Goal: Task Accomplishment & Management: Use online tool/utility

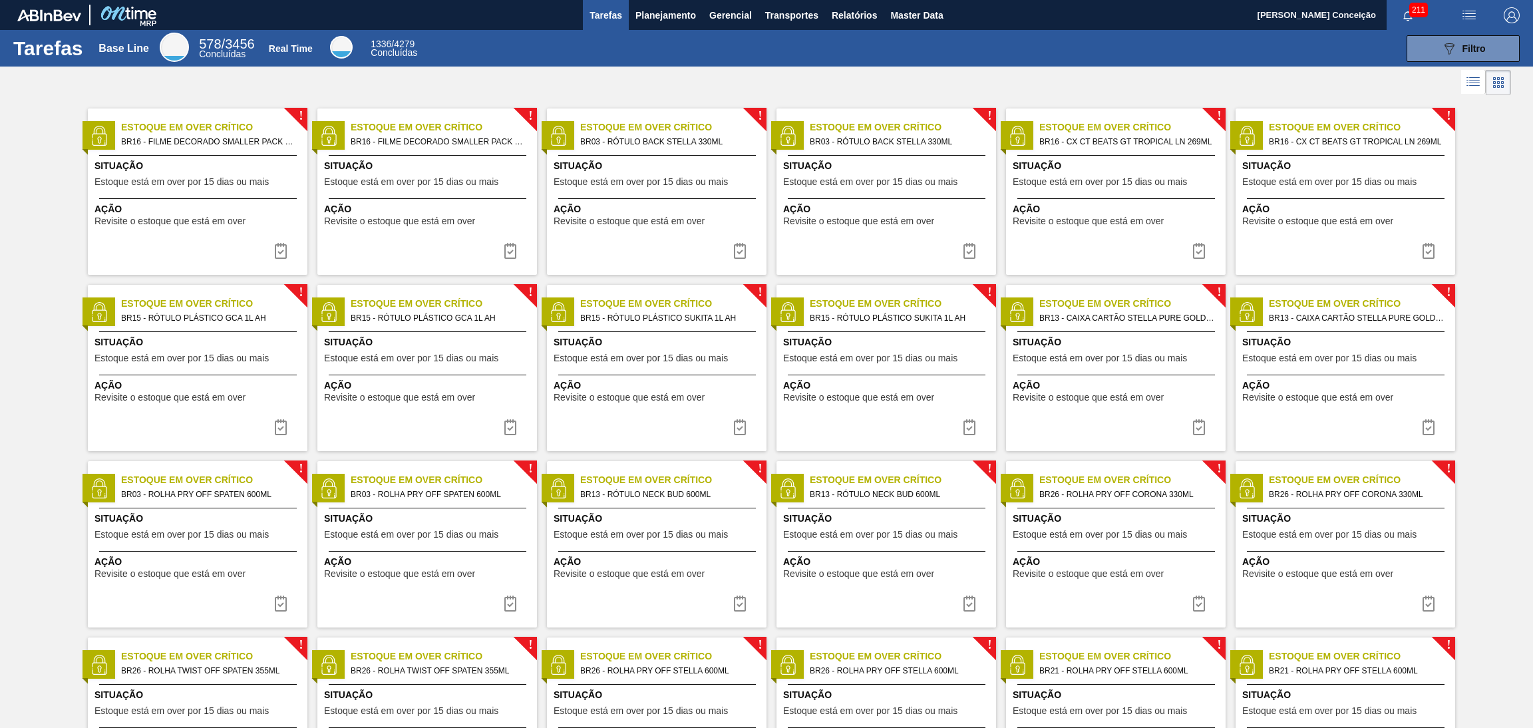
click at [873, 85] on div at bounding box center [766, 83] width 1533 height 32
click at [671, 10] on span "Planejamento" at bounding box center [665, 15] width 61 height 16
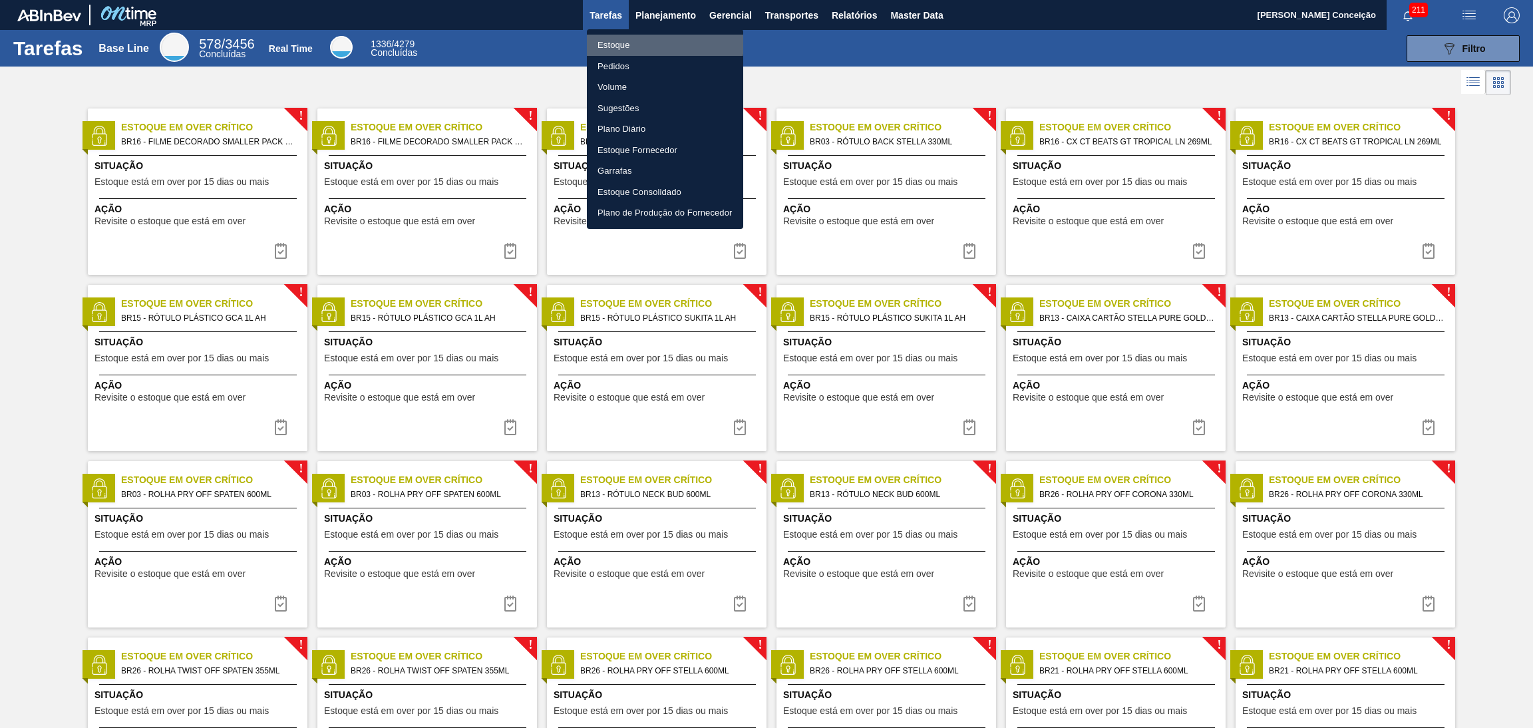
click at [634, 41] on li "Estoque" at bounding box center [665, 45] width 156 height 21
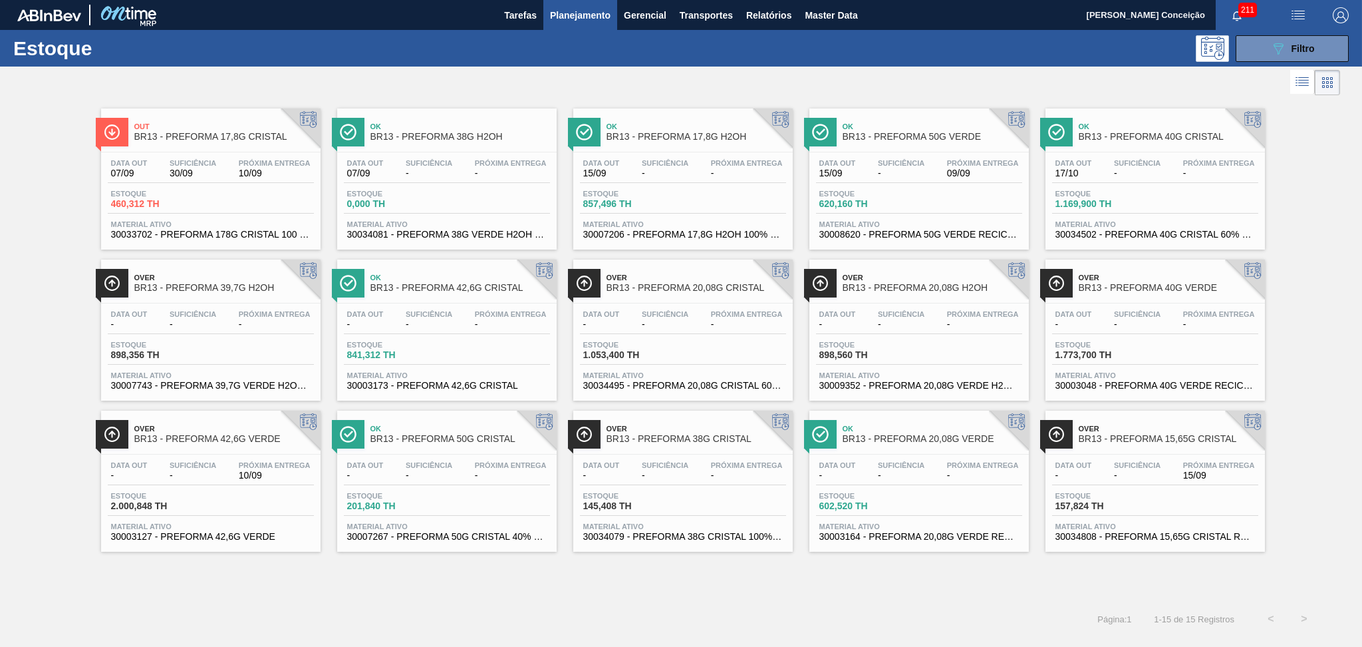
click at [474, 587] on div "Out BR13 - PREFORMA 17,8G CRISTAL Data [DATE] Suficiência 30/09 Próxima Entrega…" at bounding box center [681, 350] width 1362 height 504
click at [221, 583] on div "Out BR13 - PREFORMA 17,8G CRISTAL Data [DATE] Suficiência 30/09 Próxima Entrega…" at bounding box center [681, 350] width 1362 height 504
click at [878, 576] on div "Out BR13 - PREFORMA 17,8G CRISTAL Data [DATE] Suficiência 30/09 Próxima Entrega…" at bounding box center [681, 350] width 1362 height 504
click at [756, 15] on span "Relatórios" at bounding box center [768, 15] width 45 height 16
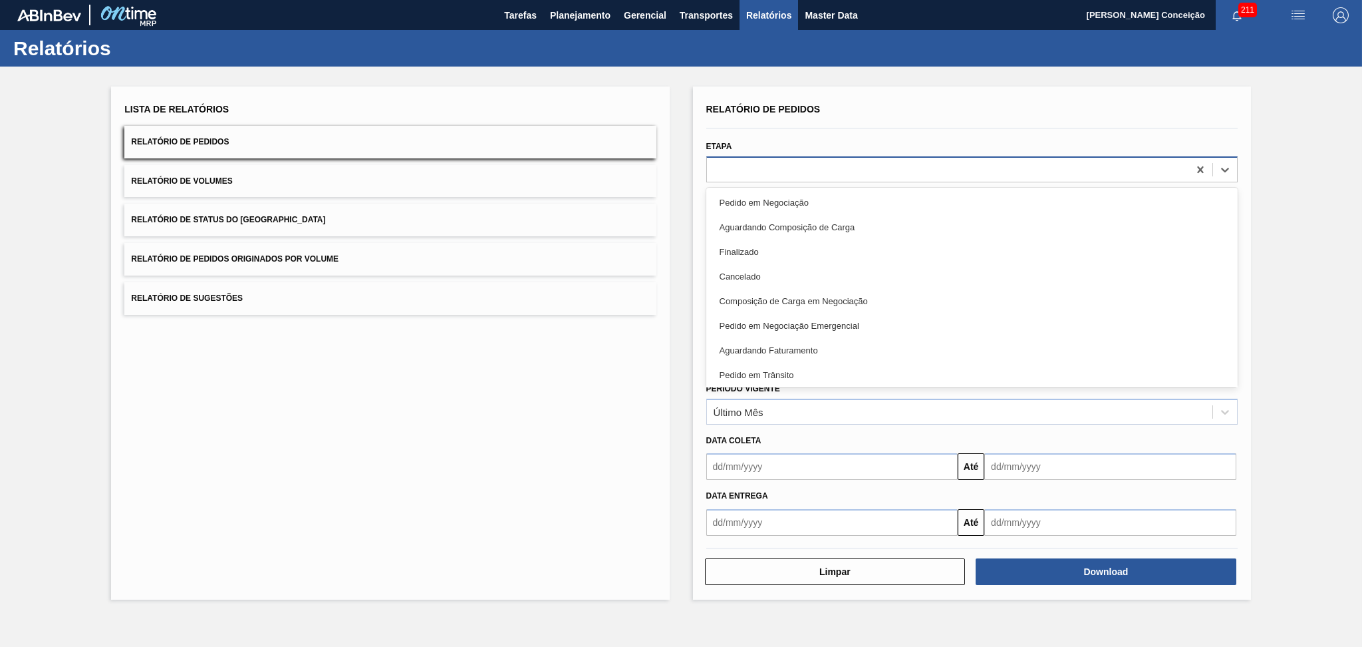
click at [724, 172] on div at bounding box center [948, 169] width 482 height 19
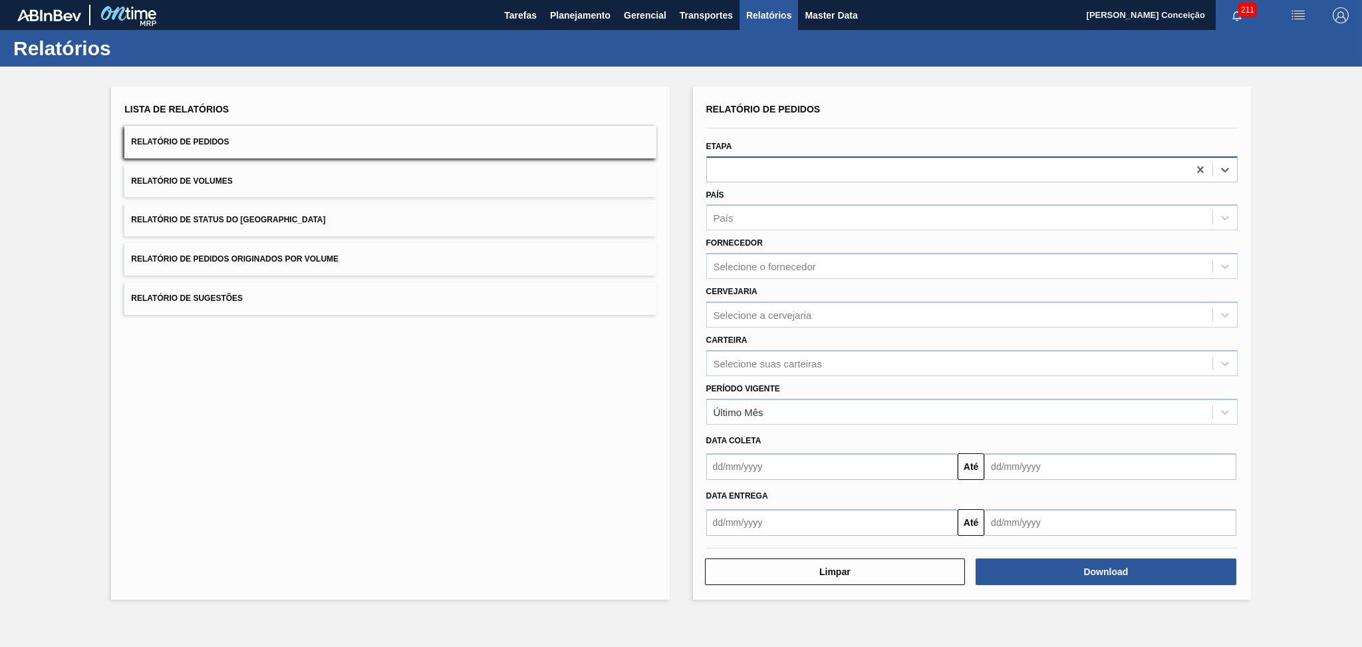
click at [720, 170] on div at bounding box center [948, 169] width 482 height 19
click at [733, 216] on div "País" at bounding box center [960, 217] width 506 height 19
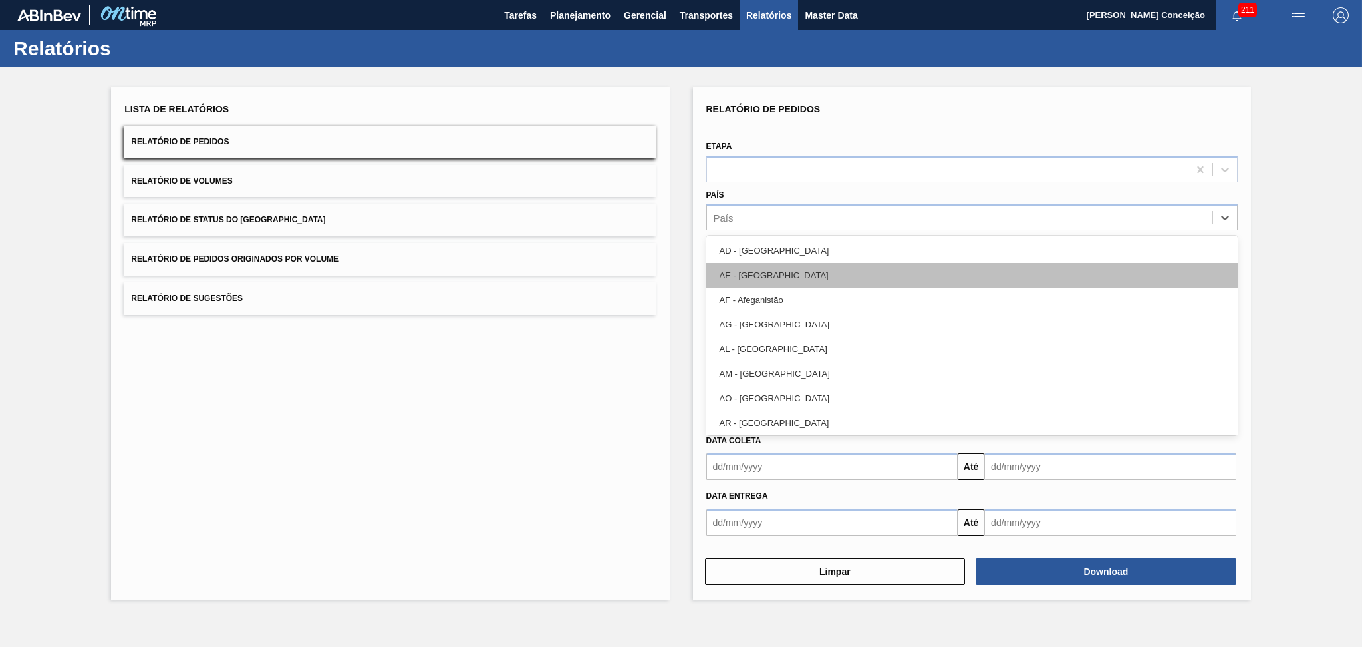
type input "v"
type input "br"
click at [797, 271] on div "BR - [GEOGRAPHIC_DATA]" at bounding box center [971, 275] width 531 height 25
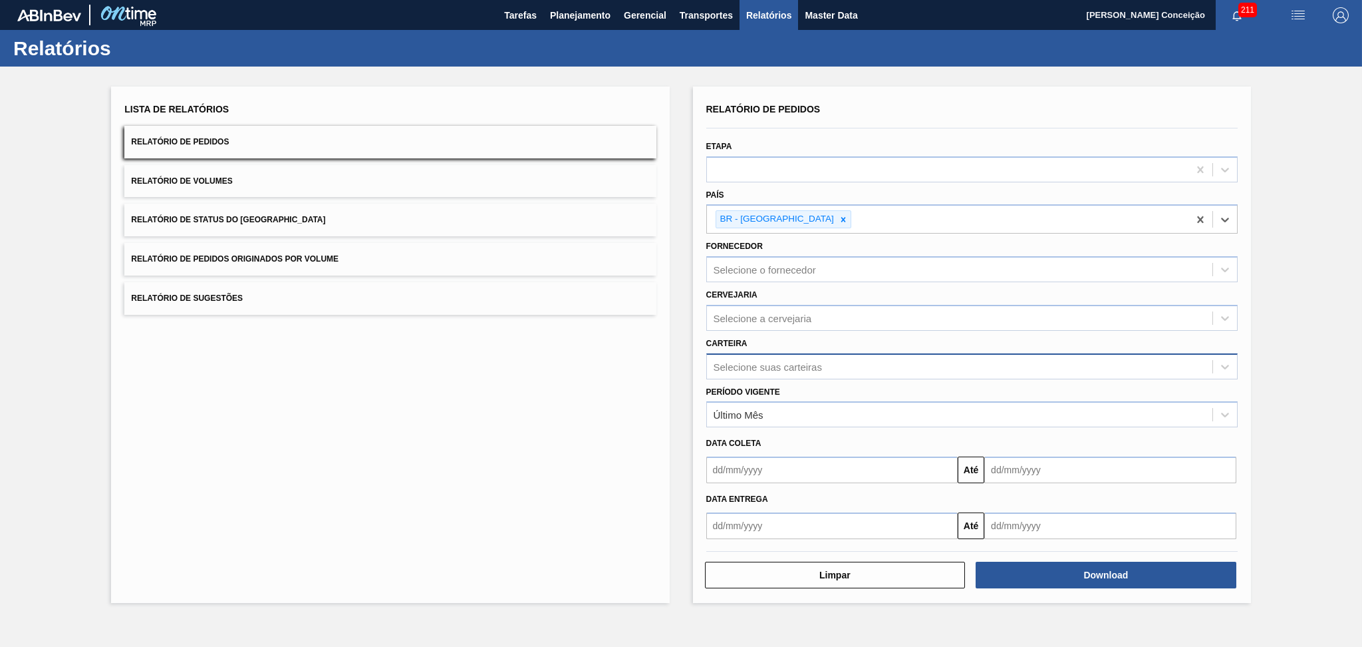
click at [748, 367] on div "Selecione suas carteiras" at bounding box center [768, 366] width 108 height 11
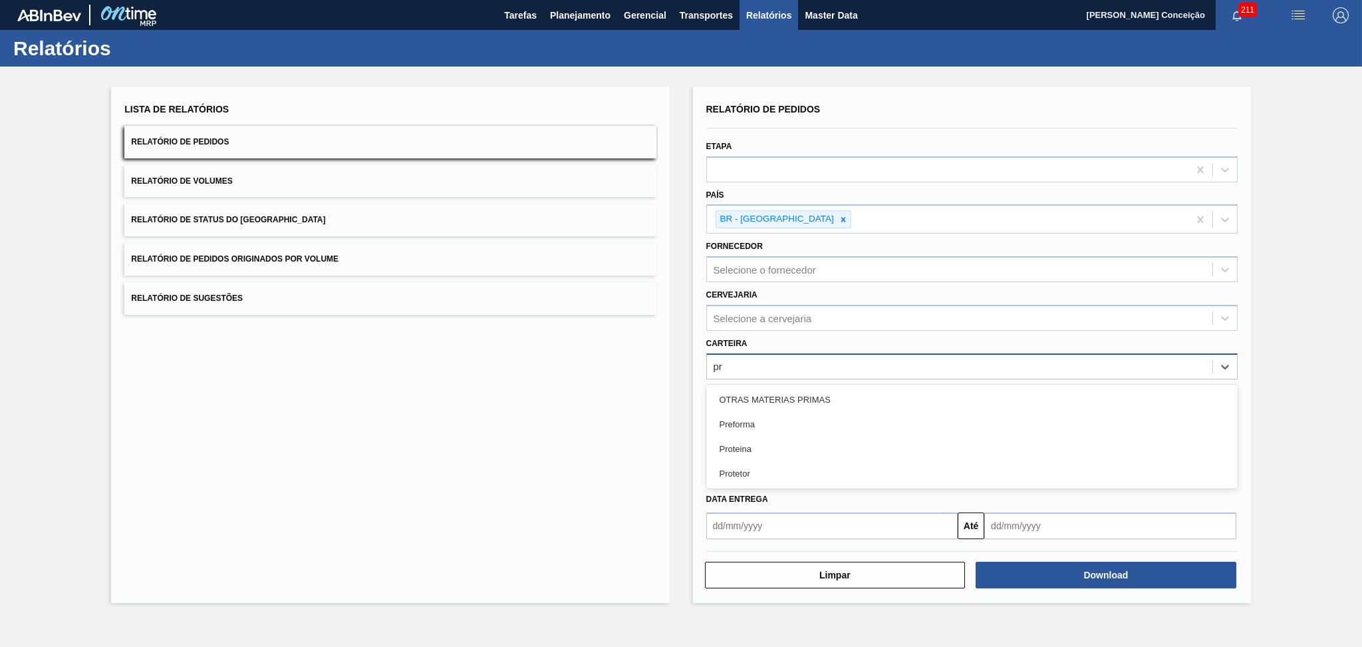
type input "pre"
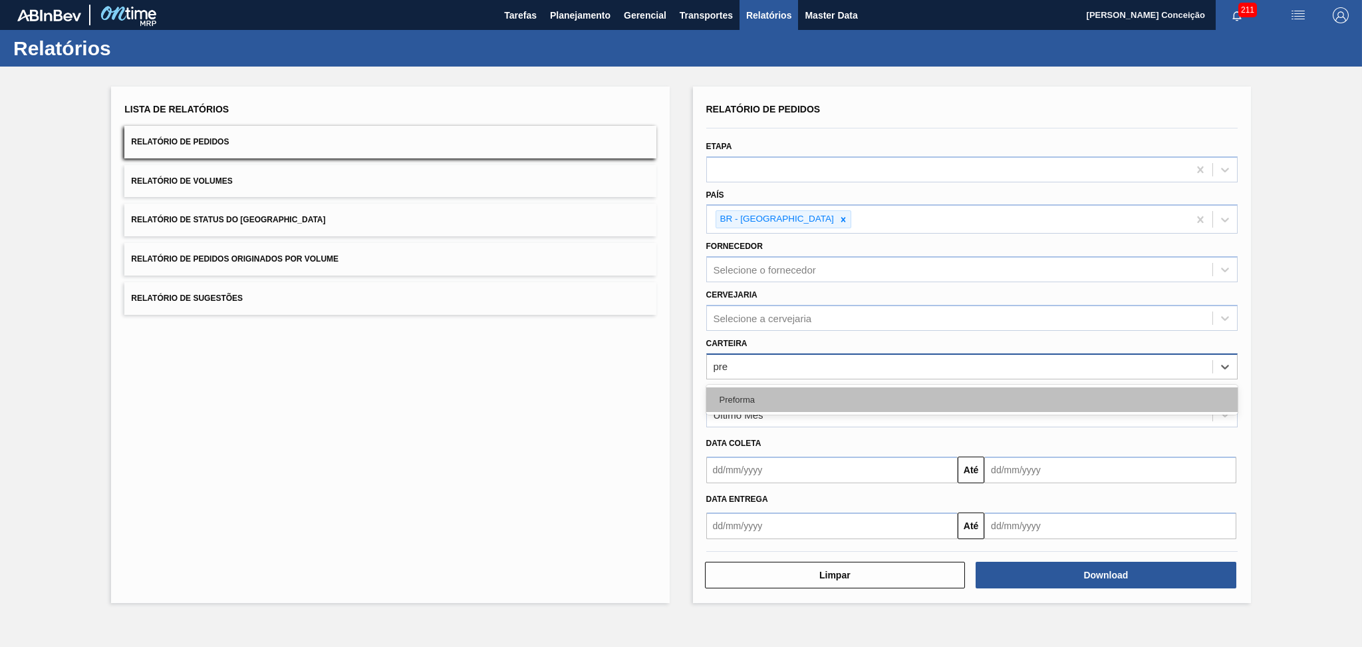
click at [743, 395] on div "Preforma" at bounding box center [971, 399] width 531 height 25
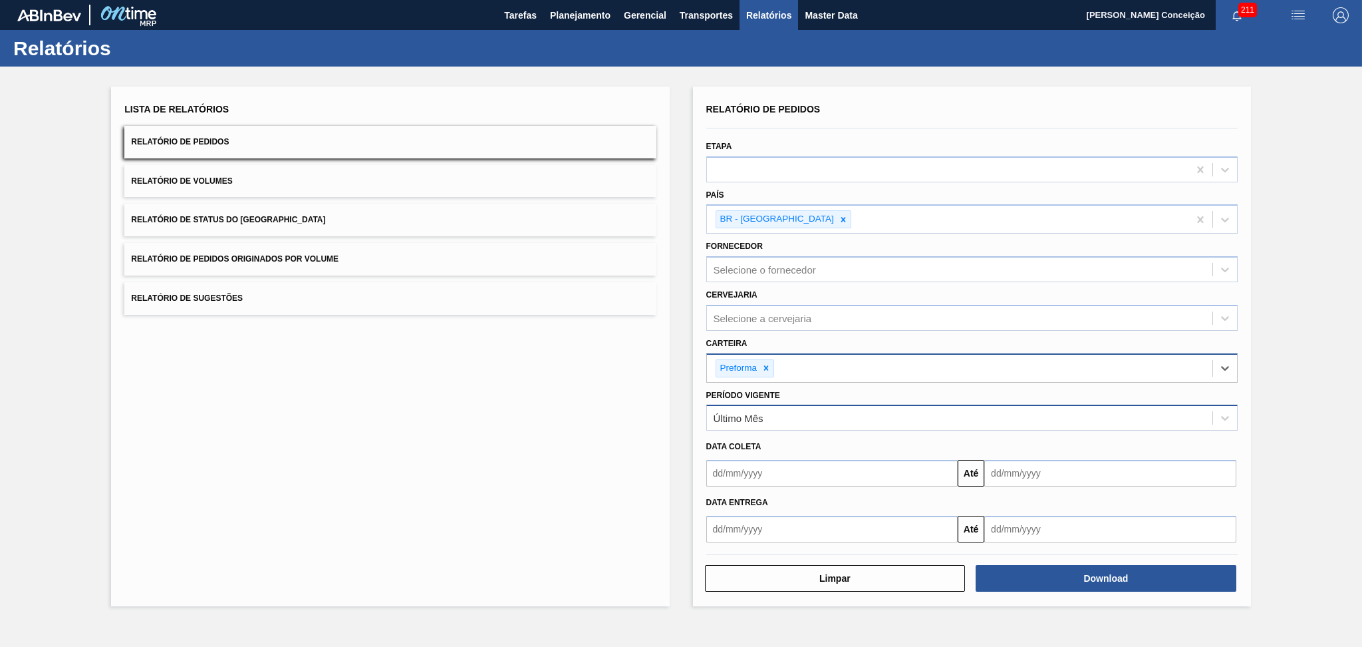
click at [756, 418] on div "Último Mês" at bounding box center [739, 417] width 50 height 11
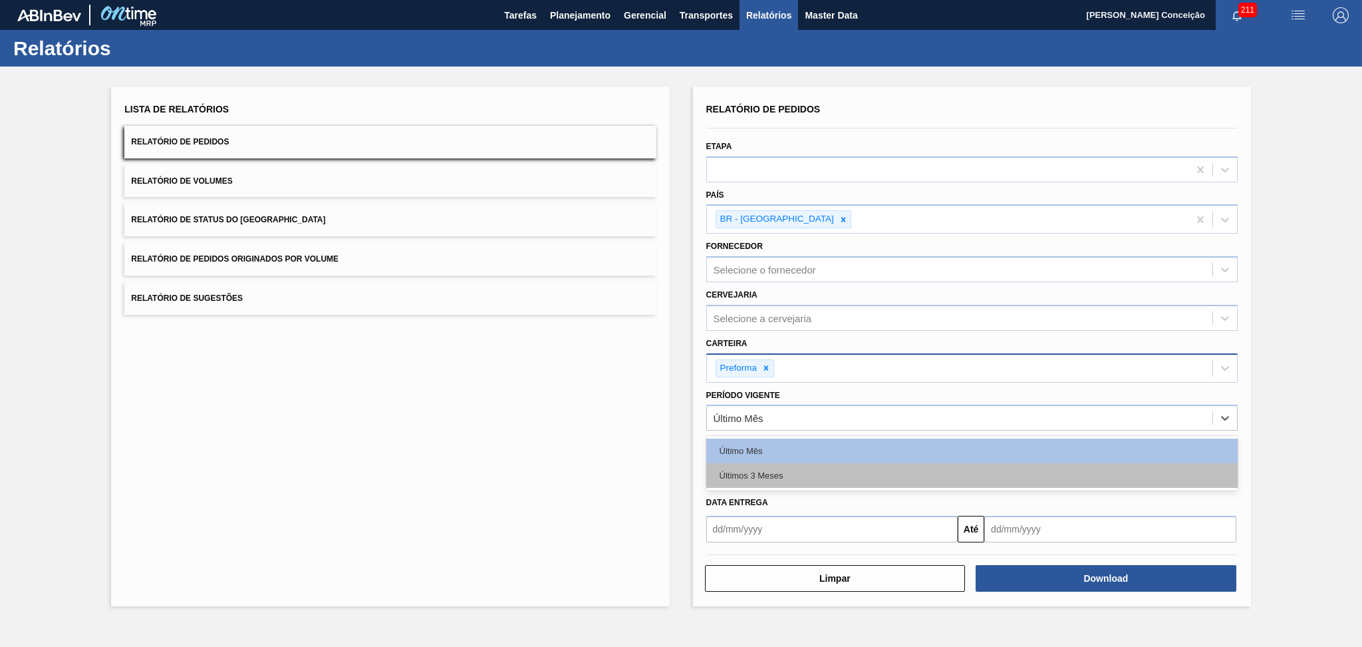
click at [778, 466] on div "Últimos 3 Meses" at bounding box center [971, 475] width 531 height 25
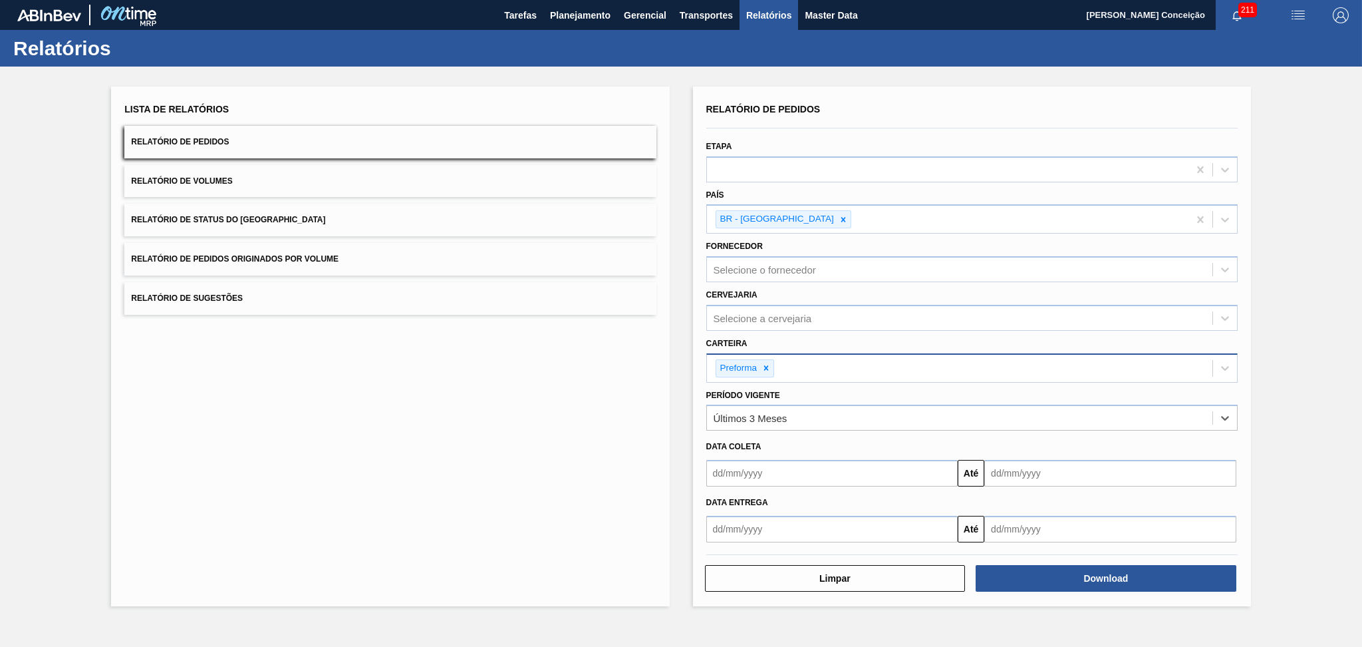
click at [778, 466] on input "text" at bounding box center [832, 473] width 252 height 27
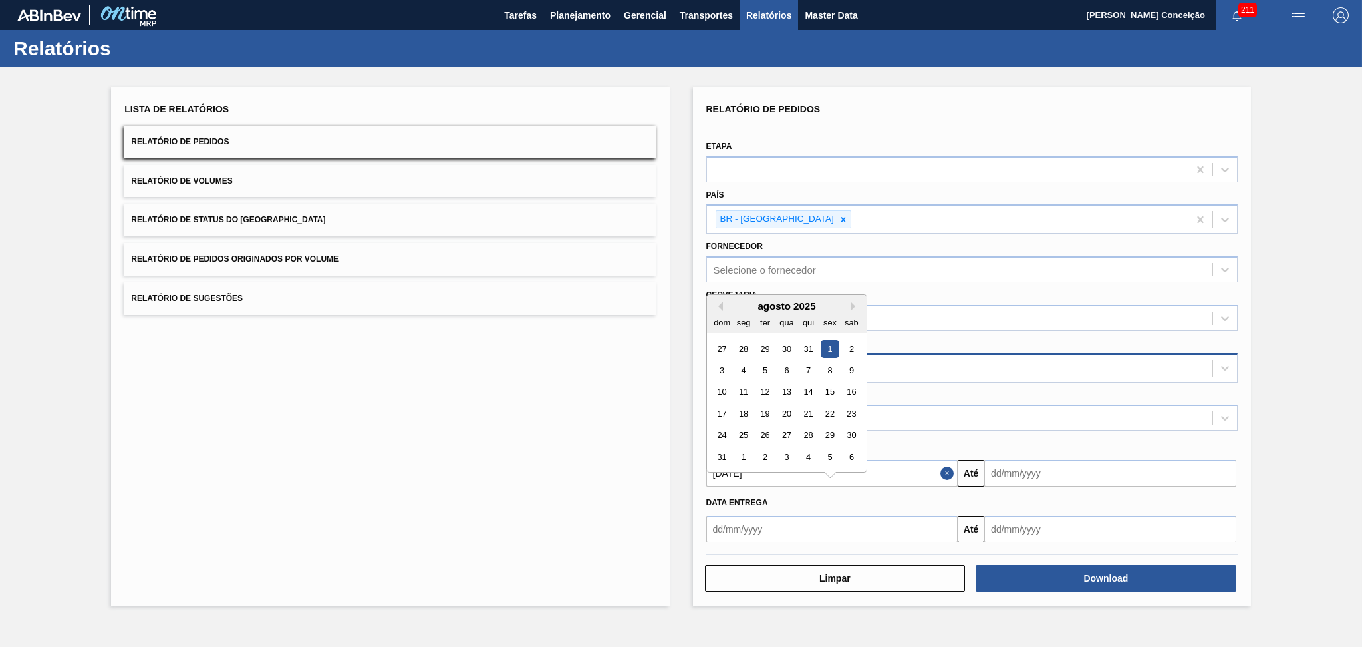
type input "[DATE]"
click at [1059, 486] on div "Data entrega Até" at bounding box center [972, 514] width 542 height 56
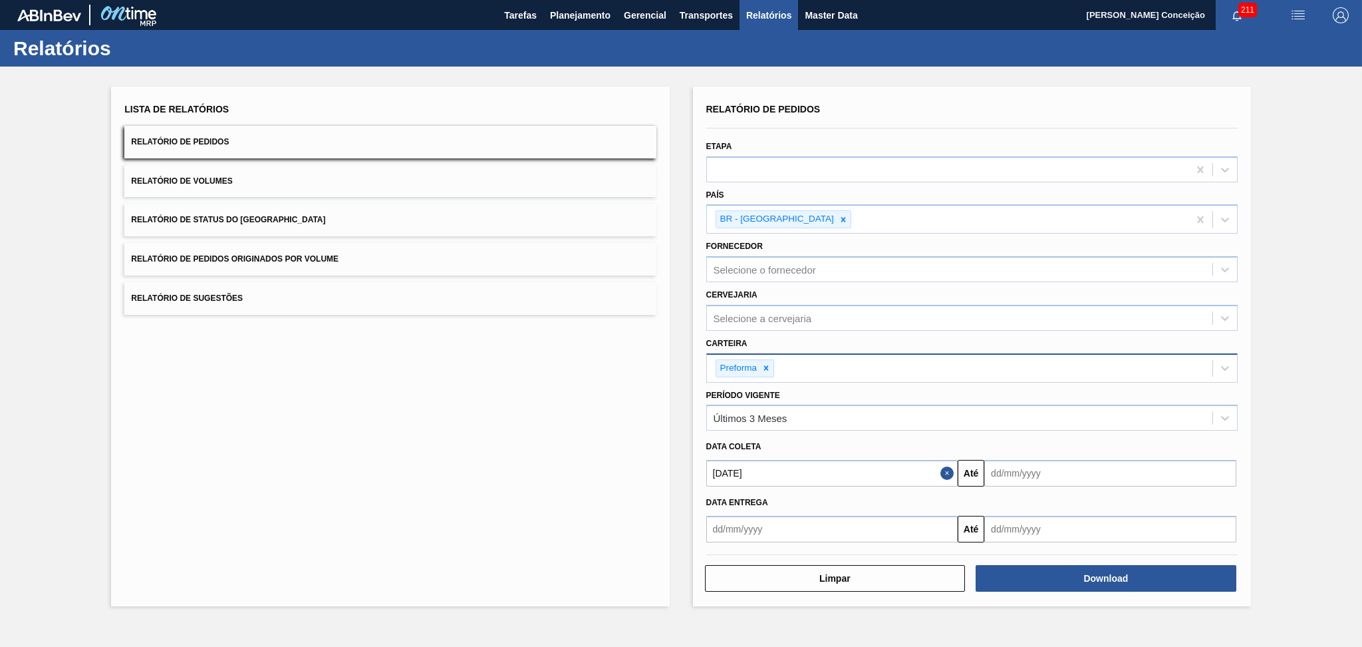
click at [1067, 471] on input "text" at bounding box center [1110, 473] width 252 height 27
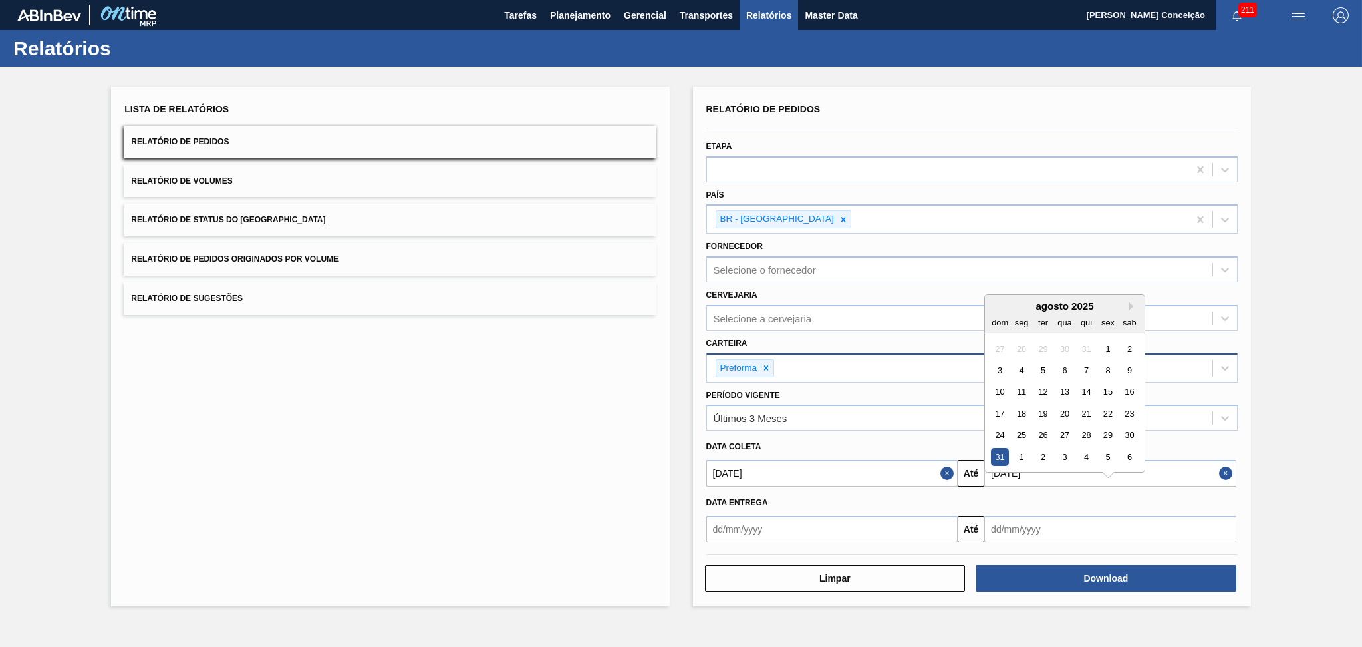
type input "[DATE]"
click at [1246, 408] on div "Relatório de Pedidos Etapa [GEOGRAPHIC_DATA] - [GEOGRAPHIC_DATA] Fornecedor Sel…" at bounding box center [972, 346] width 558 height 520
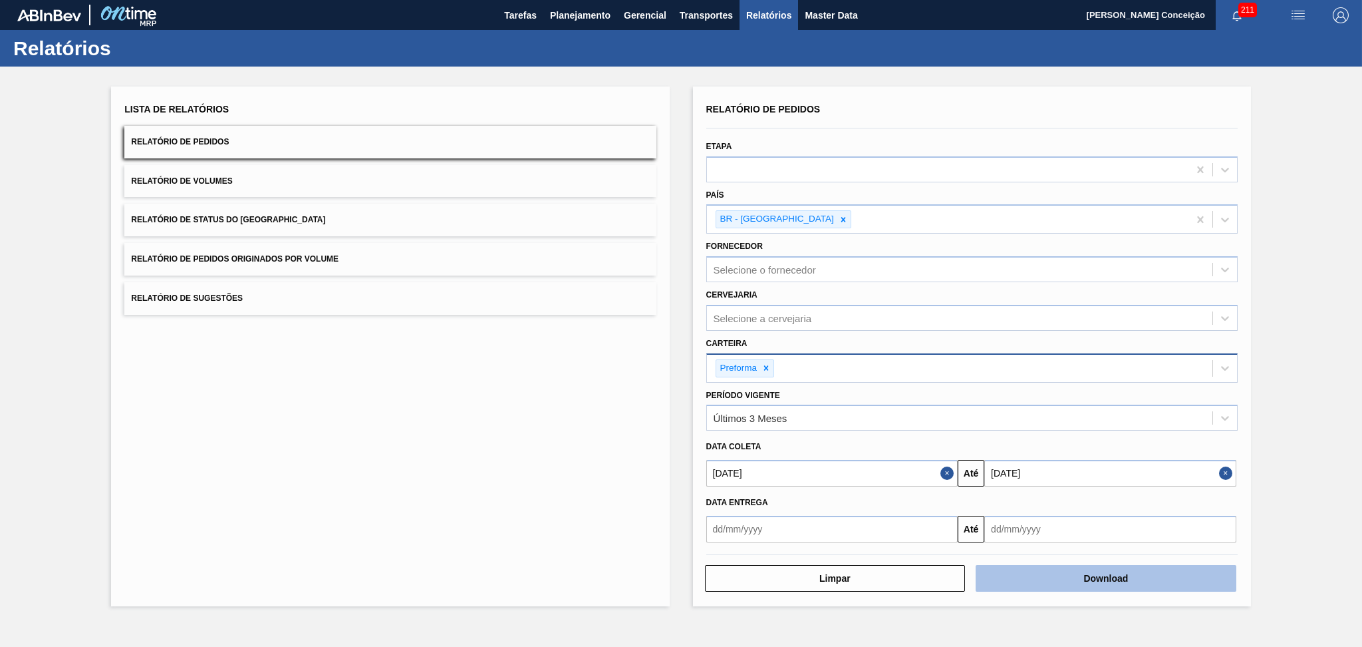
click at [1135, 581] on button "Download" at bounding box center [1106, 578] width 261 height 27
click at [220, 185] on button "Relatório de Volumes" at bounding box center [389, 181] width 531 height 33
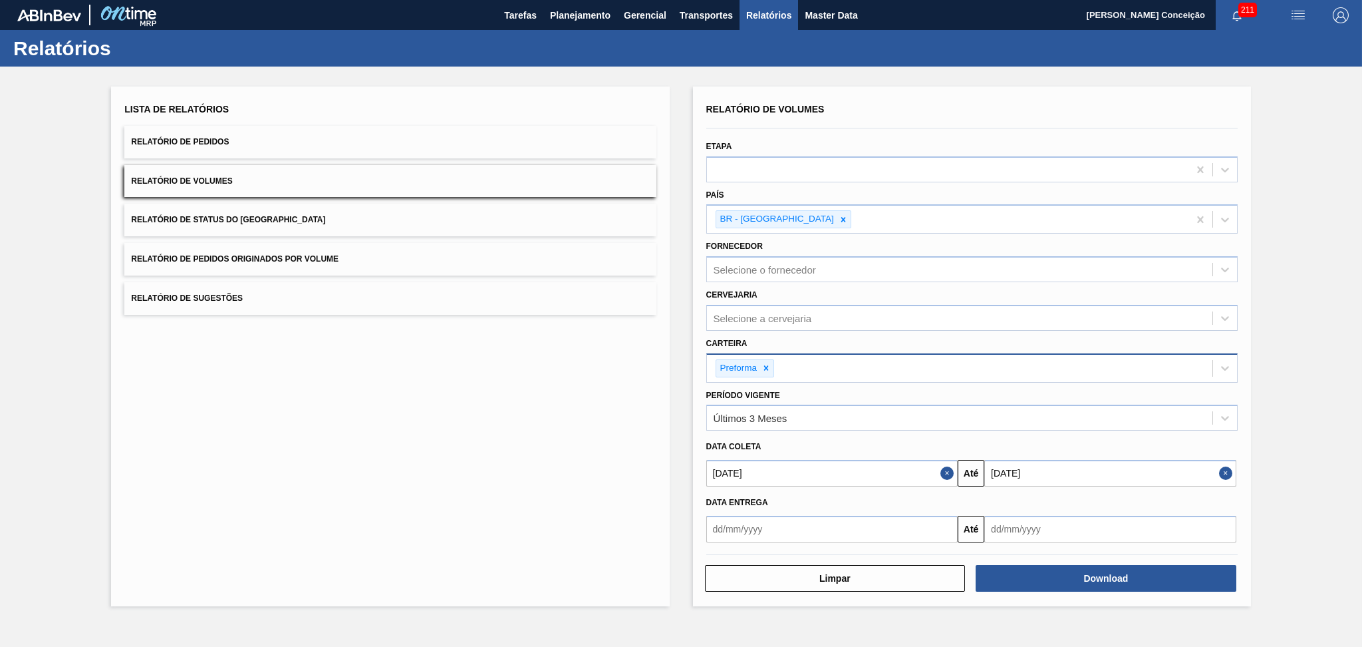
click at [215, 178] on span "Relatório de Volumes" at bounding box center [181, 180] width 101 height 9
click at [229, 174] on button "Relatório de Volumes" at bounding box center [389, 181] width 531 height 33
click at [1090, 565] on button "Download" at bounding box center [1106, 578] width 261 height 27
click at [352, 480] on div "Lista de Relatórios Relatório de Pedidos Relatório de Volumes Relatório de Stat…" at bounding box center [390, 346] width 558 height 520
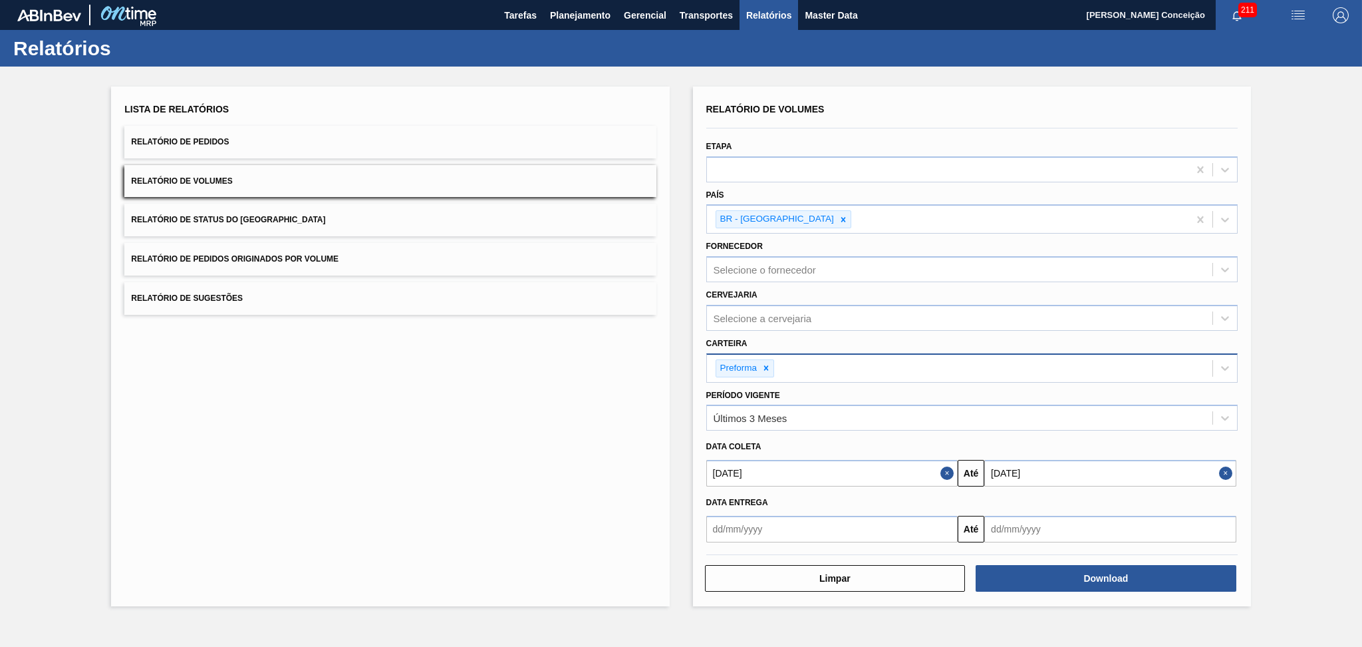
click at [458, 494] on div "Lista de Relatórios Relatório de Pedidos Relatório de Volumes Relatório de Stat…" at bounding box center [390, 346] width 558 height 520
click at [579, 14] on span "Planejamento" at bounding box center [580, 15] width 61 height 16
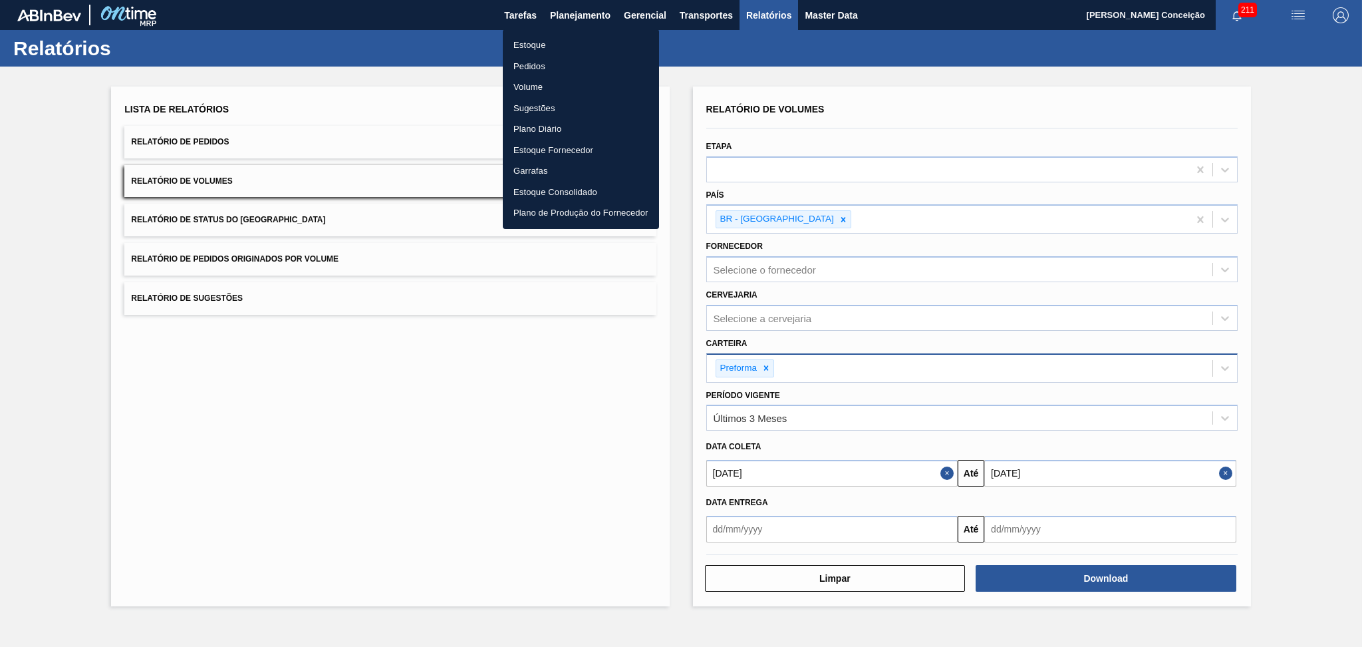
click at [539, 69] on li "Pedidos" at bounding box center [581, 66] width 156 height 21
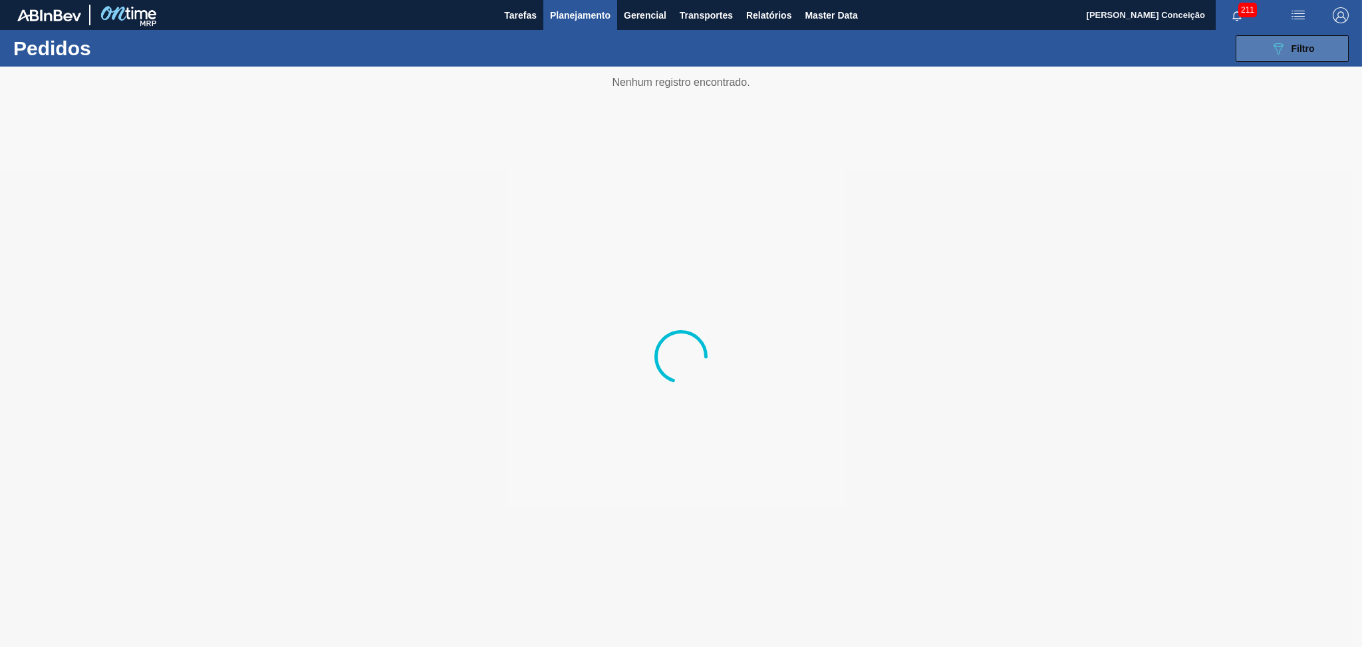
click at [1246, 53] on button "089F7B8B-B2A5-4AFE-B5C0-19BA573D28AC Filtro" at bounding box center [1292, 48] width 113 height 27
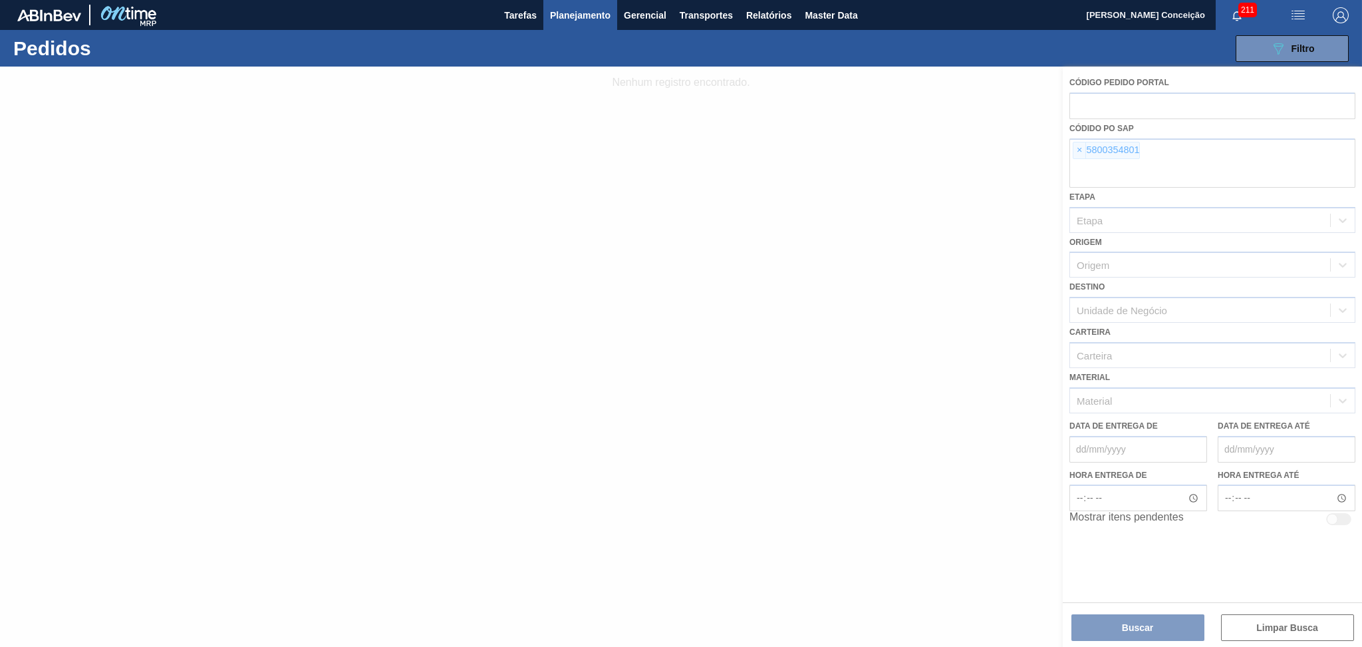
click at [1078, 148] on div at bounding box center [681, 357] width 1362 height 580
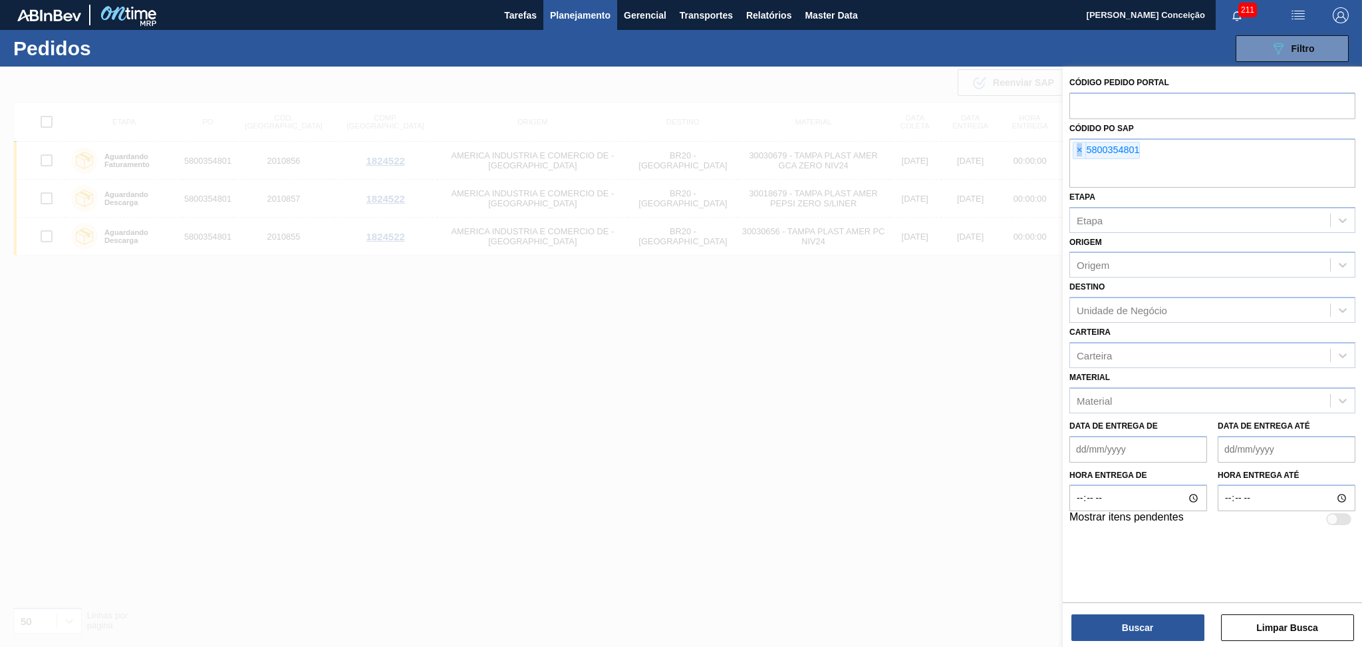
click at [1078, 148] on span "×" at bounding box center [1080, 150] width 13 height 16
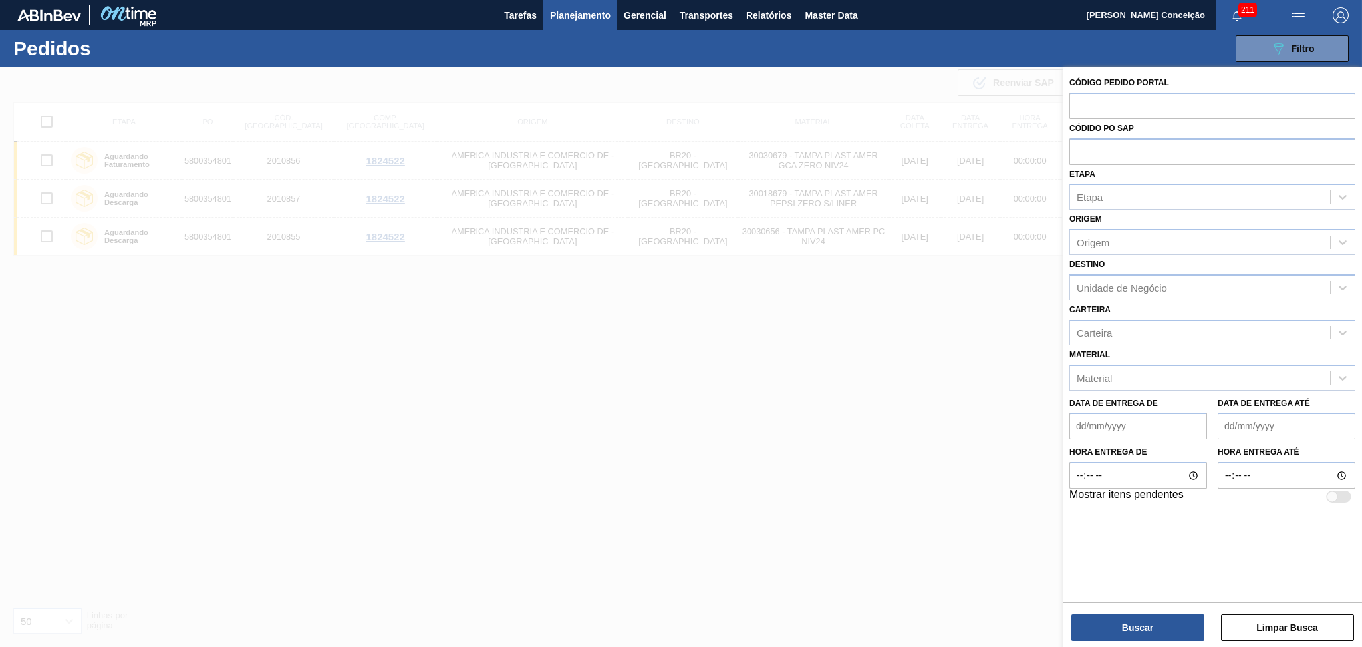
paste input "text"
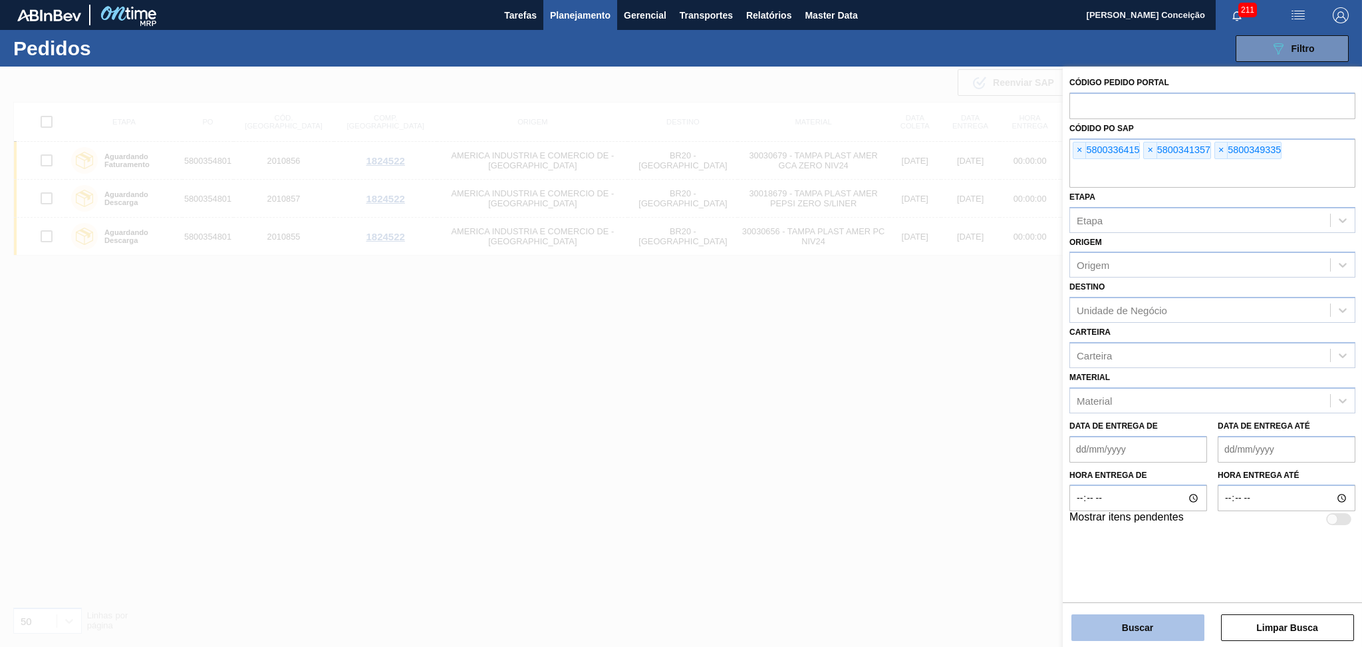
click at [1086, 619] on button "Buscar" at bounding box center [1138, 627] width 133 height 27
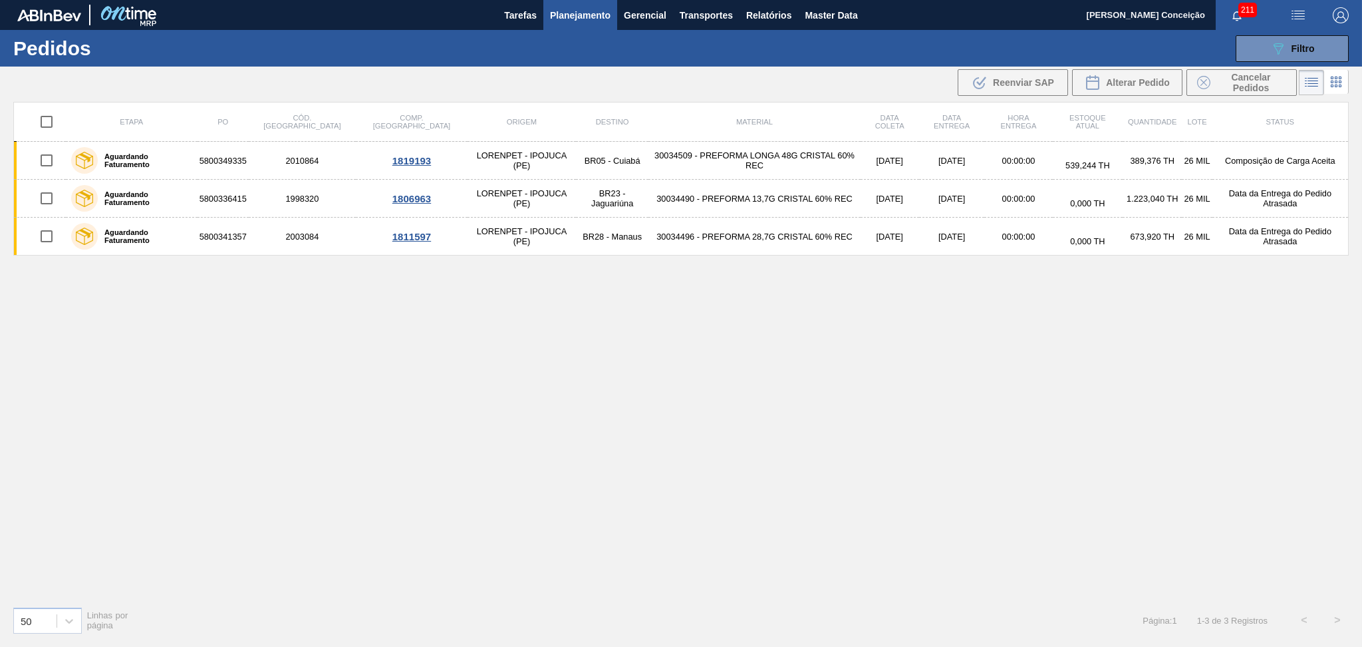
click at [435, 355] on div "Etapa PO Cód. Pedido Comp. Carga Origem Destino Material Data coleta Data entre…" at bounding box center [681, 349] width 1336 height 494
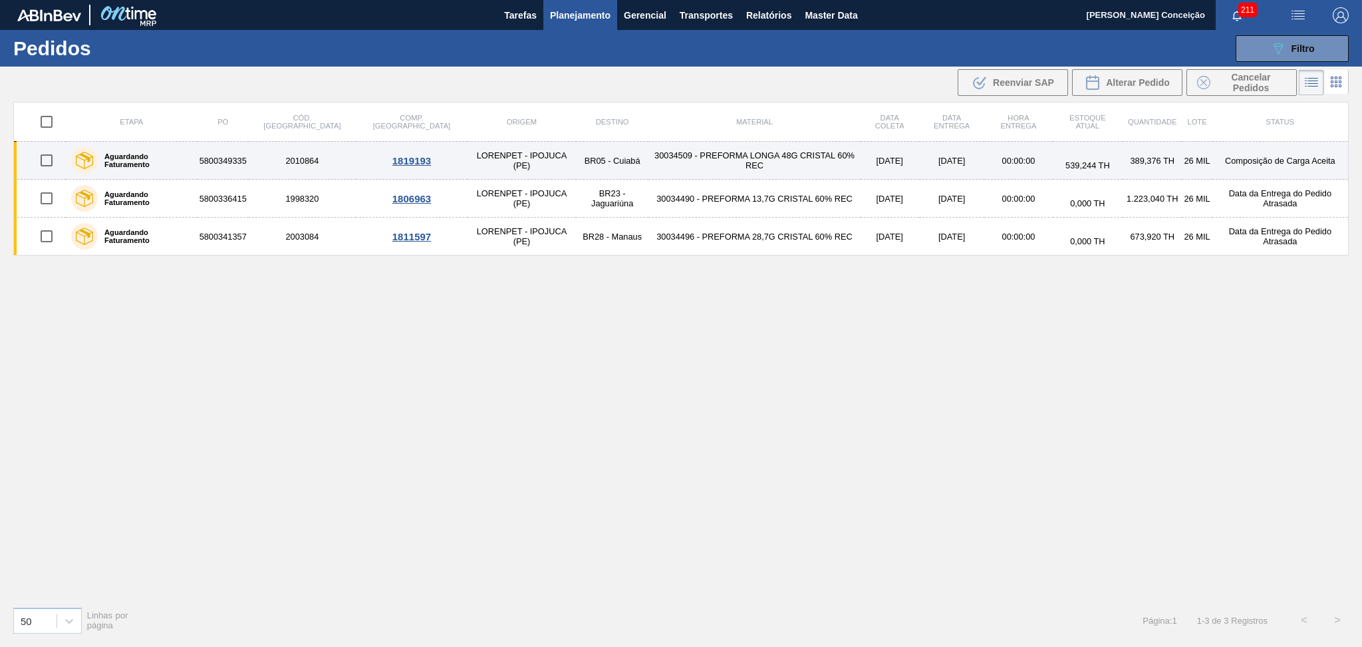
click at [743, 157] on td "30034509 - PREFORMA LONGA 48G CRISTAL 60% REC" at bounding box center [755, 161] width 212 height 38
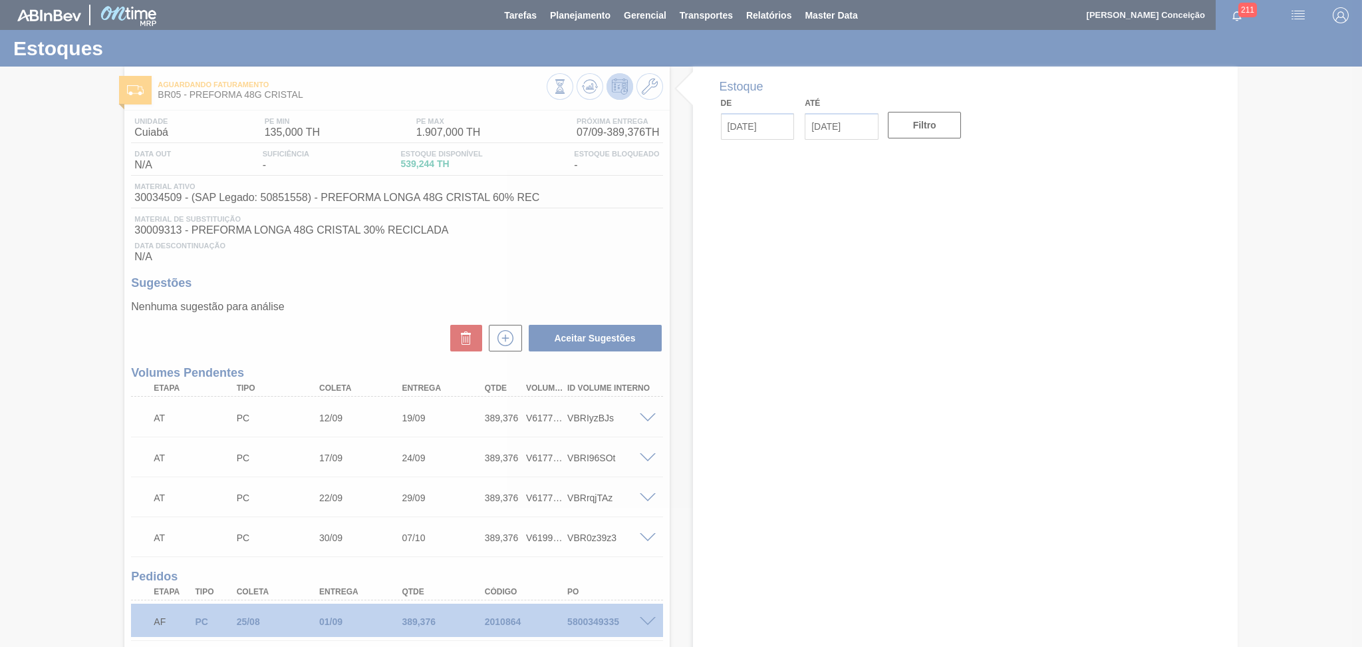
click at [660, 258] on div at bounding box center [681, 323] width 1362 height 647
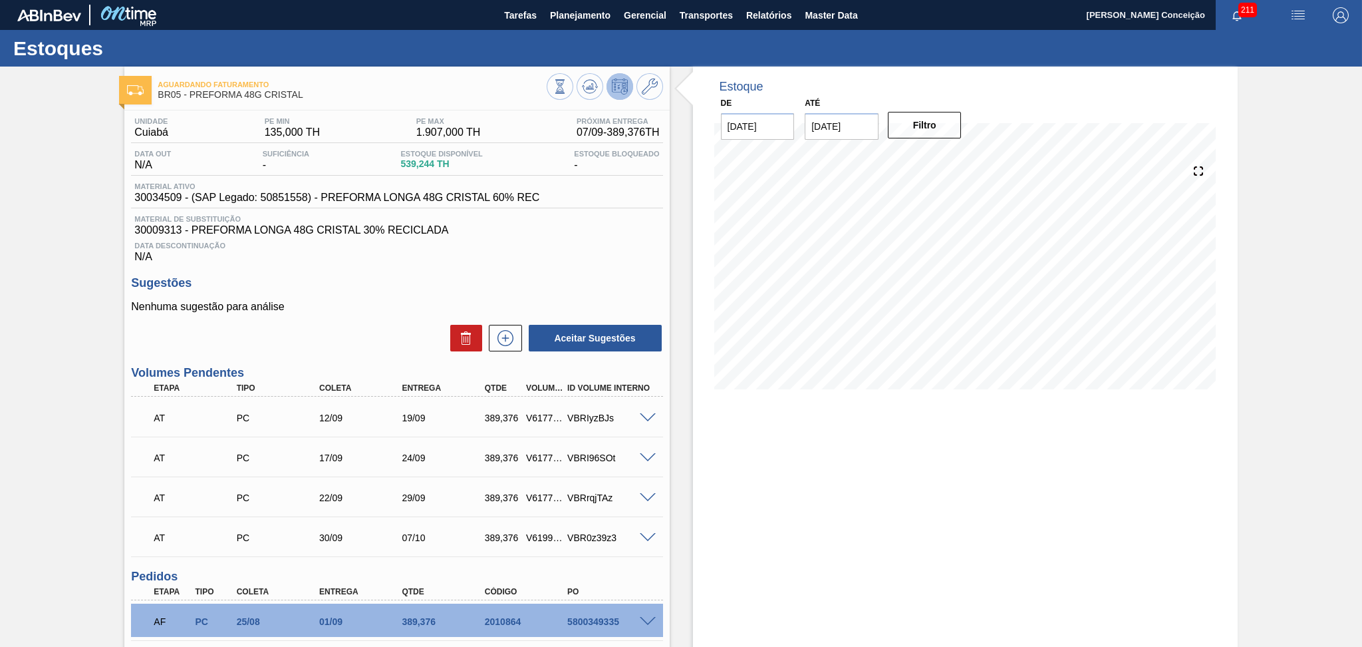
click at [630, 248] on span "Data Descontinuação" at bounding box center [396, 245] width 525 height 8
click at [339, 345] on div "Aceitar Sugestões" at bounding box center [396, 337] width 531 height 29
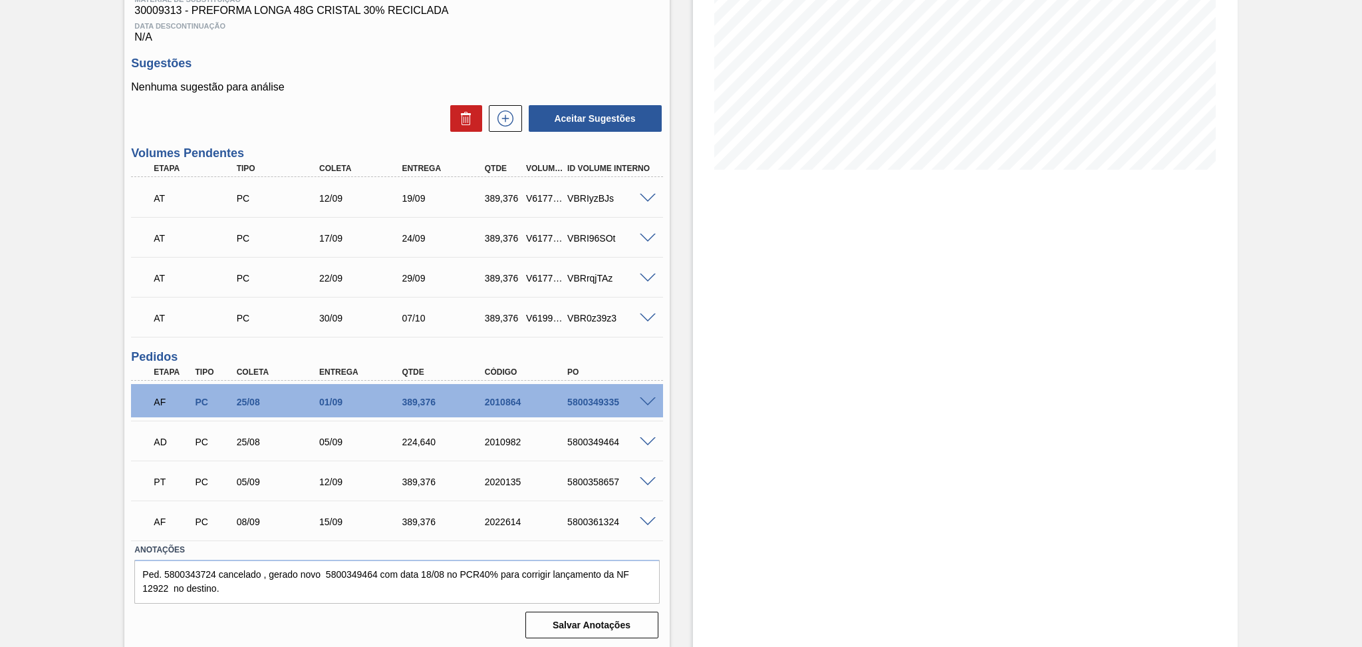
scroll to position [220, 0]
click at [688, 442] on div "Estoque De [DATE] Até [DATE] Filtro 07/09 Projeção de Estoque 1,153.26 [DOMAIN_…" at bounding box center [954, 247] width 568 height 802
click at [267, 589] on textarea "Ped. 5800343724 cancelado , gerado novo 5800349464 com data 18/08 no PCR40% par…" at bounding box center [396, 581] width 525 height 44
click at [682, 495] on div "Estoque De [DATE] Até [DATE] Filtro 08/09 Projeção de Estoque 1,153.26 [DOMAIN_…" at bounding box center [954, 247] width 568 height 802
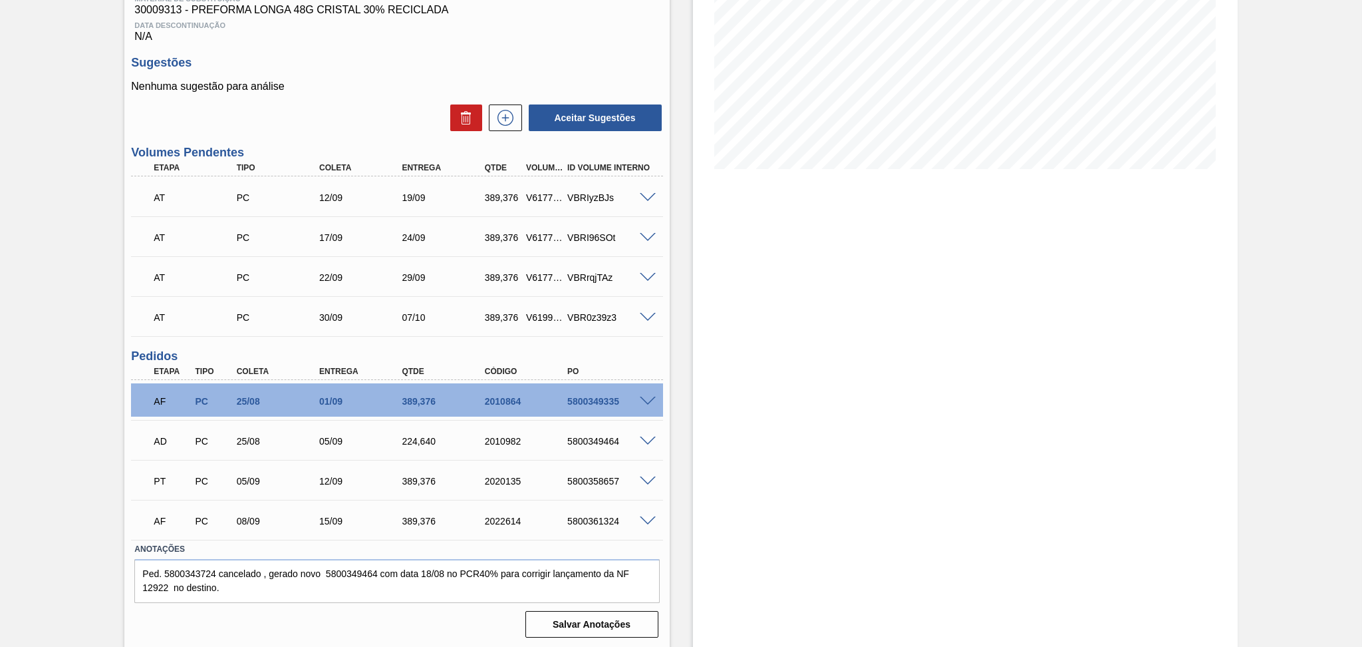
click at [706, 489] on div "Estoque De [DATE] Até [DATE] Filtro 08/09 Projeção de Estoque 1,153.26 [DOMAIN_…" at bounding box center [965, 247] width 545 height 802
click at [624, 396] on div "5800349335" at bounding box center [610, 401] width 93 height 11
click at [649, 398] on span at bounding box center [648, 401] width 16 height 10
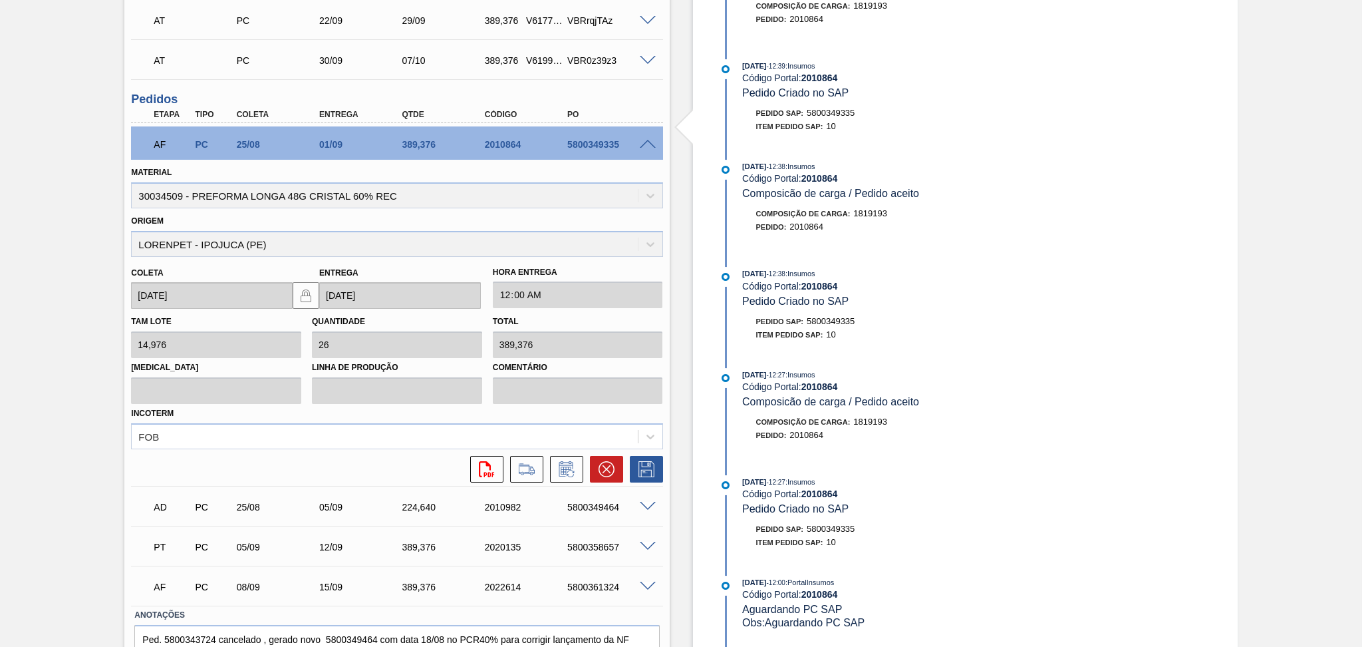
scroll to position [486, 0]
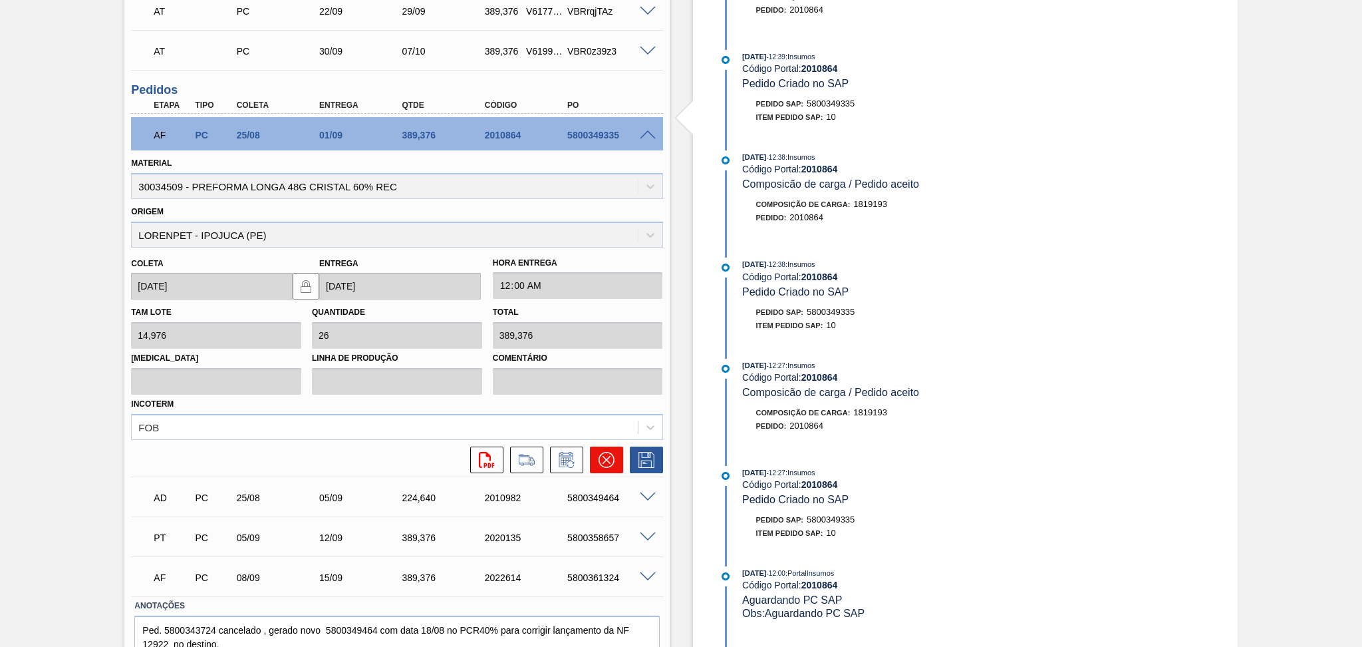
click at [613, 460] on button at bounding box center [606, 459] width 33 height 27
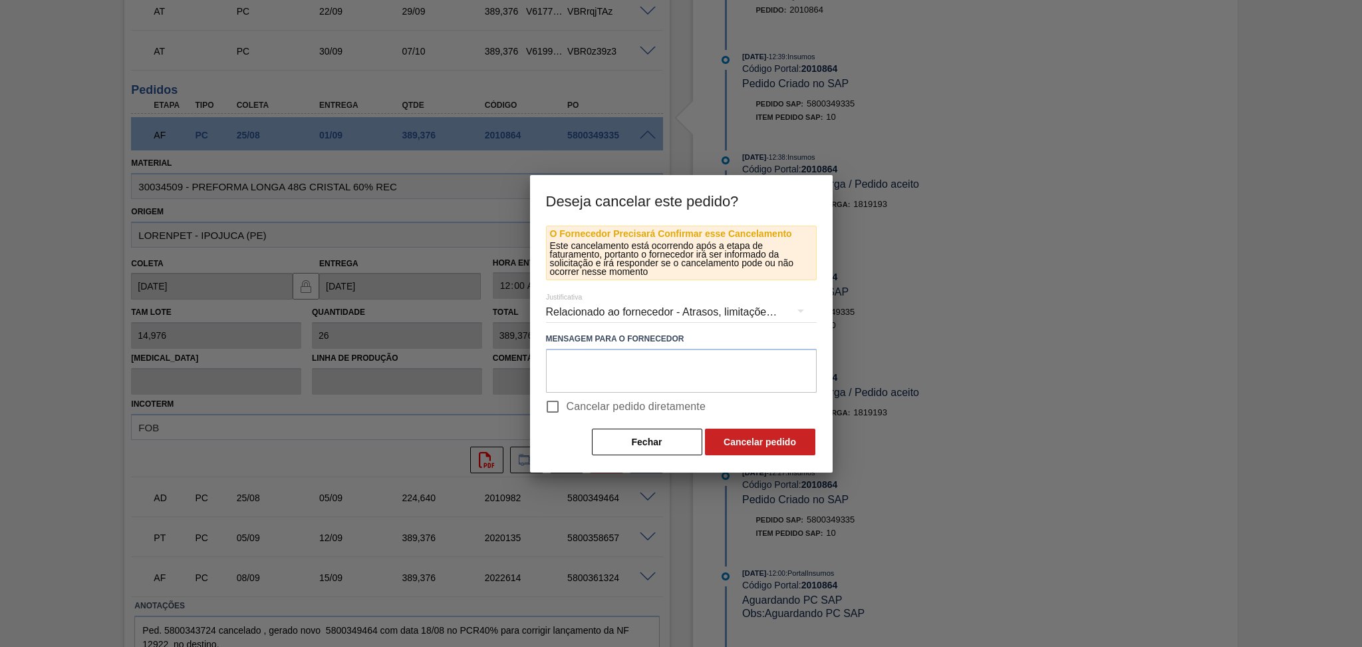
click at [601, 408] on span "Cancelar pedido diretamente" at bounding box center [637, 406] width 140 height 16
click at [567, 408] on input "Cancelar pedido diretamente" at bounding box center [553, 406] width 28 height 28
checkbox input "true"
click at [743, 439] on button "Cancelar pedido" at bounding box center [760, 441] width 110 height 27
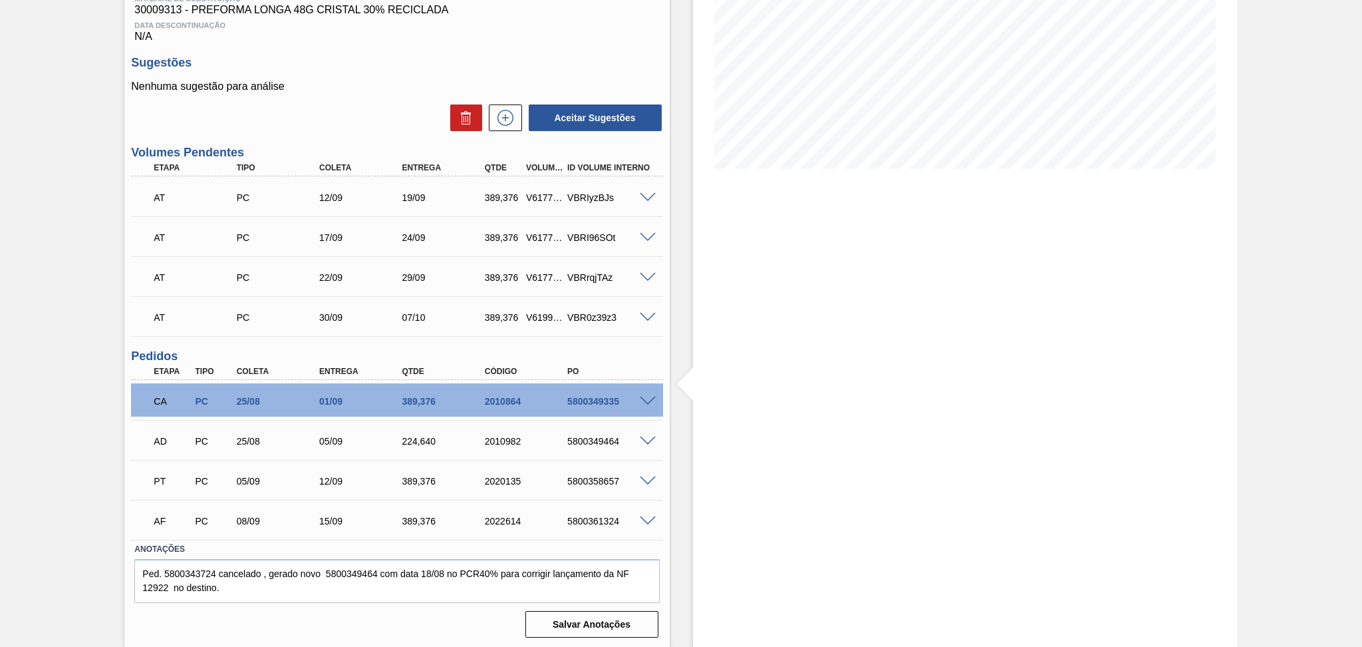
scroll to position [0, 0]
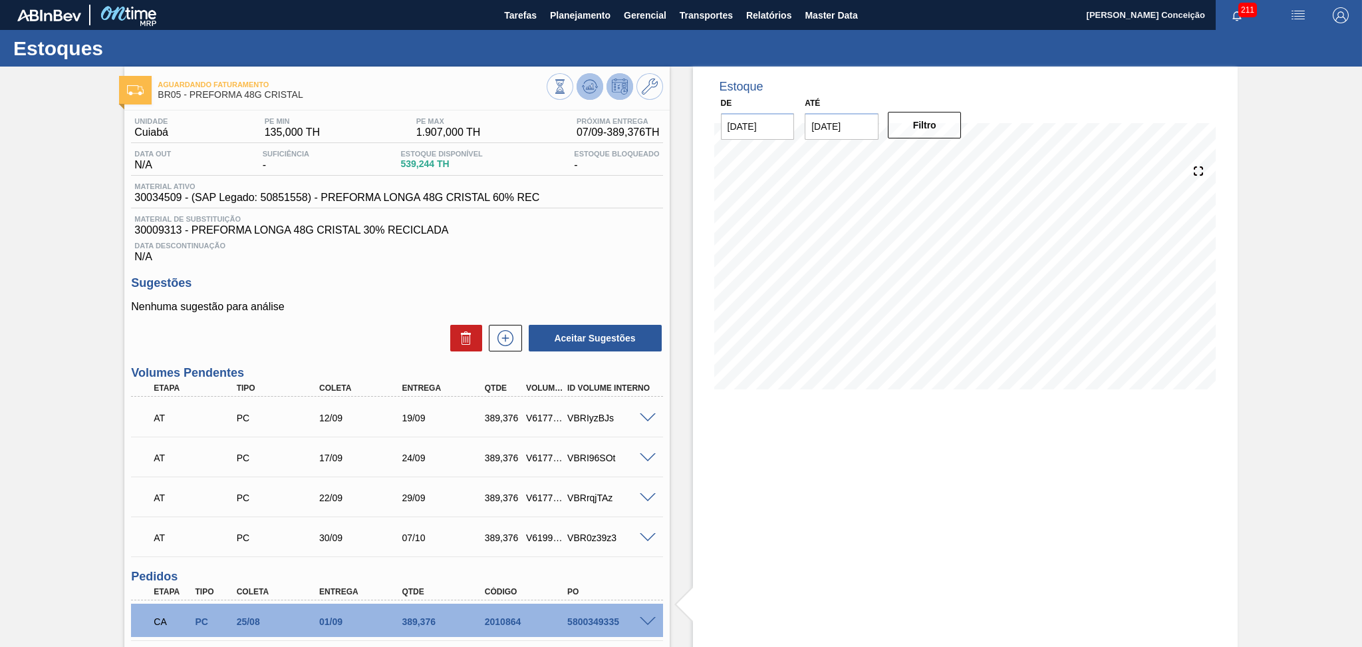
click at [582, 89] on icon at bounding box center [590, 86] width 16 height 16
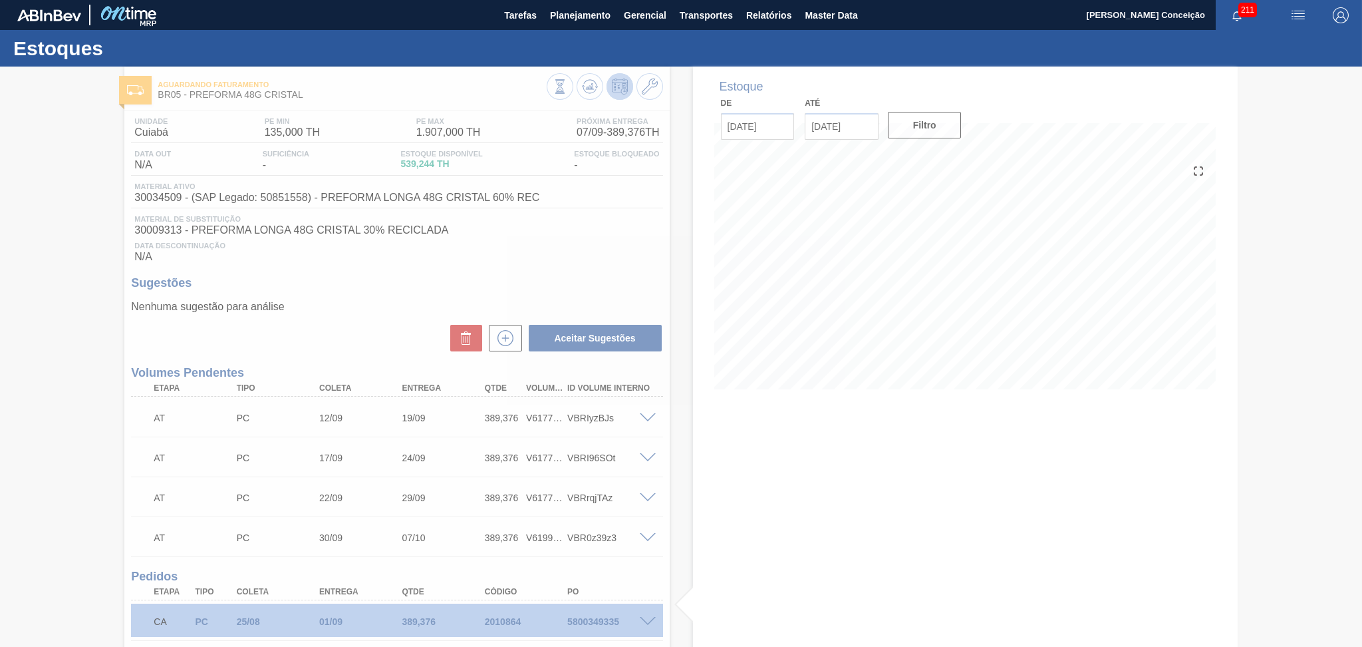
click at [696, 510] on div at bounding box center [681, 357] width 1362 height 580
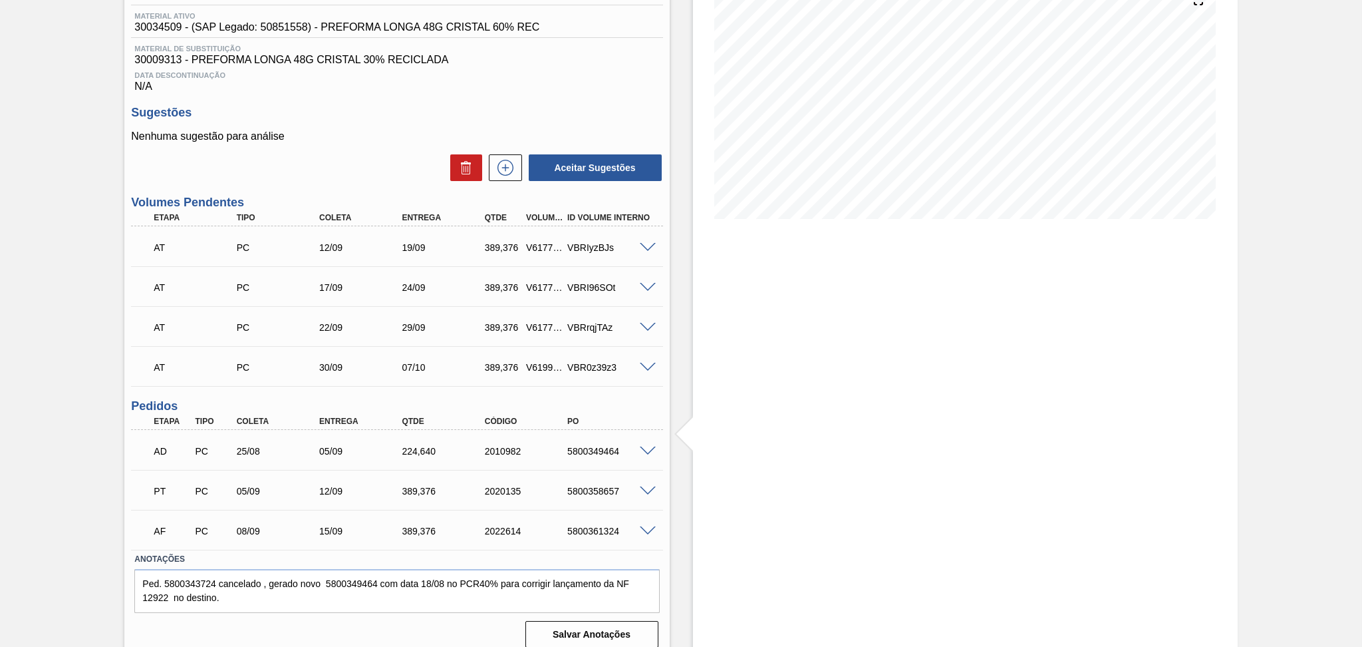
scroll to position [180, 0]
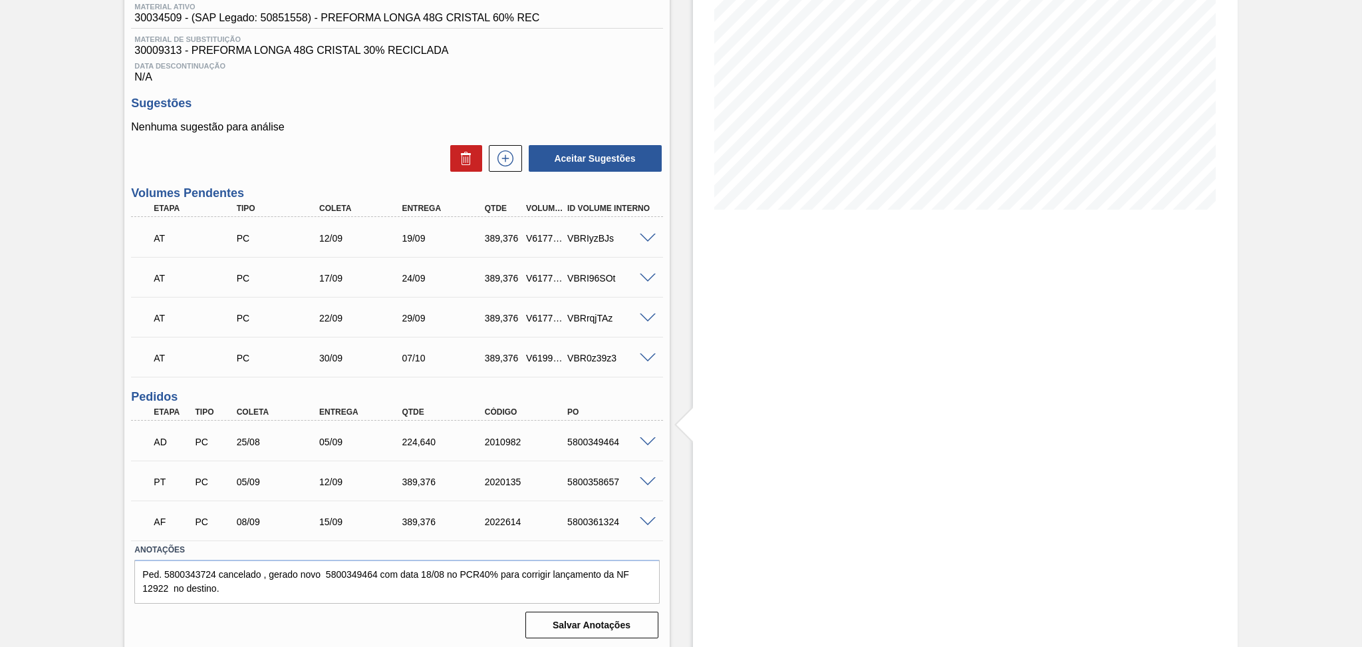
click at [772, 460] on div "Estoque De [DATE] Até [DATE] Filtro" at bounding box center [965, 268] width 545 height 762
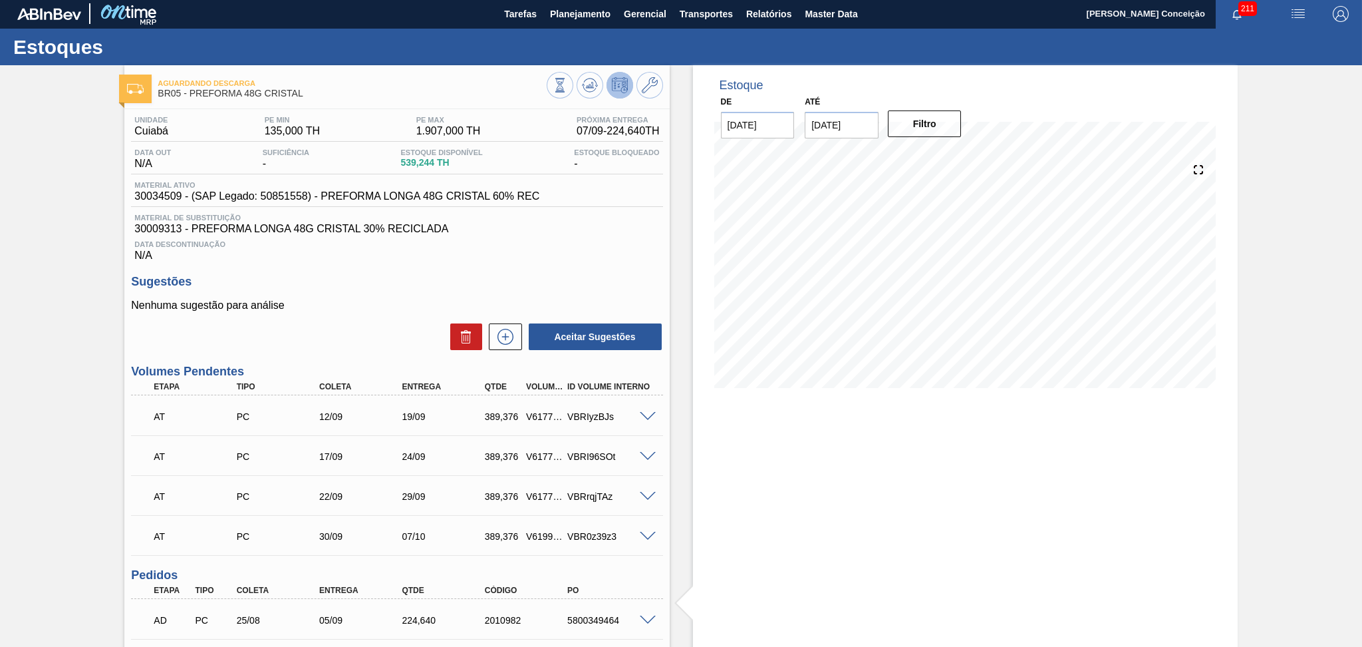
scroll to position [0, 0]
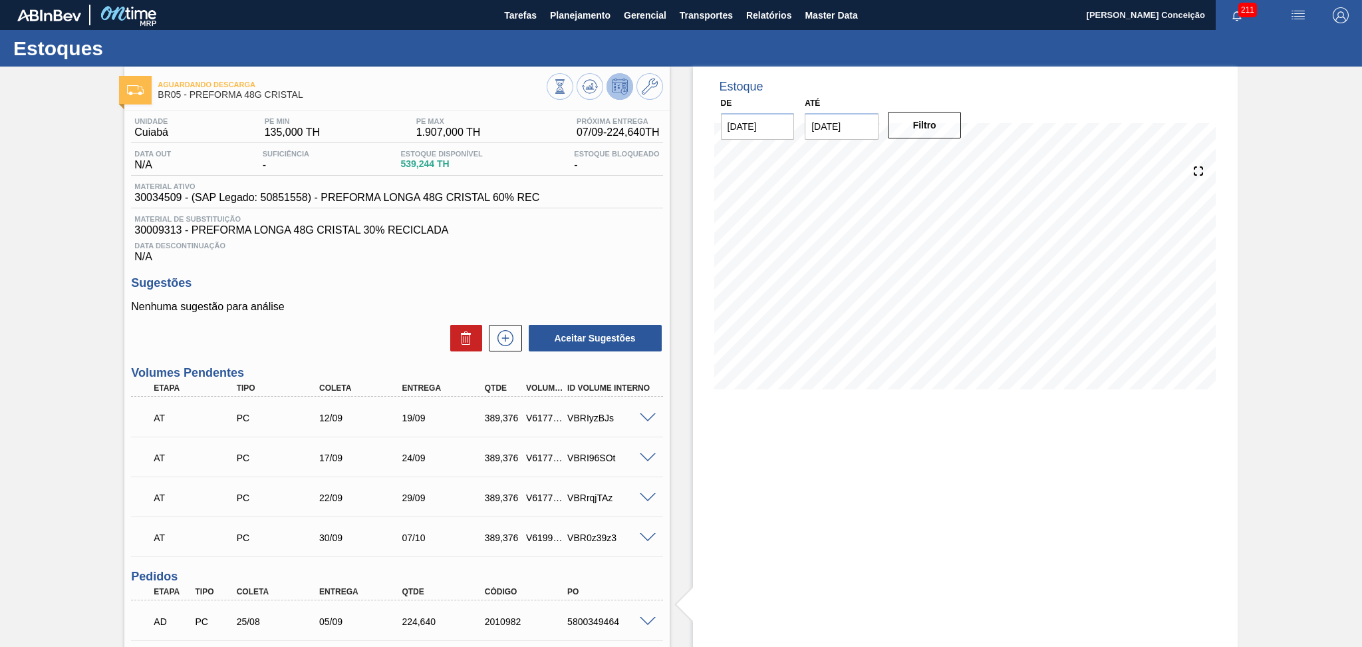
click at [562, 257] on div "Data Descontinuação N/A" at bounding box center [396, 249] width 531 height 27
click at [965, 593] on div "Estoque De [DATE] Até [DATE] Filtro" at bounding box center [965, 448] width 545 height 762
click at [588, 91] on icon at bounding box center [590, 86] width 16 height 16
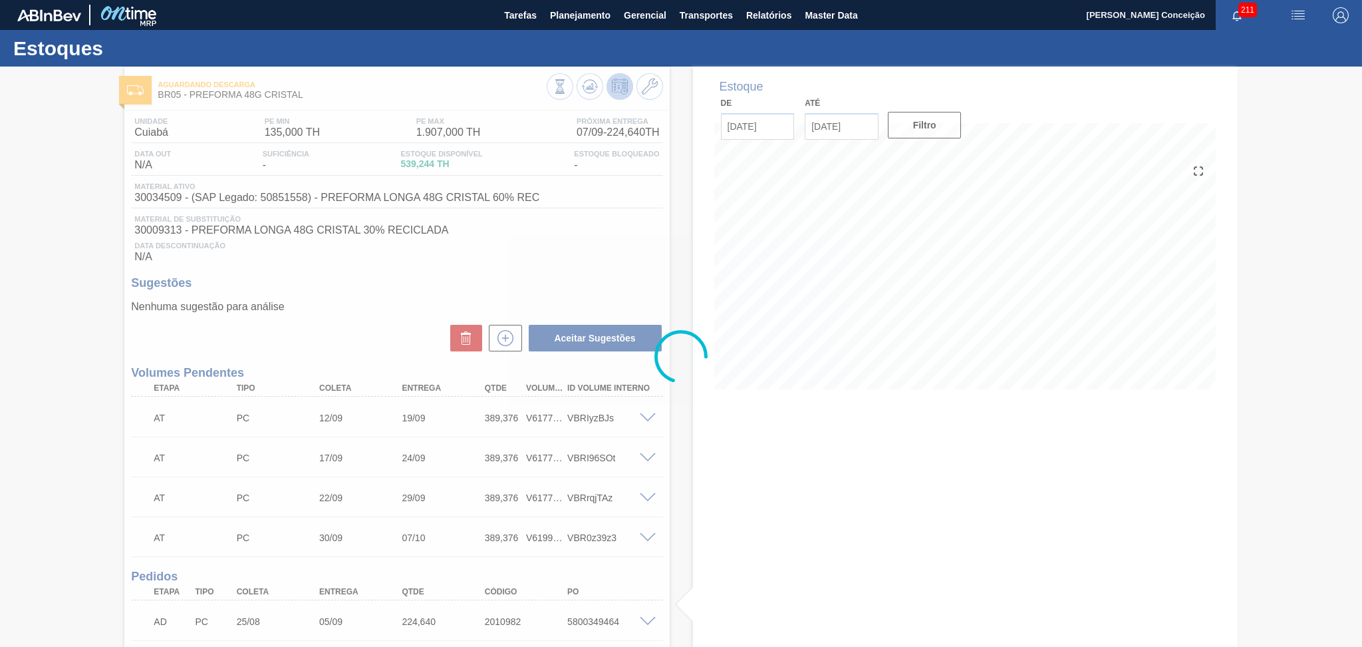
click at [538, 265] on div at bounding box center [681, 357] width 1362 height 580
click at [528, 261] on div at bounding box center [681, 357] width 1362 height 580
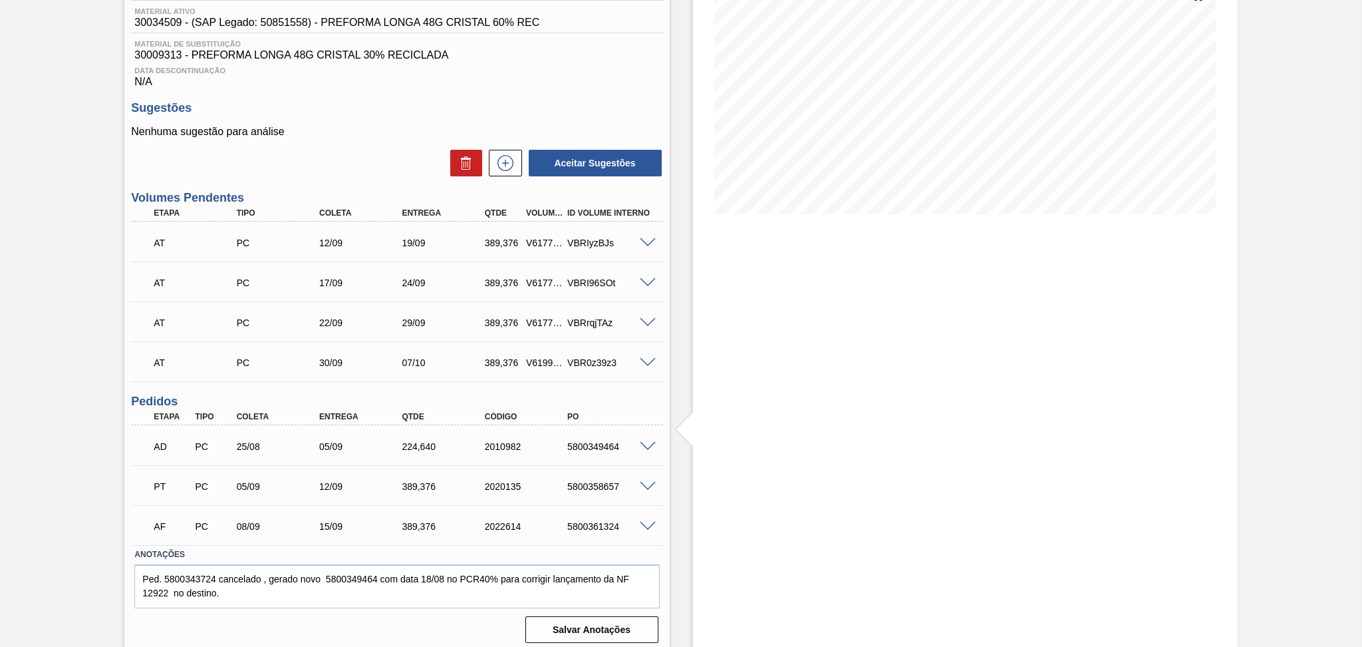
scroll to position [180, 0]
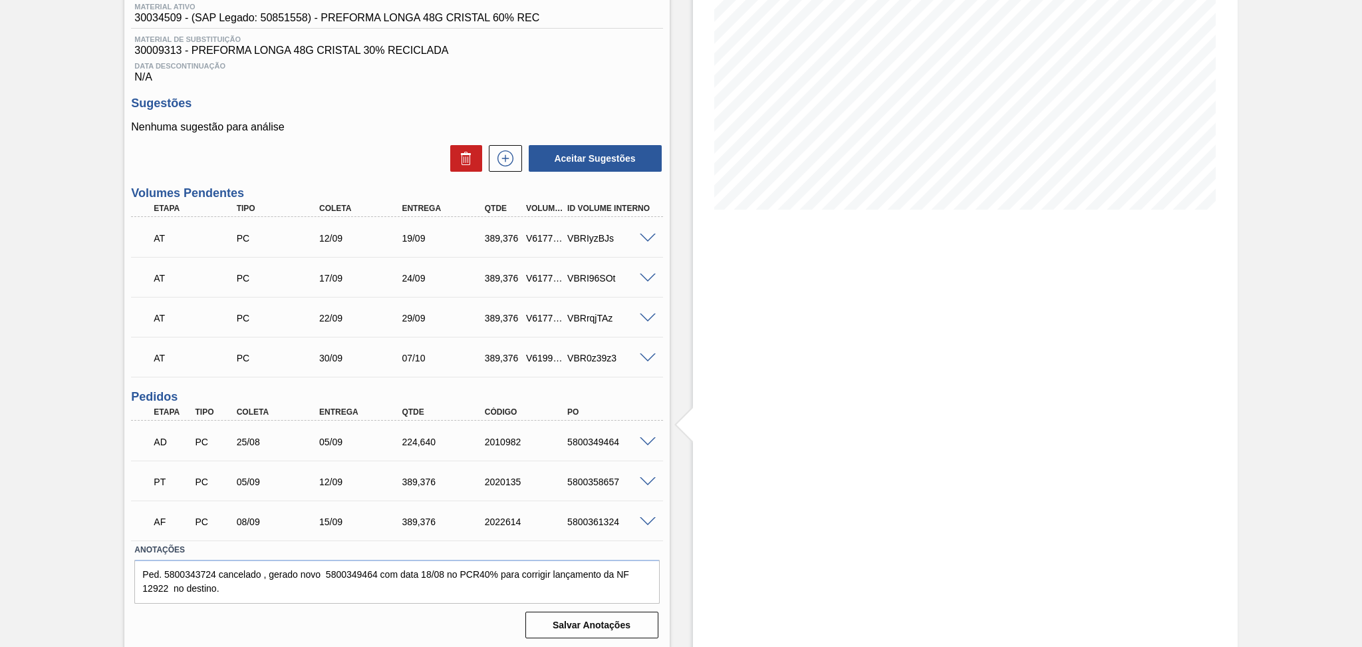
click at [740, 320] on div "Estoque De [DATE] Até [DATE] Filtro" at bounding box center [965, 268] width 545 height 762
click at [421, 606] on div "Anotações Ped. 5800343724 cancelado , gerado novo 5800349464 com data 18/08 no …" at bounding box center [396, 589] width 531 height 99
click at [0, 518] on div "Aguardando Descarga BR05 - PREFORMA 48G CRISTAL Unidade Cuiabá PE MIN 135,000 T…" at bounding box center [681, 268] width 1362 height 762
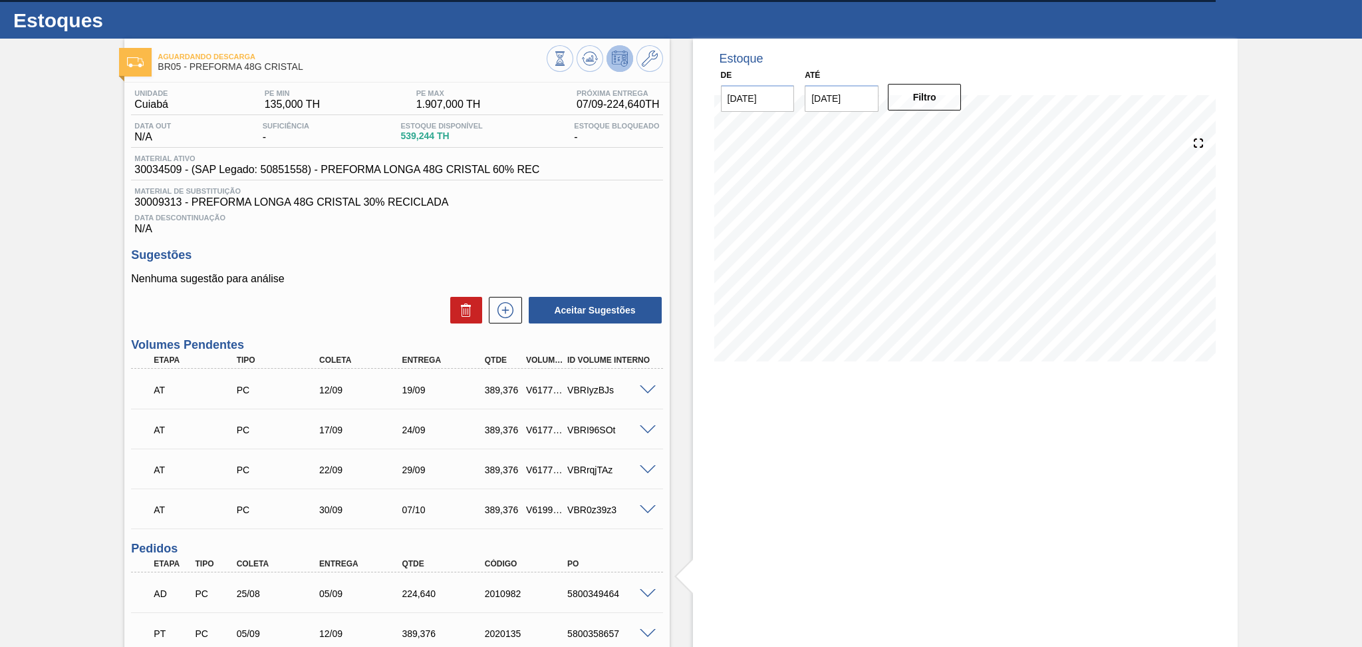
scroll to position [3, 0]
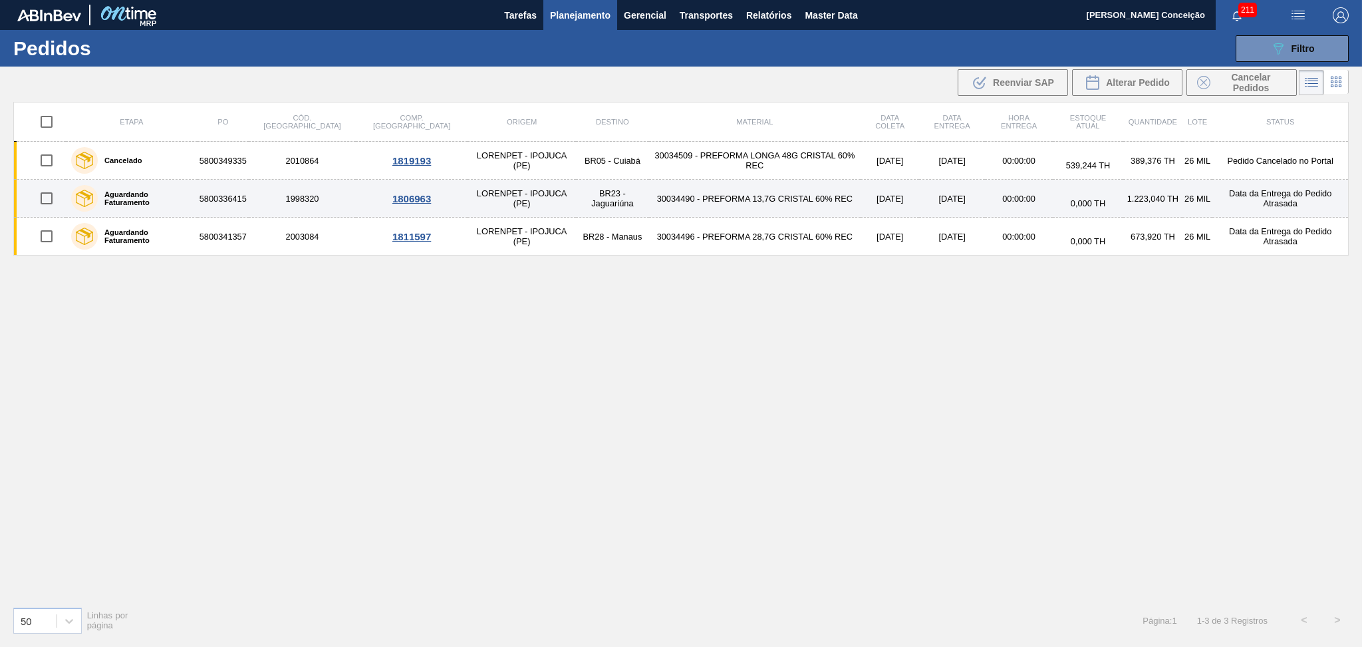
click at [704, 208] on td "30034490 - PREFORMA 13,7G CRISTAL 60% REC" at bounding box center [755, 199] width 212 height 38
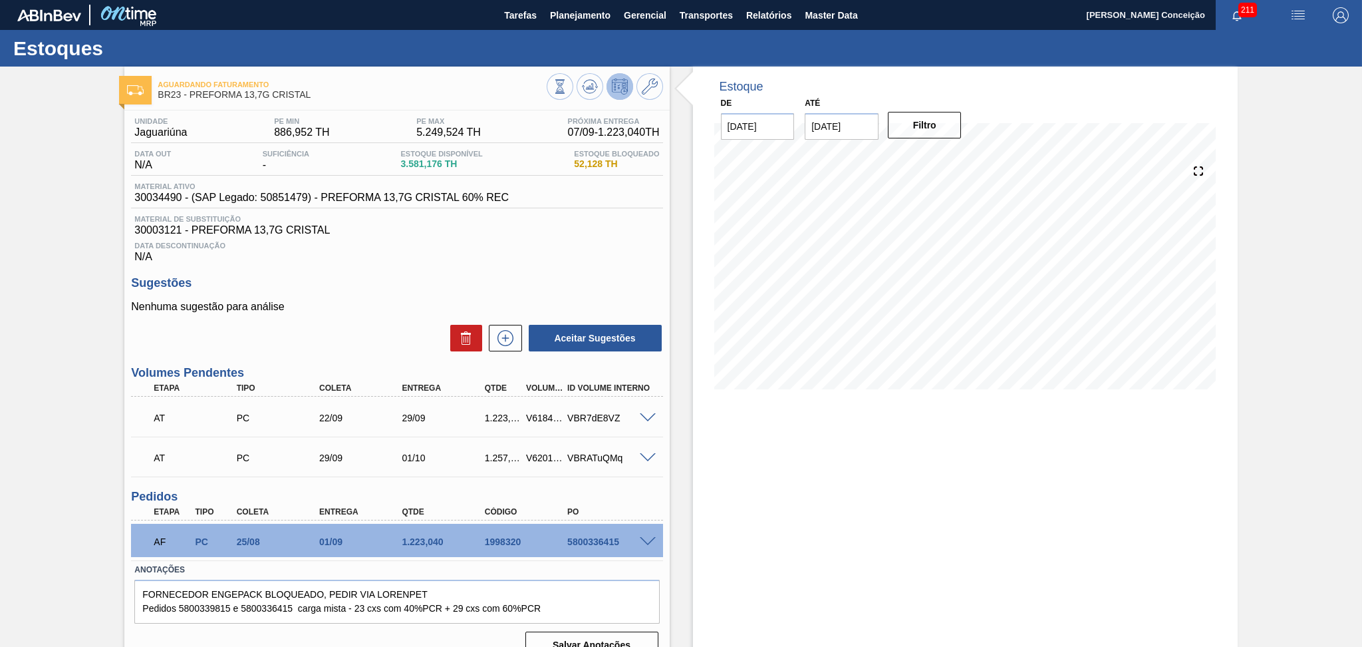
click at [392, 274] on div "Unidade Jaguariúna PE MIN 886,952 TH PE MAX 5.249,524 TH Próxima Entrega 07/09 …" at bounding box center [396, 386] width 545 height 552
drag, startPoint x: 873, startPoint y: 130, endPoint x: 669, endPoint y: 147, distance: 205.6
click at [738, 138] on div "De [DATE] Até [DATE] Next Month [DATE] dom seg ter qua qui sex sab 31 1 2 3 4 5…" at bounding box center [842, 117] width 266 height 46
type input "[DATE]"
click at [911, 125] on button "Filtro" at bounding box center [925, 125] width 74 height 27
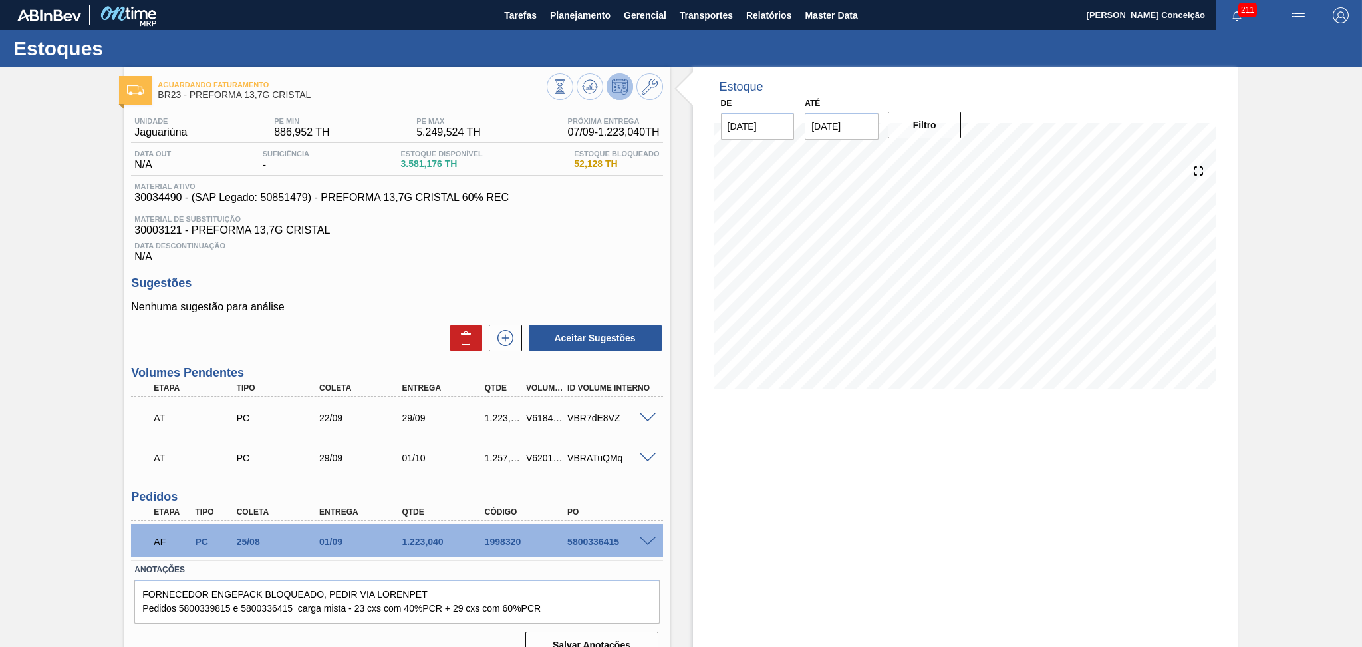
click at [880, 547] on div "Estoque De [DATE] Até [DATE] Filtro" at bounding box center [965, 368] width 545 height 603
click at [867, 440] on div "Estoque De [DATE] Até [DATE] Filtro 08/10 Projeção de Estoque 4,830.748 [DOMAIN…" at bounding box center [965, 368] width 545 height 603
click at [645, 541] on span at bounding box center [648, 542] width 16 height 10
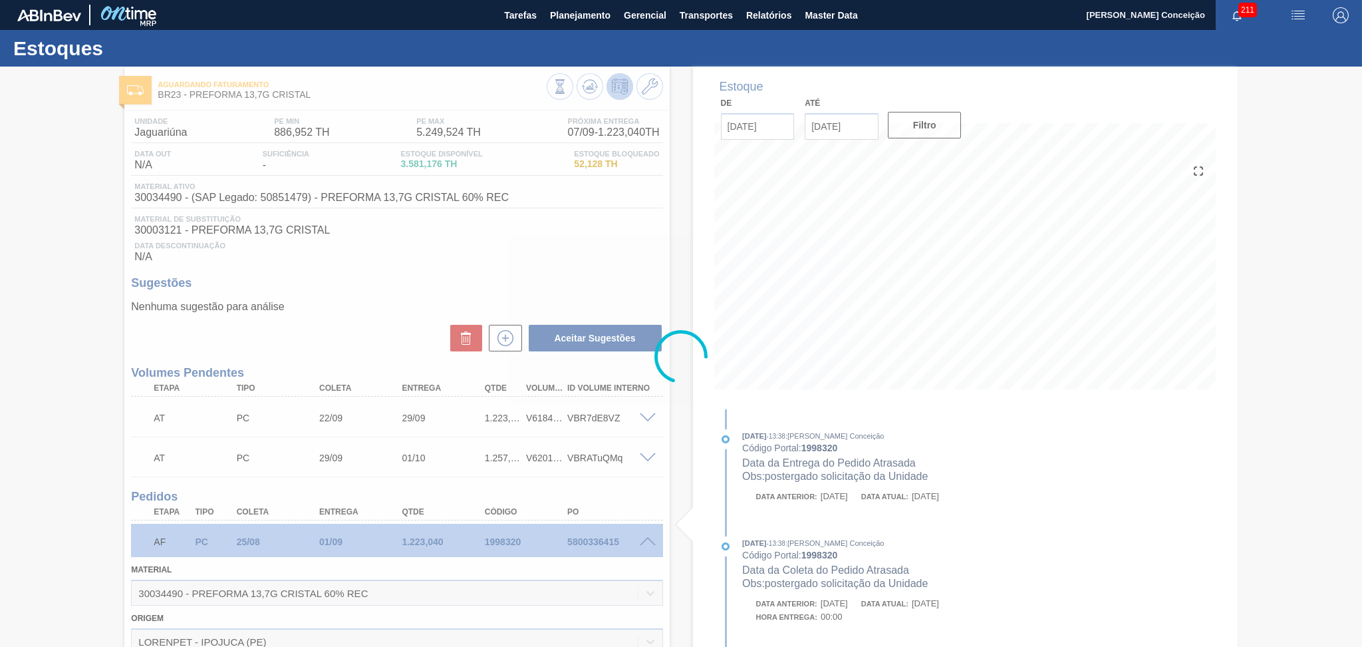
click at [645, 541] on div at bounding box center [681, 357] width 1362 height 580
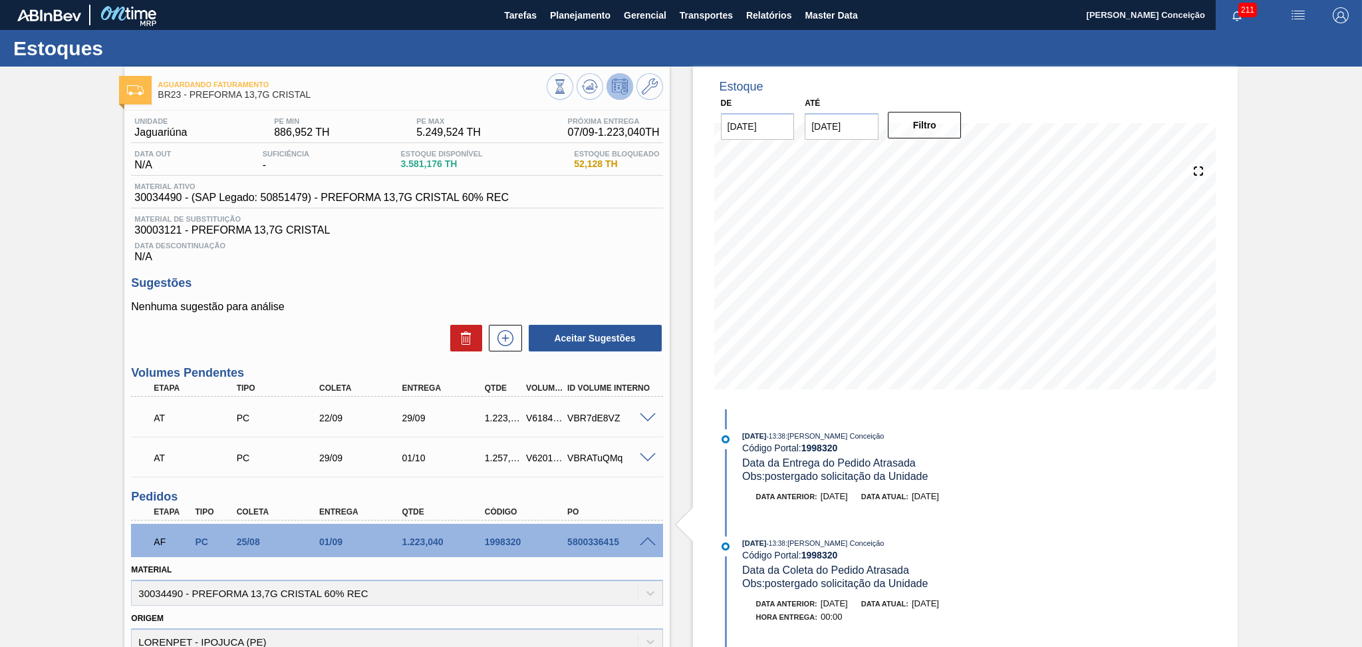
click at [645, 541] on span at bounding box center [648, 542] width 16 height 10
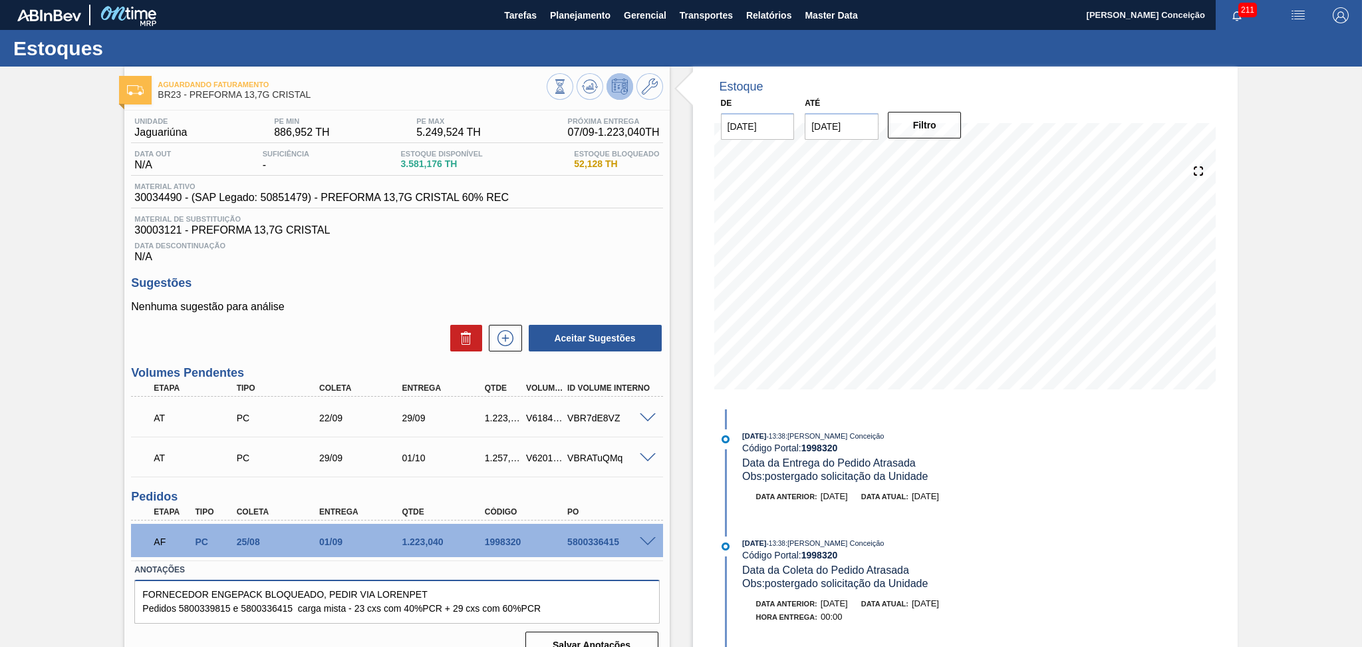
click at [178, 606] on textarea "FORNECEDOR ENGEPACK BLOQUEADO, PEDIR VIA LORENPET Pedidos 5800339815 e 58003364…" at bounding box center [396, 601] width 525 height 44
click at [202, 605] on textarea "FORNECEDOR ENGEPACK BLOQUEADO, PEDIR VIA LORENPET Pedidos 5800339815 e 58003364…" at bounding box center [396, 601] width 525 height 44
click at [651, 539] on span at bounding box center [648, 542] width 16 height 10
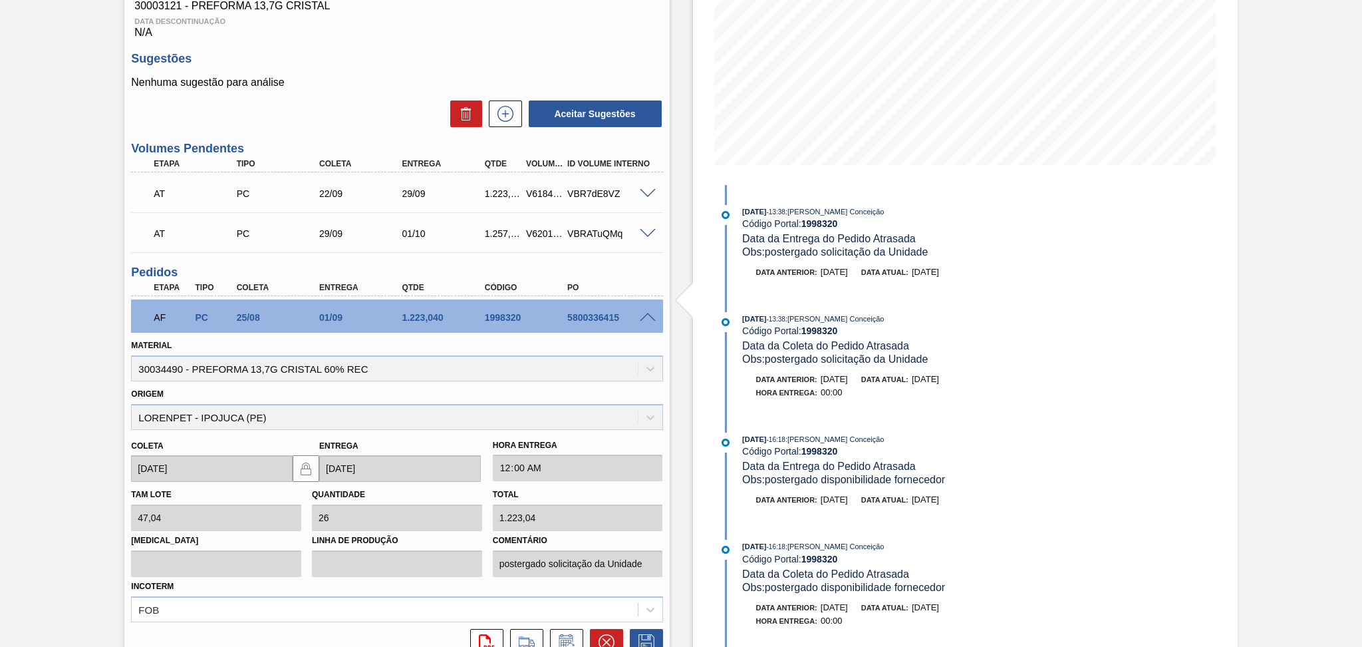
scroll to position [266, 0]
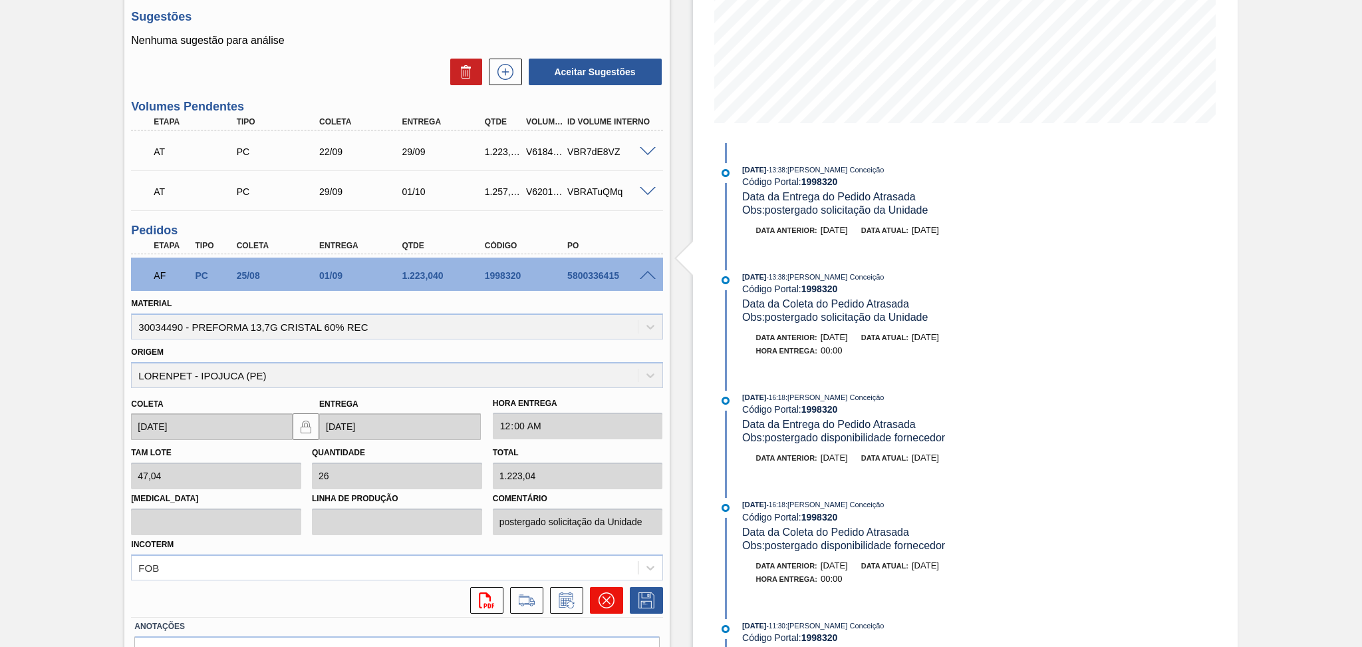
click at [610, 594] on icon at bounding box center [607, 600] width 16 height 16
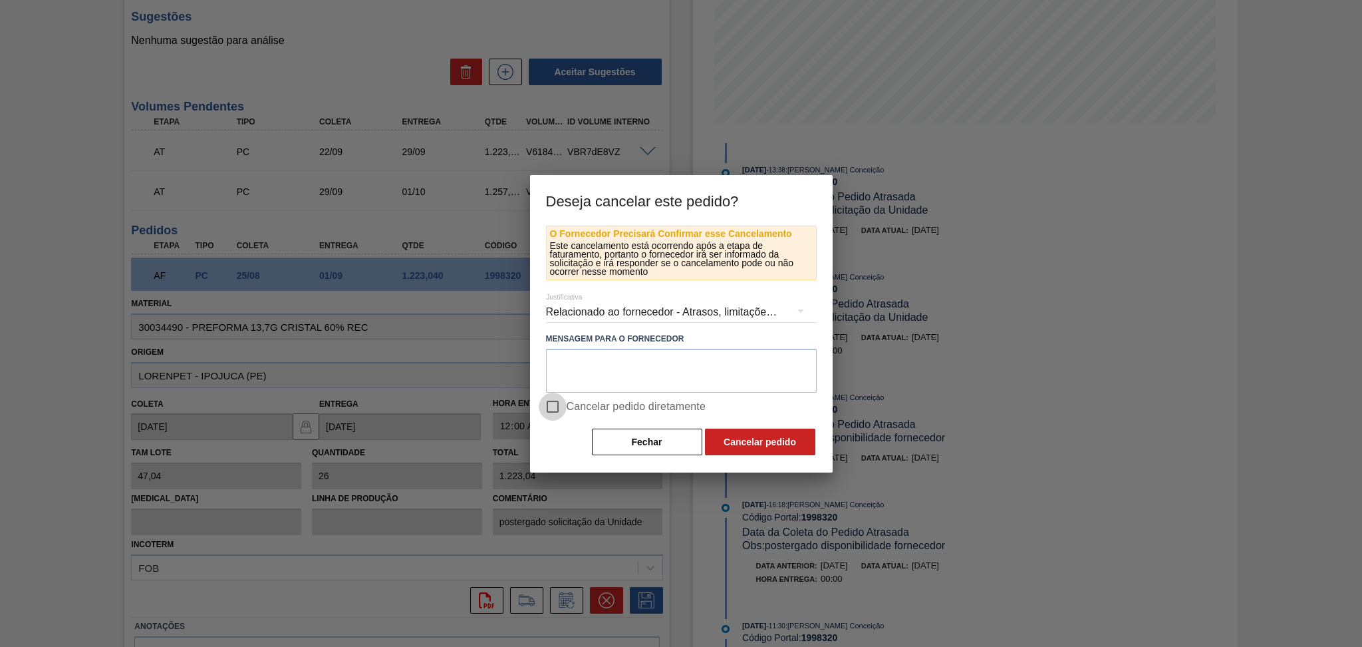
click at [565, 410] on input "Cancelar pedido diretamente" at bounding box center [553, 406] width 28 height 28
checkbox input "true"
click at [748, 451] on button "Cancelar pedido" at bounding box center [760, 441] width 110 height 27
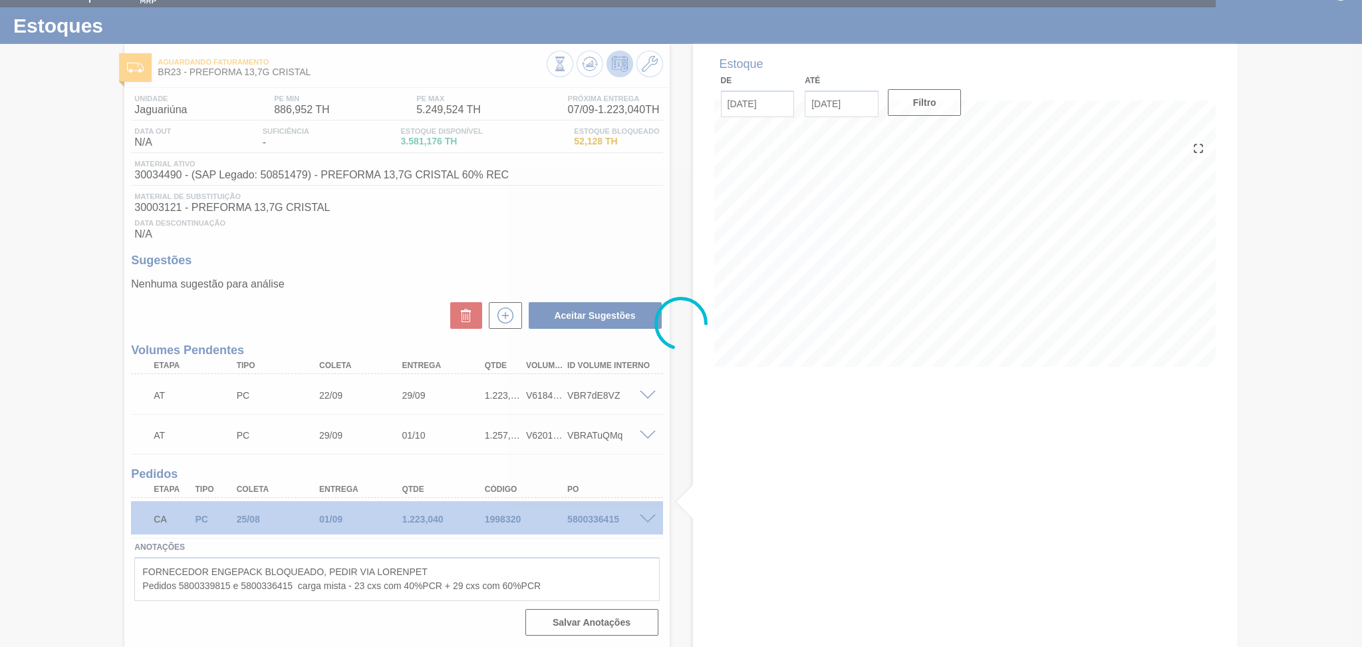
scroll to position [20, 0]
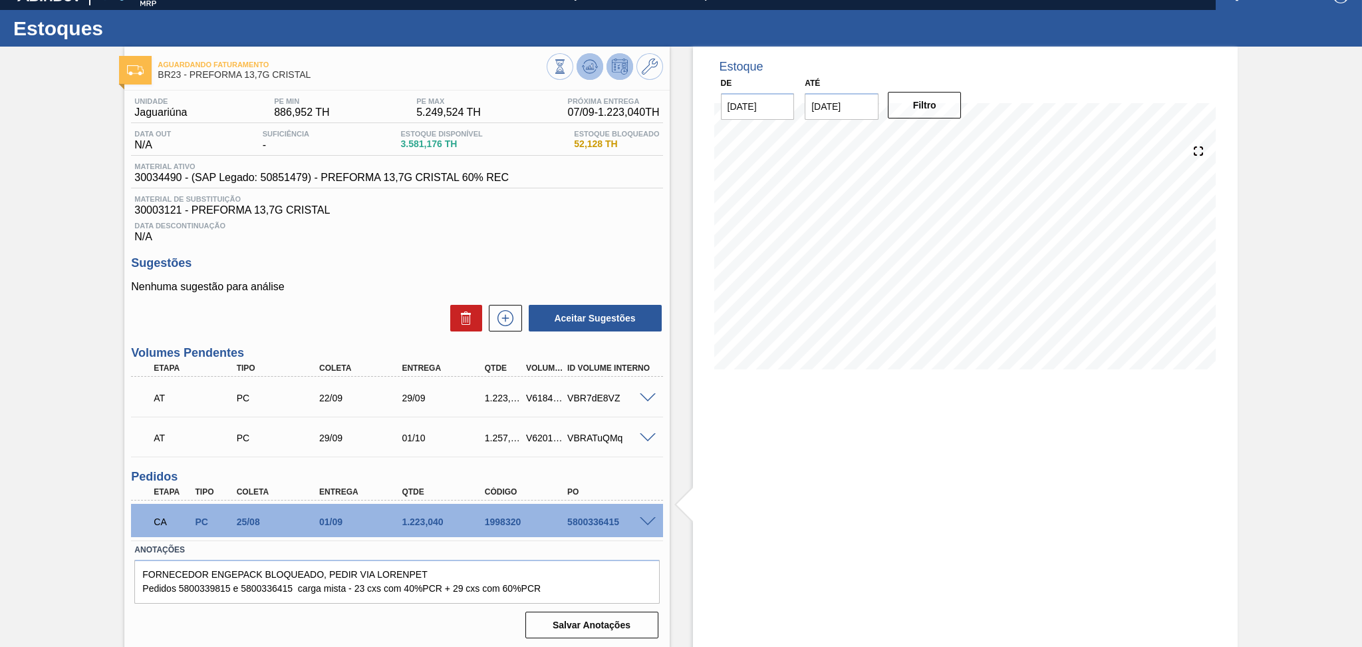
click at [582, 66] on icon at bounding box center [590, 67] width 16 height 16
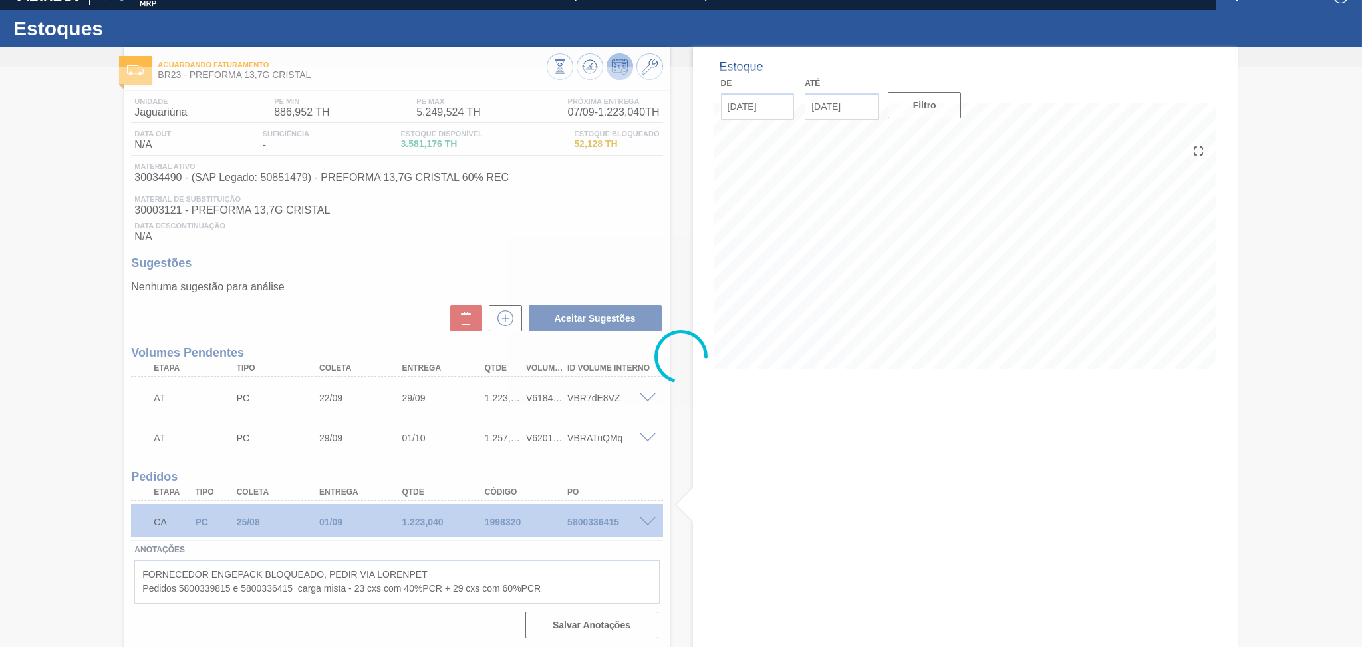
click at [730, 521] on div at bounding box center [681, 357] width 1362 height 580
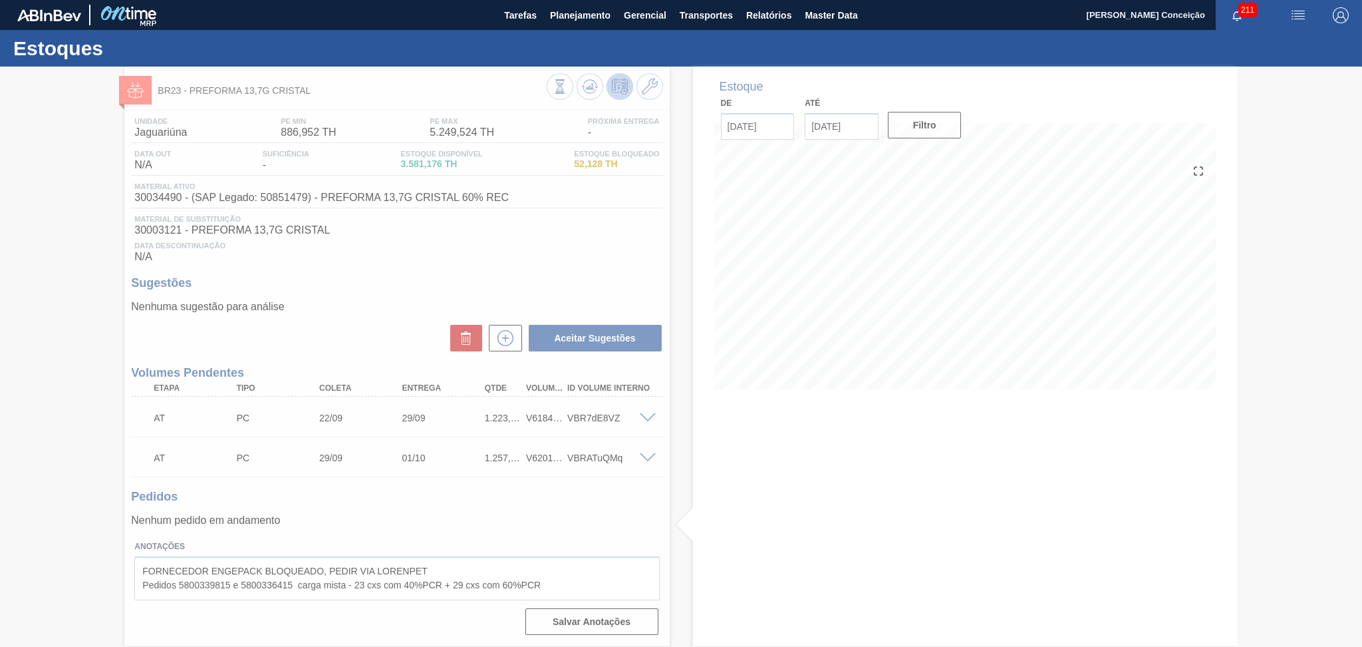
click at [731, 494] on div at bounding box center [681, 357] width 1362 height 580
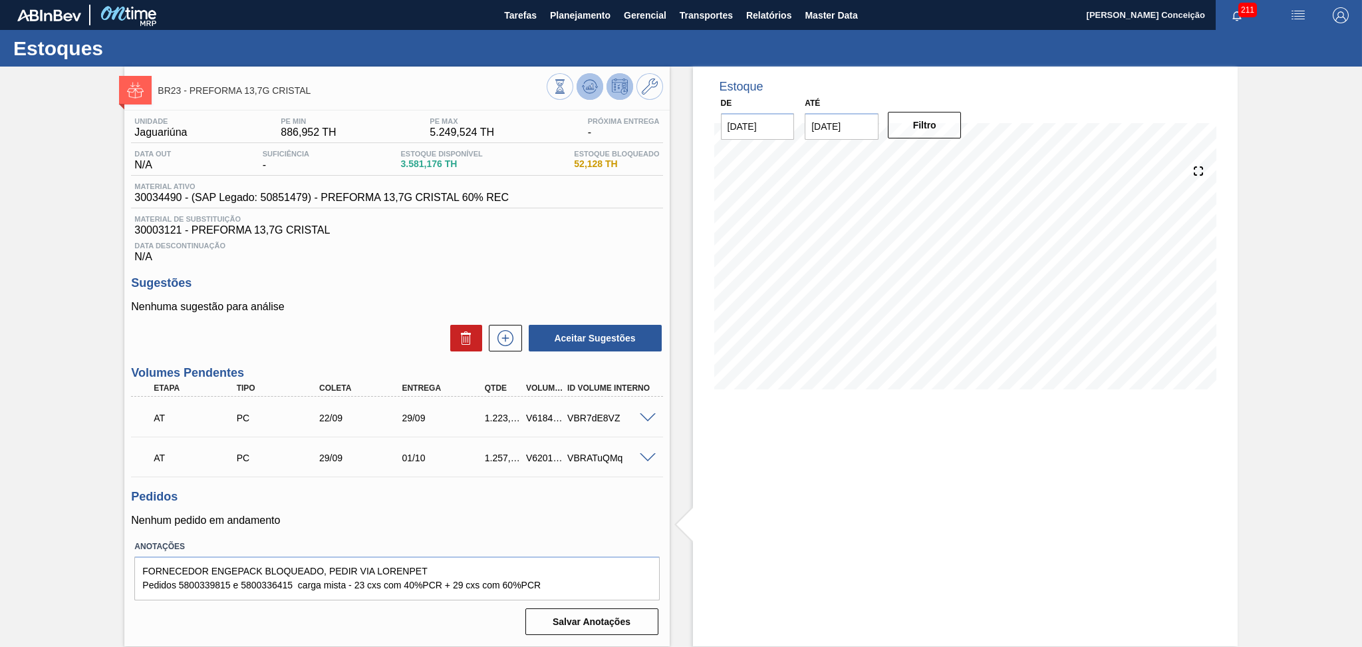
click at [584, 88] on icon at bounding box center [590, 86] width 16 height 16
click at [833, 494] on div "Estoque De [DATE] Até [DATE] Filtro 02/10 Projeção de Estoque 3,607.708 [DOMAIN…" at bounding box center [965, 356] width 545 height 579
drag, startPoint x: 554, startPoint y: 591, endPoint x: 336, endPoint y: 589, distance: 218.2
click at [336, 589] on textarea "FORNECEDOR ENGEPACK BLOQUEADO, PEDIR VIA LORENPET Pedidos 5800339815 e 58003364…" at bounding box center [396, 578] width 525 height 44
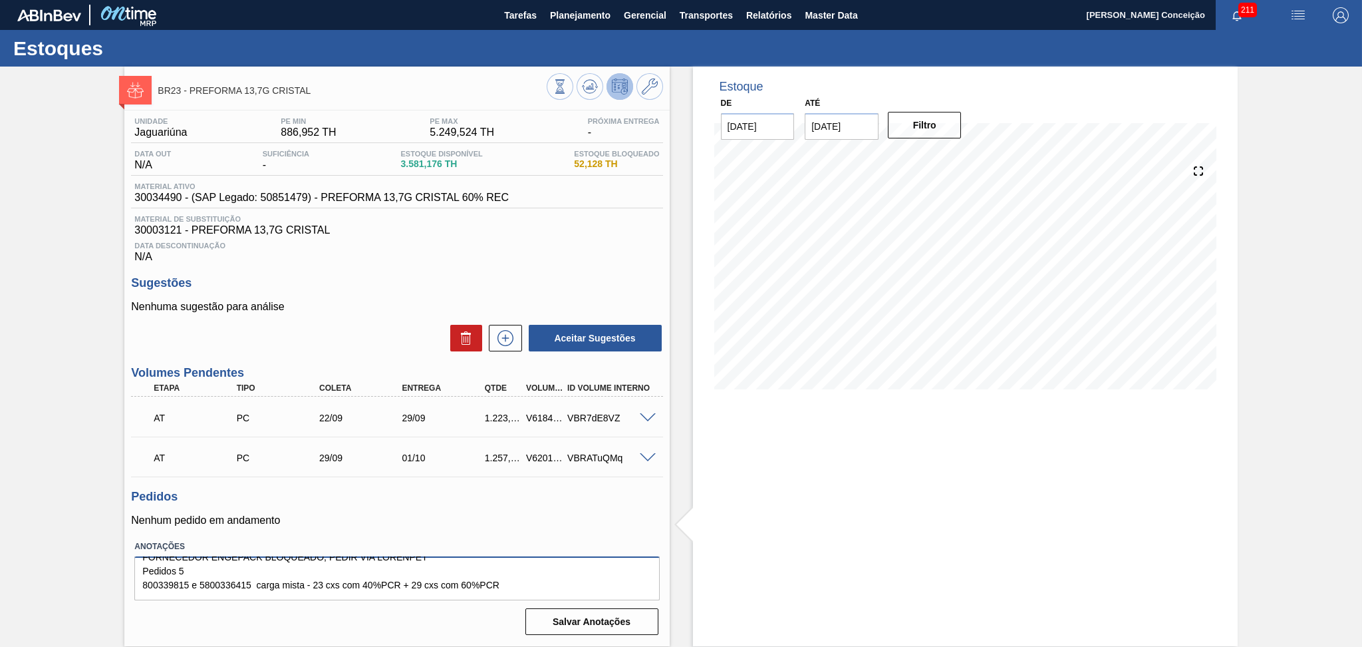
scroll to position [2, 0]
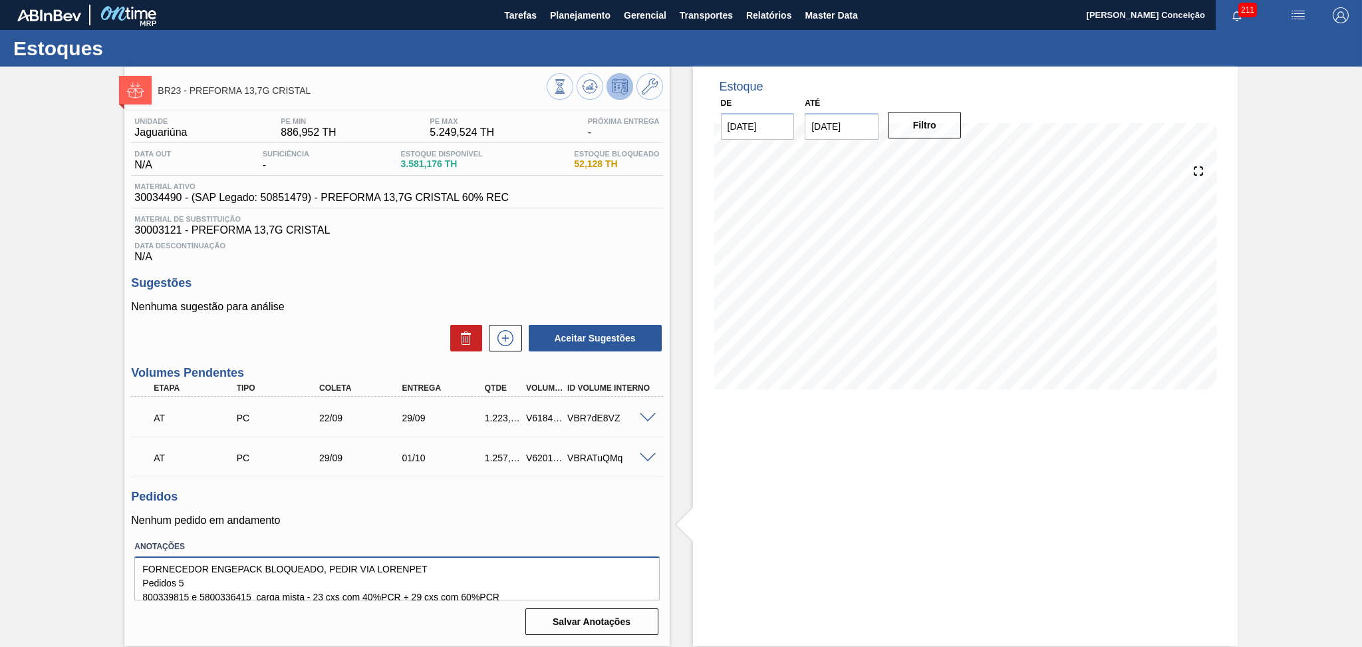
drag, startPoint x: 509, startPoint y: 580, endPoint x: 133, endPoint y: 567, distance: 376.0
click at [133, 567] on div "Anotações FORNECEDOR ENGEPACK BLOQUEADO, PEDIR VIA LORENPET Pedidos 5 800339815…" at bounding box center [396, 568] width 535 height 63
type textarea "FORNECEDOR ENGEPACK BLOQUEADO, PEDIR VIA LORENPET"
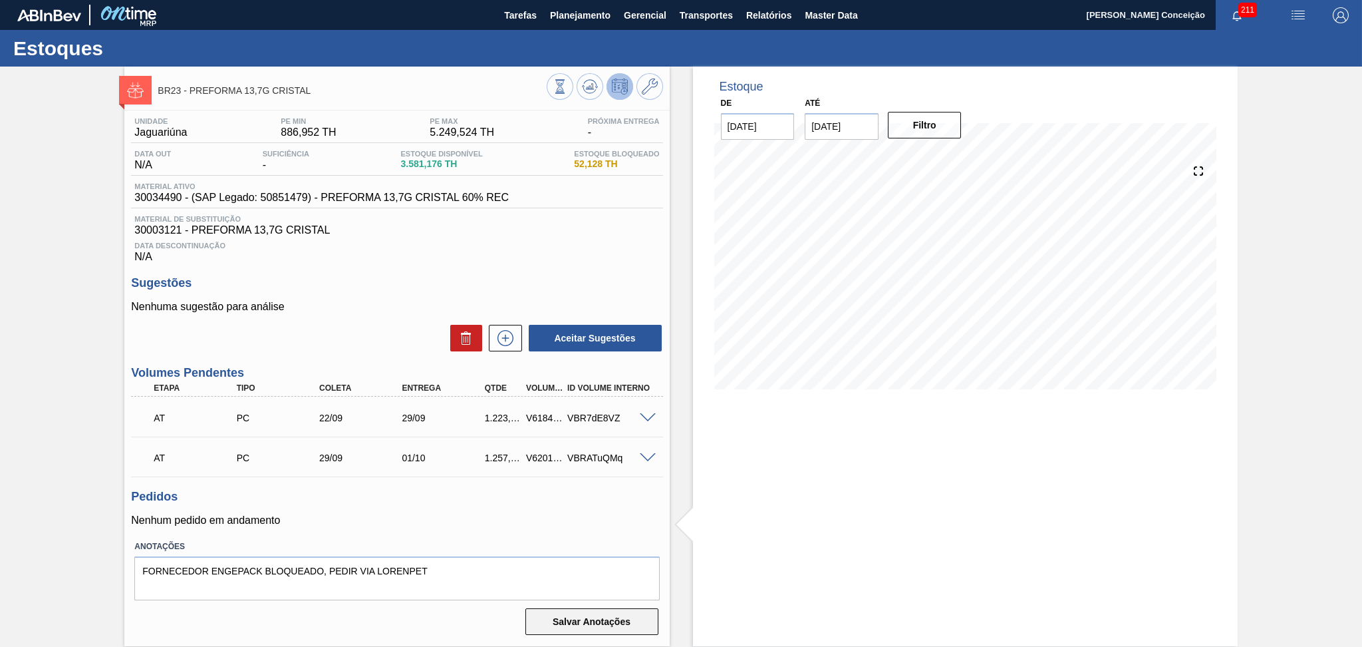
click at [560, 615] on button "Salvar Anotações" at bounding box center [591, 621] width 133 height 27
click at [412, 259] on div "Data Descontinuação N/A" at bounding box center [396, 249] width 531 height 27
click at [629, 222] on span "Material de Substituição" at bounding box center [396, 219] width 525 height 8
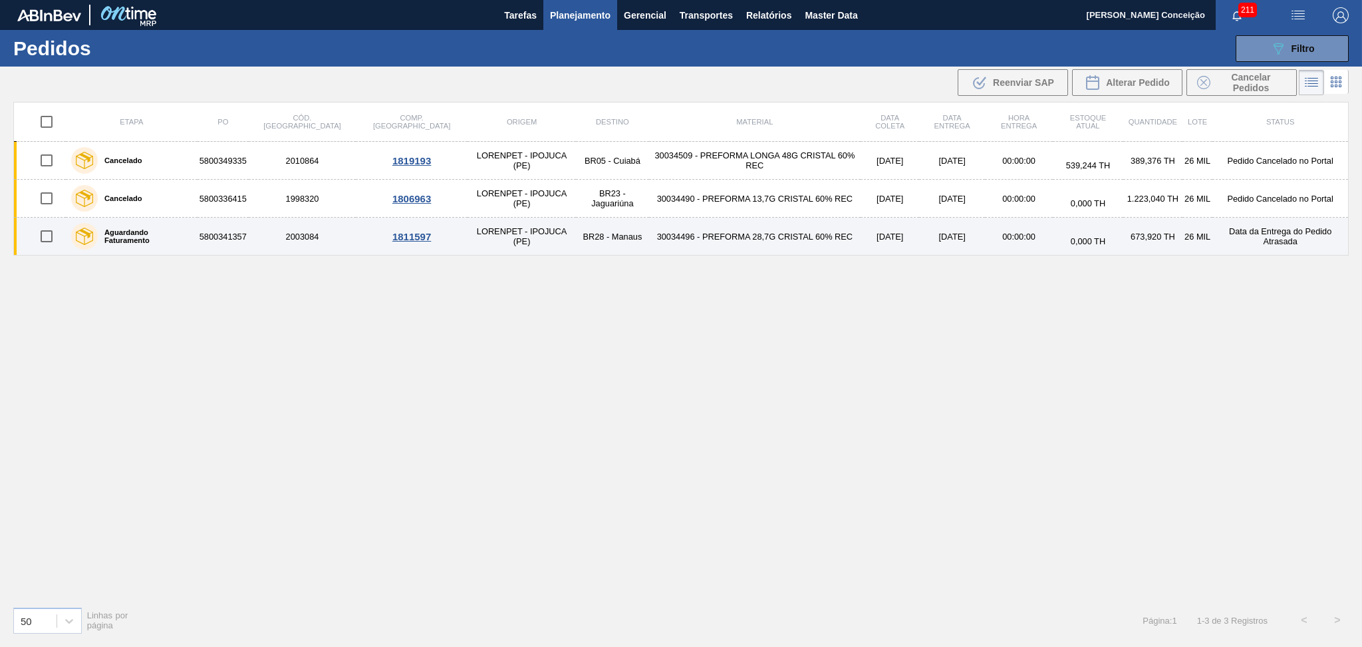
click at [704, 239] on td "30034496 - PREFORMA 28,7G CRISTAL 60% REC" at bounding box center [755, 237] width 212 height 38
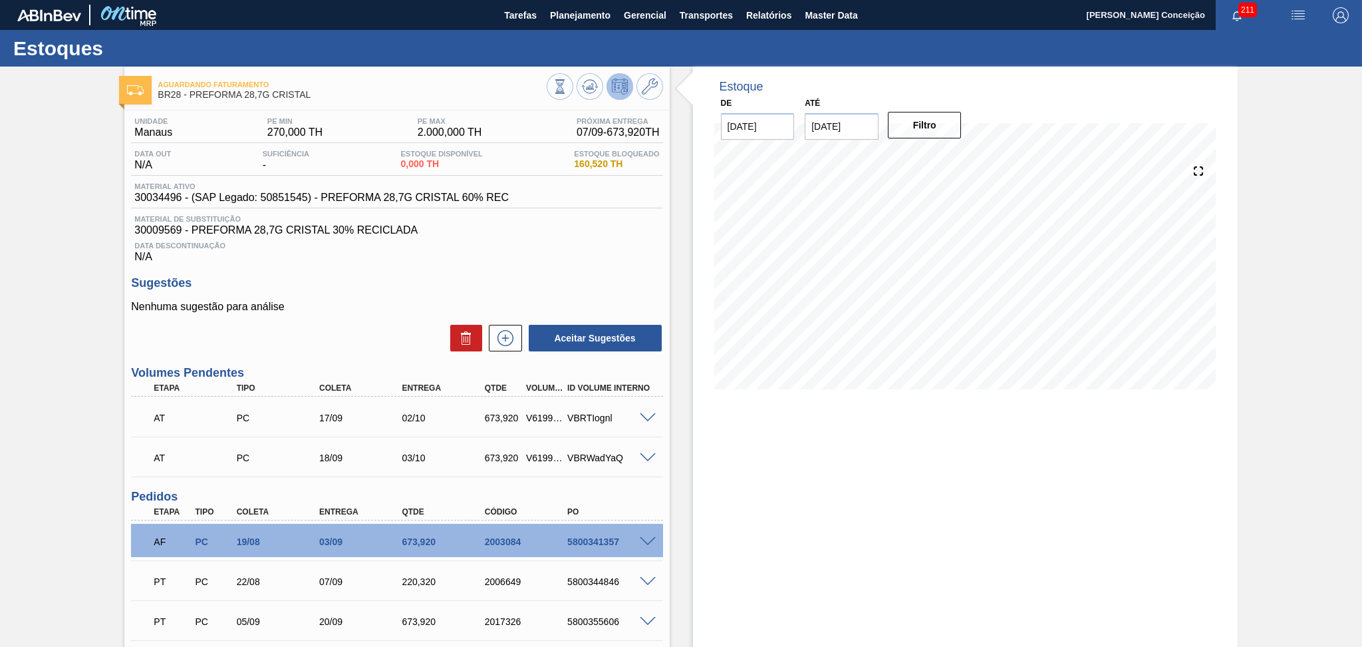
click at [575, 254] on div "Data Descontinuação N/A" at bounding box center [396, 249] width 531 height 27
click at [592, 91] on icon at bounding box center [590, 86] width 16 height 16
click at [720, 428] on div "Estoque De [DATE] Até [DATE] Filtro" at bounding box center [965, 428] width 545 height 722
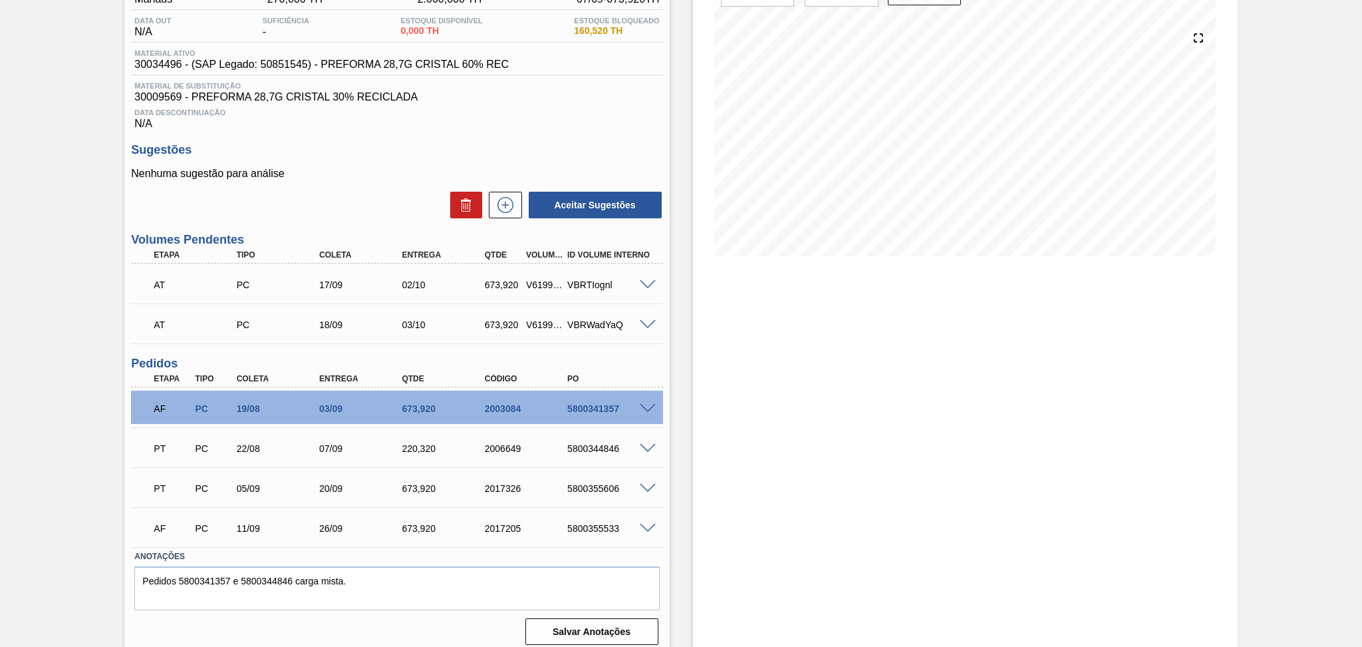
scroll to position [140, 0]
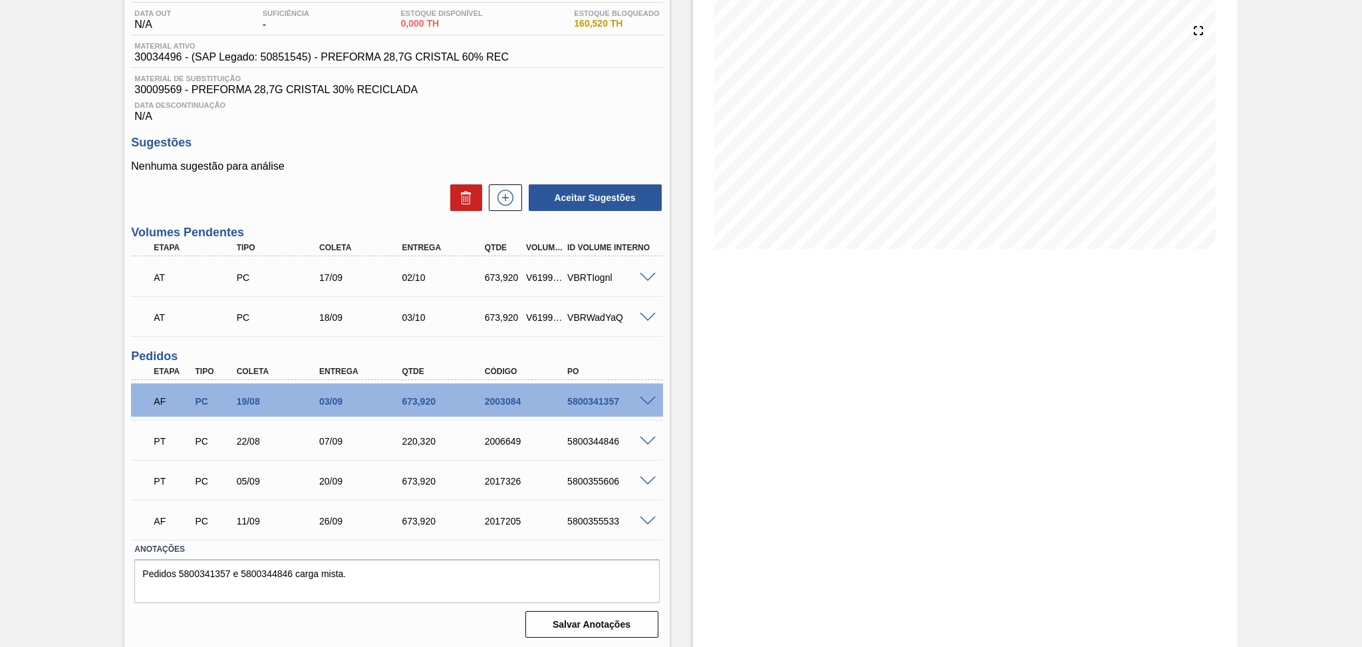
click at [888, 381] on div "Estoque De [DATE] Até [DATE] Filtro 06/10 Projeção de Estoque 3,589.92 [DOMAIN_…" at bounding box center [965, 287] width 545 height 722
click at [688, 448] on div "Estoque De [DATE] Até [DATE] Filtro 08/09 Projeção de Estoque 894.24 [DOMAIN_NA…" at bounding box center [954, 287] width 568 height 722
click at [434, 436] on div "220,320" at bounding box center [444, 441] width 93 height 11
click at [438, 437] on div "220,320" at bounding box center [444, 441] width 93 height 11
click at [433, 398] on div "673,920" at bounding box center [444, 401] width 93 height 11
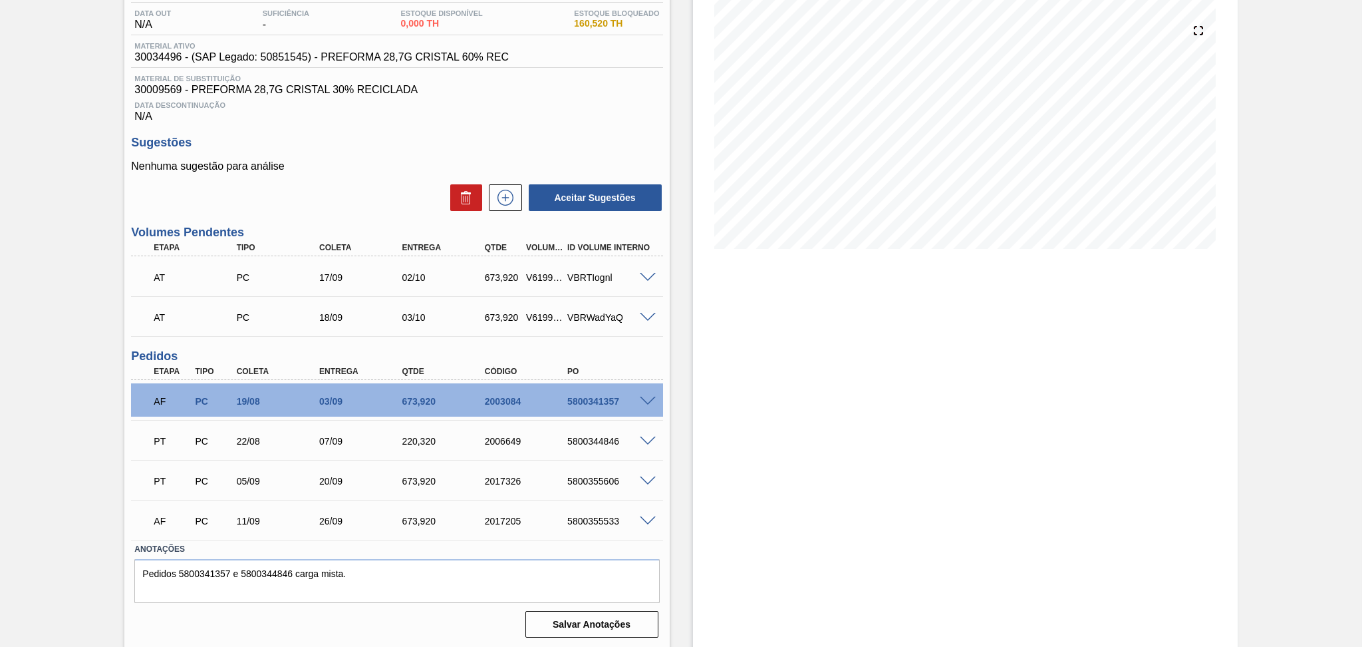
click at [433, 398] on div "673,920" at bounding box center [444, 401] width 93 height 11
click at [422, 399] on div "673,920" at bounding box center [444, 401] width 93 height 11
copy div "673,920"
drag, startPoint x: 436, startPoint y: 434, endPoint x: 400, endPoint y: 436, distance: 36.0
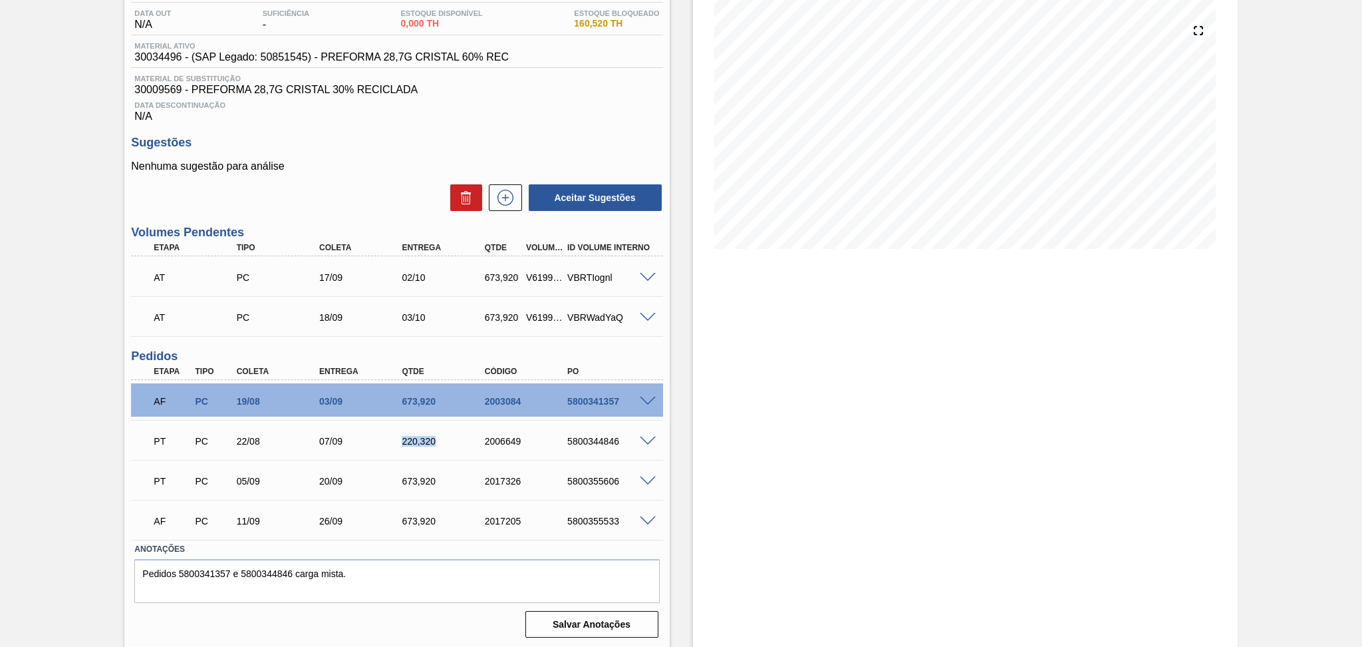
click at [400, 436] on div "220,320" at bounding box center [444, 441] width 93 height 11
copy div "220,320"
click at [442, 481] on div "673,920" at bounding box center [444, 481] width 93 height 11
click at [885, 527] on div "Estoque De [DATE] Até [DATE] Filtro 10/10 Projeção de Estoque 3,589.92 [DOMAIN_…" at bounding box center [965, 287] width 545 height 722
click at [1158, 460] on div "Estoque De [DATE] Até [DATE] Filtro 10/10 Projeção de Estoque 3,589.92 [DOMAIN_…" at bounding box center [965, 287] width 545 height 722
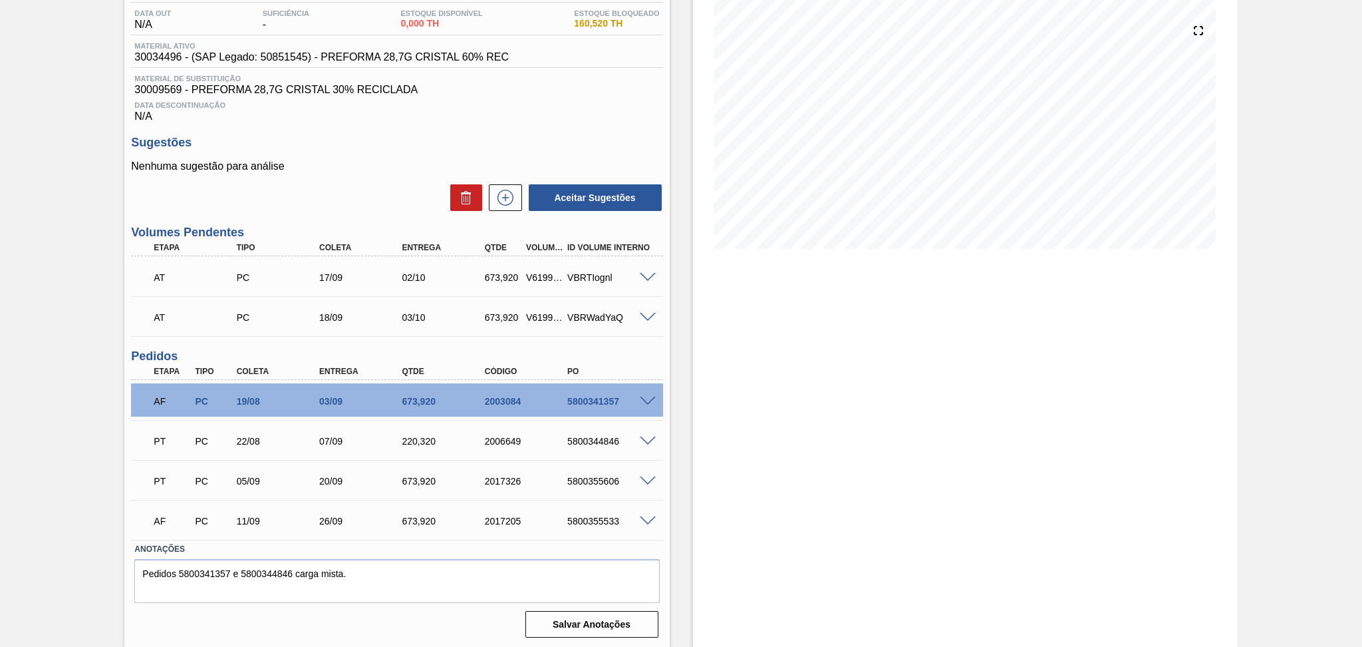
drag, startPoint x: 836, startPoint y: 464, endPoint x: 857, endPoint y: 627, distance: 164.3
click at [843, 500] on div "Estoque De [DATE] Até [DATE] Filtro 10/10 Projeção de Estoque 3,589.92 [DOMAIN_…" at bounding box center [965, 287] width 545 height 722
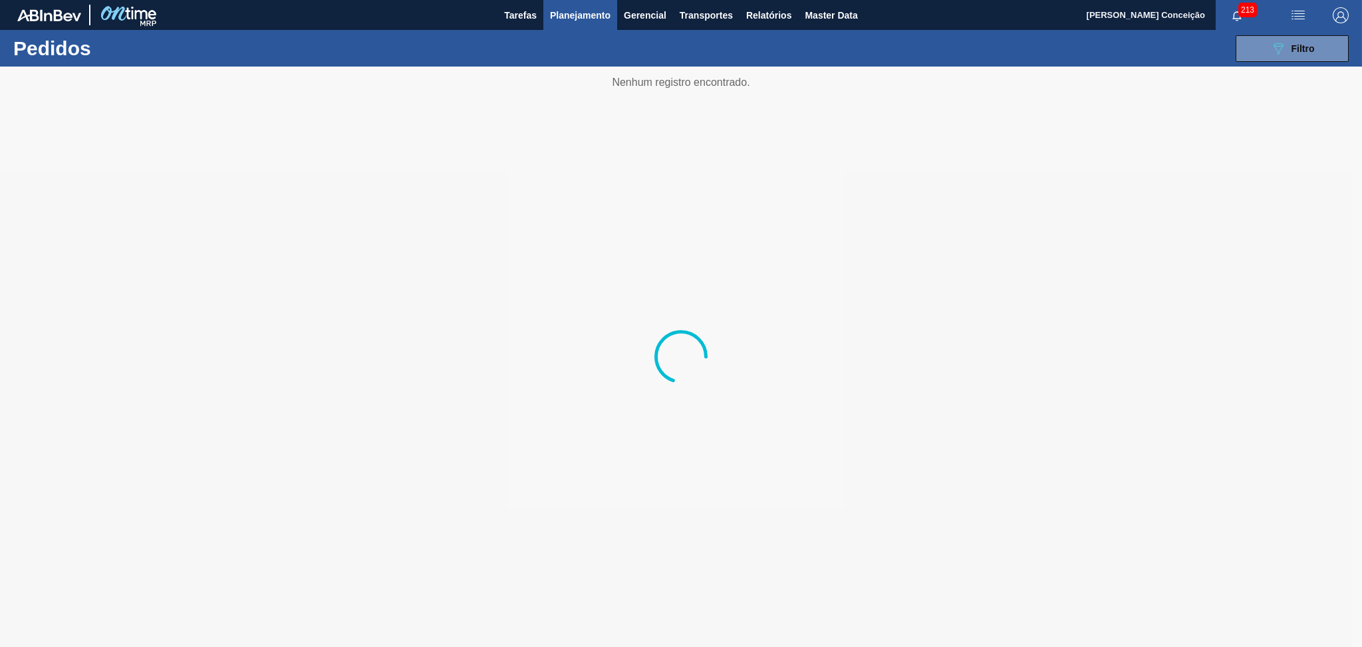
click at [671, 508] on div at bounding box center [681, 357] width 1362 height 580
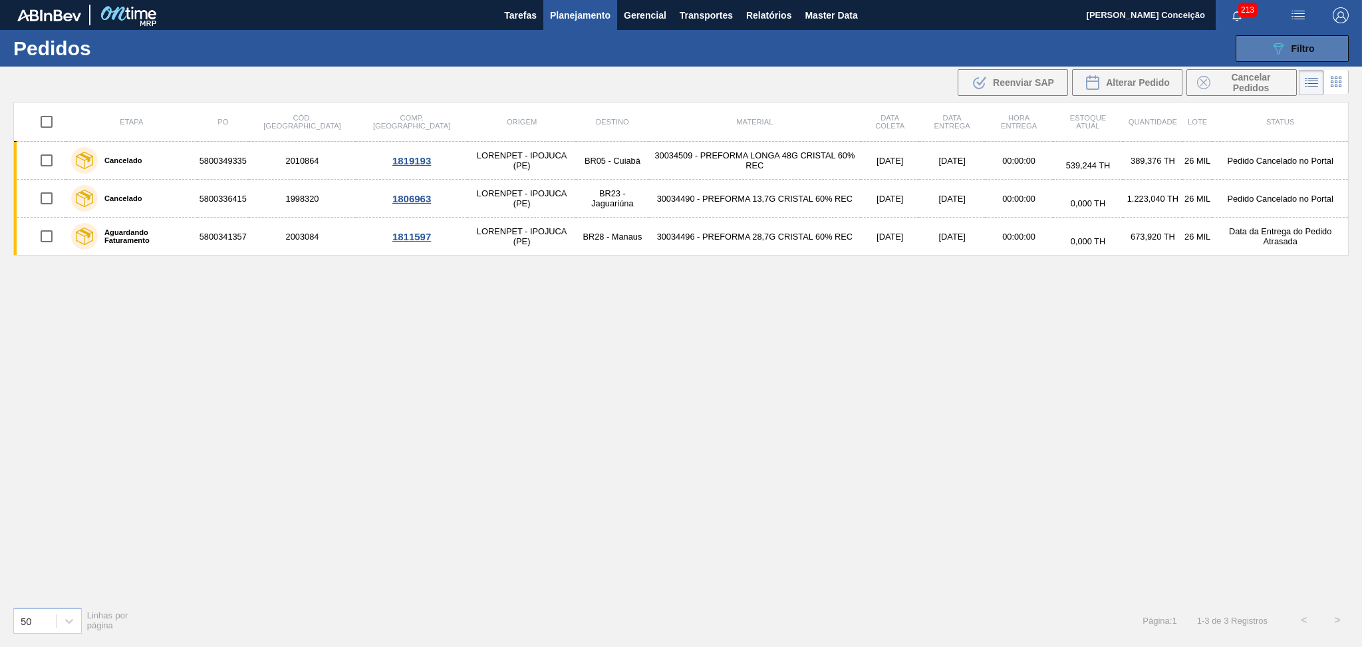
click at [1320, 57] on button "089F7B8B-B2A5-4AFE-B5C0-19BA573D28AC Filtro" at bounding box center [1292, 48] width 113 height 27
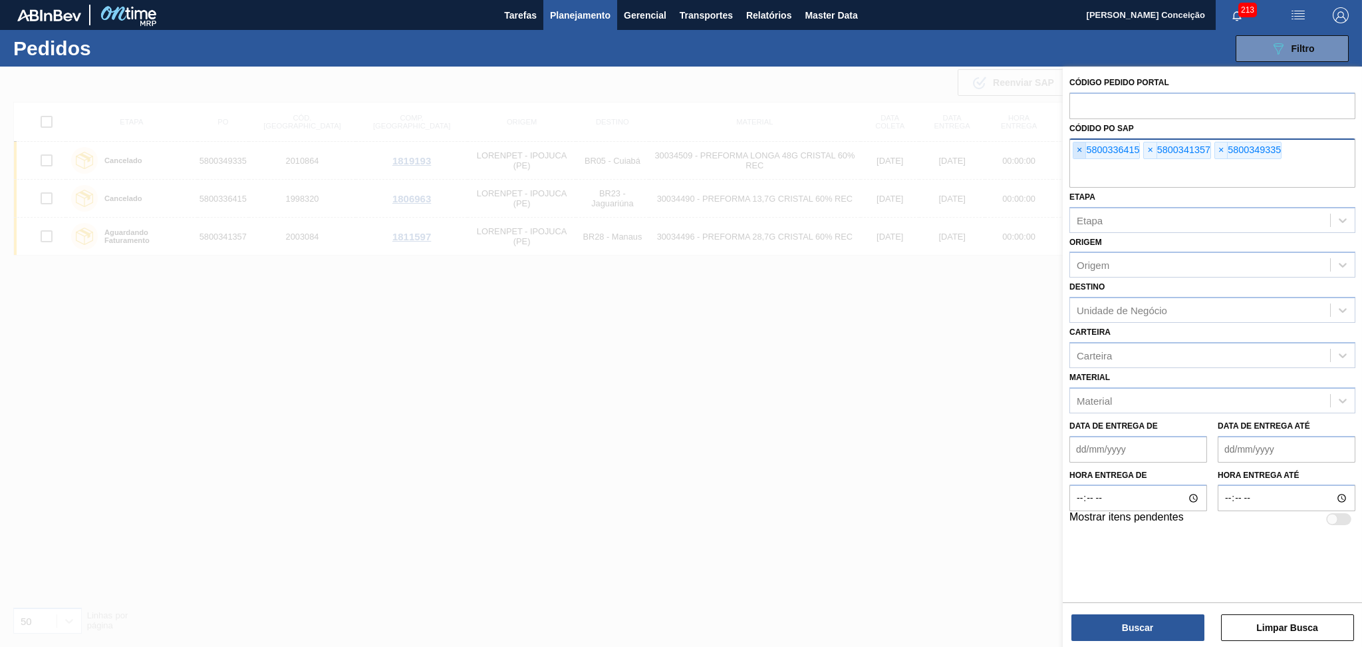
click at [1082, 150] on span "×" at bounding box center [1080, 150] width 13 height 16
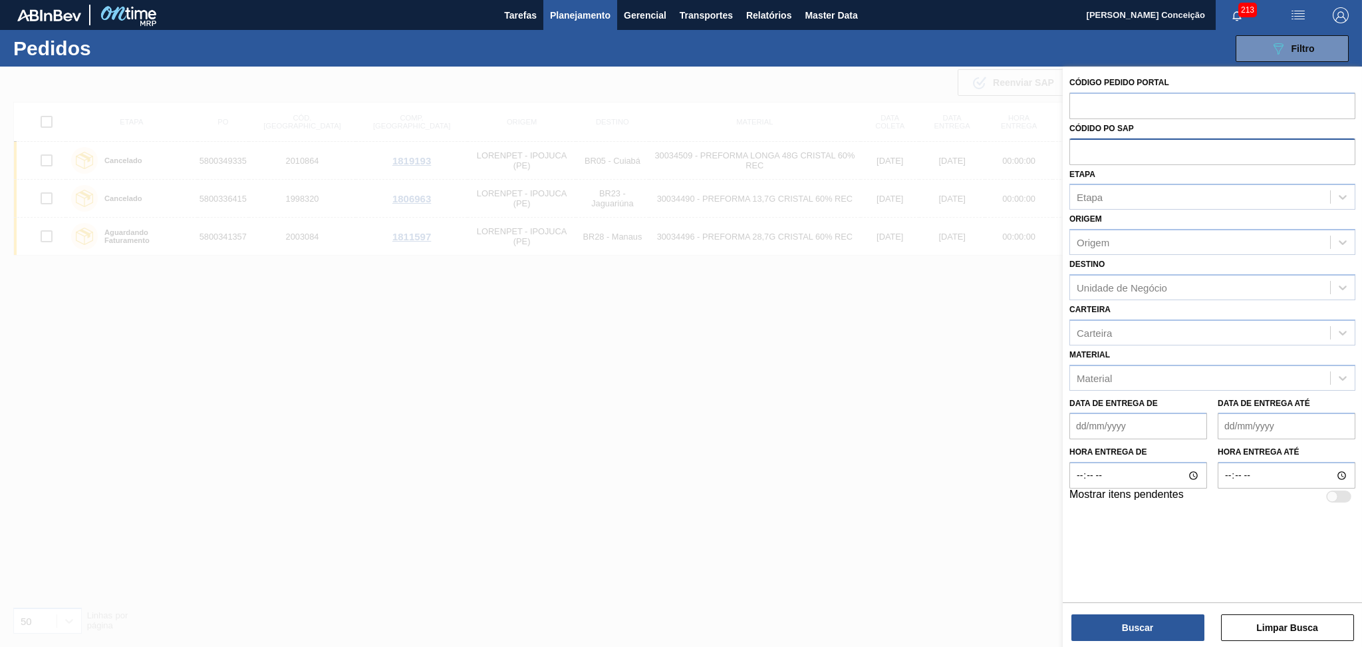
click at [1082, 150] on input "text" at bounding box center [1213, 150] width 286 height 25
paste input "text"
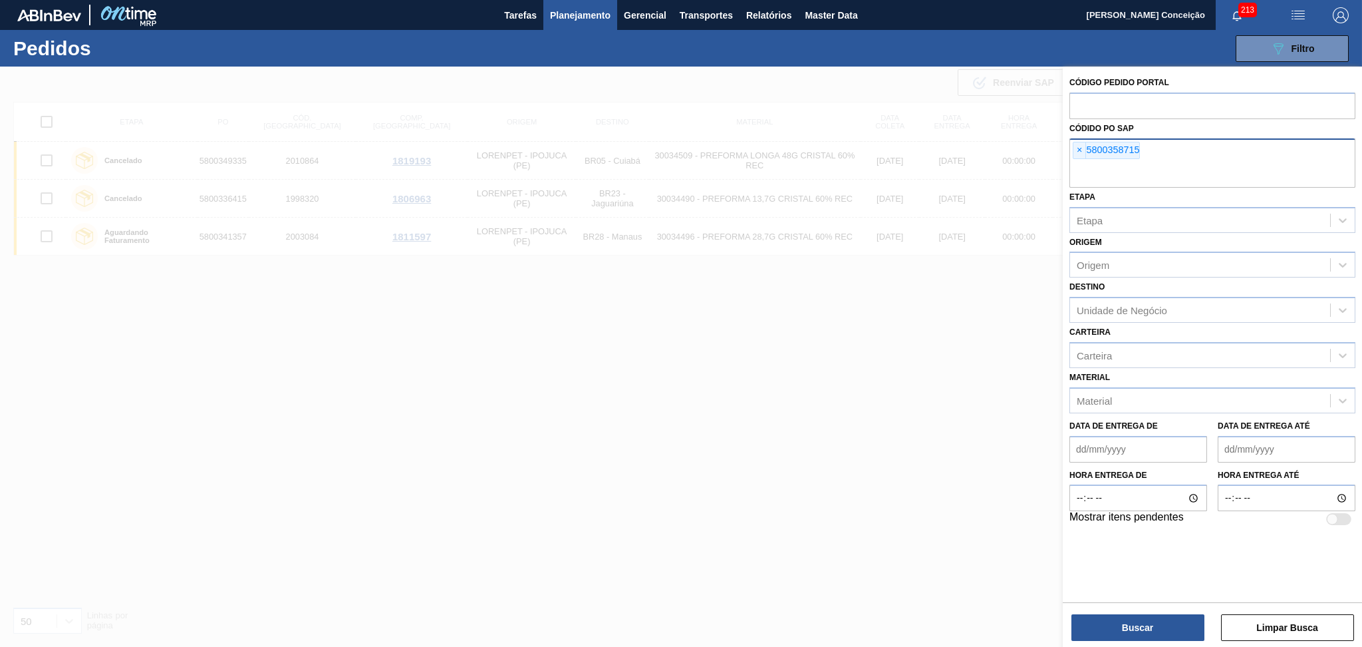
paste input "text"
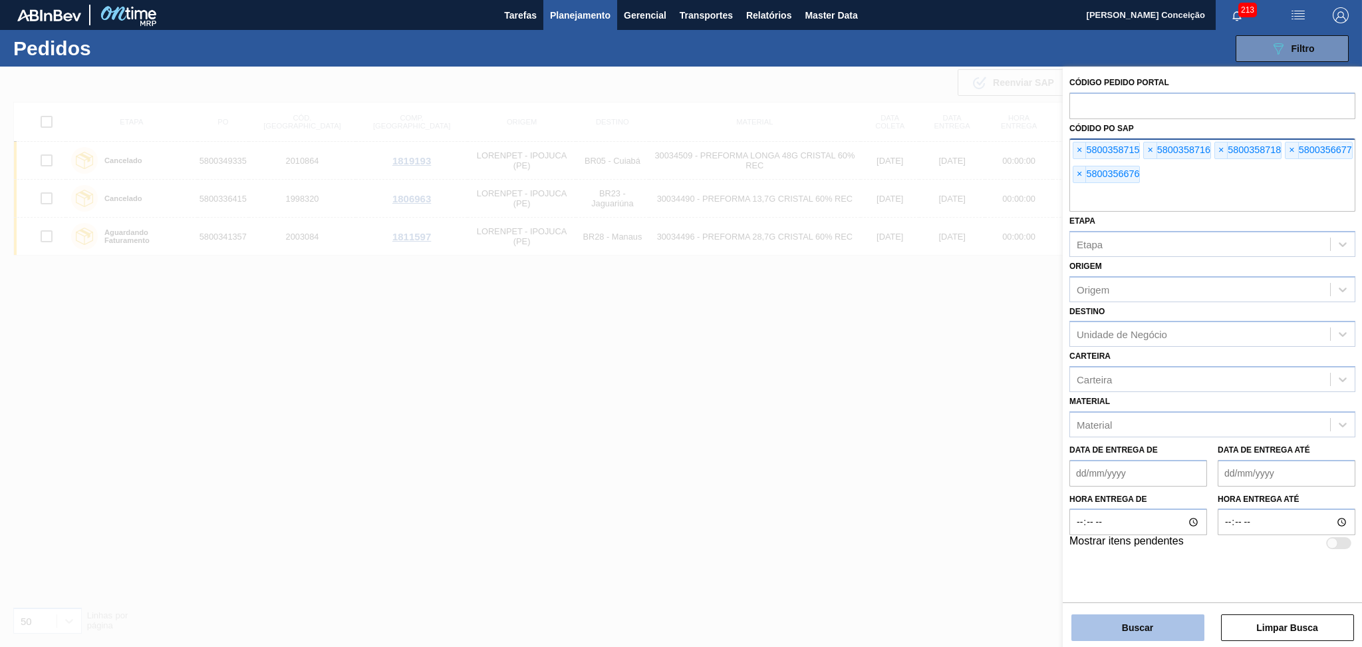
click at [1155, 633] on button "Buscar" at bounding box center [1138, 627] width 133 height 27
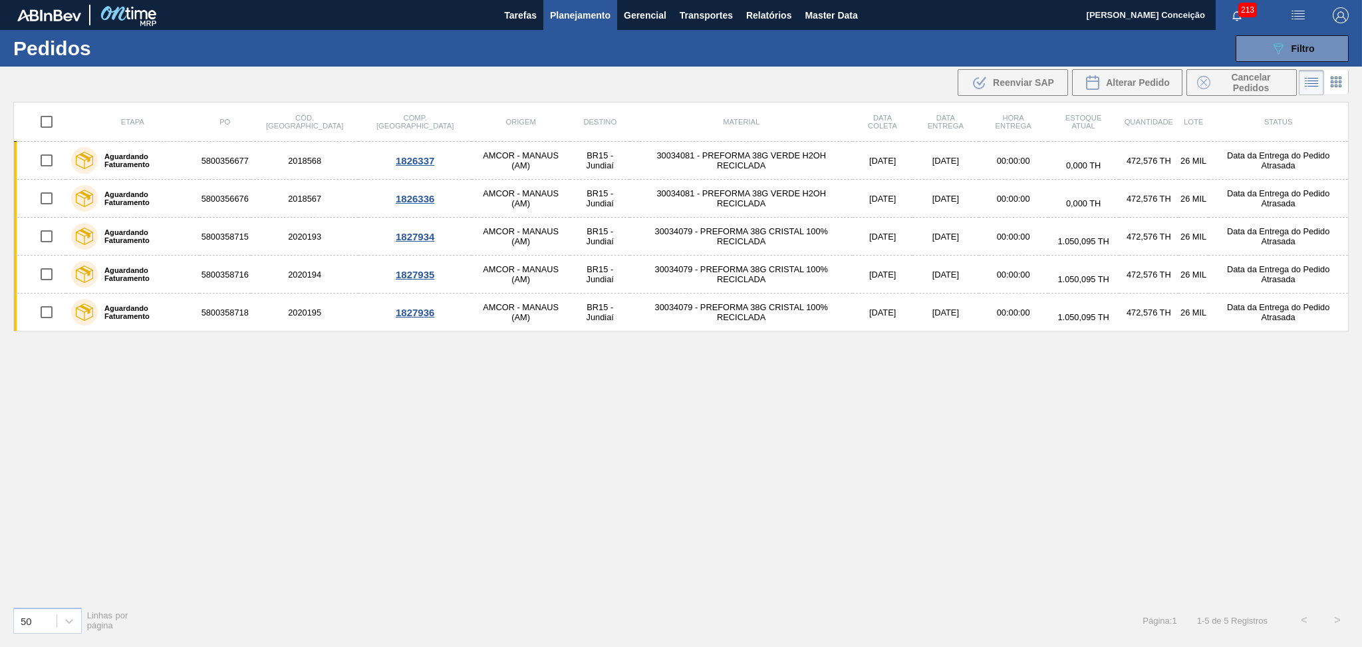
click at [551, 453] on div "Etapa PO Cód. Pedido Comp. Carga Origem Destino Material Data coleta Data entre…" at bounding box center [681, 349] width 1336 height 494
click at [581, 13] on span "Planejamento" at bounding box center [580, 15] width 61 height 16
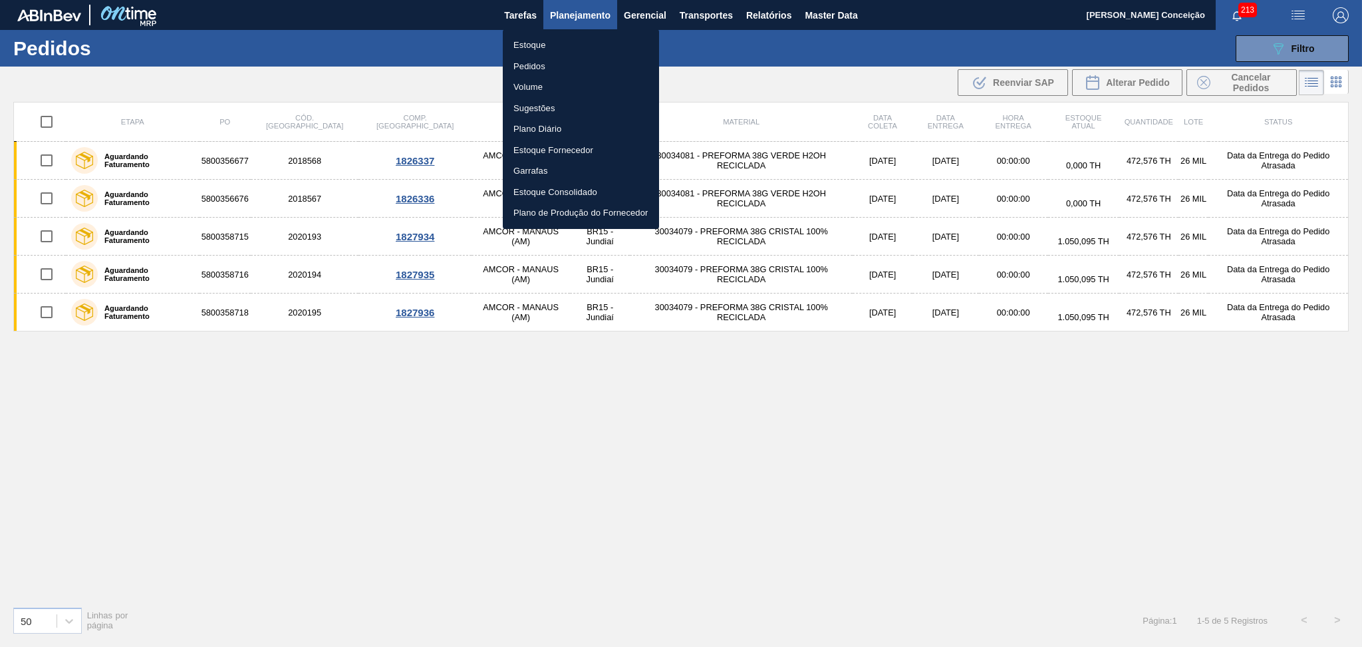
click at [527, 49] on li "Estoque" at bounding box center [581, 45] width 156 height 21
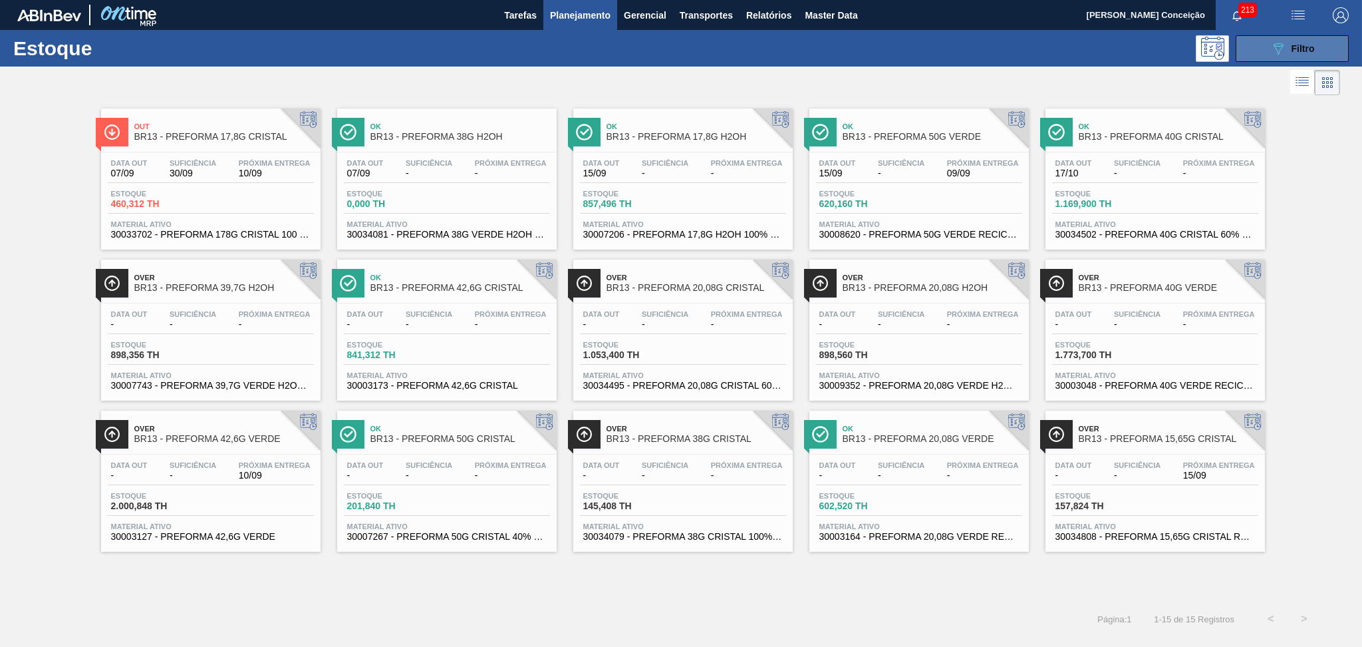
click at [1300, 62] on div "Estoque 089F7B8B-B2A5-4AFE-B5C0-19BA573D28AC Filtro" at bounding box center [681, 48] width 1362 height 37
click at [1301, 37] on button "089F7B8B-B2A5-4AFE-B5C0-19BA573D28AC Filtro" at bounding box center [1292, 48] width 113 height 27
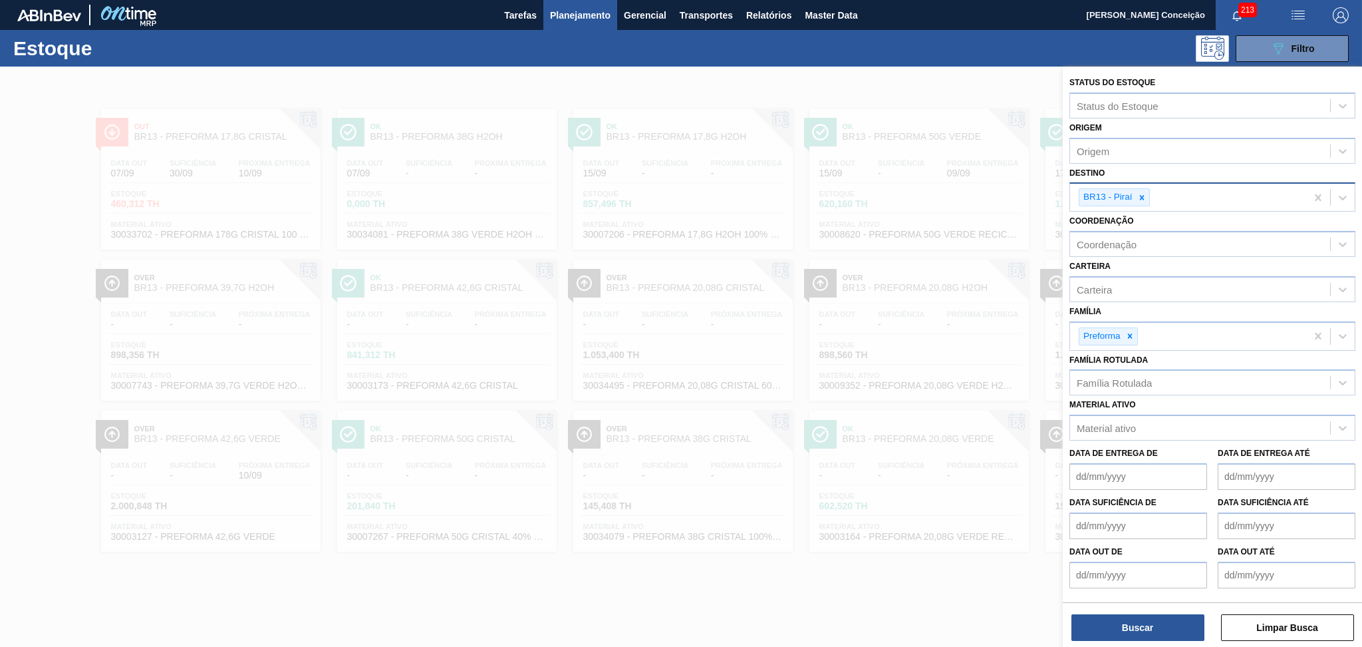
click at [1136, 198] on div at bounding box center [1142, 197] width 15 height 17
click at [1106, 194] on div "Destino" at bounding box center [1094, 195] width 34 height 11
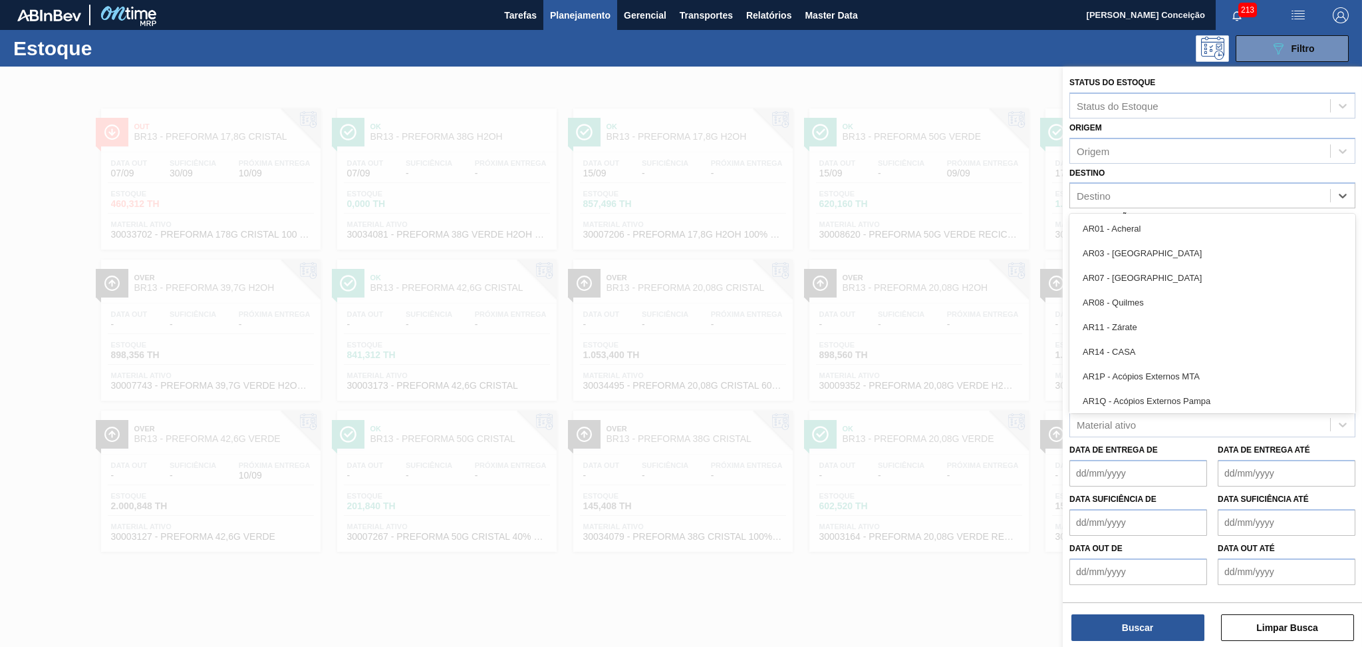
click at [1152, 421] on div "Material ativo" at bounding box center [1200, 424] width 260 height 19
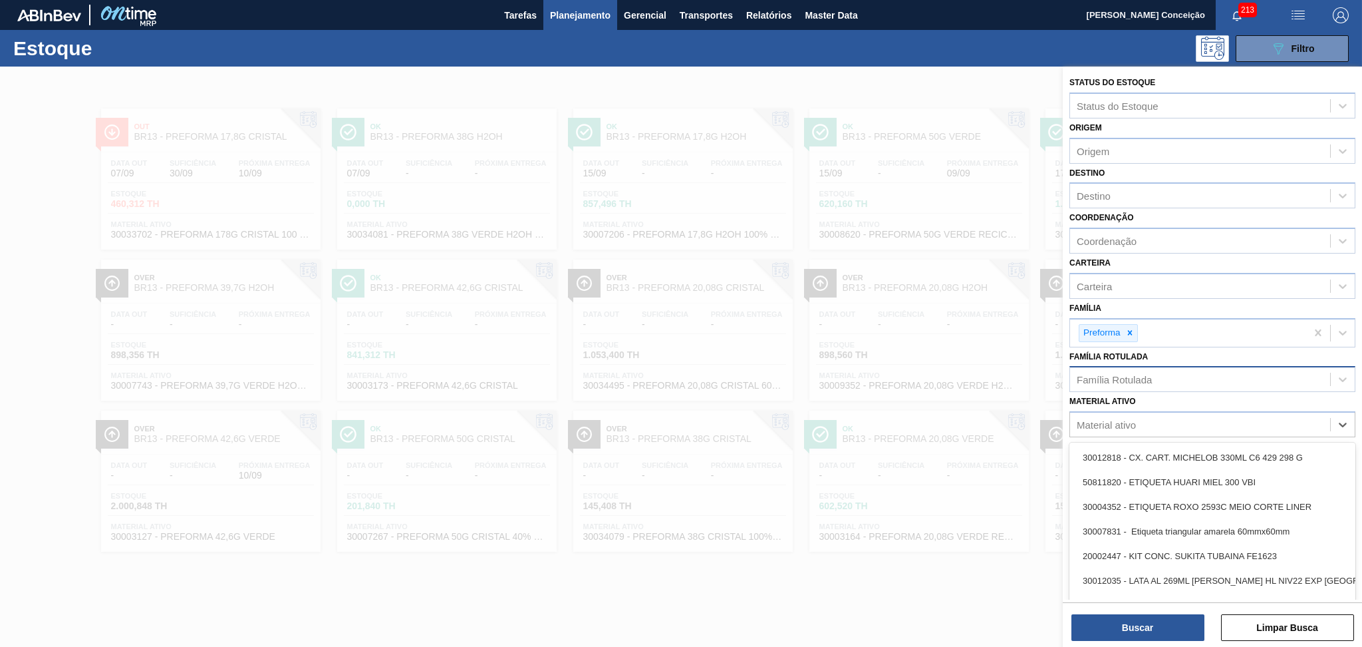
click at [1151, 366] on div "Família Rotulada" at bounding box center [1213, 379] width 286 height 26
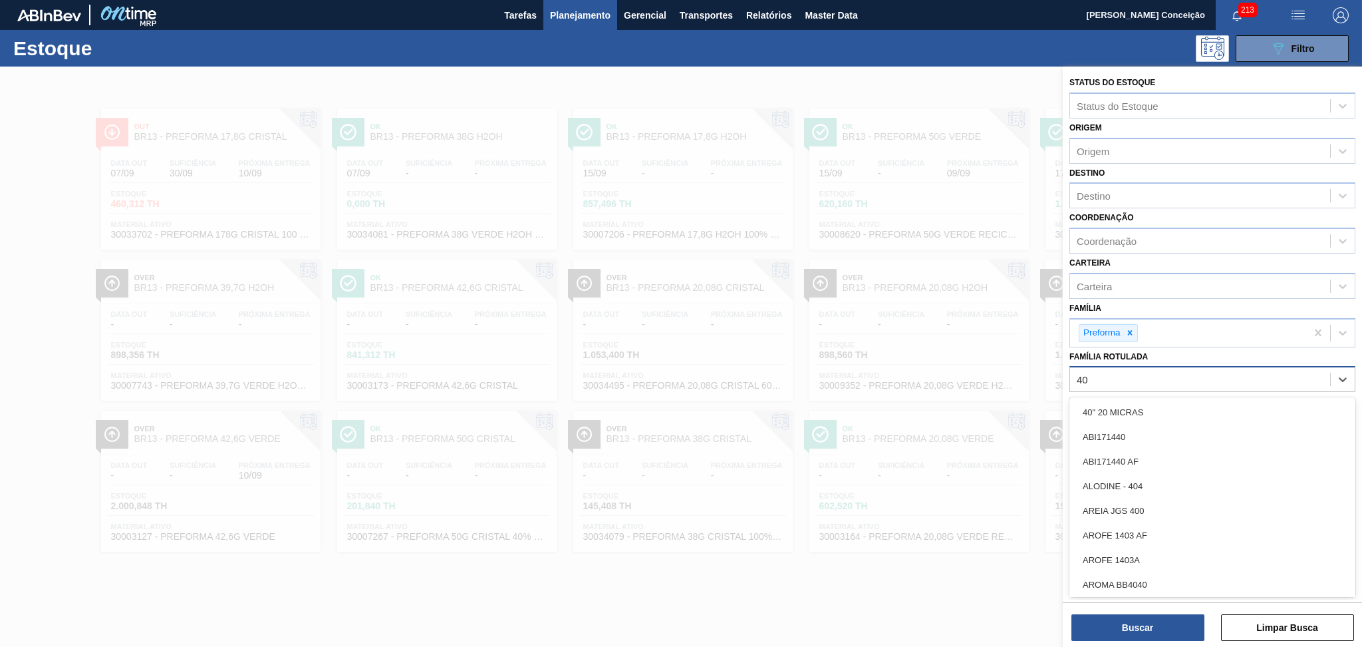
type Rotulada "40g"
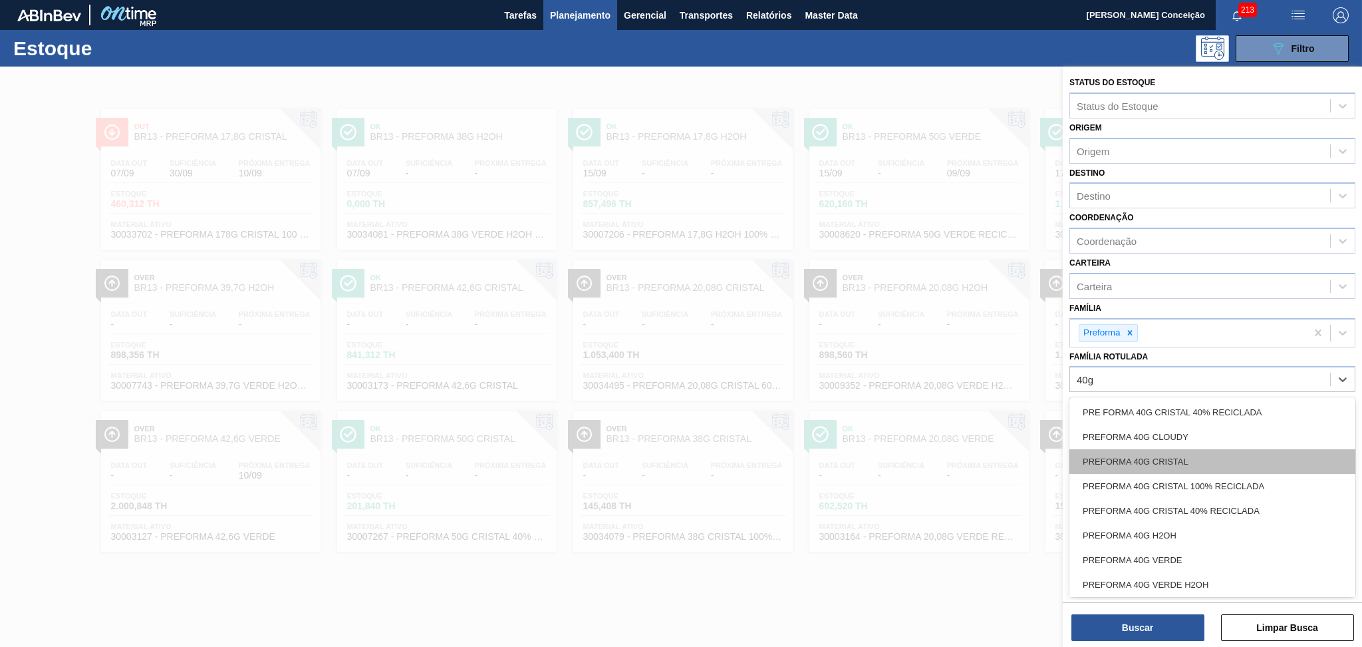
click at [1182, 459] on div "PREFORMA 40G CRISTAL" at bounding box center [1213, 461] width 286 height 25
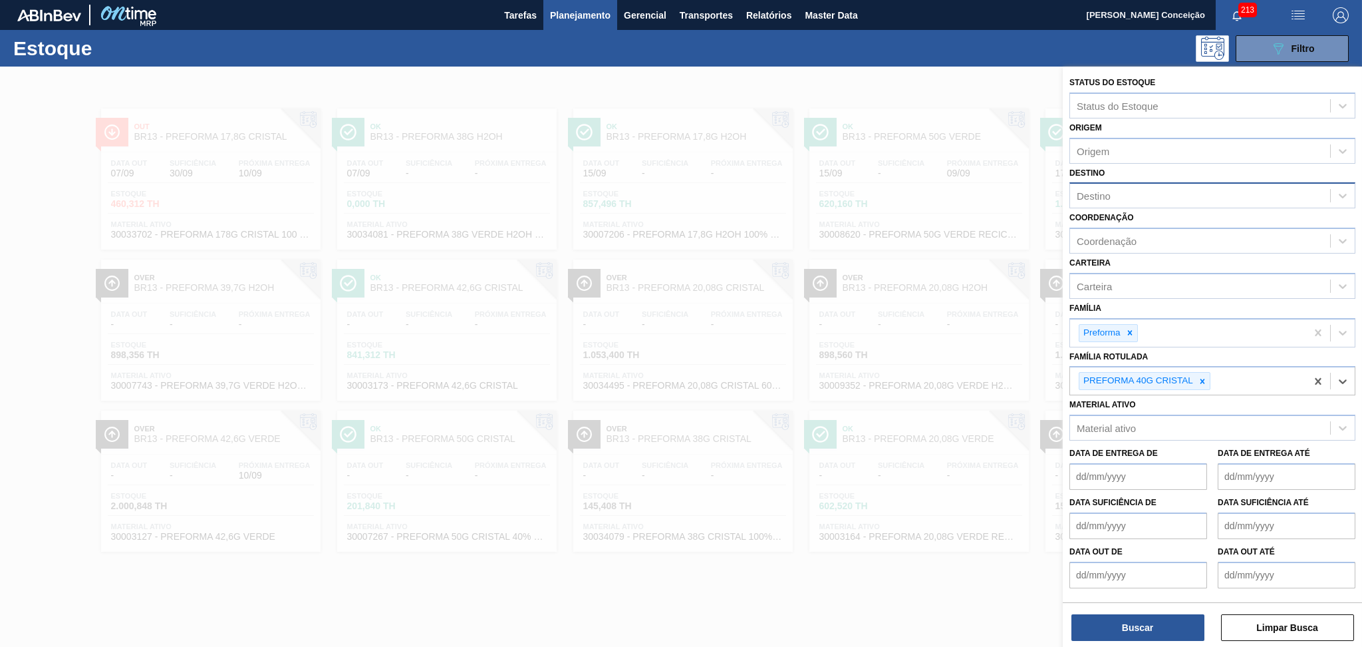
click at [1116, 190] on div "Destino" at bounding box center [1200, 195] width 260 height 19
type input "br20"
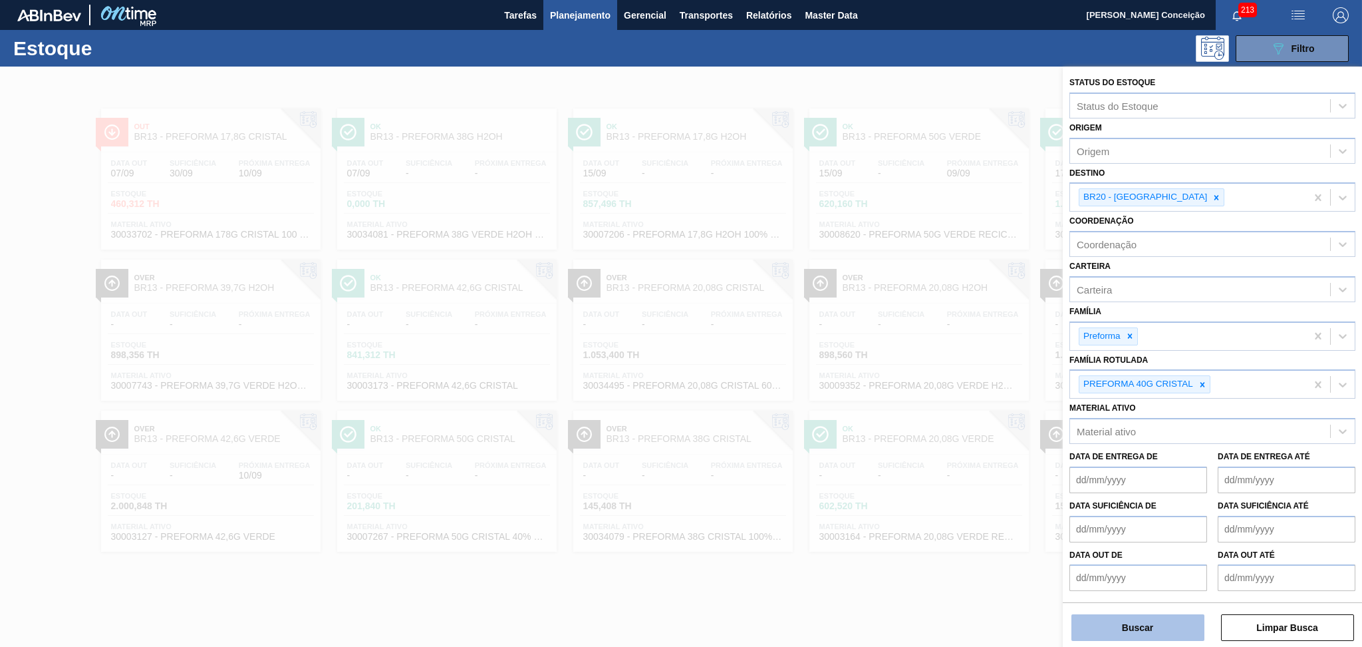
click at [1139, 626] on button "Buscar" at bounding box center [1138, 627] width 133 height 27
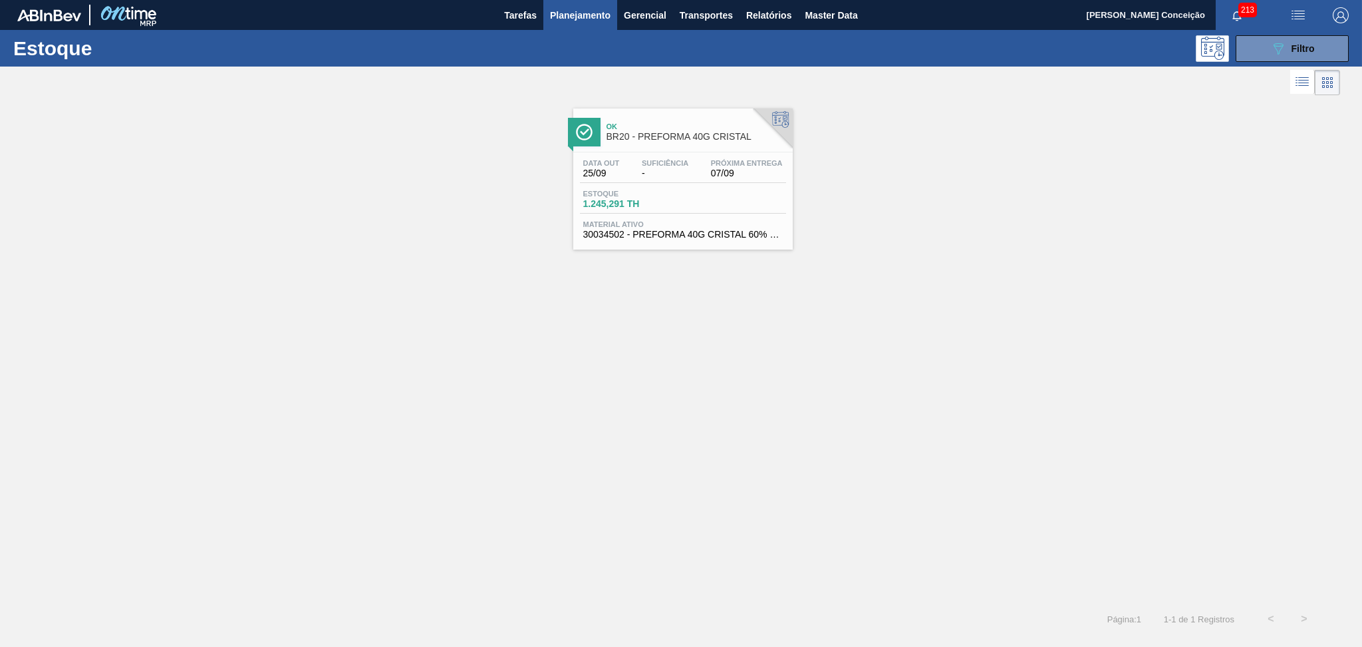
click at [696, 159] on div "Data [DATE] Suficiência - Próxima Entrega 07/09" at bounding box center [683, 171] width 206 height 24
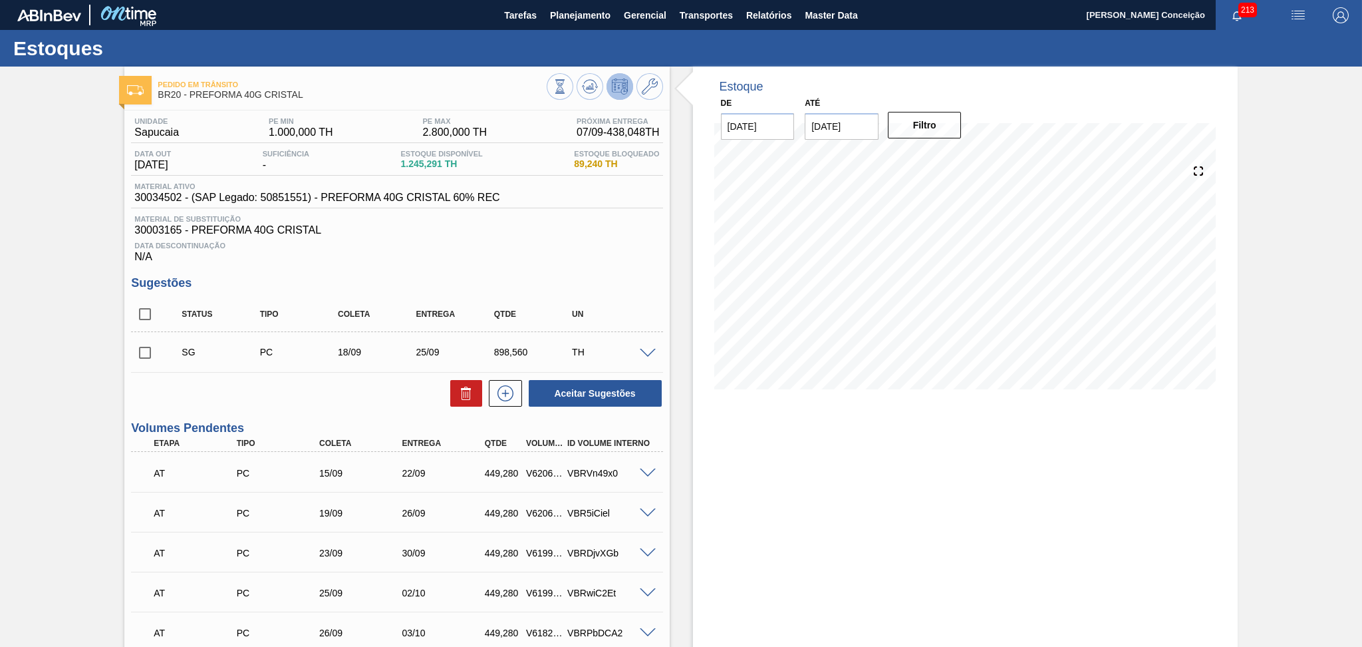
click at [387, 386] on div "Aceitar Sugestões" at bounding box center [396, 392] width 531 height 29
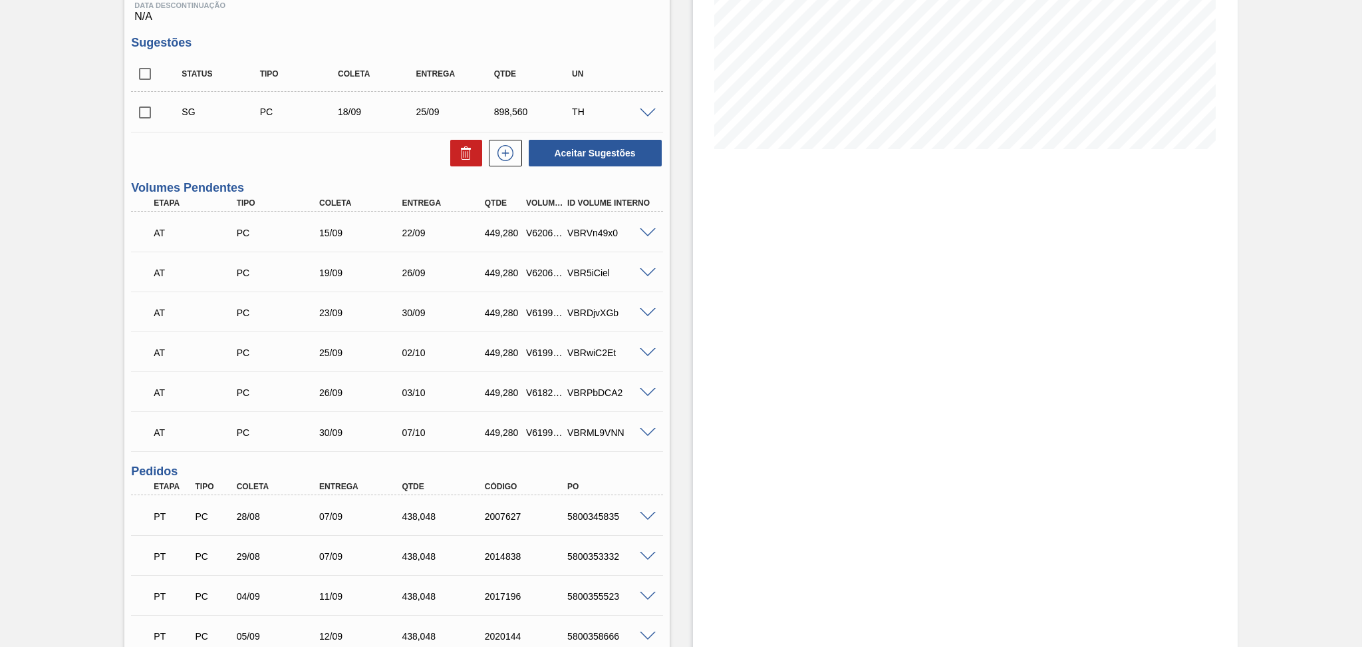
scroll to position [395, 0]
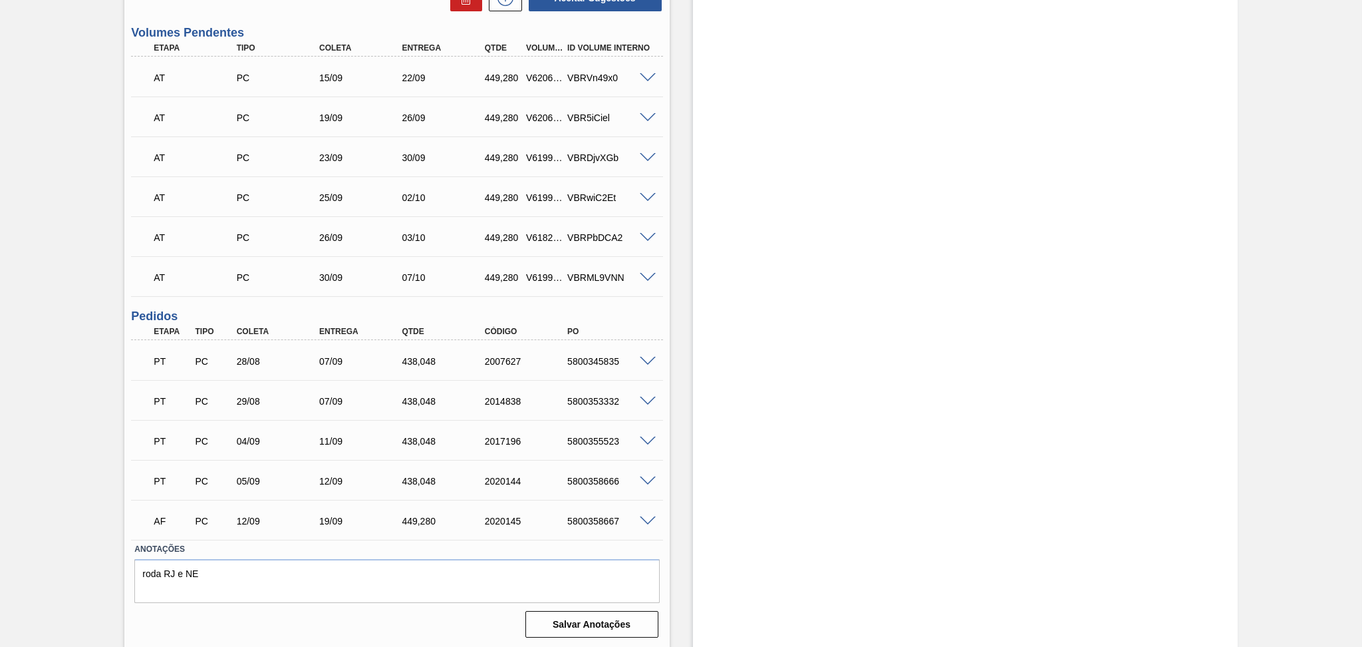
click at [341, 403] on div "07/09" at bounding box center [362, 401] width 93 height 11
click at [832, 450] on div "Estoque De [DATE] Até [DATE] Filtro 08/09 Projeção de Estoque 1,896.387 [DOMAIN…" at bounding box center [965, 159] width 545 height 977
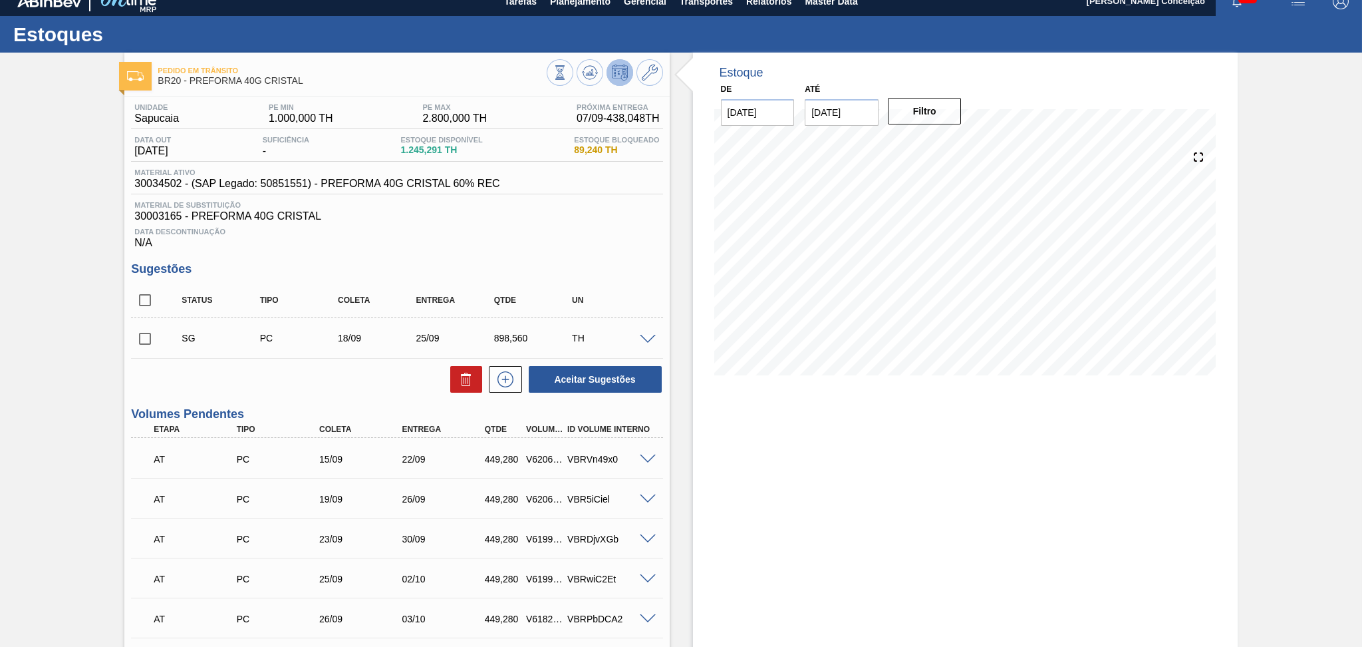
scroll to position [0, 0]
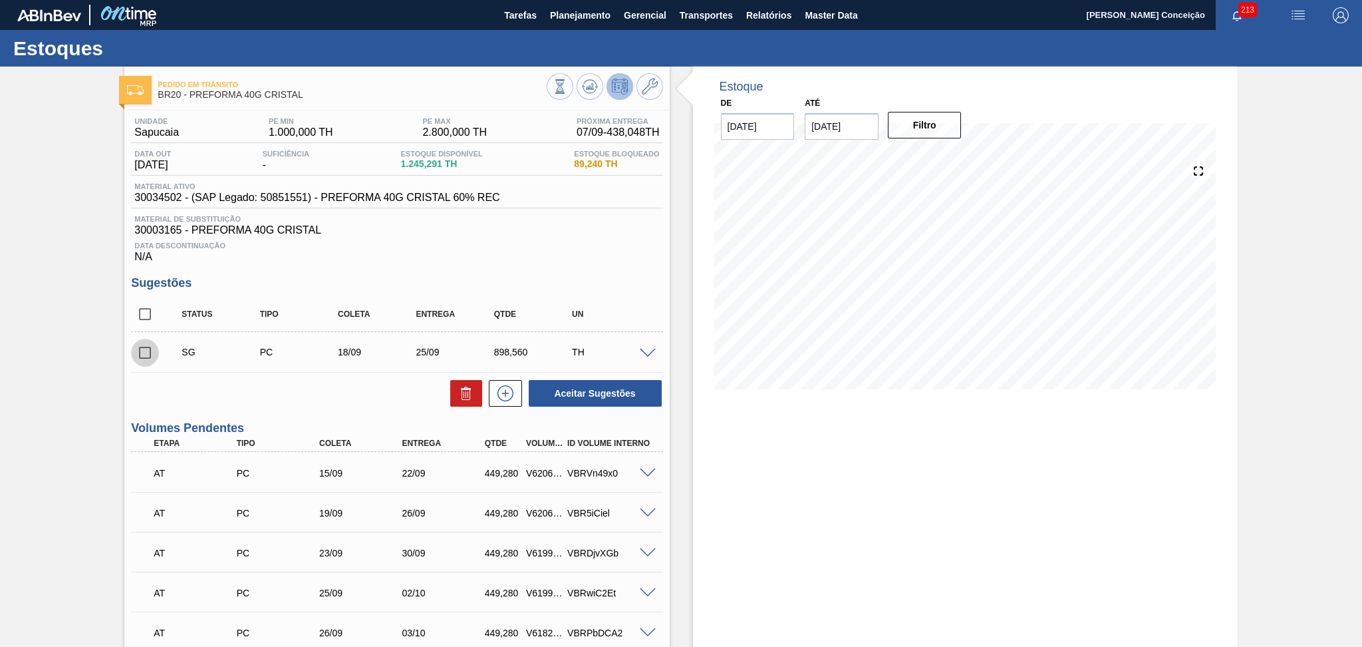
click at [150, 346] on input "checkbox" at bounding box center [145, 353] width 28 height 28
click at [466, 393] on icon at bounding box center [466, 393] width 16 height 16
checkbox input "false"
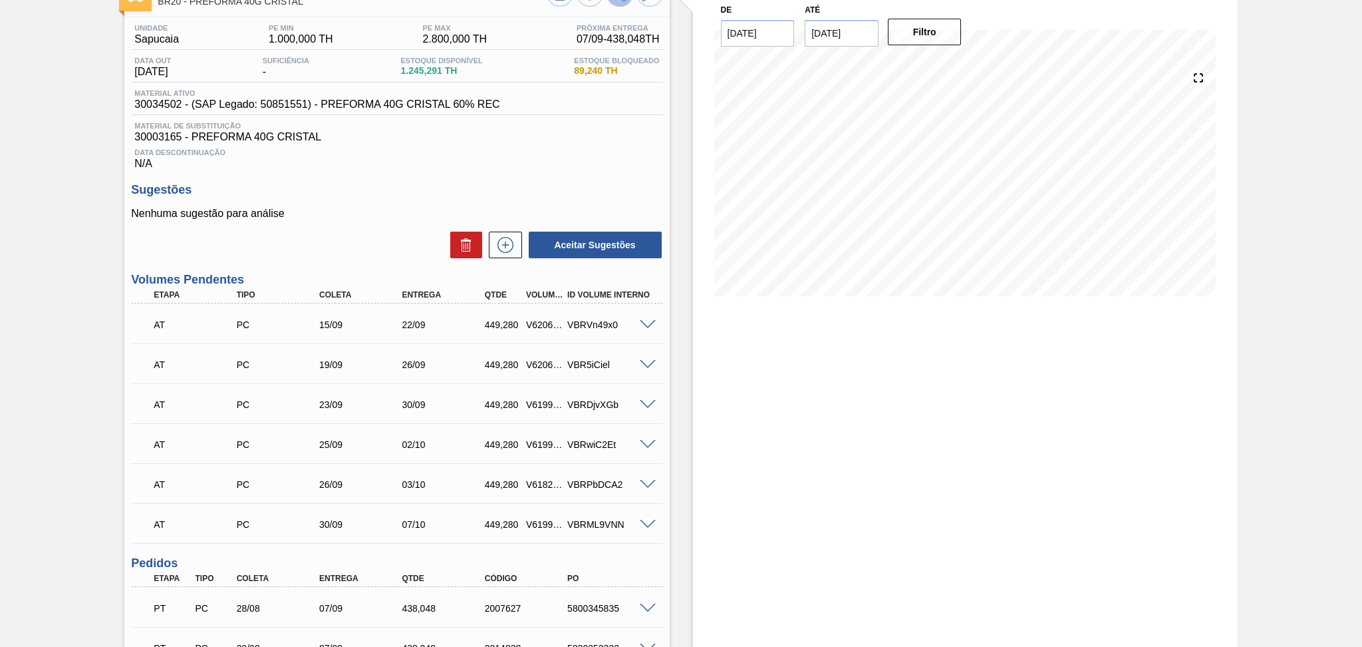
scroll to position [73, 0]
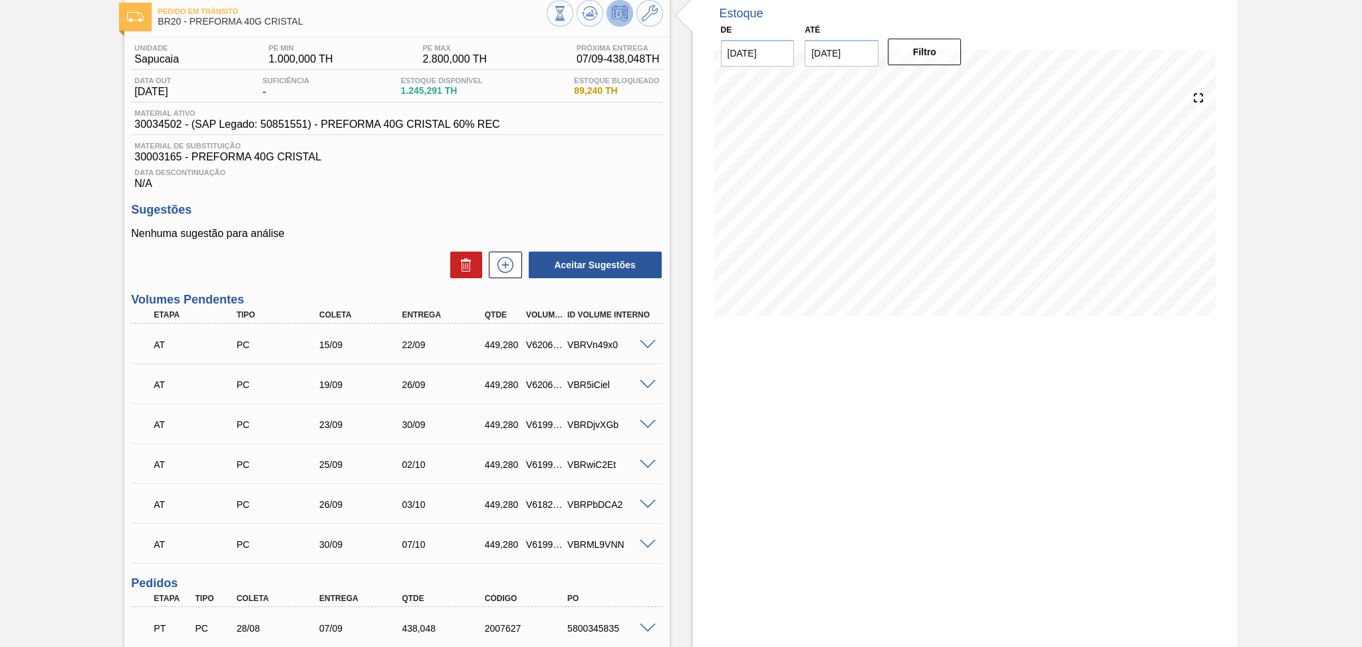
click at [346, 195] on div "Unidade Sapucaia PE MIN 1.000,000 TH PE MAX 2.800,000 TH Próxima Entrega 07/09 …" at bounding box center [396, 472] width 545 height 871
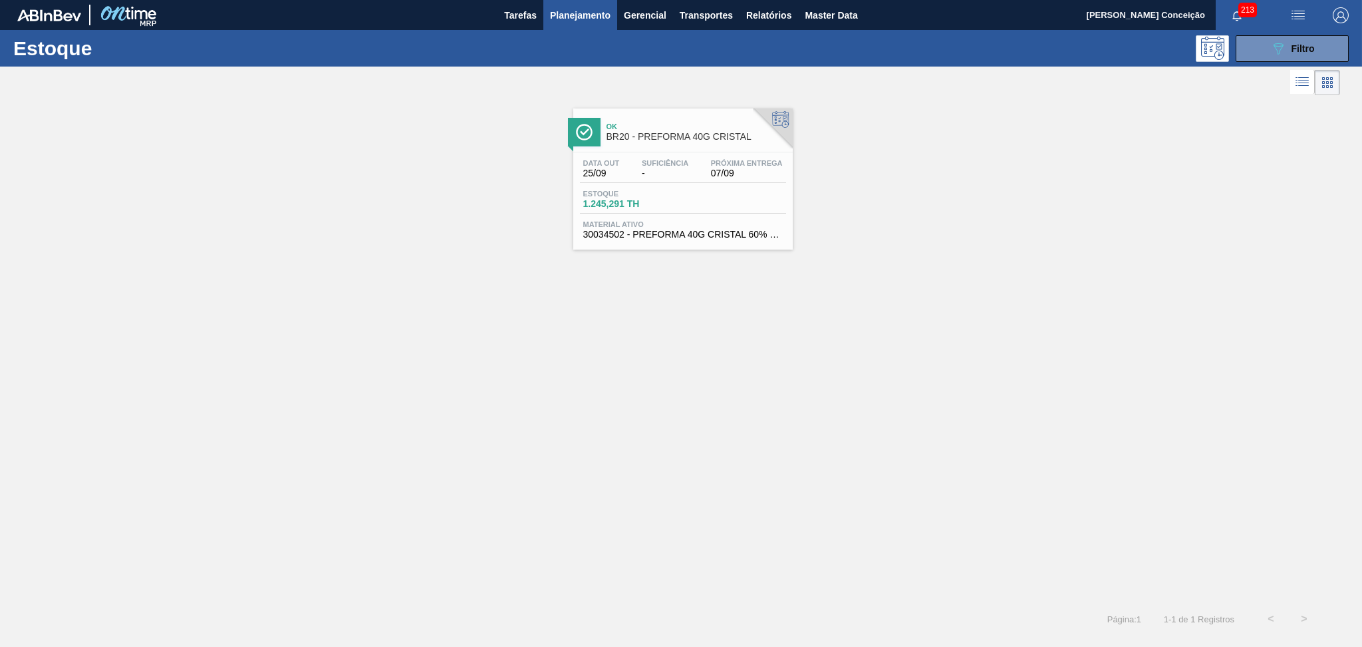
click at [674, 186] on div "Data [DATE] Suficiência - Próxima Entrega 07/09 Estoque 1.245,291 TH Material a…" at bounding box center [683, 197] width 220 height 90
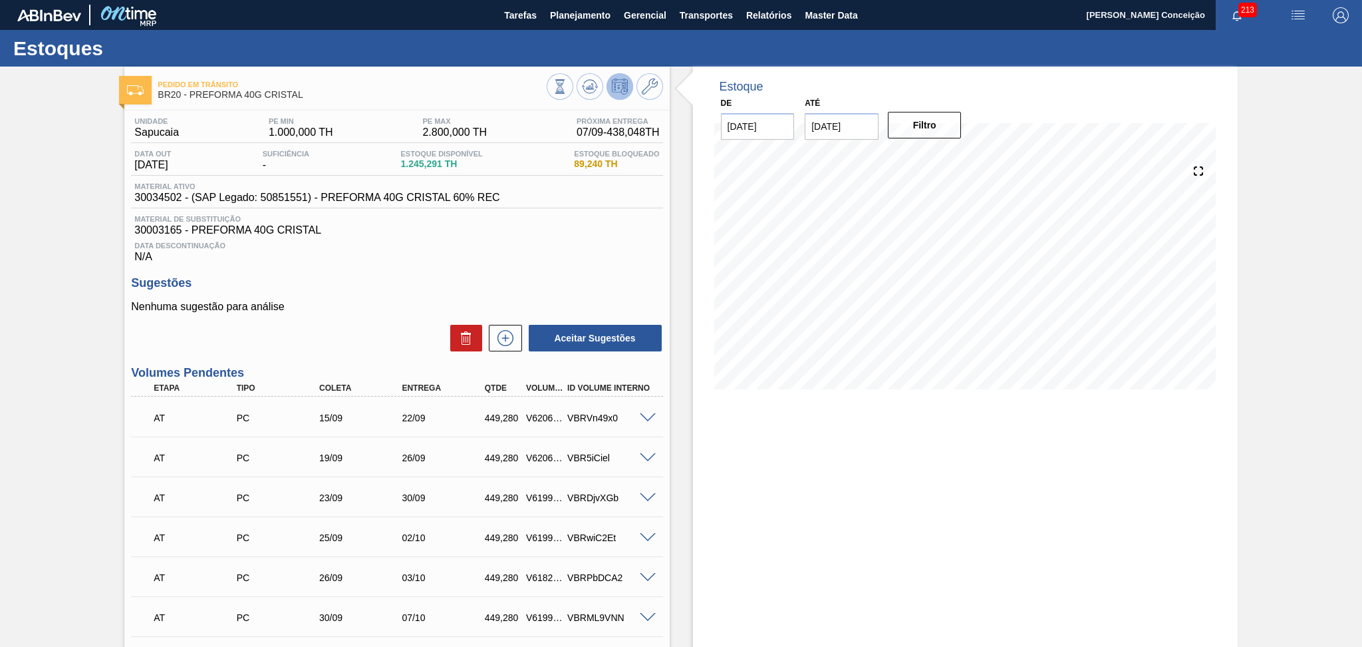
click at [416, 293] on div "Sugestões Nenhuma sugestão para análise Aceitar Sugestões" at bounding box center [396, 314] width 531 height 76
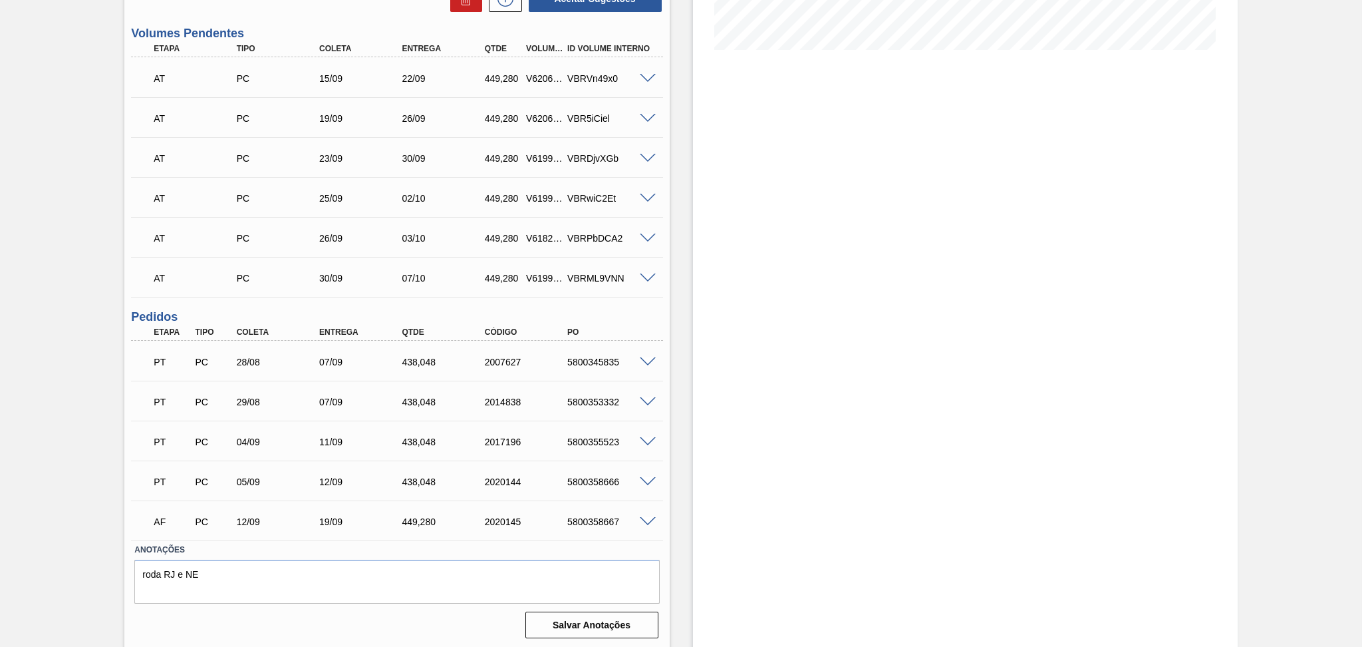
click at [248, 526] on div "AF PC 12/09 19/09 449,[PHONE_NUMBER] 5800358667" at bounding box center [393, 520] width 496 height 27
click at [7, 480] on div "Pedido em Trânsito BR20 - PREFORMA 40G CRISTAL Unidade Sapucaia PE MIN 1.000,00…" at bounding box center [681, 188] width 1362 height 922
click at [353, 246] on div "AT PC 26/09 03/10 449,280 V618204 VBRPbDCA2" at bounding box center [393, 236] width 496 height 27
click at [783, 285] on div "Estoque De [DATE] Até [DATE] Filtro" at bounding box center [965, 188] width 545 height 922
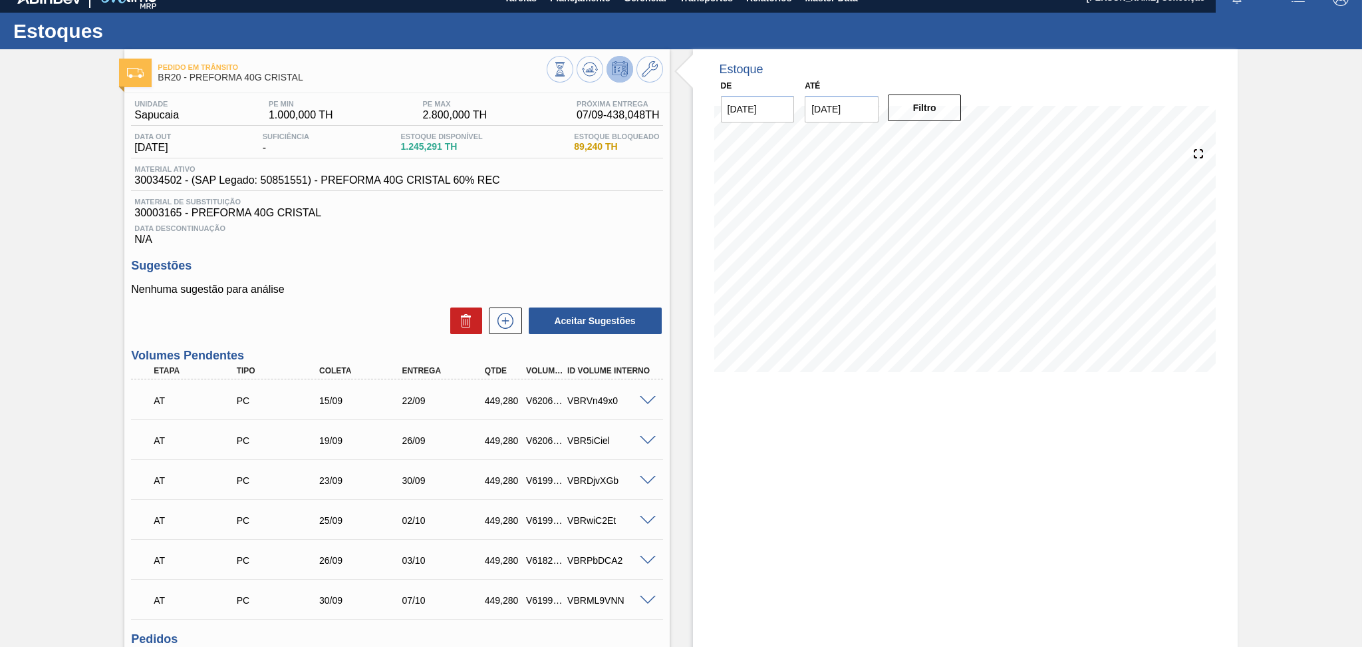
scroll to position [0, 0]
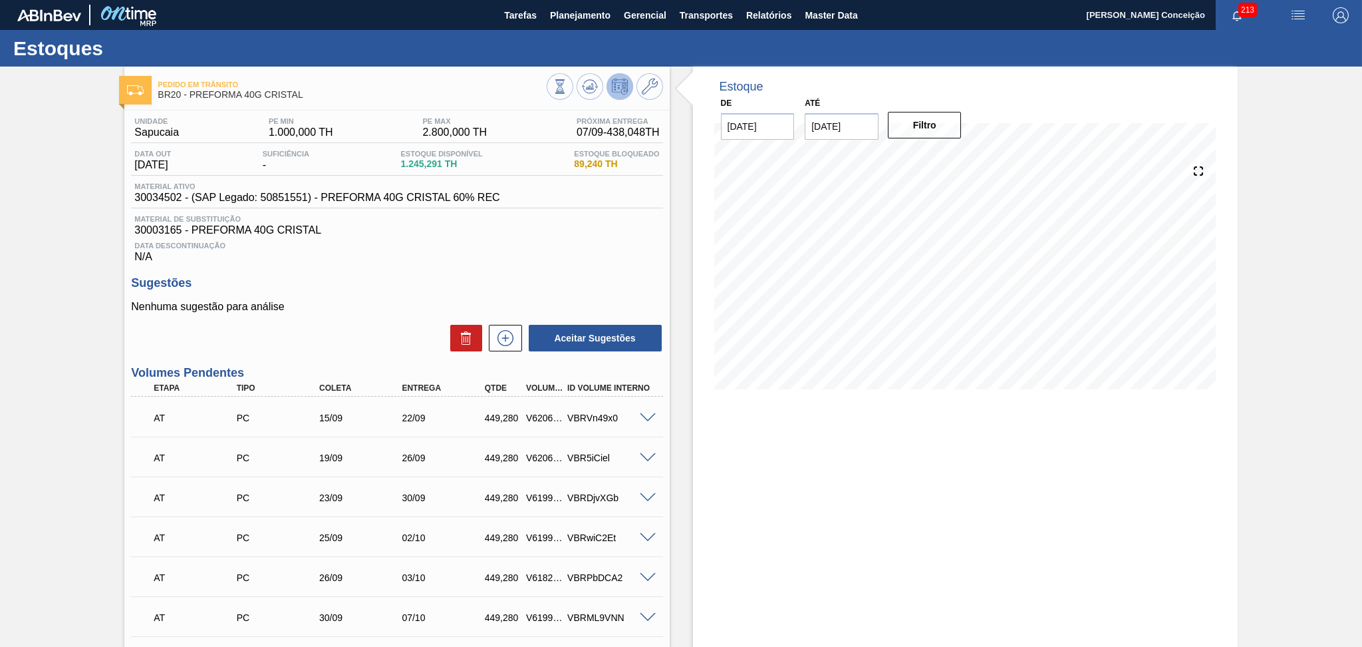
click at [552, 254] on div "Data Descontinuação N/A" at bounding box center [396, 249] width 531 height 27
click at [674, 365] on div "Estoque De [DATE] Até [DATE] Filtro 09/09 Projeção de Estoque 1,671.387 [DOMAIN…" at bounding box center [954, 528] width 568 height 922
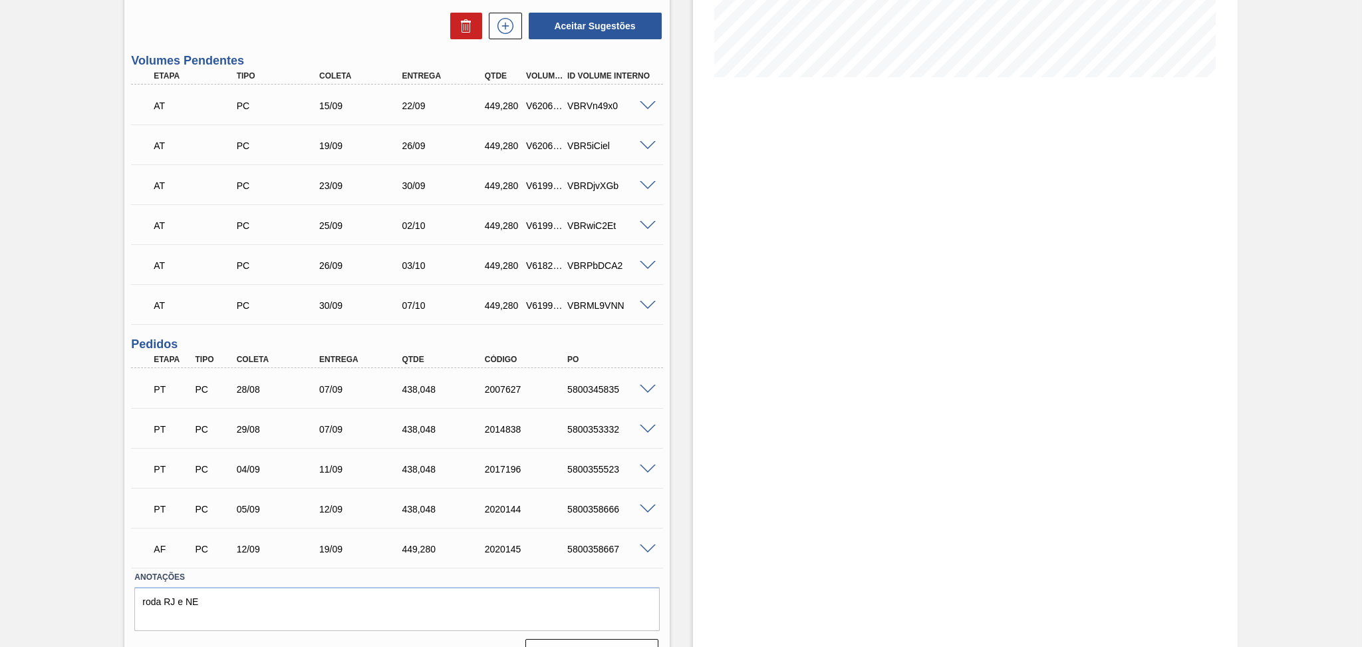
scroll to position [339, 0]
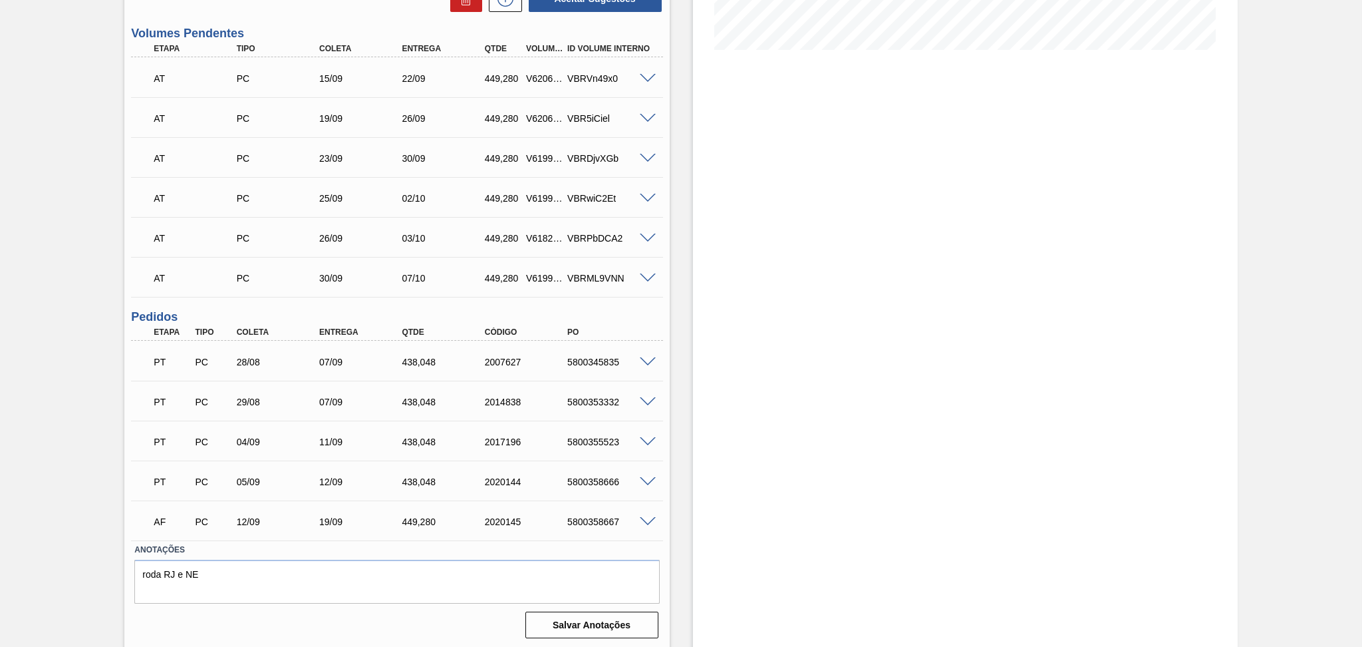
click at [102, 446] on div "Pedido em Trânsito BR20 - PREFORMA 40G CRISTAL Unidade Sapucaia PE MIN 1.000,00…" at bounding box center [681, 188] width 1362 height 922
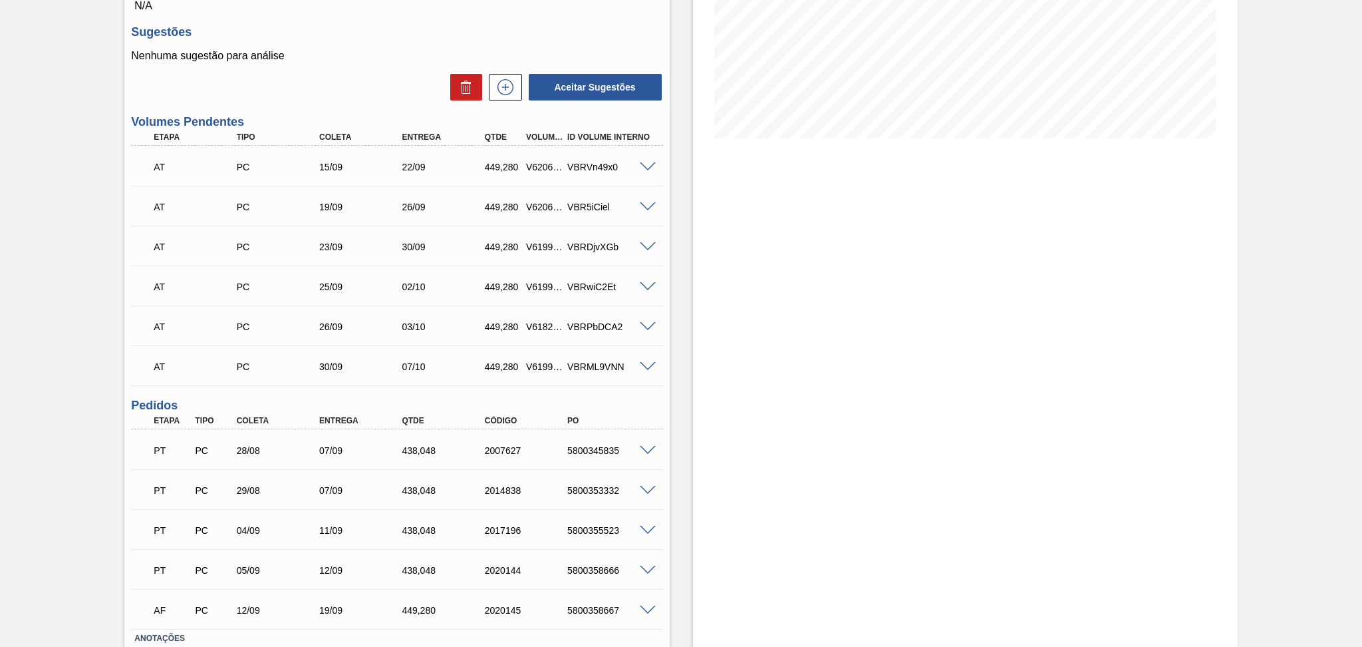
click at [22, 455] on div "Pedido em Trânsito BR20 - PREFORMA 40G CRISTAL Unidade Sapucaia PE MIN 1.000,00…" at bounding box center [681, 277] width 1362 height 922
click at [698, 158] on div "Estoque De [DATE] Até [DATE] Filtro 09/09 Projeção de Estoque 1,671.387 [DOMAIN…" at bounding box center [965, 277] width 545 height 922
click at [0, 277] on div "Pedido em Trânsito BR20 - PREFORMA 40G CRISTAL Unidade Sapucaia PE MIN 1.000,00…" at bounding box center [681, 277] width 1362 height 922
click at [33, 498] on div "Pedido em Trânsito BR20 - PREFORMA 40G CRISTAL Unidade Sapucaia PE MIN 1.000,00…" at bounding box center [681, 277] width 1362 height 922
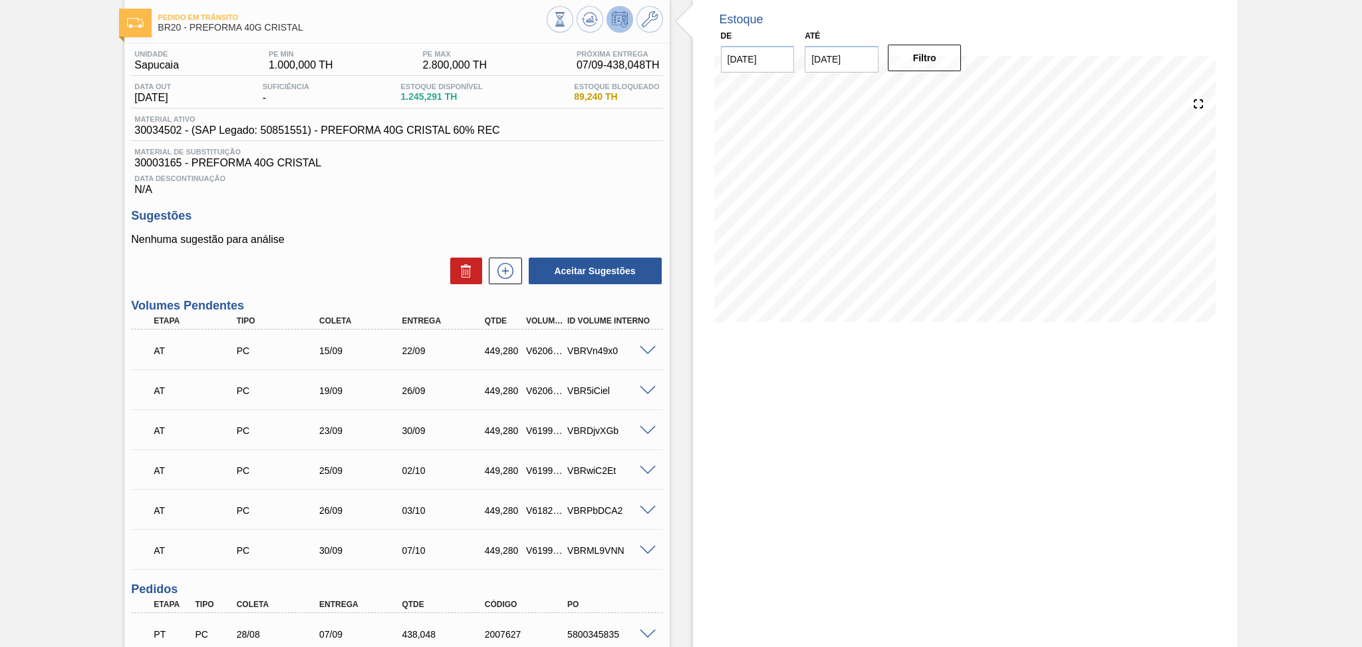
scroll to position [0, 0]
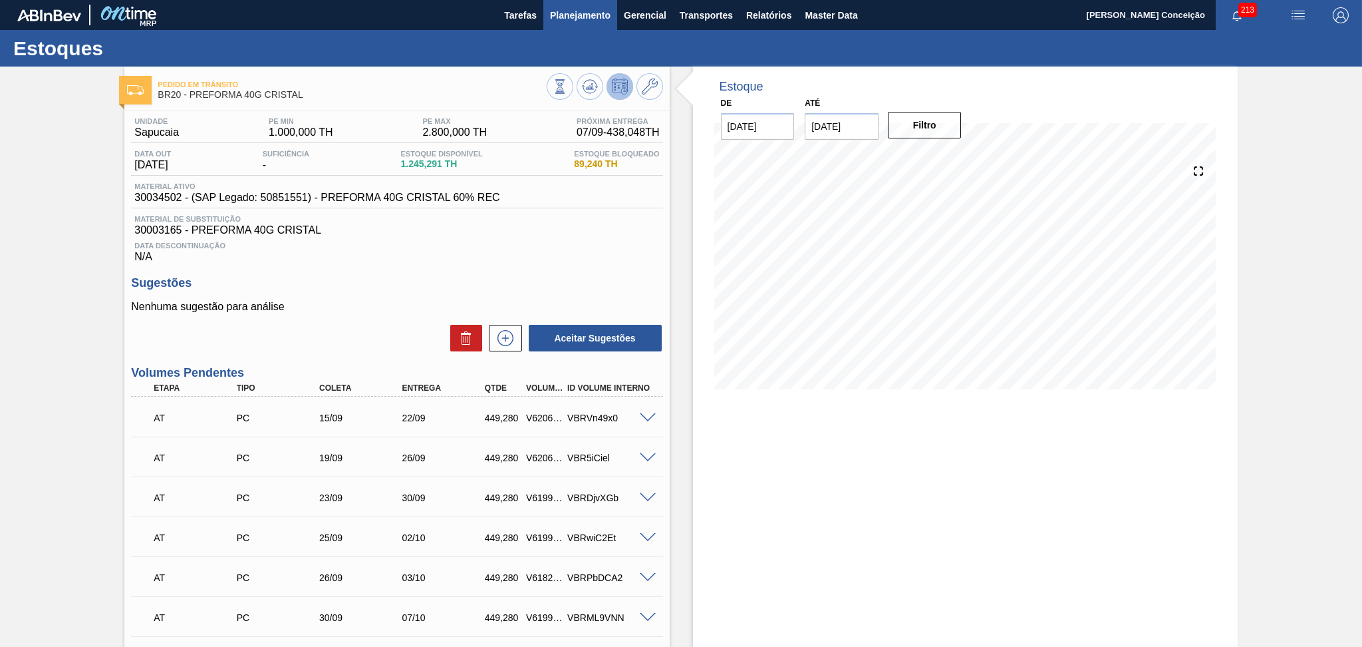
click at [582, 15] on span "Planejamento" at bounding box center [580, 15] width 61 height 16
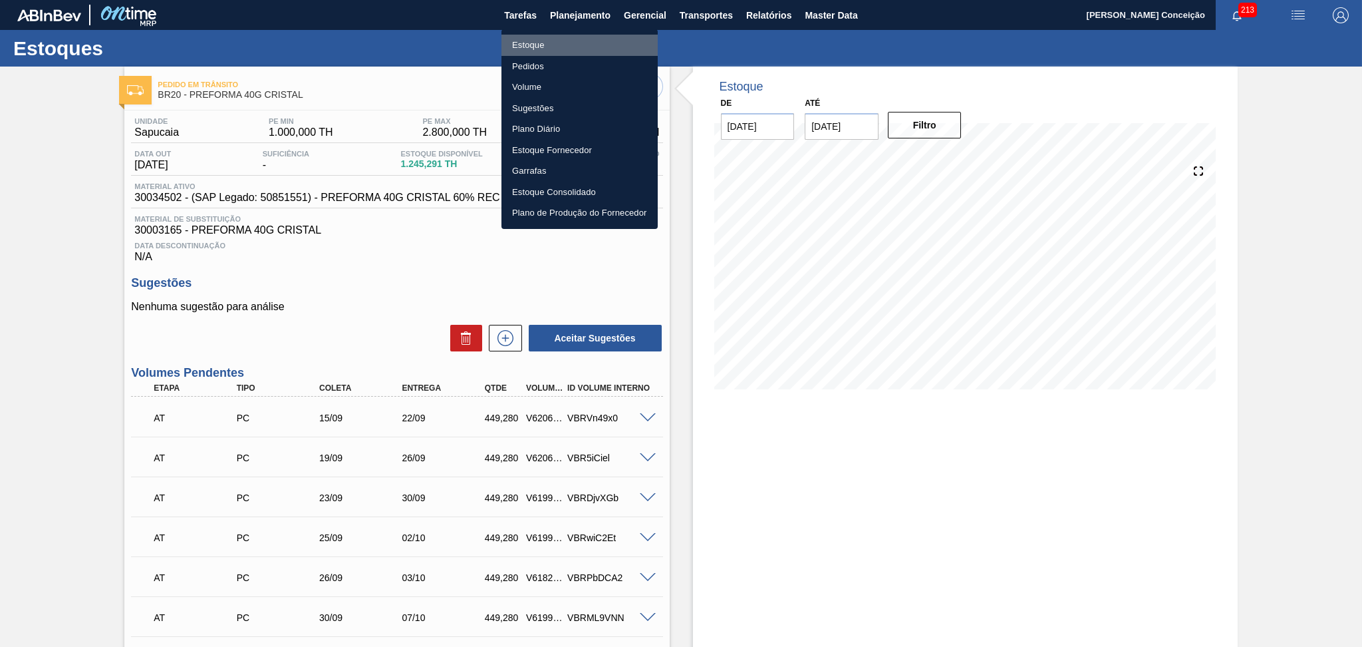
click at [518, 46] on li "Estoque" at bounding box center [580, 45] width 156 height 21
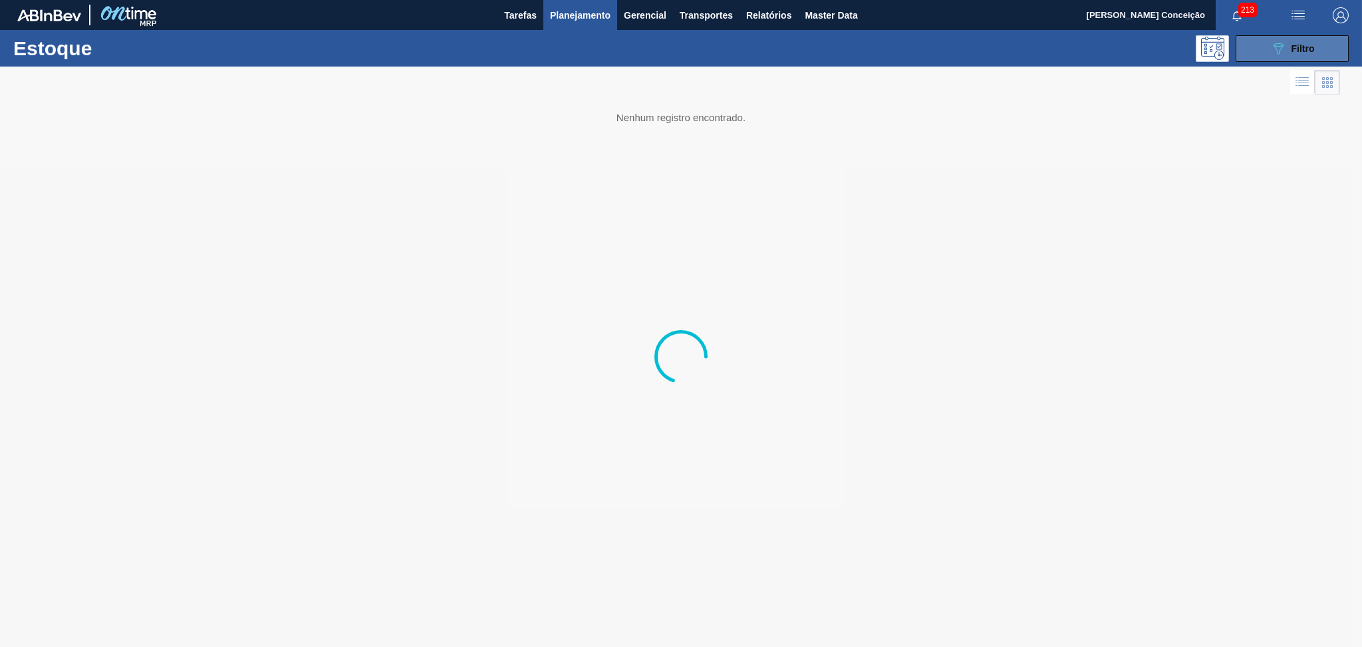
click at [1257, 47] on button "089F7B8B-B2A5-4AFE-B5C0-19BA573D28AC Filtro" at bounding box center [1292, 48] width 113 height 27
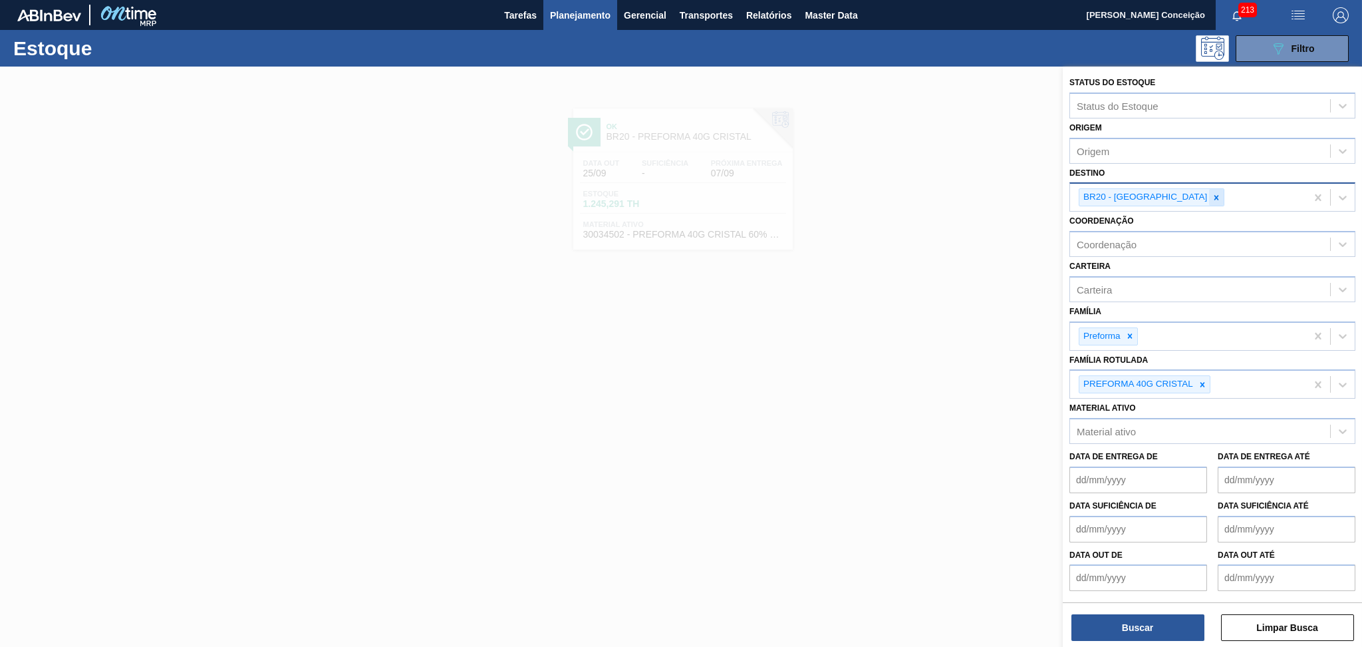
click at [1215, 197] on icon at bounding box center [1217, 197] width 5 height 5
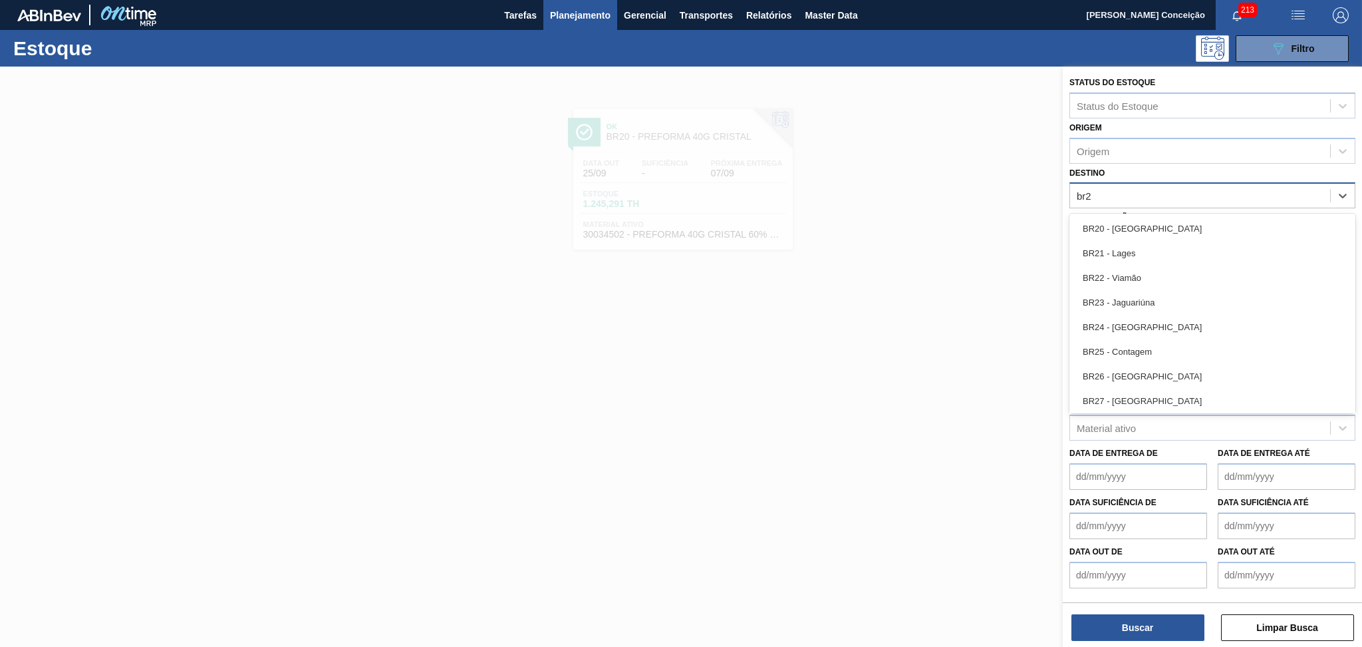
type input "br28"
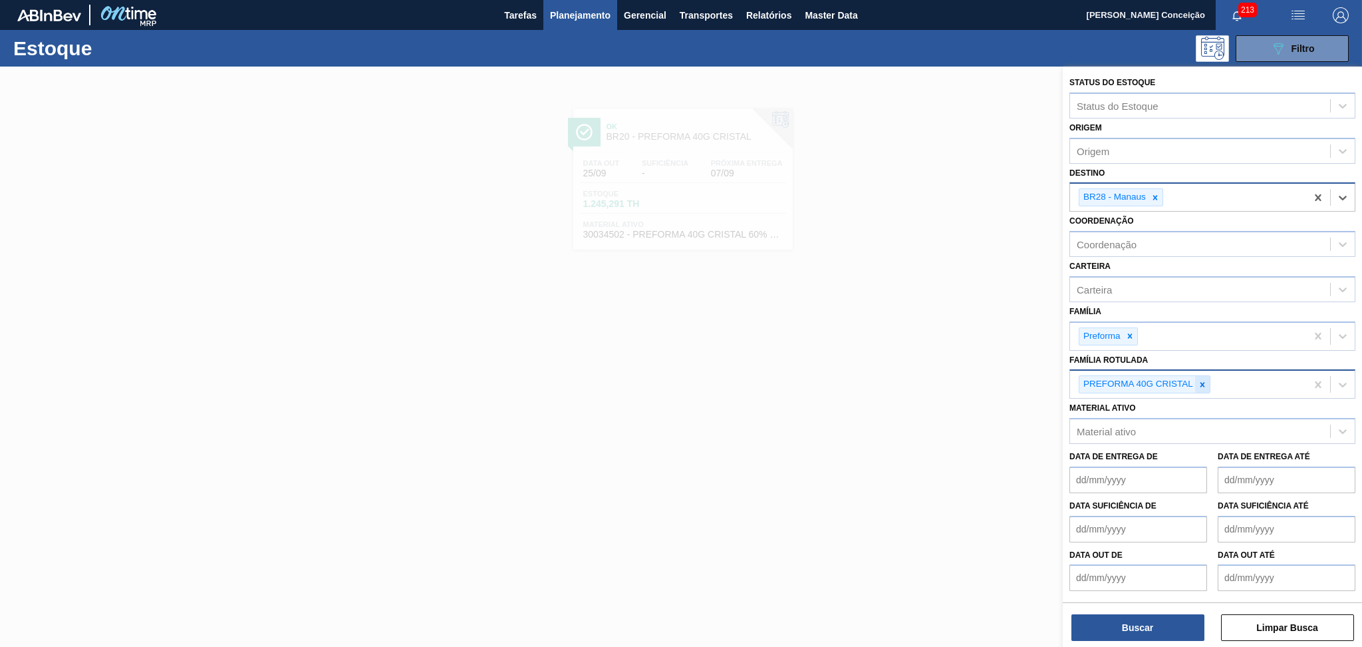
click at [1203, 382] on icon at bounding box center [1203, 384] width 5 height 5
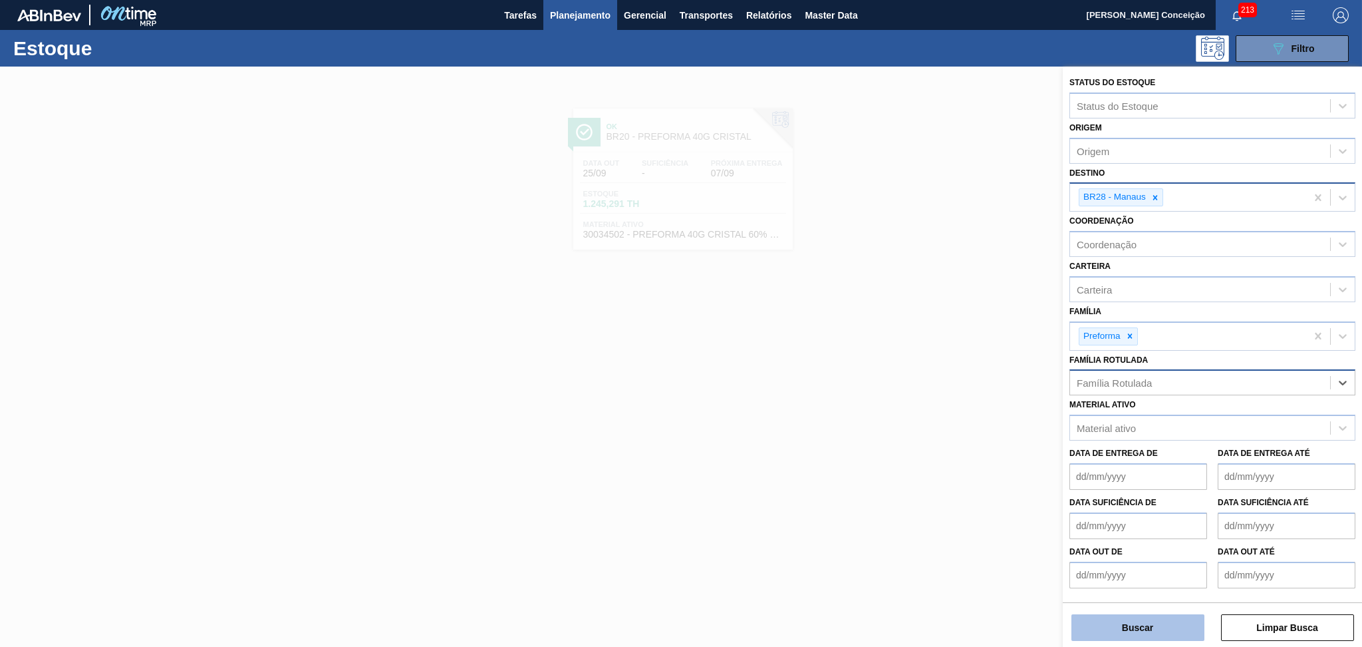
click at [1156, 616] on button "Buscar" at bounding box center [1138, 627] width 133 height 27
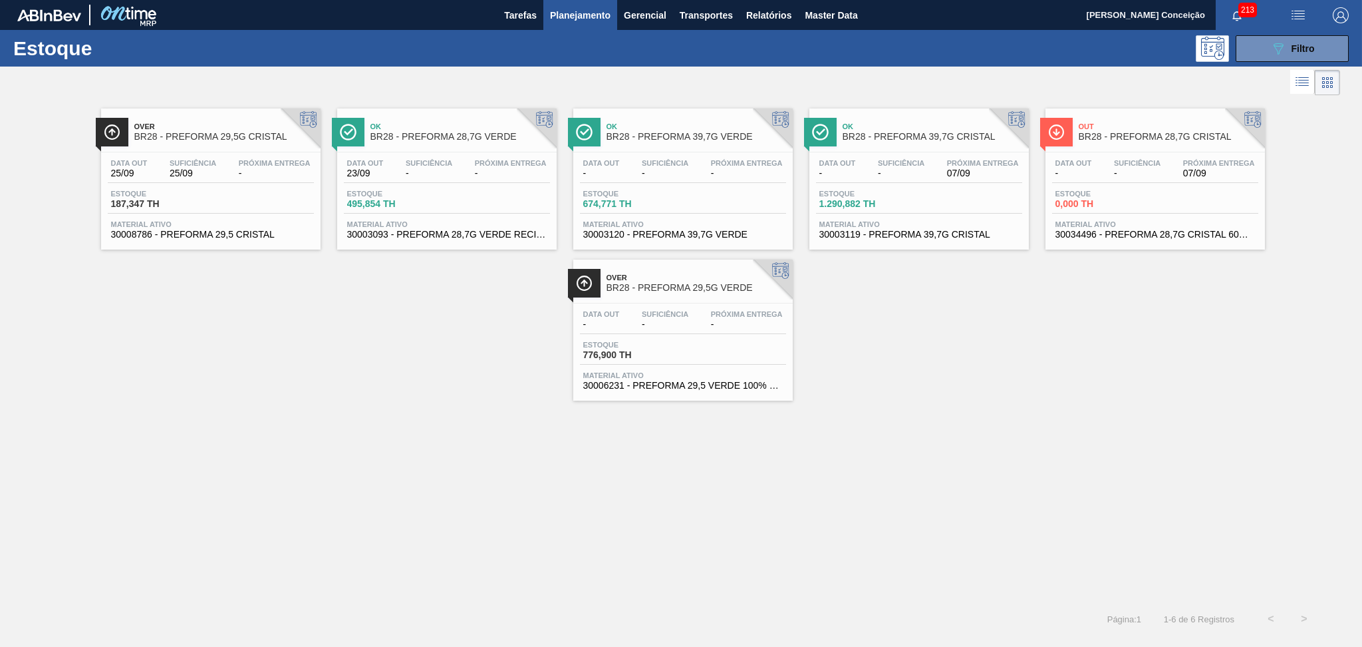
click at [353, 344] on div "Over BR28 - PREFORMA 29,5G CRISTAL Data [DATE] Suficiência 25/09 Próxima Entreg…" at bounding box center [681, 249] width 1362 height 302
click at [1173, 154] on div "Data out - Suficiência - Próxima Entrega 07/09 Estoque 0,000 TH Material ativo …" at bounding box center [1156, 197] width 220 height 90
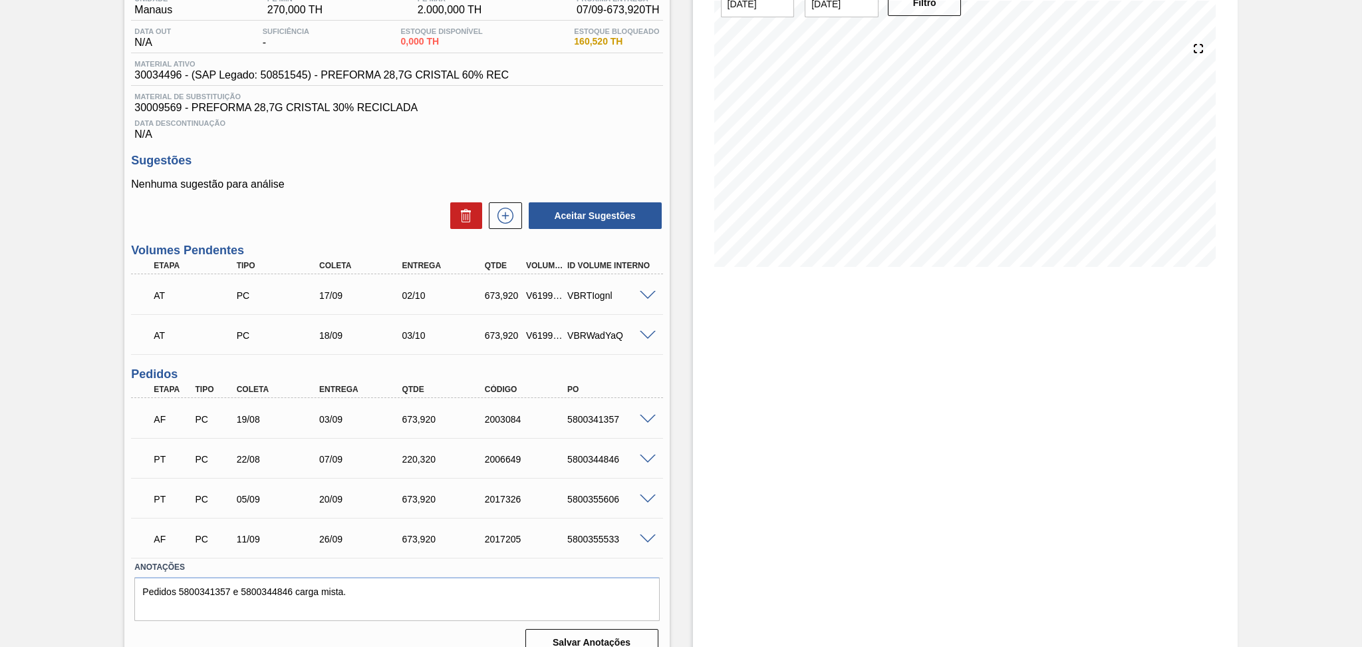
scroll to position [140, 0]
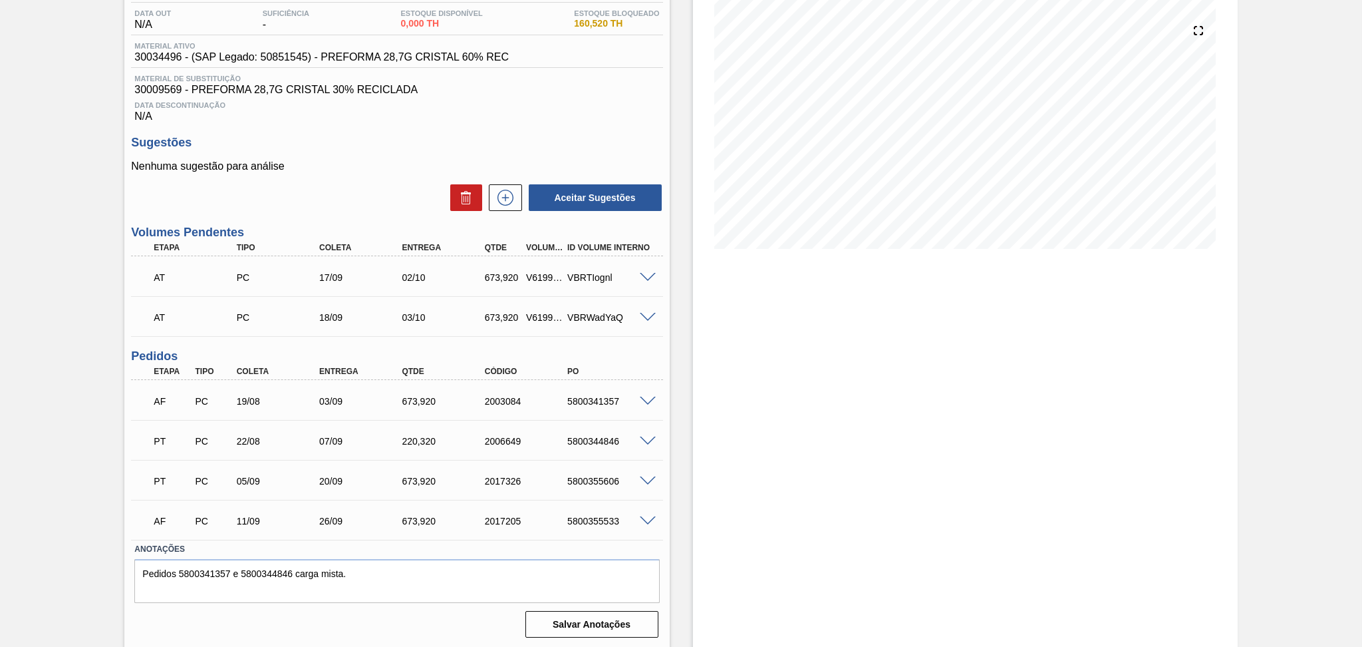
click at [634, 355] on h3 "Pedidos" at bounding box center [396, 356] width 531 height 14
click at [645, 317] on span at bounding box center [648, 318] width 16 height 10
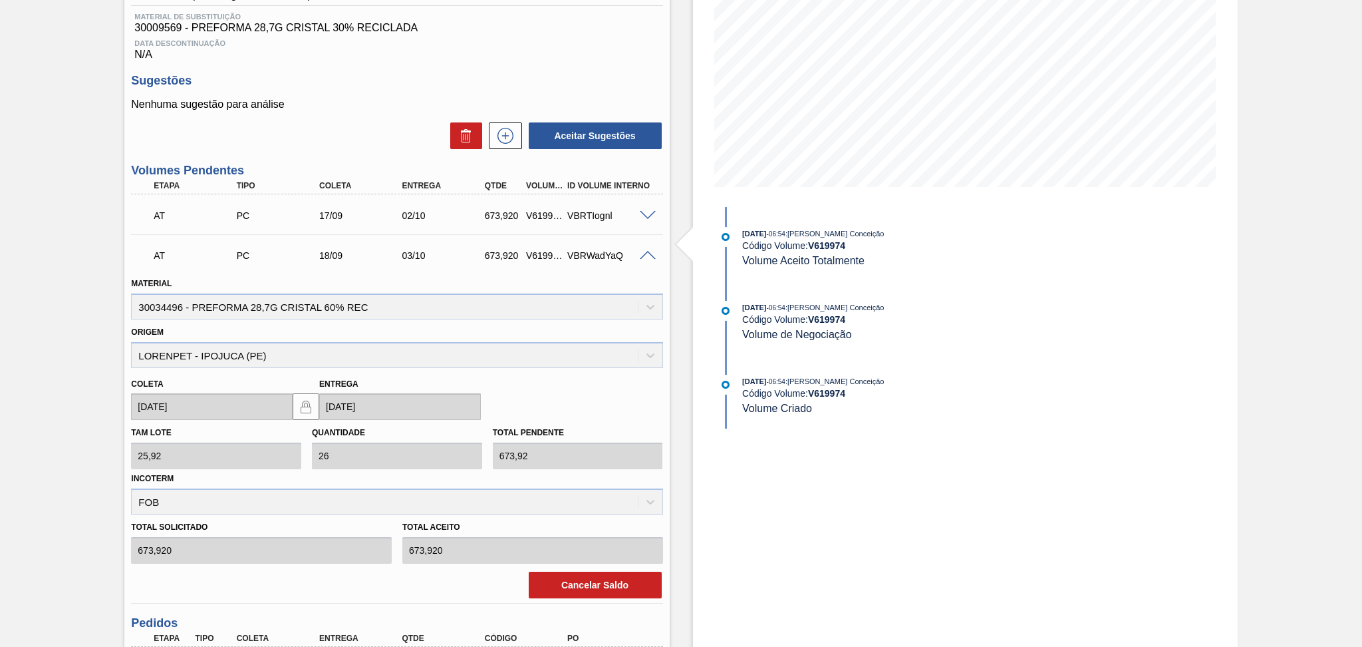
scroll to position [317, 0]
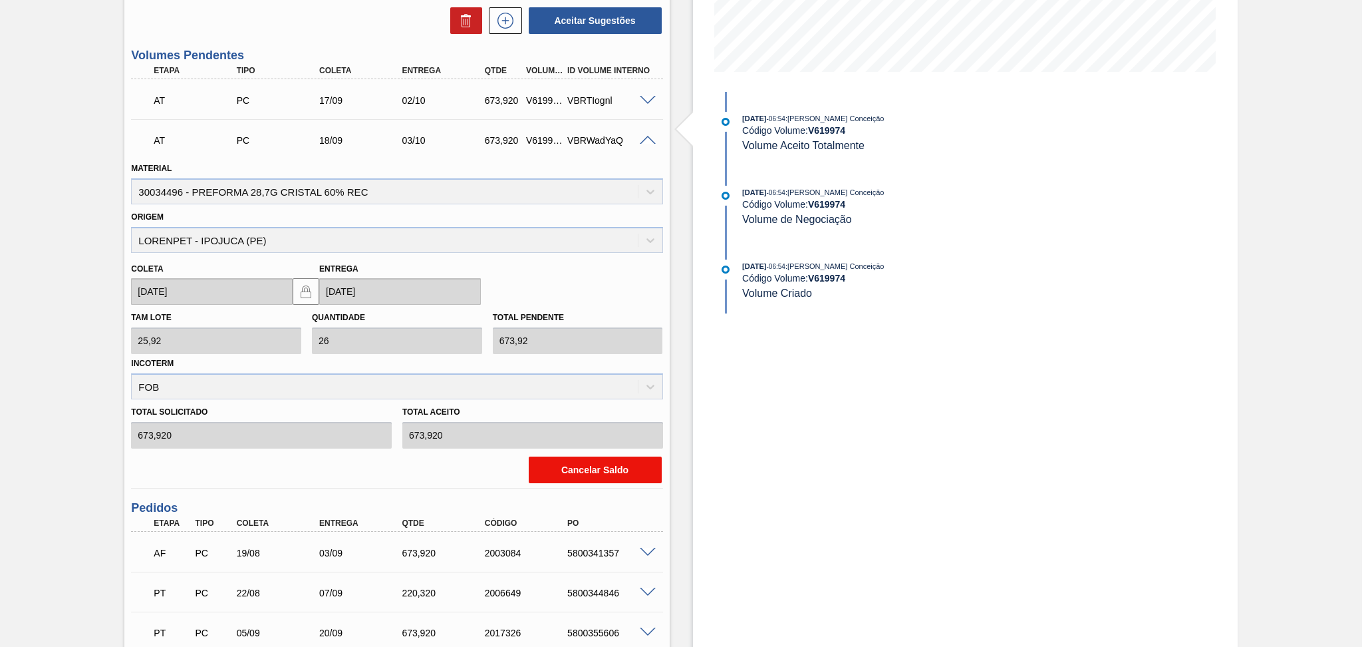
click at [602, 471] on button "Cancelar Saldo" at bounding box center [595, 469] width 133 height 27
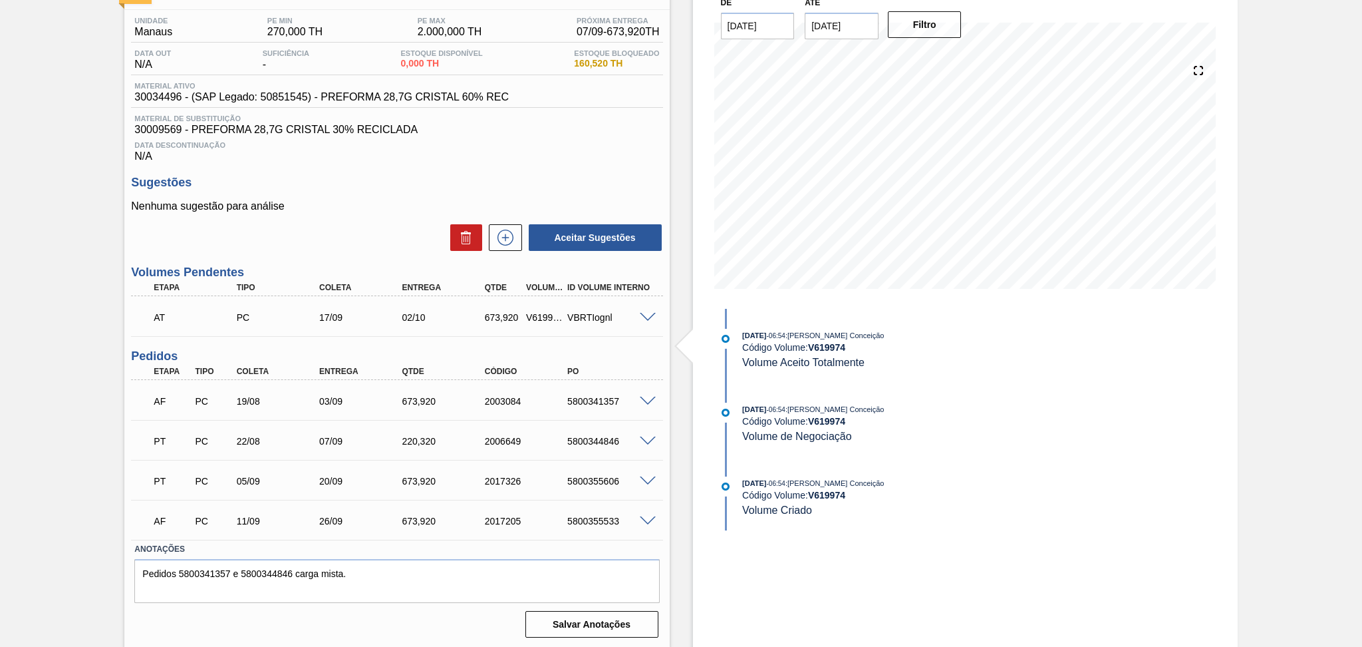
scroll to position [0, 0]
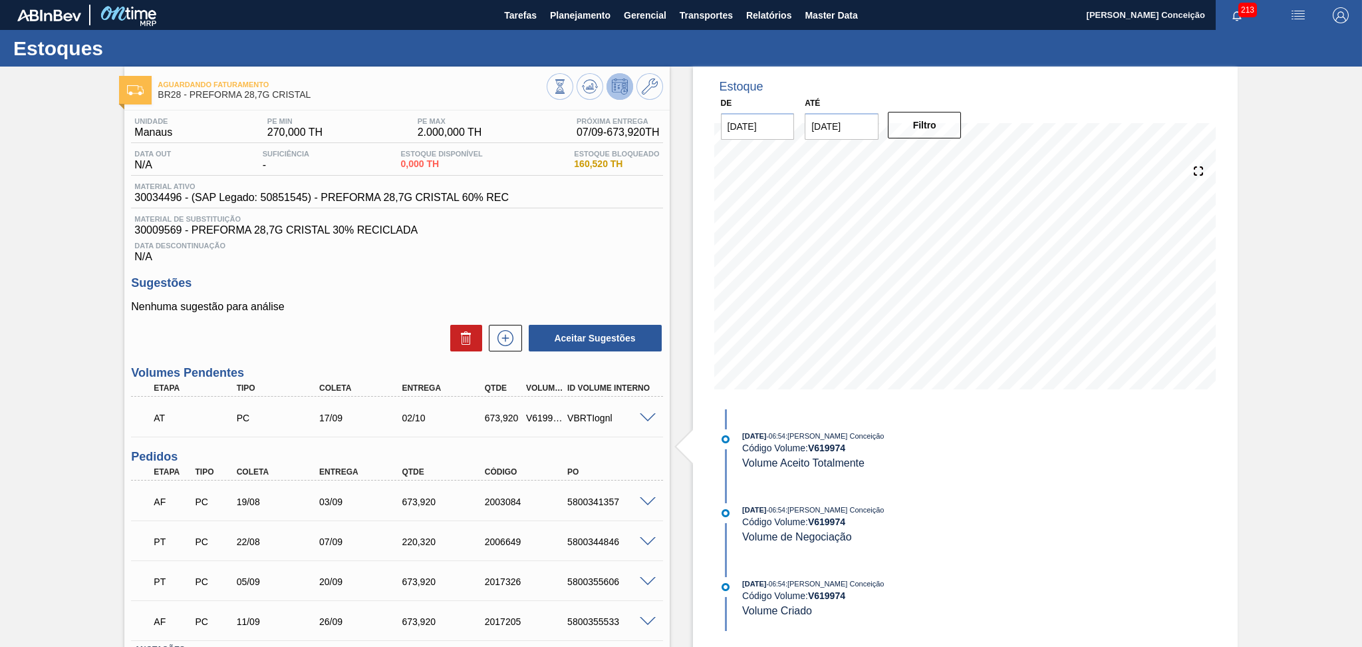
click at [618, 255] on div "Data Descontinuação N/A" at bounding box center [396, 249] width 531 height 27
click at [561, 15] on span "Planejamento" at bounding box center [580, 15] width 61 height 16
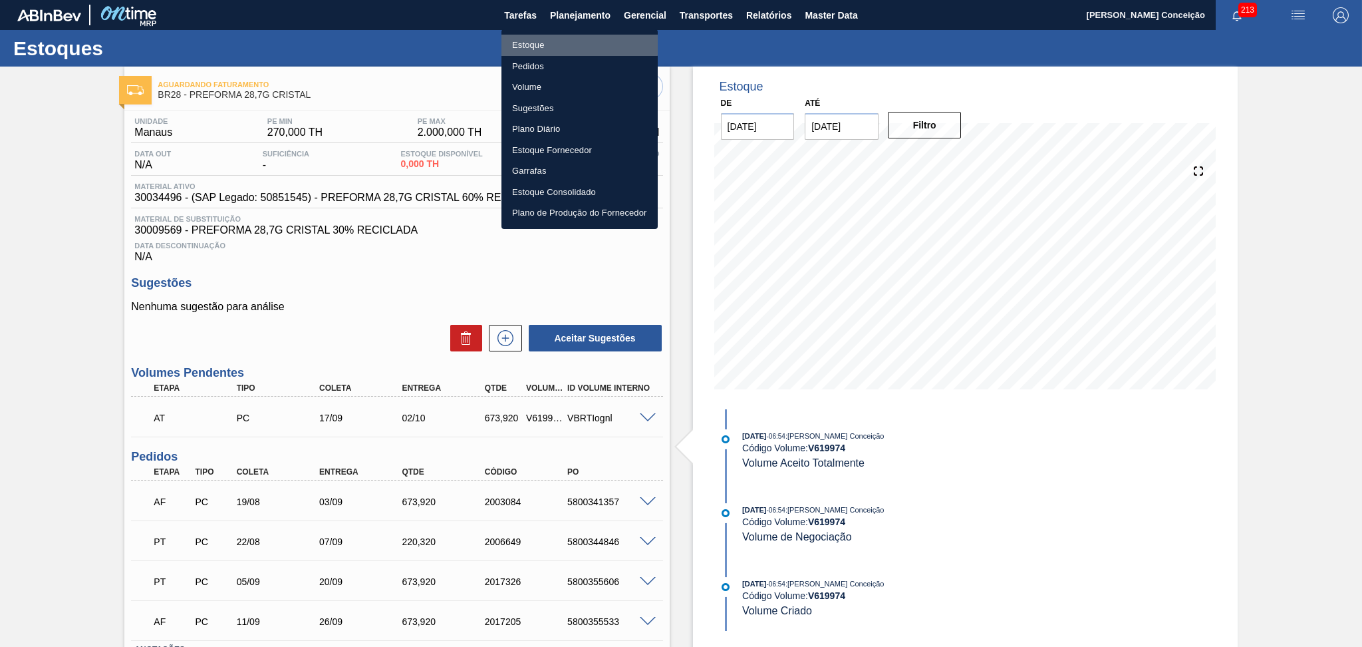
click at [544, 43] on li "Estoque" at bounding box center [580, 45] width 156 height 21
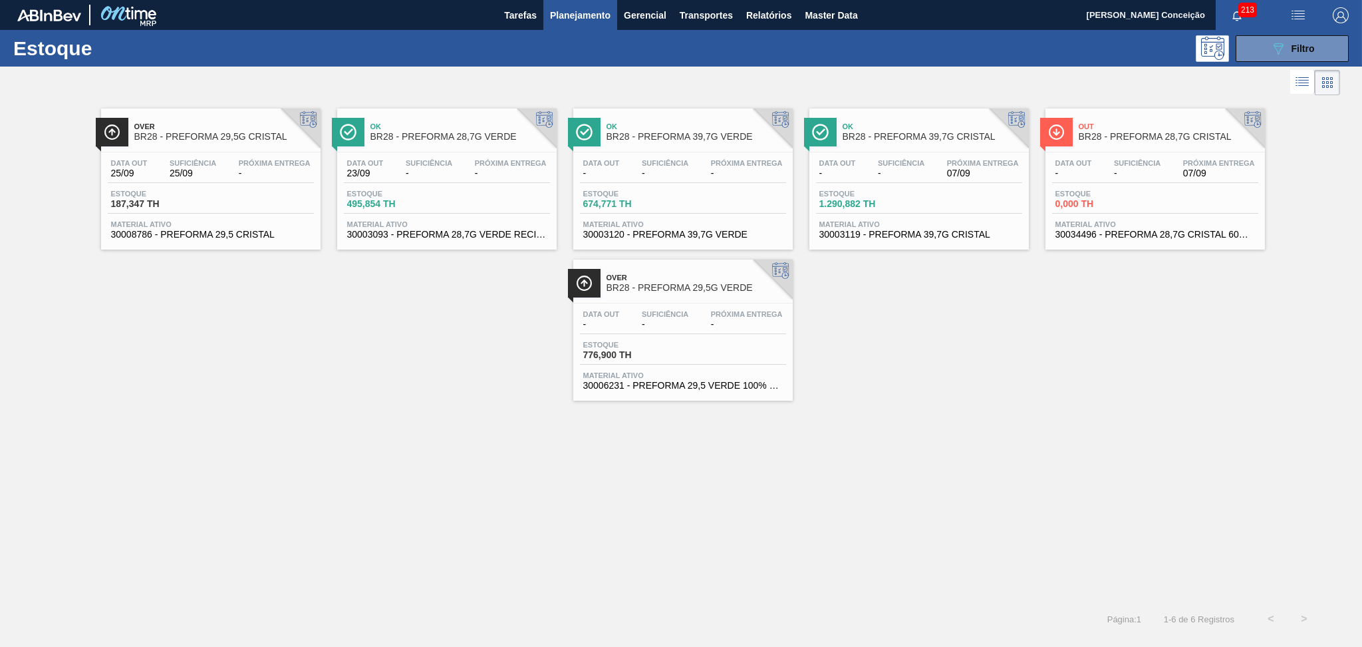
click at [1207, 57] on icon at bounding box center [1212, 48] width 23 height 23
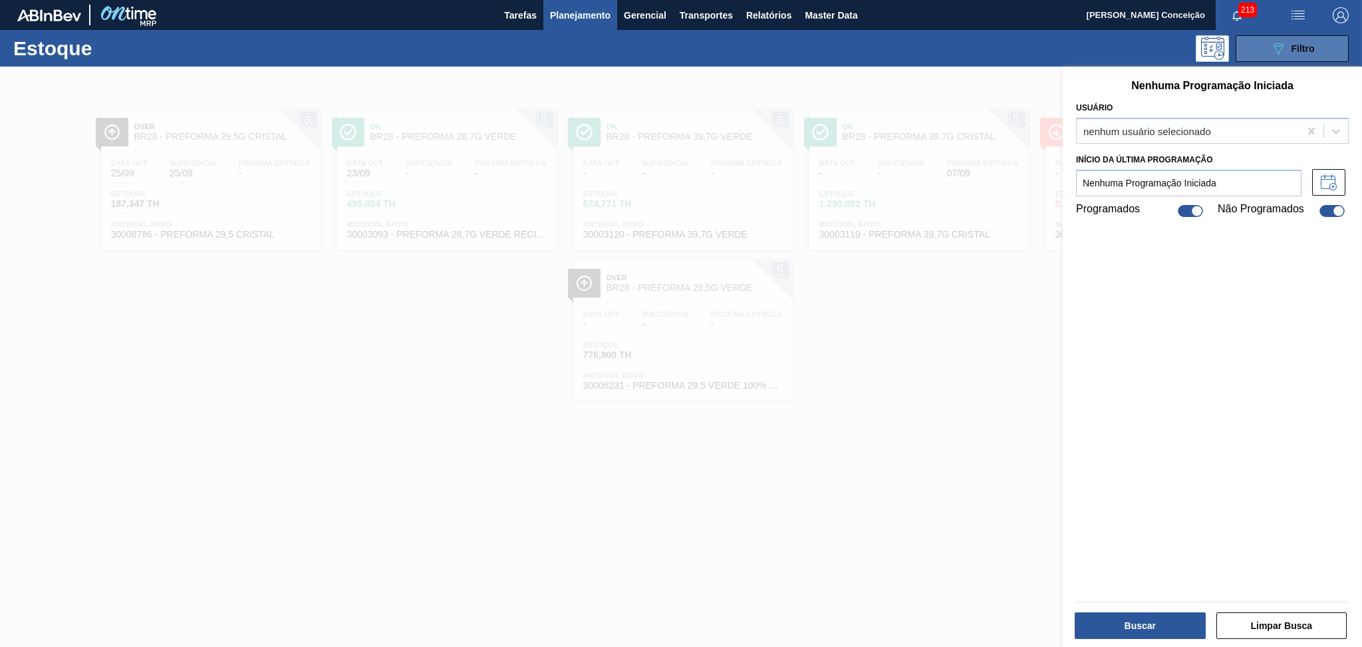
click at [1264, 43] on button "089F7B8B-B2A5-4AFE-B5C0-19BA573D28AC Filtro" at bounding box center [1292, 48] width 113 height 27
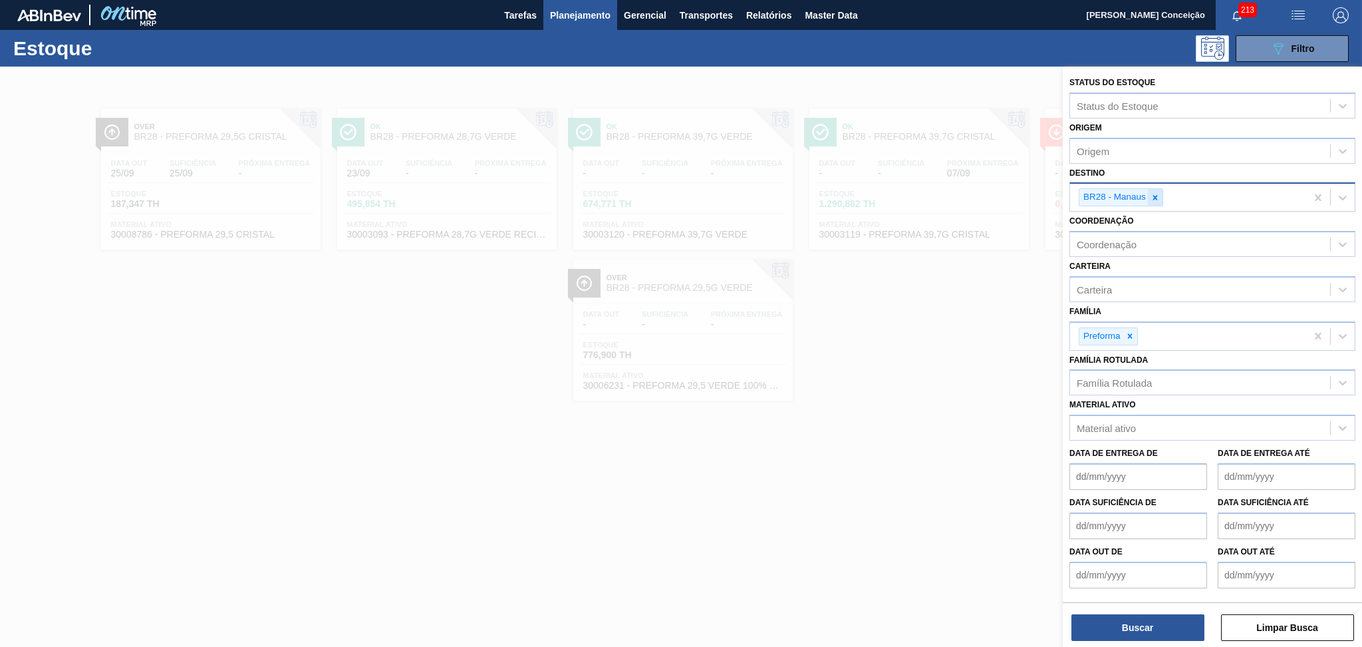
click at [1161, 197] on div at bounding box center [1155, 197] width 15 height 17
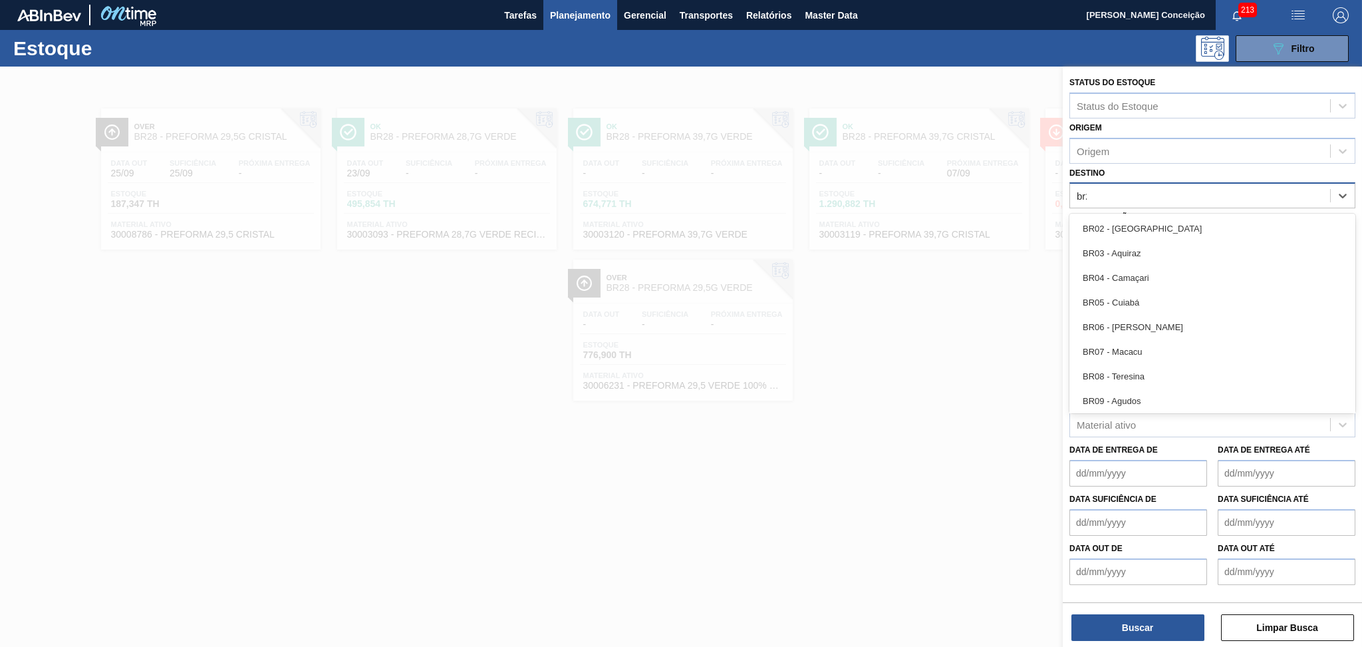
type input "br20"
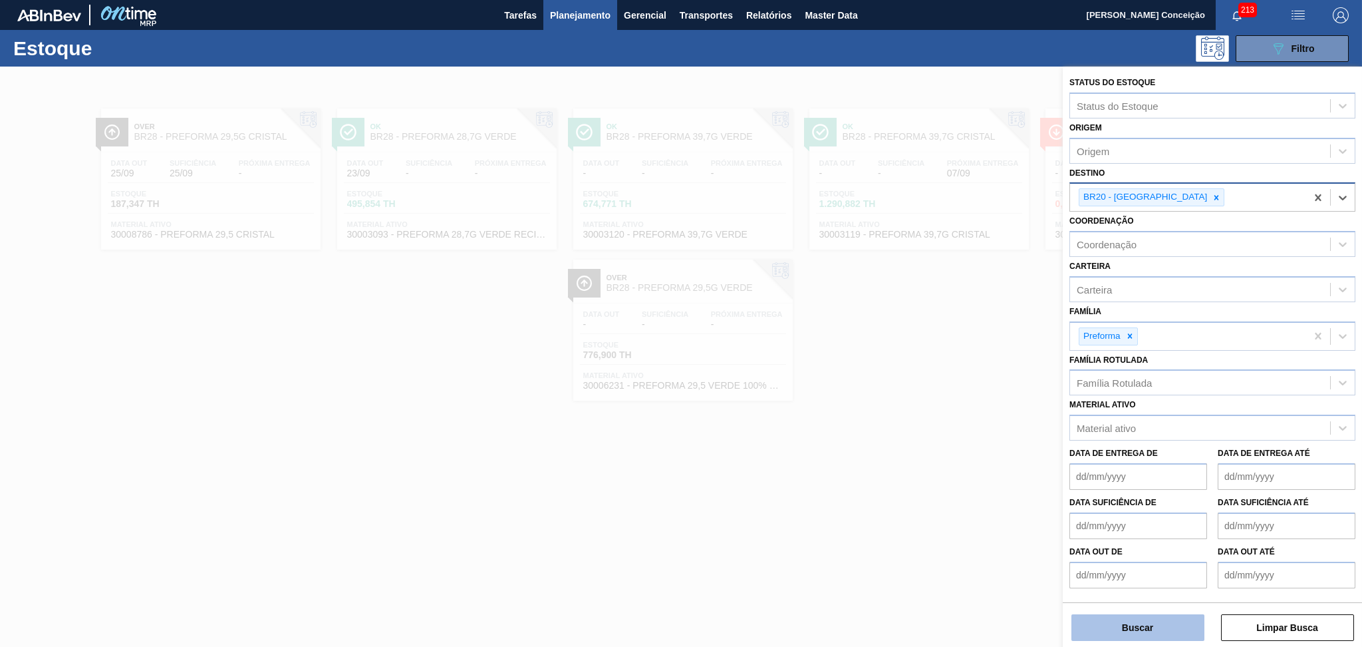
click at [1104, 630] on button "Buscar" at bounding box center [1138, 627] width 133 height 27
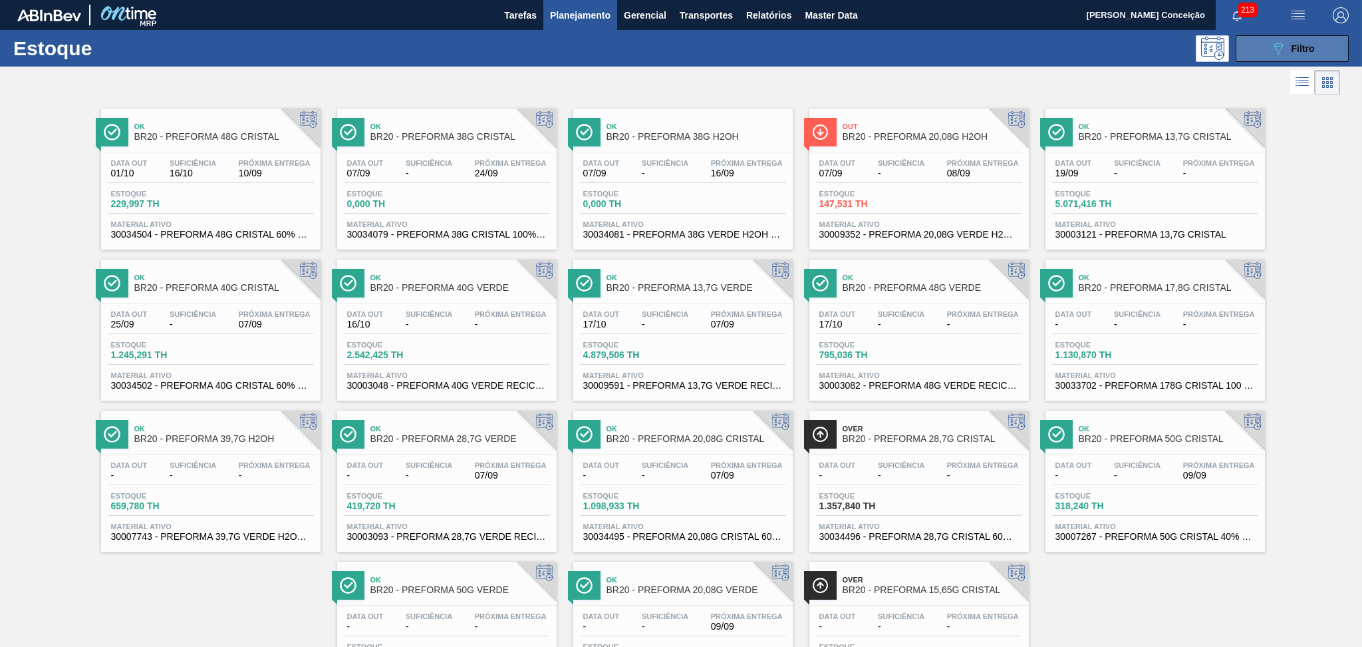
click at [1277, 47] on icon "089F7B8B-B2A5-4AFE-B5C0-19BA573D28AC" at bounding box center [1278, 49] width 16 height 16
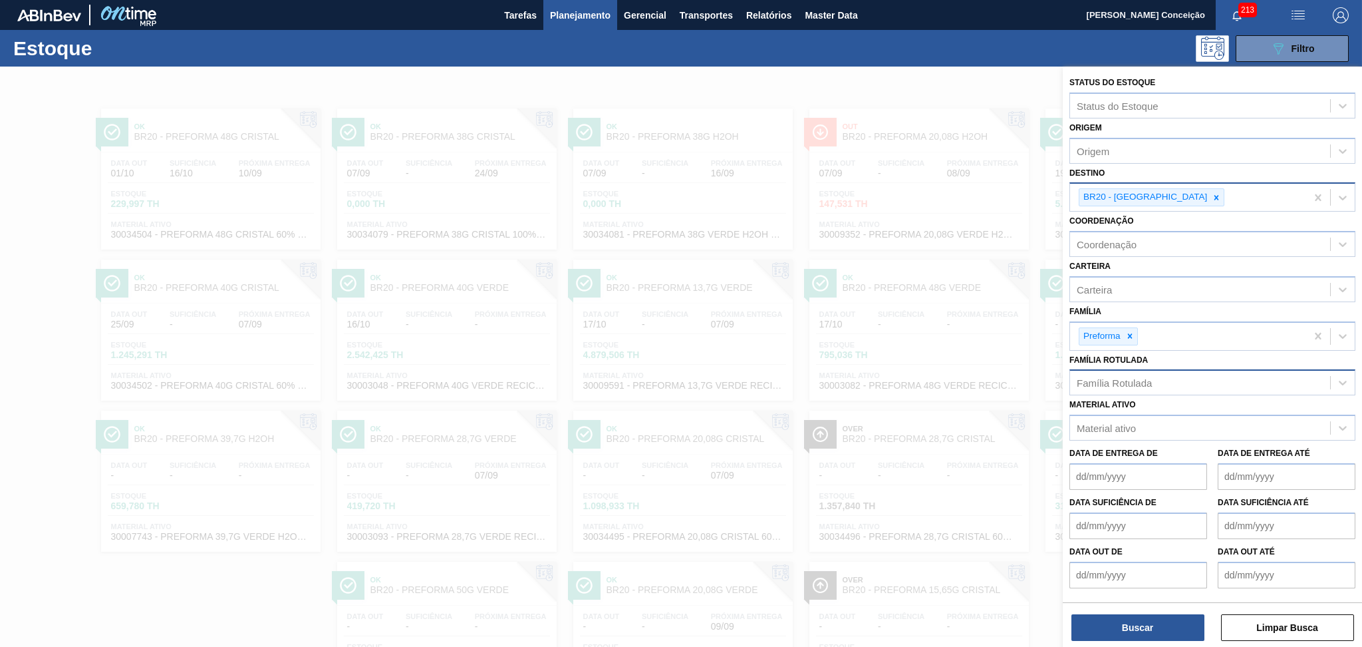
click at [1129, 377] on div "Família Rotulada" at bounding box center [1114, 382] width 75 height 11
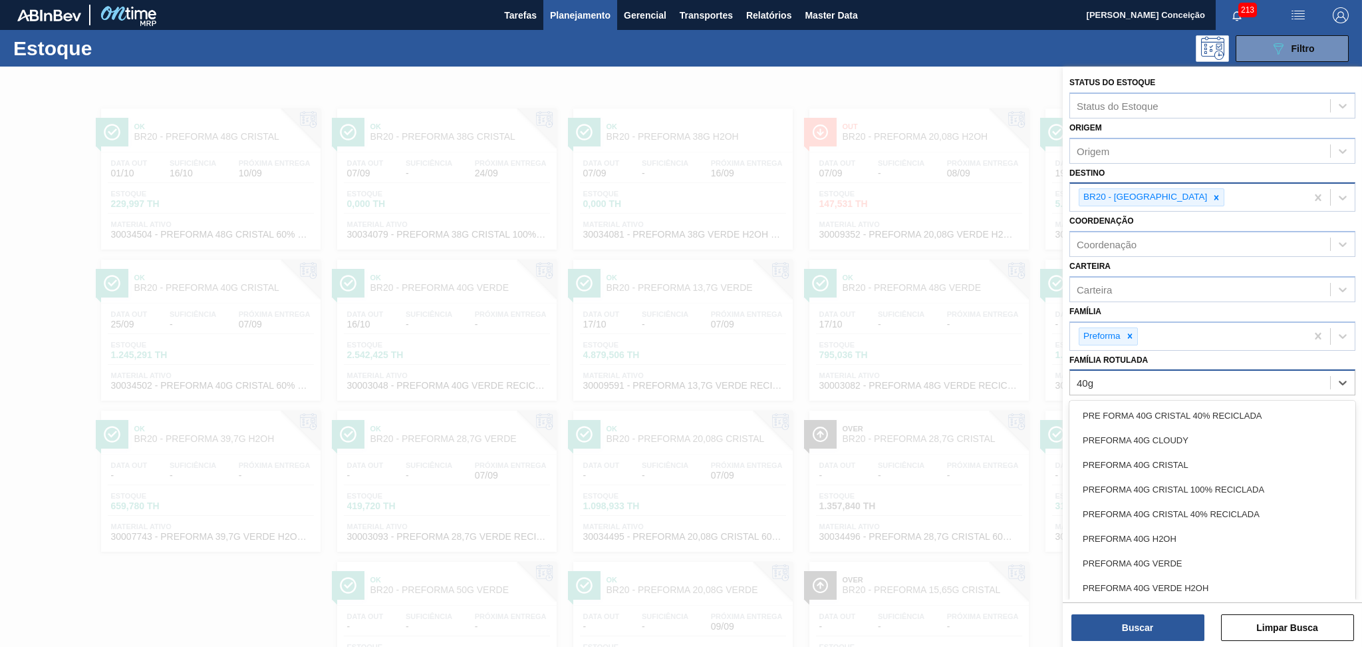
type Rotulada "40g c"
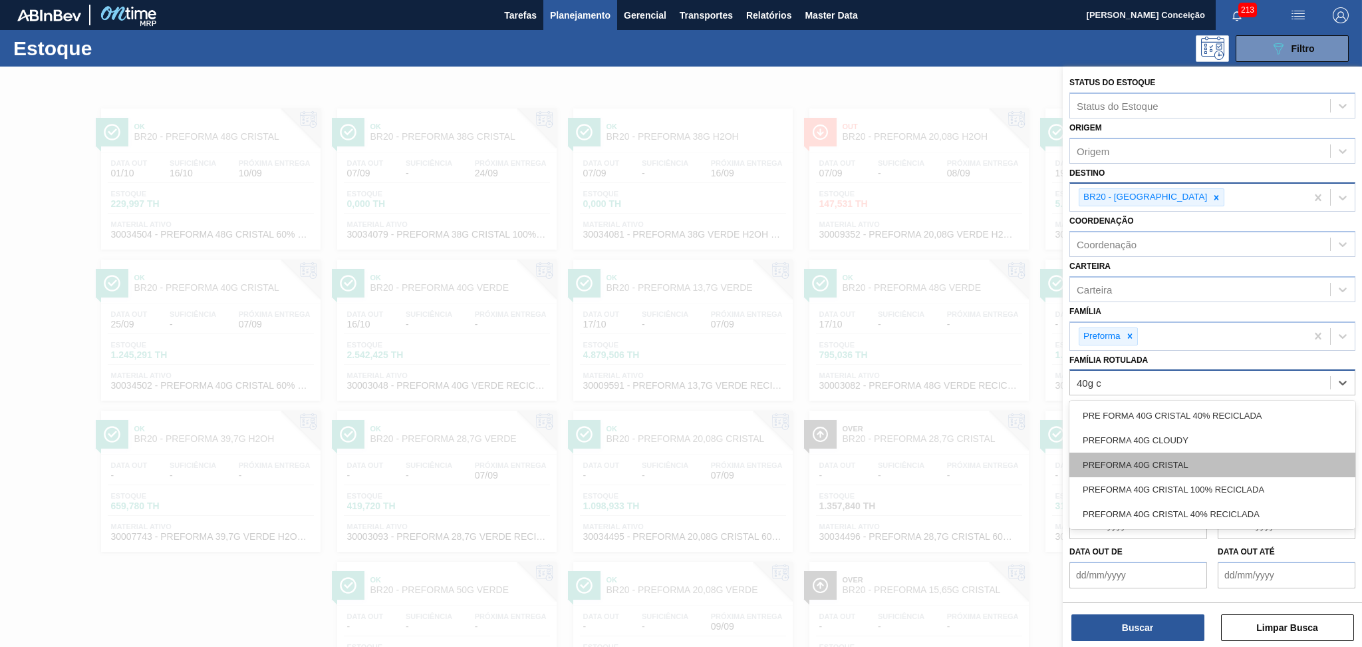
click at [1124, 456] on div "PREFORMA 40G CRISTAL" at bounding box center [1213, 464] width 286 height 25
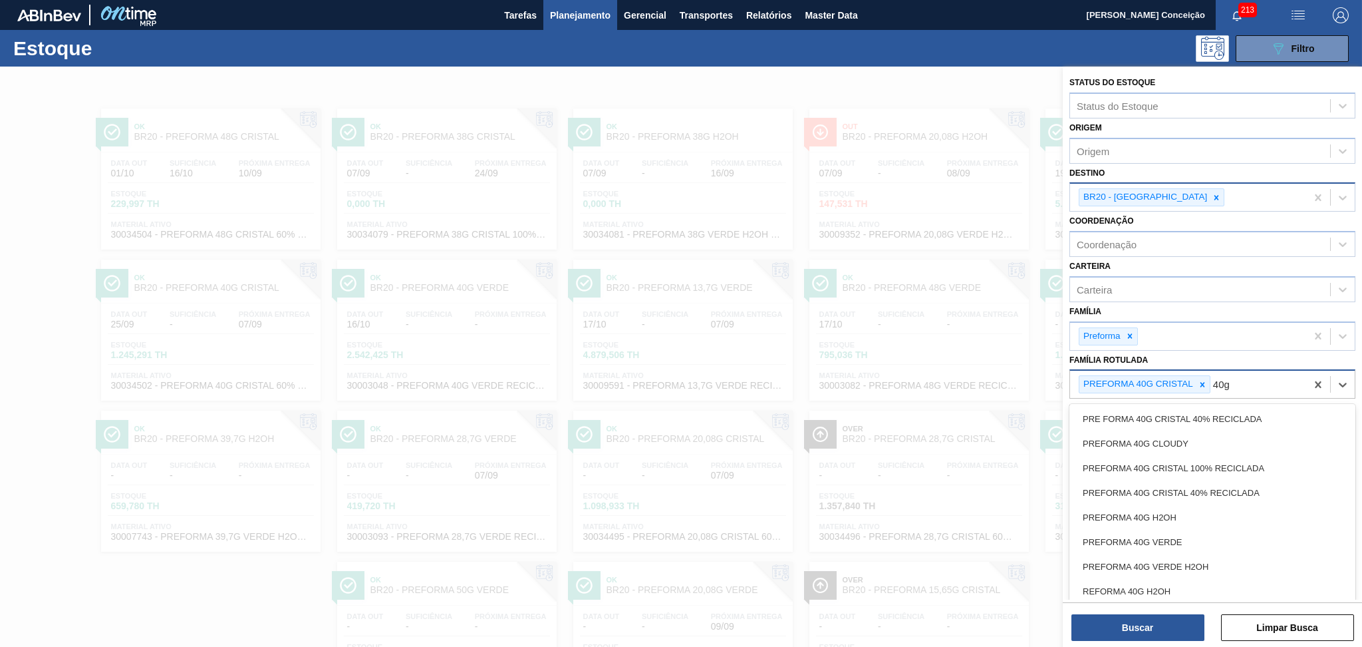
type Rotulada "40g v"
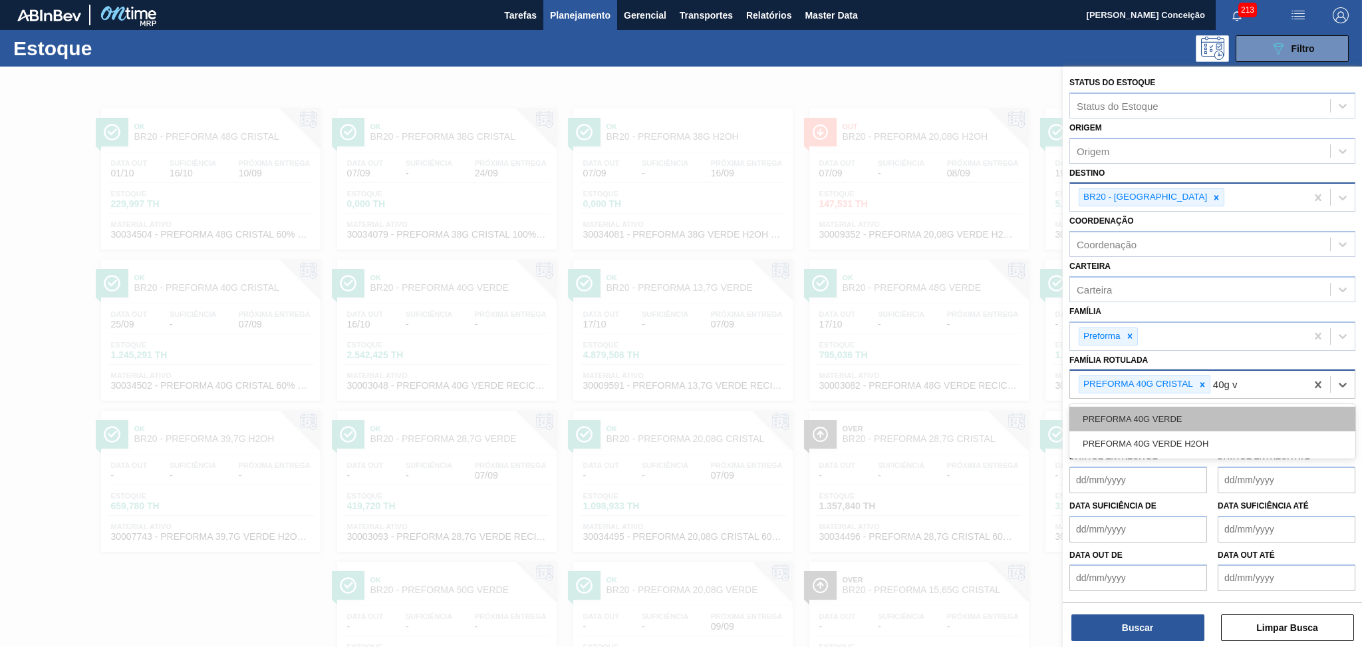
click at [1148, 417] on div "PREFORMA 40G VERDE" at bounding box center [1213, 418] width 286 height 25
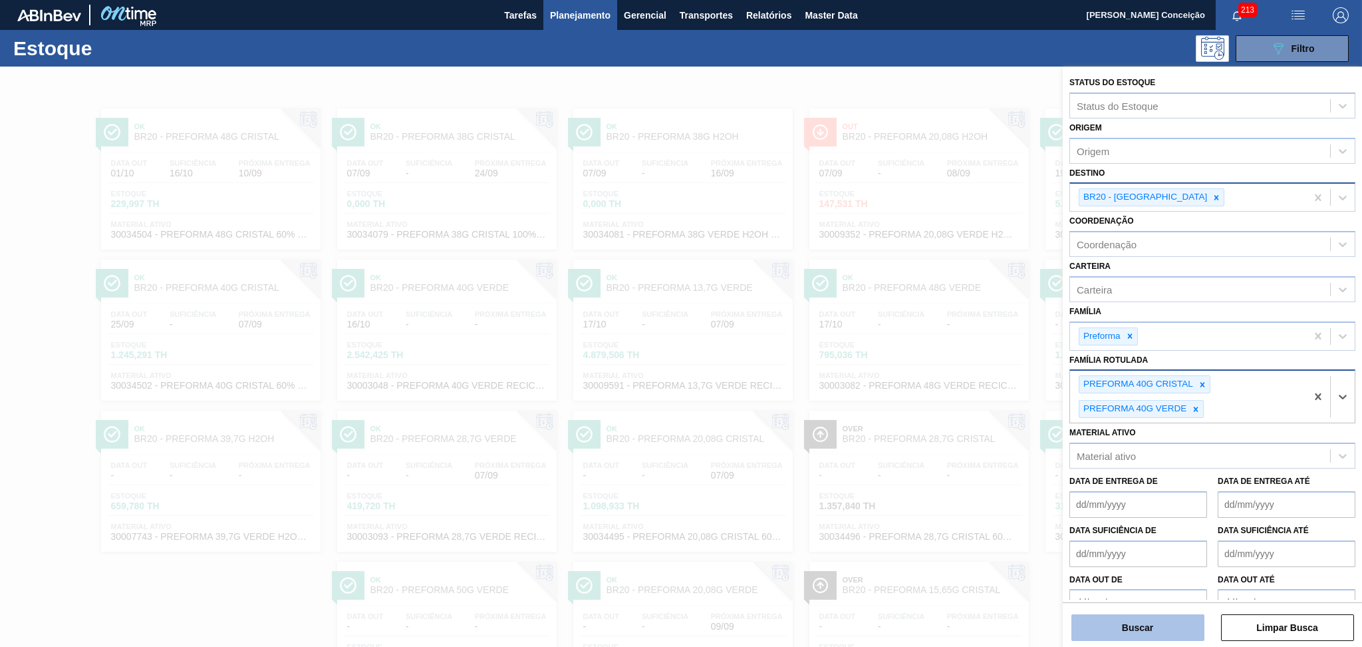
click at [1123, 629] on button "Buscar" at bounding box center [1138, 627] width 133 height 27
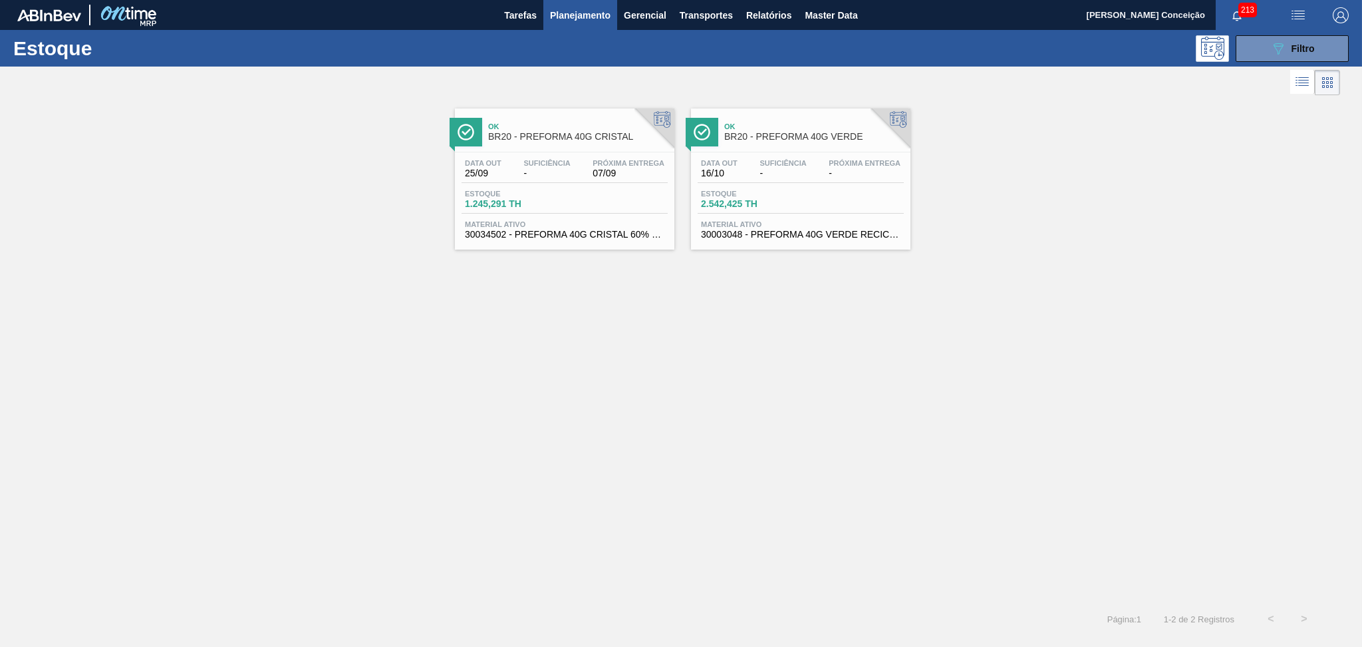
click at [818, 144] on div "Ok BR20 - PREFORMA 40G VERDE" at bounding box center [814, 132] width 180 height 30
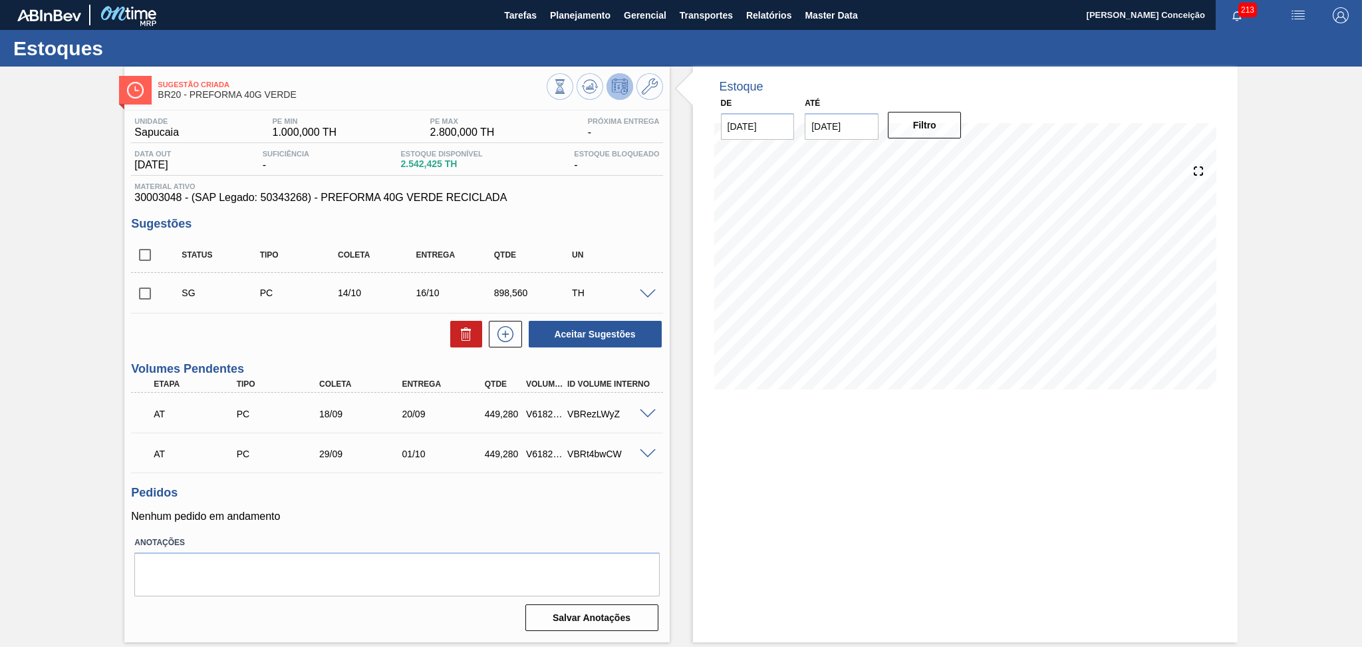
click at [363, 516] on p "Nenhum pedido em andamento" at bounding box center [396, 516] width 531 height 12
click at [420, 511] on p "Nenhum pedido em andamento" at bounding box center [396, 516] width 531 height 12
click at [585, 80] on icon at bounding box center [590, 86] width 16 height 16
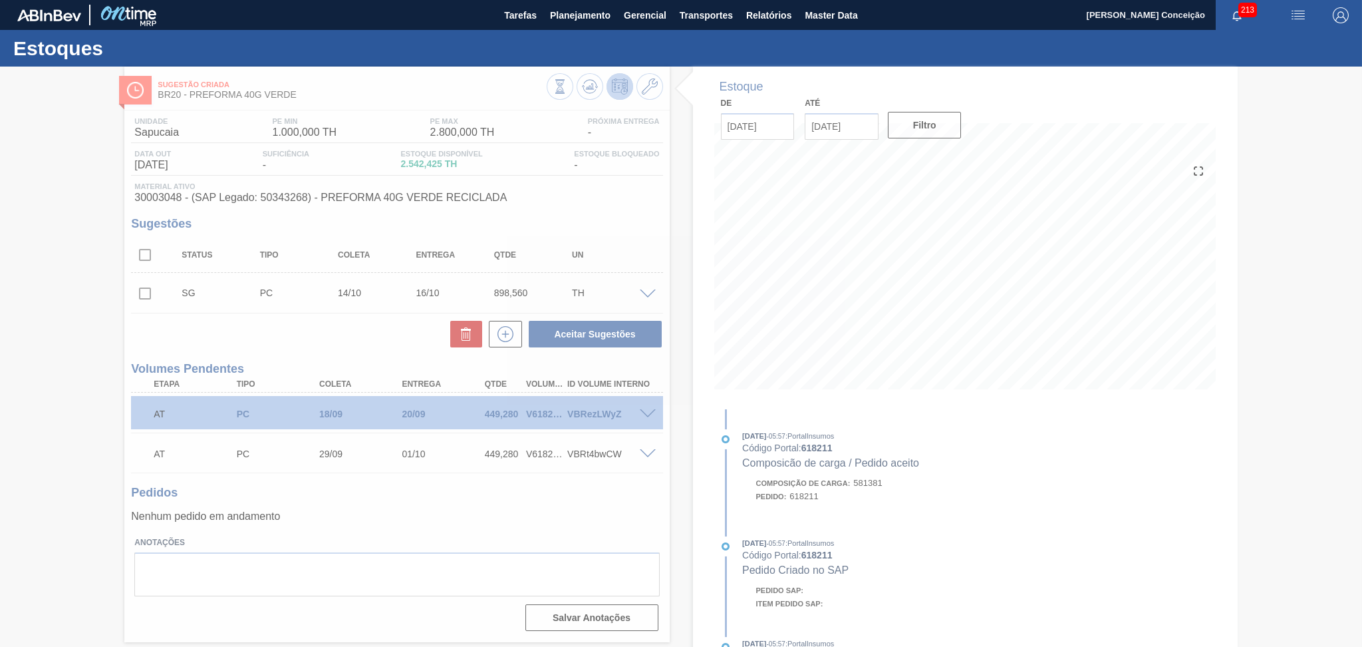
click at [357, 500] on div at bounding box center [681, 357] width 1362 height 580
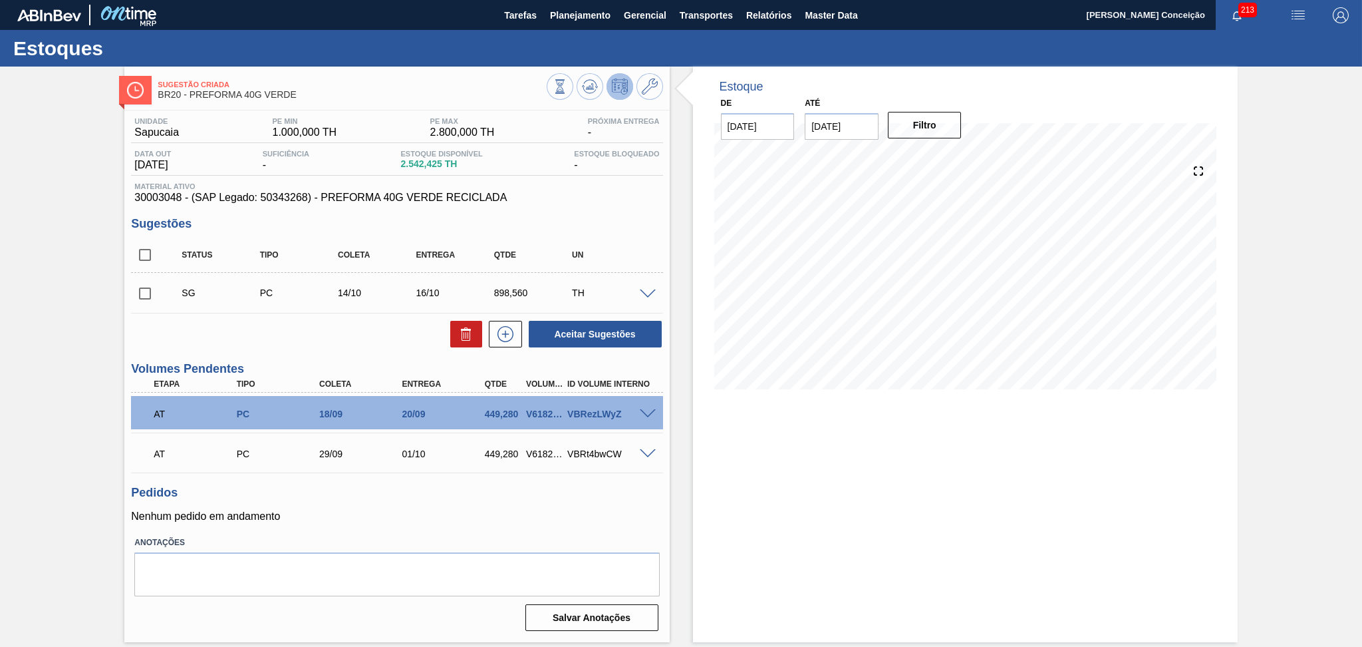
click at [504, 500] on div "Pedidos Nenhum pedido em andamento" at bounding box center [396, 504] width 531 height 37
click at [335, 457] on div "29/09" at bounding box center [362, 453] width 93 height 11
click at [339, 493] on h3 "Pedidos" at bounding box center [396, 493] width 531 height 14
click at [389, 510] on p "Nenhum pedido em andamento" at bounding box center [396, 516] width 531 height 12
click at [510, 478] on div "Unidade Sapucaia PE MIN 1.000,000 TH PE MAX 2.800,000 TH Próxima Entrega - Data…" at bounding box center [396, 372] width 545 height 525
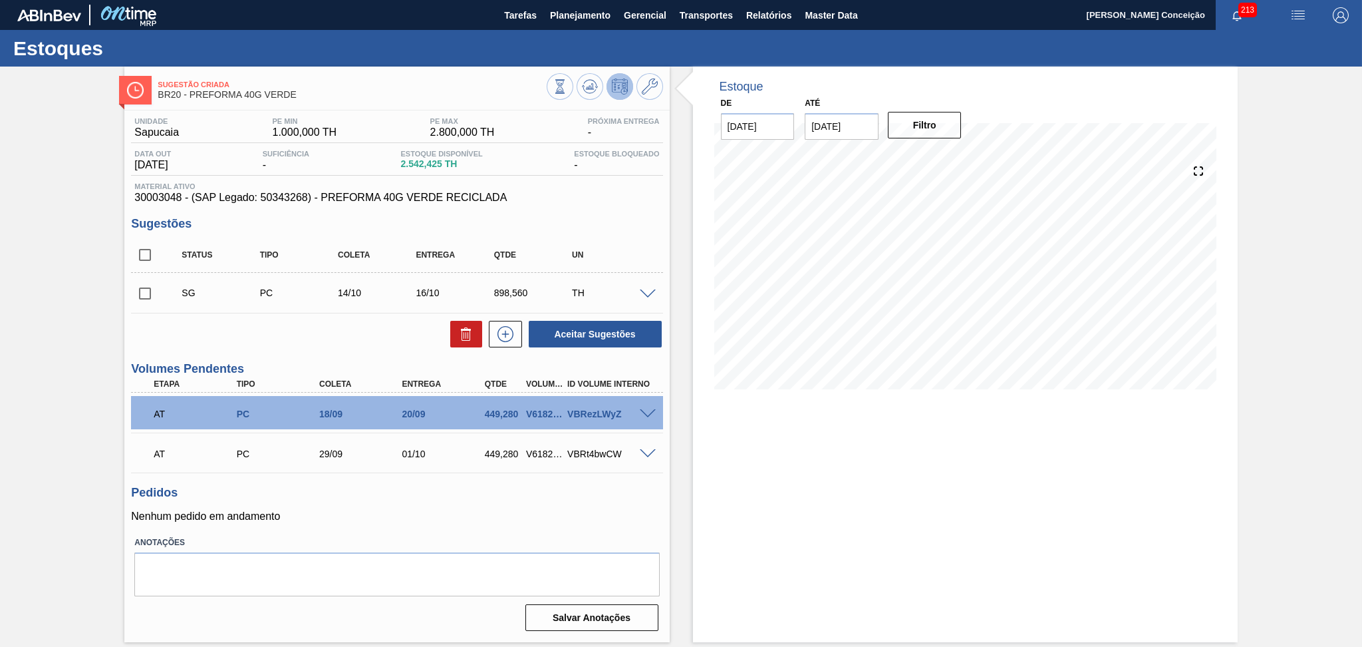
click at [507, 493] on h3 "Pedidos" at bounding box center [396, 493] width 531 height 14
click at [327, 334] on div "Aceitar Sugestões" at bounding box center [396, 333] width 531 height 29
click at [435, 510] on p "Nenhum pedido em andamento" at bounding box center [396, 516] width 531 height 12
click at [544, 460] on div "AT PC 29/09 01/10 449,280 V618212 VBRt4bwCW" at bounding box center [393, 452] width 496 height 27
click at [575, 10] on span "Planejamento" at bounding box center [580, 15] width 61 height 16
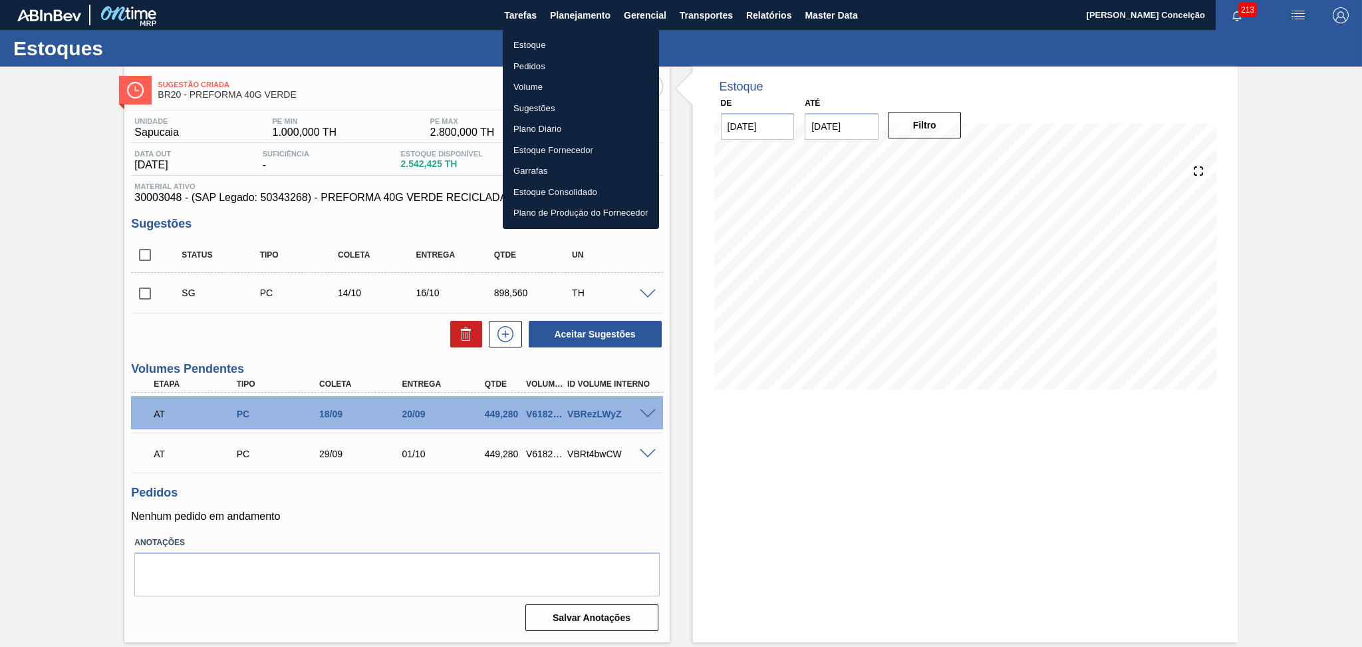
click at [539, 52] on li "Estoque" at bounding box center [581, 45] width 156 height 21
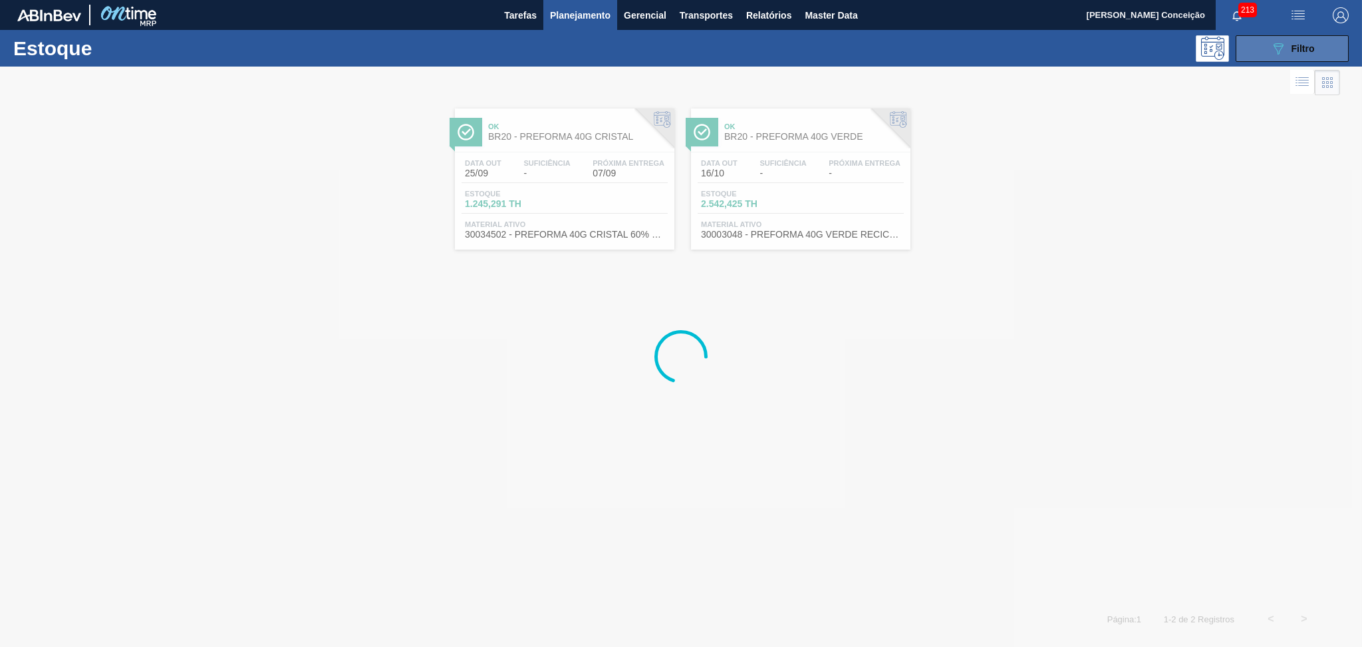
click at [1295, 47] on span "Filtro" at bounding box center [1303, 48] width 23 height 11
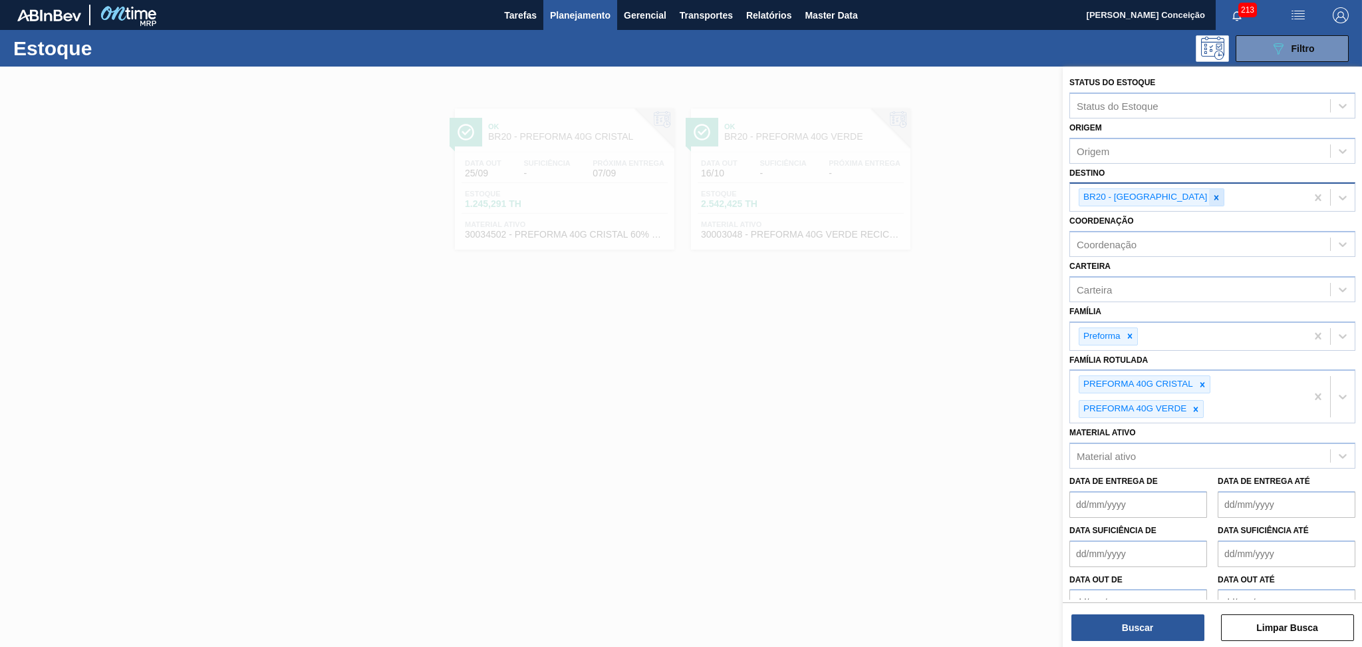
click at [1212, 198] on icon at bounding box center [1216, 197] width 9 height 9
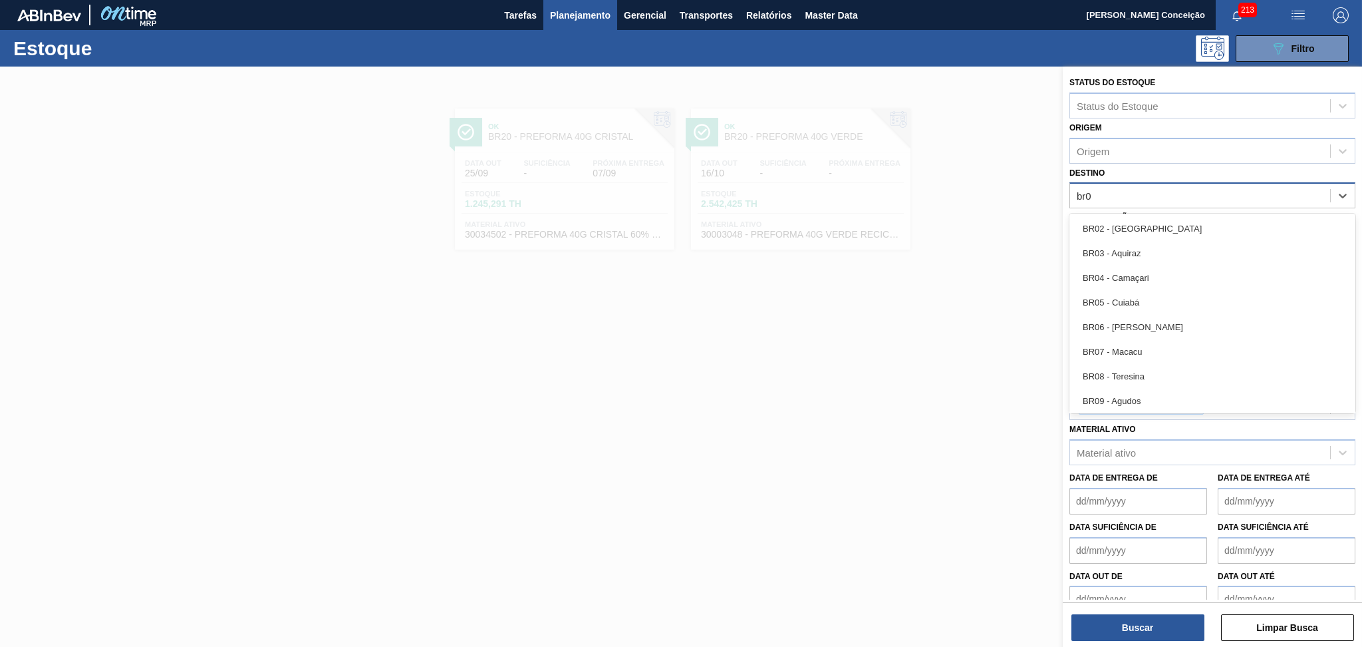
type input "br08"
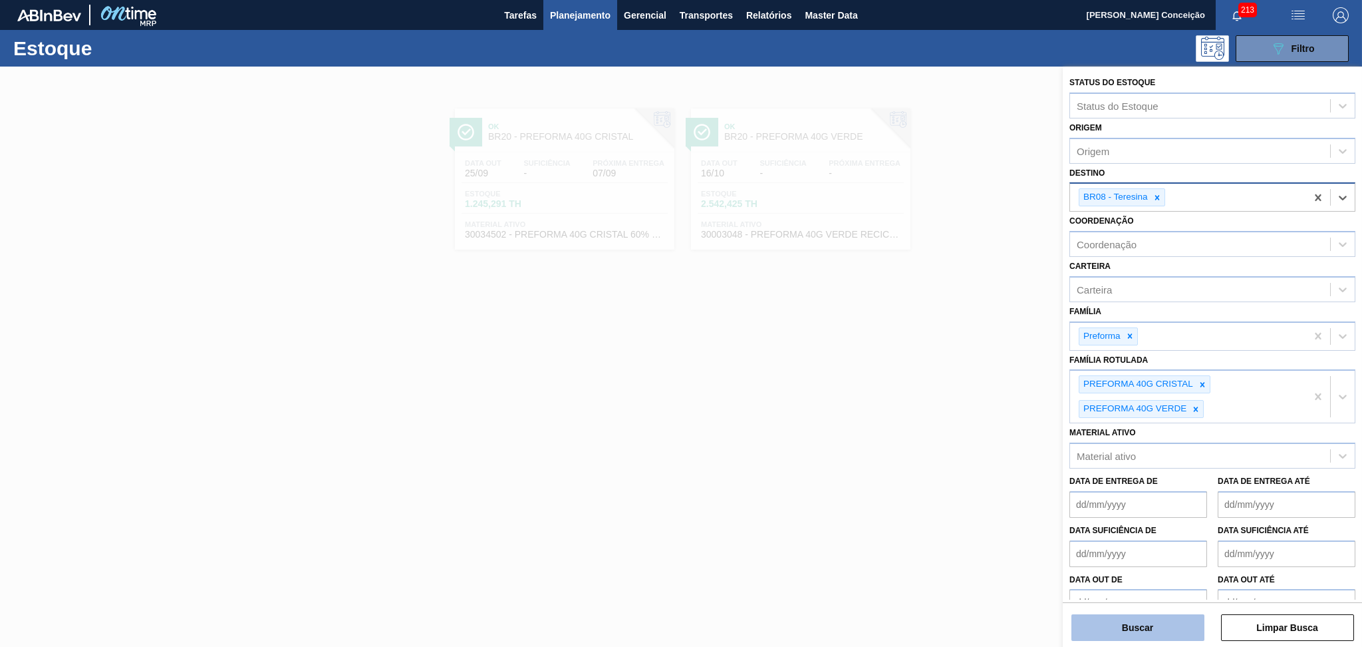
click at [1137, 620] on button "Buscar" at bounding box center [1138, 627] width 133 height 27
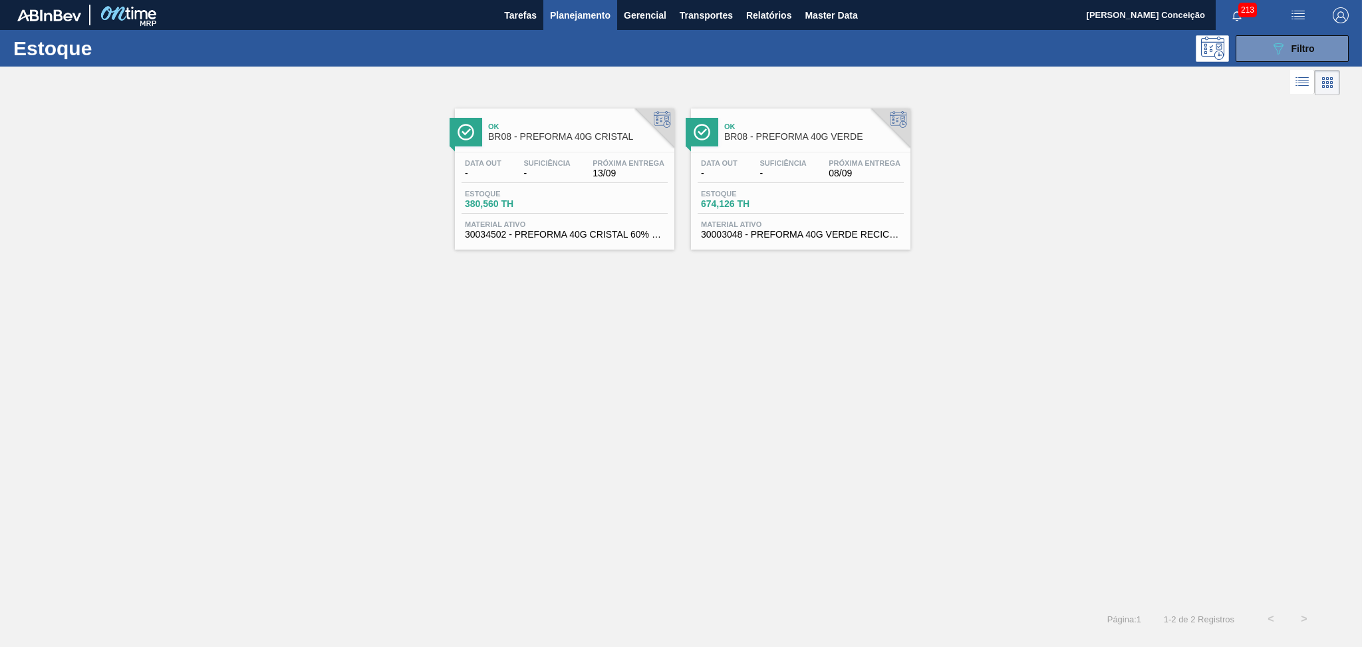
click at [584, 166] on div "Data out - Suficiência - Próxima Entrega 13/09" at bounding box center [565, 171] width 206 height 24
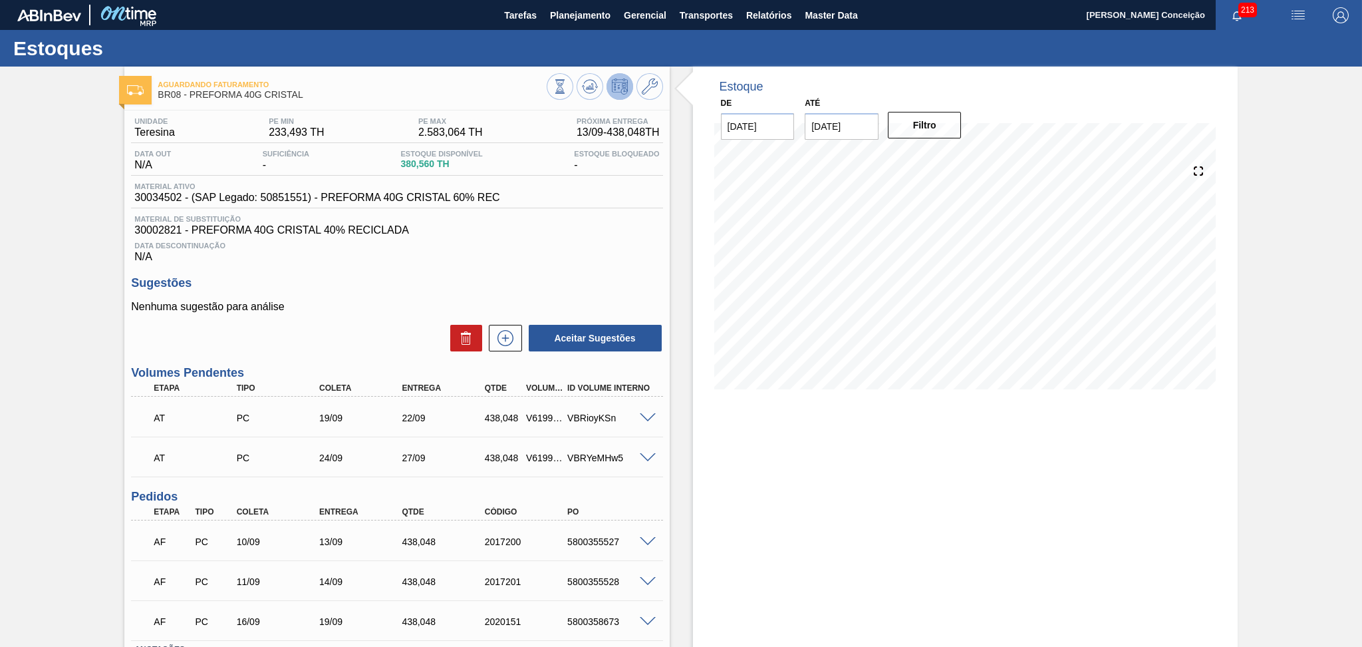
click at [594, 249] on div "Data Descontinuação N/A" at bounding box center [396, 249] width 531 height 27
click at [582, 80] on icon at bounding box center [590, 86] width 16 height 16
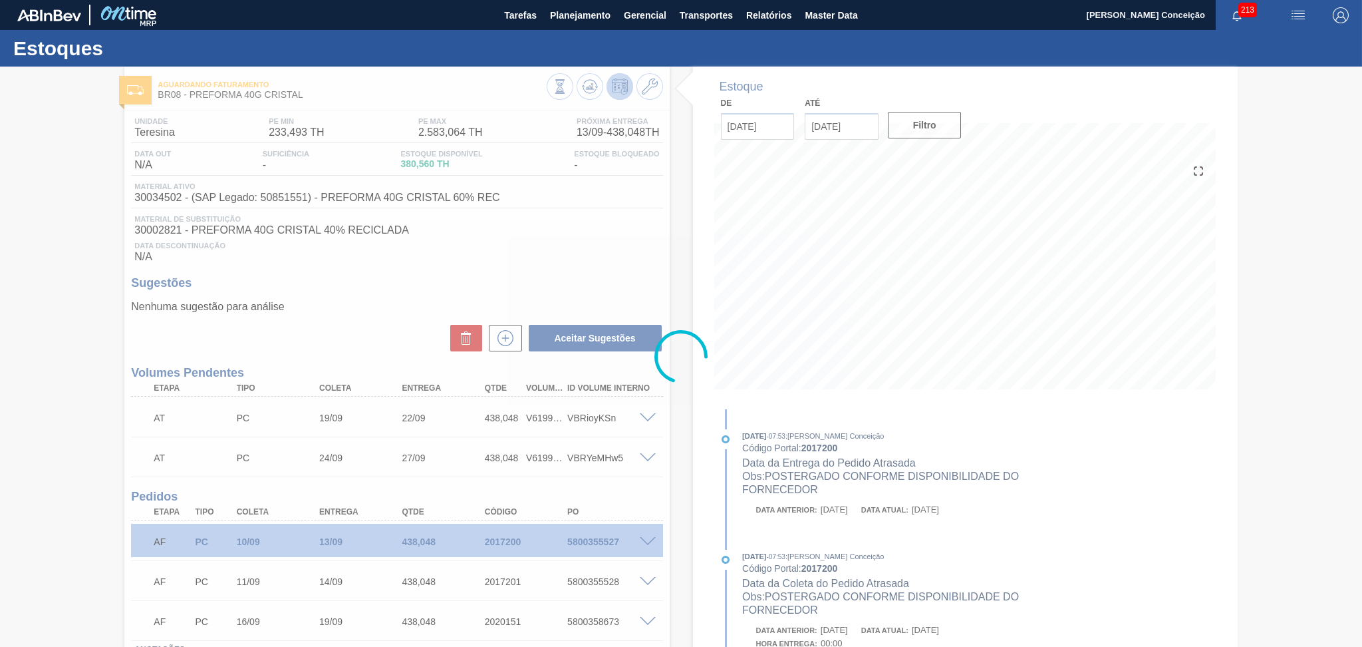
click at [698, 416] on div at bounding box center [681, 357] width 1362 height 580
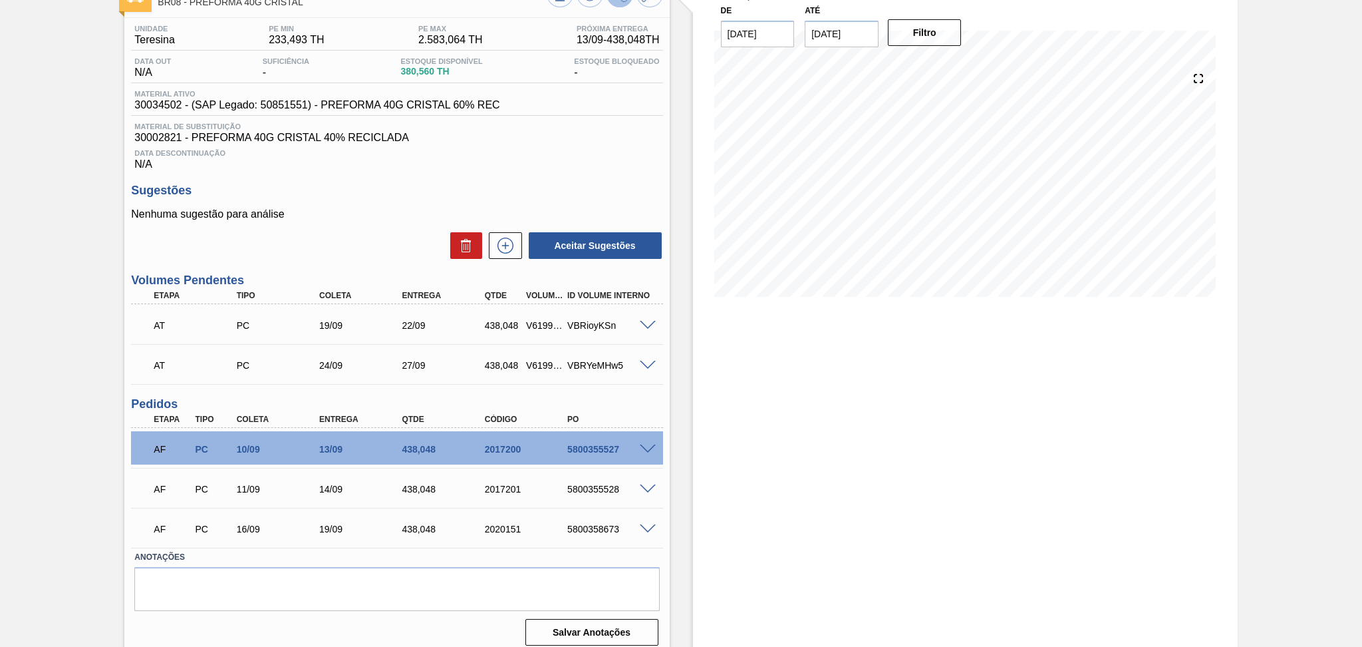
scroll to position [100, 0]
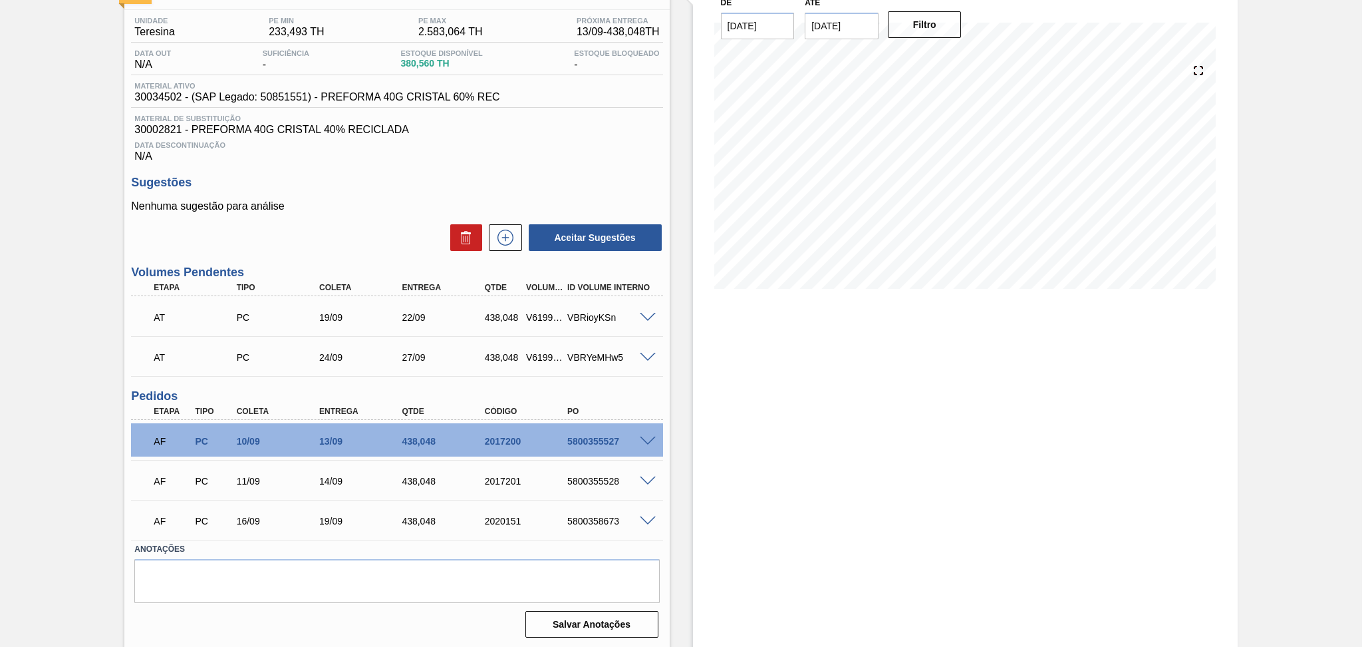
click at [376, 545] on label "Anotações" at bounding box center [396, 548] width 525 height 19
click at [682, 315] on div "Estoque De [DATE] Até [DATE] Filtro" at bounding box center [954, 307] width 568 height 682
click at [378, 223] on div "Aceitar Sugestões" at bounding box center [396, 237] width 531 height 29
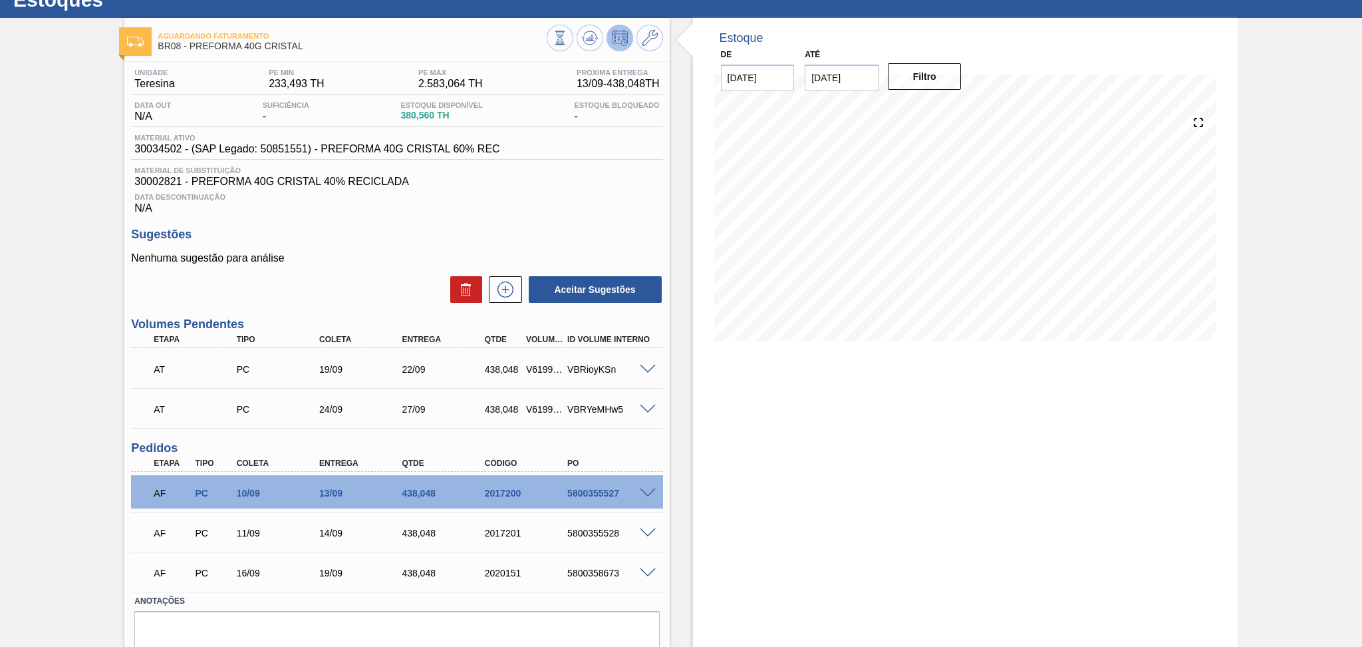
scroll to position [0, 0]
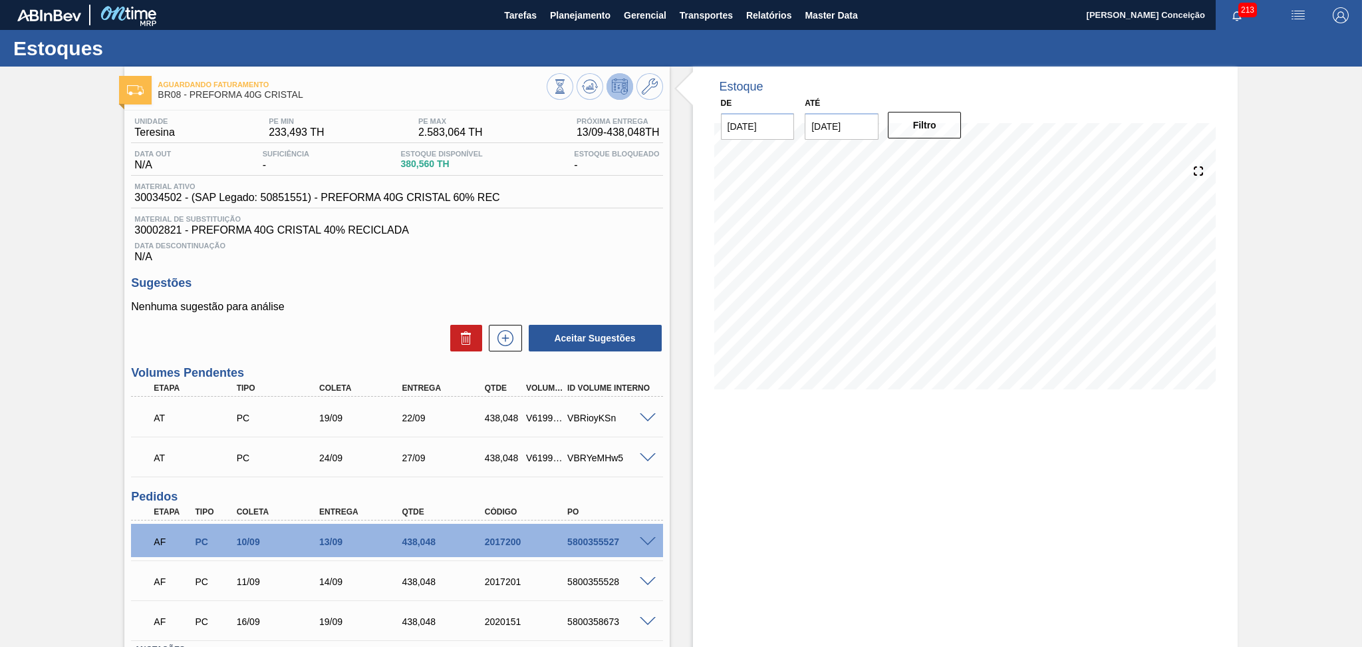
click at [599, 259] on div "Data Descontinuação N/A" at bounding box center [396, 249] width 531 height 27
click at [587, 23] on span "Planejamento" at bounding box center [580, 15] width 61 height 16
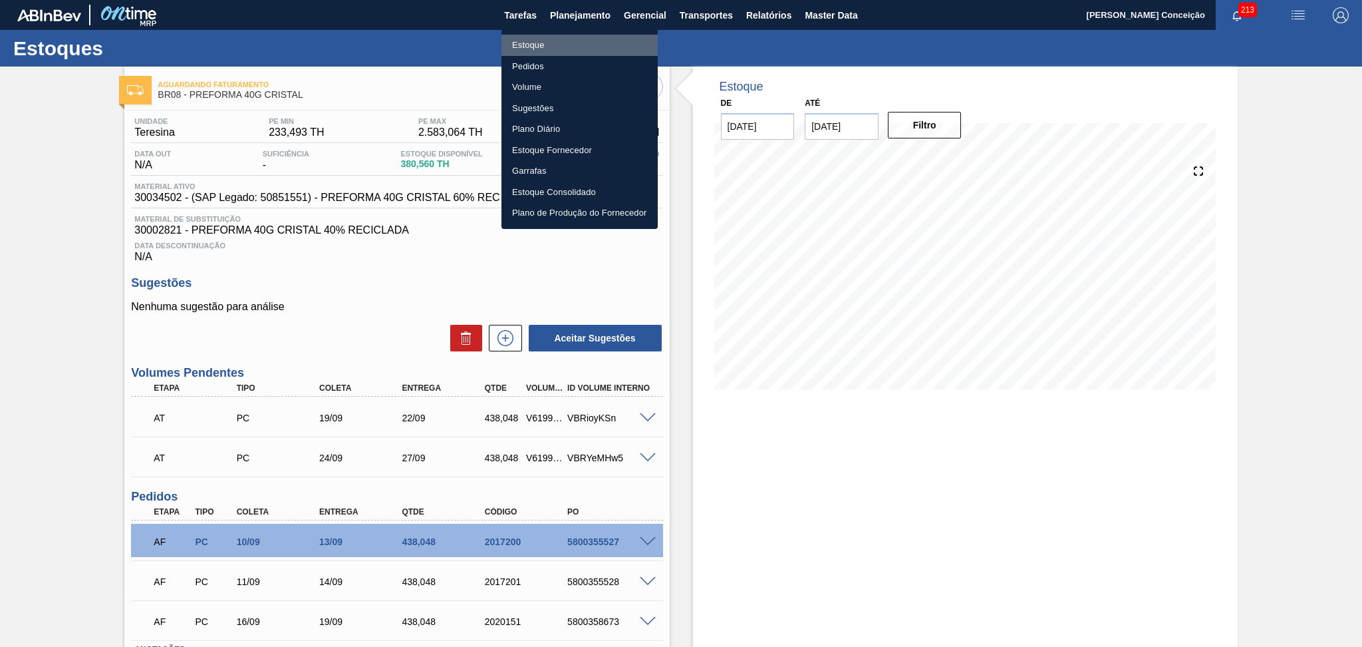
drag, startPoint x: 531, startPoint y: 47, endPoint x: 552, endPoint y: 47, distance: 21.3
click at [531, 47] on li "Estoque" at bounding box center [580, 45] width 156 height 21
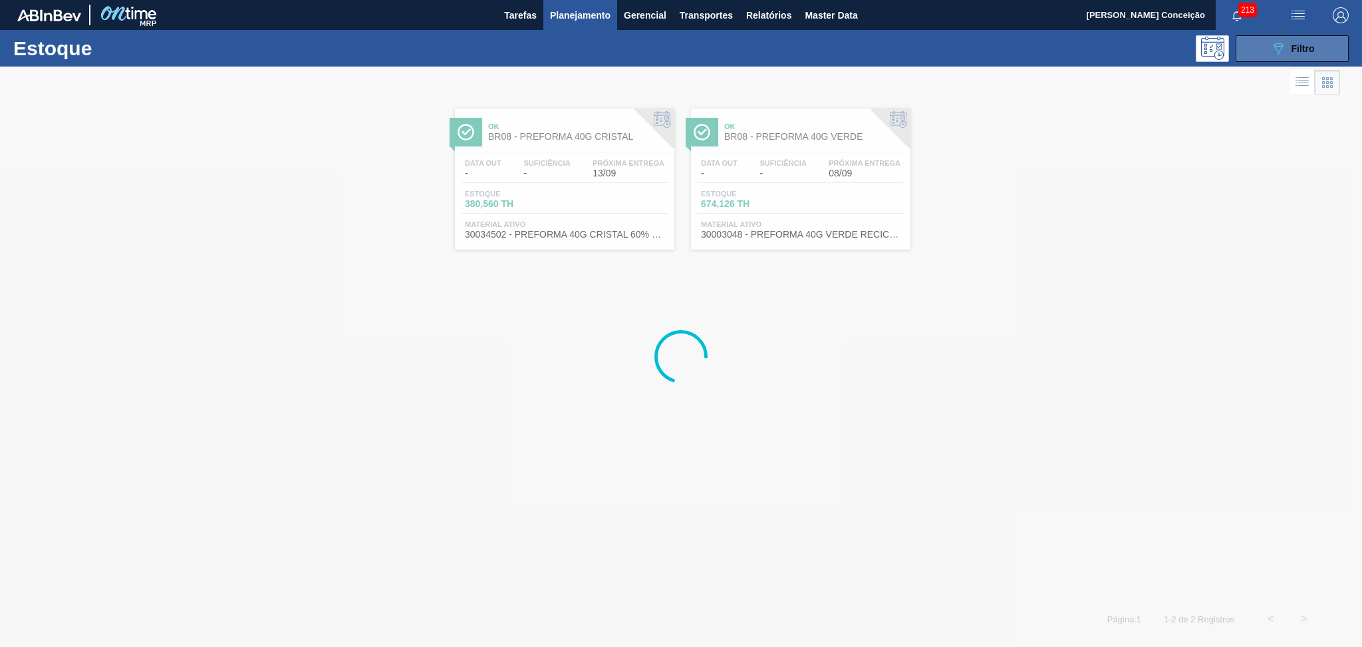
click at [1291, 55] on div "089F7B8B-B2A5-4AFE-B5C0-19BA573D28AC Filtro" at bounding box center [1292, 49] width 45 height 16
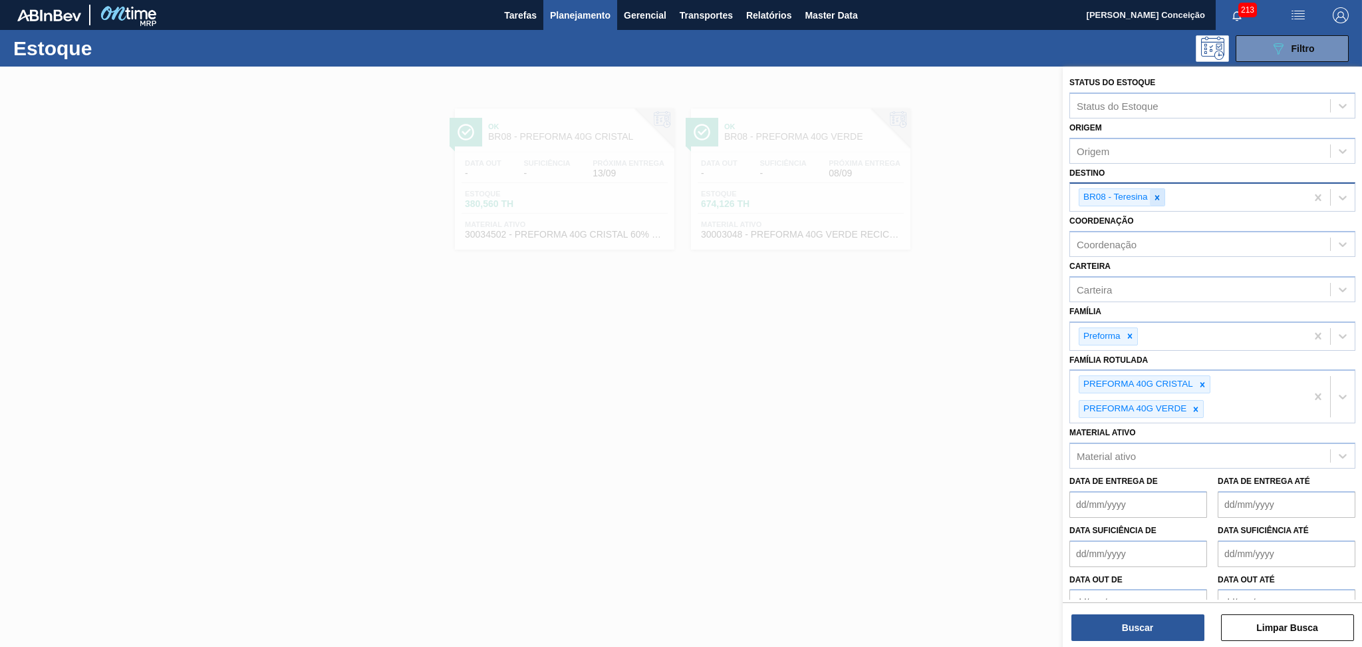
click at [1157, 200] on icon at bounding box center [1157, 197] width 9 height 9
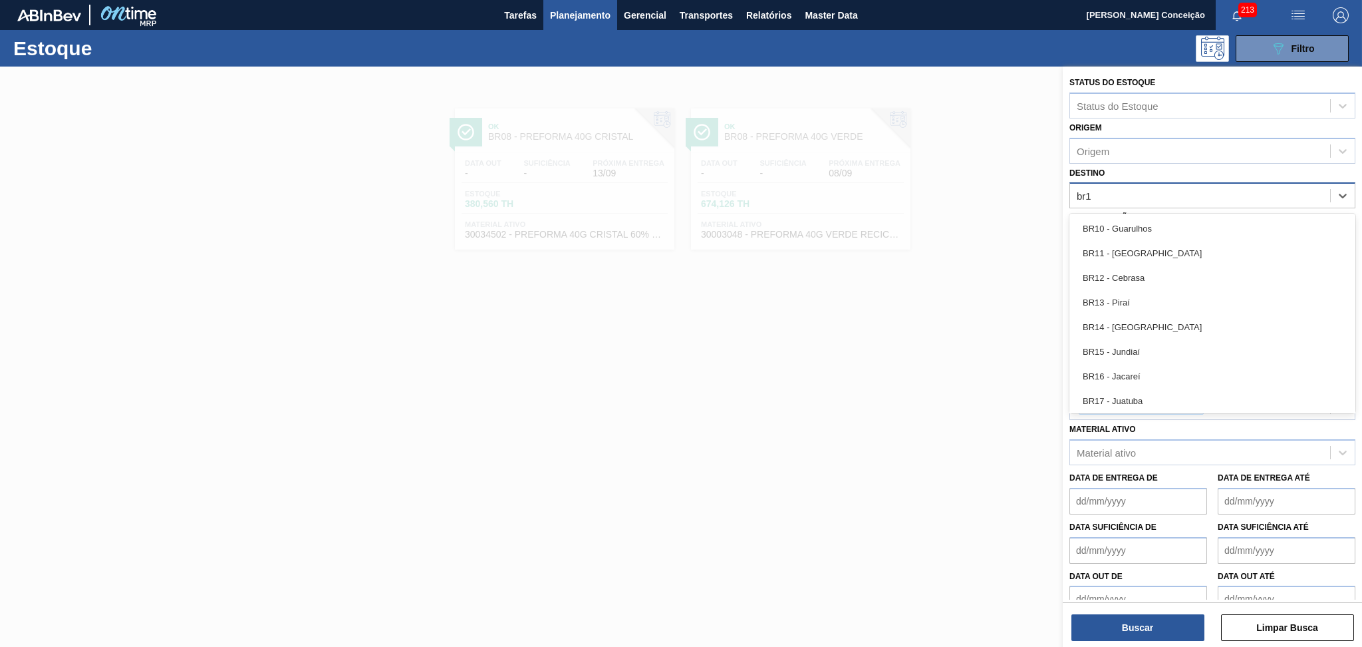
type input "br15"
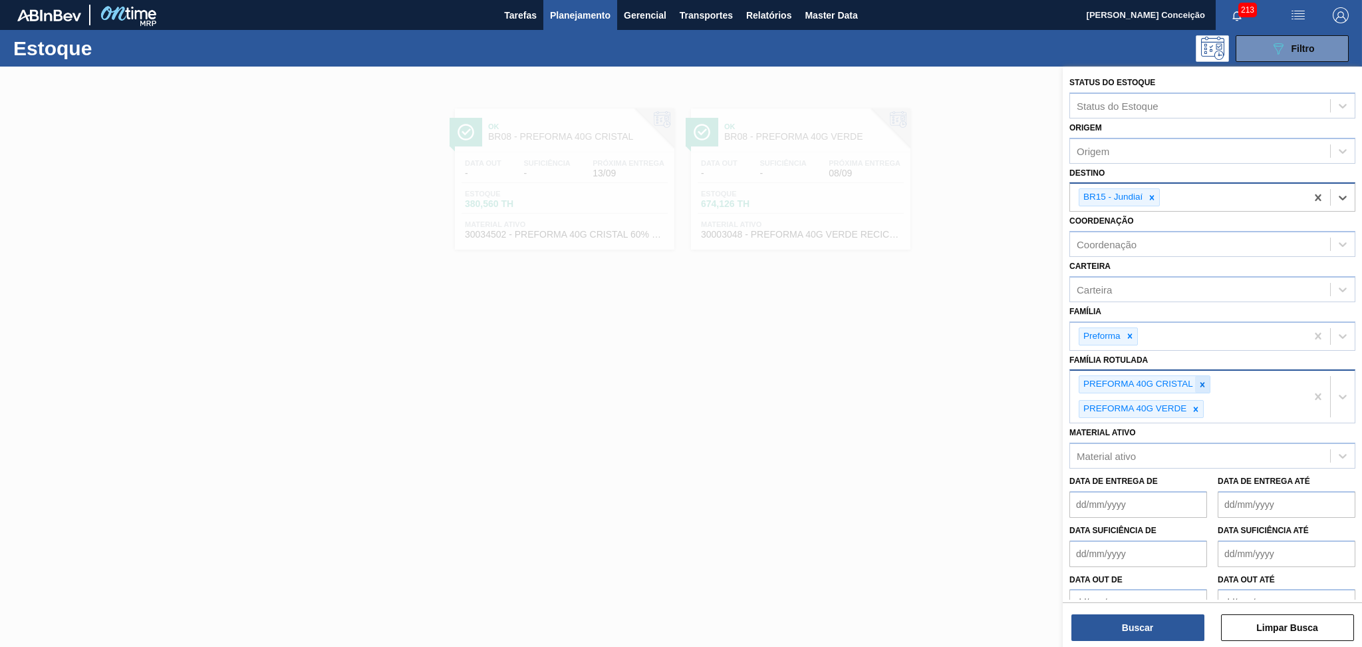
click at [1199, 382] on icon at bounding box center [1202, 384] width 9 height 9
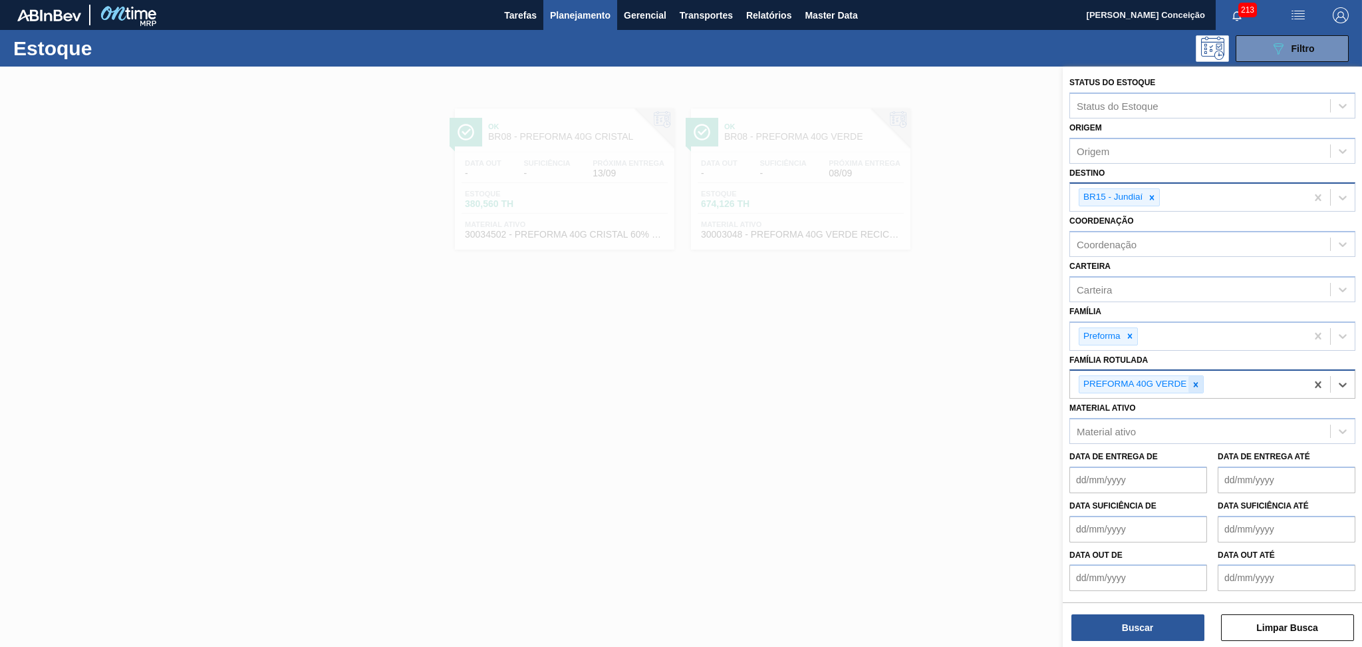
click at [1195, 381] on icon at bounding box center [1195, 384] width 9 height 9
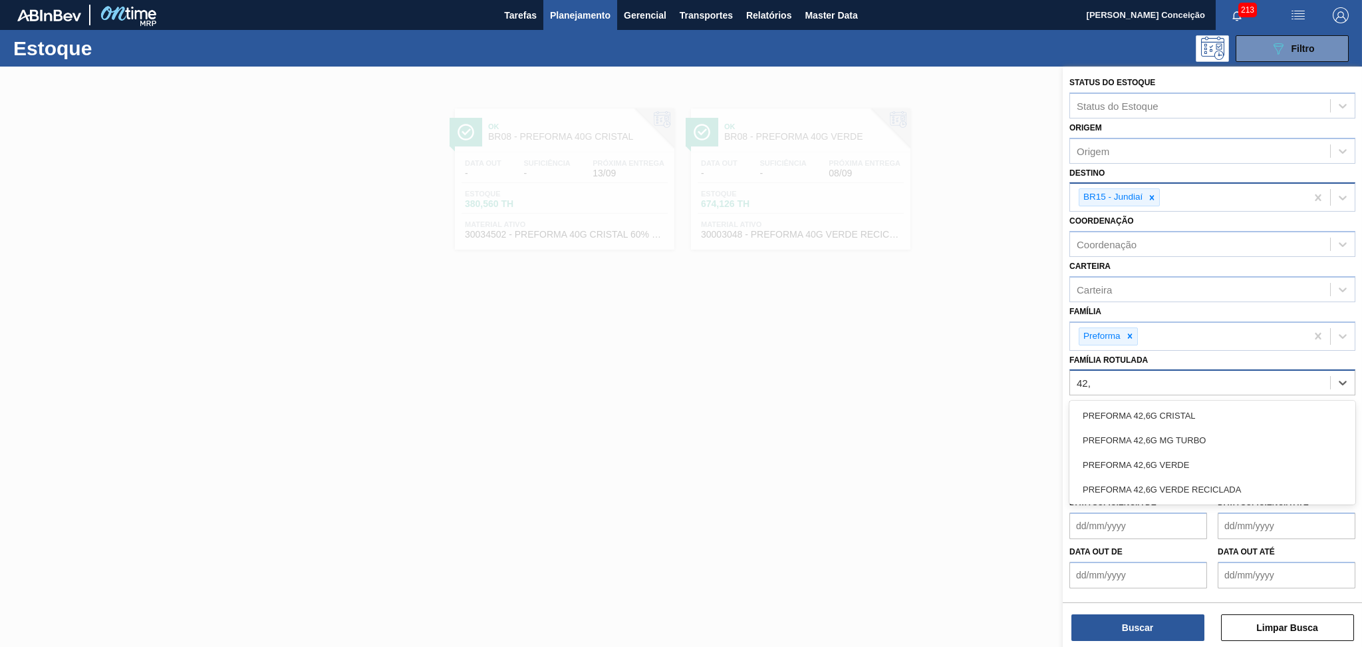
type Rotulada "42,6"
click at [1179, 412] on div "PREFORMA 42,6G CRISTAL" at bounding box center [1213, 415] width 286 height 25
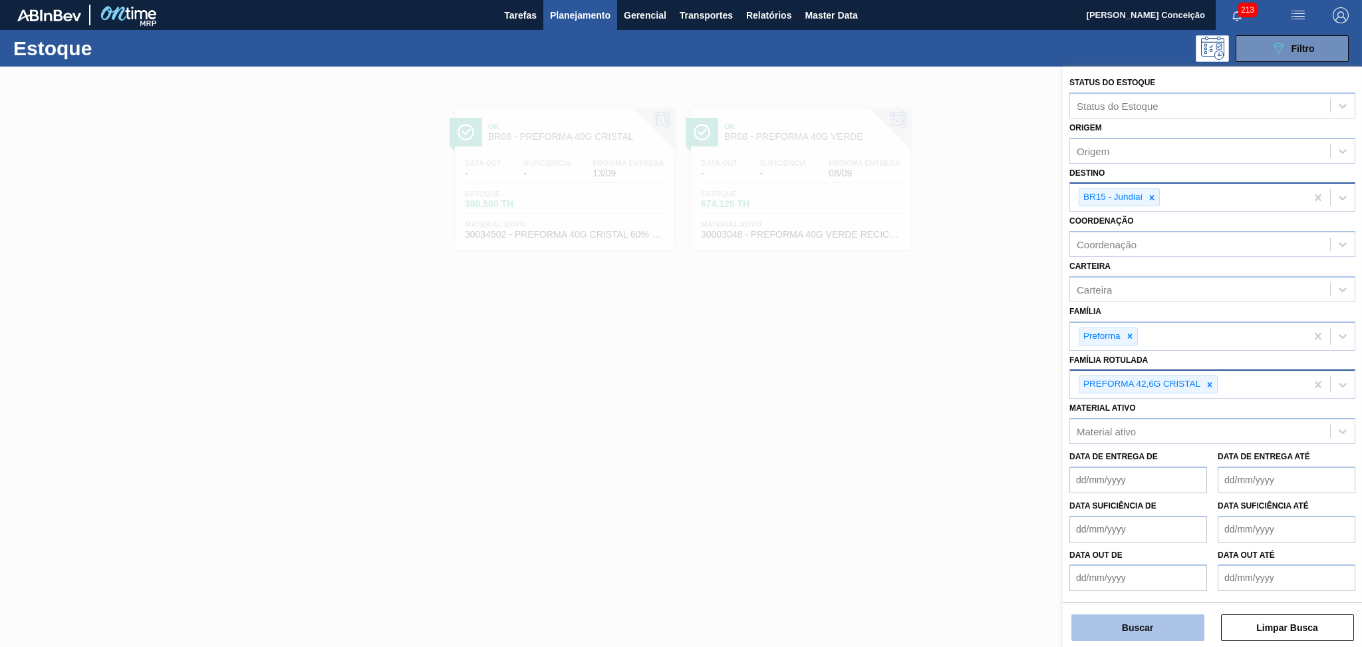
click at [1157, 637] on button "Buscar" at bounding box center [1138, 627] width 133 height 27
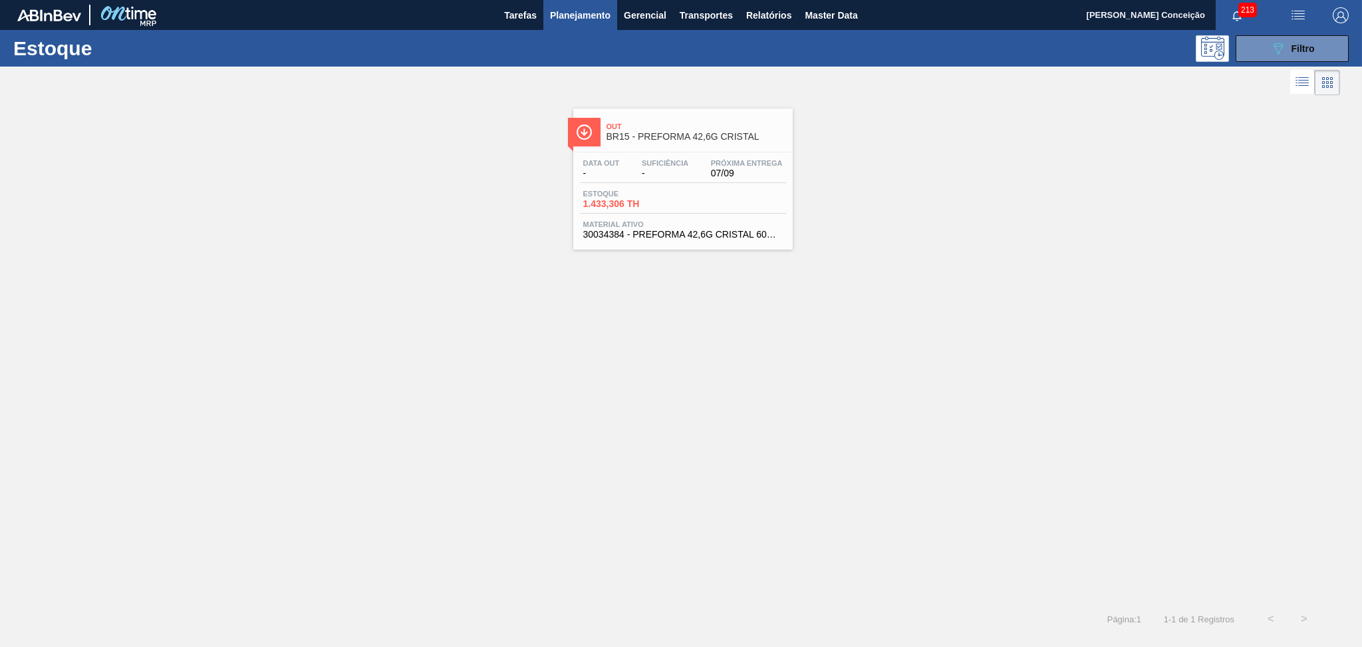
click at [596, 440] on div "Out BR15 - PREFORMA 42,6G CRISTAL Data out - Suficiência - Próxima Entrega 07/0…" at bounding box center [681, 350] width 1362 height 504
click at [689, 159] on div "Suficiência -" at bounding box center [665, 168] width 53 height 19
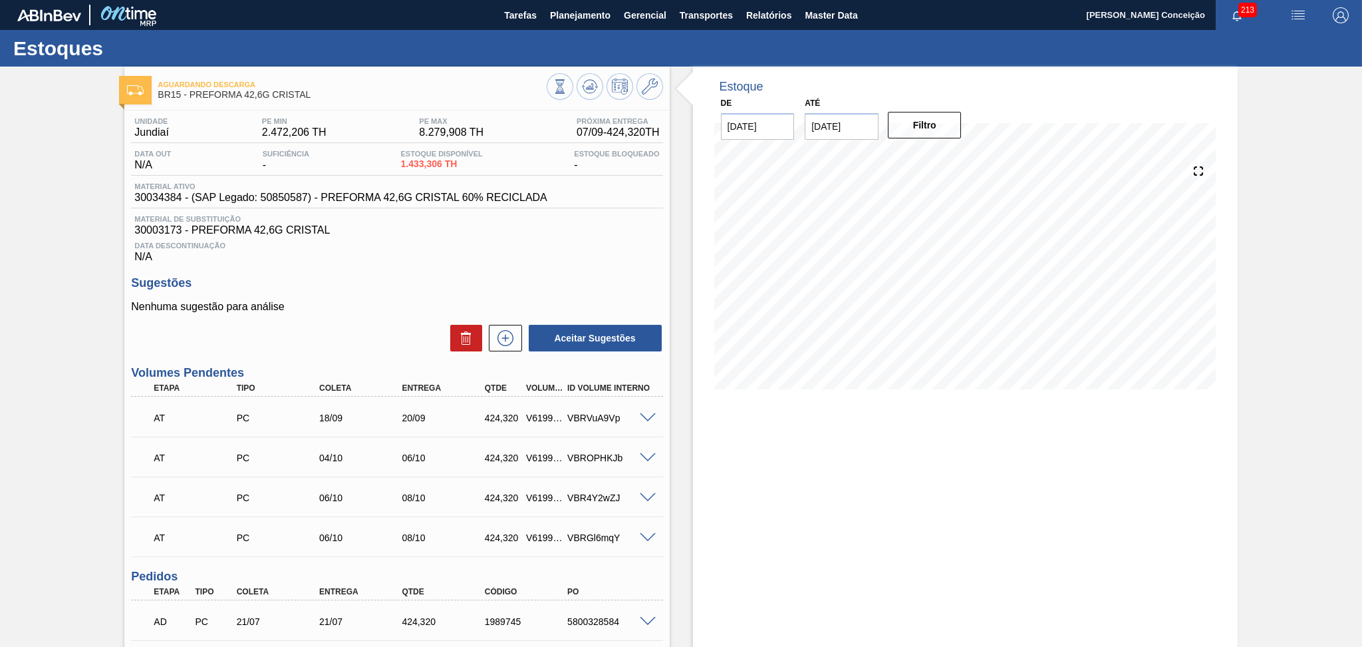
click at [499, 251] on div "Data Descontinuação N/A" at bounding box center [396, 249] width 531 height 27
click at [583, 97] on button at bounding box center [590, 86] width 27 height 27
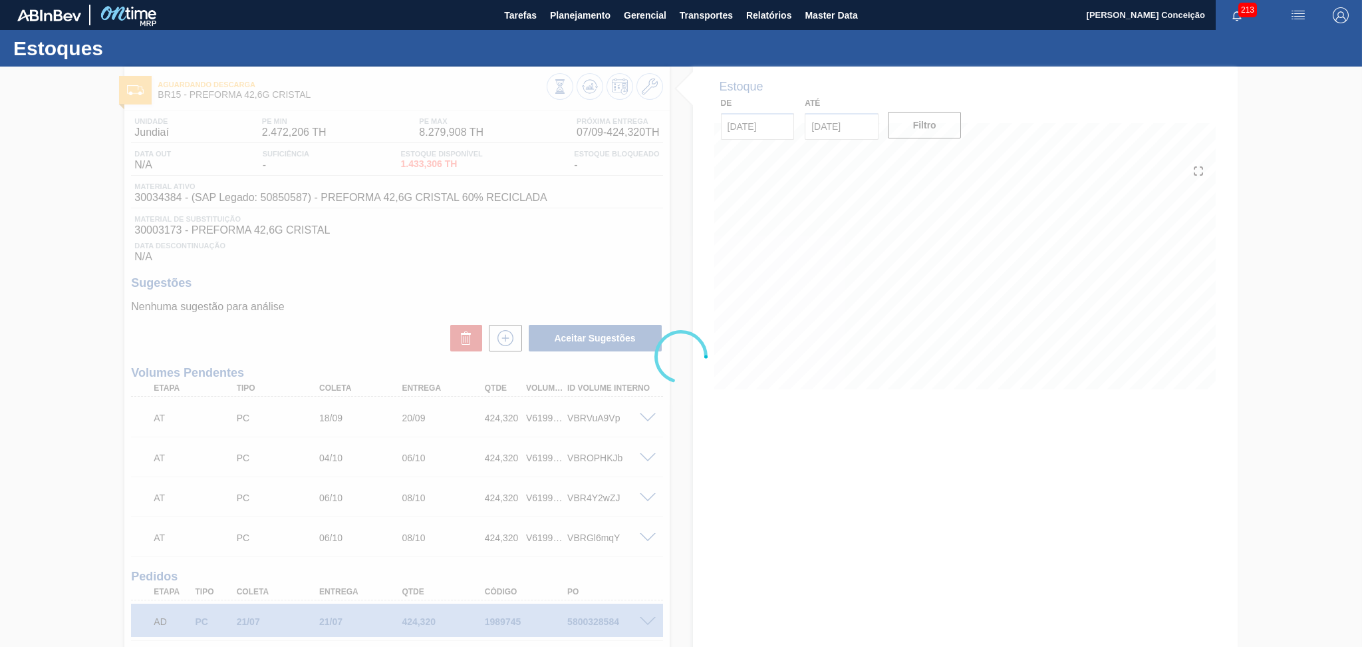
click at [687, 430] on div at bounding box center [681, 357] width 1362 height 580
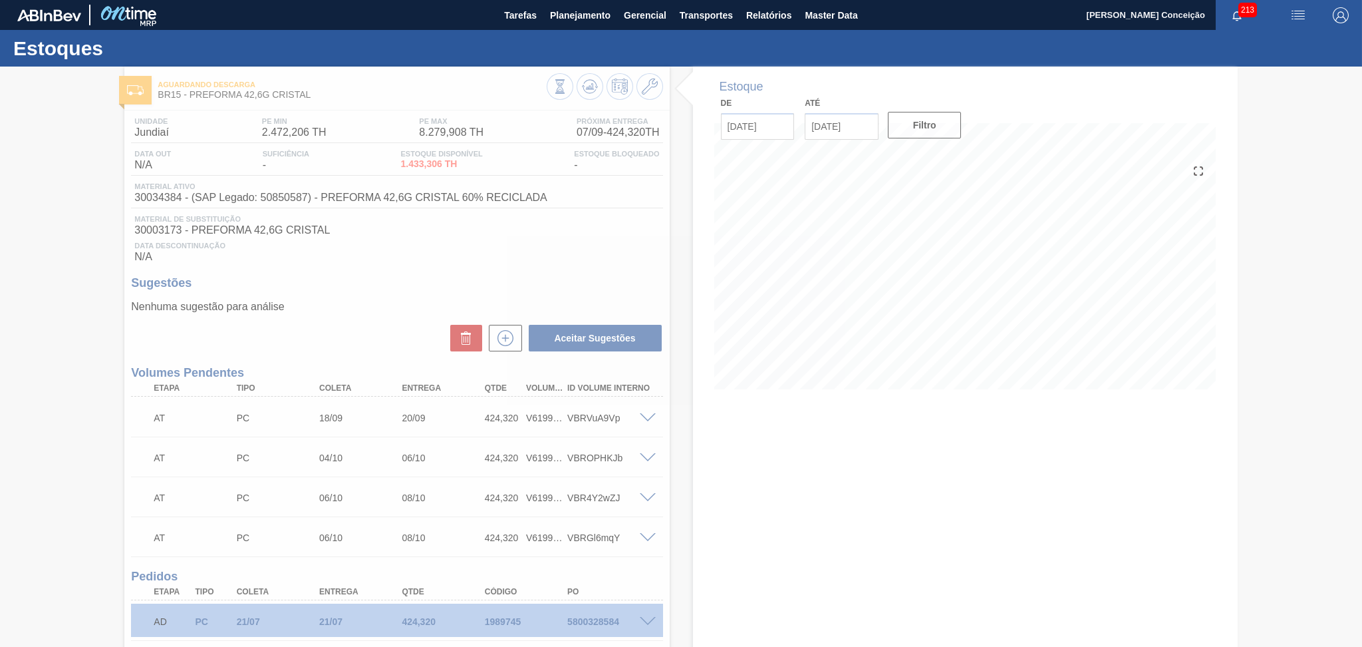
click at [421, 265] on div at bounding box center [681, 357] width 1362 height 580
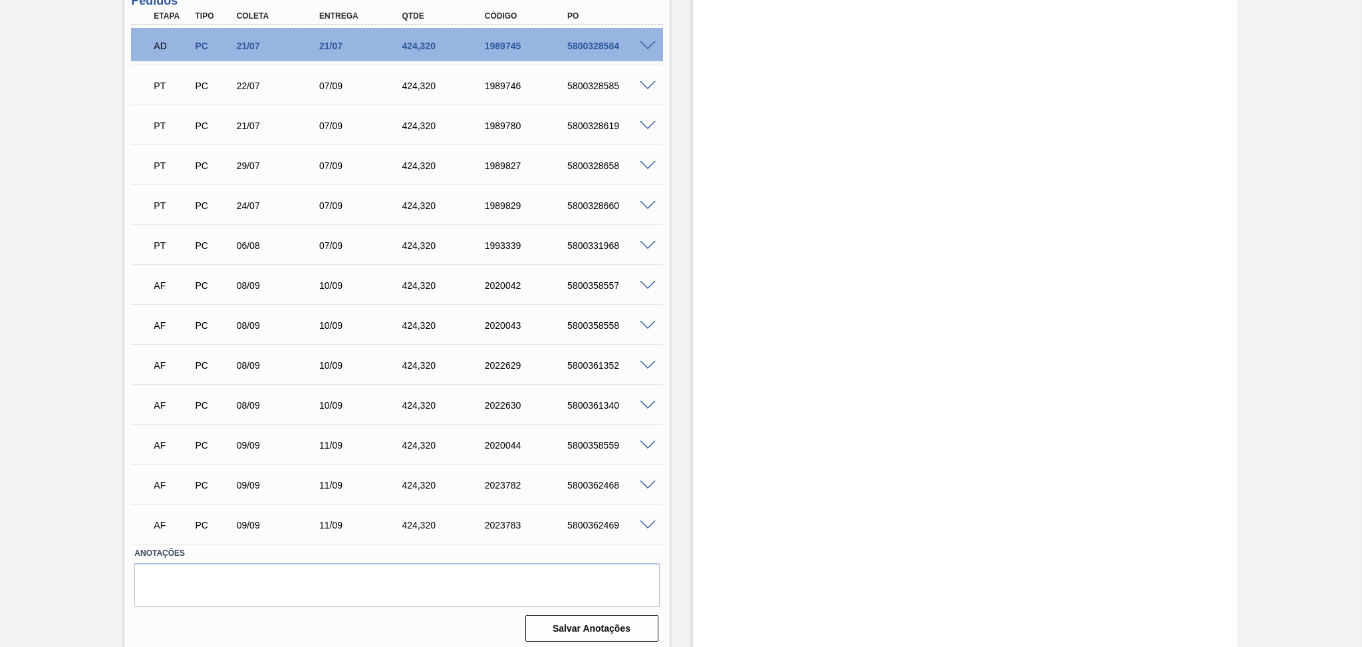
scroll to position [579, 0]
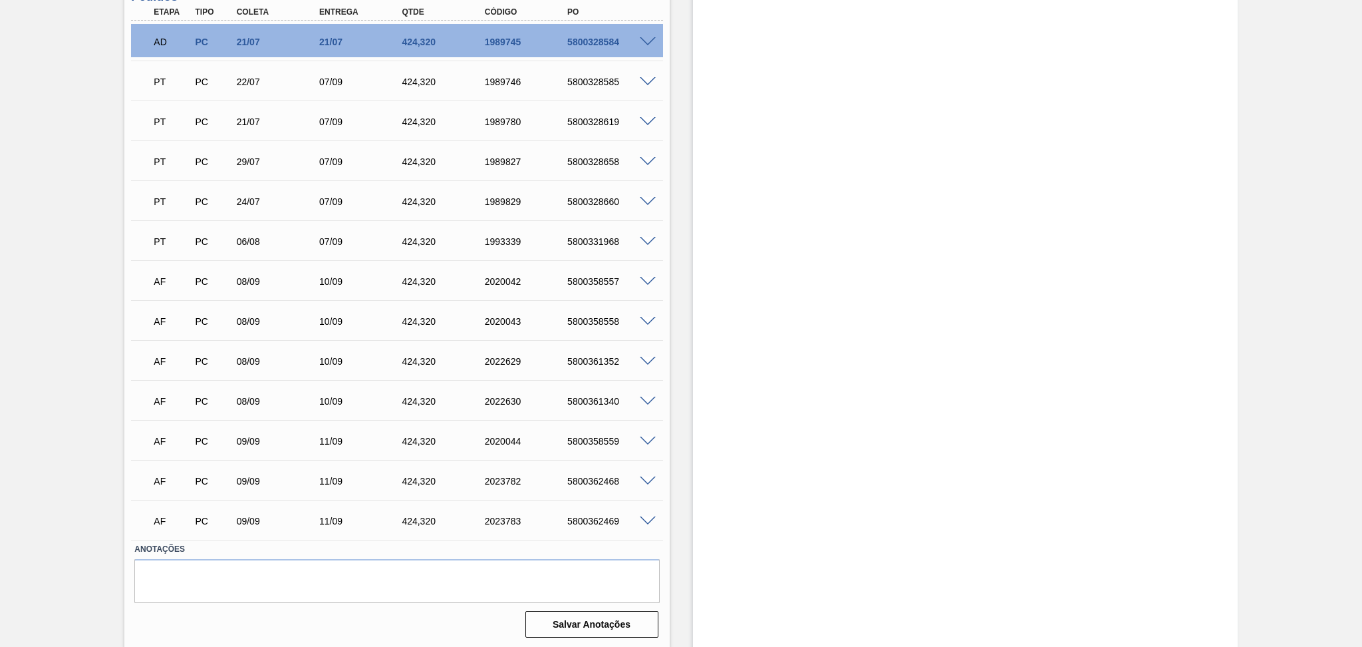
click at [335, 164] on div "07/09" at bounding box center [362, 161] width 93 height 11
click at [333, 190] on div "PT PC 24/07 07/09 424,320 1989829 5800328660" at bounding box center [393, 200] width 496 height 27
click at [333, 242] on div "07/09" at bounding box center [362, 241] width 93 height 11
click at [333, 283] on div "10/09" at bounding box center [362, 281] width 93 height 11
click at [657, 283] on div "AF PC 08/09 10/09 424,[PHONE_NUMBER] 5800358557" at bounding box center [396, 279] width 531 height 33
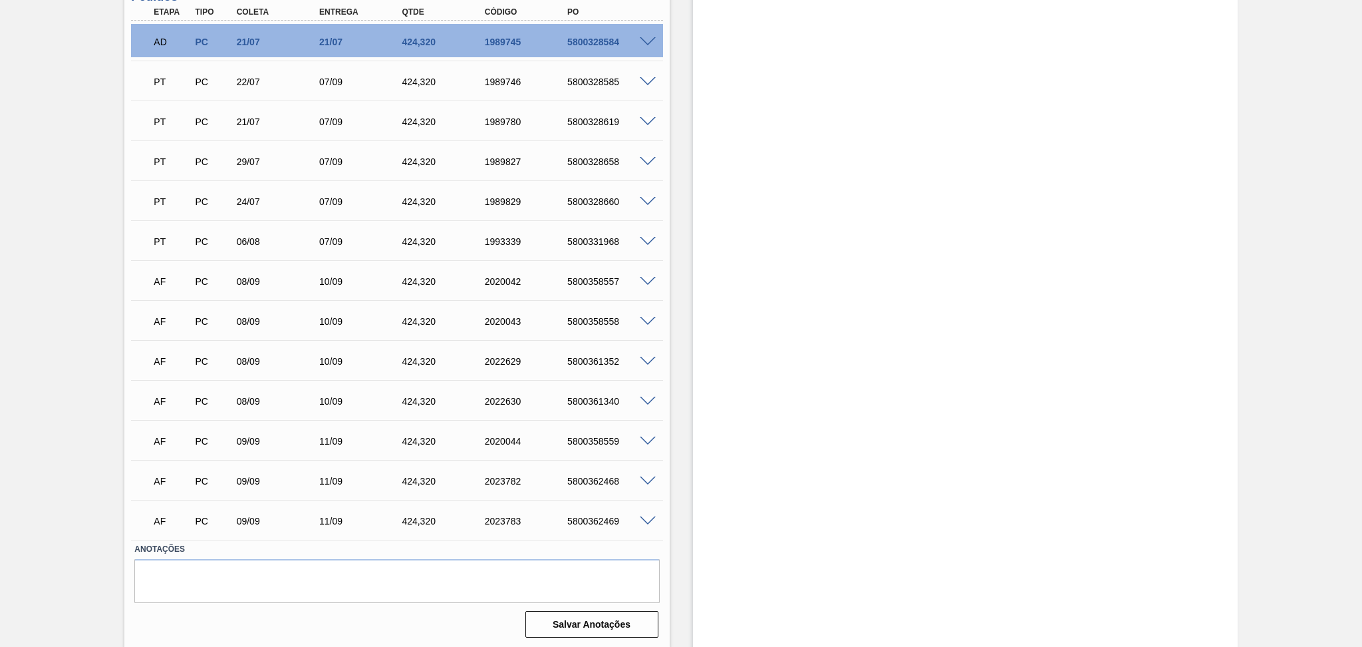
click at [651, 279] on span at bounding box center [648, 282] width 16 height 10
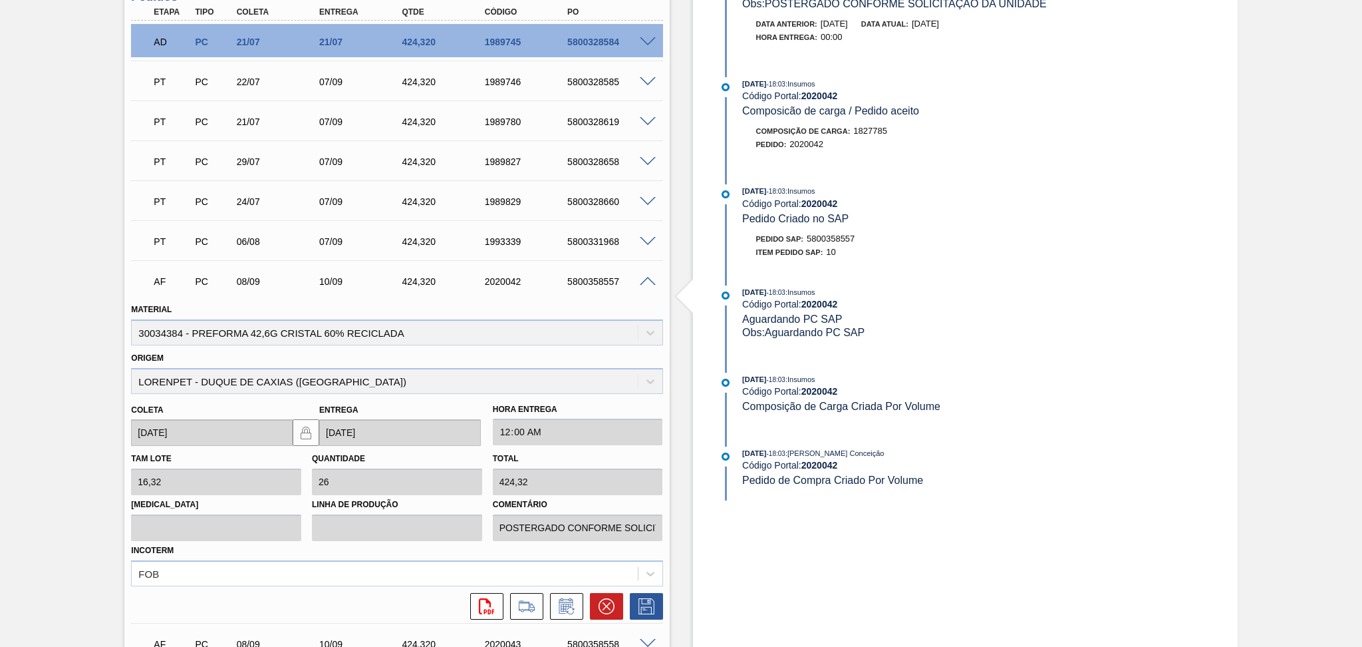
click at [647, 277] on span at bounding box center [648, 282] width 16 height 10
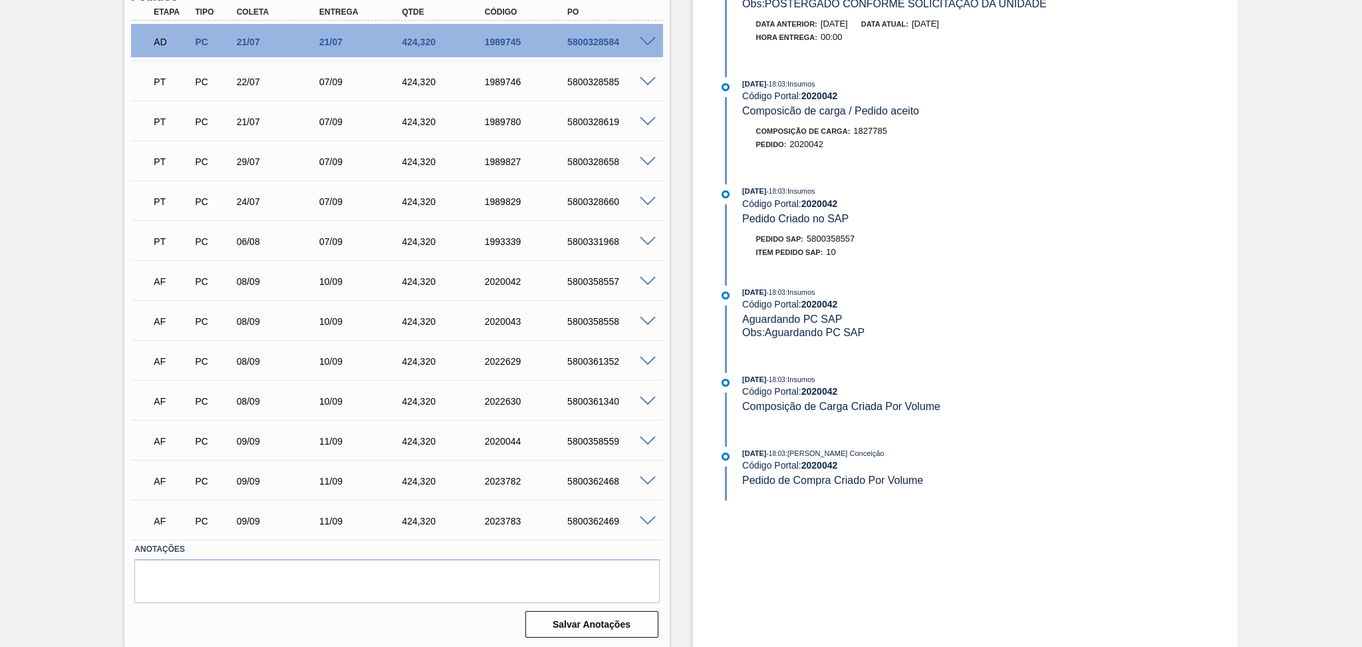
click at [246, 282] on div "08/09" at bounding box center [279, 281] width 93 height 11
click at [239, 322] on div "08/09" at bounding box center [279, 321] width 93 height 11
click at [243, 353] on div "AF PC 08/09 10/09 424,[PHONE_NUMBER] 5800361352" at bounding box center [393, 360] width 496 height 27
click at [245, 399] on div "08/09" at bounding box center [279, 401] width 93 height 11
drag, startPoint x: 785, startPoint y: 259, endPoint x: 754, endPoint y: 257, distance: 30.6
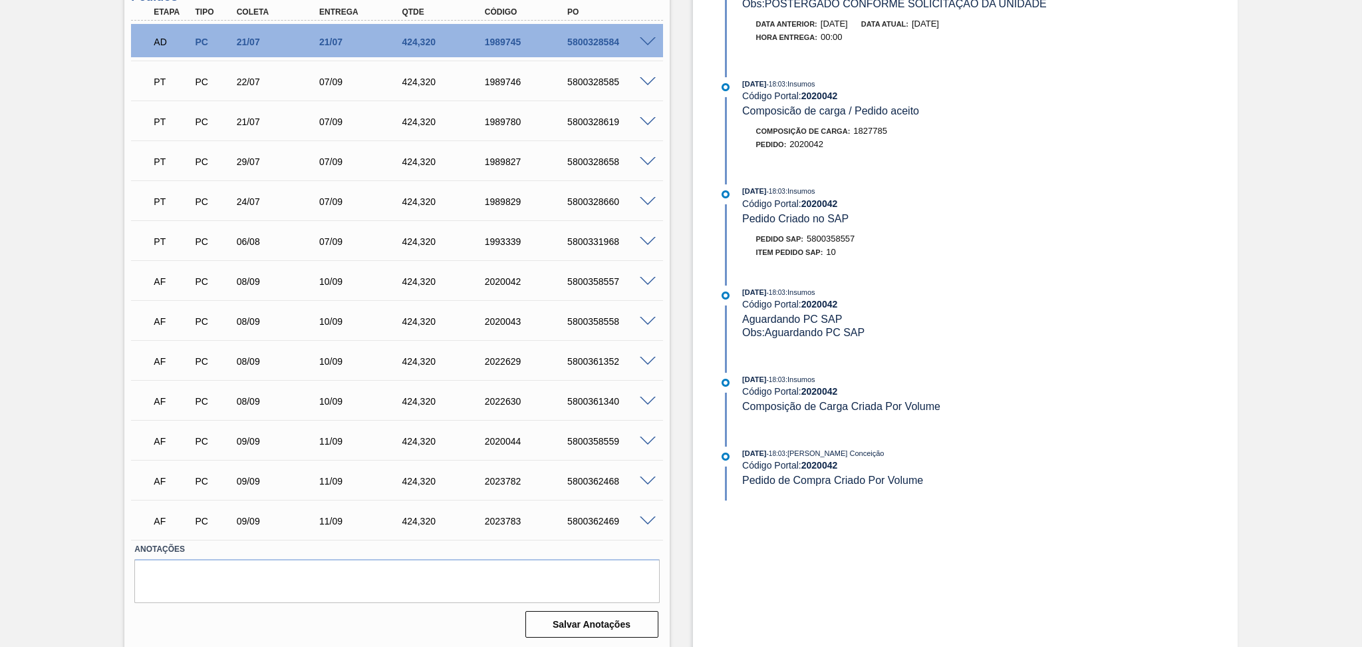
drag, startPoint x: 754, startPoint y: 257, endPoint x: 681, endPoint y: 222, distance: 81.5
click at [681, 222] on div "Estoque De [DATE] Até [DATE] Filtro 07/09 Projeção de Estoque 3,979.226 [DOMAIN…" at bounding box center [954, 67] width 568 height 1161
click at [647, 280] on span at bounding box center [648, 282] width 16 height 10
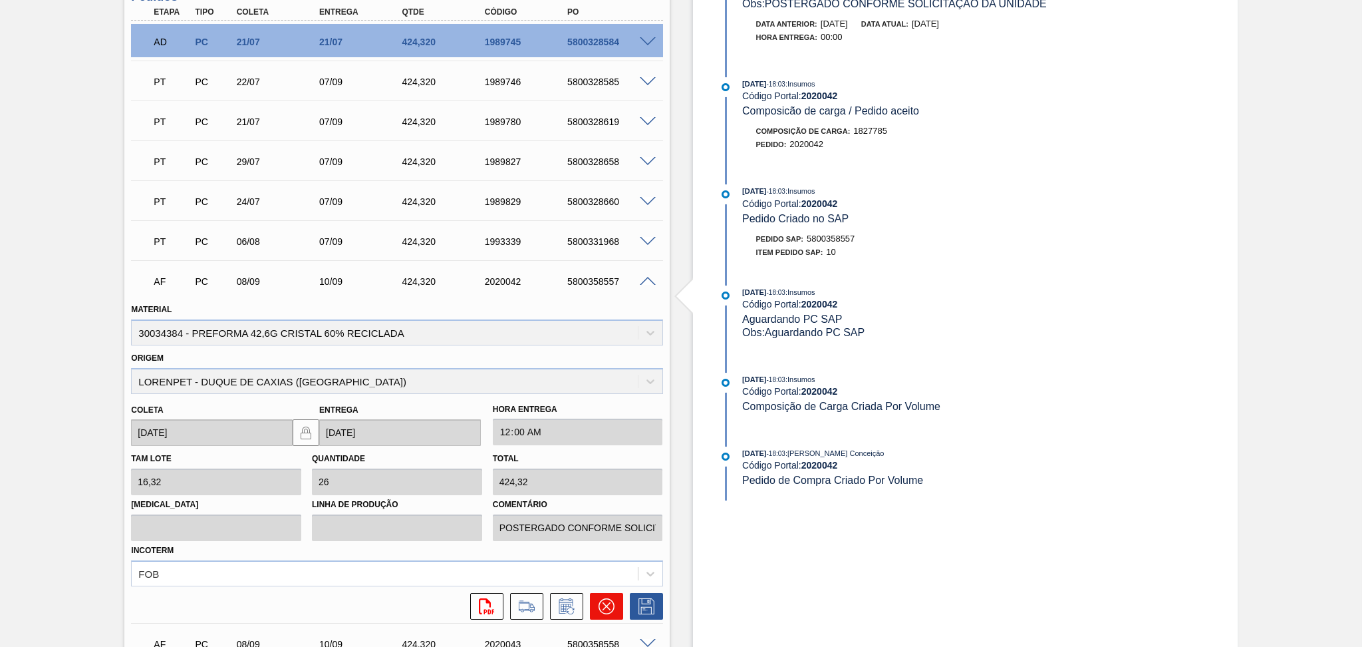
click at [609, 602] on icon at bounding box center [606, 606] width 8 height 8
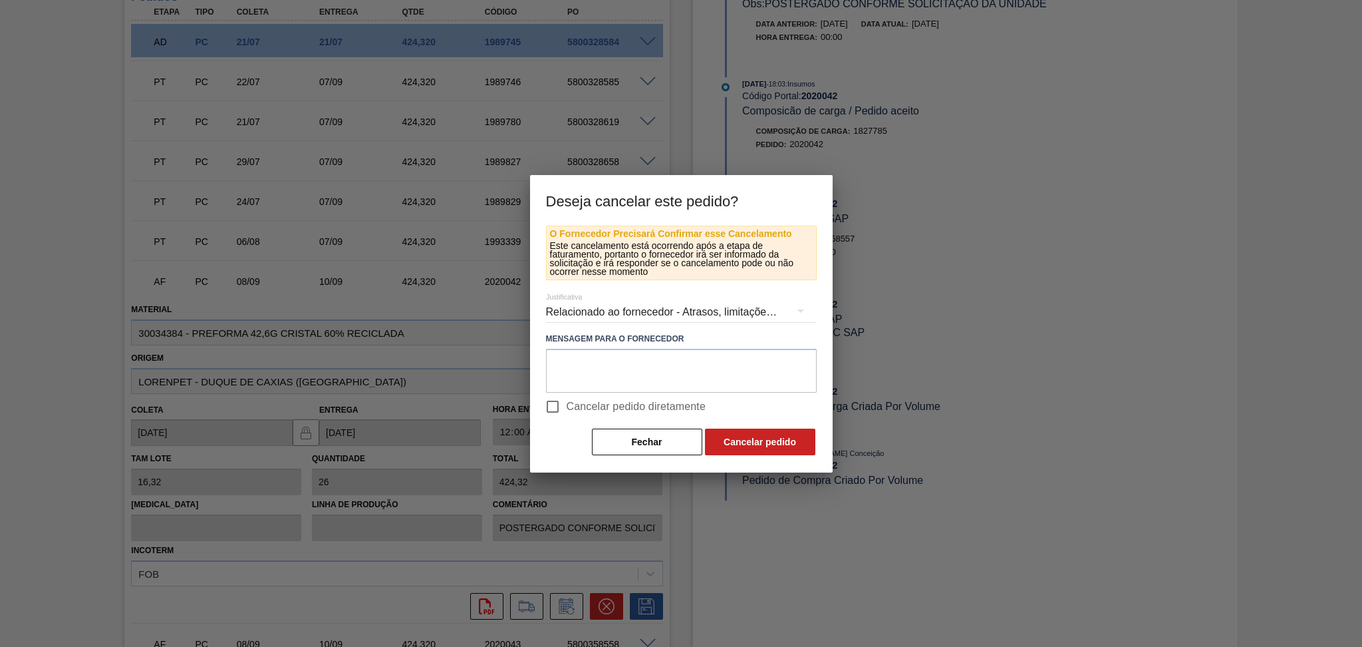
click at [571, 408] on span "Cancelar pedido diretamente" at bounding box center [637, 406] width 140 height 16
click at [567, 408] on input "Cancelar pedido diretamente" at bounding box center [553, 406] width 28 height 28
checkbox input "true"
click at [720, 438] on button "Cancelar pedido" at bounding box center [760, 441] width 110 height 27
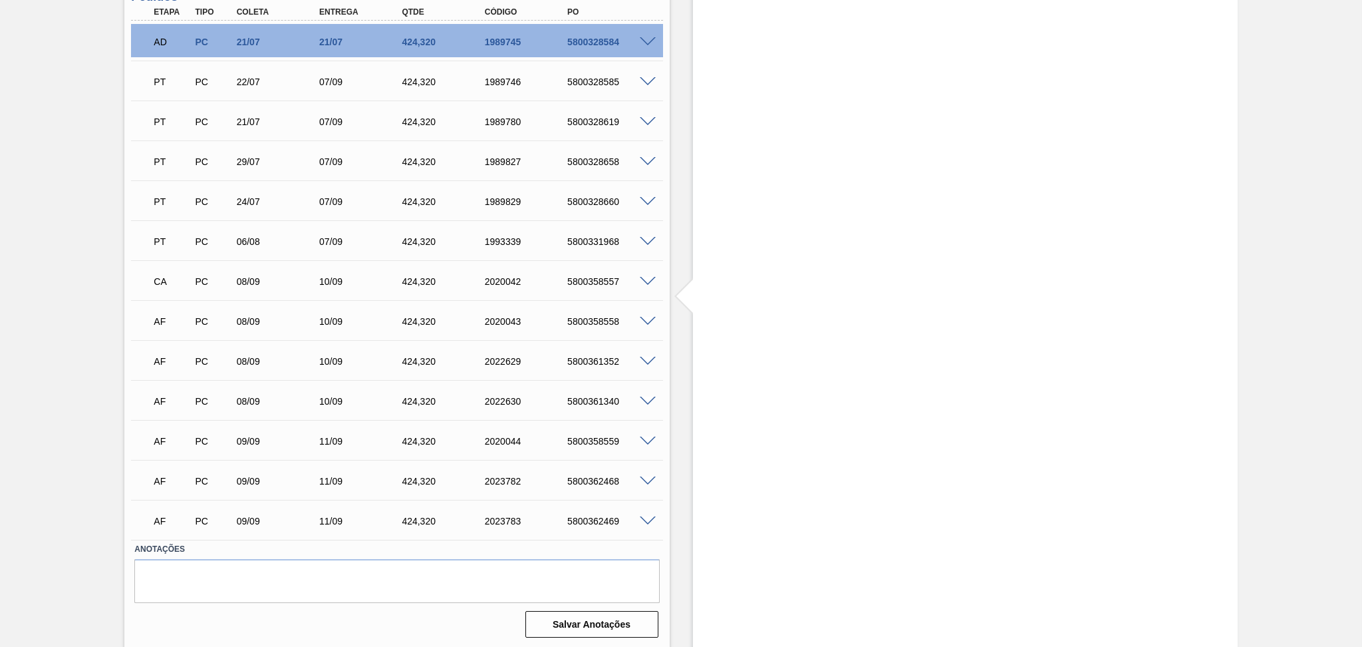
click at [645, 319] on span at bounding box center [648, 322] width 16 height 10
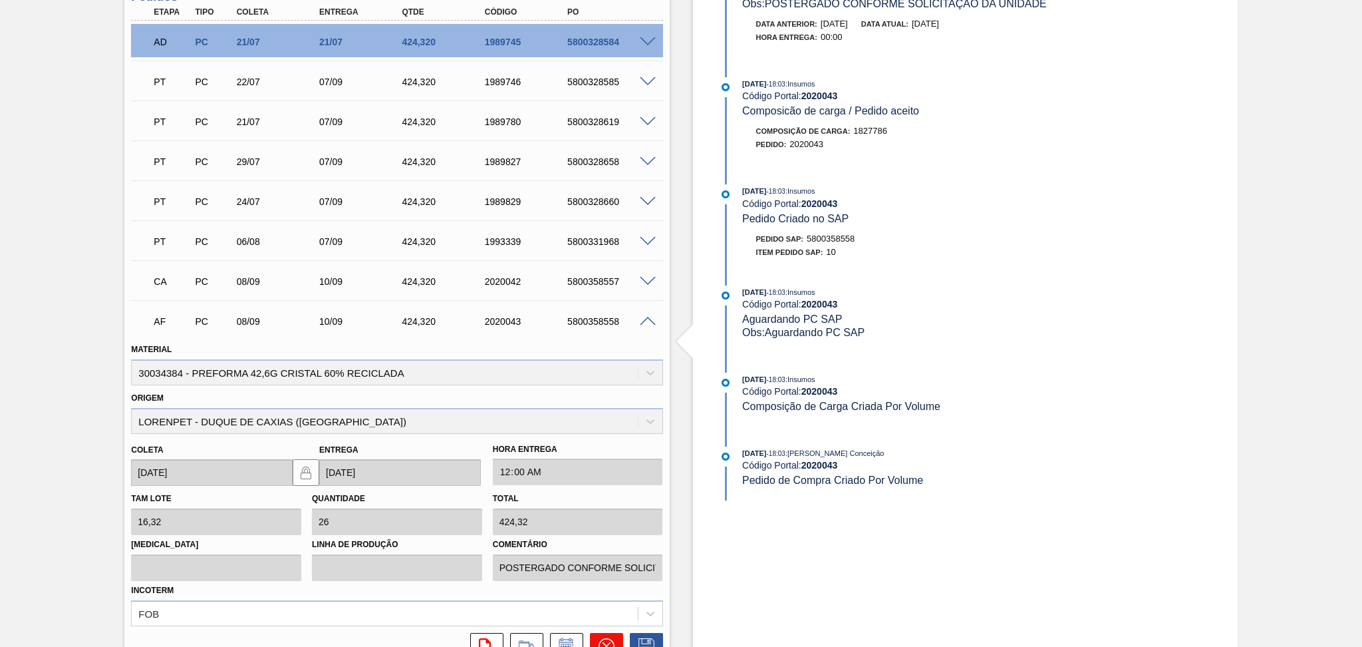
click at [593, 637] on button at bounding box center [606, 646] width 33 height 27
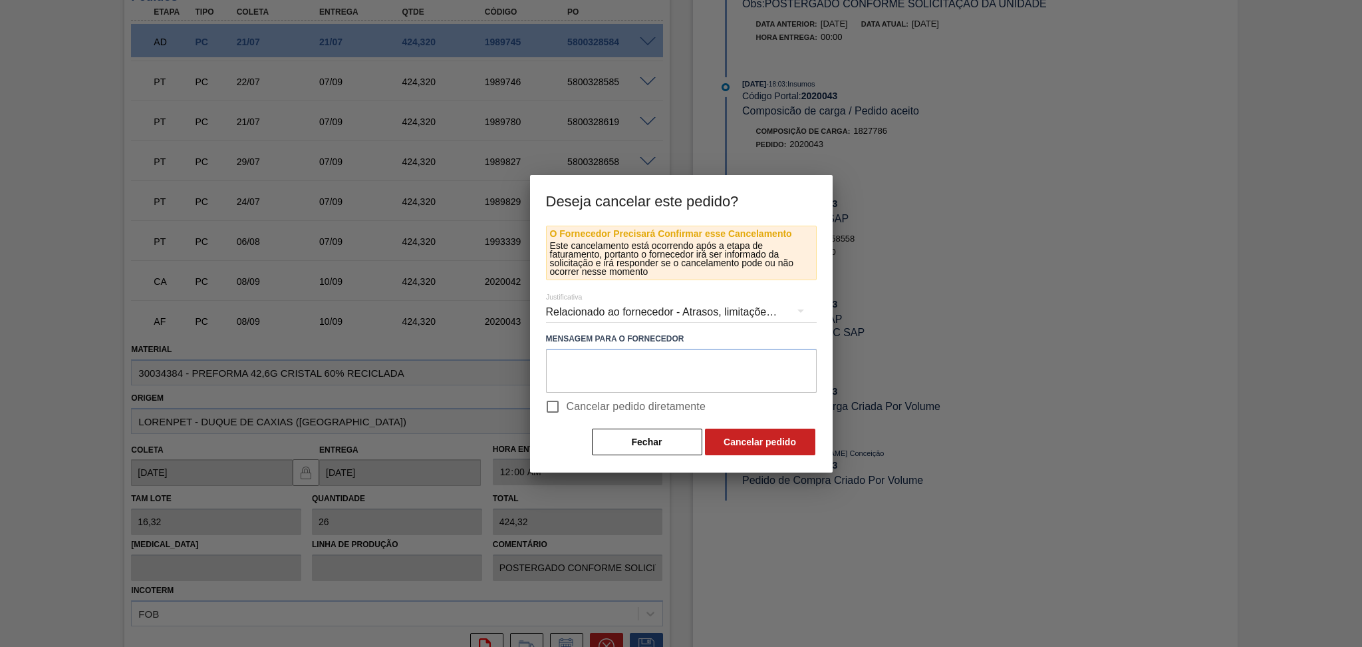
click at [632, 400] on span "Cancelar pedido diretamente" at bounding box center [637, 406] width 140 height 16
click at [567, 400] on input "Cancelar pedido diretamente" at bounding box center [553, 406] width 28 height 28
checkbox input "true"
click at [760, 442] on button "Cancelar pedido" at bounding box center [760, 441] width 110 height 27
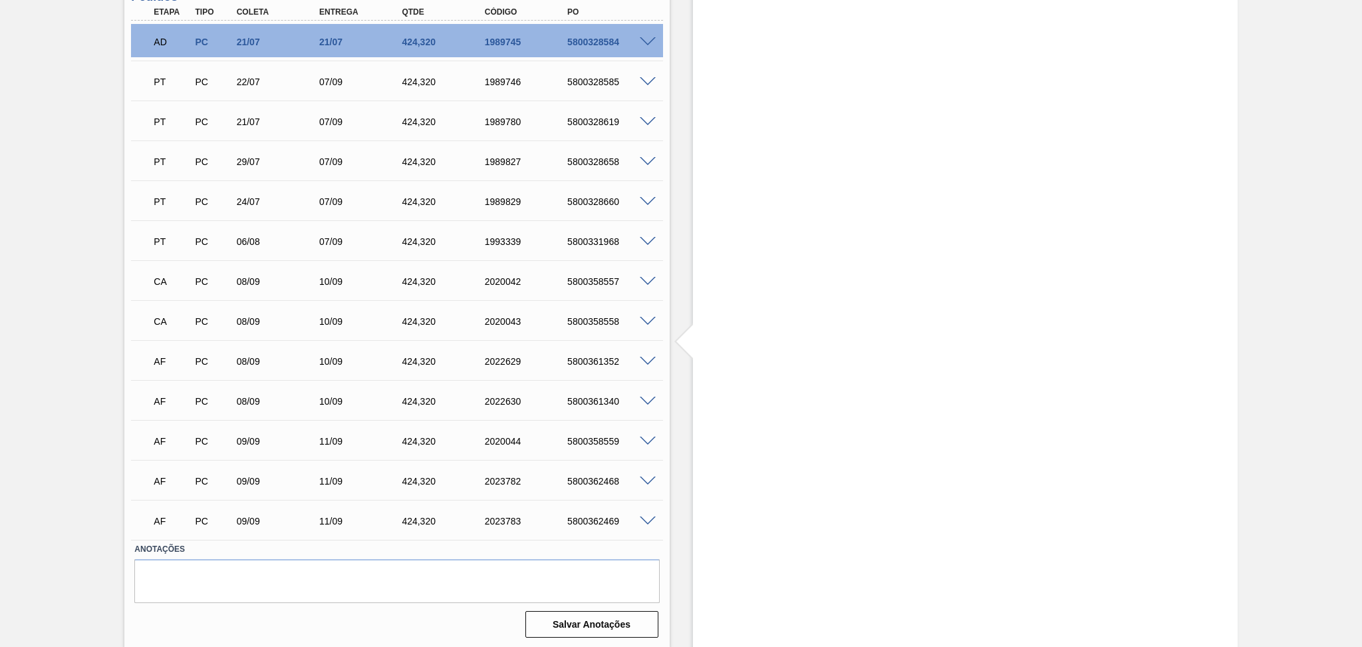
click at [641, 357] on span at bounding box center [648, 362] width 16 height 10
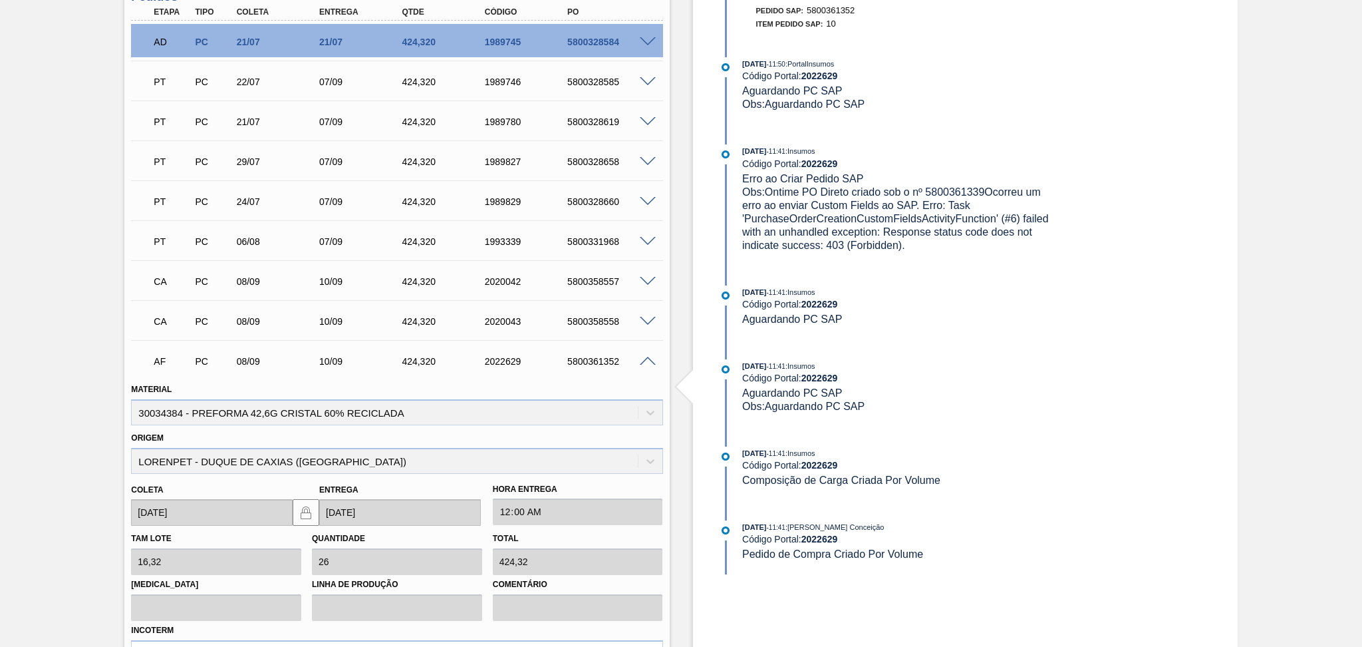
scroll to position [668, 0]
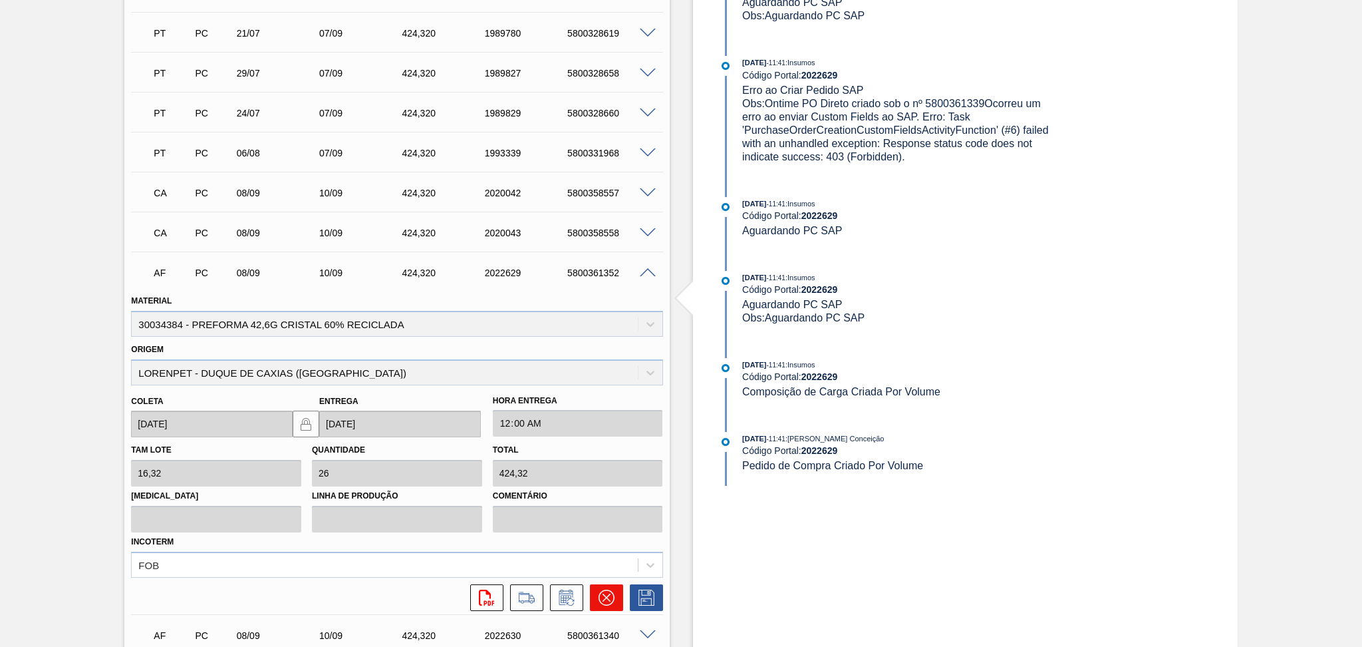
click at [594, 591] on button at bounding box center [606, 597] width 33 height 27
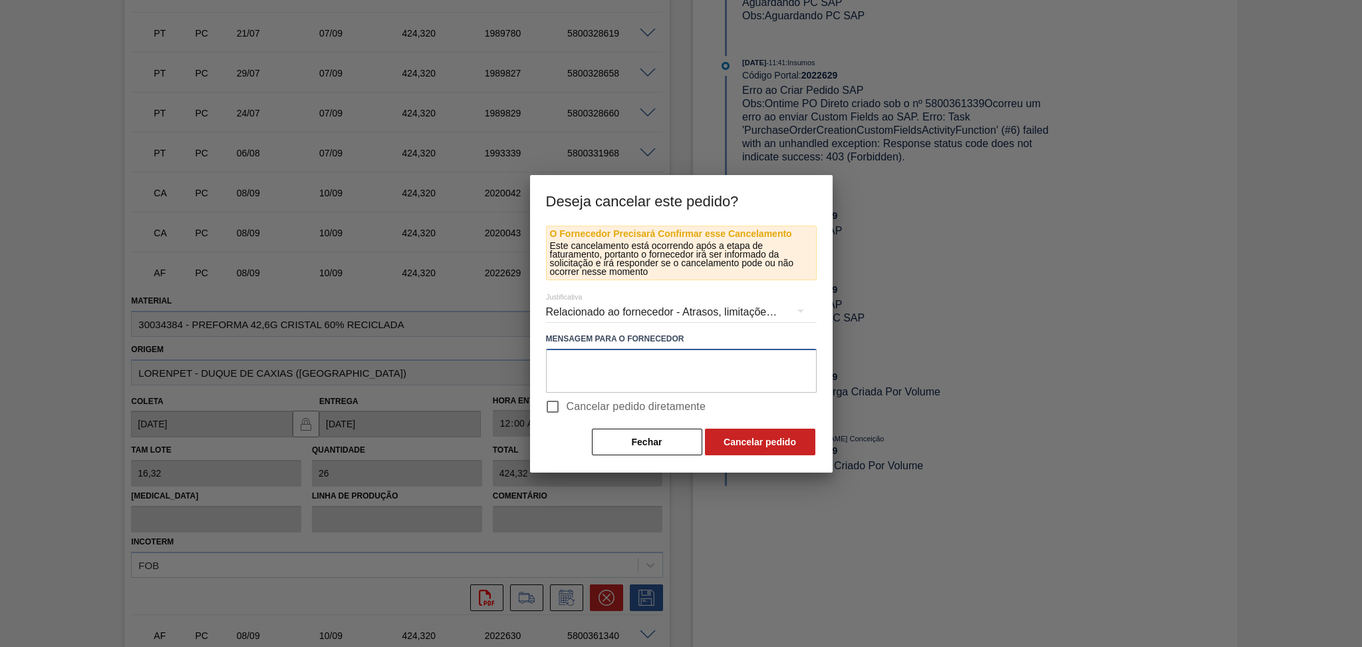
click at [593, 384] on textarea at bounding box center [681, 371] width 271 height 44
click at [601, 405] on span "Cancelar pedido diretamente" at bounding box center [637, 406] width 140 height 16
click at [567, 405] on input "Cancelar pedido diretamente" at bounding box center [553, 406] width 28 height 28
checkbox input "true"
click at [731, 442] on button "Cancelar pedido" at bounding box center [760, 441] width 110 height 27
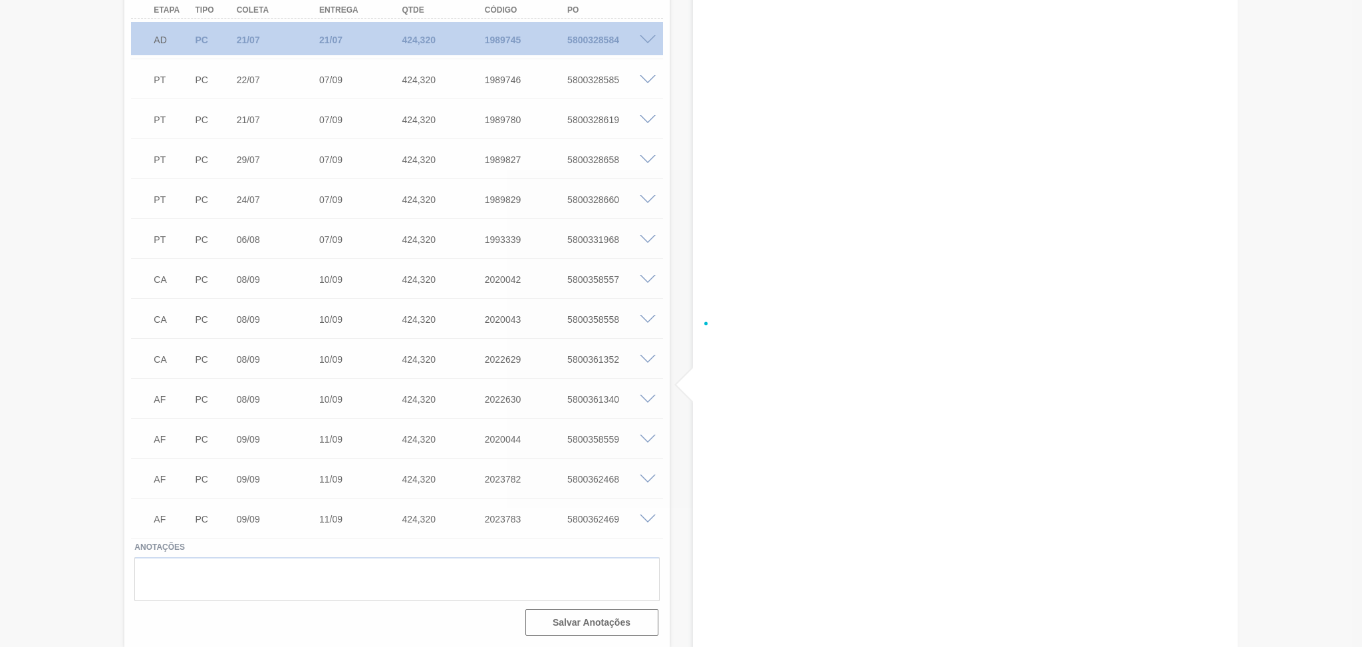
scroll to position [579, 0]
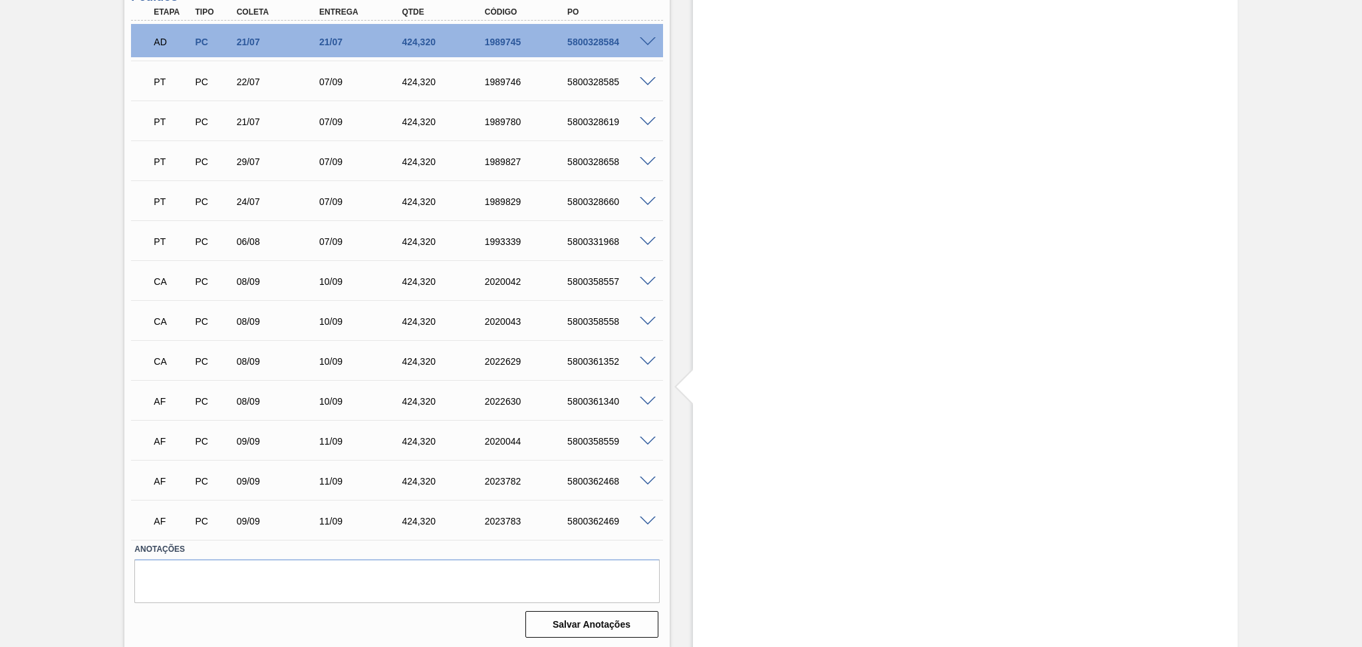
click at [646, 402] on span at bounding box center [648, 401] width 16 height 10
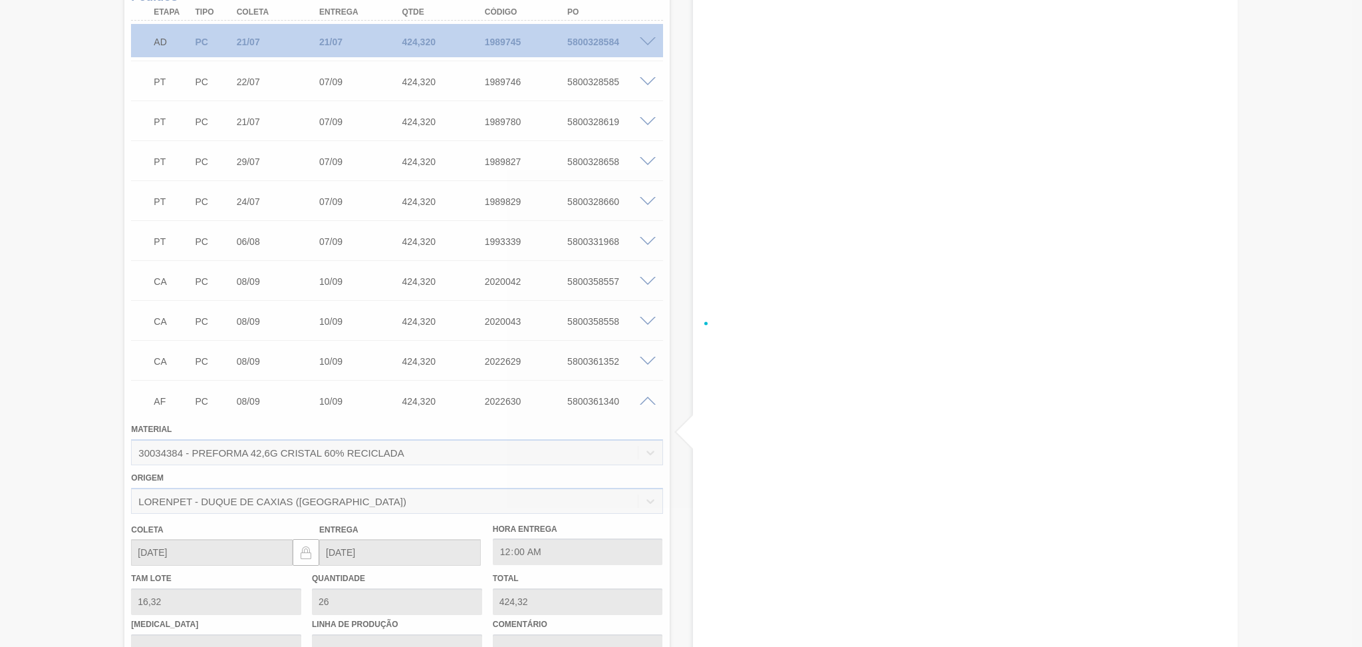
scroll to position [668, 0]
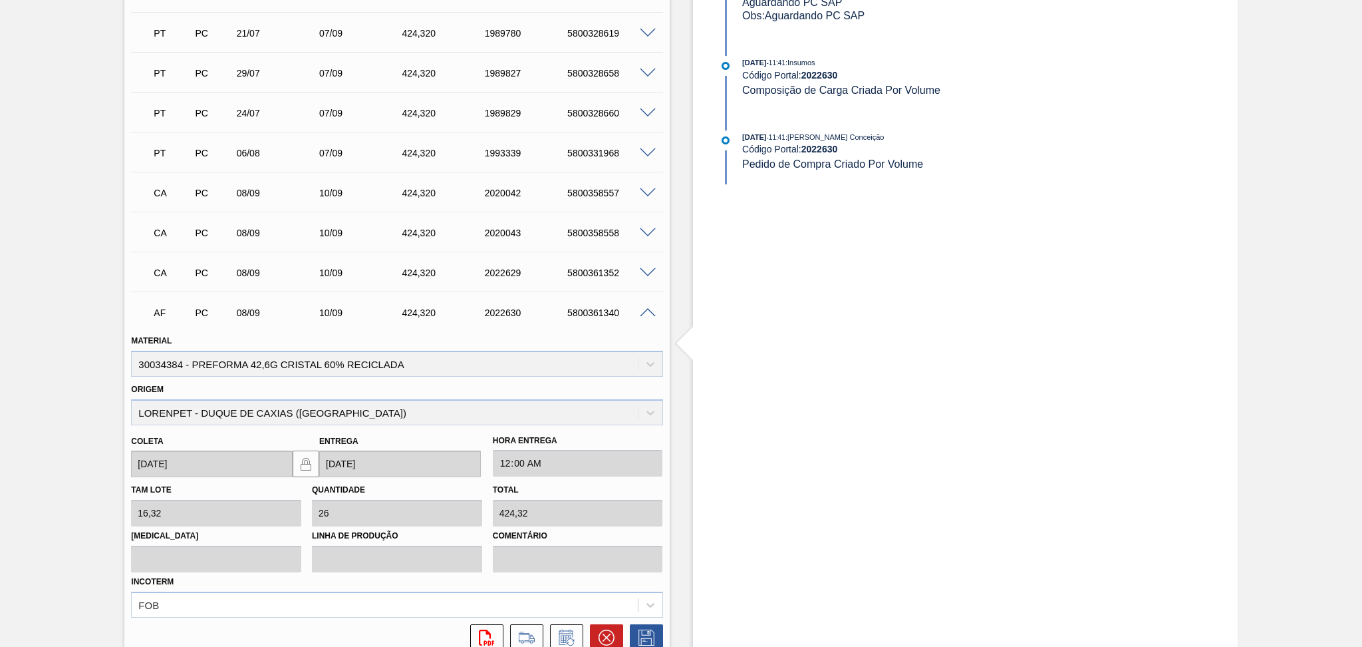
click at [603, 632] on icon at bounding box center [607, 637] width 16 height 16
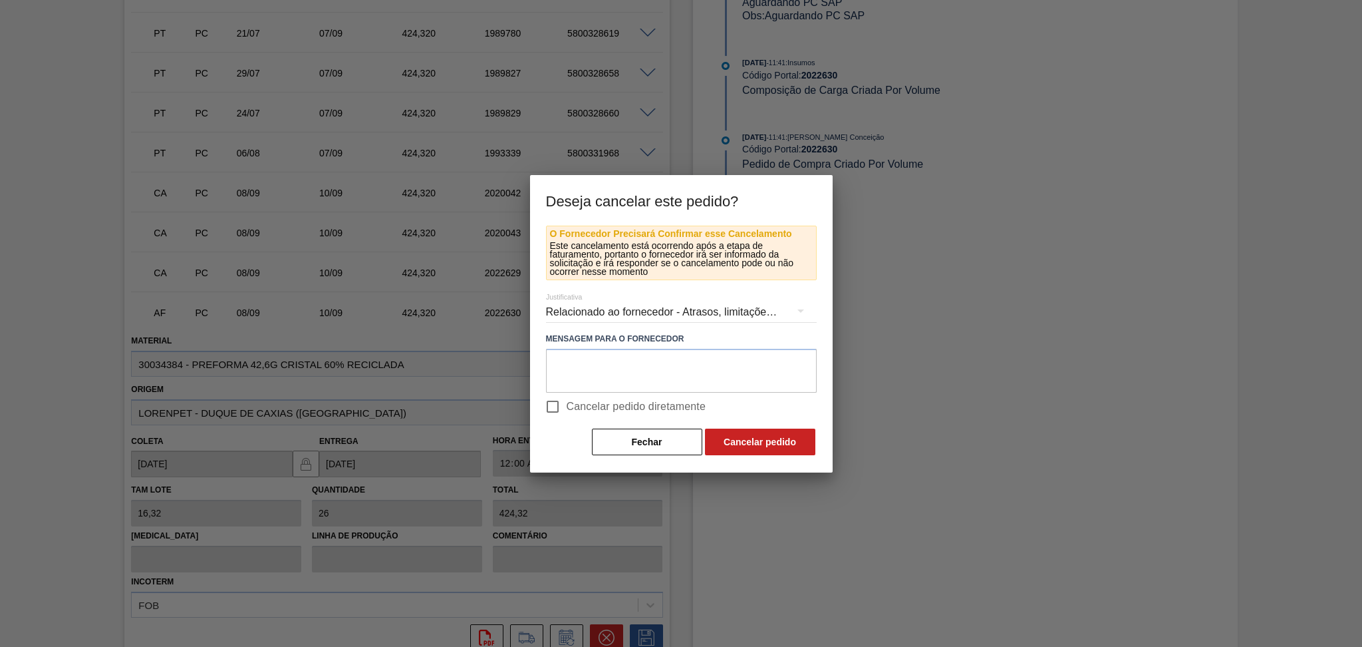
click at [637, 402] on span "Cancelar pedido diretamente" at bounding box center [637, 406] width 140 height 16
click at [567, 402] on input "Cancelar pedido diretamente" at bounding box center [553, 406] width 28 height 28
checkbox input "true"
click at [736, 438] on button "Cancelar pedido" at bounding box center [760, 441] width 110 height 27
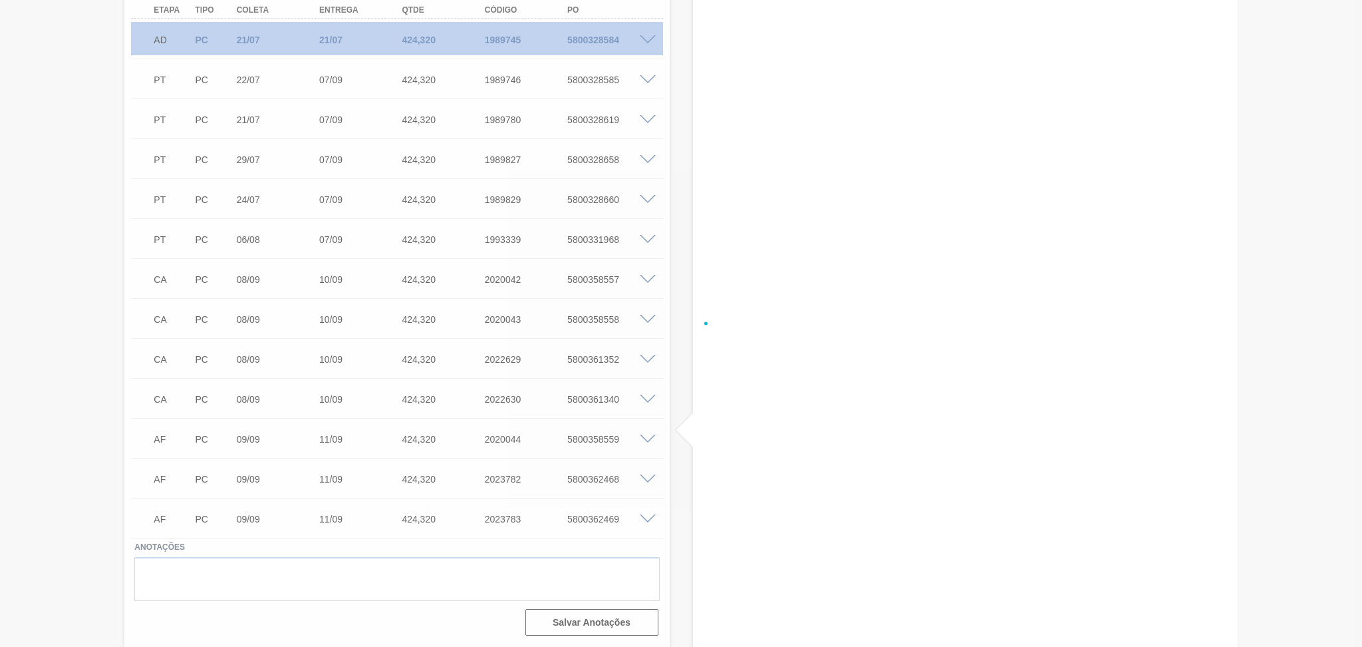
scroll to position [579, 0]
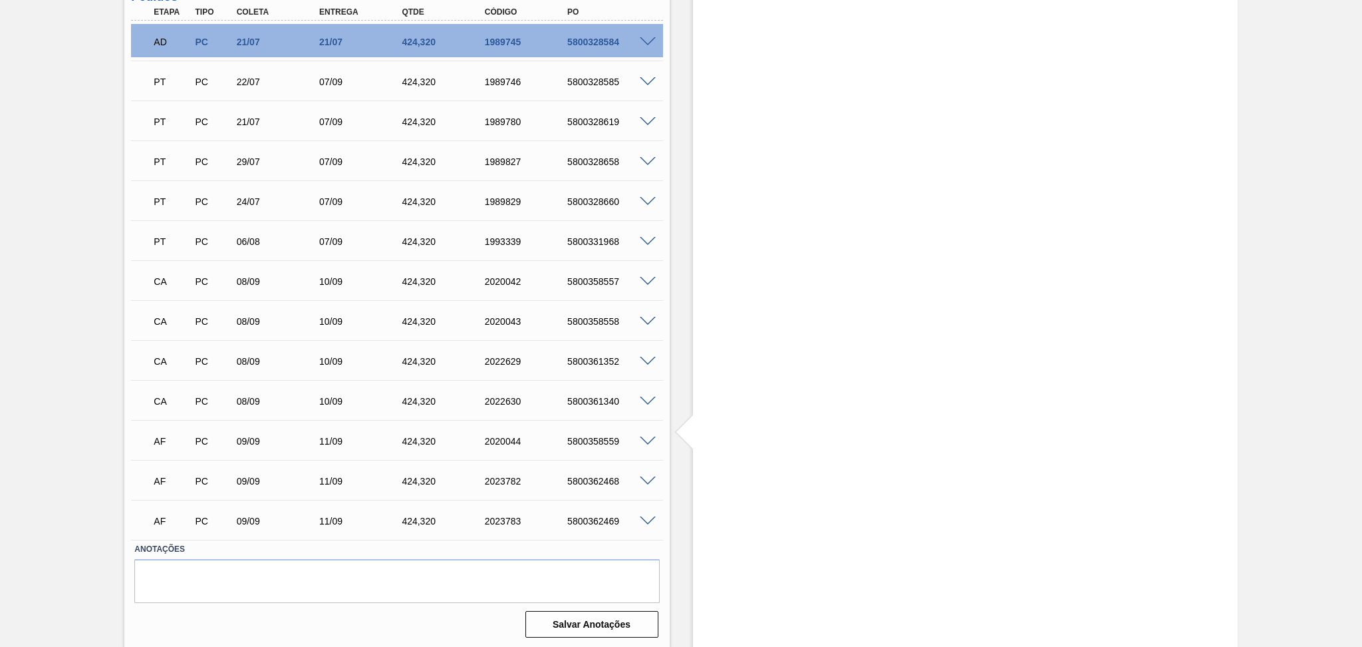
click at [653, 437] on span at bounding box center [648, 441] width 16 height 10
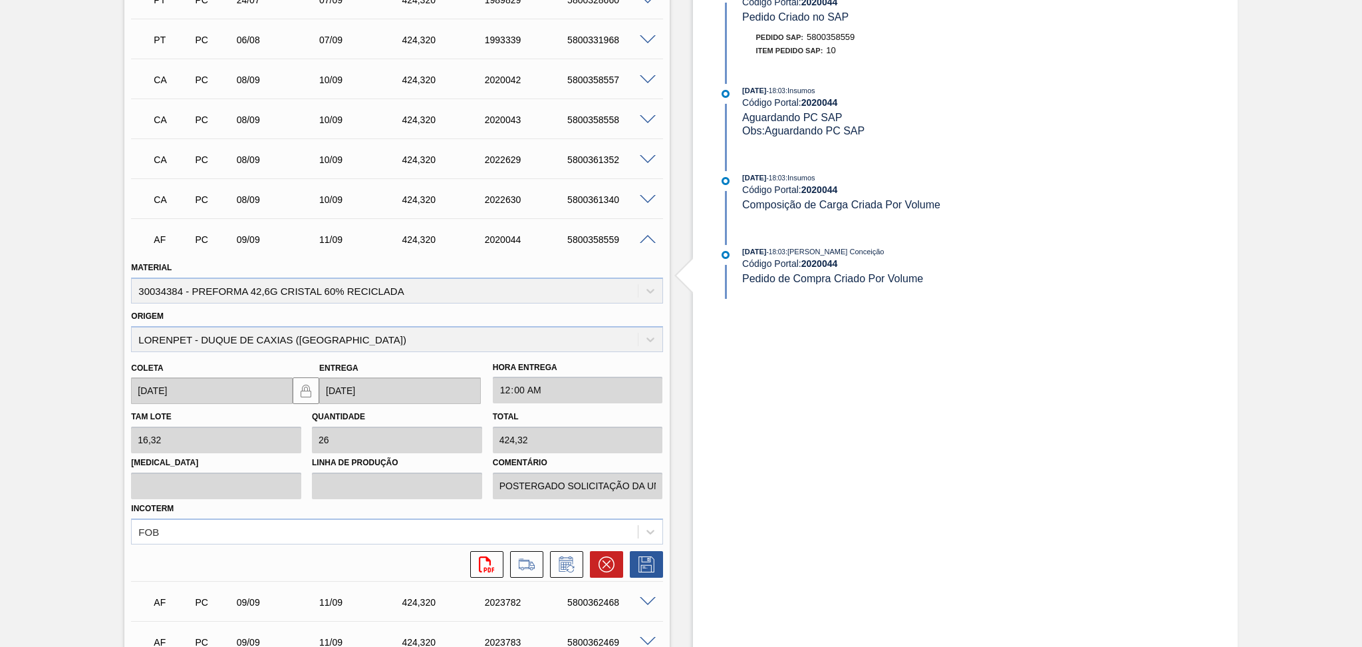
scroll to position [900, 0]
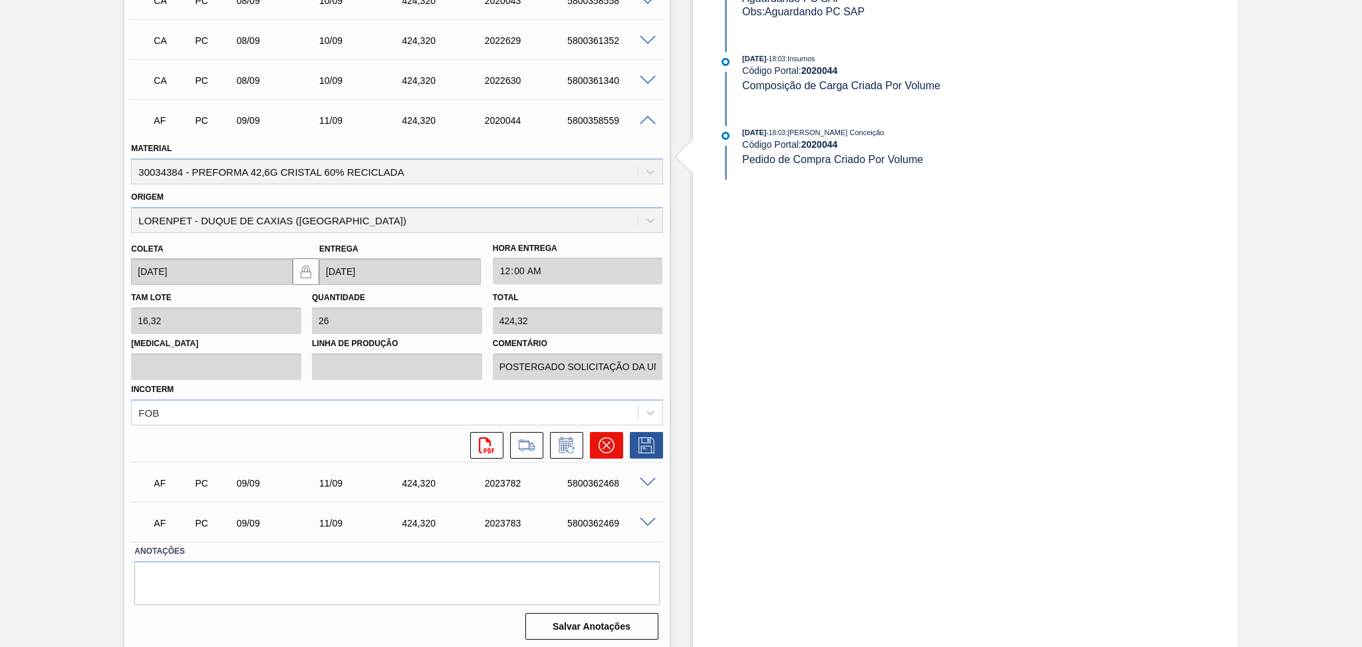
click at [595, 438] on button at bounding box center [606, 445] width 33 height 27
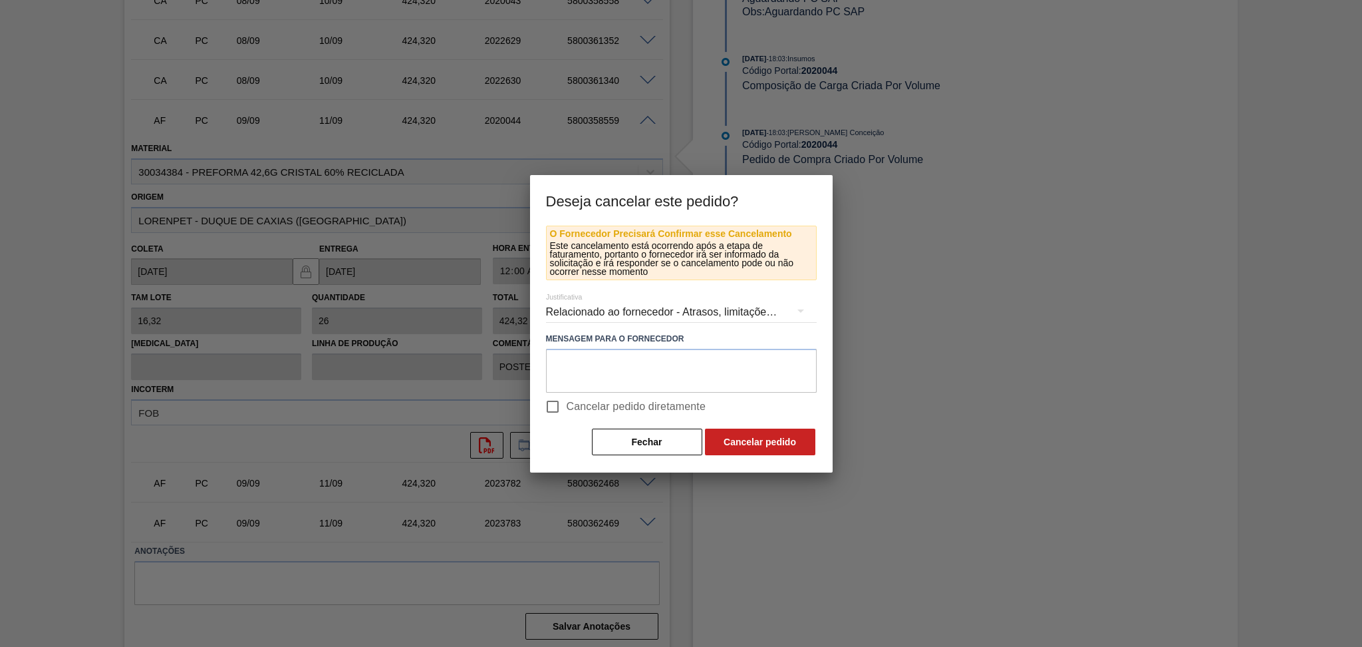
drag, startPoint x: 571, startPoint y: 396, endPoint x: 667, endPoint y: 424, distance: 100.4
click at [573, 397] on label "Cancelar pedido diretamente" at bounding box center [623, 406] width 168 height 28
click at [567, 397] on input "Cancelar pedido diretamente" at bounding box center [553, 406] width 28 height 28
checkbox input "true"
click at [770, 442] on button "Cancelar pedido" at bounding box center [760, 441] width 110 height 27
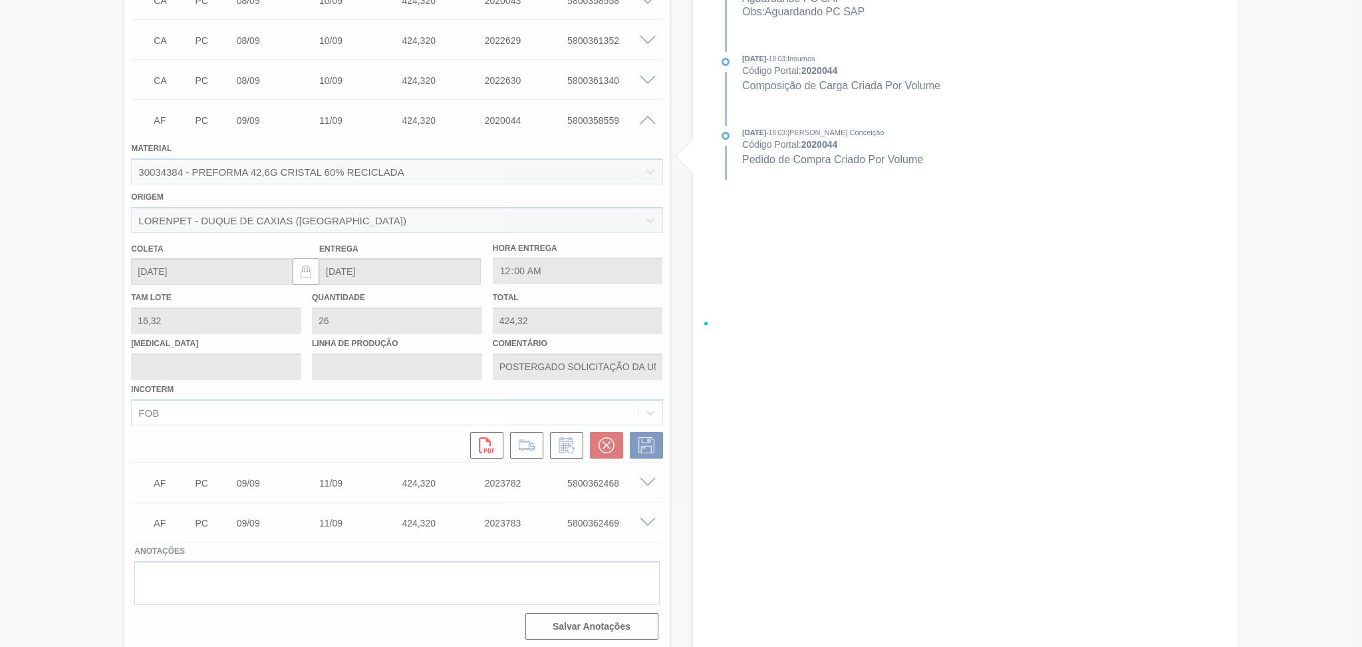
scroll to position [579, 0]
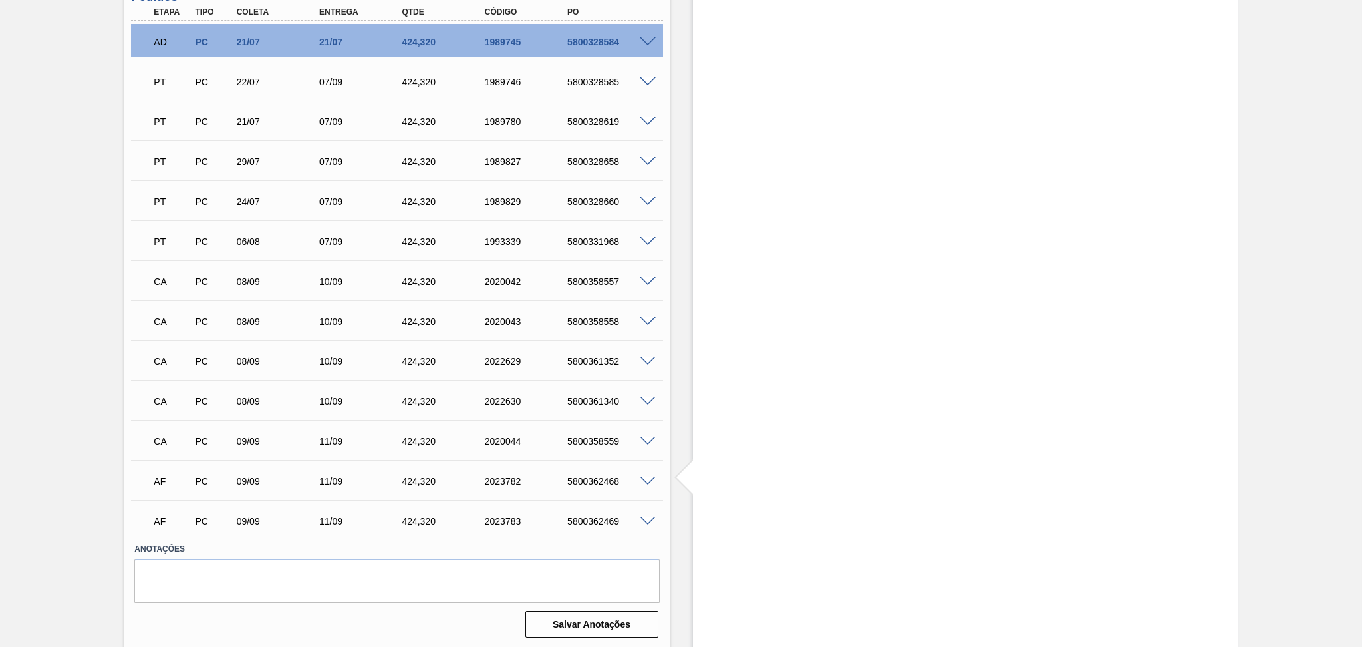
click at [645, 479] on span at bounding box center [648, 481] width 16 height 10
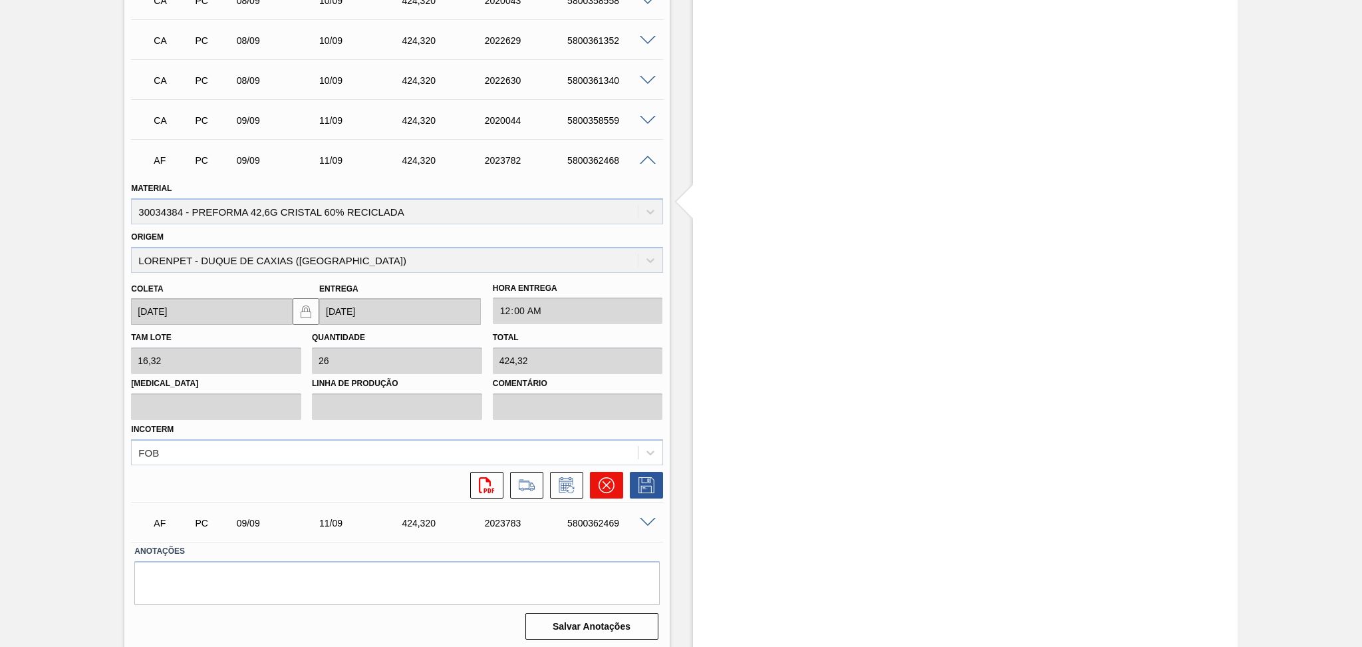
click at [603, 488] on icon at bounding box center [607, 485] width 16 height 16
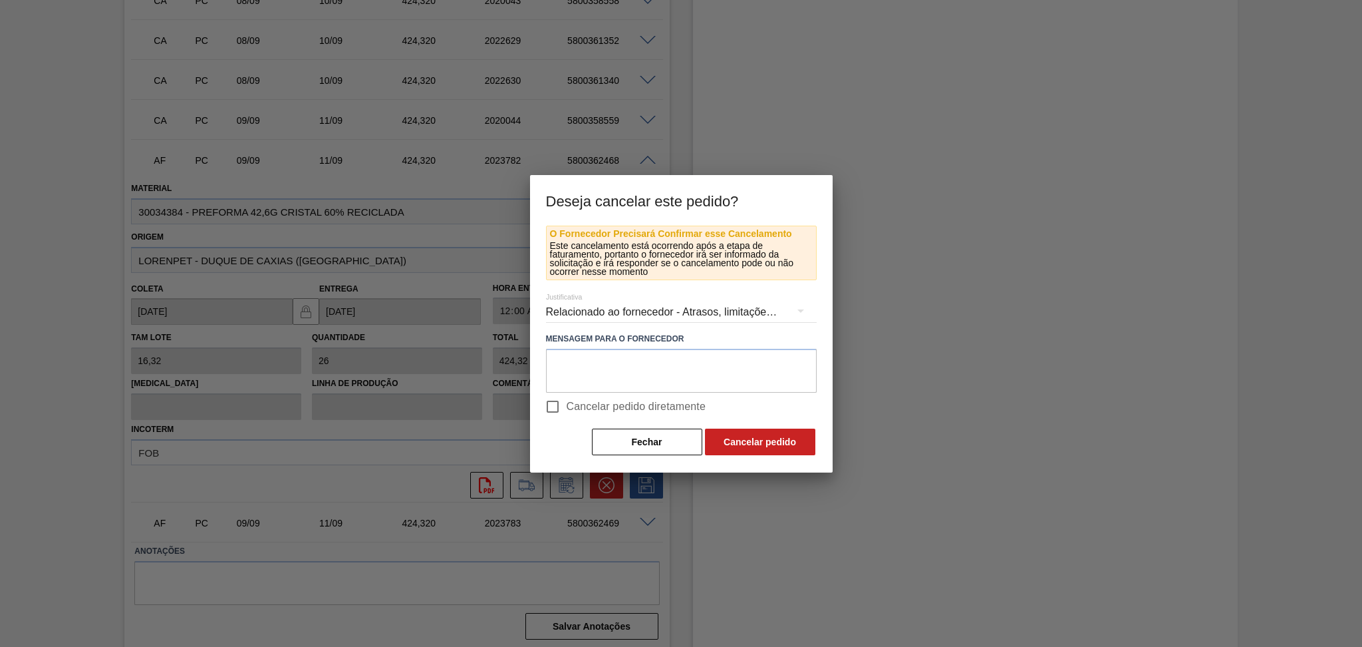
click at [614, 409] on span "Cancelar pedido diretamente" at bounding box center [637, 406] width 140 height 16
click at [567, 409] on input "Cancelar pedido diretamente" at bounding box center [553, 406] width 28 height 28
checkbox input "true"
click at [711, 441] on button "Cancelar pedido" at bounding box center [760, 441] width 110 height 27
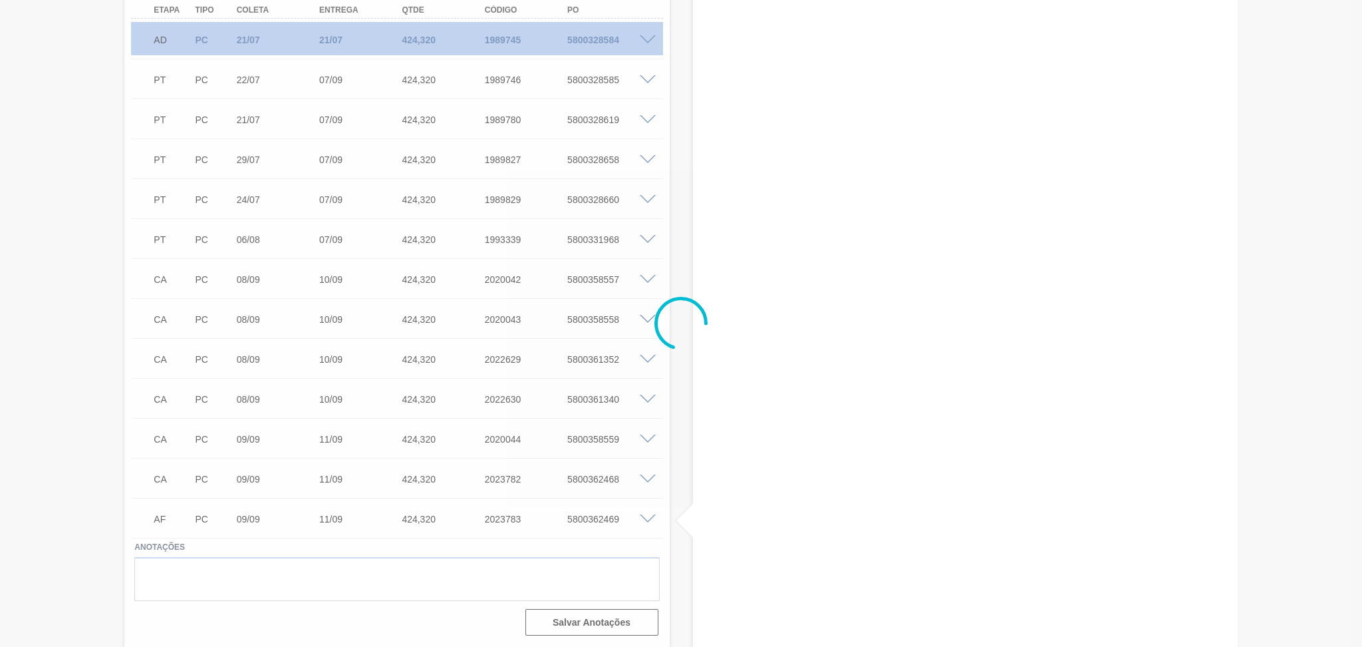
scroll to position [579, 0]
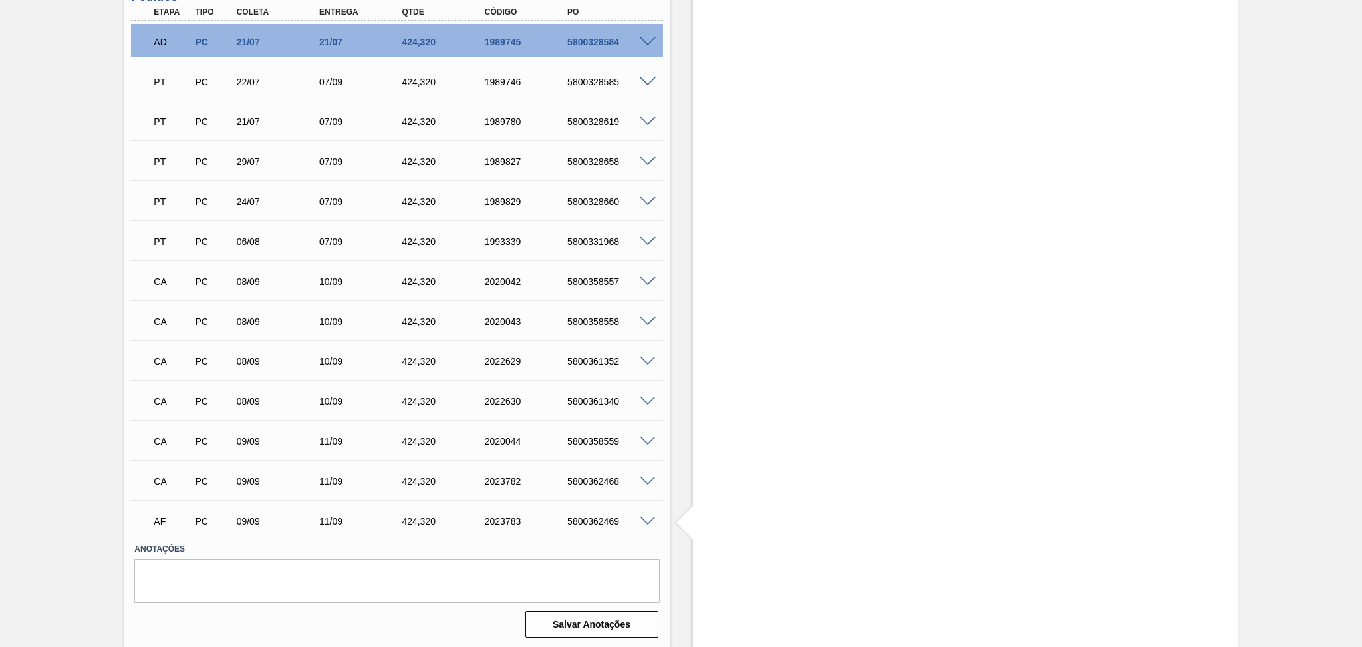
click at [646, 520] on span at bounding box center [648, 521] width 16 height 10
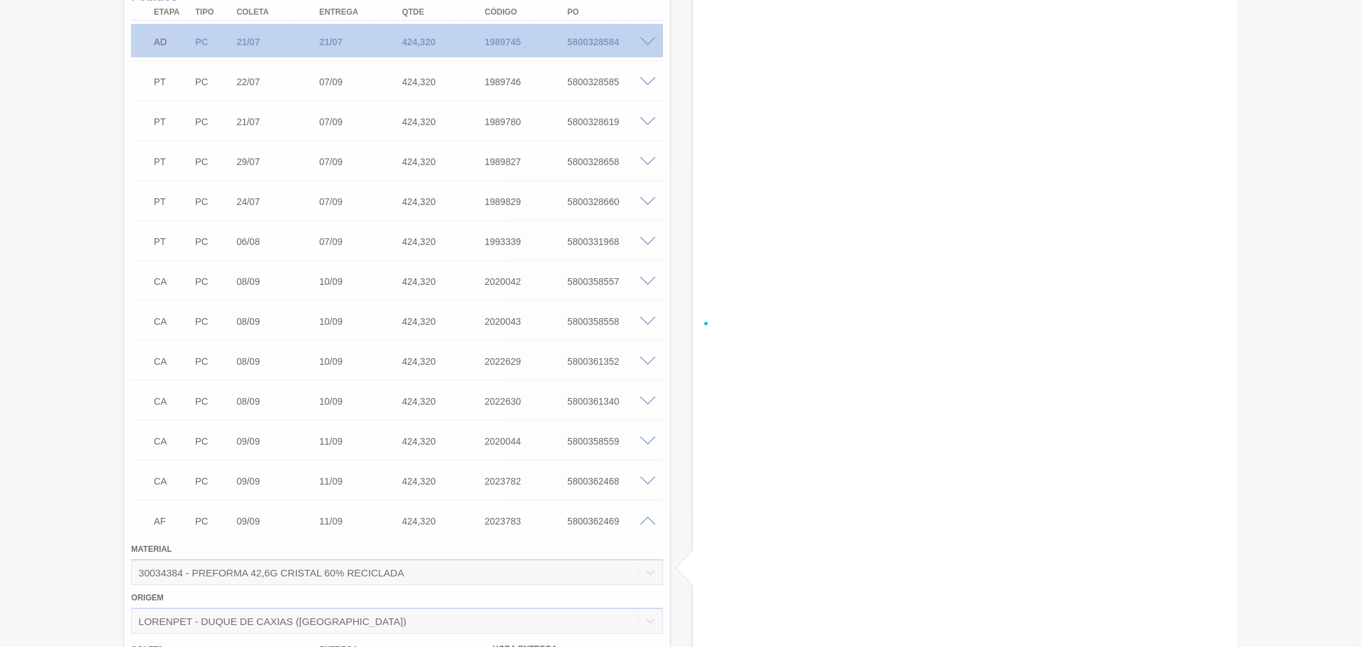
scroll to position [900, 0]
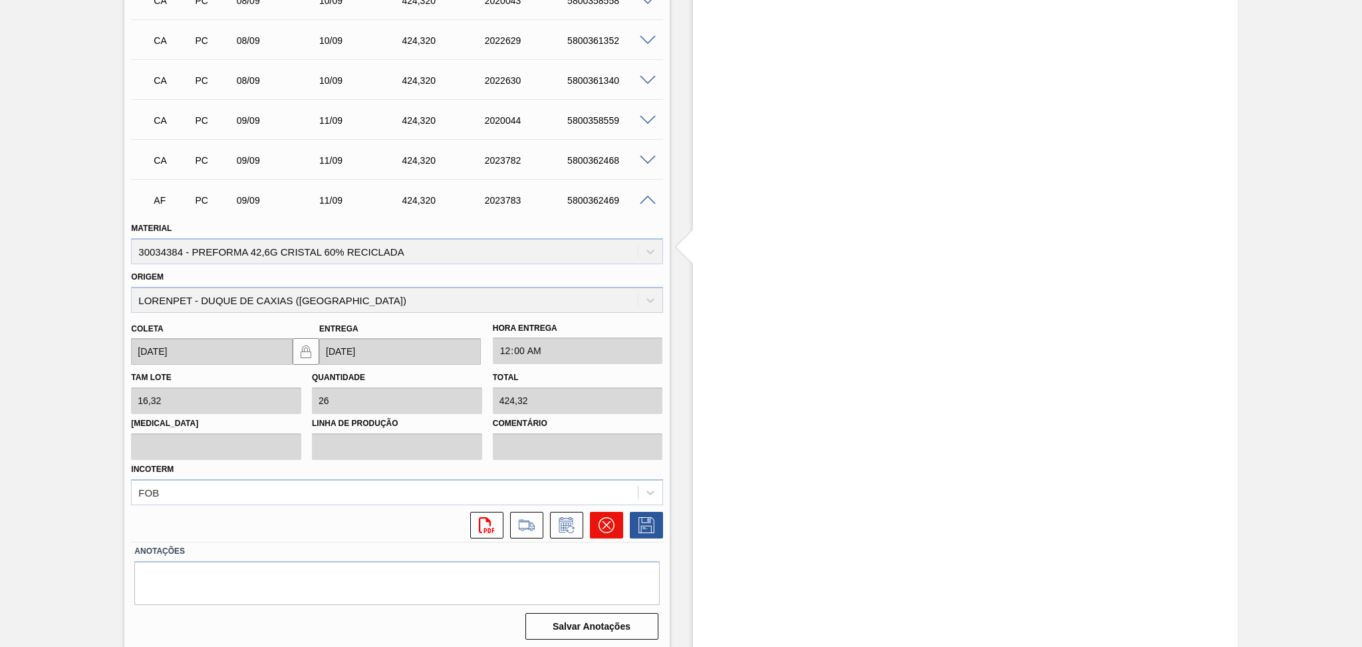
click at [615, 522] on button at bounding box center [606, 525] width 33 height 27
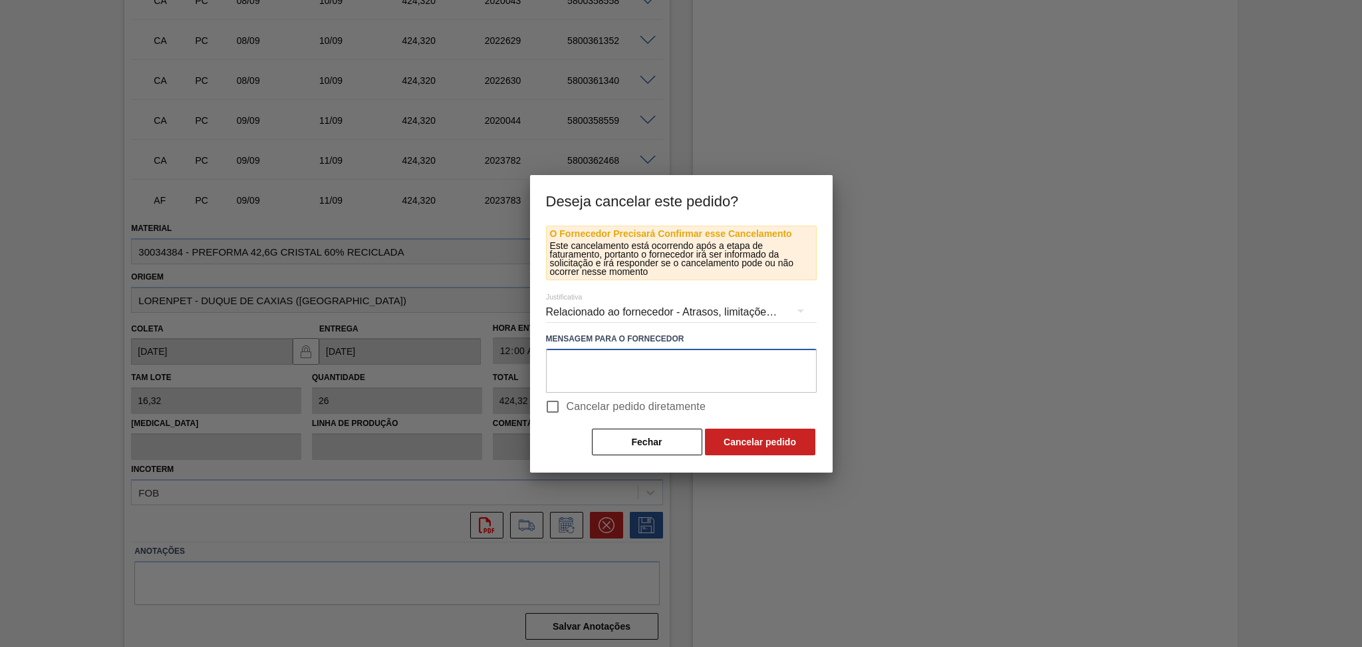
click at [646, 389] on textarea at bounding box center [681, 371] width 271 height 44
click at [647, 410] on span "Cancelar pedido diretamente" at bounding box center [637, 406] width 140 height 16
click at [567, 410] on input "Cancelar pedido diretamente" at bounding box center [553, 406] width 28 height 28
checkbox input "true"
click at [724, 434] on button "Cancelar pedido" at bounding box center [760, 441] width 110 height 27
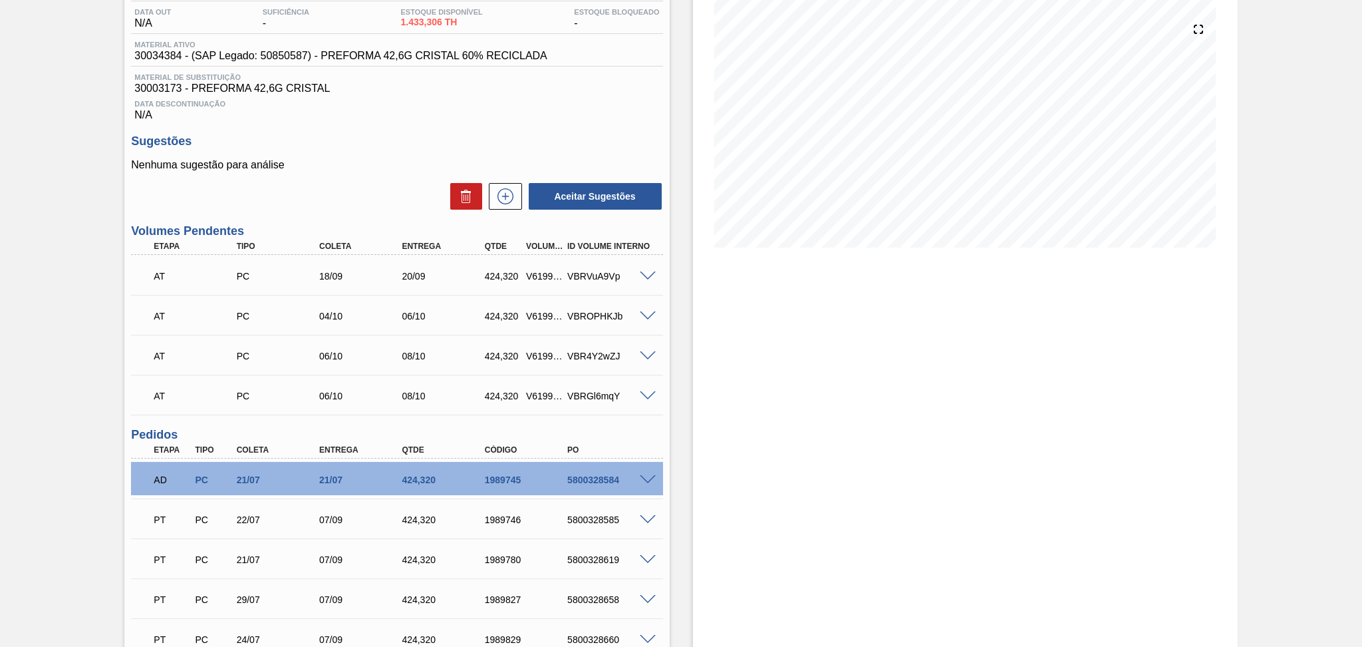
scroll to position [136, 0]
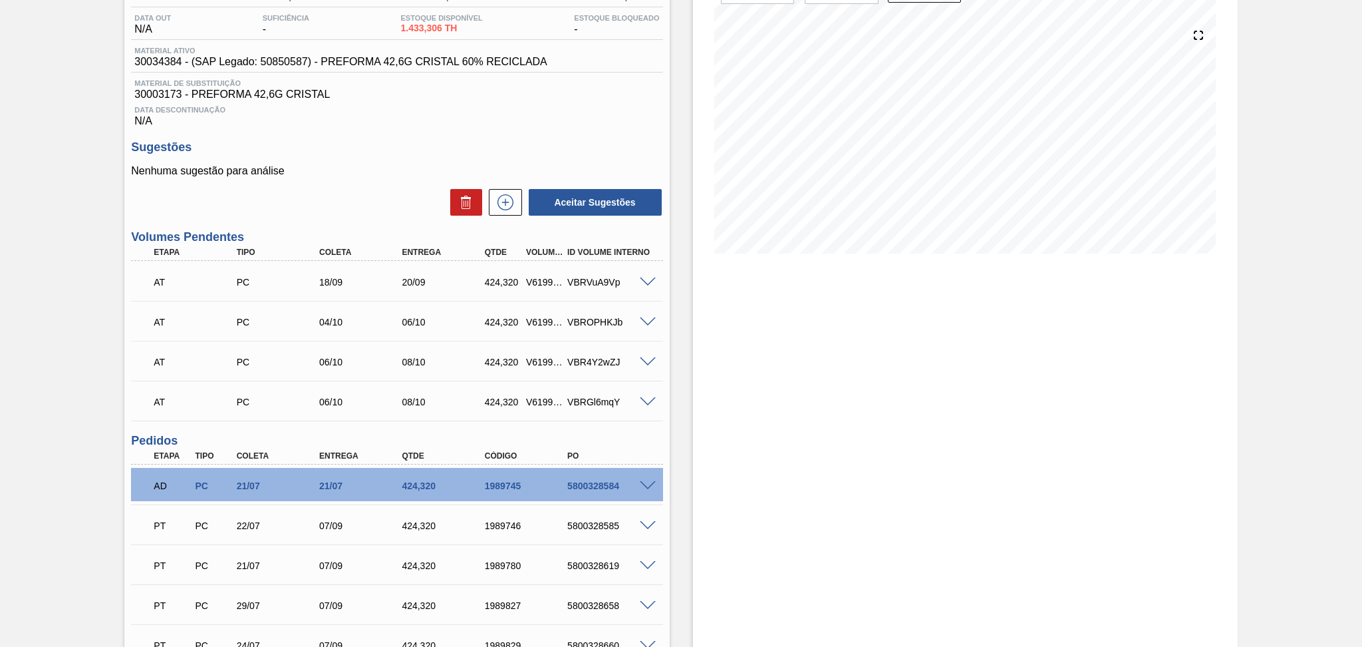
click at [645, 280] on span at bounding box center [648, 282] width 16 height 10
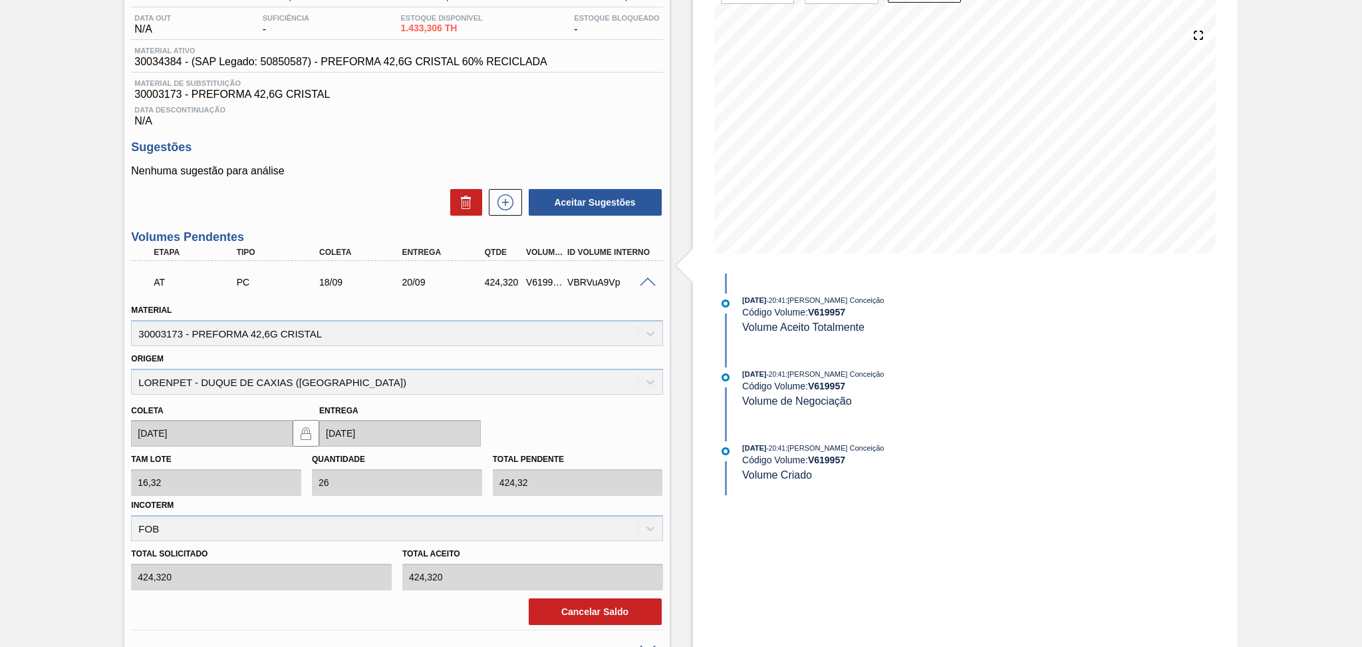
click at [441, 307] on div "Material 30003173 - PREFORMA 42,6G CRISTAL" at bounding box center [396, 323] width 531 height 45
click at [645, 281] on span at bounding box center [648, 282] width 16 height 10
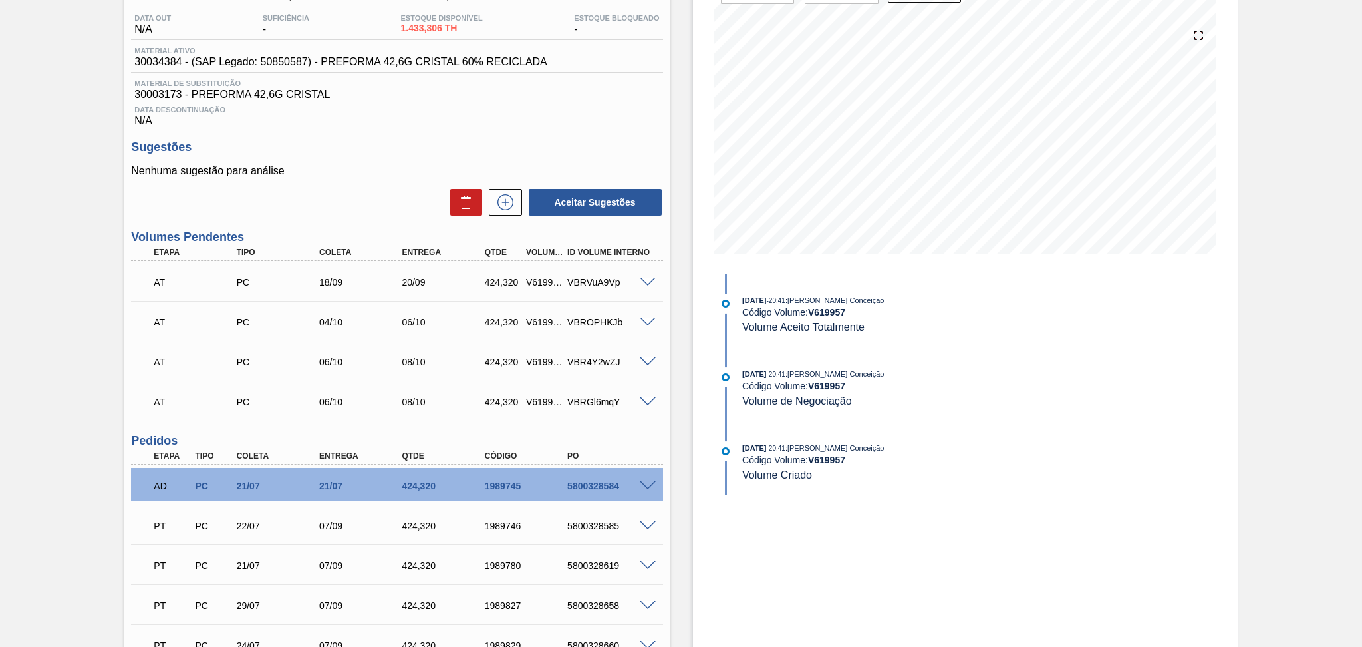
click at [641, 319] on span at bounding box center [648, 322] width 16 height 10
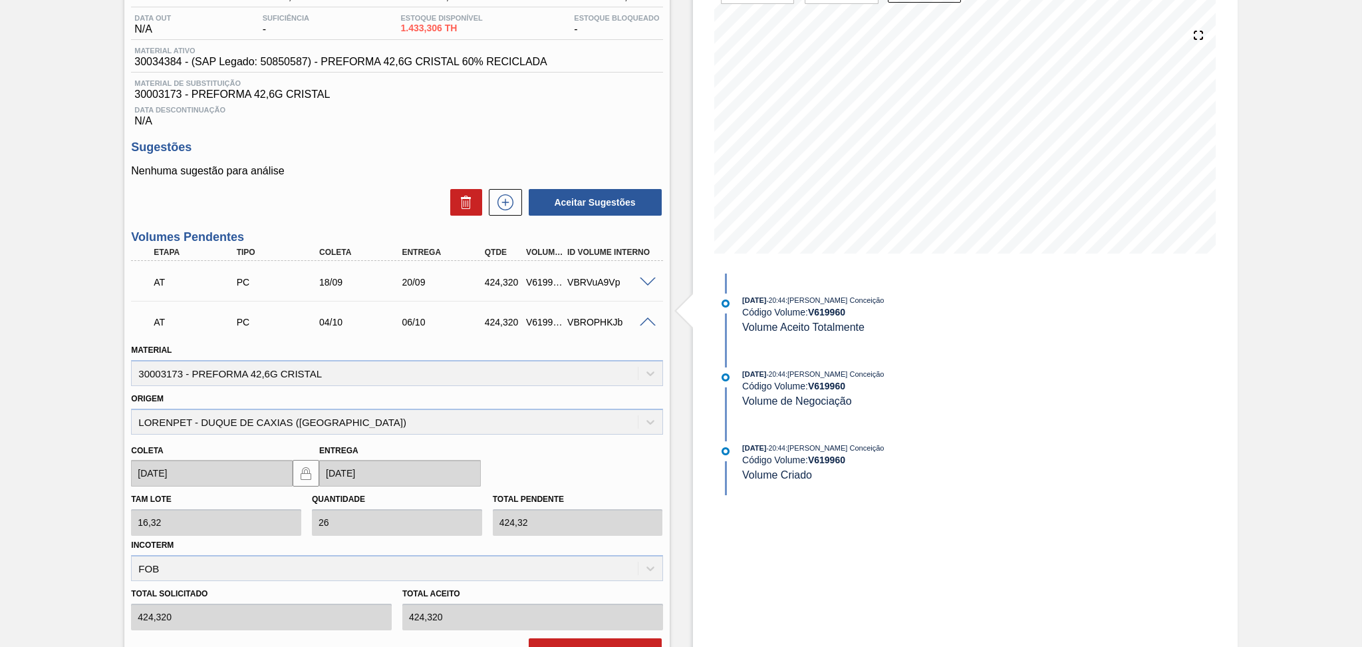
click at [641, 319] on span at bounding box center [648, 322] width 16 height 10
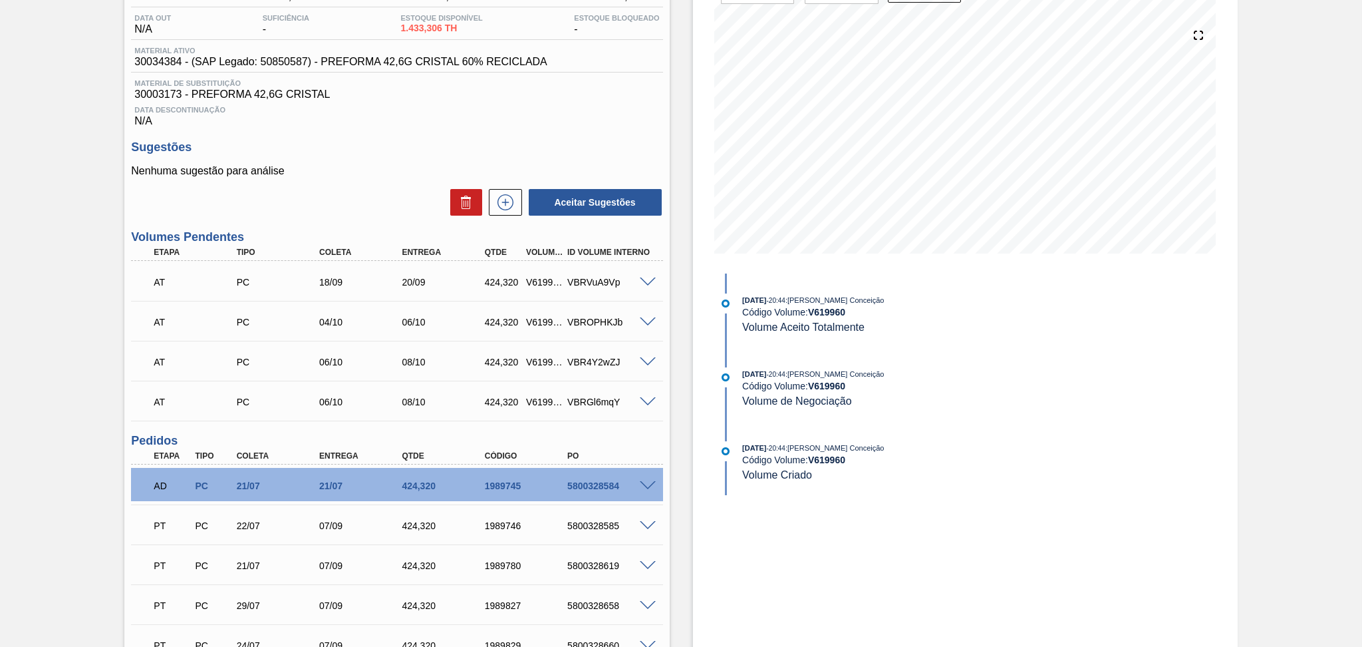
click at [650, 317] on span at bounding box center [648, 322] width 16 height 10
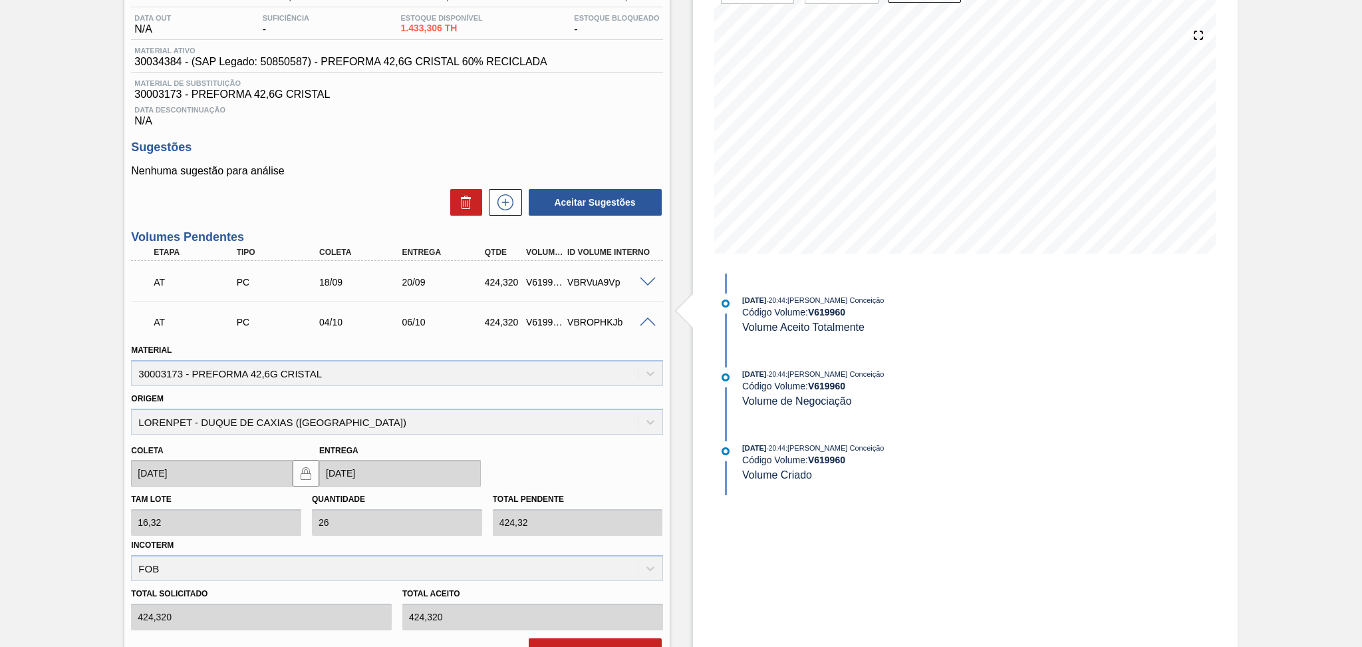
click at [648, 320] on span at bounding box center [648, 322] width 16 height 10
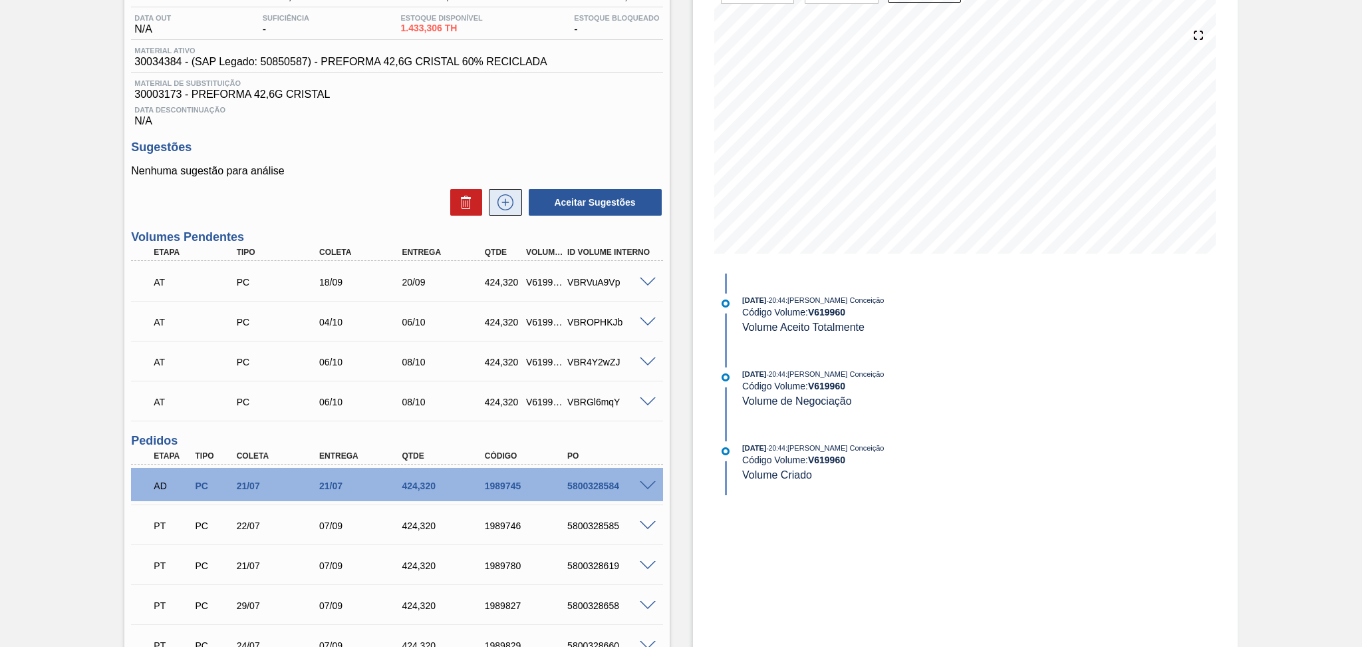
click at [499, 200] on icon at bounding box center [505, 202] width 21 height 16
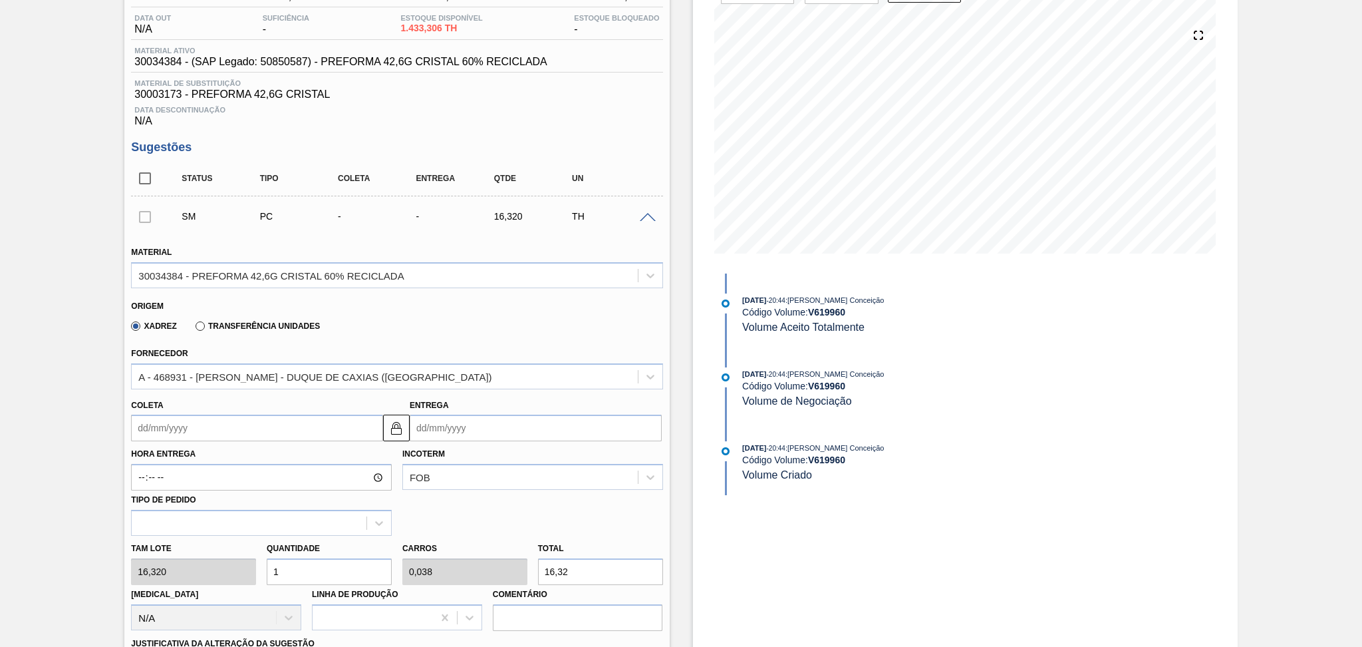
click at [229, 424] on input "Coleta" at bounding box center [257, 427] width 252 height 27
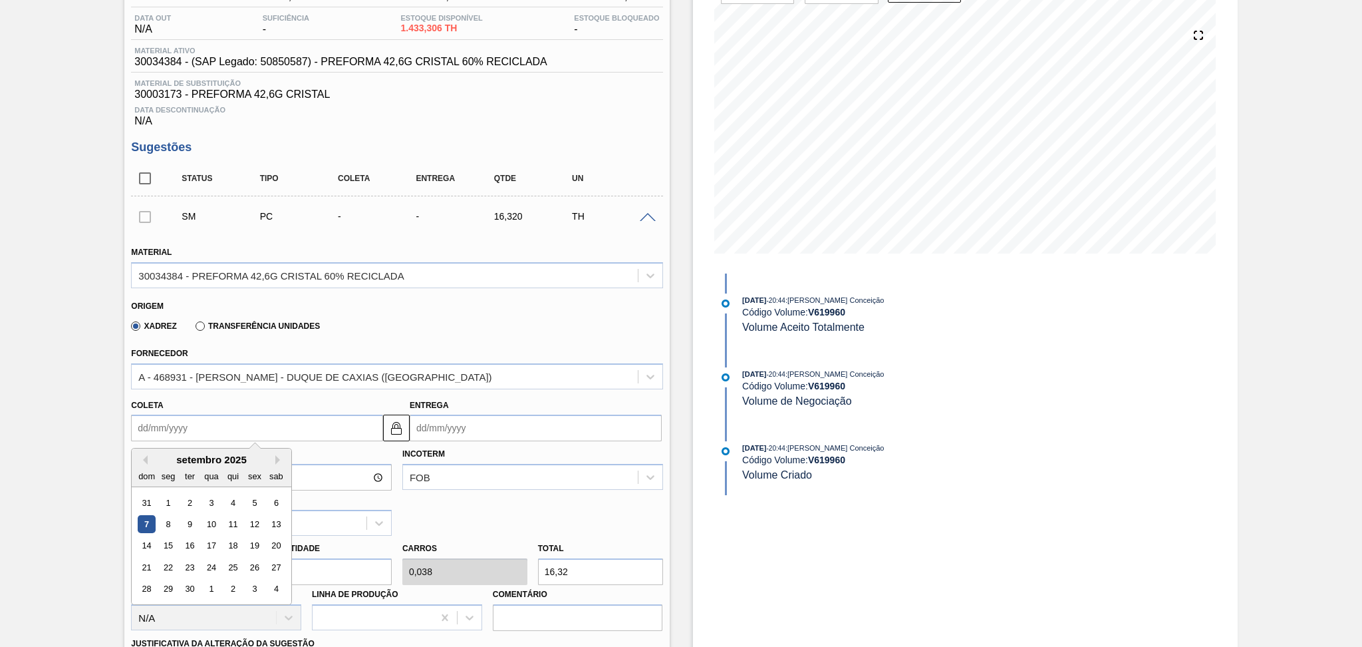
type input "0"
type input "[DATE]"
type input "04"
type input "[DATE]"
type input "04/1"
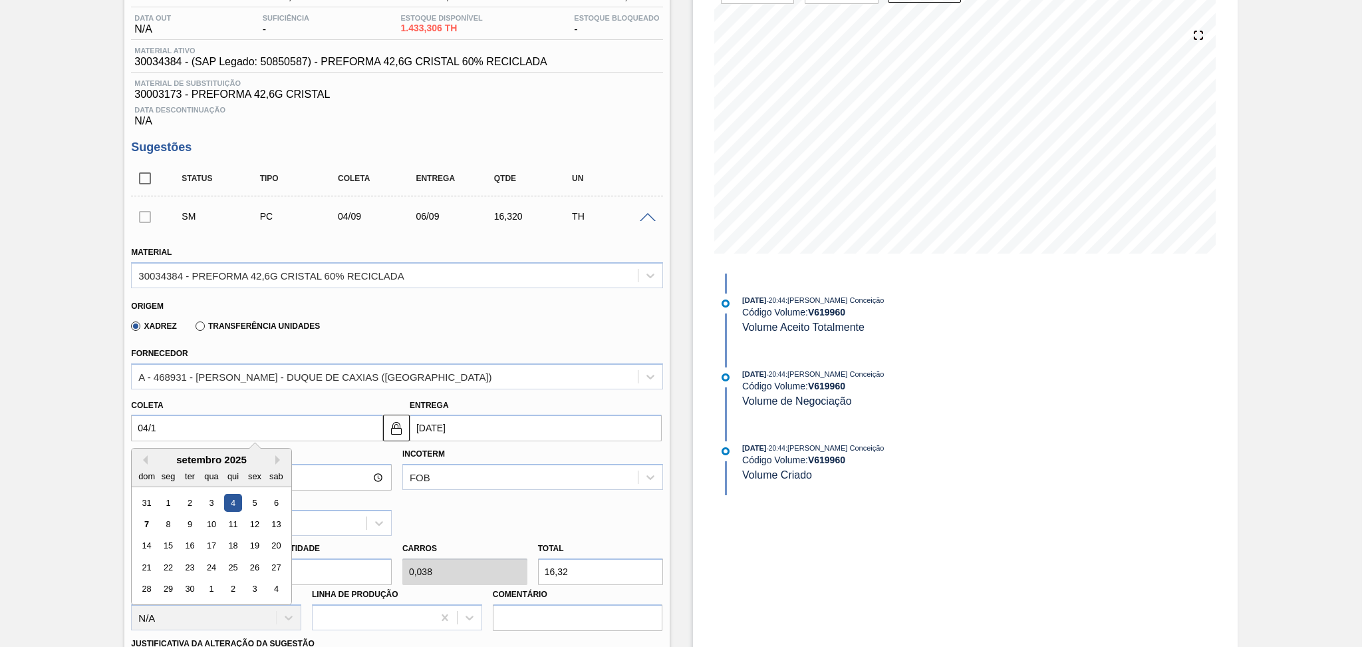
type input "[DATE]"
type input "04/10"
type input "[DATE]"
click at [269, 499] on div "4" at bounding box center [276, 503] width 18 height 18
type input "[DATE]"
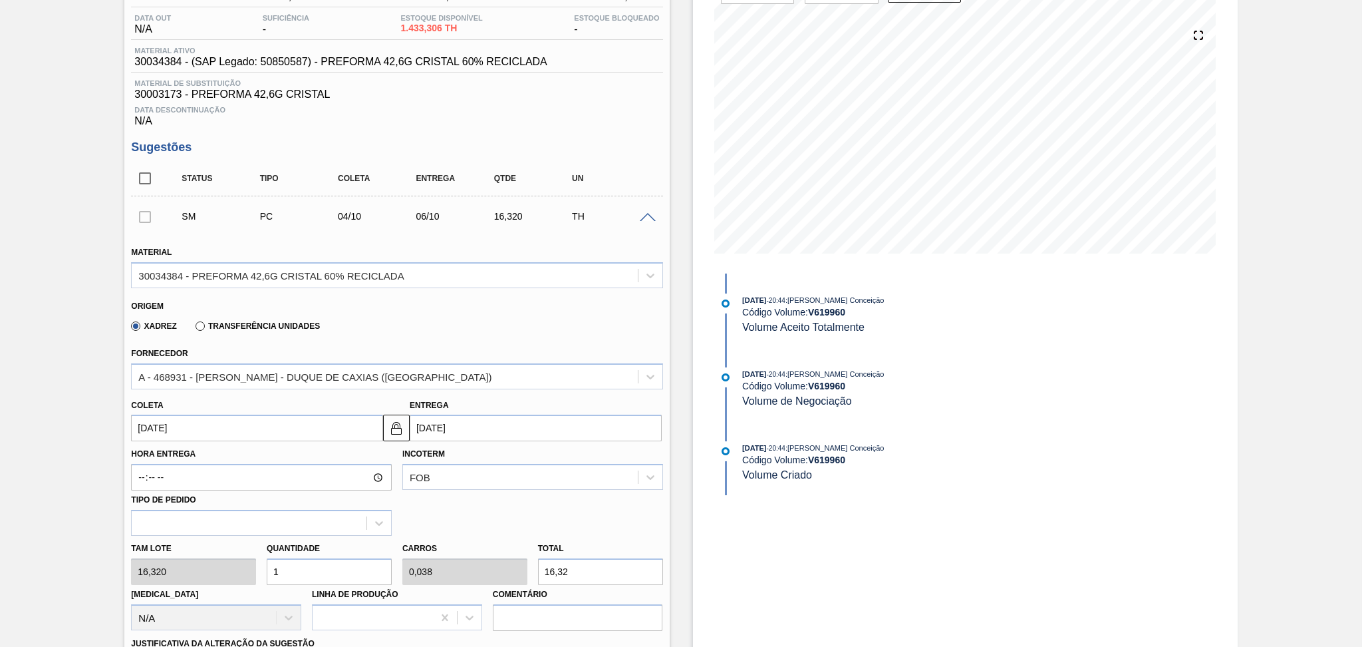
click at [188, 420] on input "[DATE]" at bounding box center [257, 427] width 252 height 27
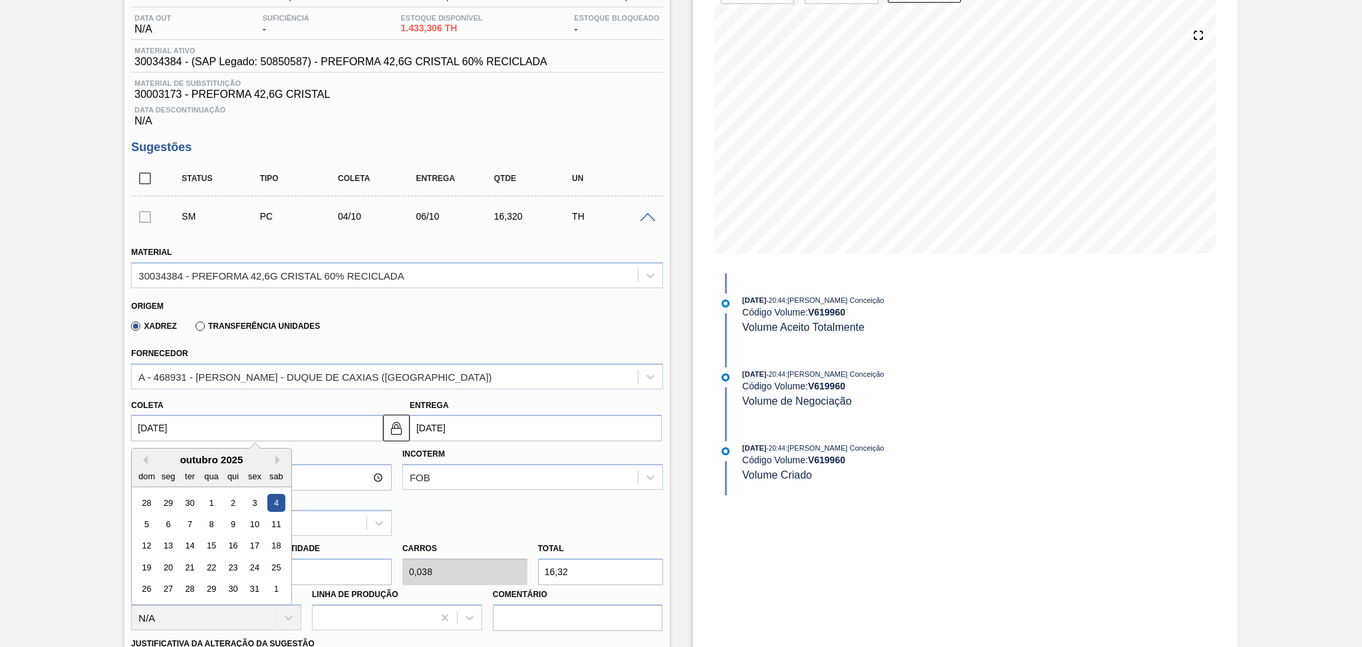
click at [278, 498] on div "4" at bounding box center [276, 503] width 18 height 18
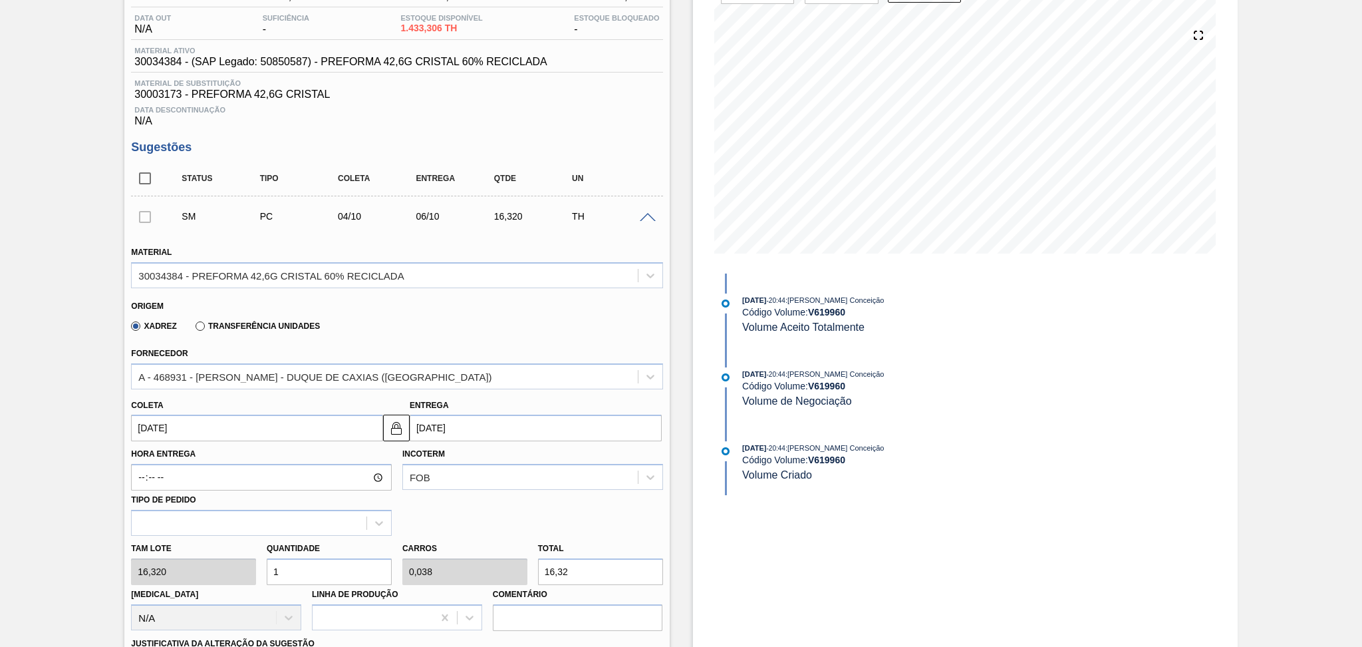
click at [211, 562] on div "Tam lote 16,320 Quantidade 1 Carros 0,038 Total 16,32 [MEDICAL_DATA] N/A Linha …" at bounding box center [397, 582] width 542 height 95
type input "2"
type input "0,077"
type input "32,64"
type input "26"
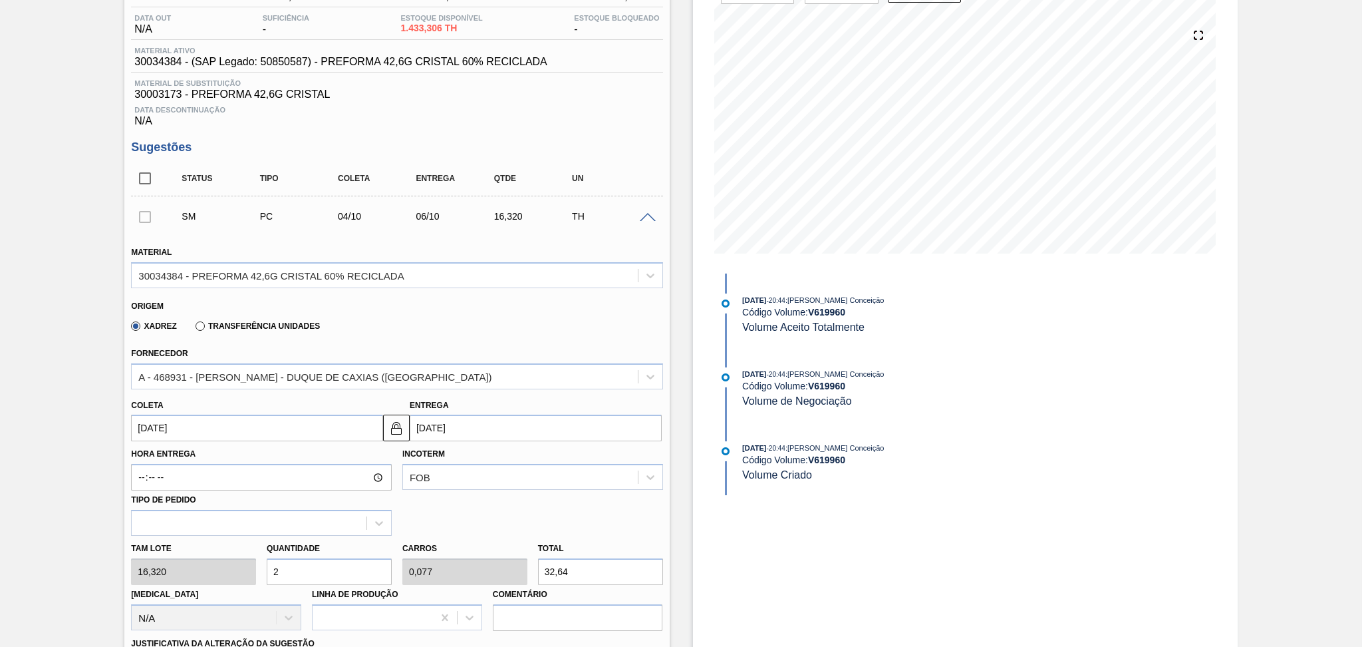
type input "1"
type input "424,32"
type input "26"
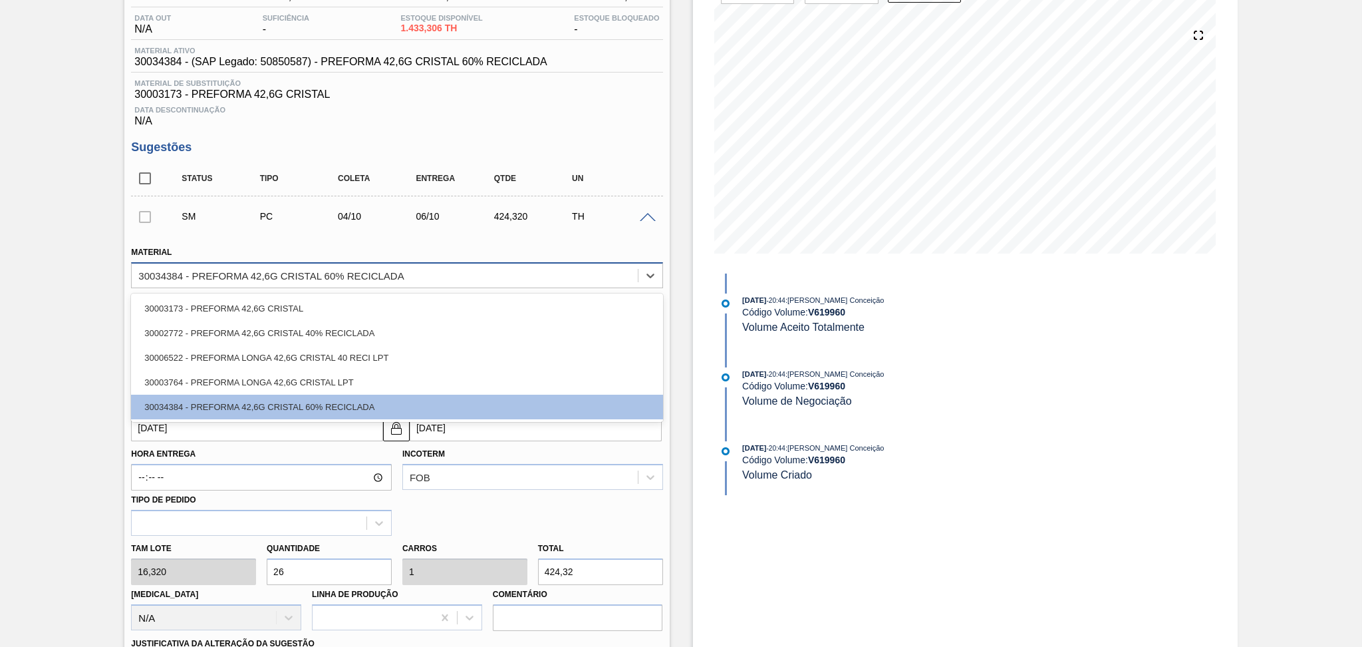
click at [341, 270] on div "30034384 - PREFORMA 42,6G CRISTAL 60% RECICLADA" at bounding box center [270, 274] width 265 height 11
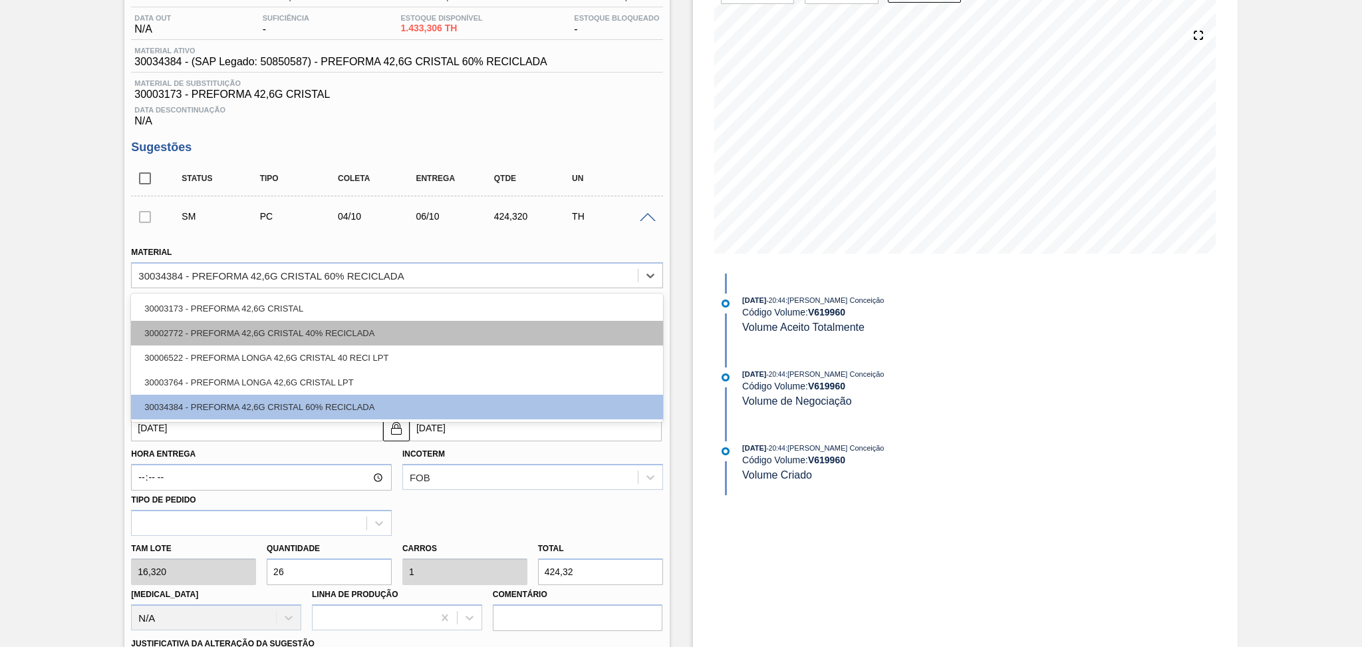
click at [359, 334] on div "30002772 - PREFORMA 42,6G CRISTAL 40% RECICLADA" at bounding box center [396, 333] width 531 height 25
type input "[DATE]"
type input "17,088"
type input "24,831"
type input "0,956"
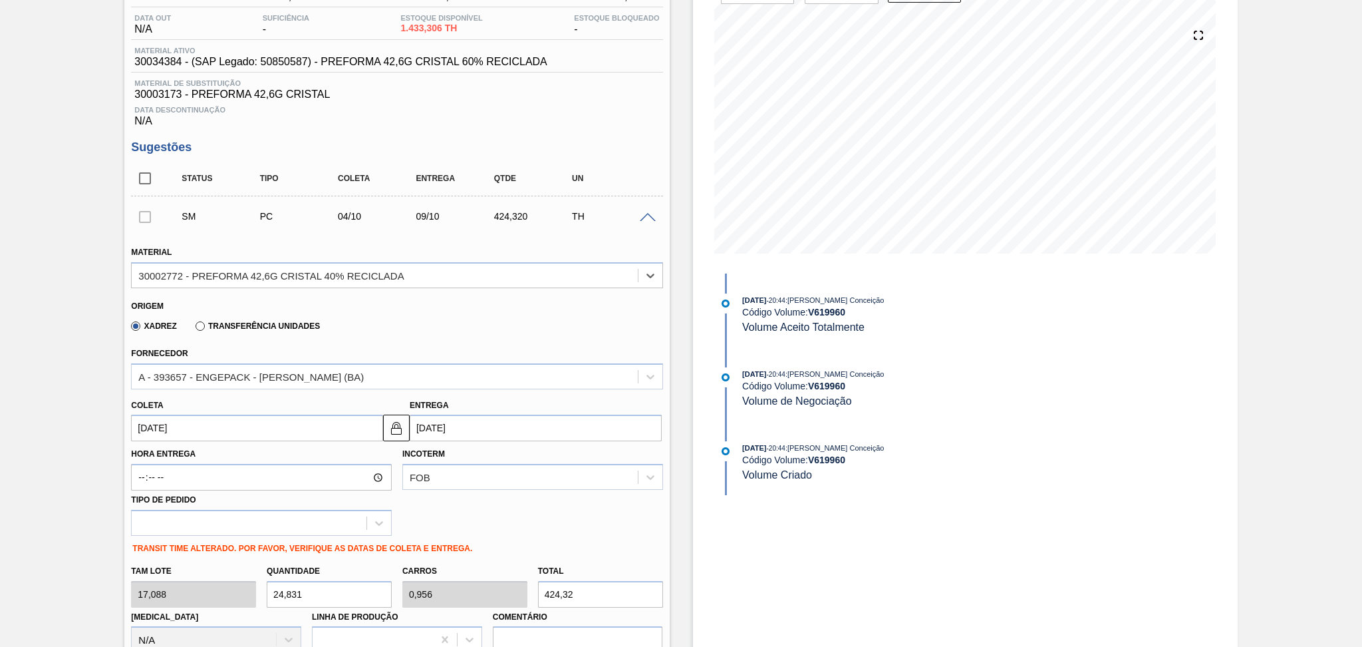
click at [475, 318] on div "Xadrez Transferência Unidades" at bounding box center [391, 324] width 520 height 26
click at [434, 329] on div "Xadrez Transferência Unidades" at bounding box center [391, 324] width 520 height 26
click at [385, 315] on div "Xadrez Transferência Unidades" at bounding box center [391, 324] width 520 height 26
click at [300, 380] on div "A - 393657 - ENGEPACK - [PERSON_NAME] (BA)" at bounding box center [385, 376] width 506 height 19
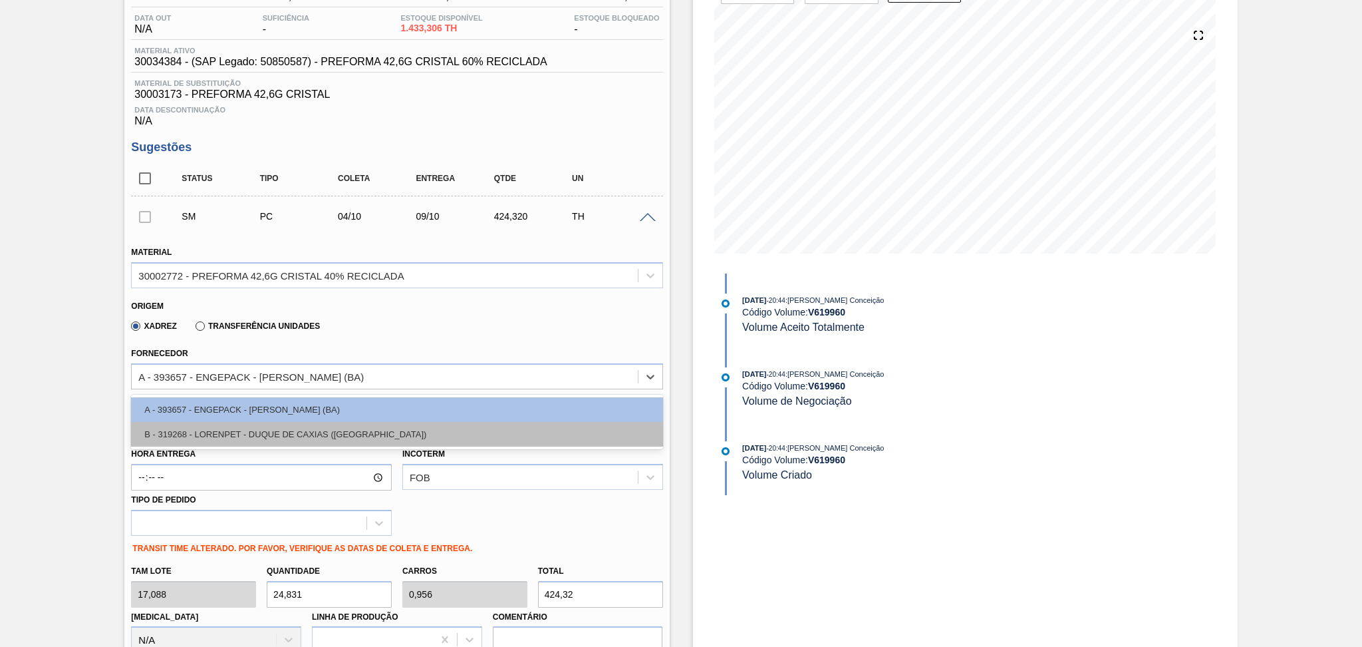
click at [300, 427] on div "B - 319268 - LORENPET - DUQUE DE CAXIAS ([GEOGRAPHIC_DATA])" at bounding box center [396, 434] width 531 height 25
type input "[DATE]"
type input "16,320"
type input "26"
type input "1"
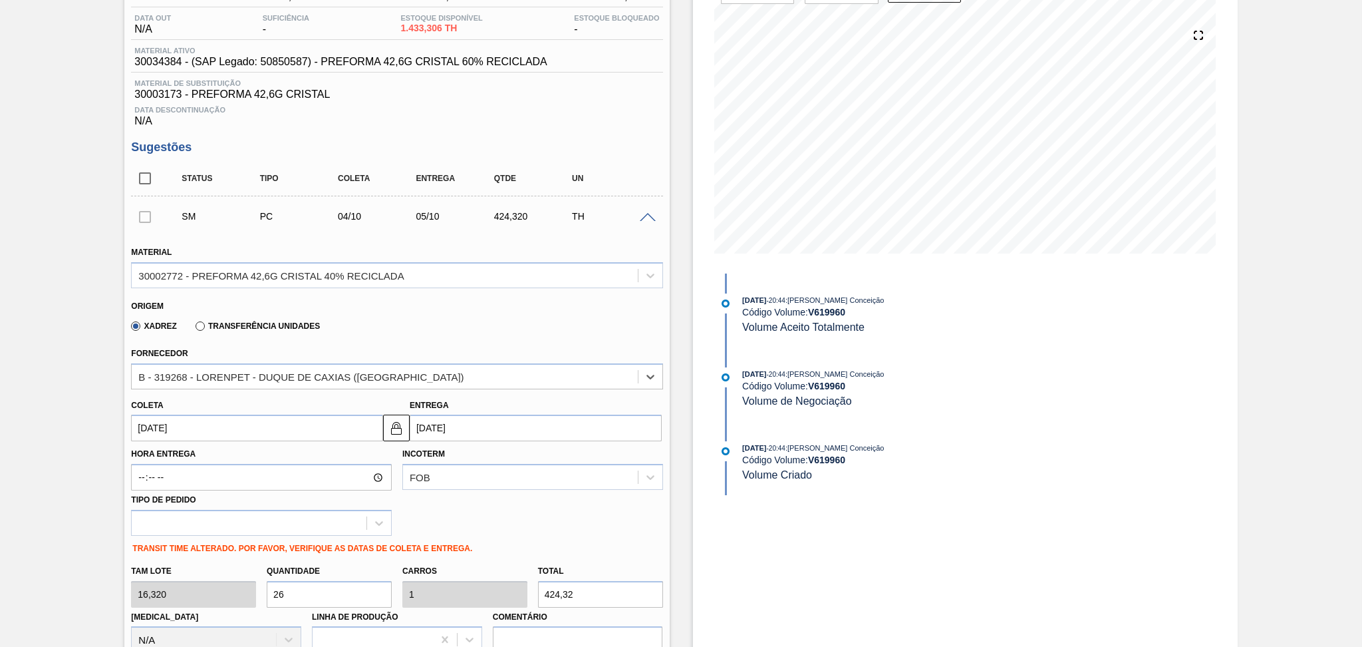
click at [432, 333] on div "Xadrez Transferência Unidades" at bounding box center [391, 324] width 520 height 26
click at [327, 424] on input "[DATE]" at bounding box center [257, 427] width 252 height 27
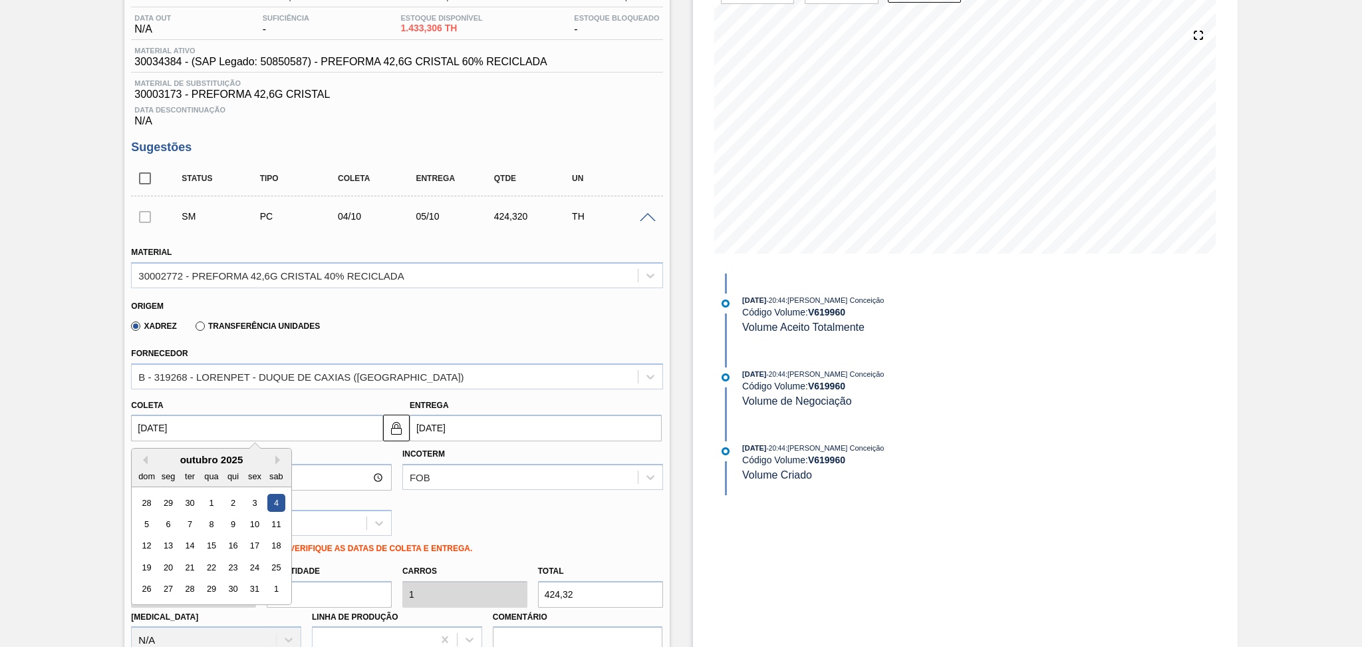
click at [327, 424] on input "[DATE]" at bounding box center [257, 427] width 252 height 27
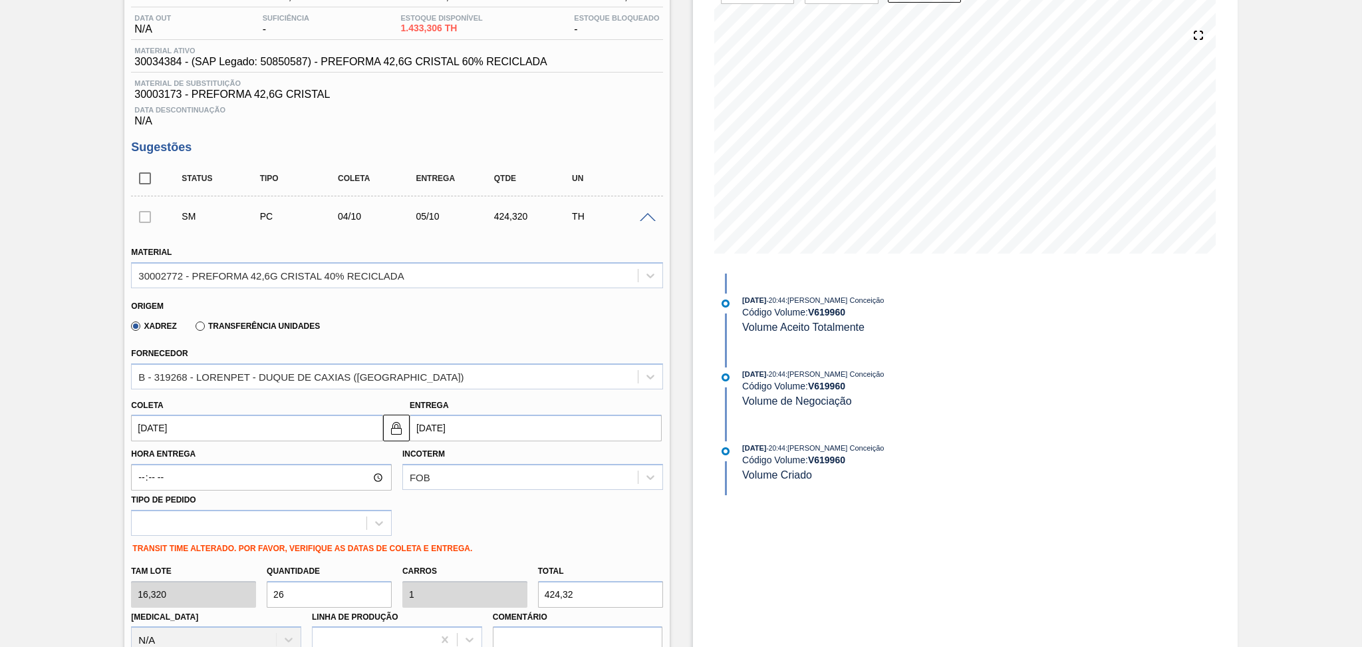
click at [535, 495] on div "Hora Entrega Incoterm FOB Tipo de pedido" at bounding box center [397, 488] width 542 height 94
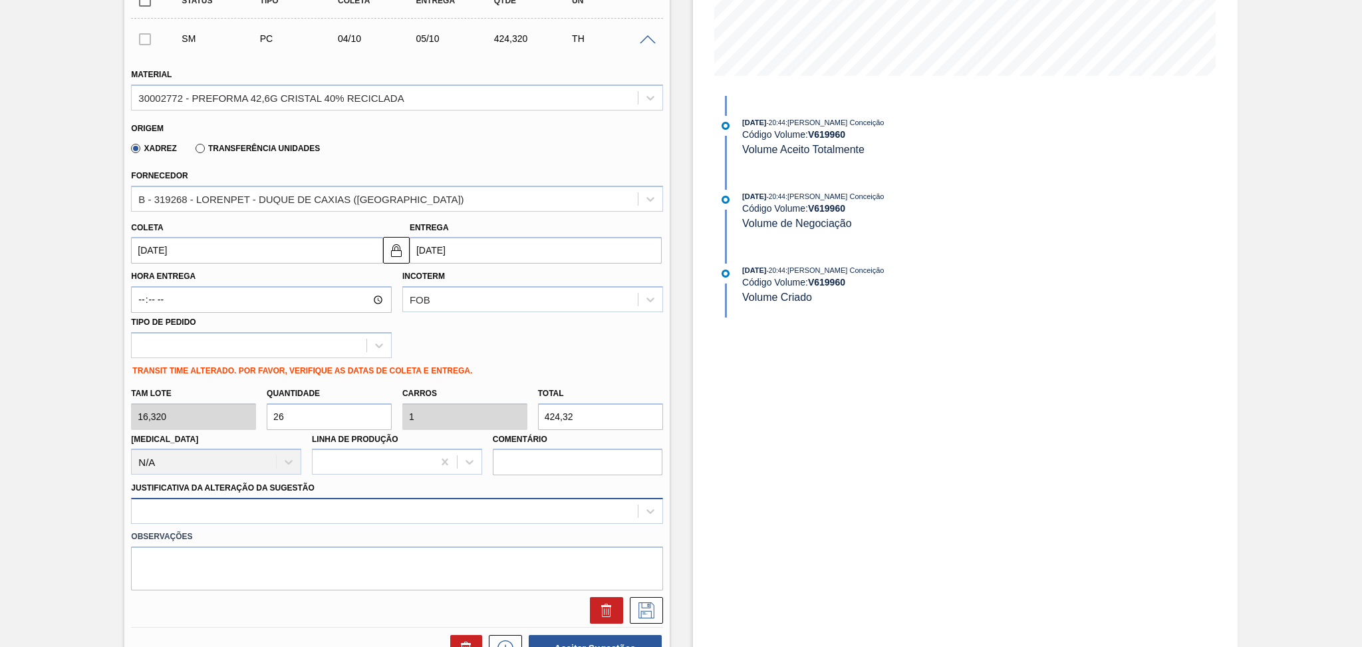
click at [464, 507] on div at bounding box center [396, 511] width 531 height 26
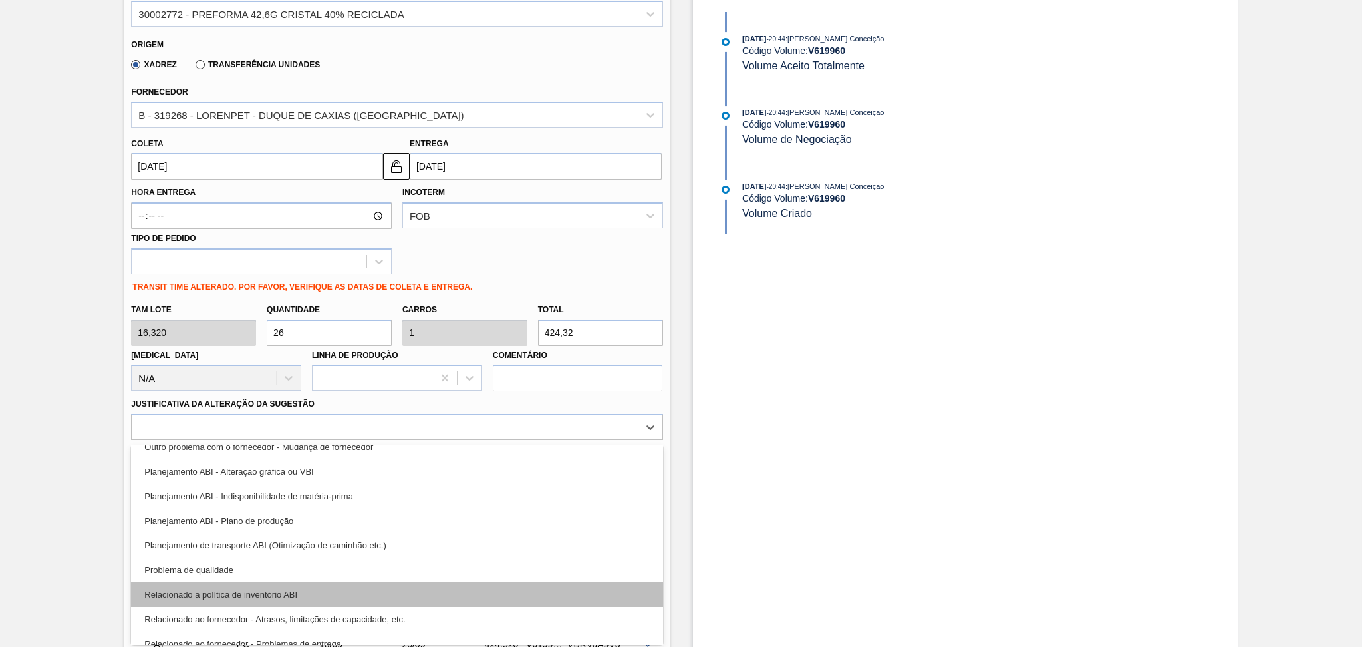
scroll to position [177, 0]
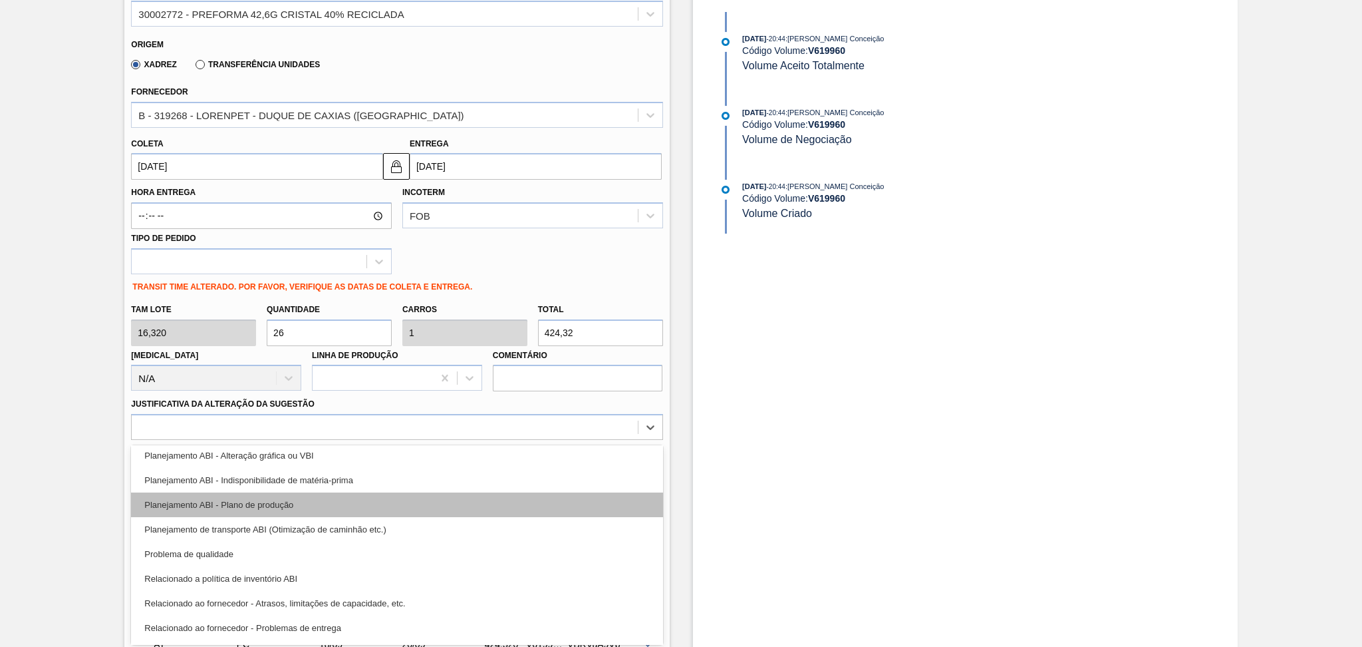
click at [305, 500] on div "Planejamento ABI - Plano de produção" at bounding box center [396, 504] width 531 height 25
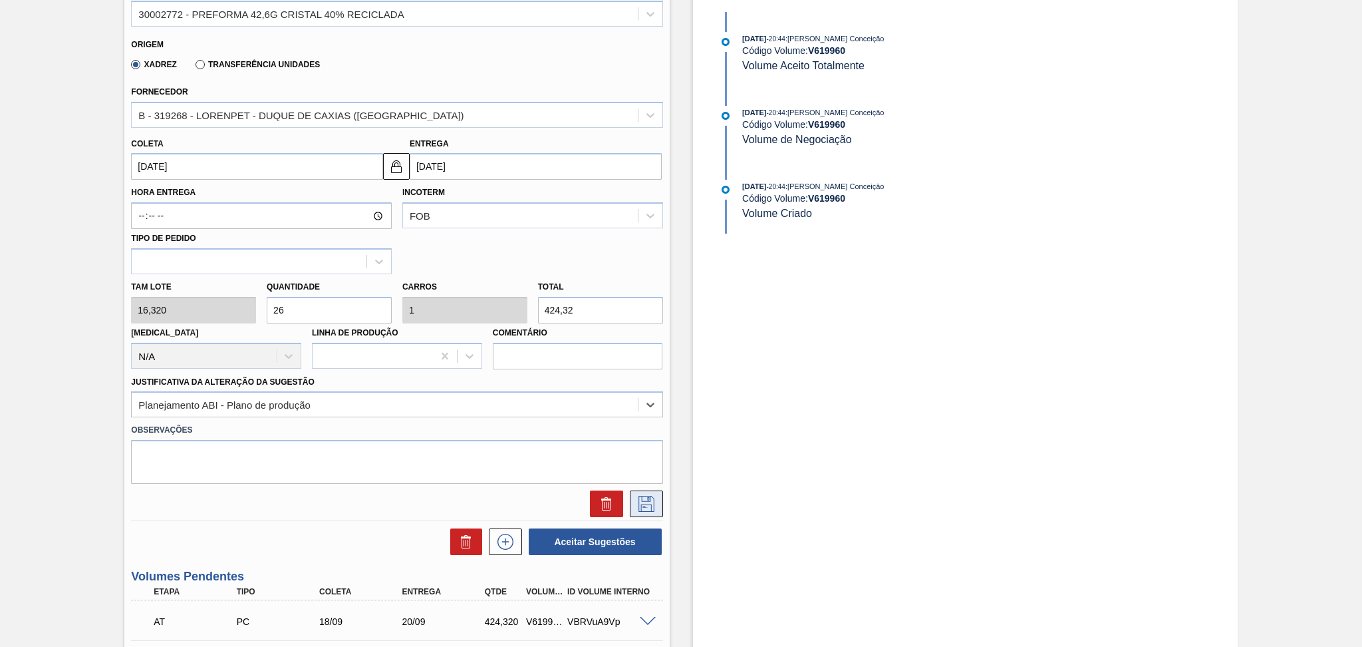
click at [645, 504] on icon at bounding box center [646, 502] width 7 height 11
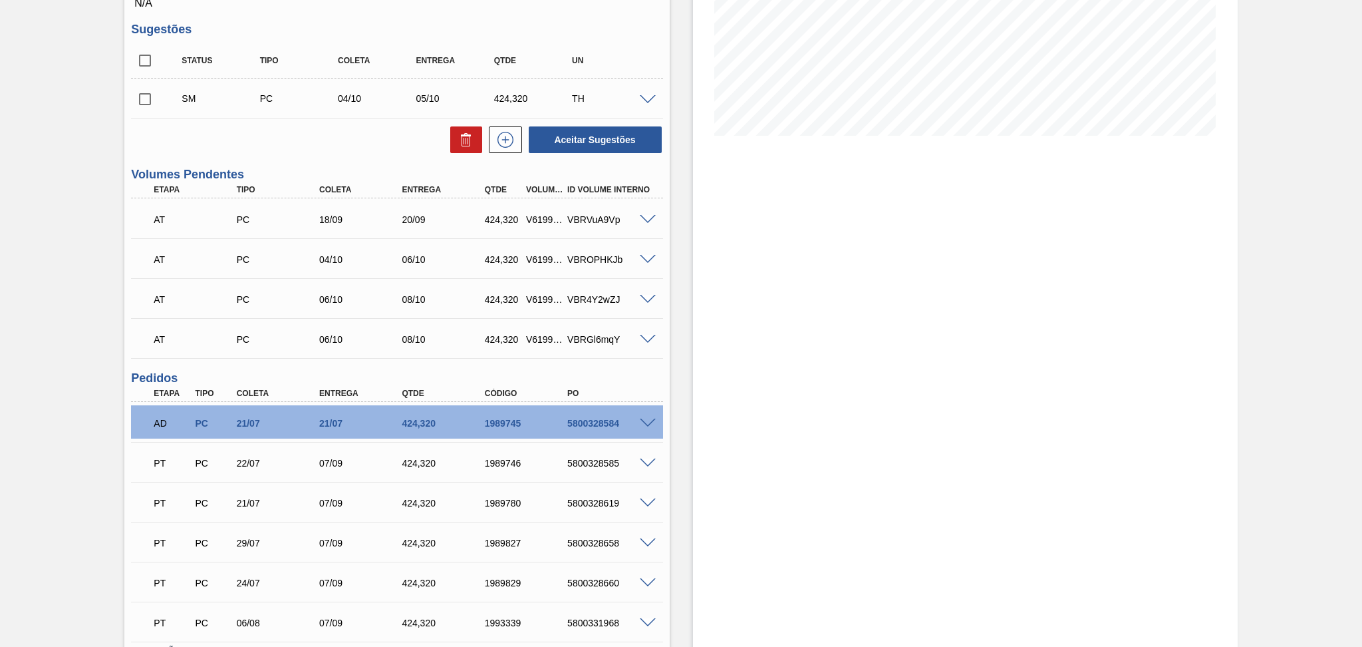
scroll to position [89, 0]
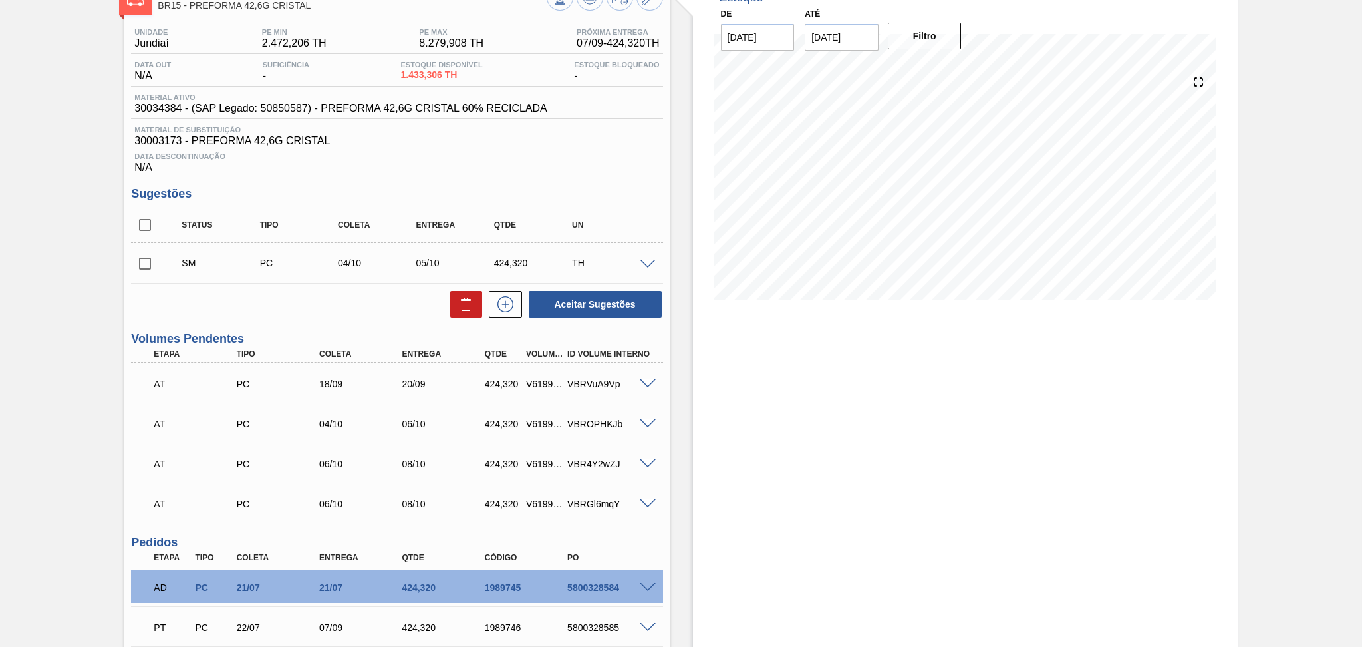
click at [645, 266] on span at bounding box center [648, 264] width 16 height 10
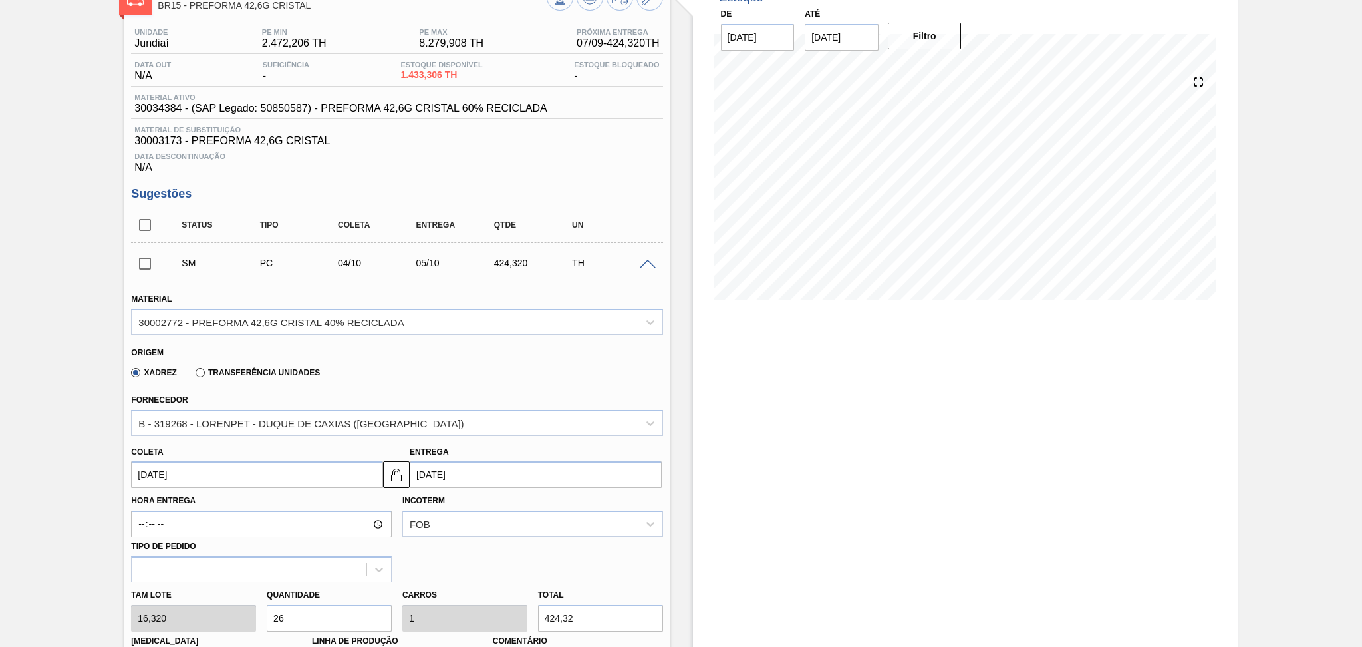
click at [648, 265] on span at bounding box center [648, 264] width 16 height 10
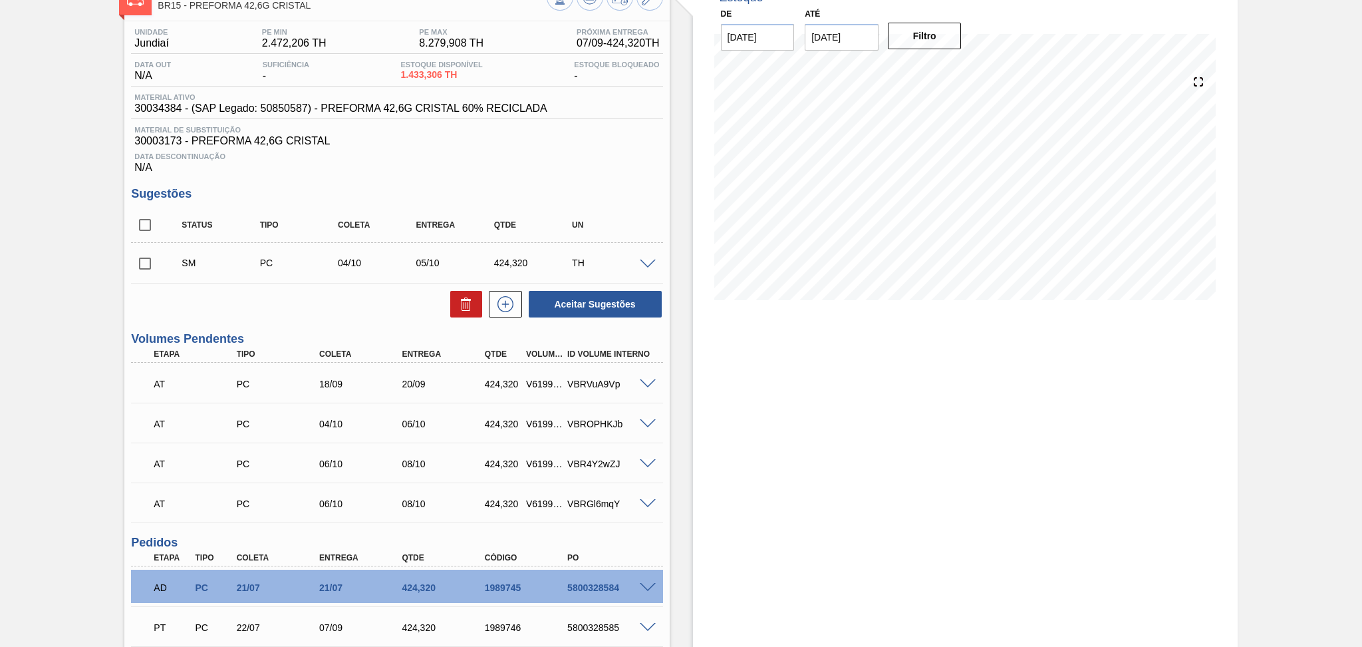
click at [134, 266] on input "checkbox" at bounding box center [145, 263] width 28 height 28
click at [593, 297] on button "Aceitar Sugestões" at bounding box center [595, 304] width 133 height 27
checkbox input "false"
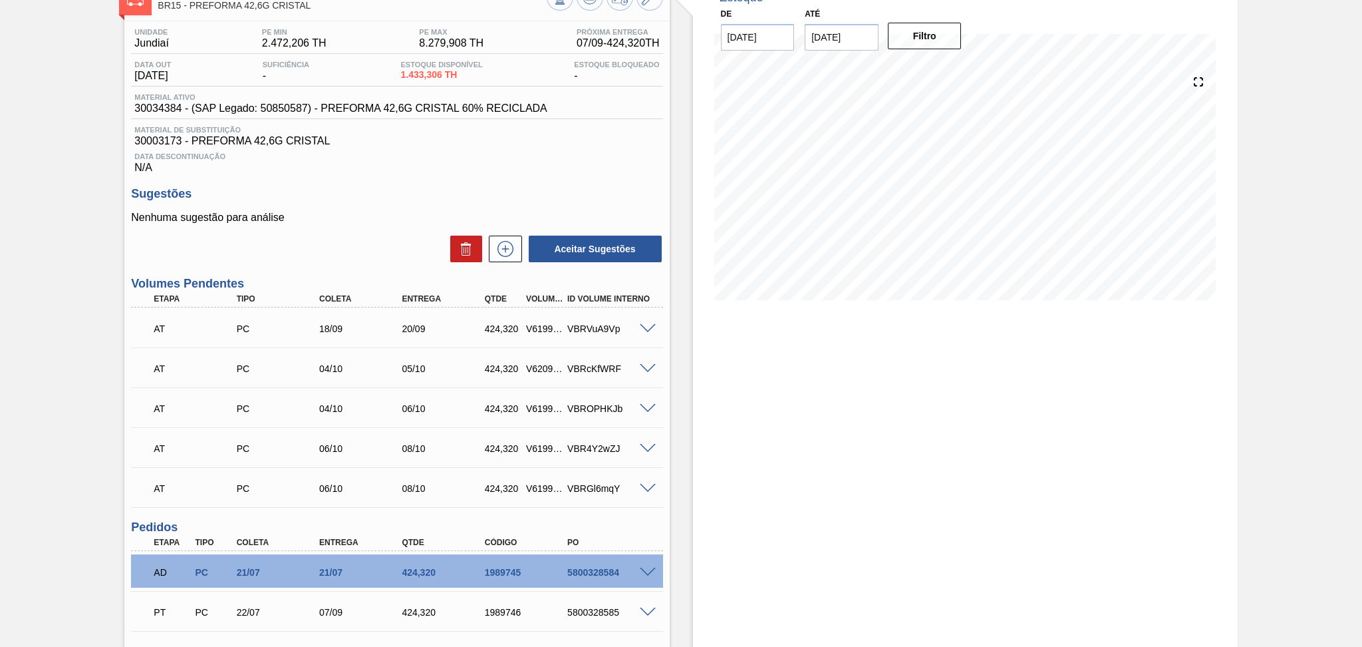
click at [650, 364] on span at bounding box center [648, 369] width 16 height 10
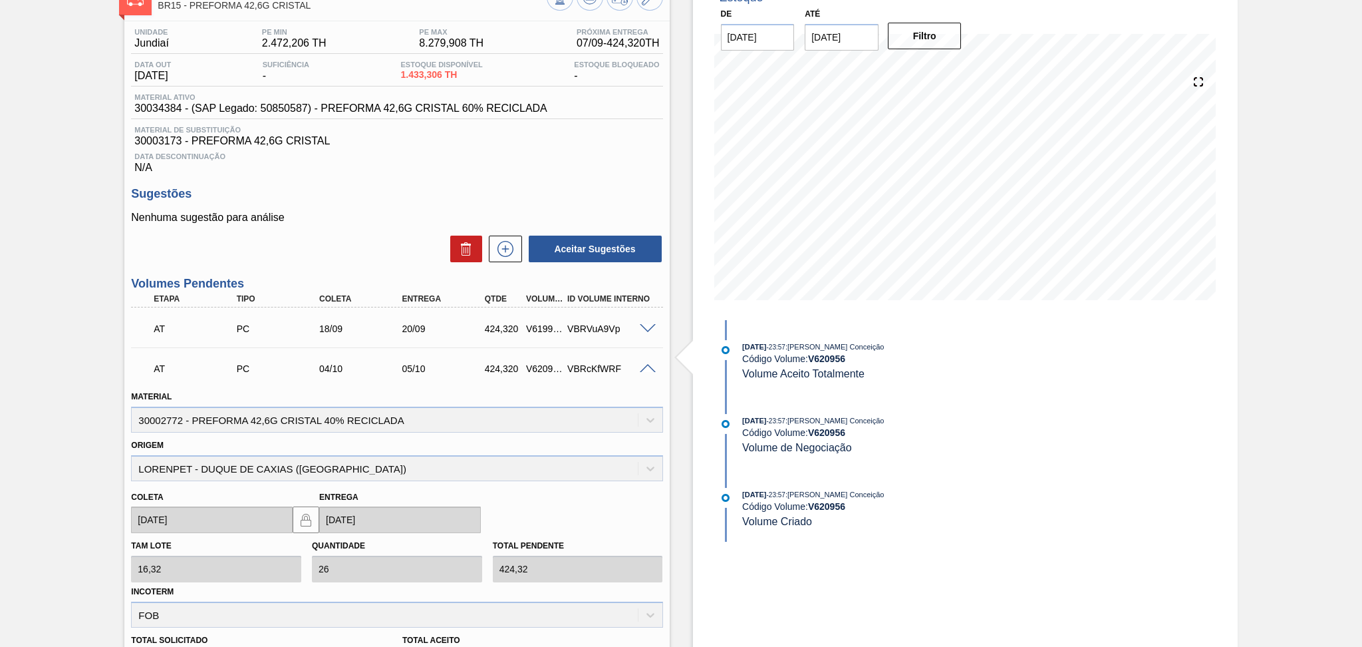
click at [651, 368] on span at bounding box center [648, 369] width 16 height 10
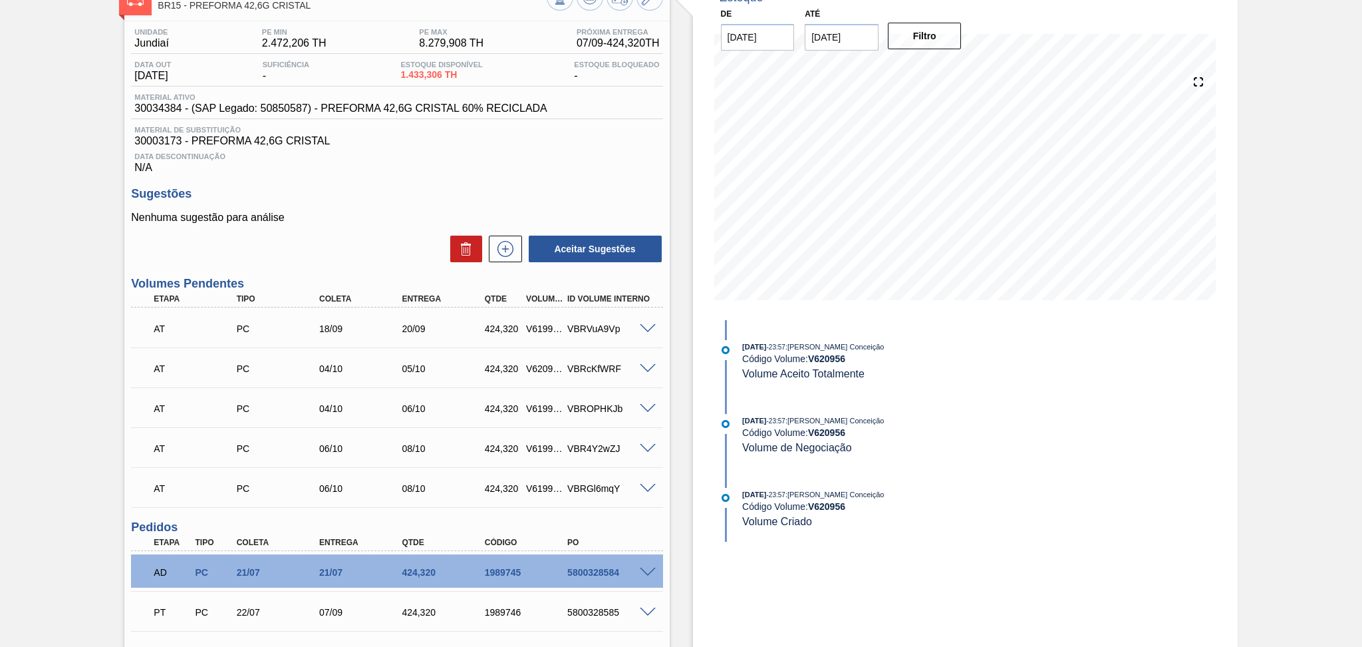
click at [646, 404] on span at bounding box center [648, 409] width 16 height 10
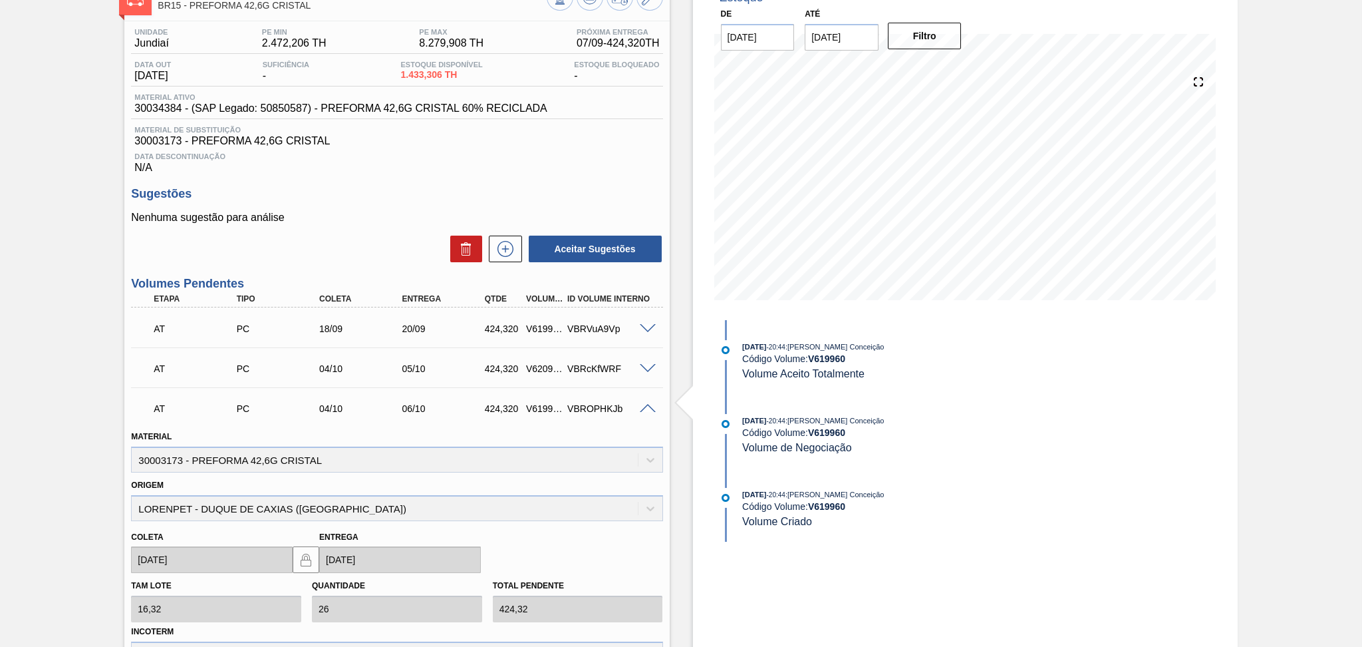
click at [646, 404] on span at bounding box center [648, 409] width 16 height 10
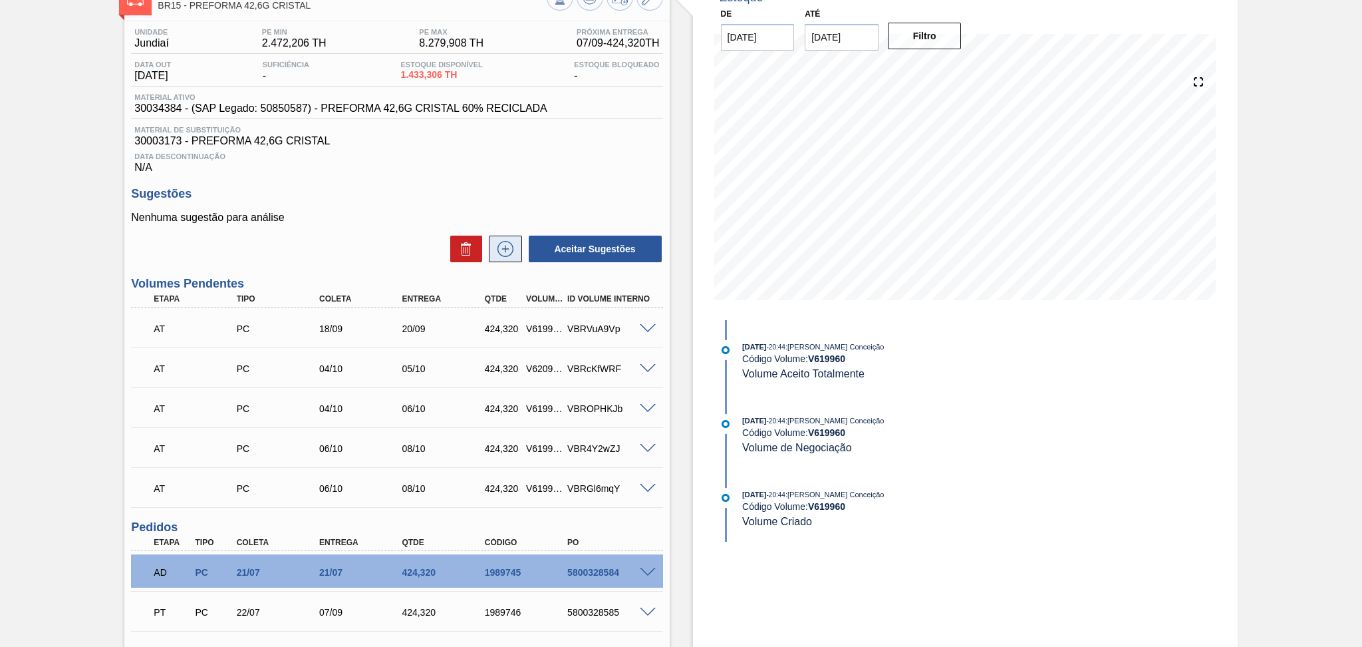
click at [498, 248] on icon at bounding box center [505, 249] width 21 height 16
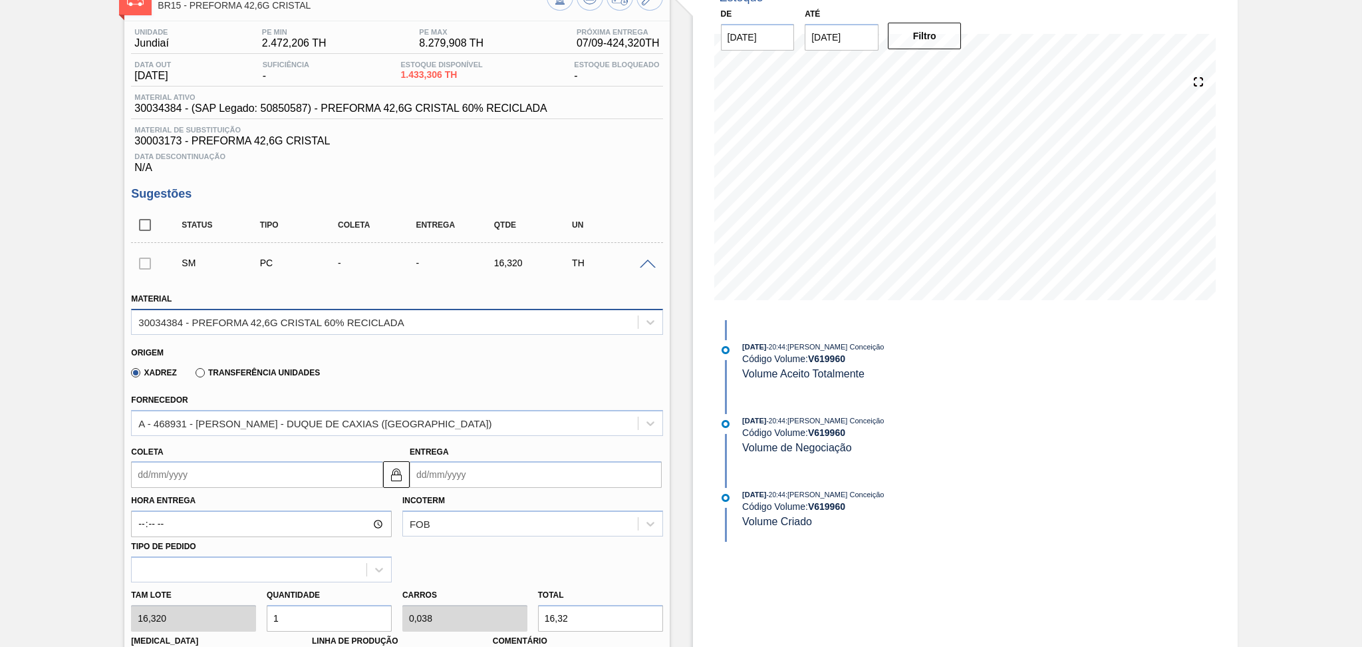
click at [281, 322] on div "30034384 - PREFORMA 42,6G CRISTAL 60% RECICLADA" at bounding box center [270, 321] width 265 height 11
click at [290, 322] on div "30034384 - PREFORMA 42,6G CRISTAL 60% RECICLADA" at bounding box center [270, 321] width 265 height 11
click at [210, 475] on input "Coleta" at bounding box center [257, 474] width 252 height 27
type input "0"
type input "[DATE]"
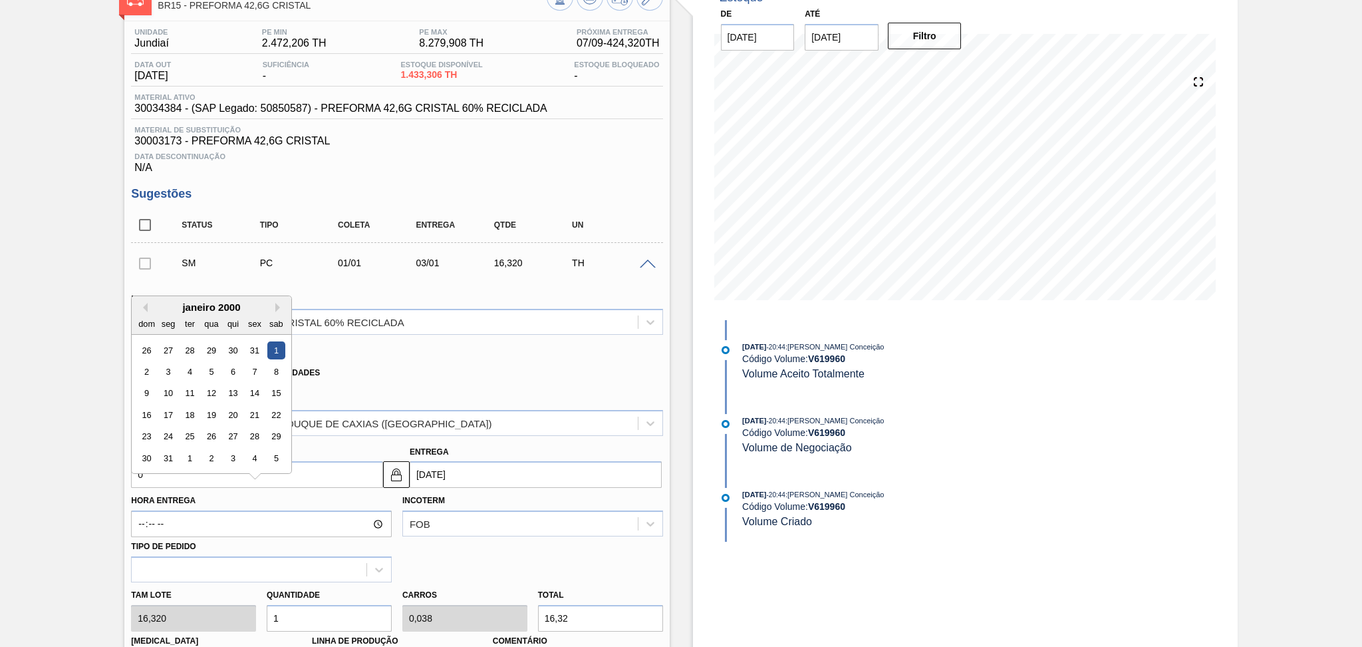
type input "04"
type input "[DATE]"
type input "041"
type input "[DATE]"
type input "04"
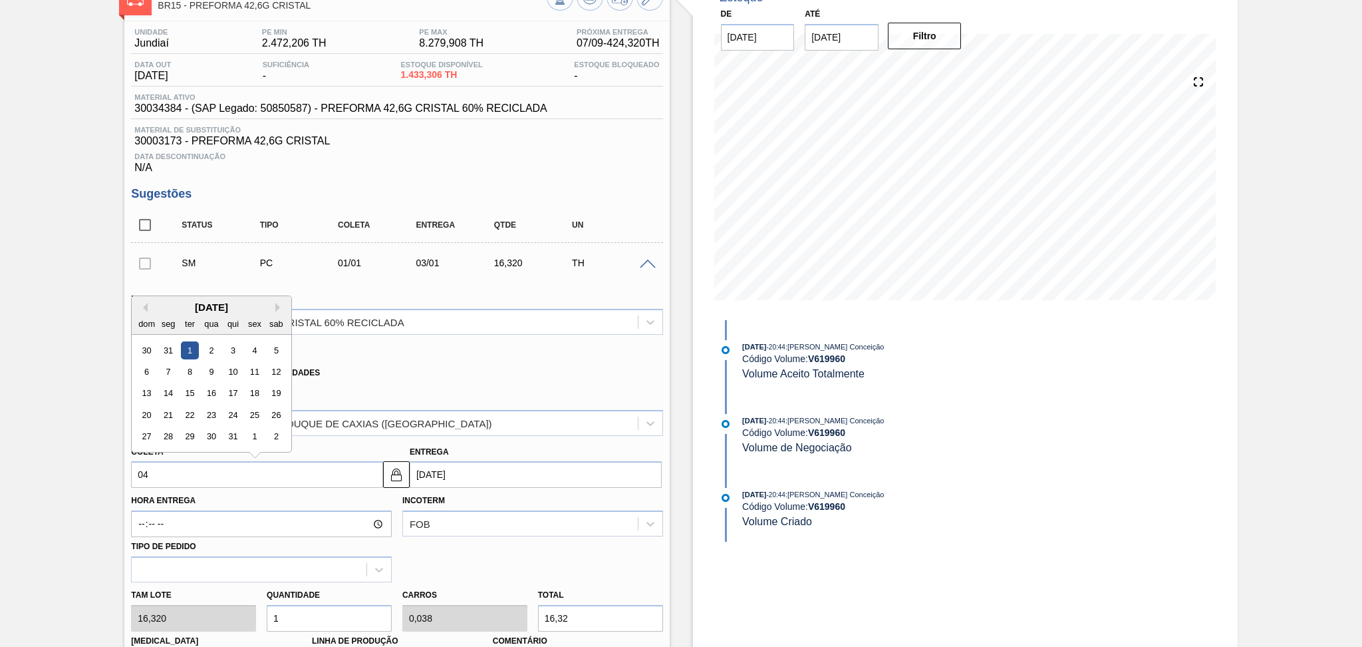
type input "[DATE]"
type input "04/1"
type input "[DATE]"
type input "04/10"
type input "[DATE]"
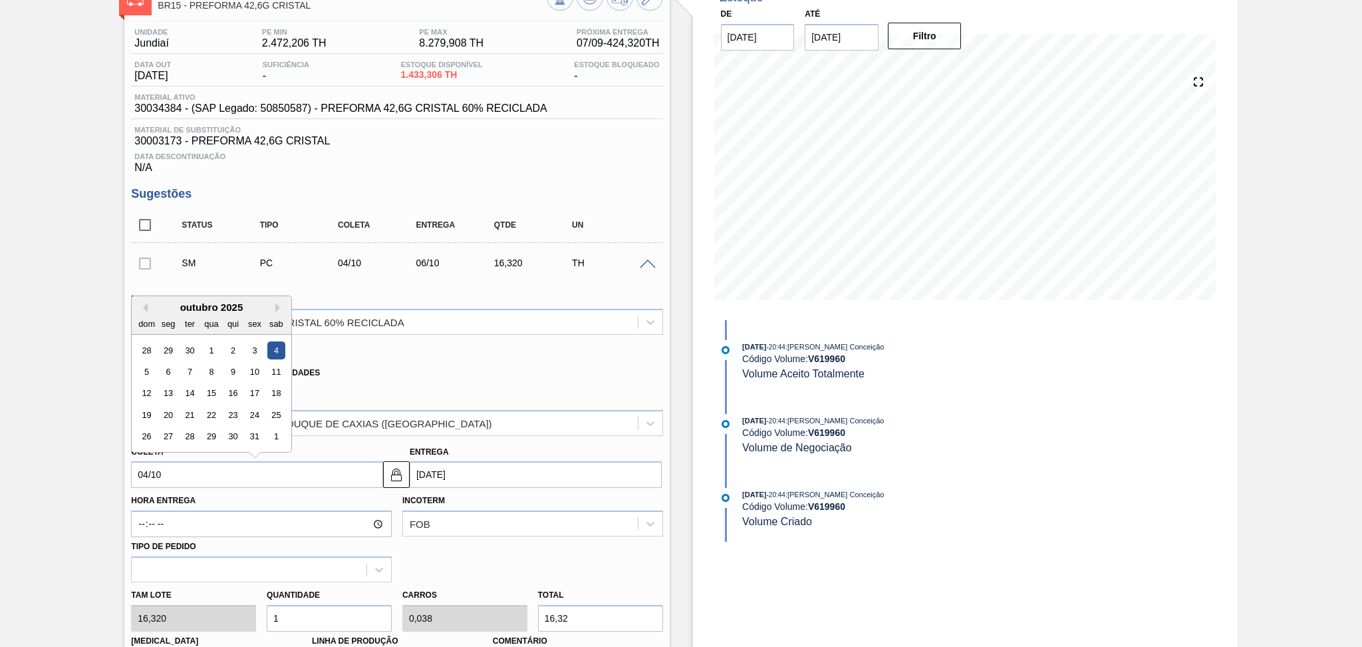
click at [273, 351] on div "4" at bounding box center [276, 350] width 18 height 18
type input "[DATE]"
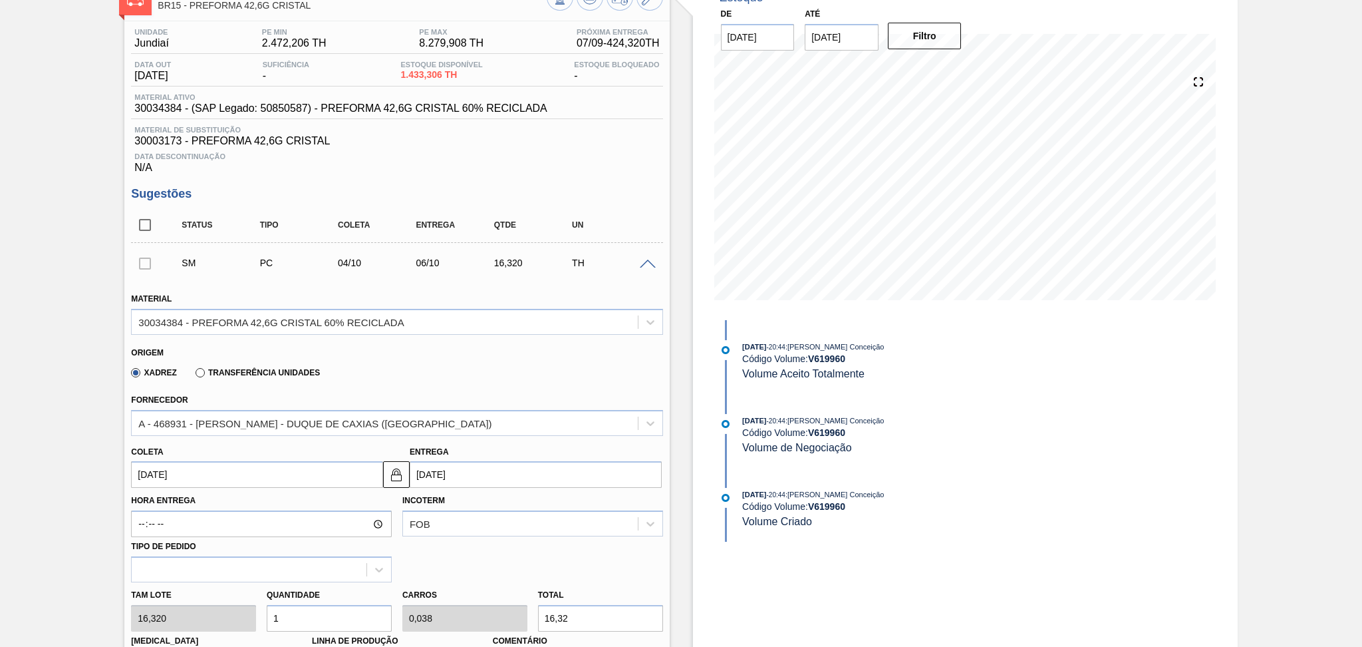
click at [438, 363] on div "Xadrez Transferência Unidades" at bounding box center [391, 370] width 520 height 26
click at [220, 602] on div "Tam lote 16,320 Quantidade 1 Carros 0,038 Total 16,32 [MEDICAL_DATA] N/A Linha …" at bounding box center [397, 629] width 542 height 95
click at [190, 617] on div "Tam lote 16,320 Quantidade 1 Carros 0,038 Total 16,32 [MEDICAL_DATA] N/A Linha …" at bounding box center [397, 629] width 542 height 95
type input "2"
type input "0,077"
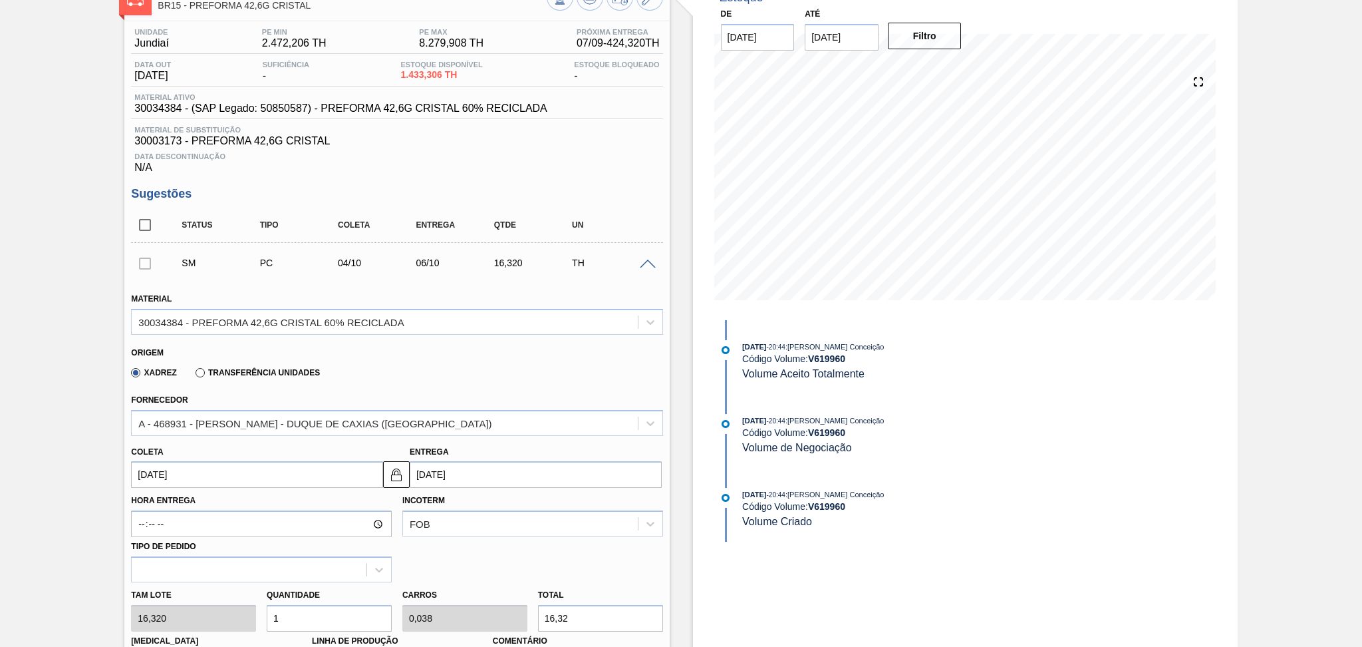
type input "32,64"
type input "26"
type input "1"
type input "424,32"
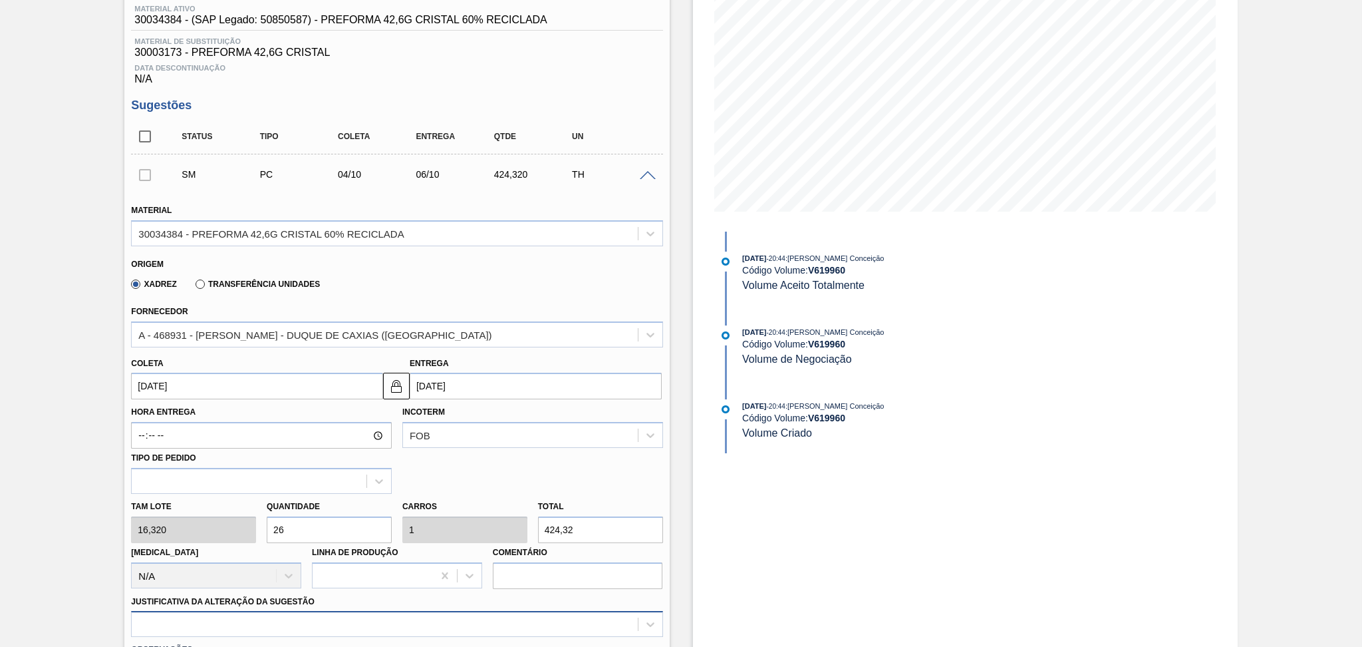
type input "26"
click at [324, 623] on div at bounding box center [396, 624] width 531 height 26
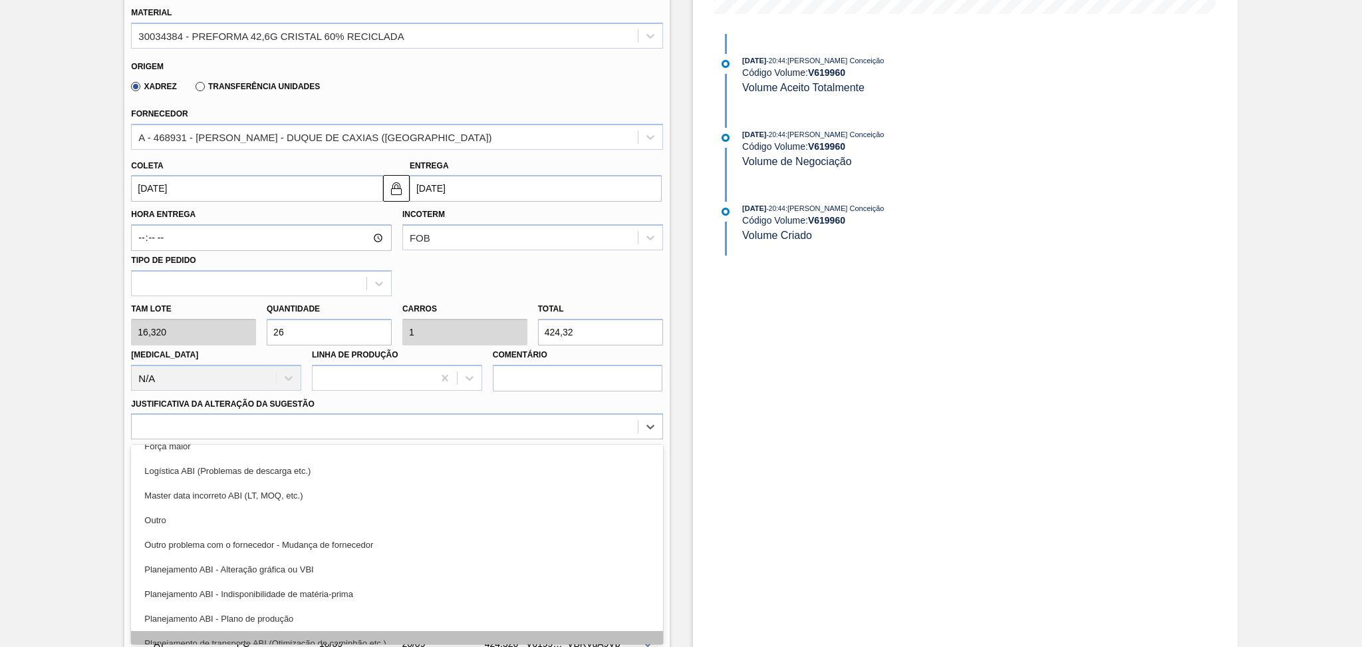
scroll to position [88, 0]
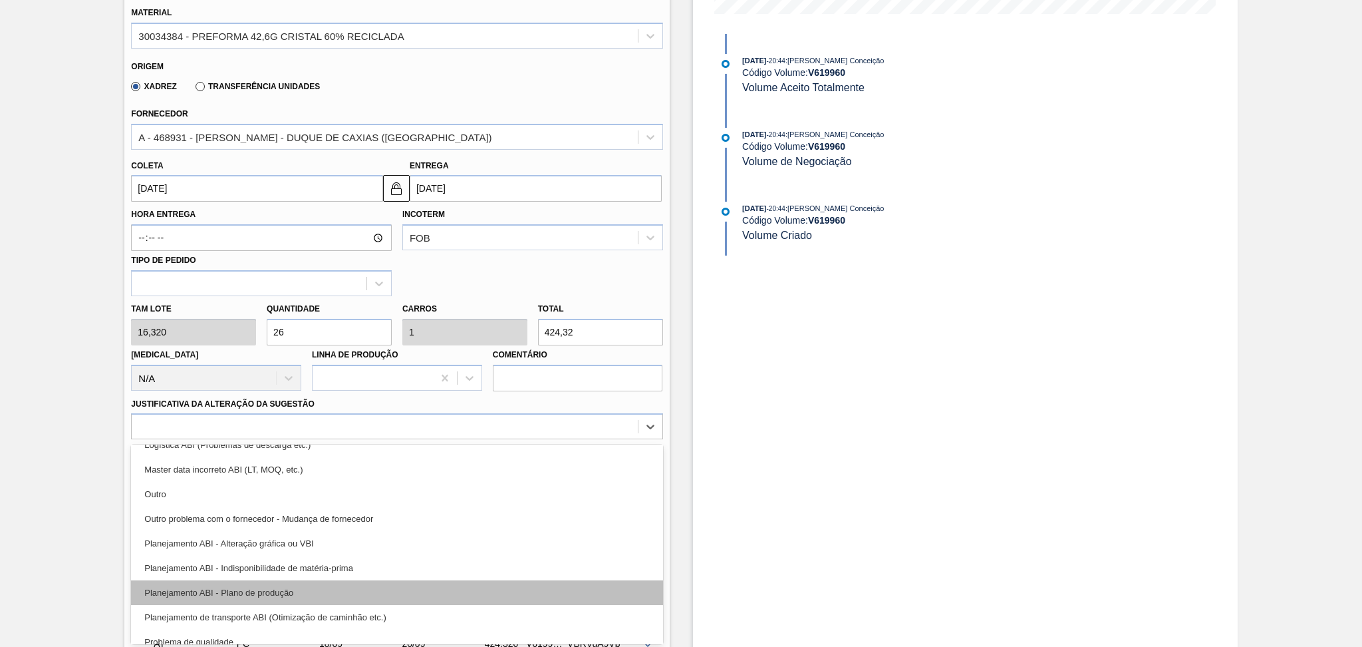
click at [295, 591] on div "Planejamento ABI - Plano de produção" at bounding box center [396, 592] width 531 height 25
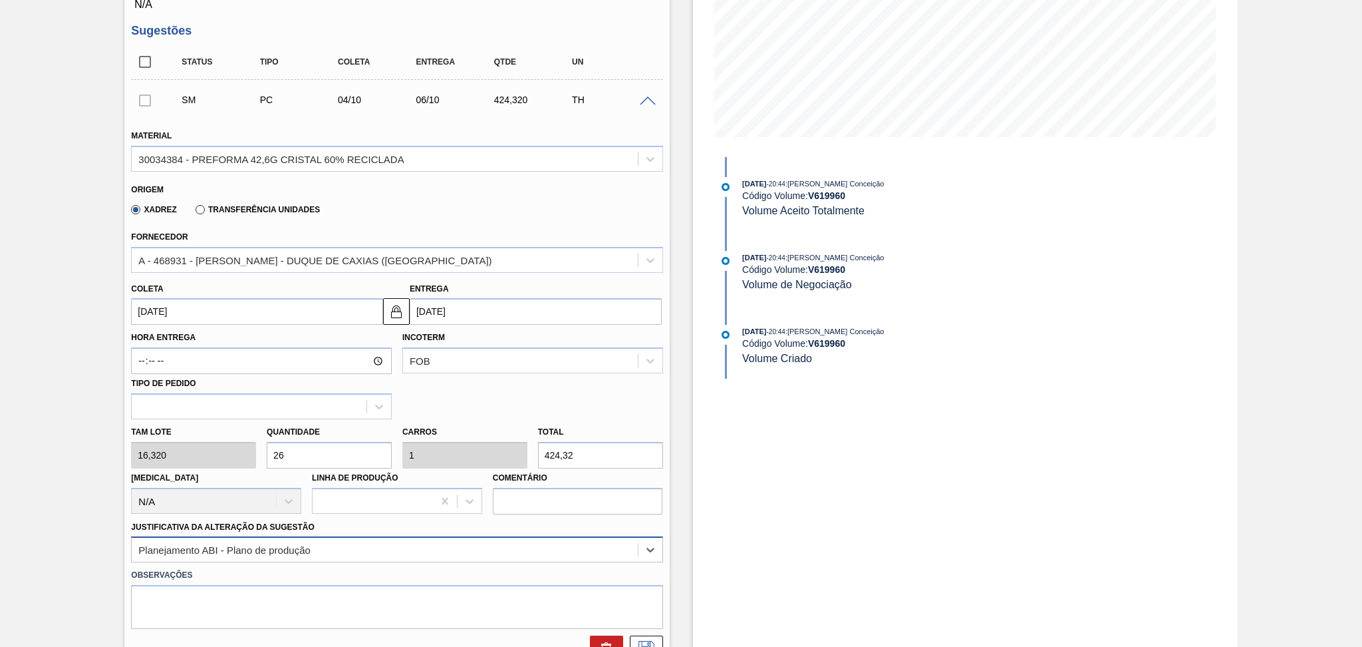
scroll to position [375, 0]
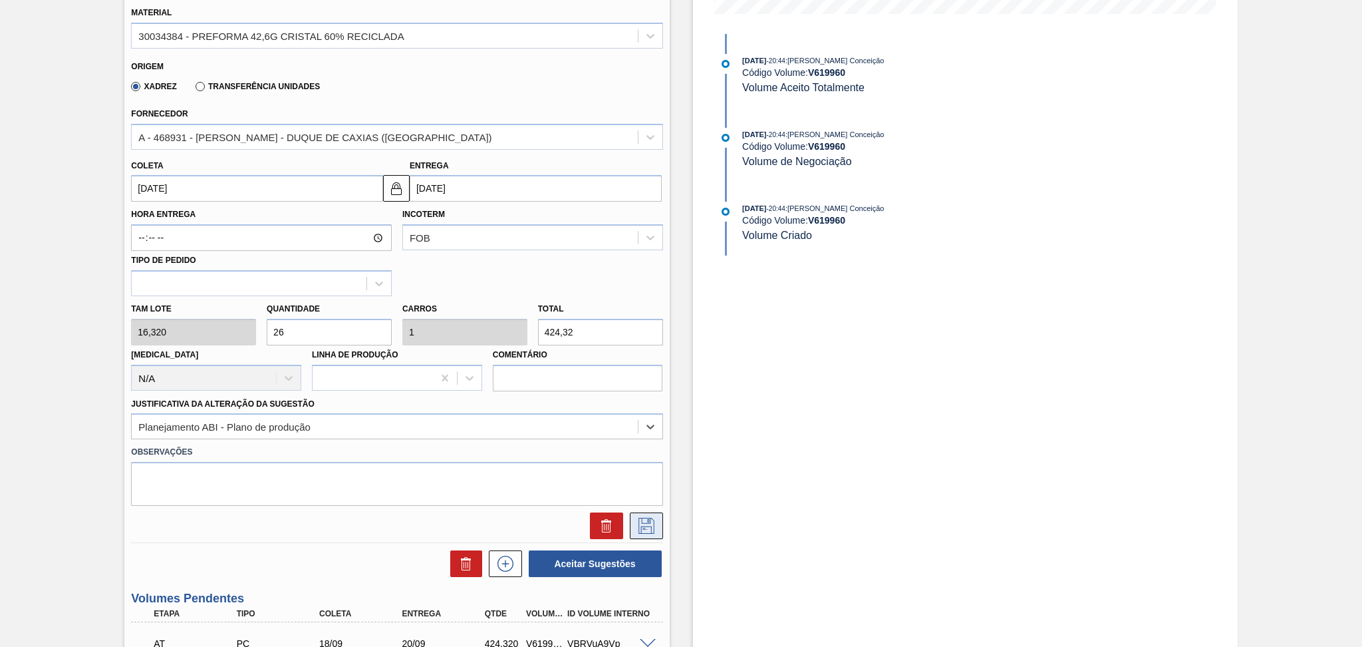
click at [651, 524] on icon at bounding box center [646, 526] width 21 height 16
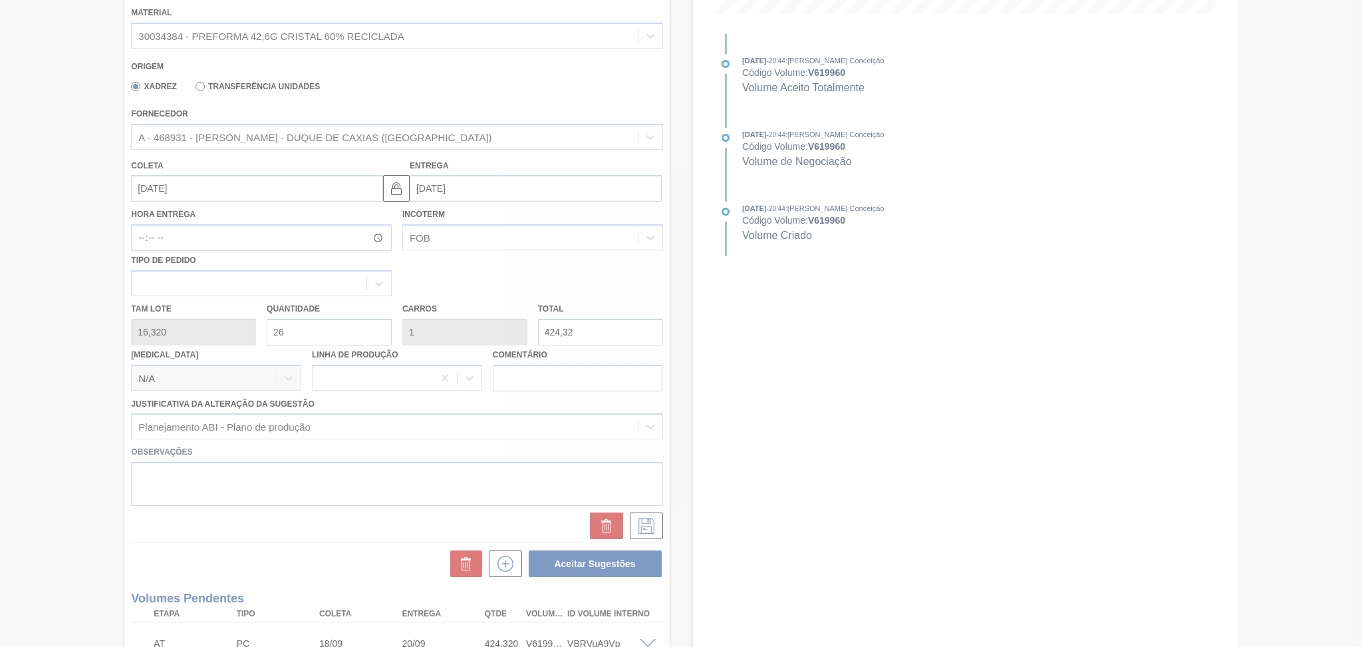
scroll to position [535, 0]
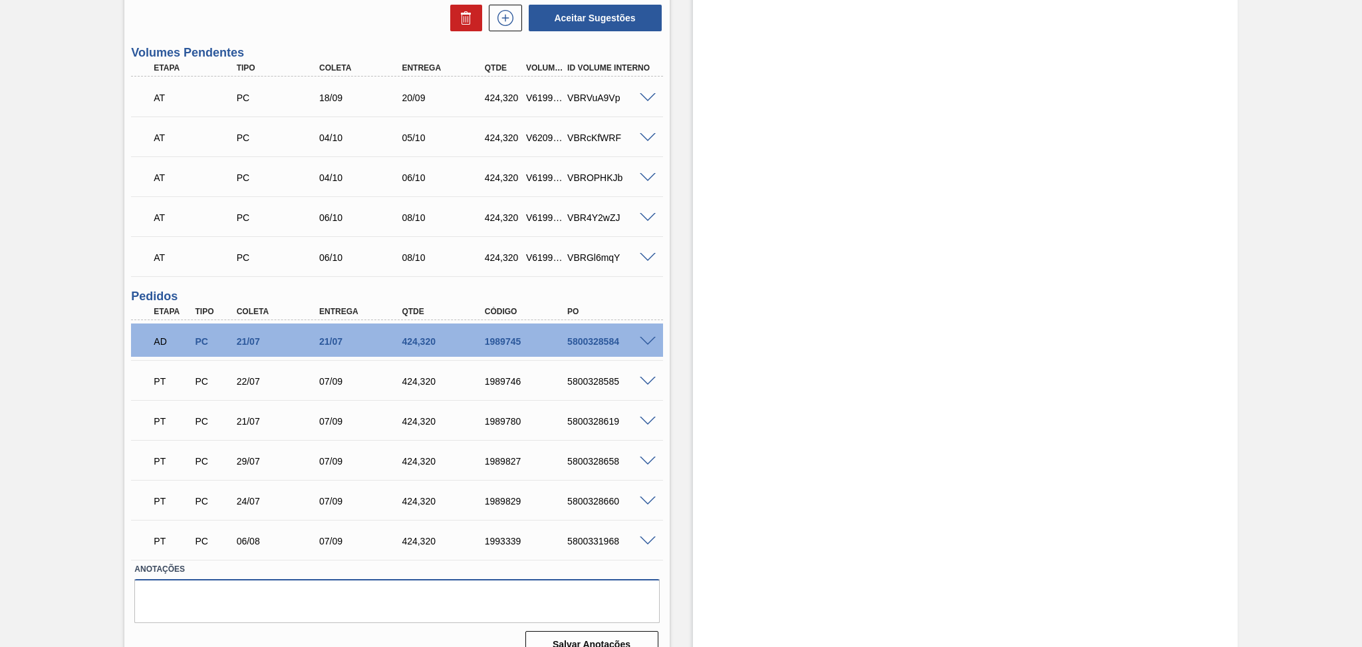
click at [199, 588] on textarea at bounding box center [396, 601] width 525 height 44
click at [311, 601] on textarea "Pedidos de 04/10 carga mista" at bounding box center [396, 601] width 525 height 44
paste textarea "43"
type textarea "Pedidos de 04/10 carga mista 43cx 0%, 6 cxs 40% e 3 cxs 60%"
click at [547, 643] on button "Salvar Anotações" at bounding box center [591, 644] width 133 height 27
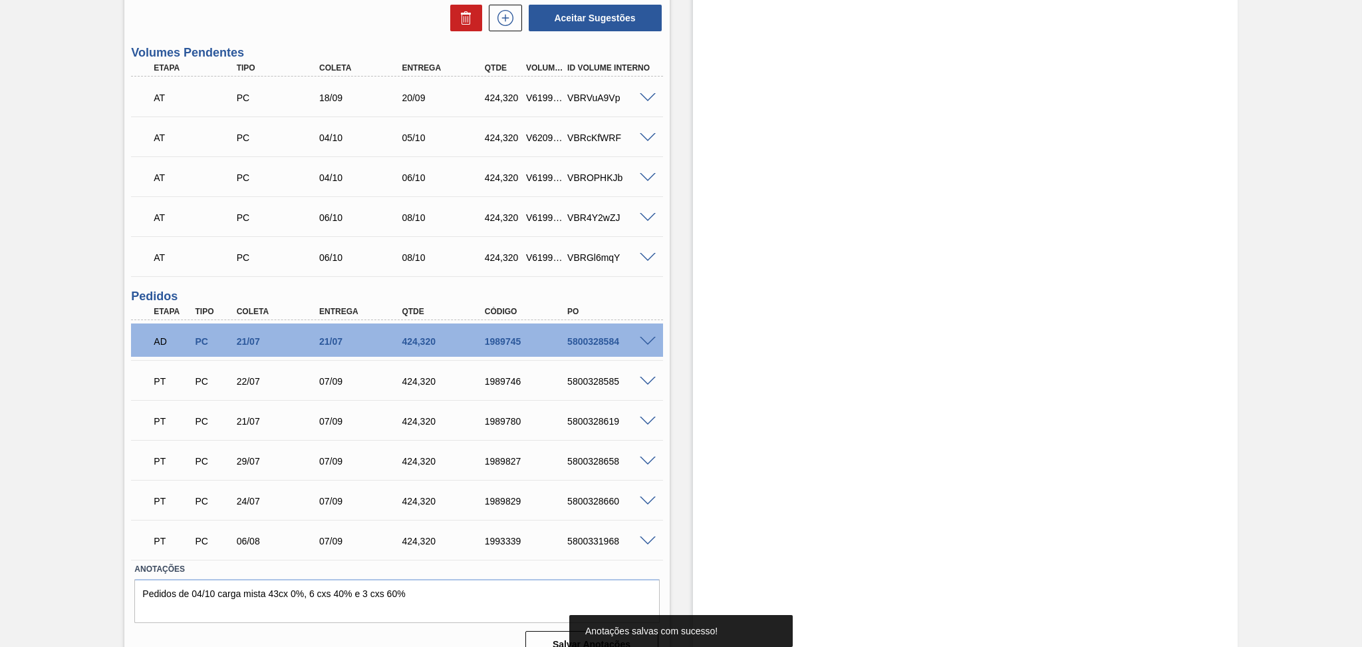
click at [84, 543] on div "Aguardando Descarga BR15 - PREFORMA 42,6G CRISTAL Unidade Jundiaí PE MIN 2.472,…" at bounding box center [681, 100] width 1362 height 1137
click at [334, 376] on div "07/09" at bounding box center [362, 381] width 93 height 11
click at [331, 413] on div "PT PC 21/07 07/09 424,320 1989780 5800328619" at bounding box center [393, 419] width 496 height 27
click at [330, 446] on div "PT PC 29/07 07/09 424,320 1989827 5800328658" at bounding box center [393, 459] width 496 height 27
click at [328, 492] on div "PT PC 24/07 07/09 424,320 1989829 5800328660" at bounding box center [393, 499] width 496 height 27
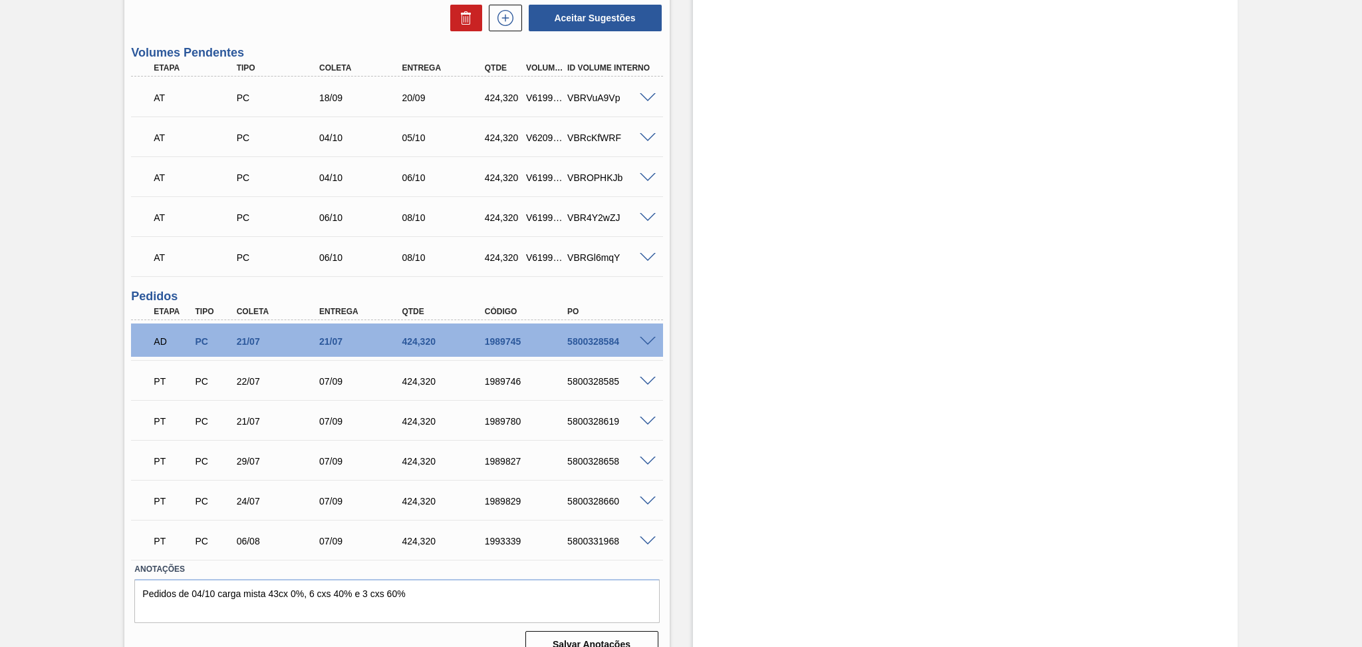
click at [327, 549] on div "PT PC 06/08 07/09 424,320 1993339 5800331968" at bounding box center [393, 539] width 496 height 27
click at [344, 331] on div "AD PC 21/07 21/07 424,320 1989745 5800328584" at bounding box center [393, 340] width 496 height 27
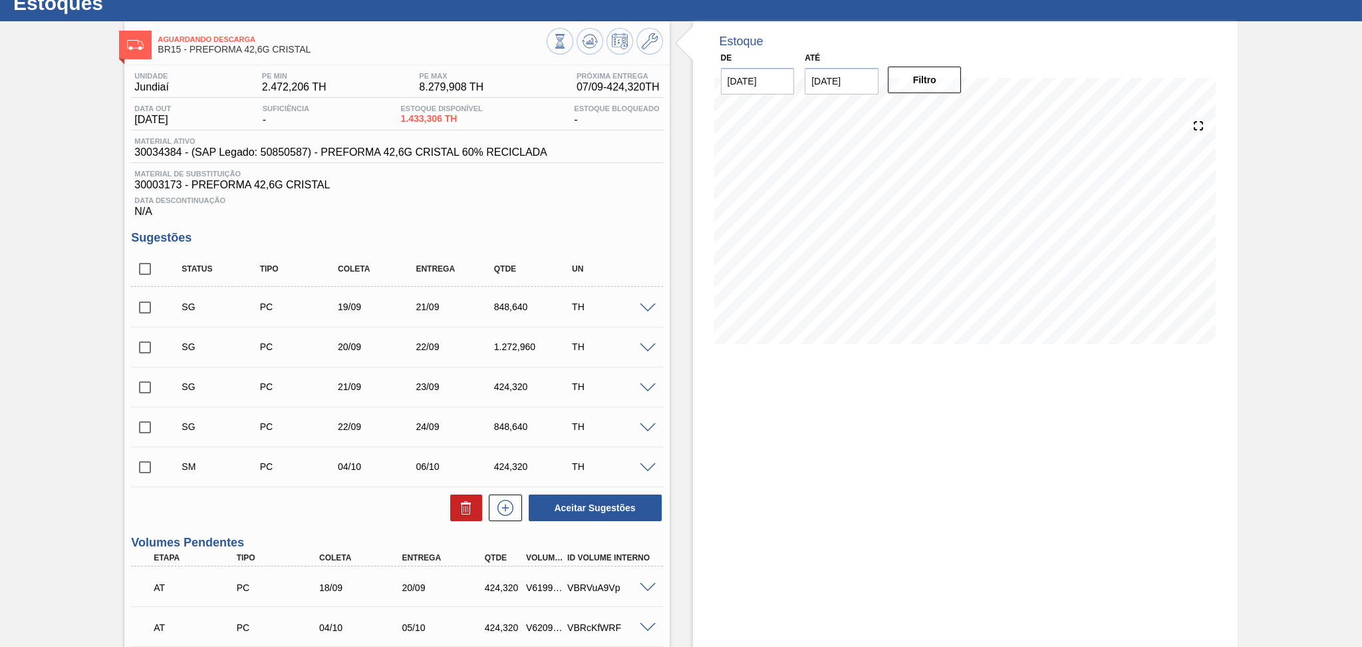
scroll to position [3, 0]
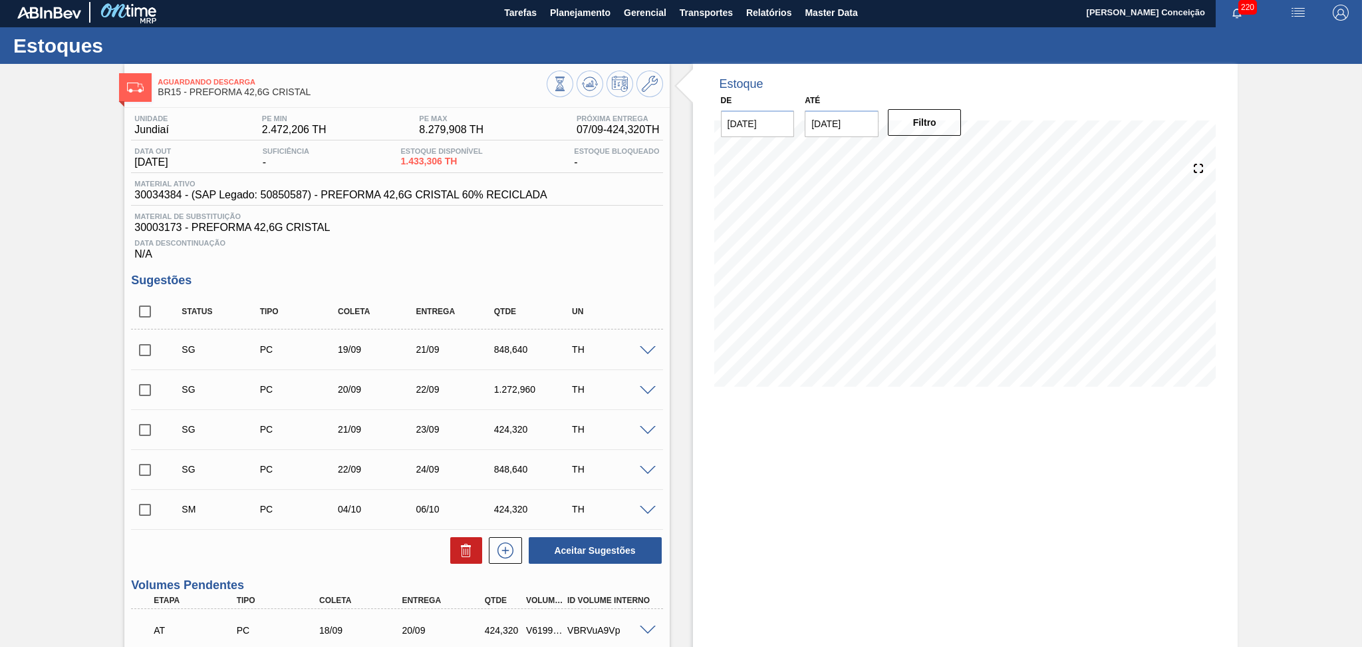
click at [313, 552] on div "Aceitar Sugestões" at bounding box center [396, 549] width 531 height 29
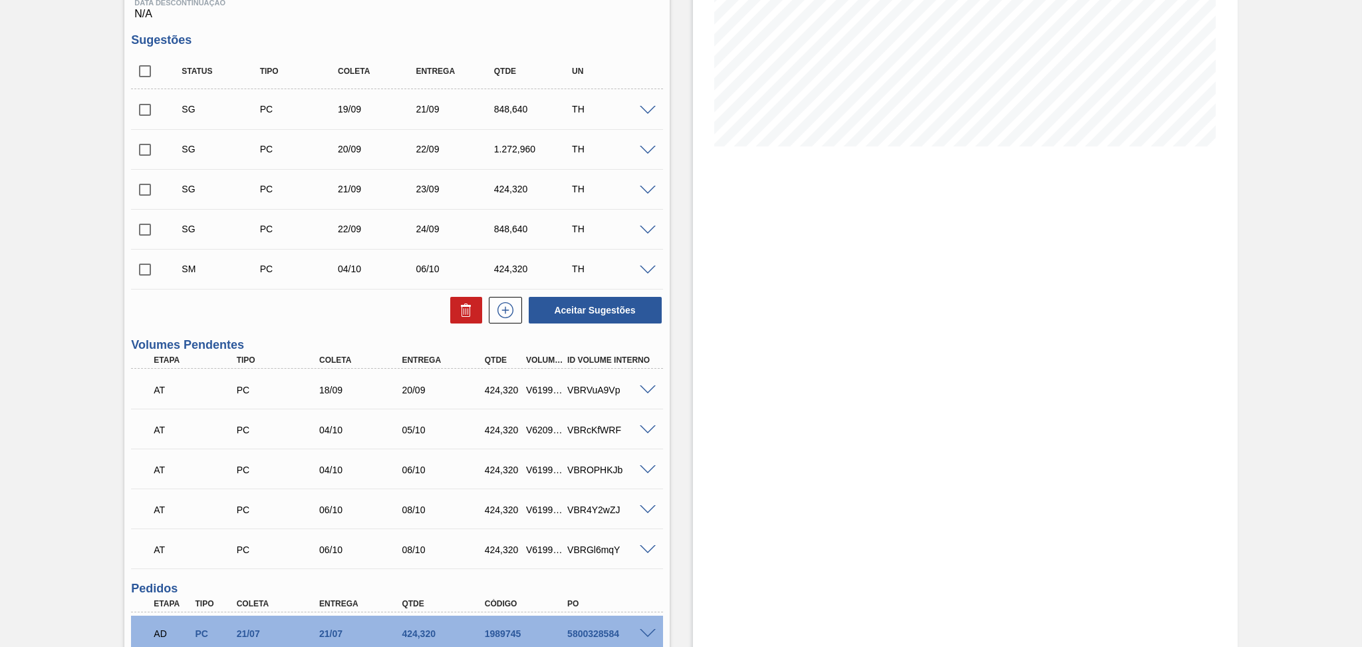
scroll to position [357, 0]
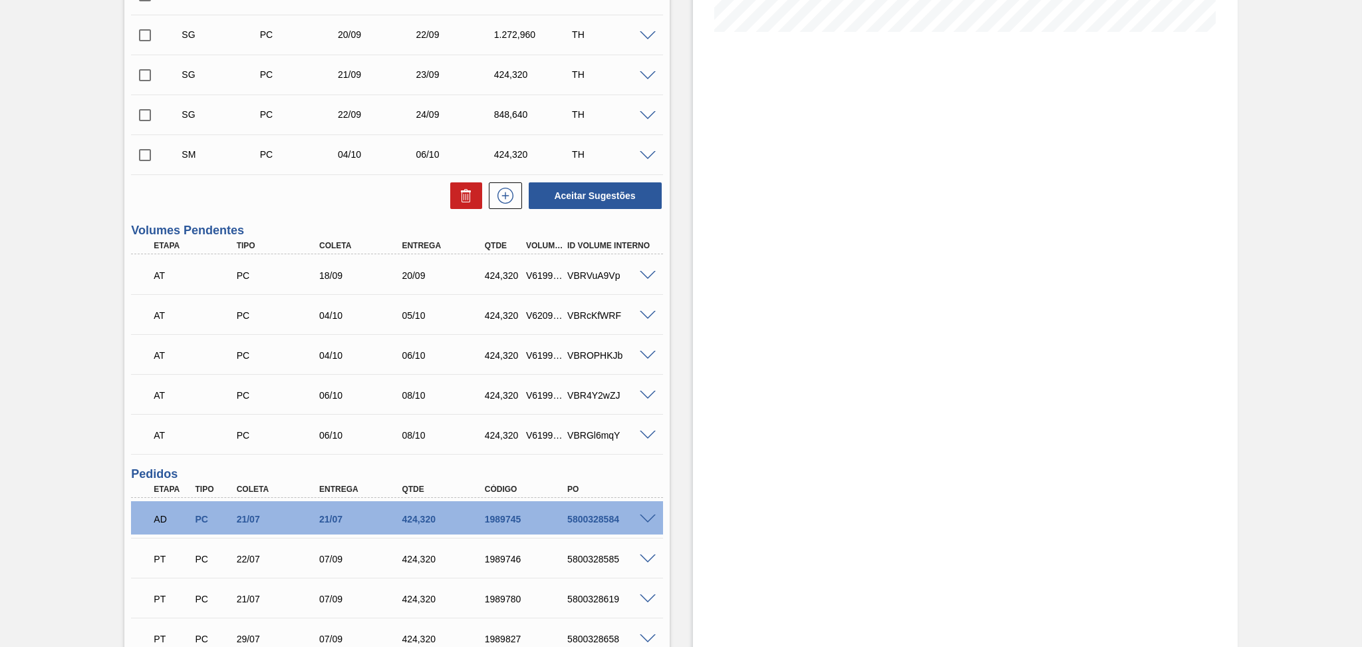
click at [649, 394] on span at bounding box center [648, 395] width 16 height 10
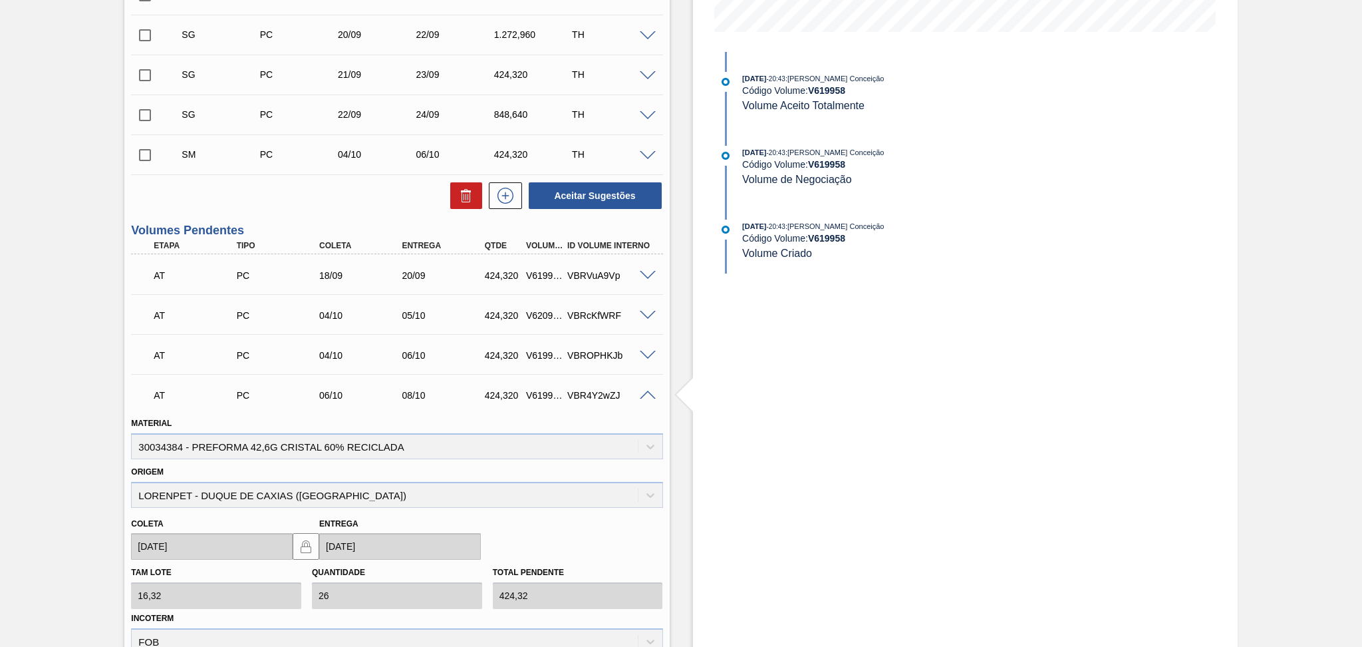
click at [649, 394] on span at bounding box center [648, 395] width 16 height 10
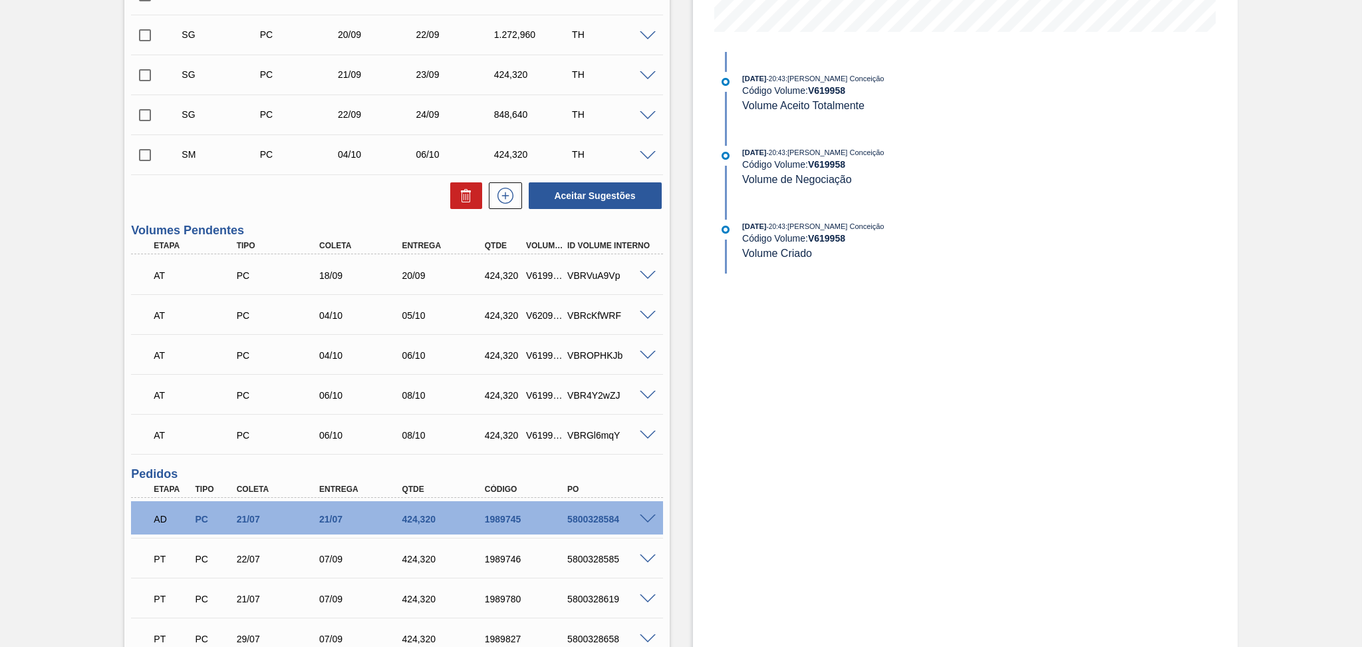
click at [647, 430] on span at bounding box center [648, 435] width 16 height 10
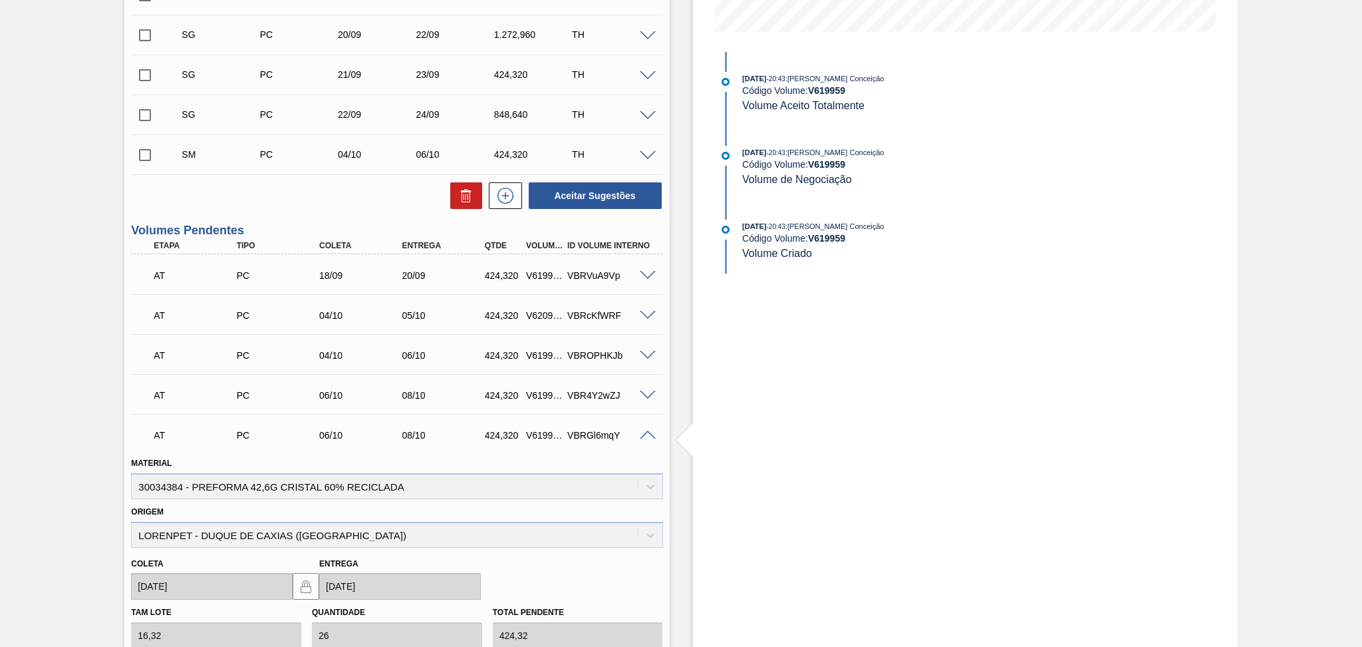
click at [647, 430] on span at bounding box center [648, 435] width 16 height 10
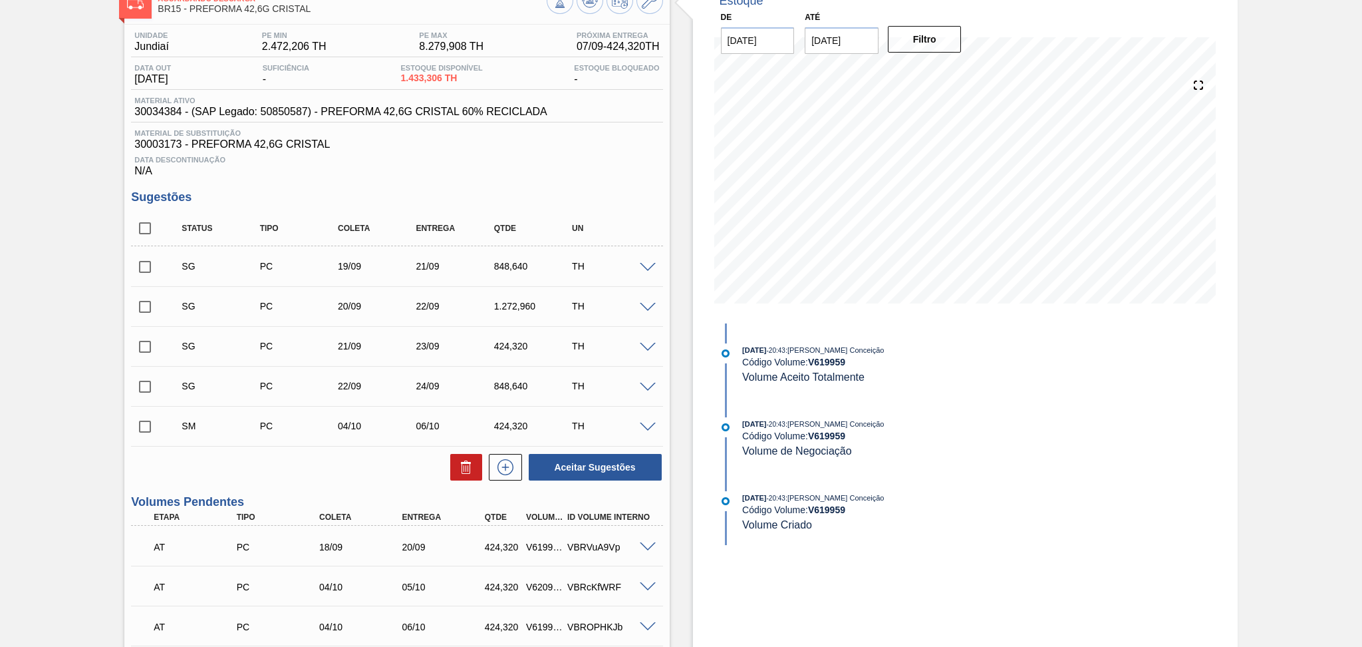
scroll to position [3, 0]
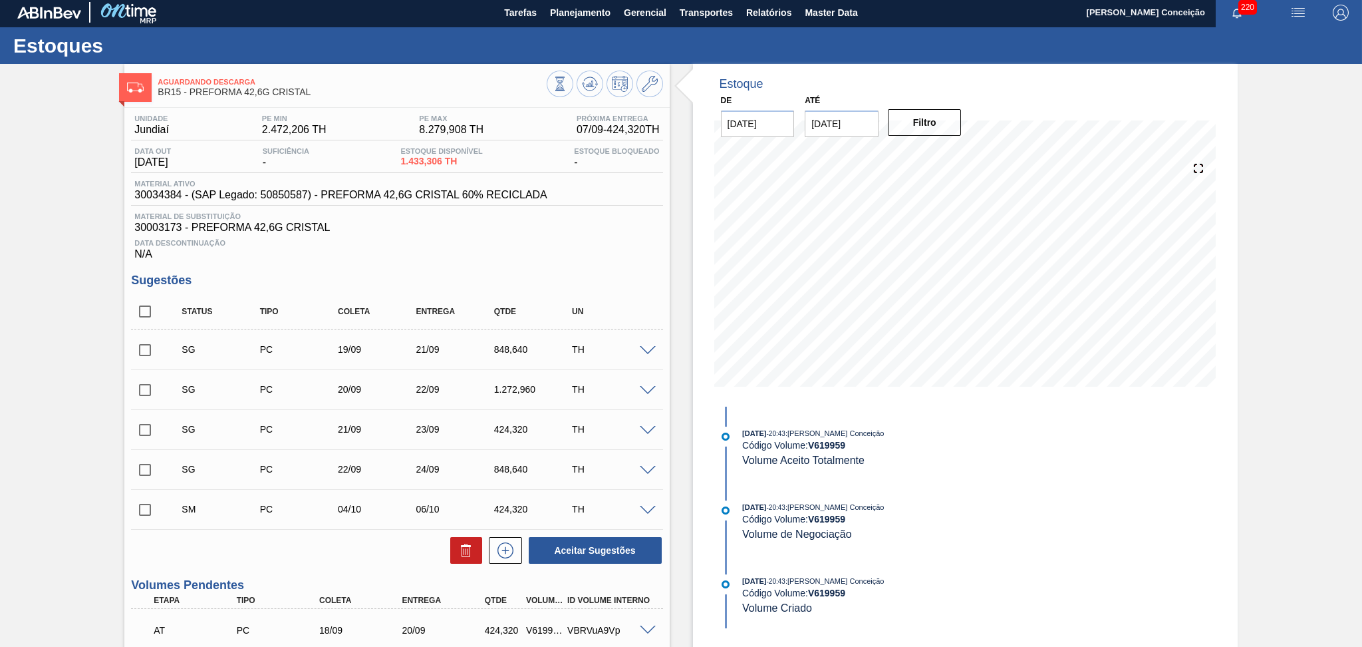
click at [645, 346] on span at bounding box center [648, 351] width 16 height 10
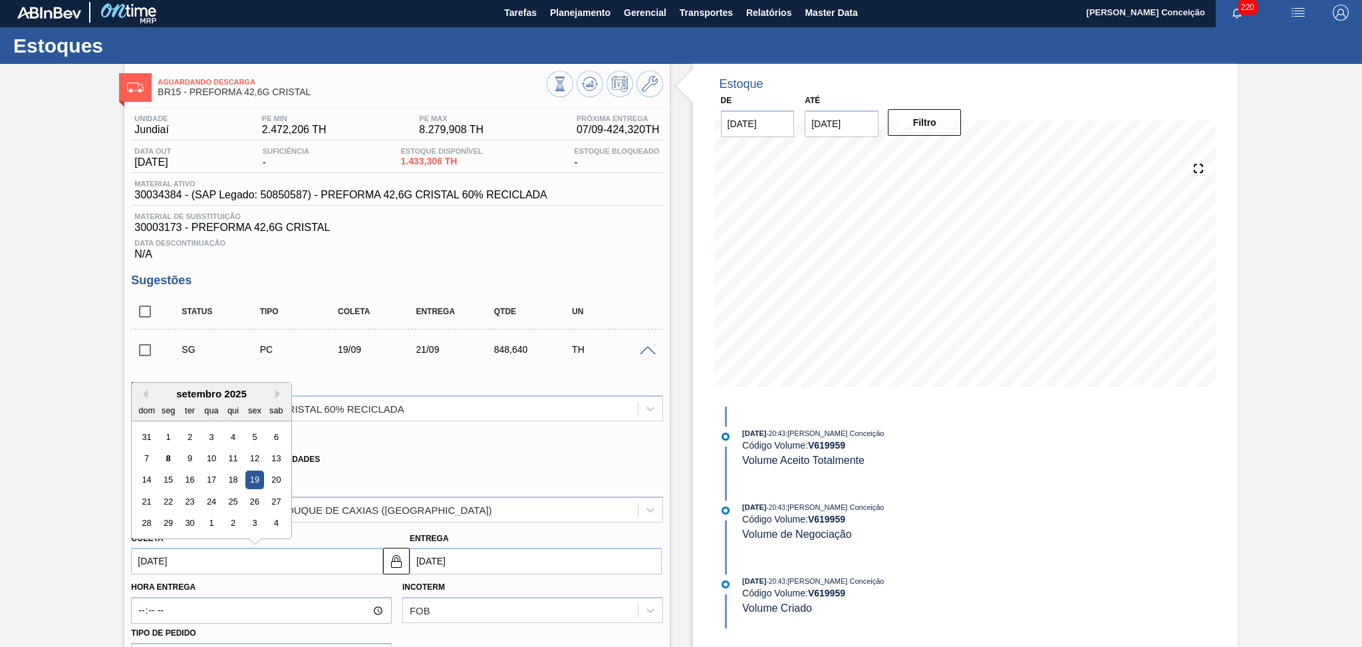
drag, startPoint x: 190, startPoint y: 565, endPoint x: 56, endPoint y: 567, distance: 134.4
type input "0"
type input "[DATE]"
type input "08"
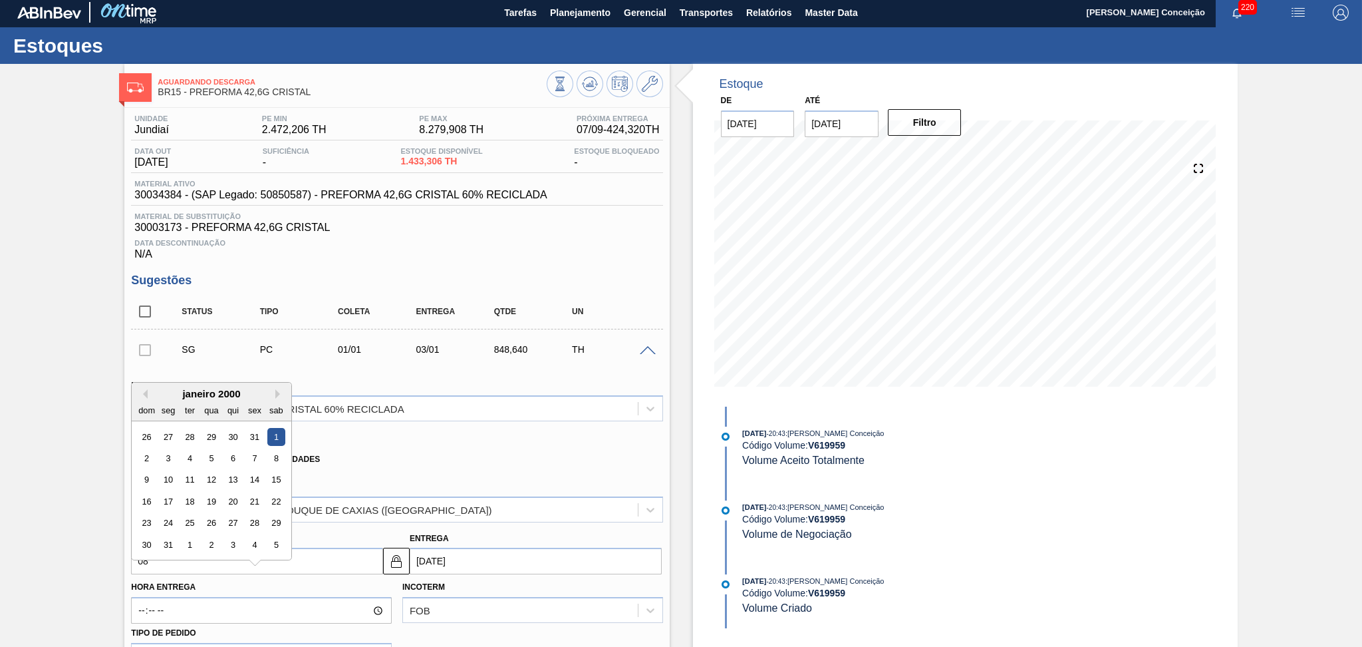
type input "[DATE]"
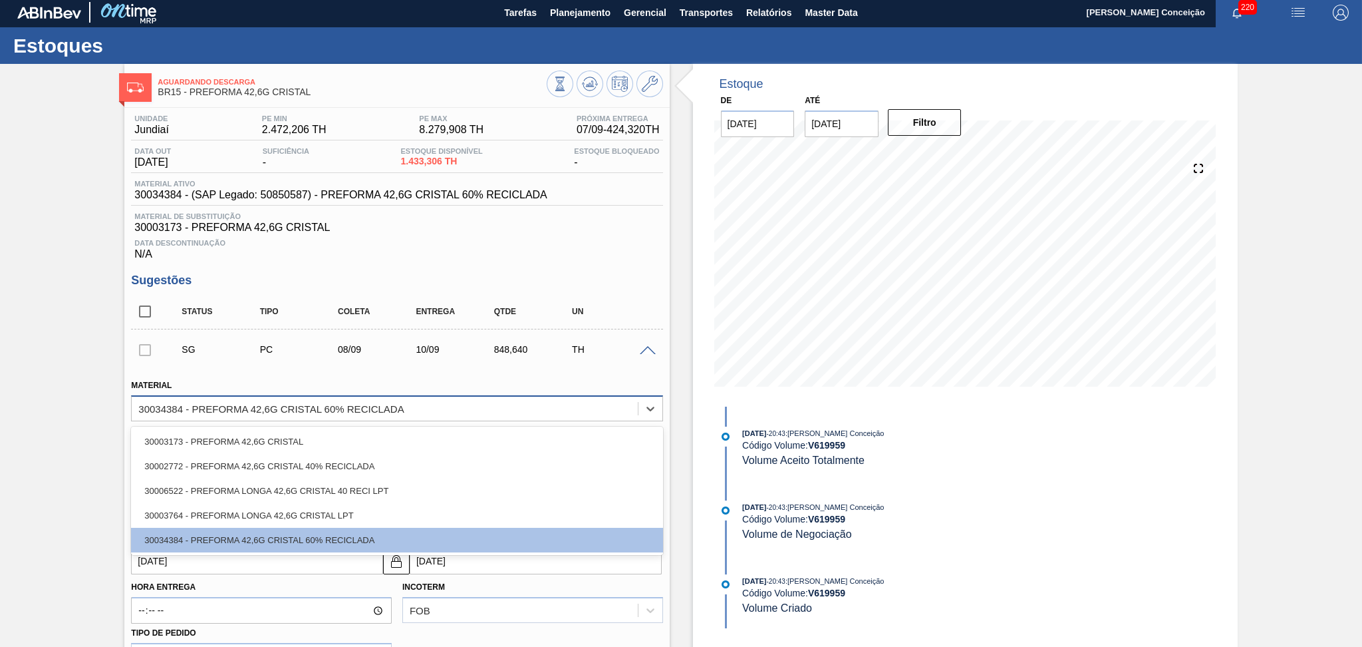
click at [417, 408] on div "30034384 - PREFORMA 42,6G CRISTAL 60% RECICLADA" at bounding box center [385, 407] width 506 height 19
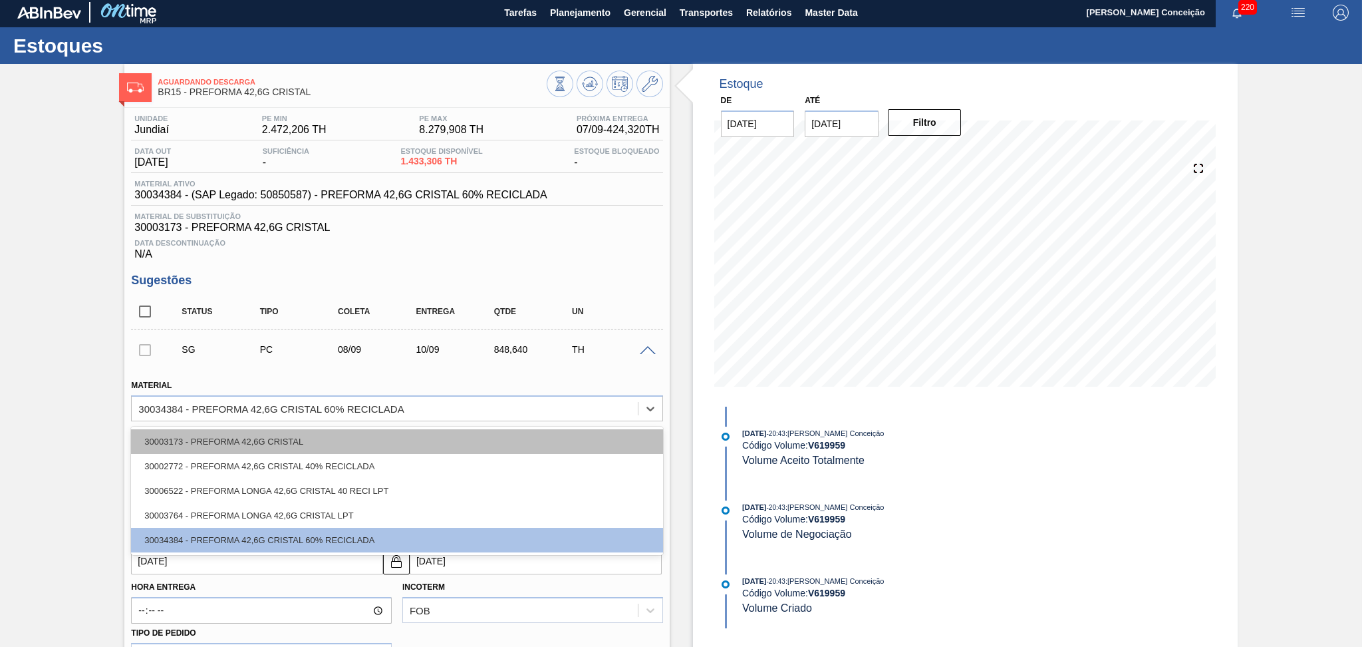
click at [290, 435] on div "30003173 - PREFORMA 42,6G CRISTAL" at bounding box center [396, 441] width 531 height 25
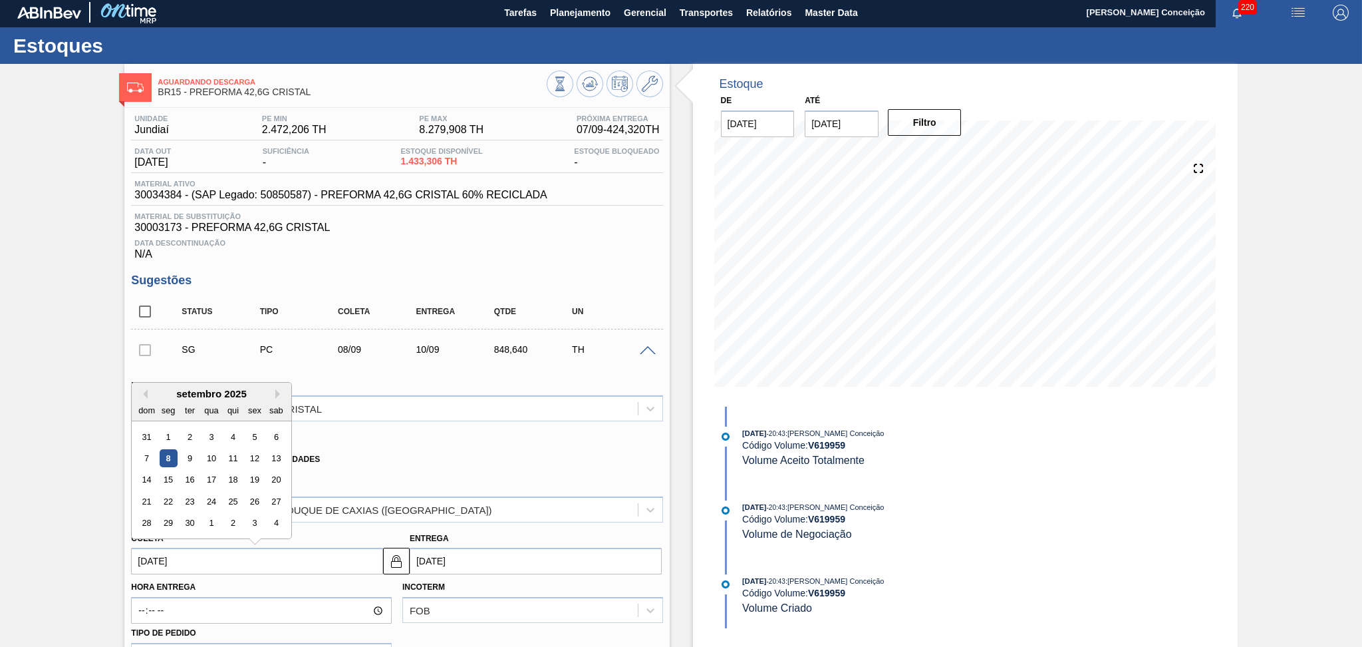
click at [190, 560] on input "[DATE]" at bounding box center [257, 560] width 252 height 27
click at [515, 461] on div "Xadrez Transferência Unidades" at bounding box center [391, 457] width 520 height 26
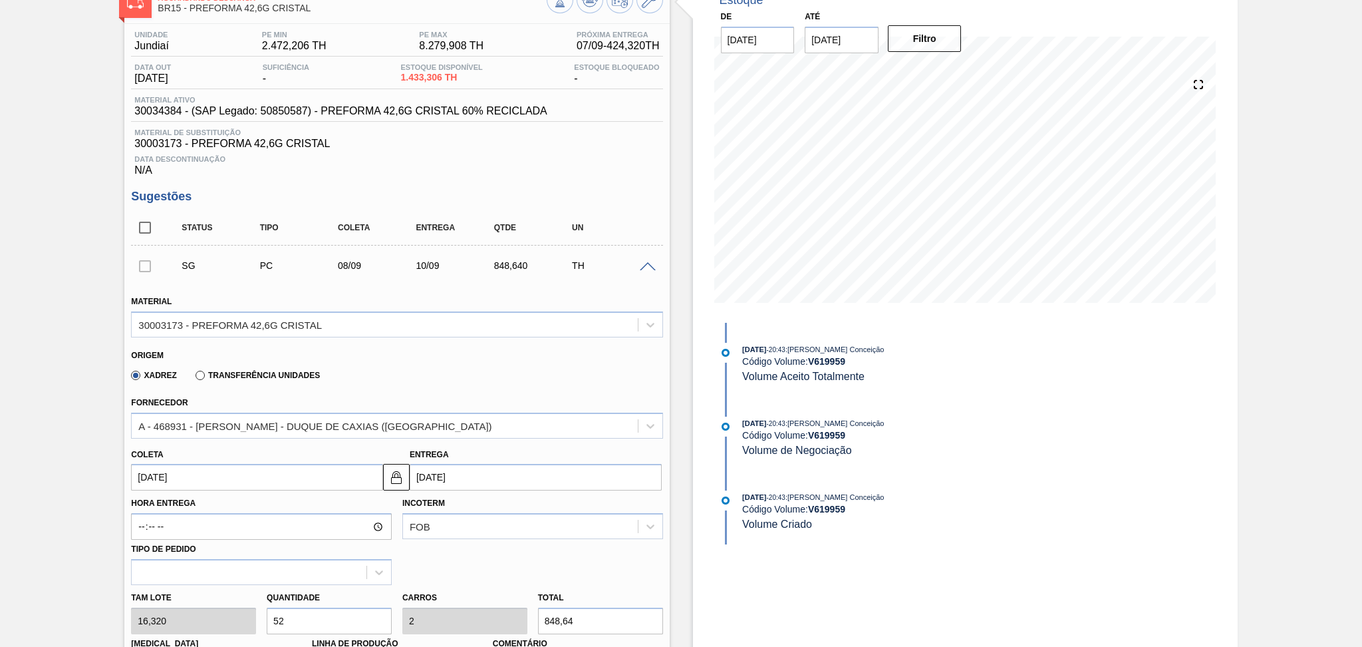
scroll to position [180, 0]
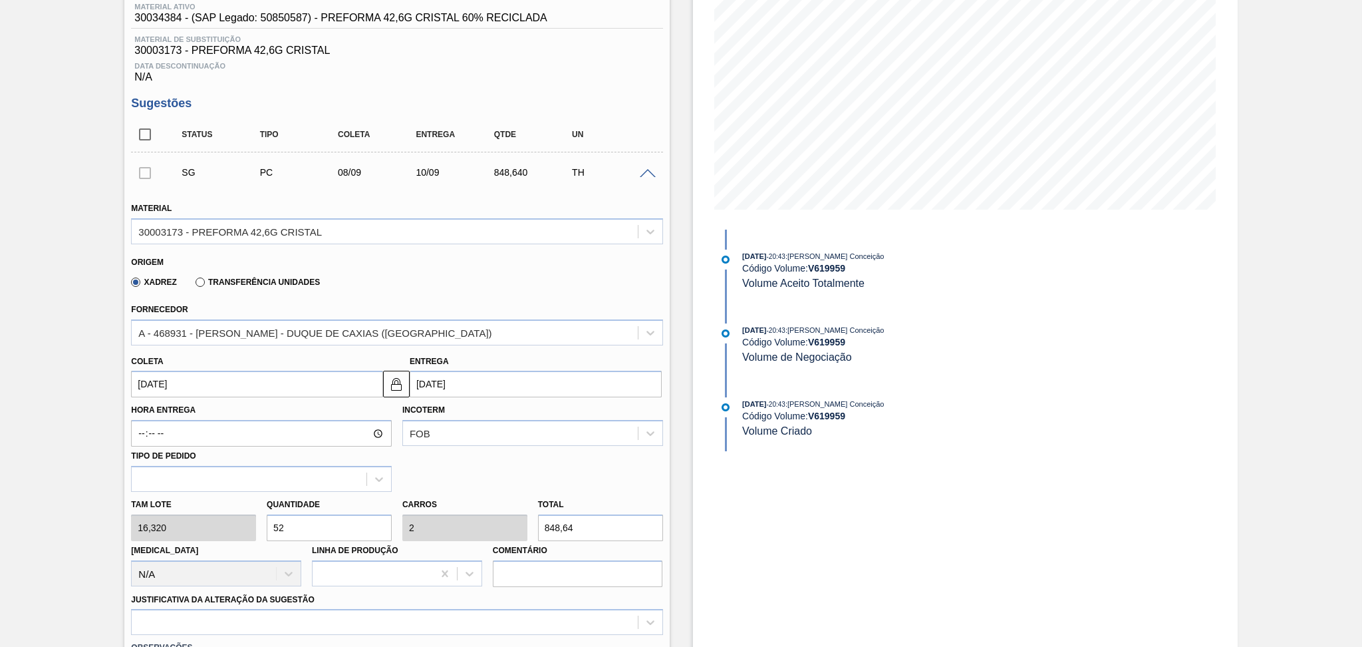
click at [237, 525] on div "Tam lote 16,320 Quantidade 52 Carros 2 Total 848,64 [MEDICAL_DATA] N/A Linha de…" at bounding box center [397, 539] width 542 height 95
type input "2"
type input "0,077"
type input "32,64"
type input "26"
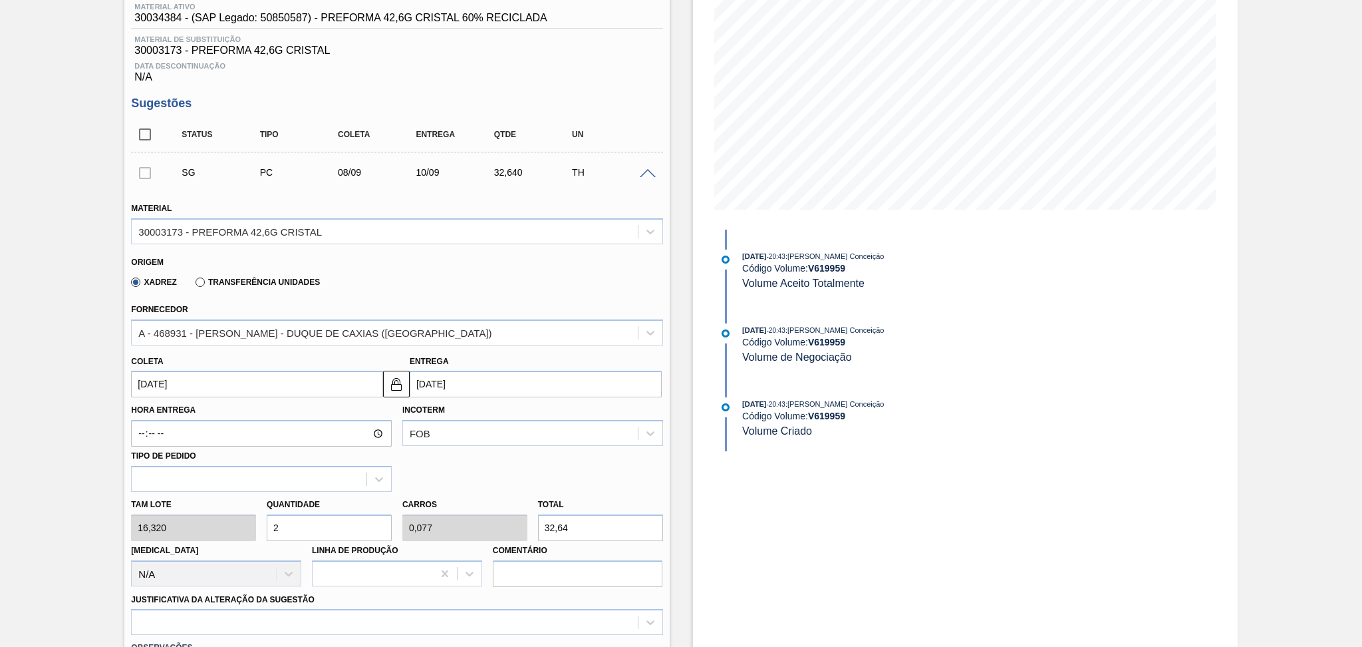
type input "1"
type input "424,32"
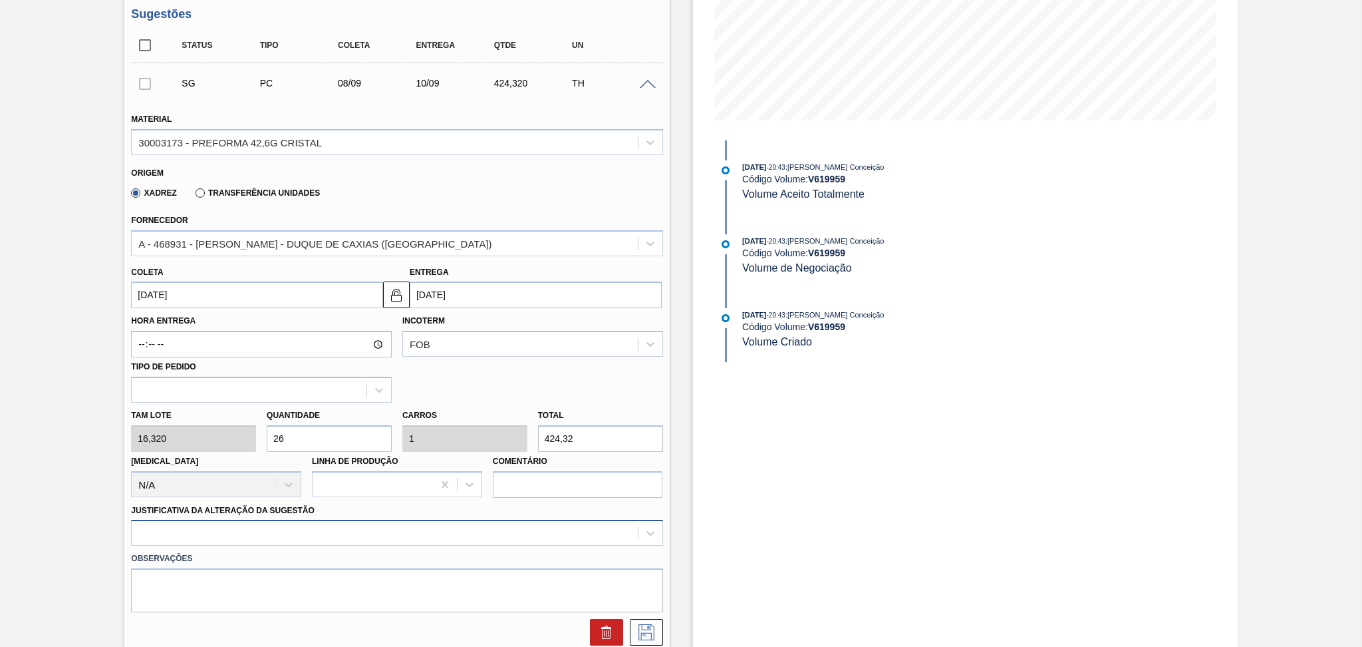
type input "26"
click at [264, 526] on div at bounding box center [396, 533] width 531 height 26
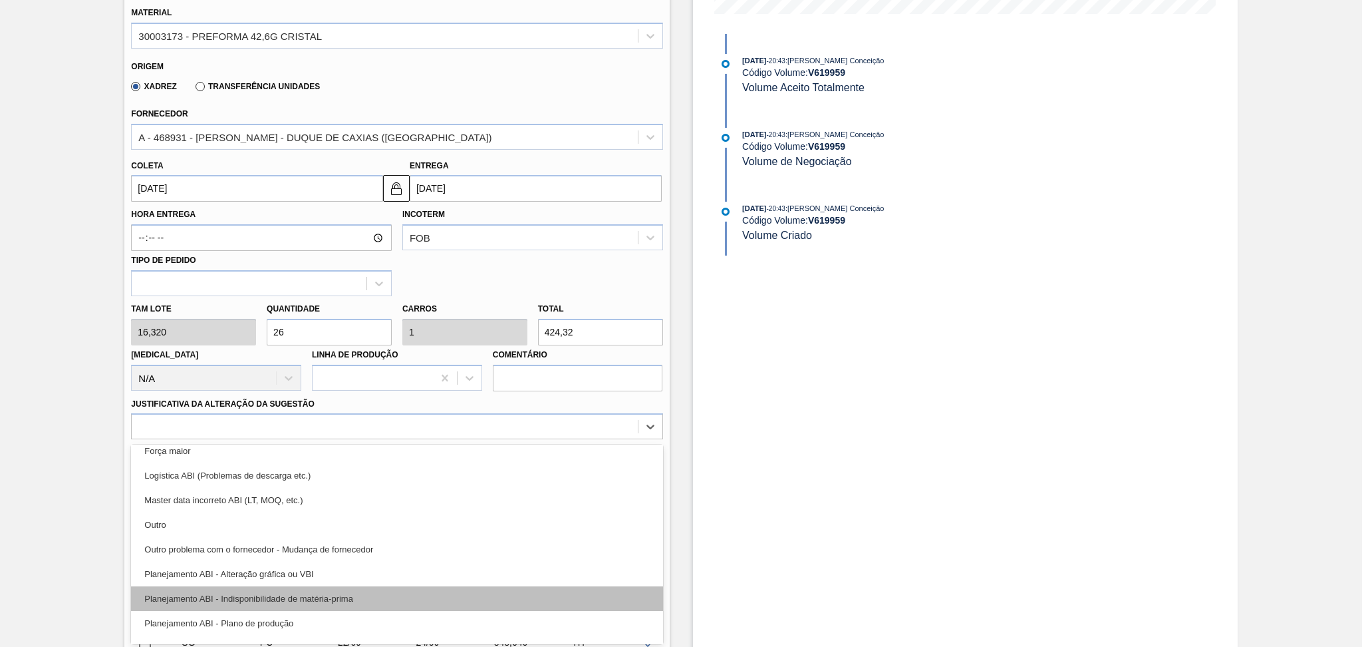
scroll to position [88, 0]
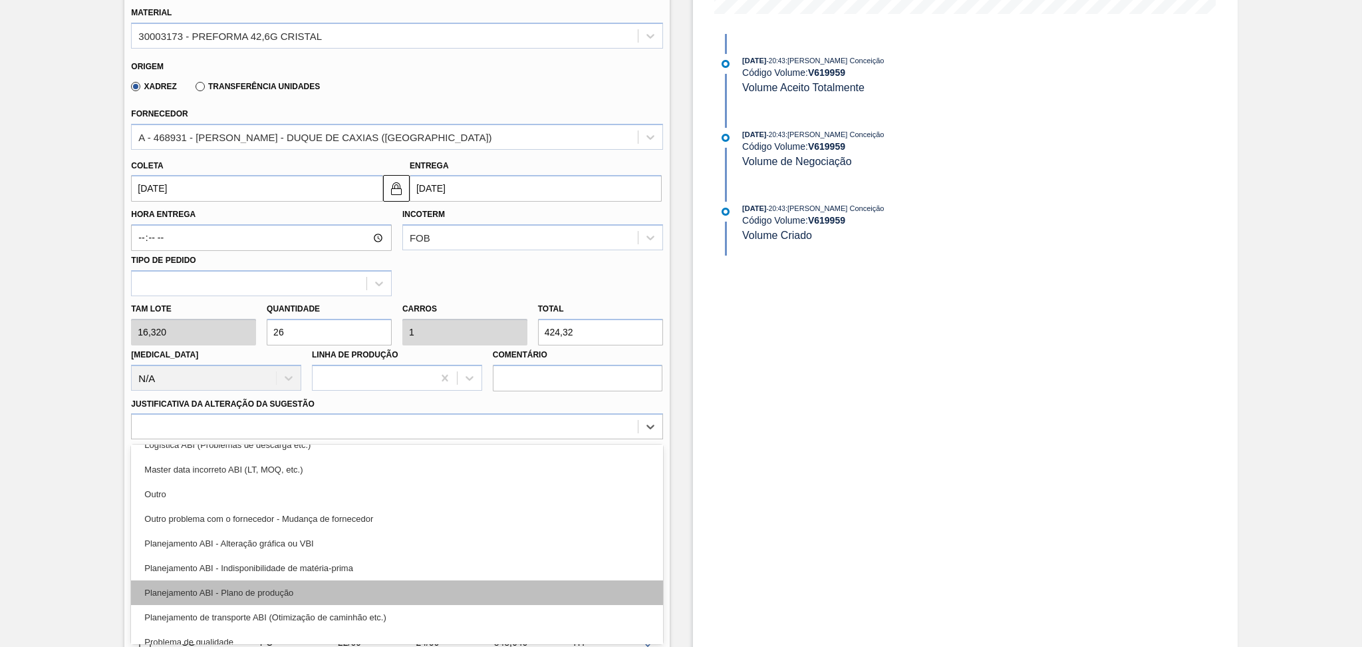
click at [312, 588] on div "Planejamento ABI - Plano de produção" at bounding box center [396, 592] width 531 height 25
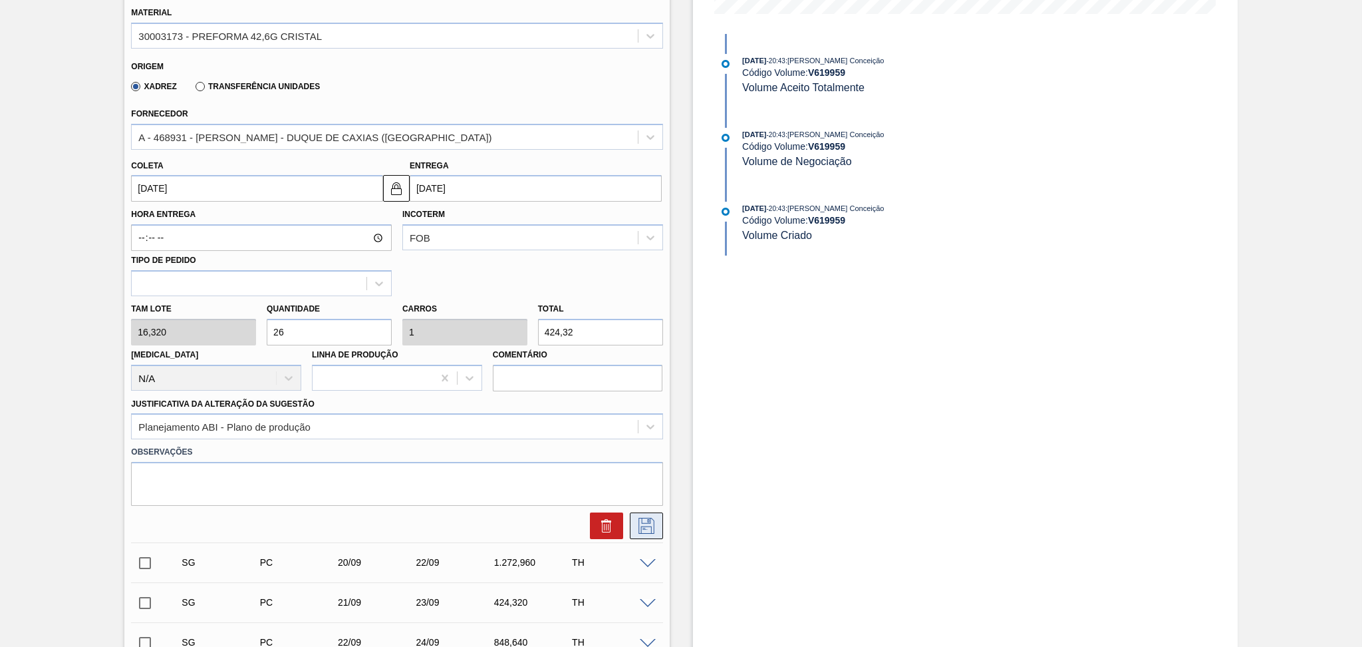
click at [639, 521] on icon at bounding box center [646, 526] width 21 height 16
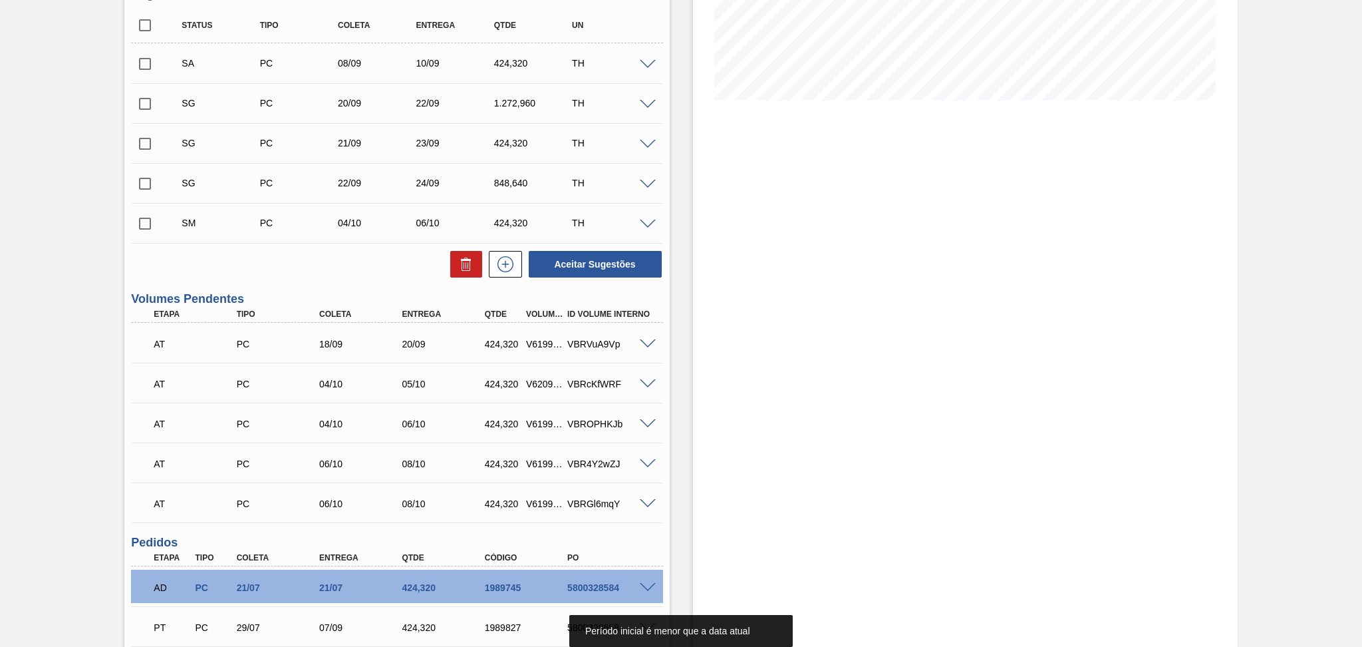
scroll to position [198, 0]
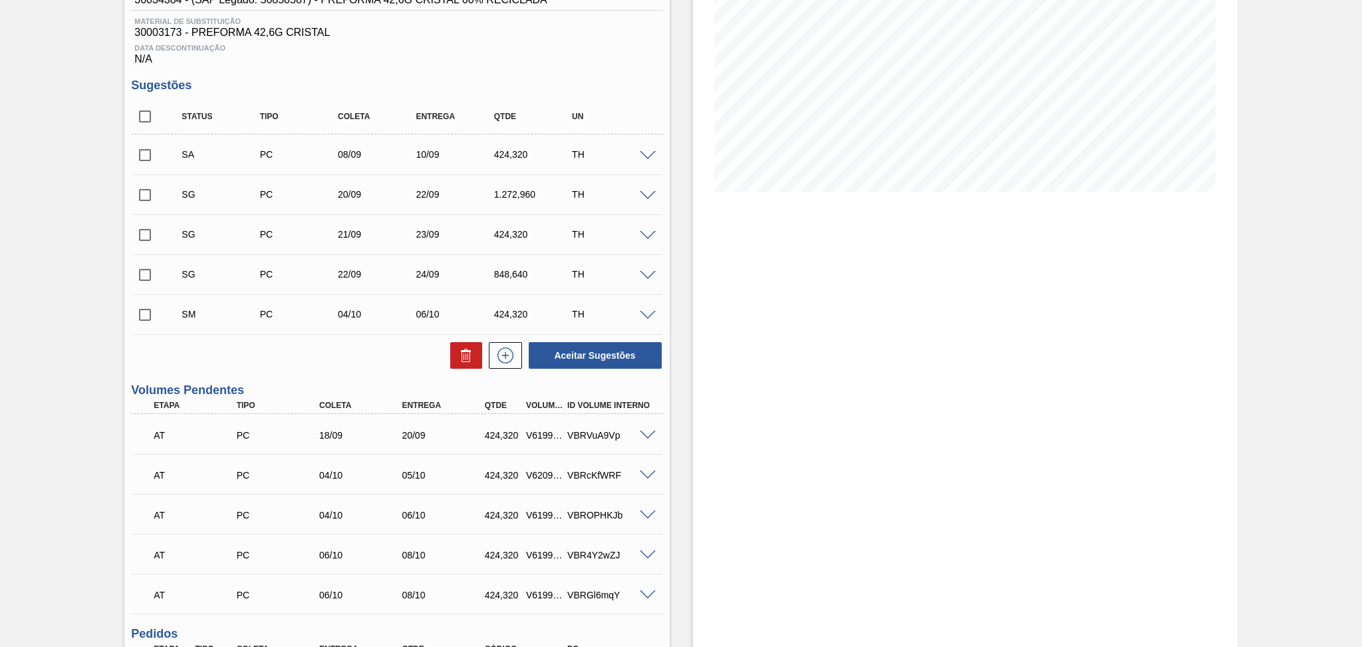
click at [647, 191] on span at bounding box center [648, 196] width 16 height 10
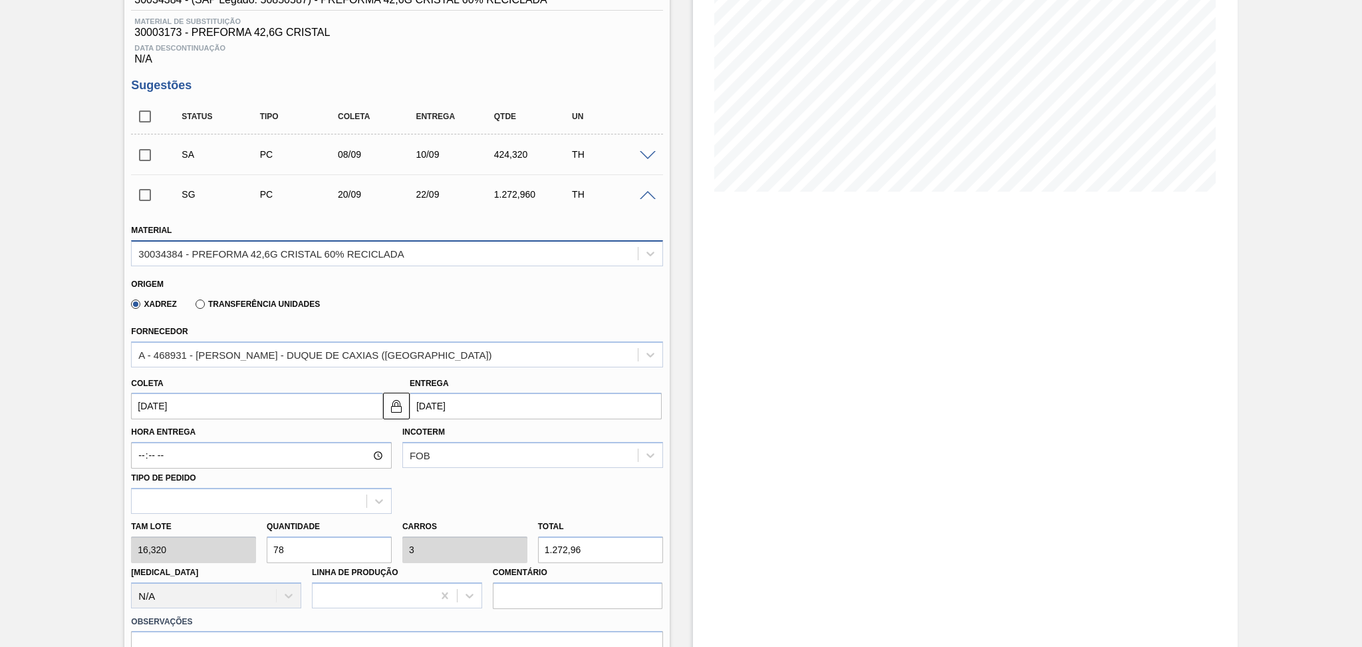
click at [379, 245] on div "30034384 - PREFORMA 42,6G CRISTAL 60% RECICLADA" at bounding box center [385, 252] width 506 height 19
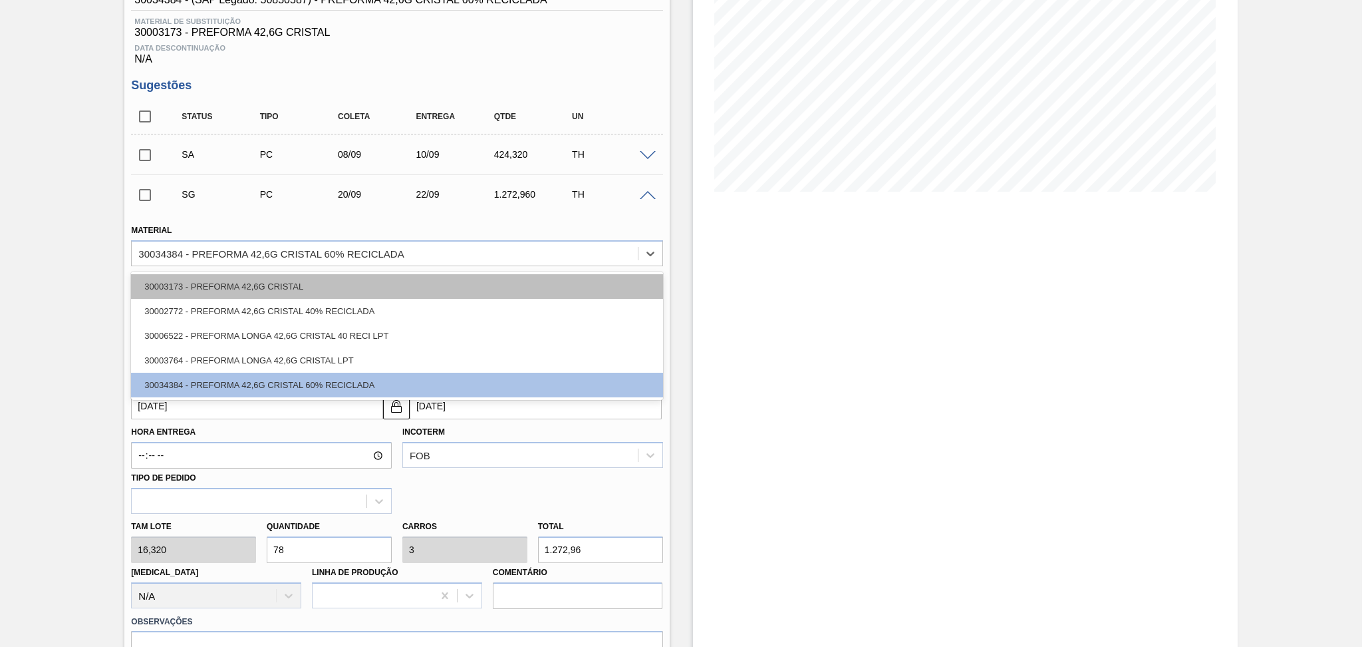
click at [293, 287] on div "30003173 - PREFORMA 42,6G CRISTAL" at bounding box center [396, 286] width 531 height 25
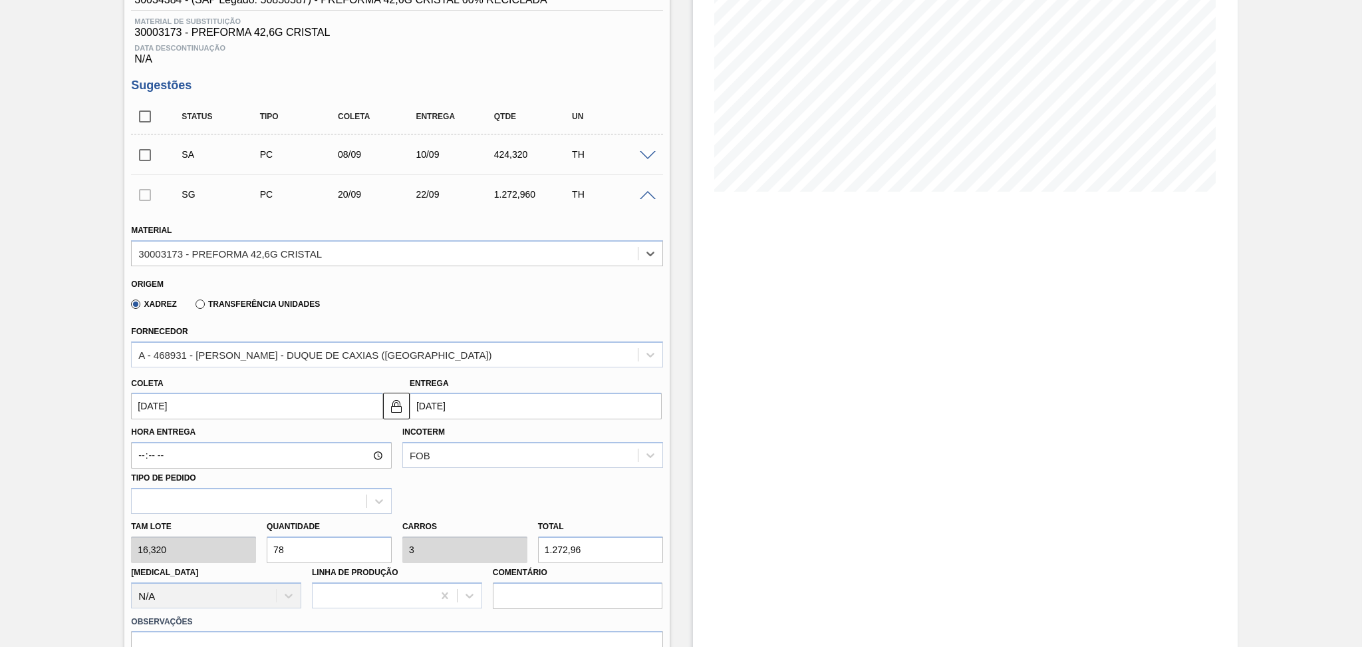
click at [184, 416] on input "[DATE]" at bounding box center [257, 405] width 252 height 27
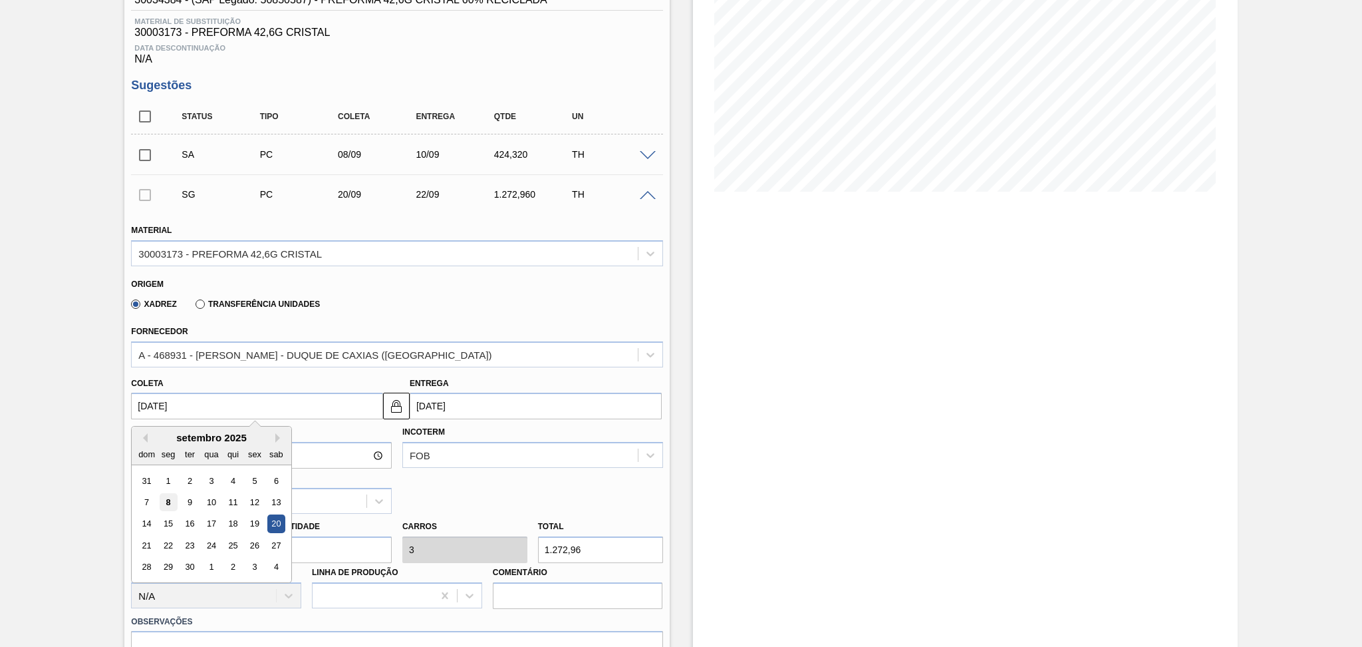
click at [174, 501] on div "8" at bounding box center [169, 502] width 18 height 18
type input "[DATE]"
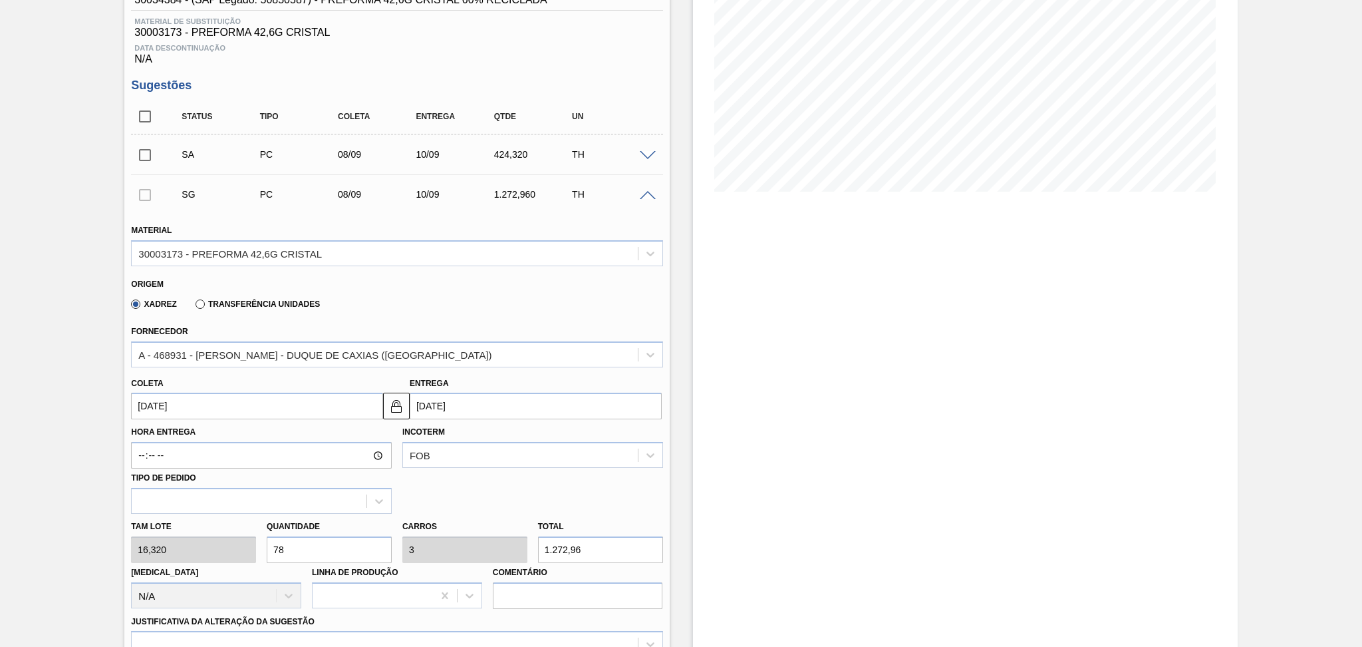
click at [195, 541] on div "Tam lote 16,320 Quantidade 78 Carros 3 Total 1.272,96 [MEDICAL_DATA] N/A Linha …" at bounding box center [397, 561] width 542 height 95
type input "2"
type input "0,077"
type input "32,64"
type input "26"
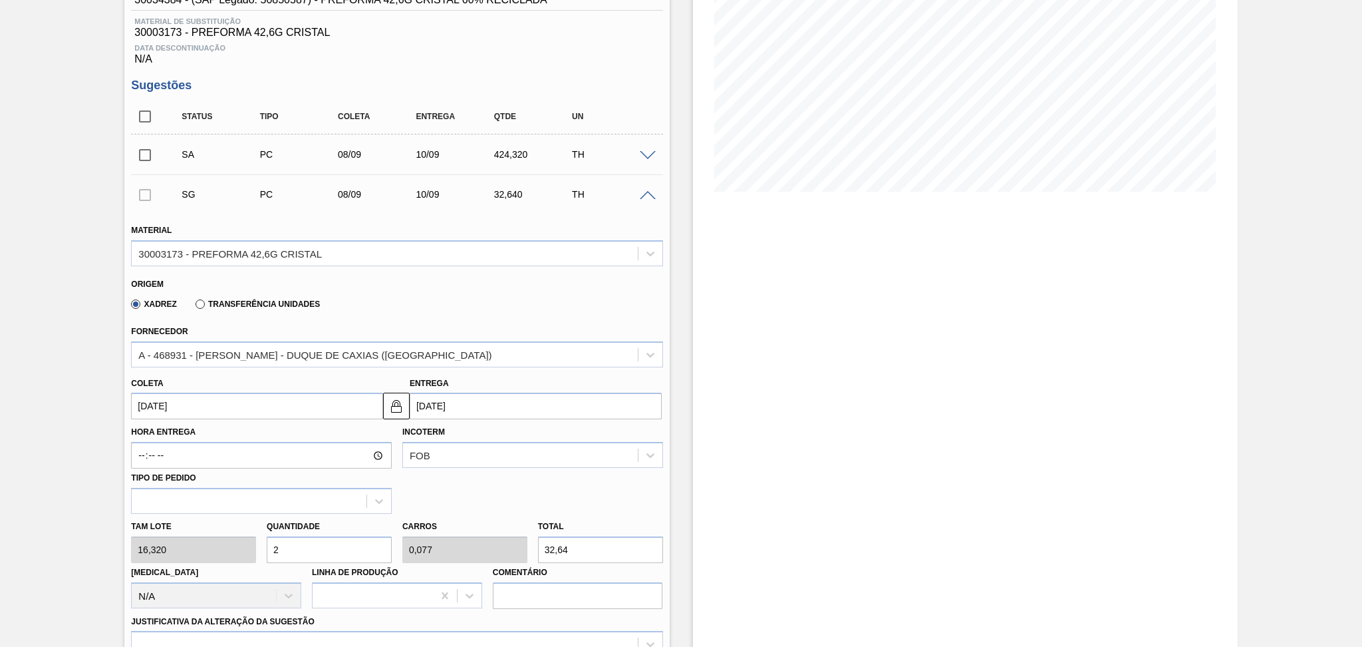
type input "1"
type input "424,32"
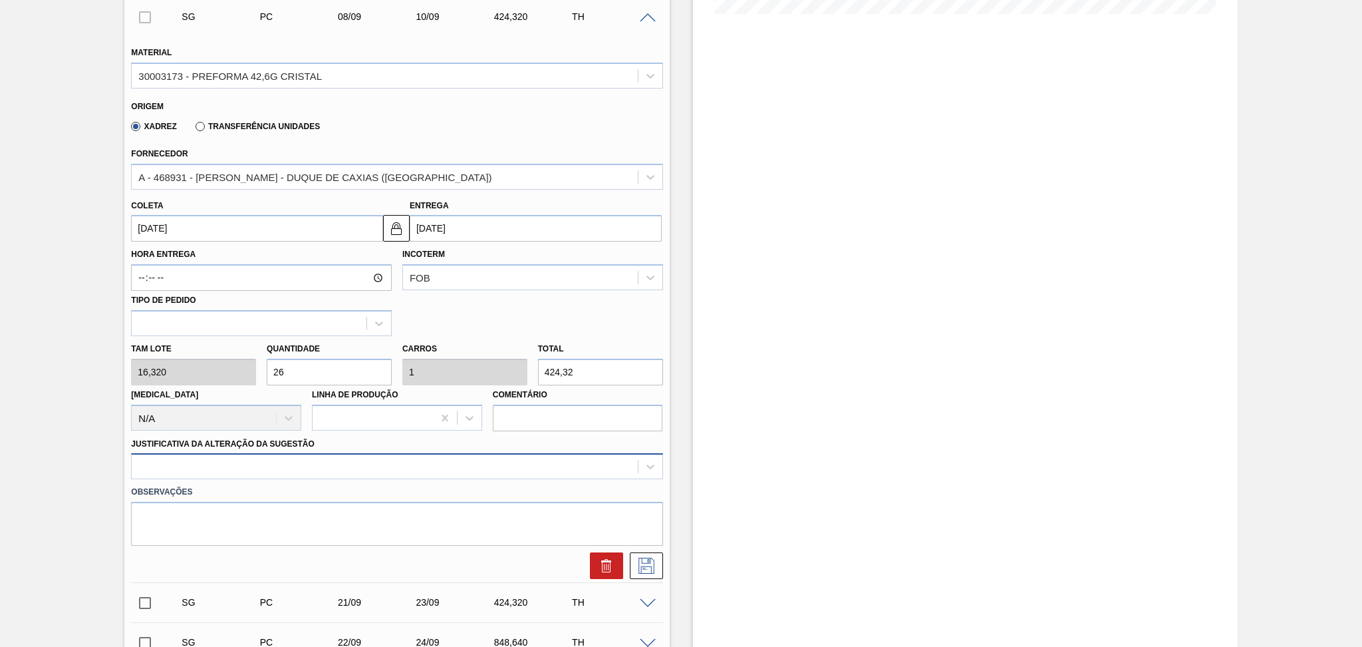
type input "26"
click at [258, 468] on div at bounding box center [396, 466] width 531 height 26
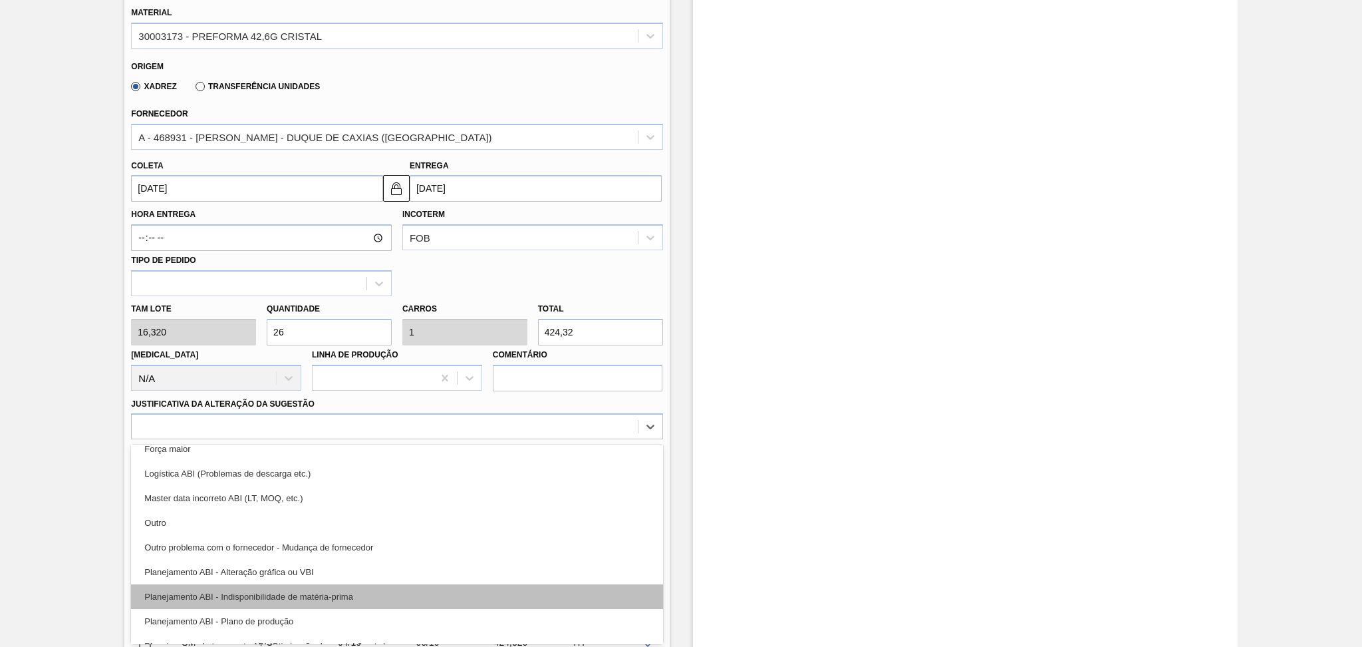
scroll to position [88, 0]
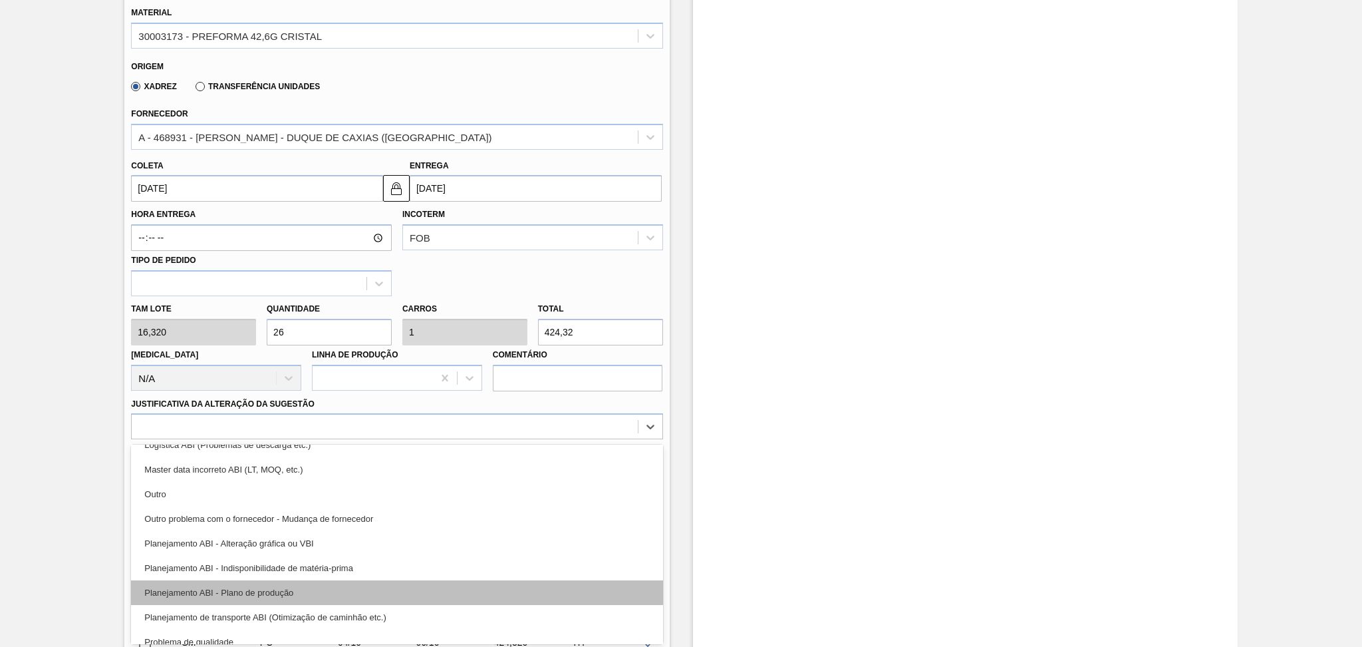
click at [259, 588] on div "Planejamento ABI - Plano de produção" at bounding box center [396, 592] width 531 height 25
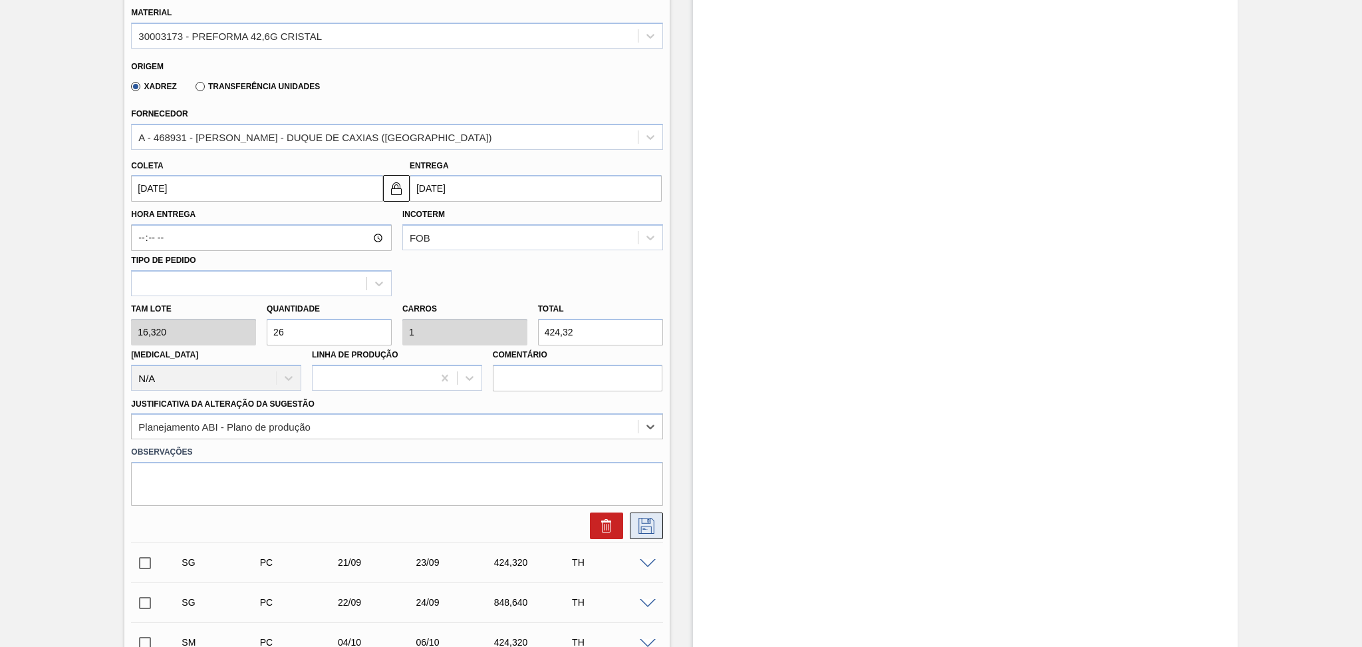
click at [644, 522] on icon at bounding box center [646, 526] width 21 height 16
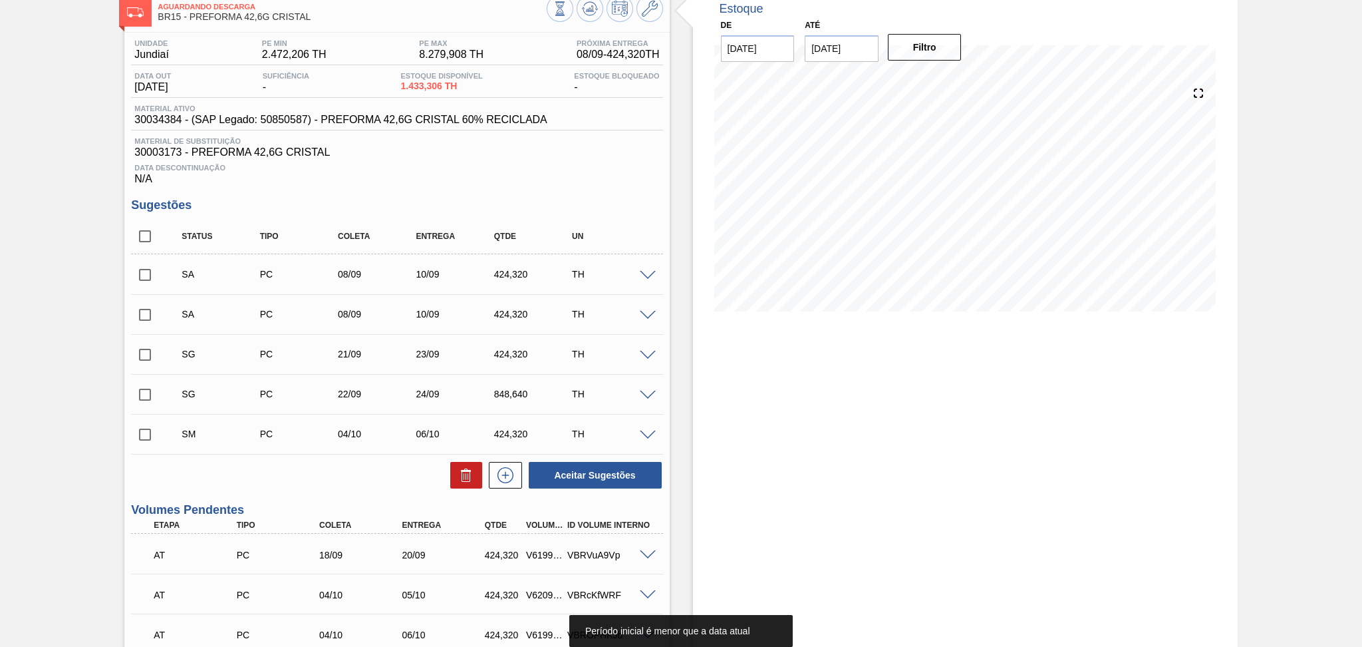
scroll to position [60, 0]
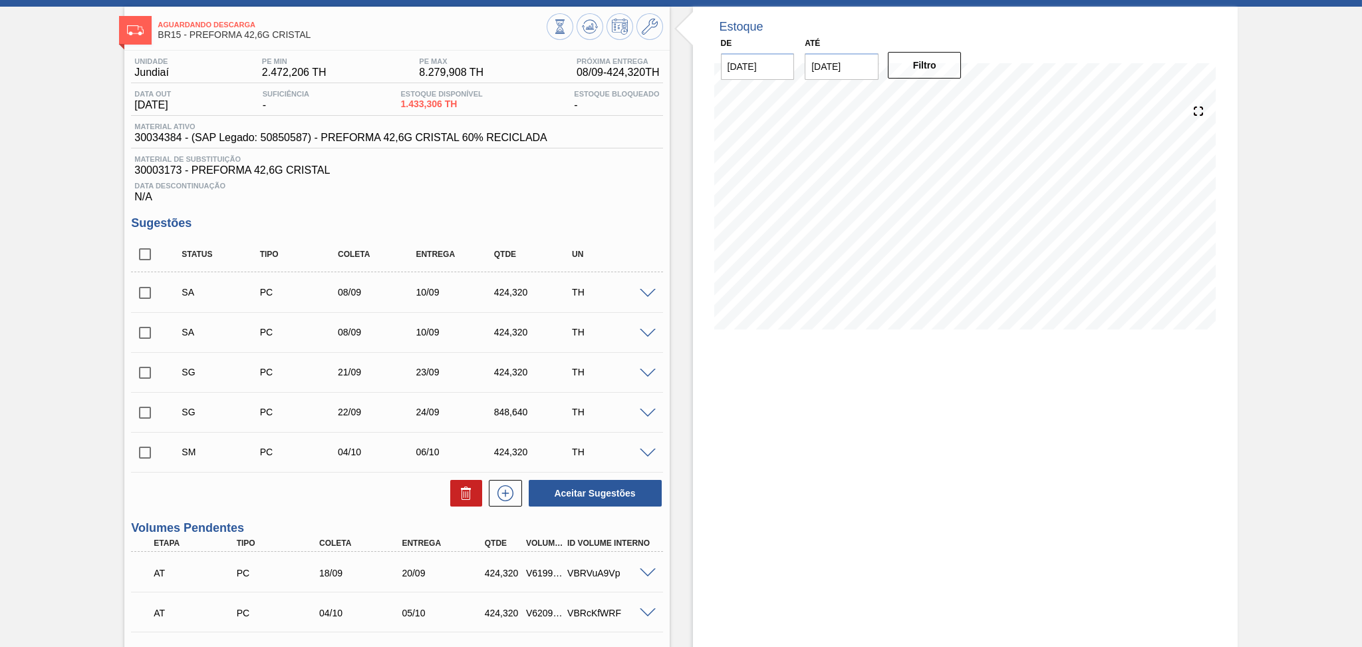
click at [650, 371] on span at bounding box center [648, 374] width 16 height 10
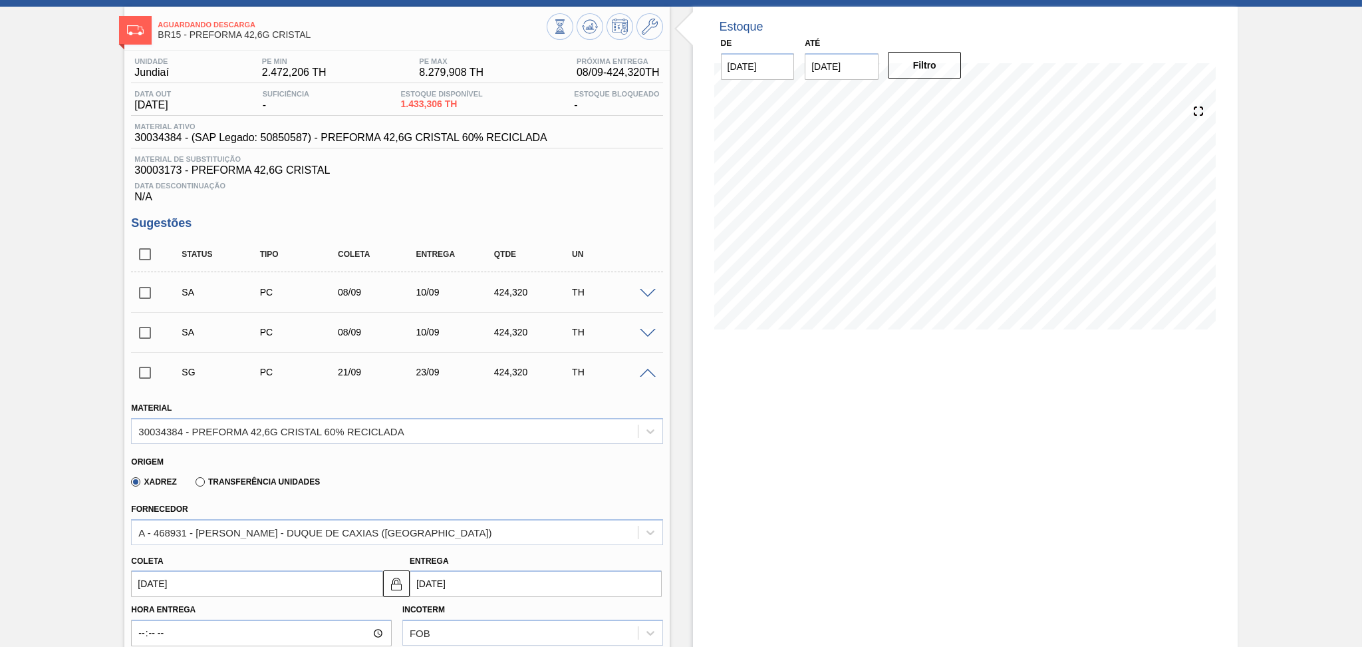
drag, startPoint x: 186, startPoint y: 583, endPoint x: 86, endPoint y: 567, distance: 101.7
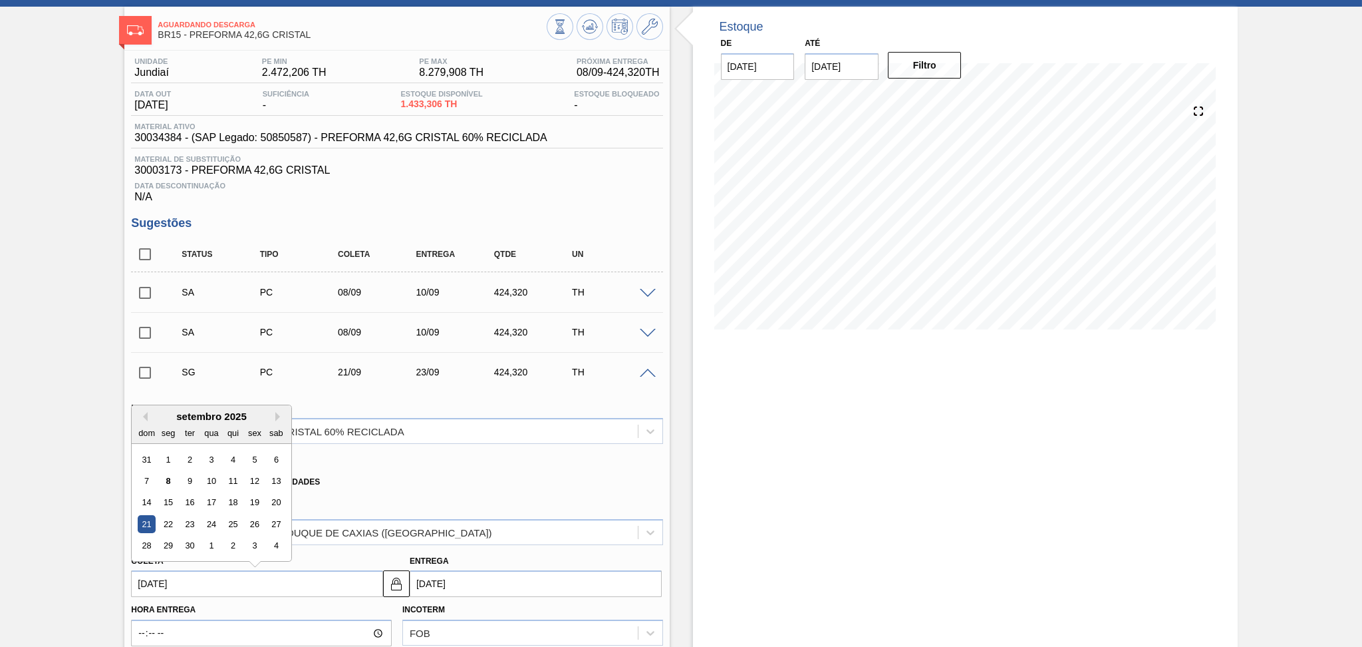
type input "0"
type input "[DATE]"
type input "08"
type input "[DATE]"
click at [164, 480] on div "8" at bounding box center [169, 481] width 18 height 18
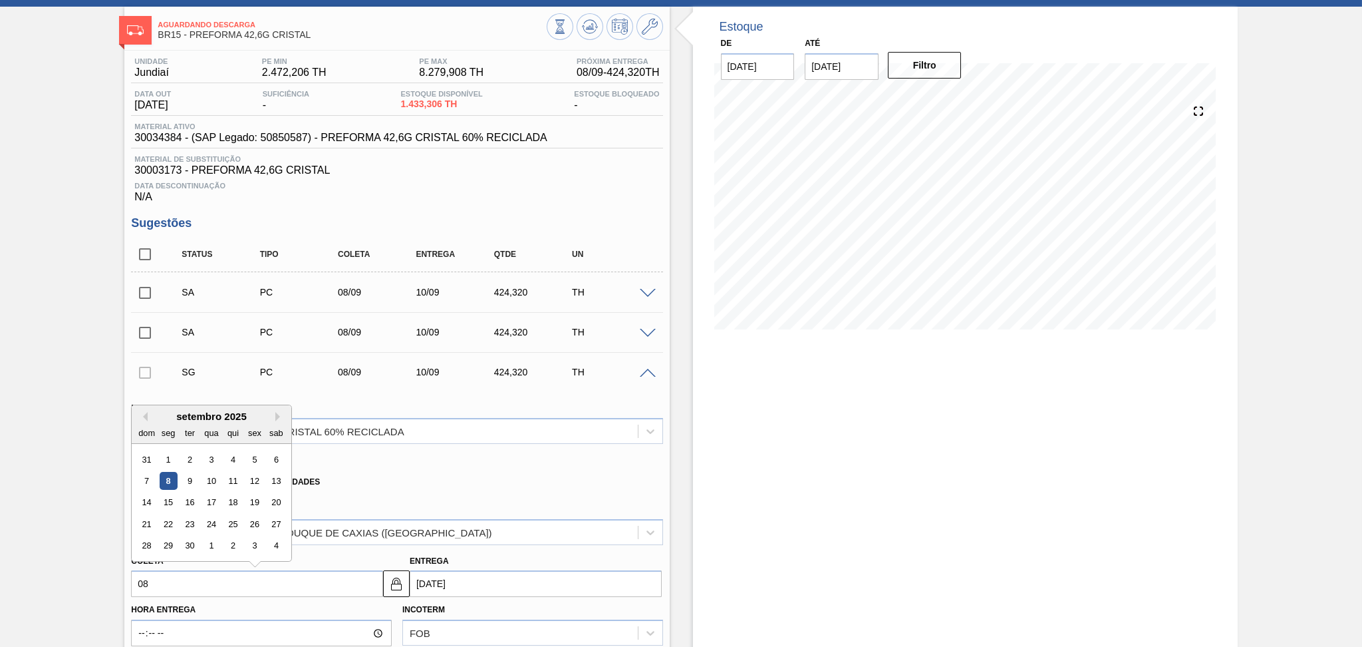
type input "[DATE]"
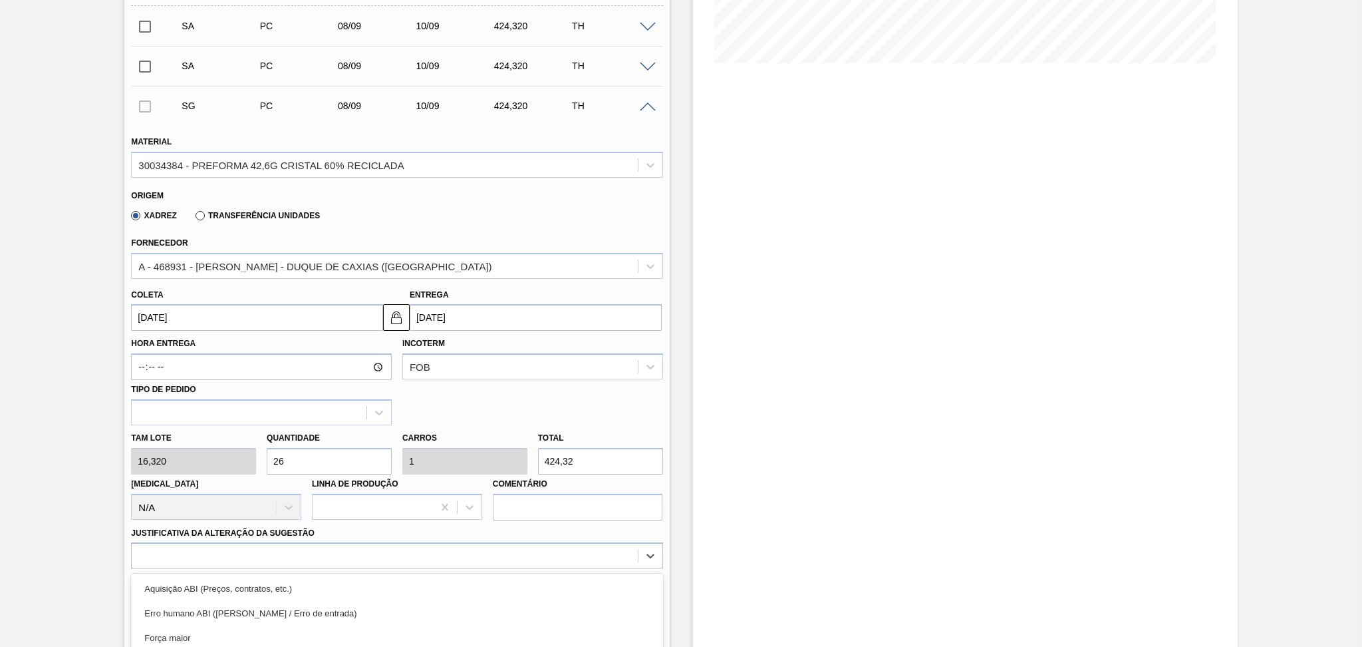
scroll to position [454, 0]
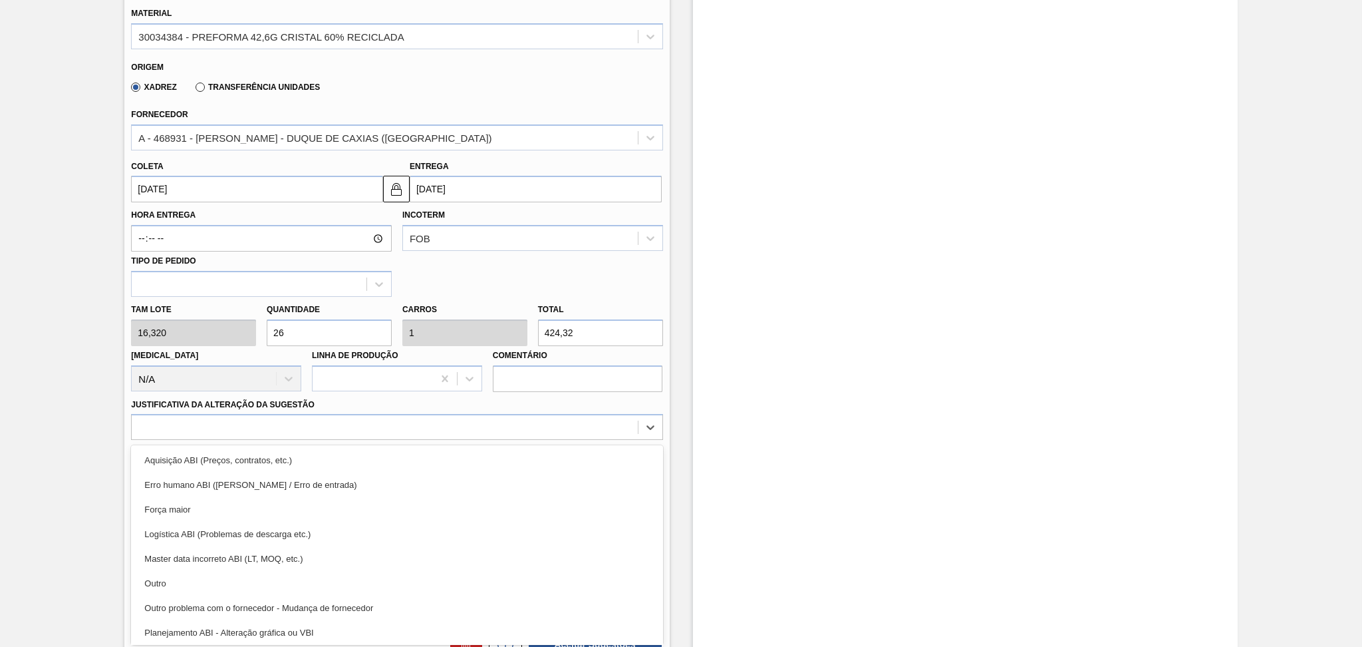
click at [146, 557] on div "SA PC 08/09 10/09 424,320 TH Material 30003173 - PREFORMA 42,6G CRISTAL Origem …" at bounding box center [396, 250] width 531 height 745
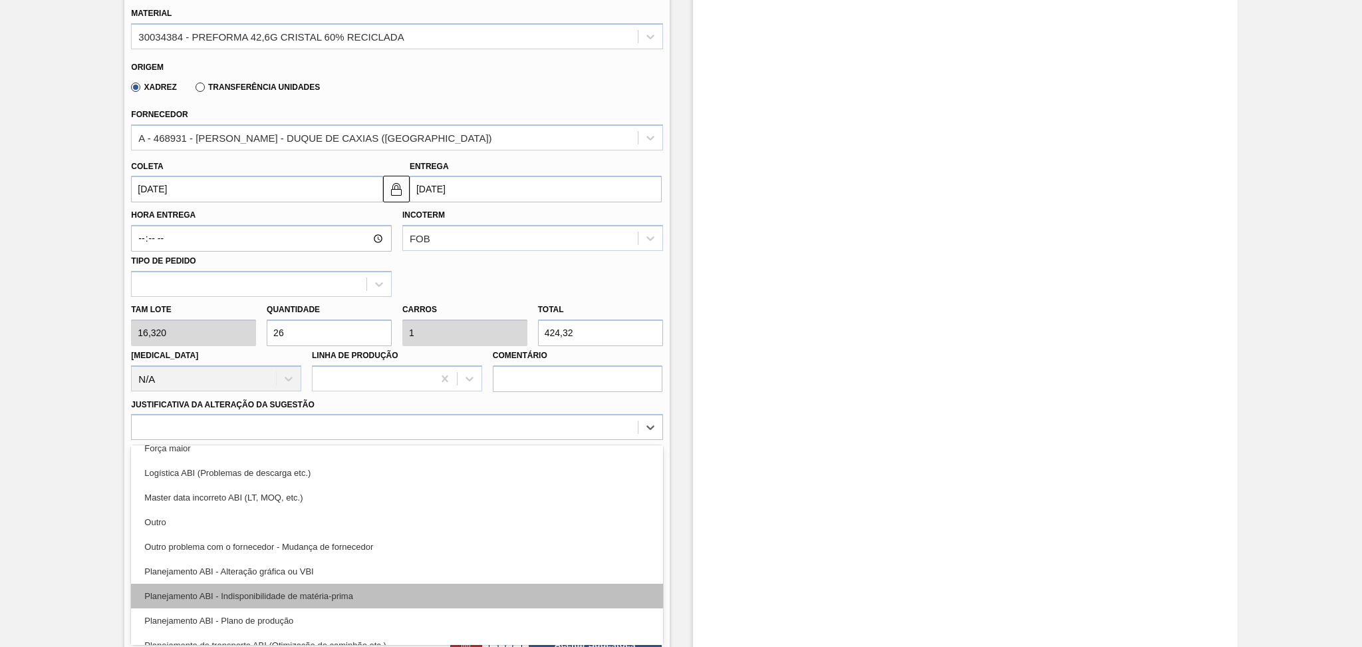
scroll to position [88, 0]
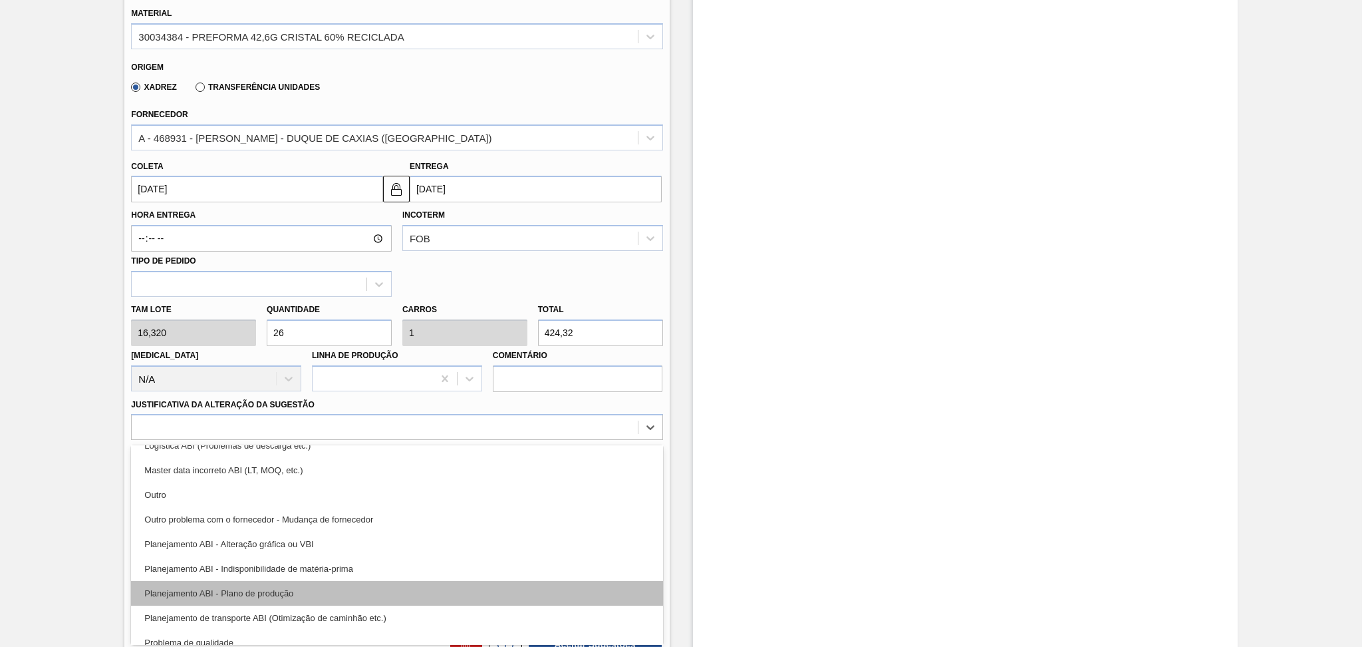
click at [275, 583] on div "Planejamento ABI - Plano de produção" at bounding box center [396, 593] width 531 height 25
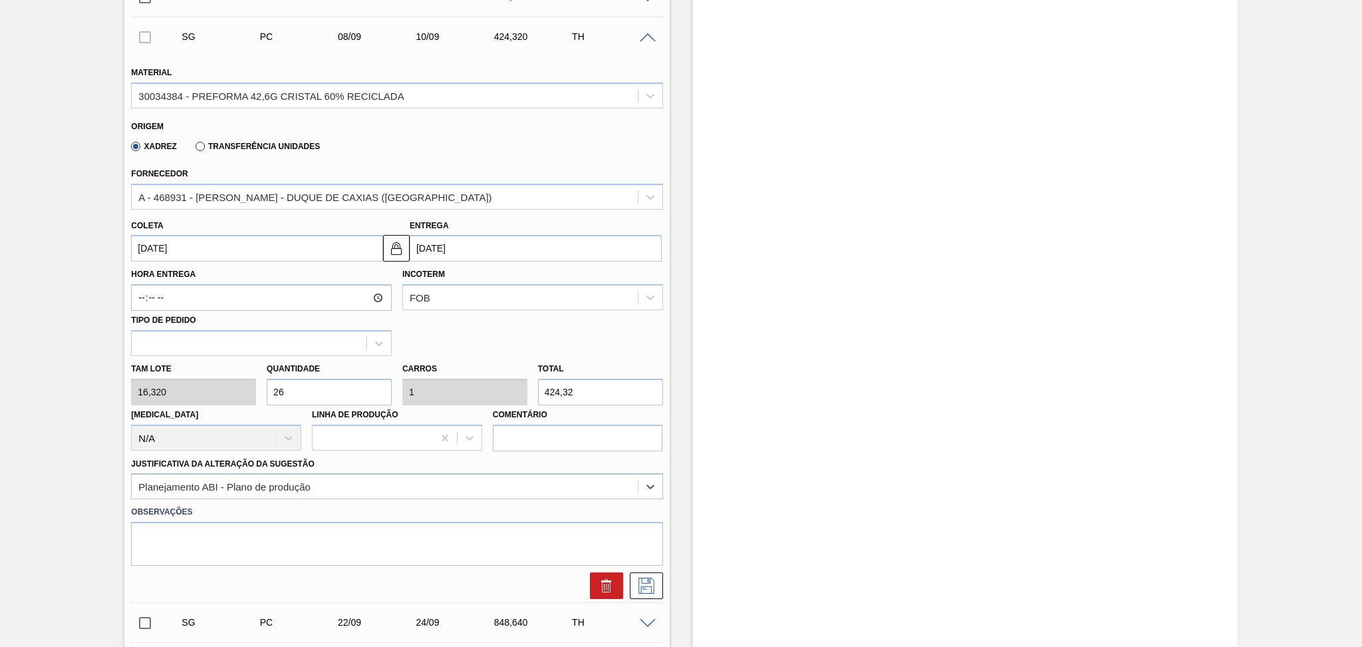
scroll to position [366, 0]
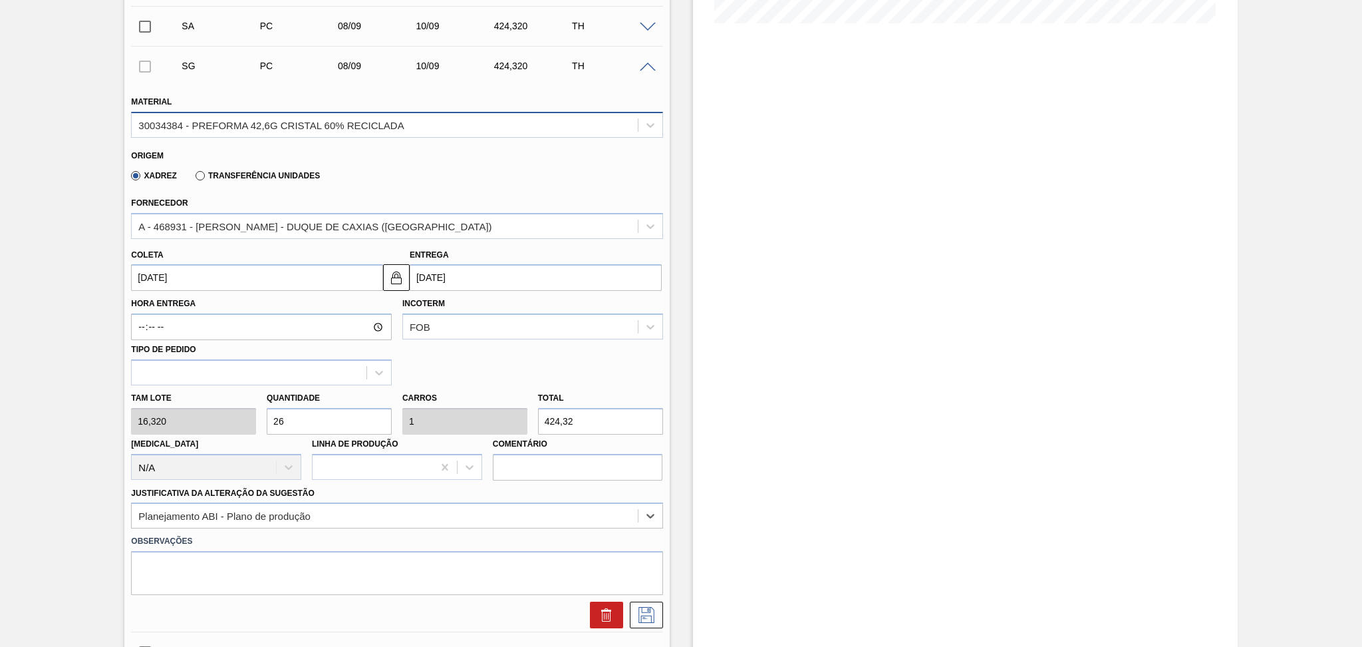
click at [446, 122] on div "30034384 - PREFORMA 42,6G CRISTAL 60% RECICLADA" at bounding box center [385, 124] width 506 height 19
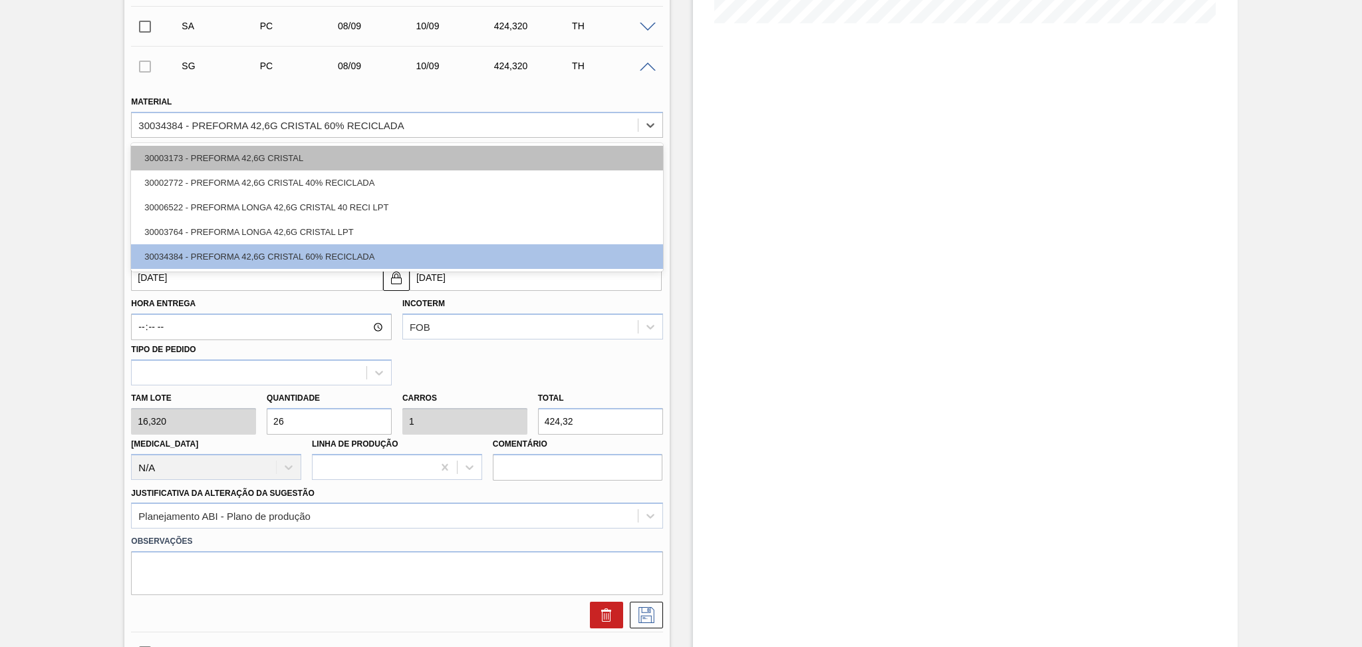
click at [344, 151] on div "30003173 - PREFORMA 42,6G CRISTAL" at bounding box center [396, 158] width 531 height 25
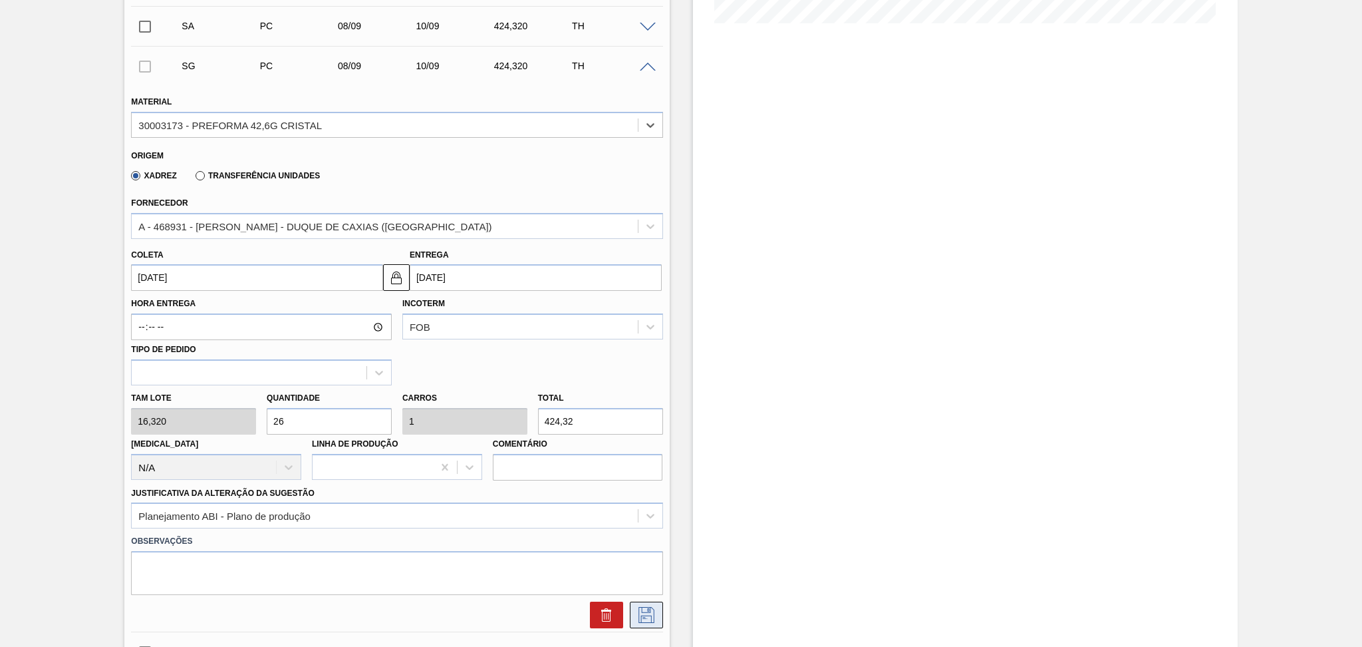
click at [647, 620] on button at bounding box center [646, 614] width 33 height 27
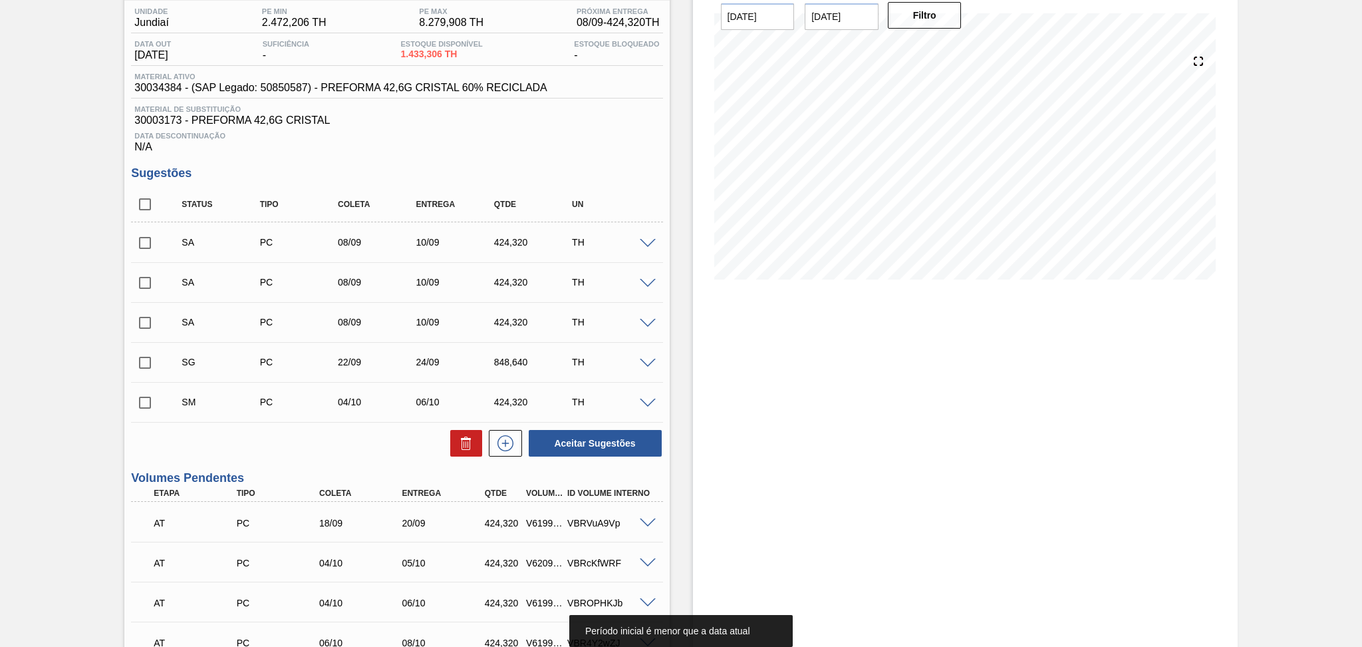
scroll to position [100, 0]
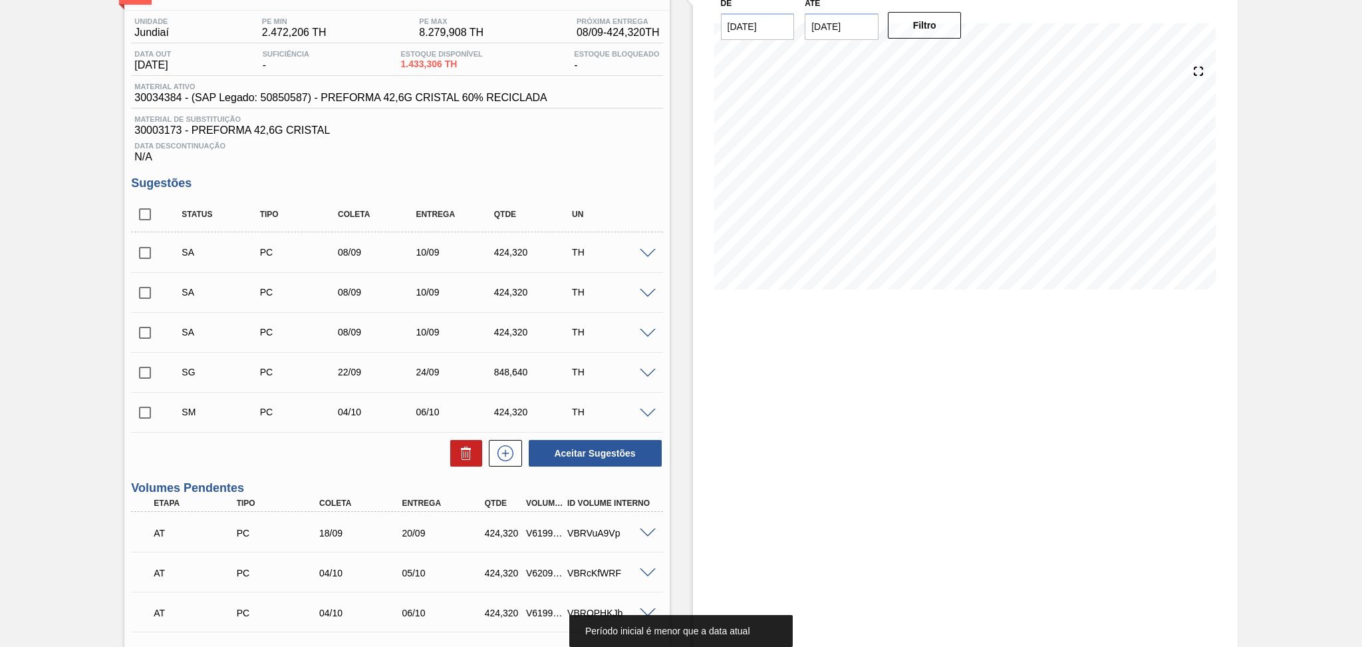
click at [641, 254] on span at bounding box center [648, 254] width 16 height 10
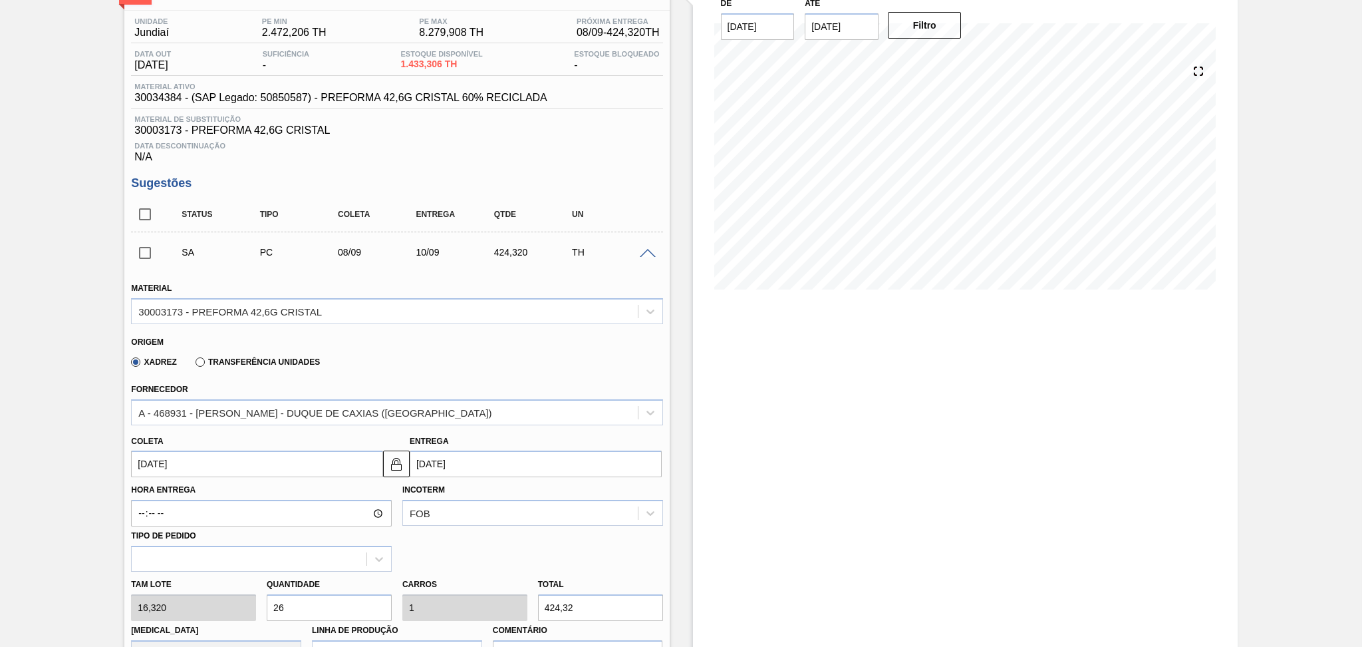
click at [646, 251] on span at bounding box center [648, 254] width 16 height 10
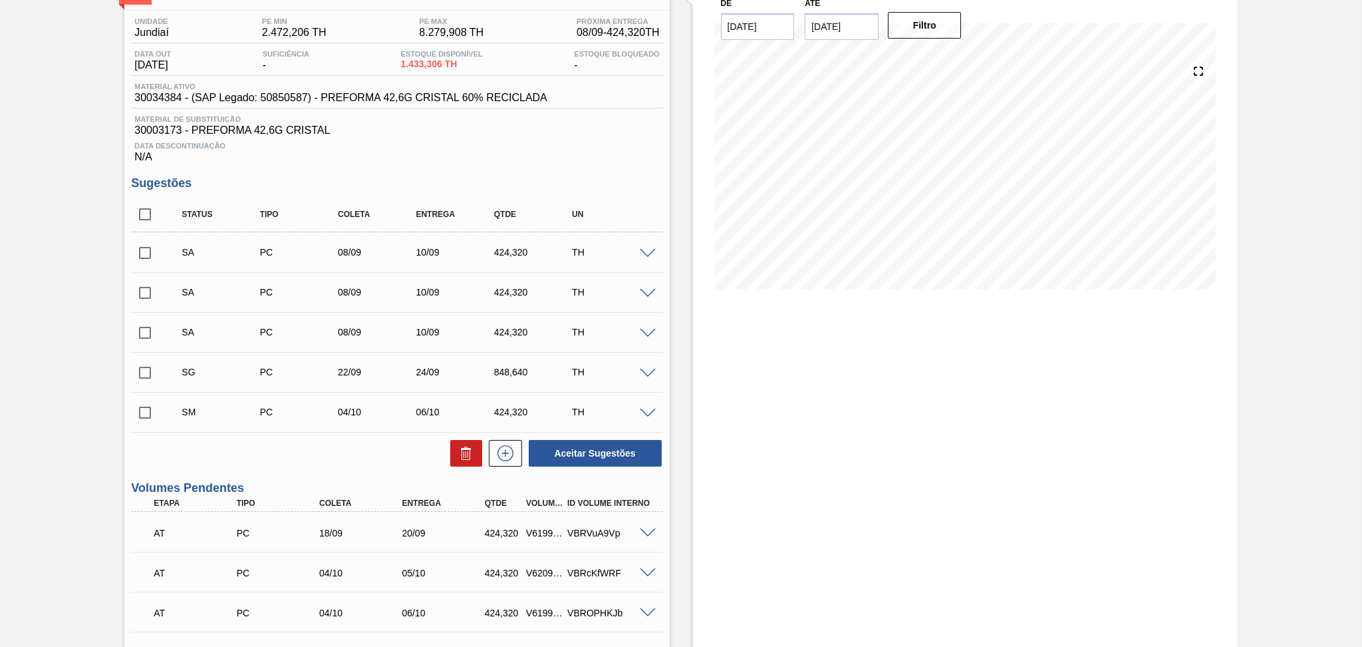
click at [645, 369] on span at bounding box center [648, 374] width 16 height 10
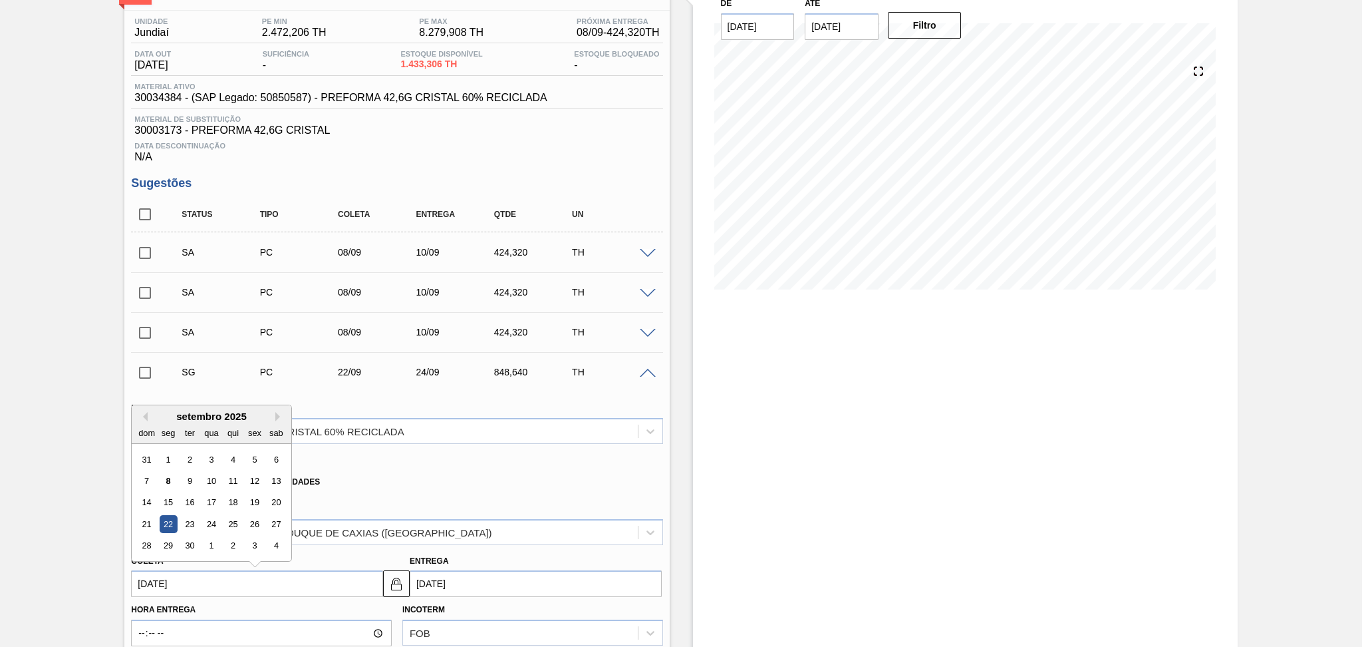
click at [208, 576] on input "[DATE]" at bounding box center [257, 583] width 252 height 27
click at [278, 415] on button "Next Month" at bounding box center [279, 416] width 9 height 9
click at [144, 412] on button "Previous Month" at bounding box center [142, 416] width 9 height 9
click at [170, 480] on div "8" at bounding box center [169, 481] width 18 height 18
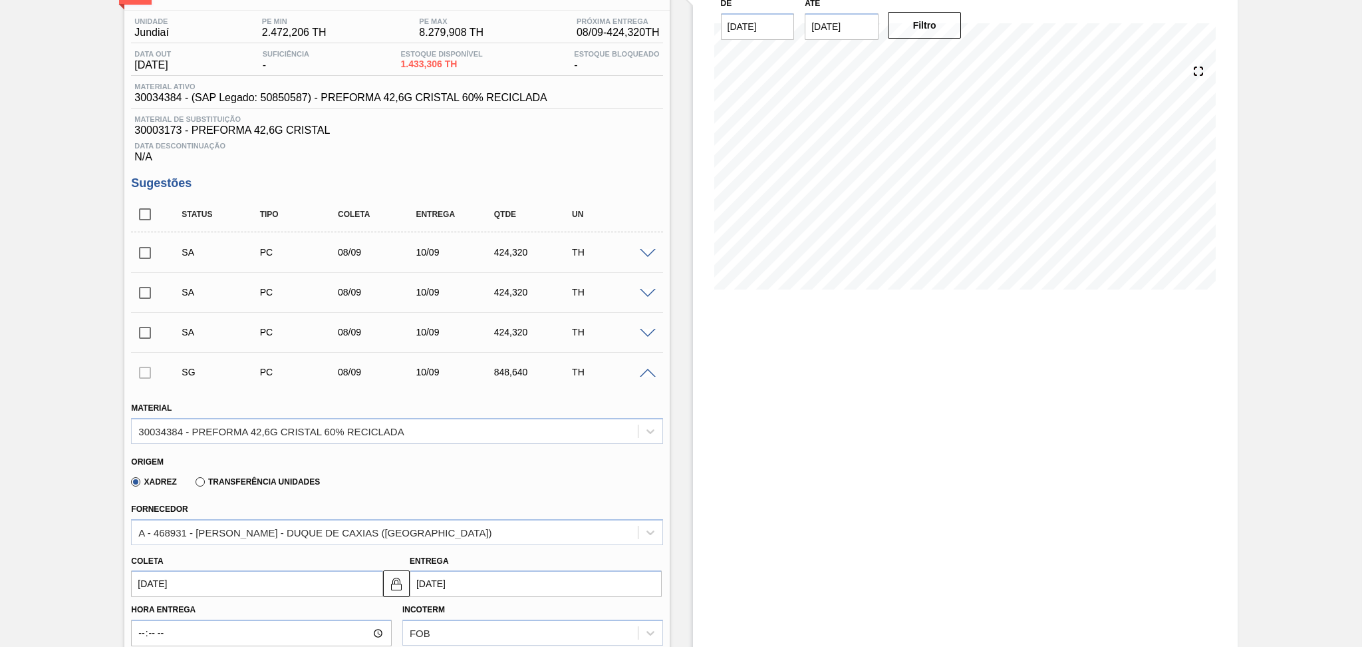
type input "[DATE]"
click at [359, 445] on div "Origem Xadrez Transferência Unidades" at bounding box center [397, 470] width 542 height 53
click at [362, 434] on div "30034384 - PREFORMA 42,6G CRISTAL 60% RECICLADA" at bounding box center [270, 430] width 265 height 11
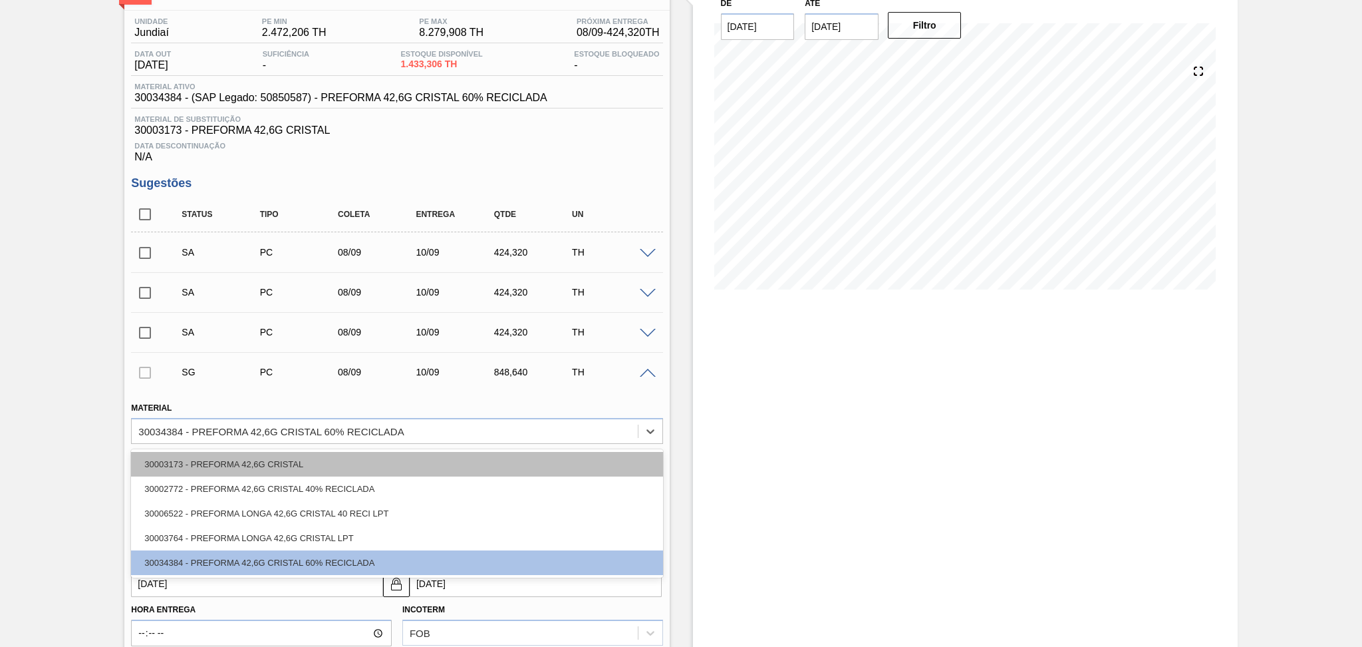
click at [307, 457] on div "30003173 - PREFORMA 42,6G CRISTAL" at bounding box center [396, 464] width 531 height 25
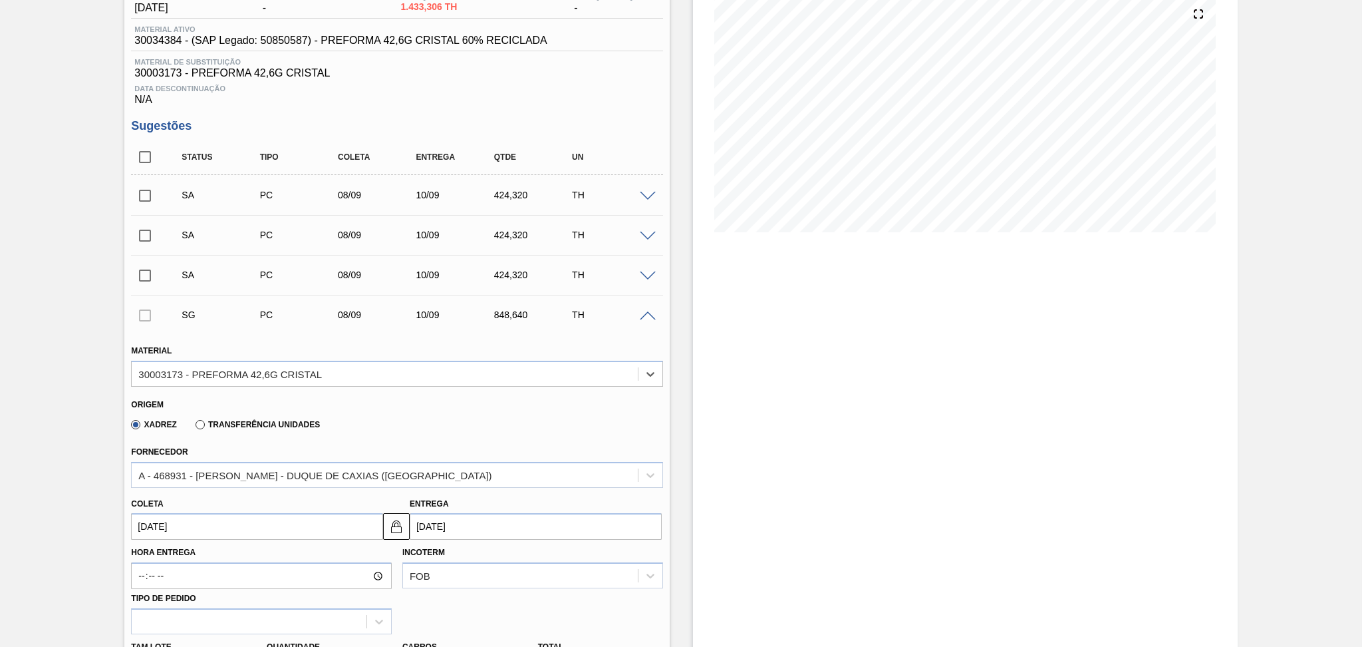
scroll to position [277, 0]
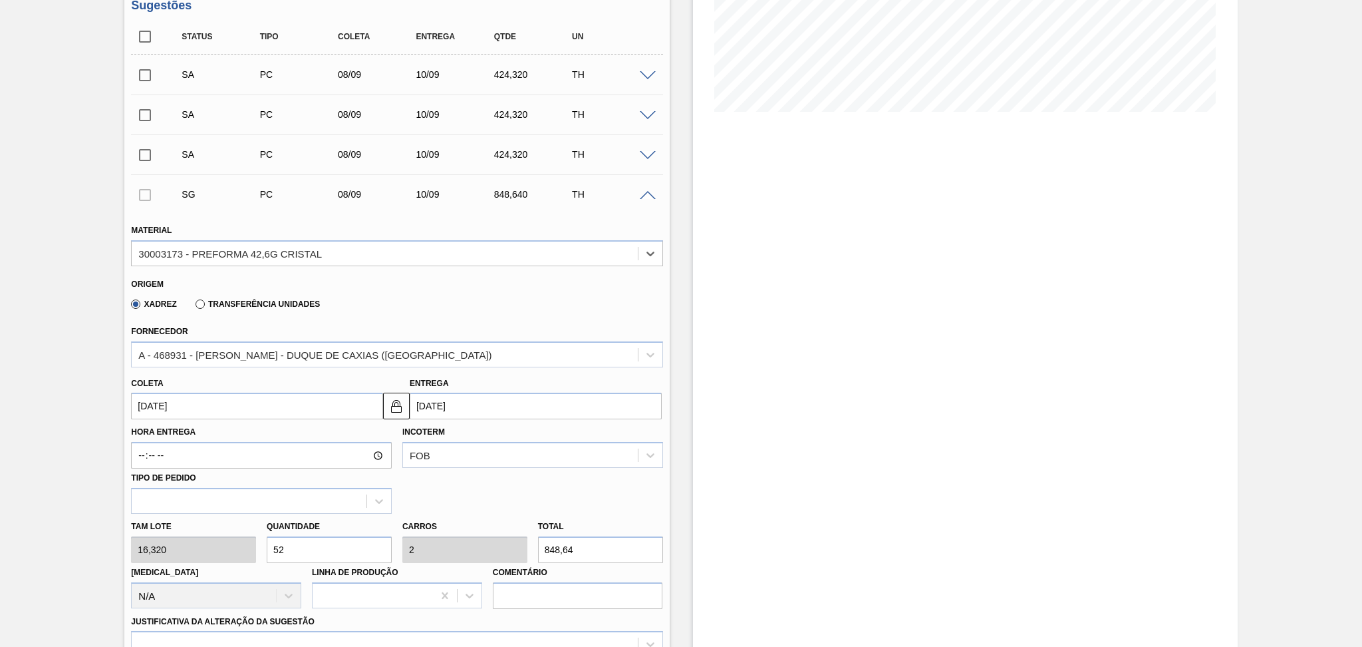
click at [215, 548] on div "Tam lote 16,320 Quantidade 52 Carros 2 Total 848,64 [MEDICAL_DATA] N/A Linha de…" at bounding box center [397, 561] width 542 height 95
type input "2"
type input "0,077"
type input "32,64"
type input "26"
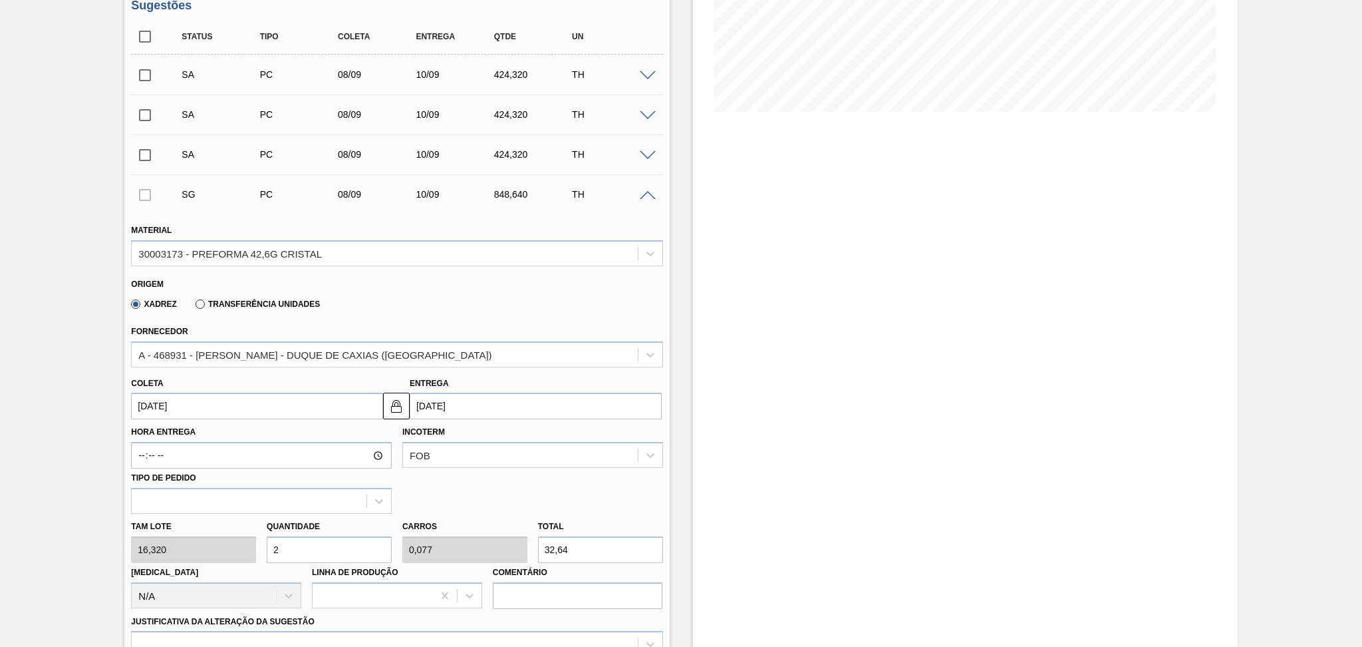
type input "1"
type input "424,32"
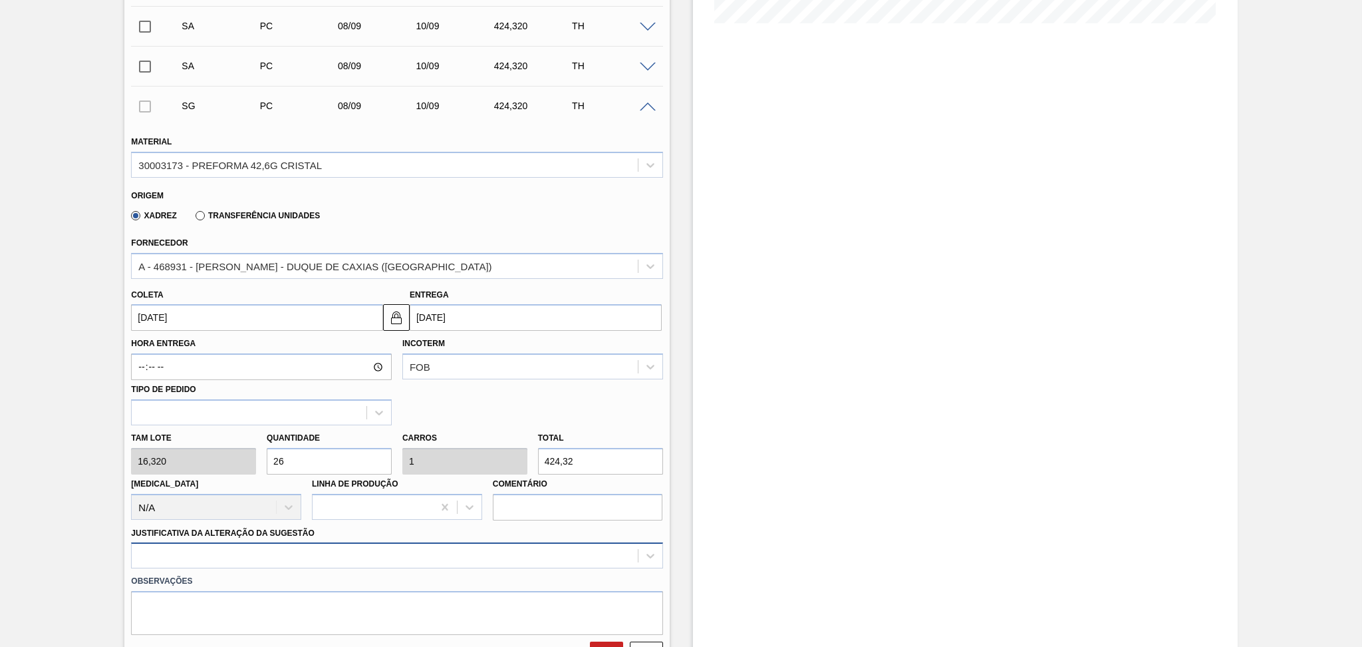
type input "26"
click at [202, 545] on div at bounding box center [396, 555] width 531 height 26
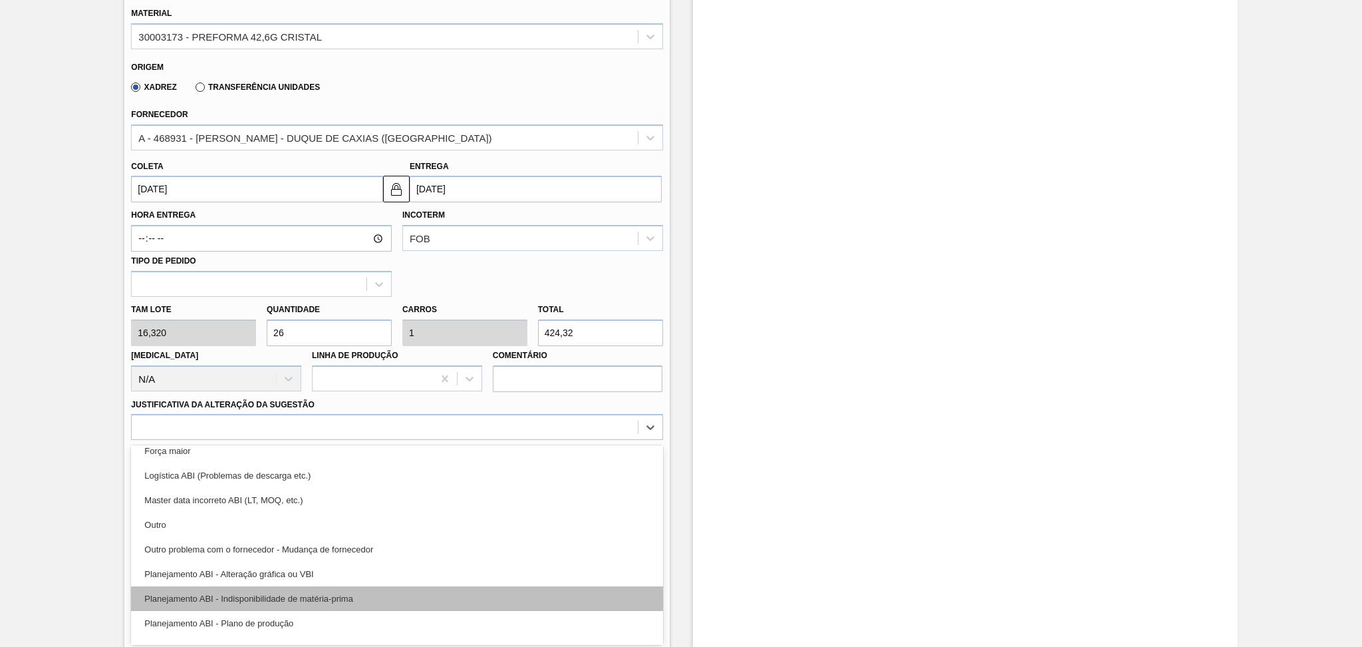
scroll to position [88, 0]
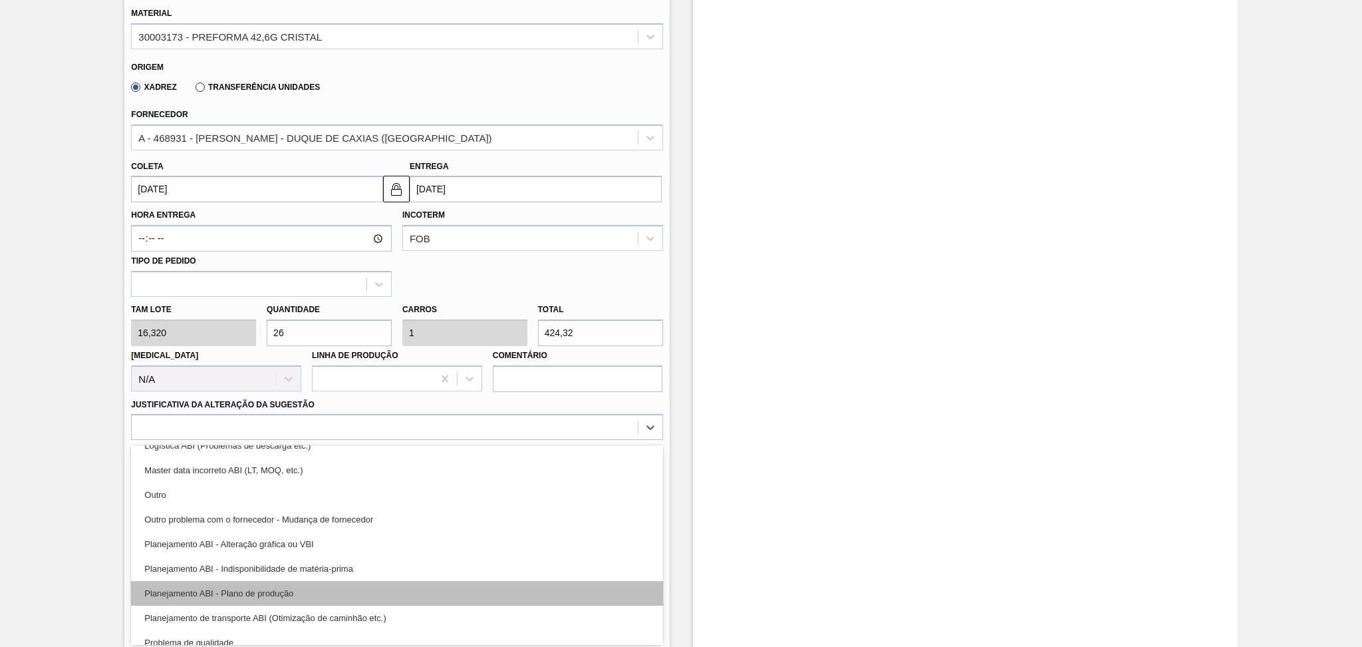
click at [283, 588] on div "Planejamento ABI - Plano de produção" at bounding box center [396, 593] width 531 height 25
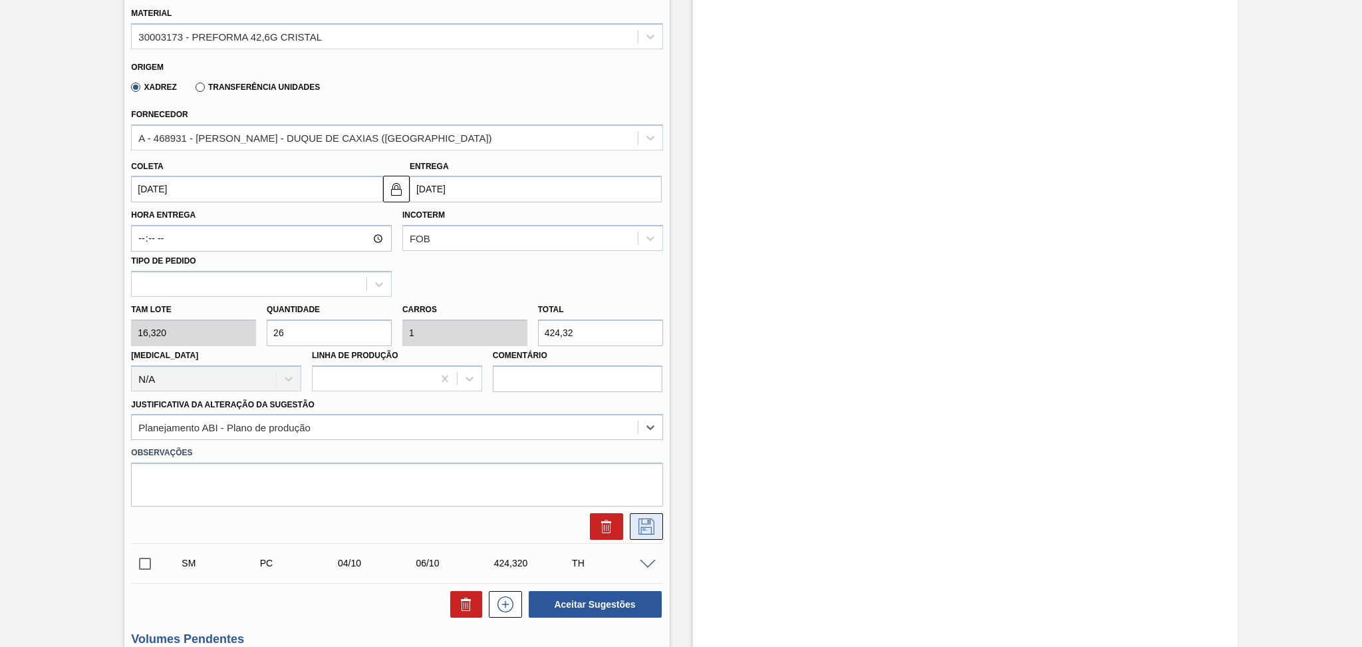
click at [642, 520] on icon at bounding box center [647, 526] width 16 height 16
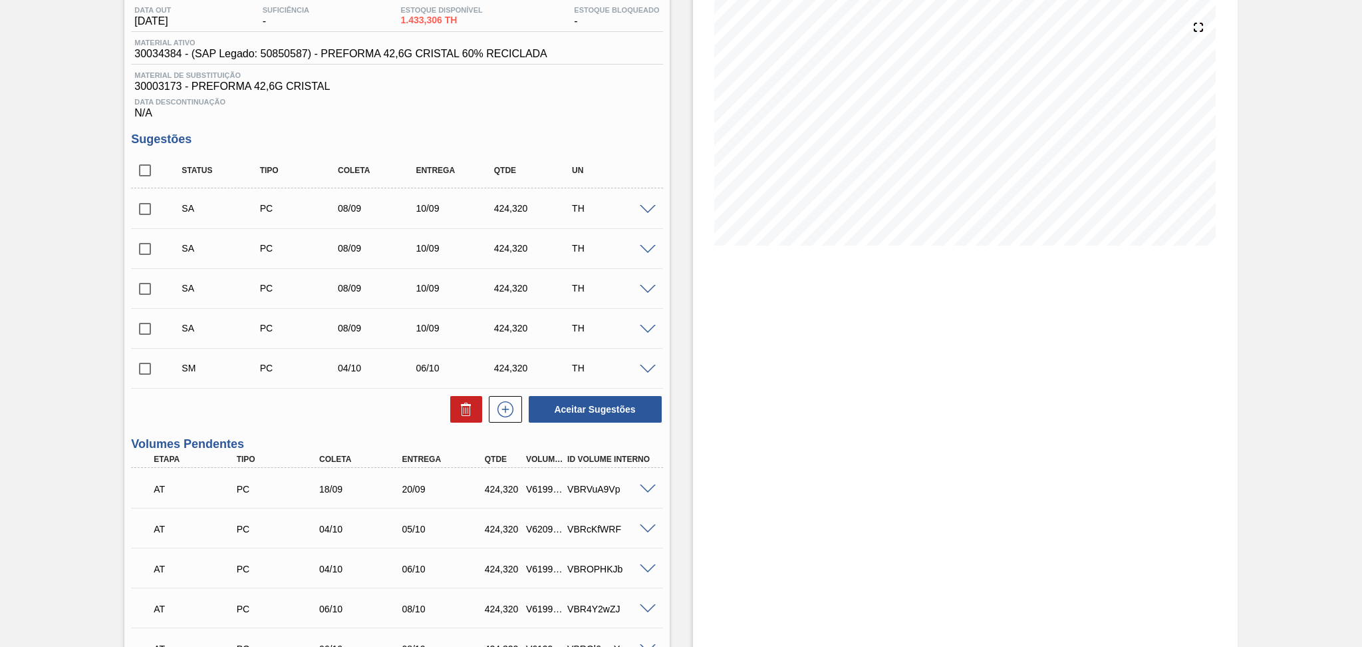
scroll to position [140, 0]
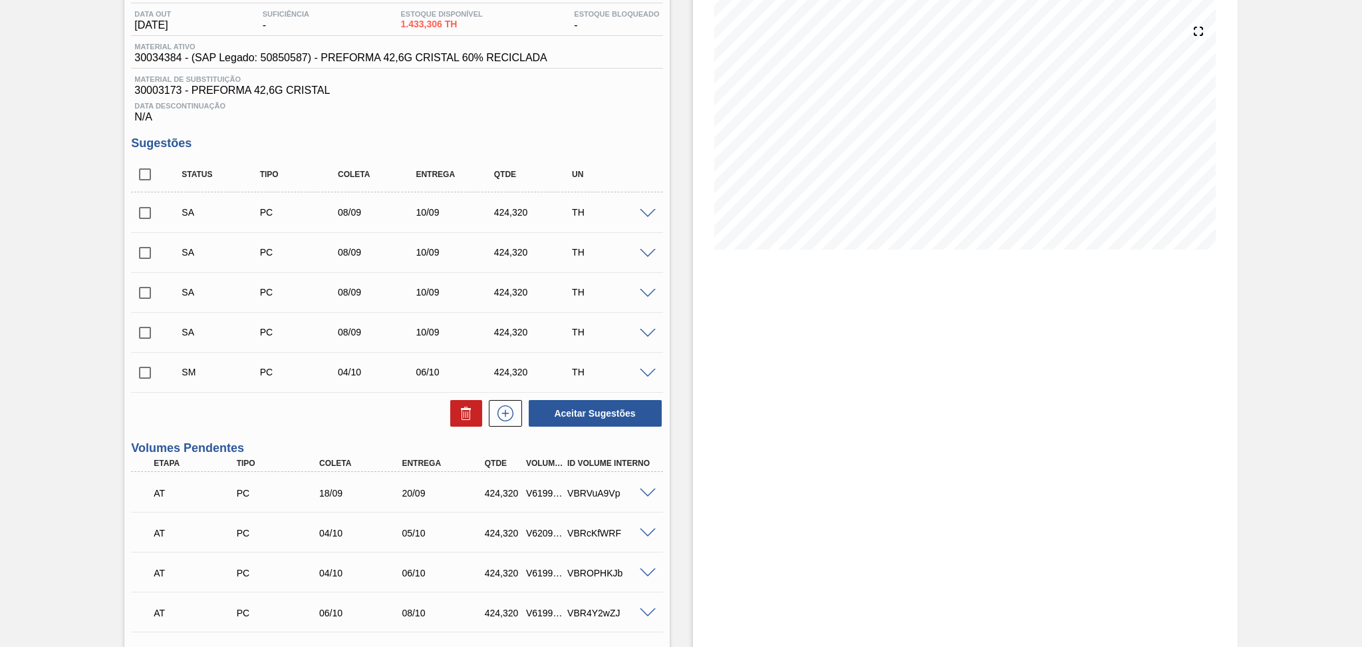
click at [651, 212] on span at bounding box center [648, 214] width 16 height 10
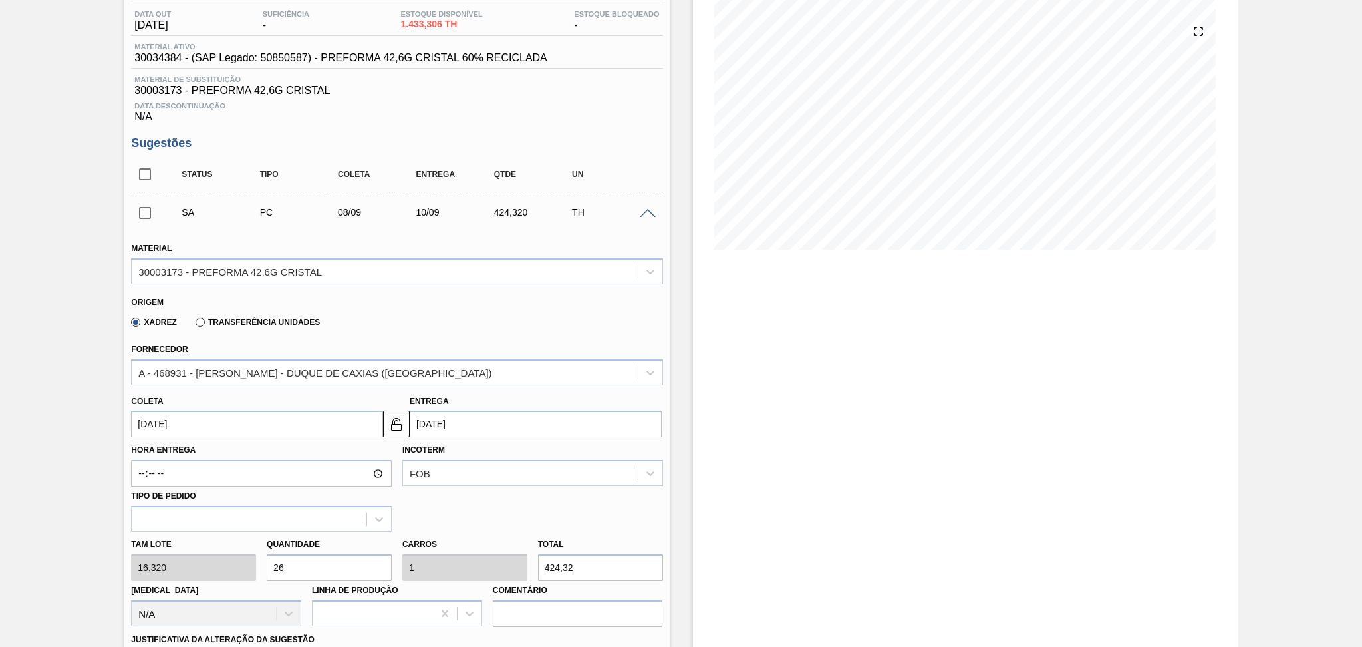
click at [651, 212] on span at bounding box center [648, 214] width 16 height 10
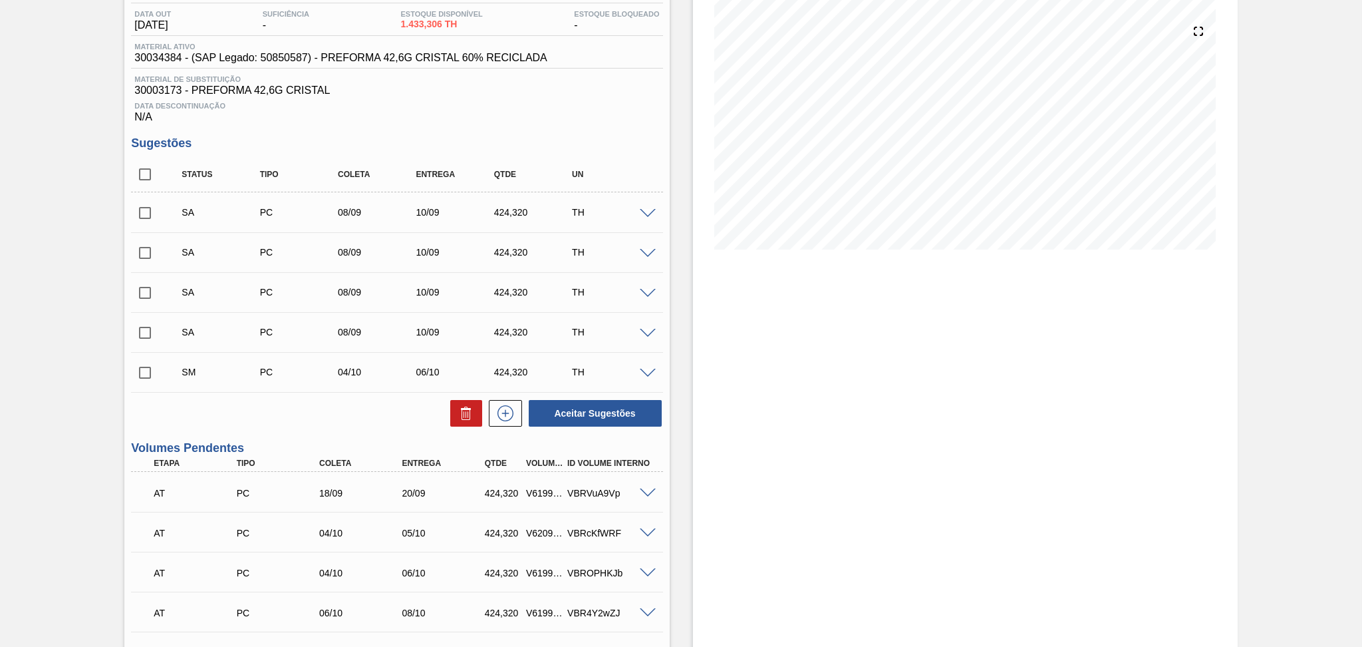
click at [142, 222] on input "checkbox" at bounding box center [145, 213] width 28 height 28
checkbox input "true"
click at [150, 255] on input "checkbox" at bounding box center [145, 253] width 28 height 28
checkbox input "true"
click at [142, 302] on input "checkbox" at bounding box center [145, 293] width 28 height 28
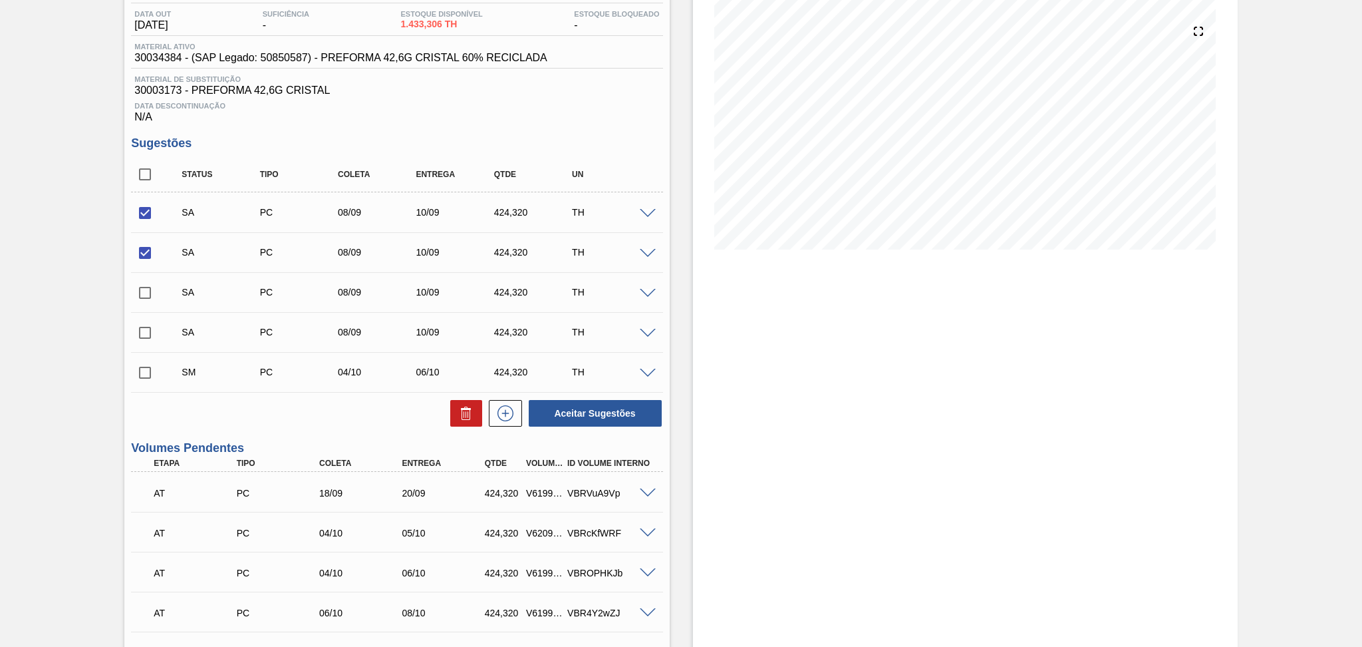
checkbox input "true"
click at [151, 329] on input "checkbox" at bounding box center [145, 333] width 28 height 28
checkbox input "true"
click at [580, 416] on button "Aceitar Sugestões" at bounding box center [595, 413] width 133 height 27
checkbox input "false"
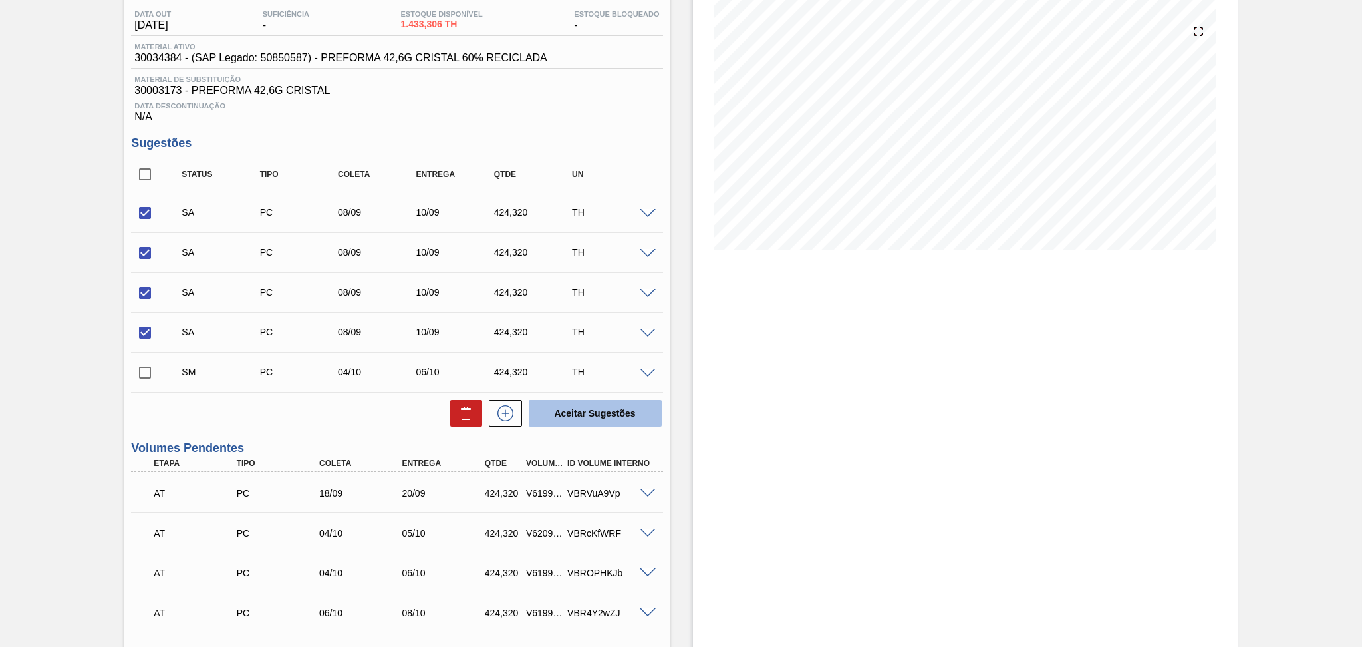
checkbox input "false"
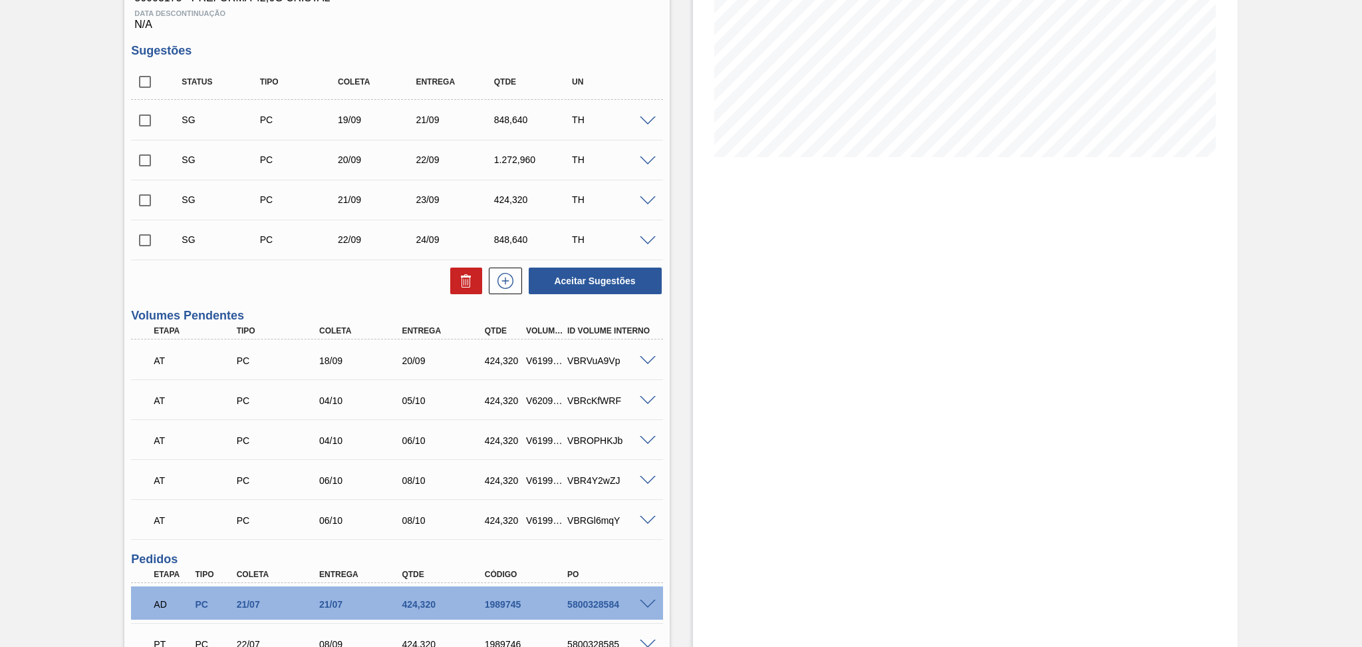
scroll to position [228, 0]
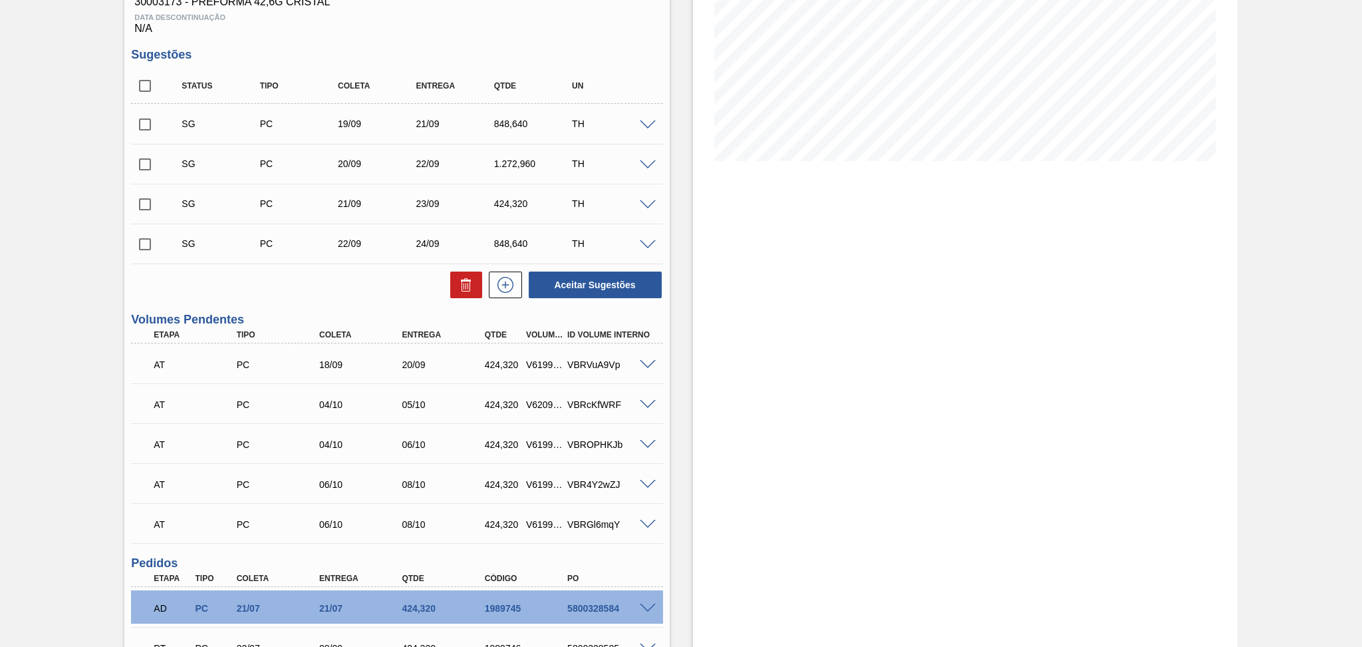
click at [363, 285] on div "Aceitar Sugestões" at bounding box center [396, 284] width 531 height 29
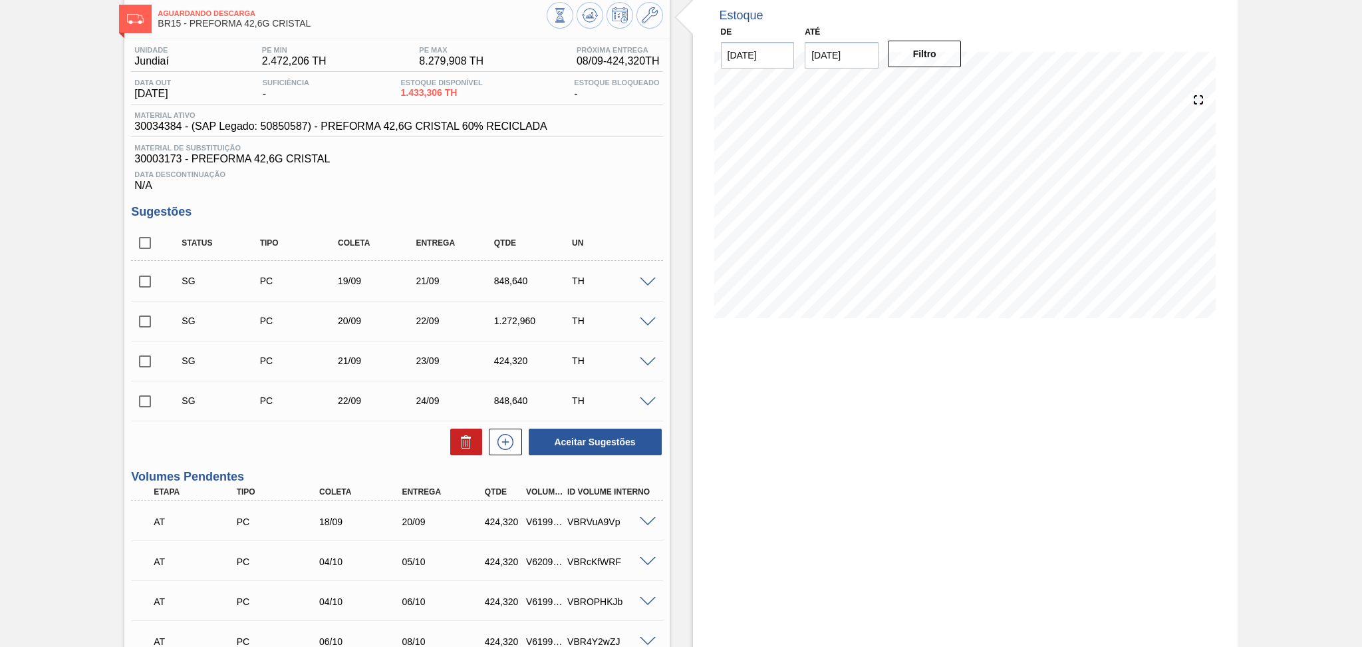
scroll to position [0, 0]
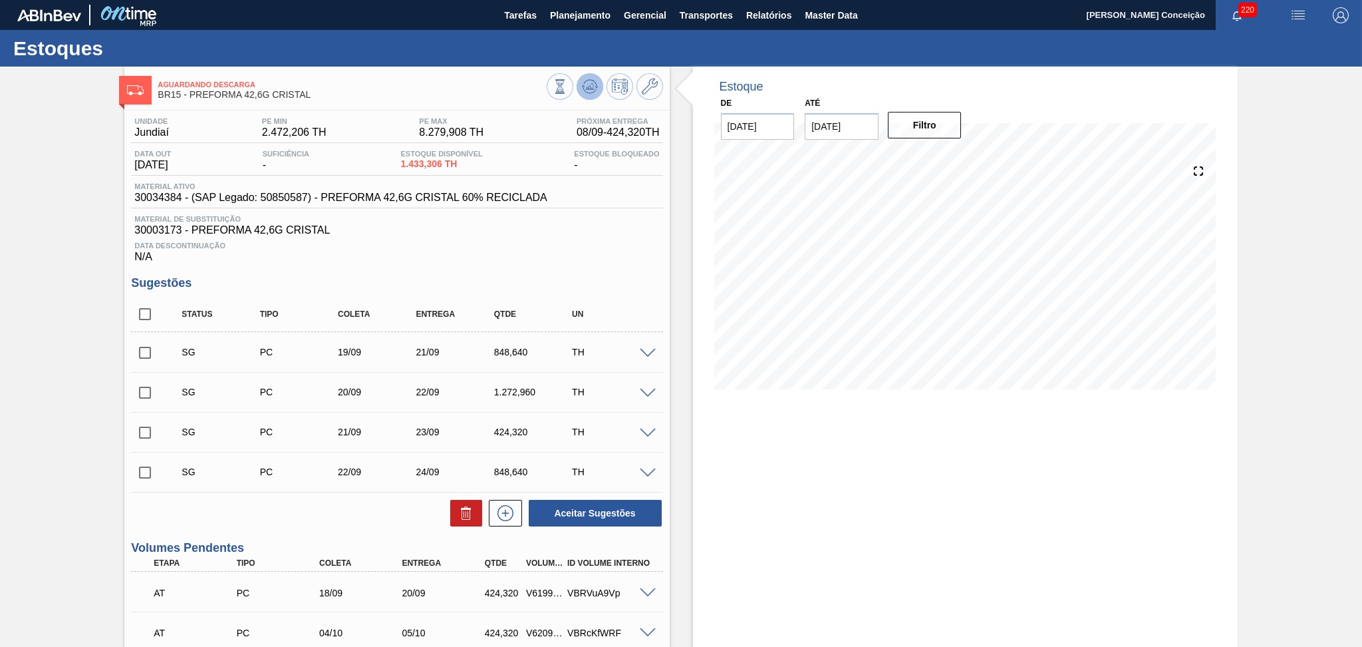
click at [599, 86] on button at bounding box center [590, 86] width 27 height 27
click at [577, 250] on div "Data Descontinuação N/A" at bounding box center [396, 249] width 531 height 27
click at [651, 353] on span at bounding box center [648, 354] width 16 height 10
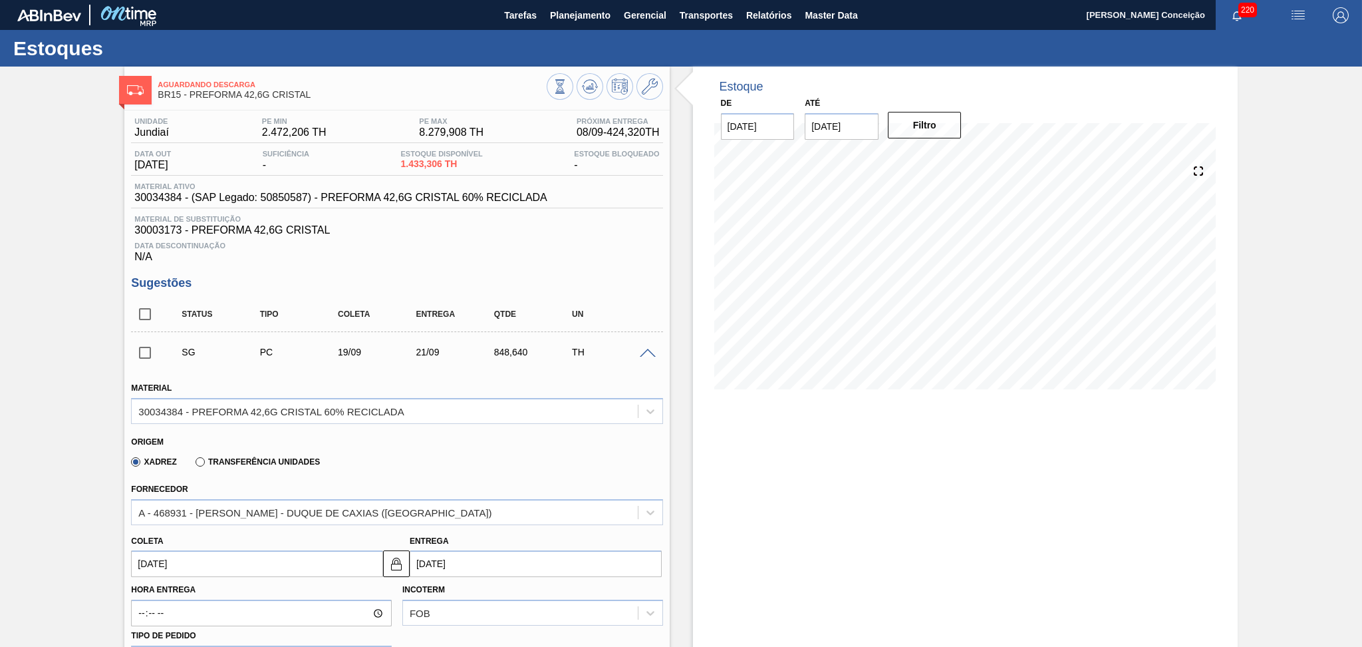
click at [193, 567] on input "[DATE]" at bounding box center [257, 563] width 252 height 27
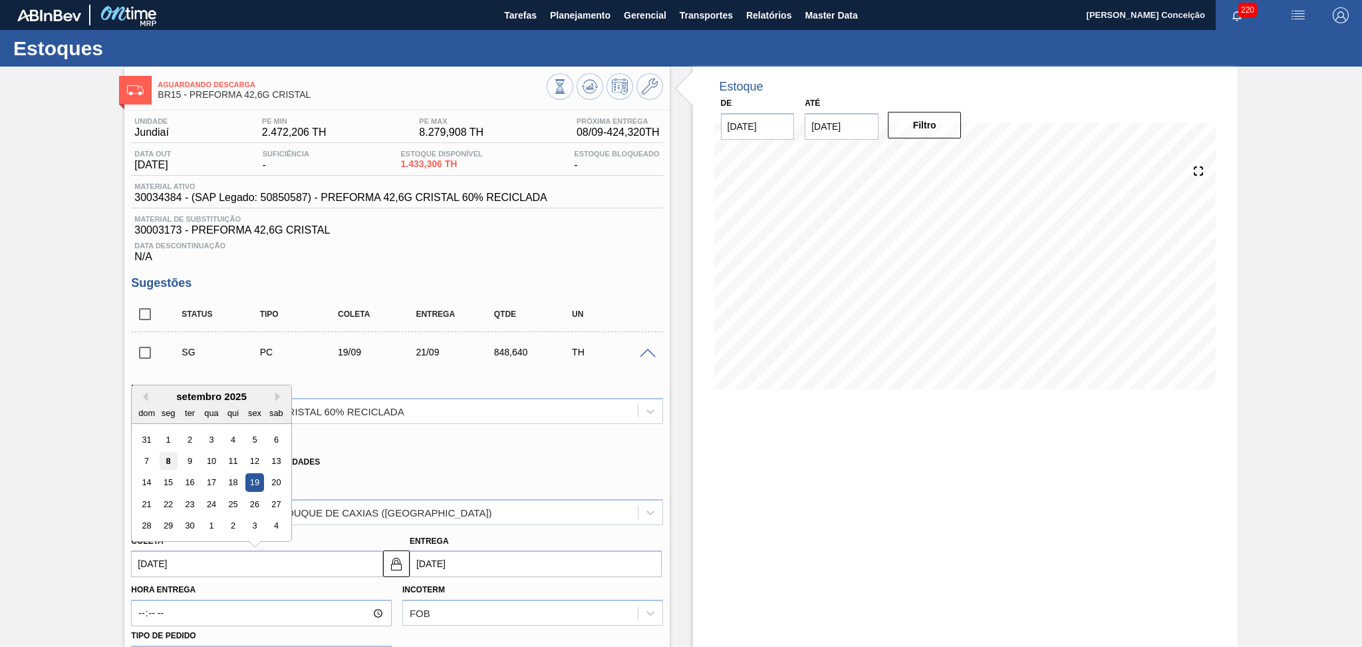
click at [169, 456] on div "8" at bounding box center [169, 461] width 18 height 18
type input "[DATE]"
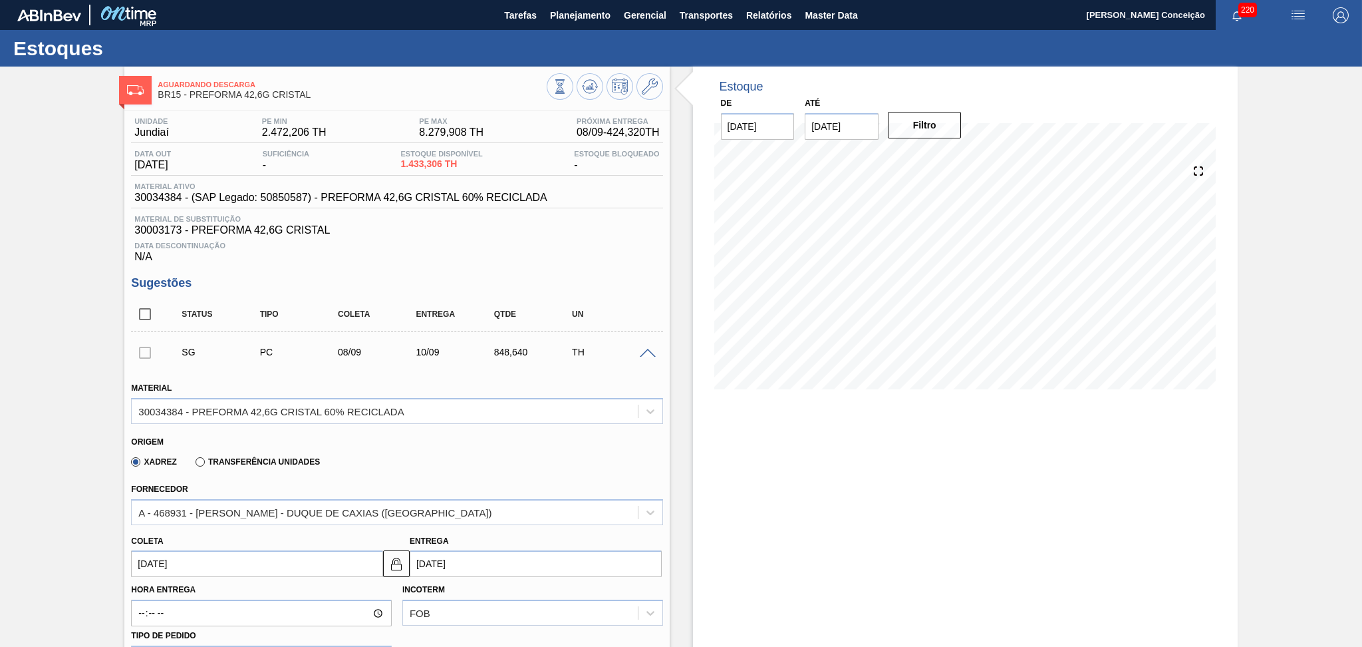
scroll to position [177, 0]
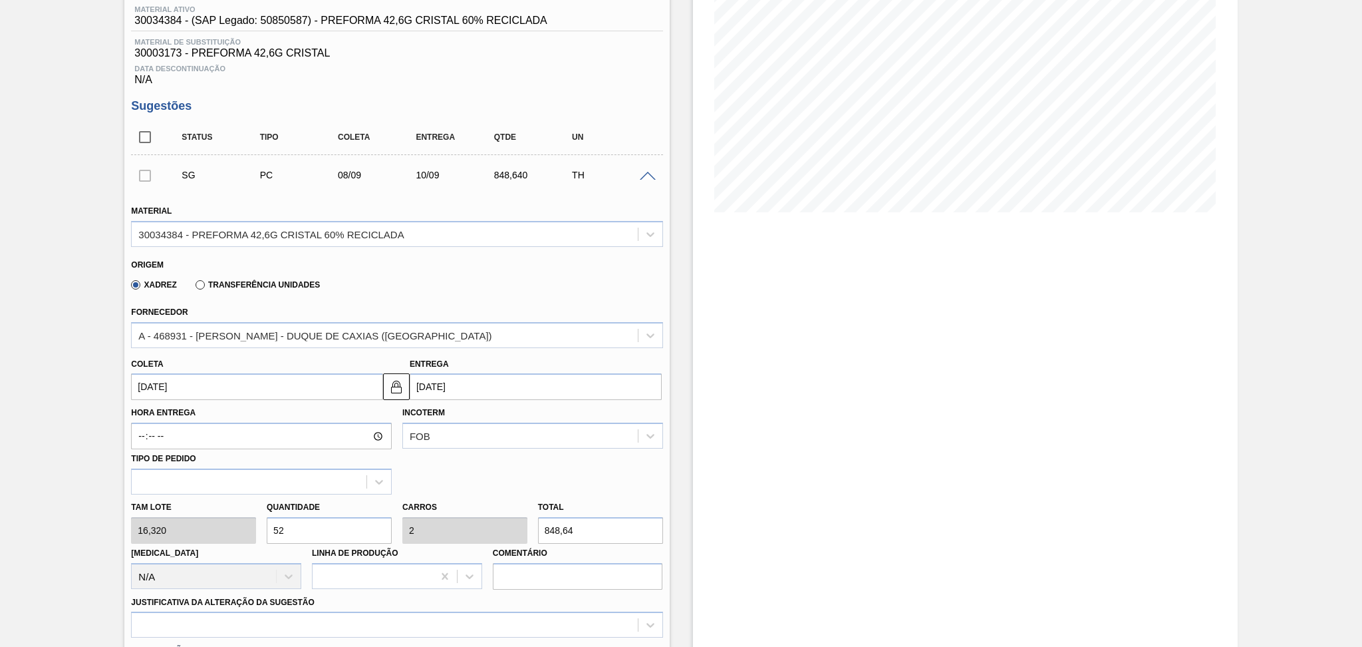
click at [241, 535] on div "Tam lote 16,320 Quantidade 52 Carros 2 Total 848,64 [MEDICAL_DATA] N/A Linha de…" at bounding box center [397, 541] width 542 height 95
type input "2"
type input "0,077"
type input "32,64"
type input "26"
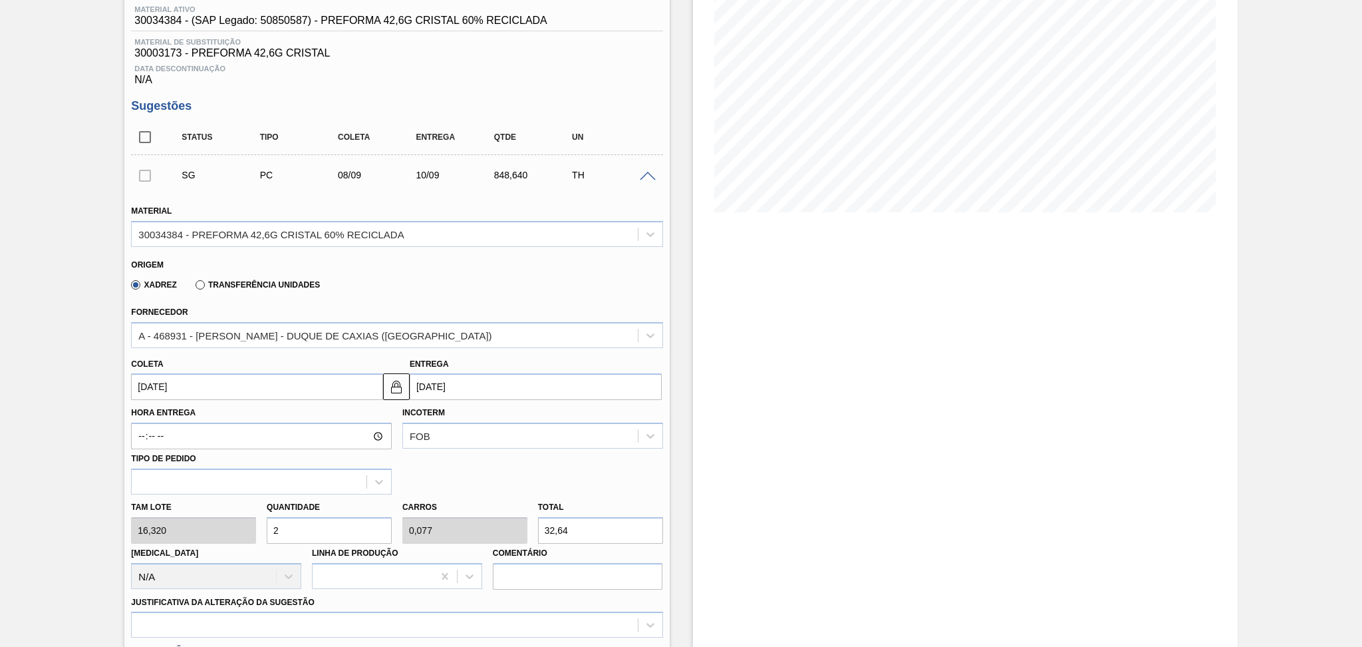
type input "1"
type input "424,32"
type input "26"
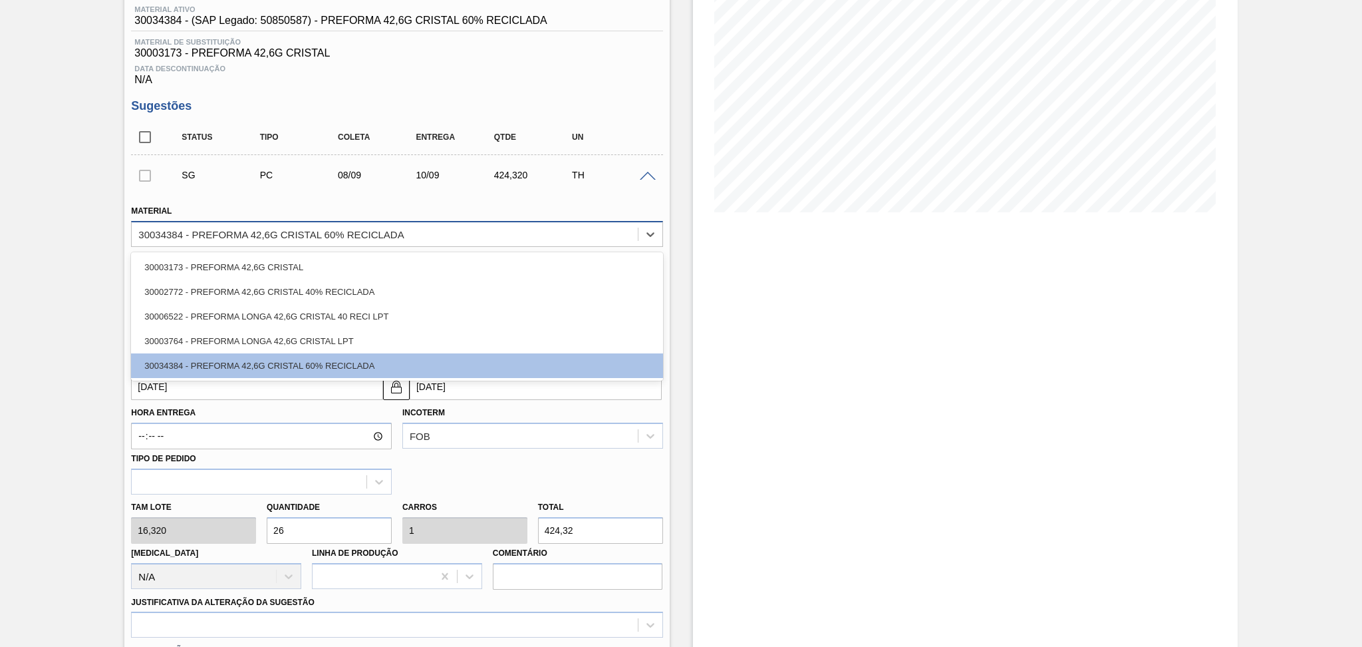
click at [398, 239] on div "30034384 - PREFORMA 42,6G CRISTAL 60% RECICLADA" at bounding box center [385, 233] width 506 height 19
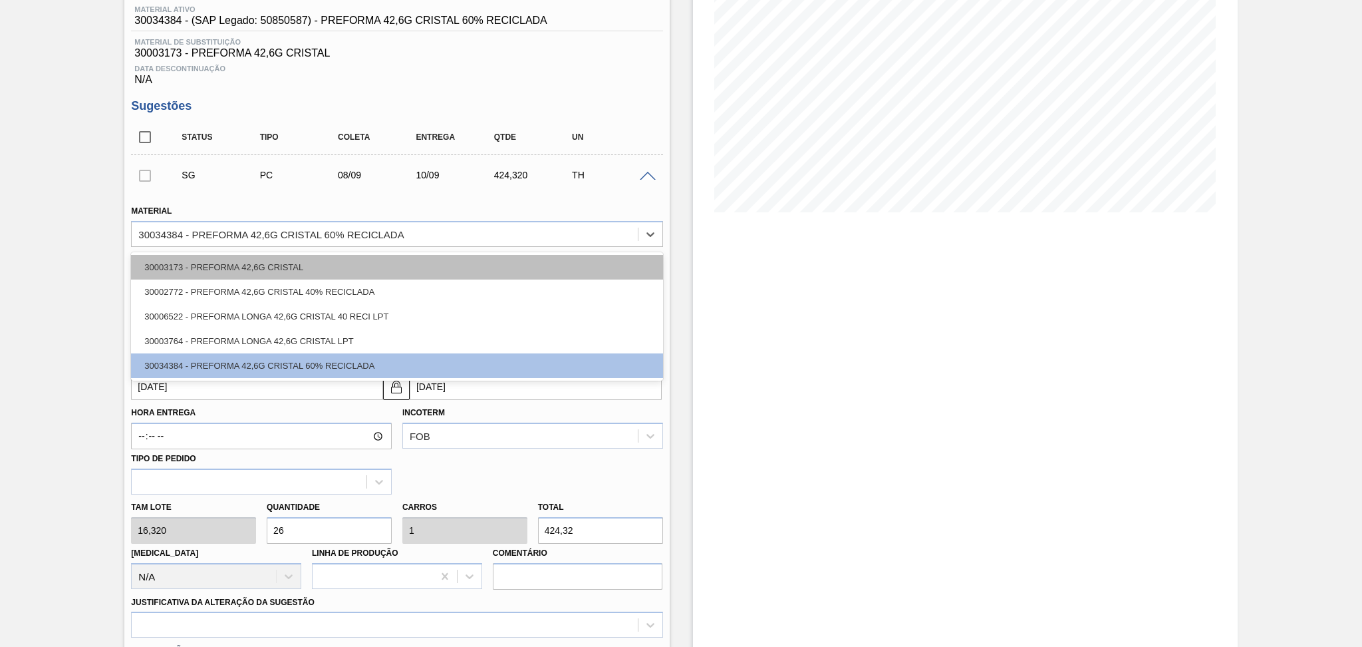
click at [311, 262] on div "30003173 - PREFORMA 42,6G CRISTAL" at bounding box center [396, 267] width 531 height 25
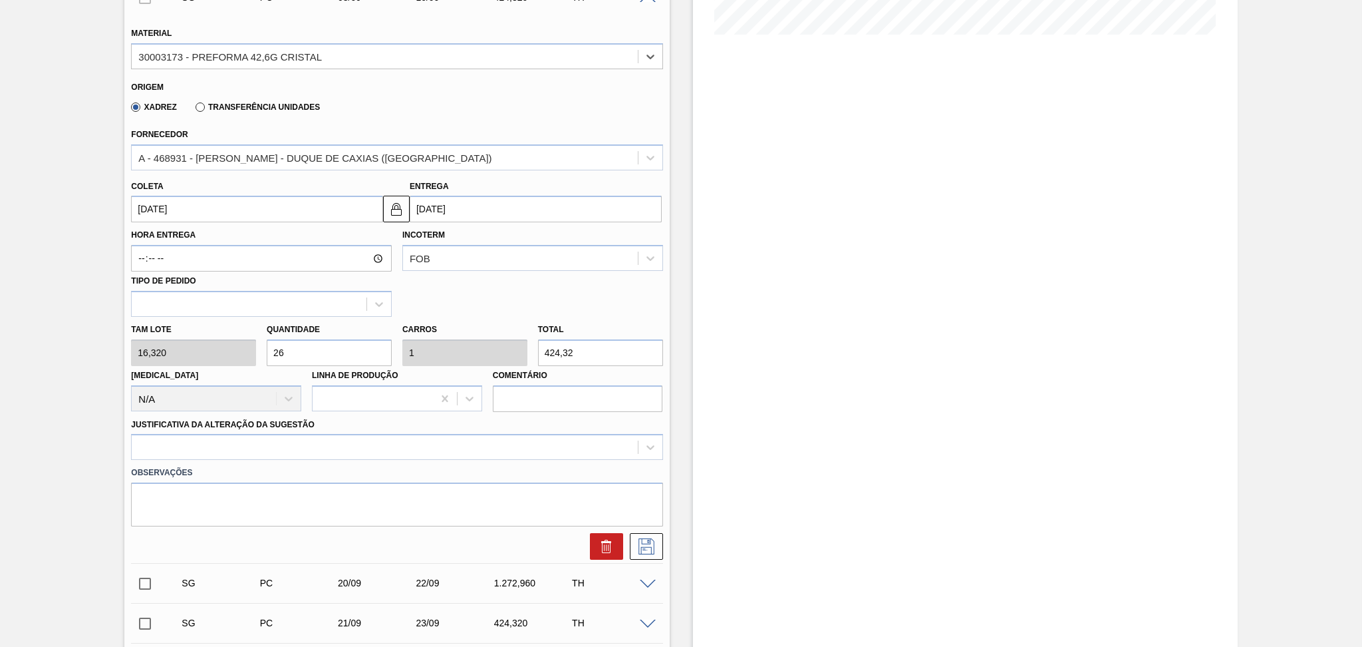
click at [475, 436] on div at bounding box center [396, 447] width 531 height 26
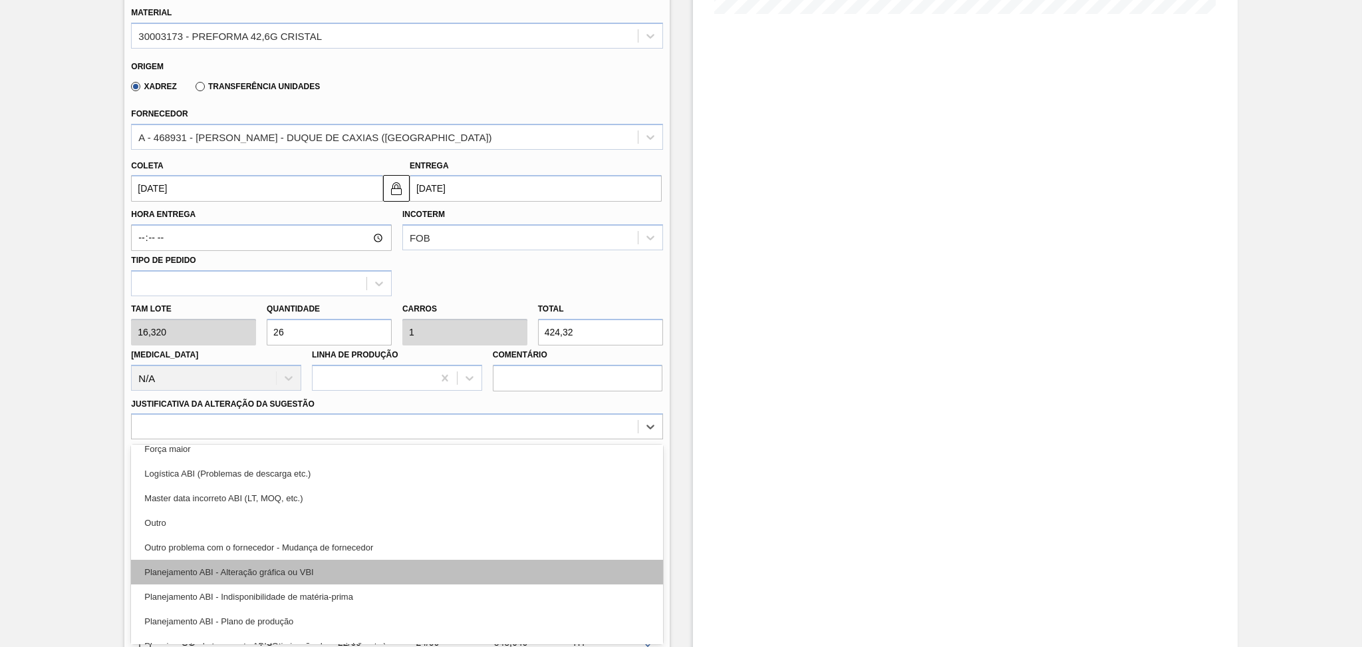
scroll to position [88, 0]
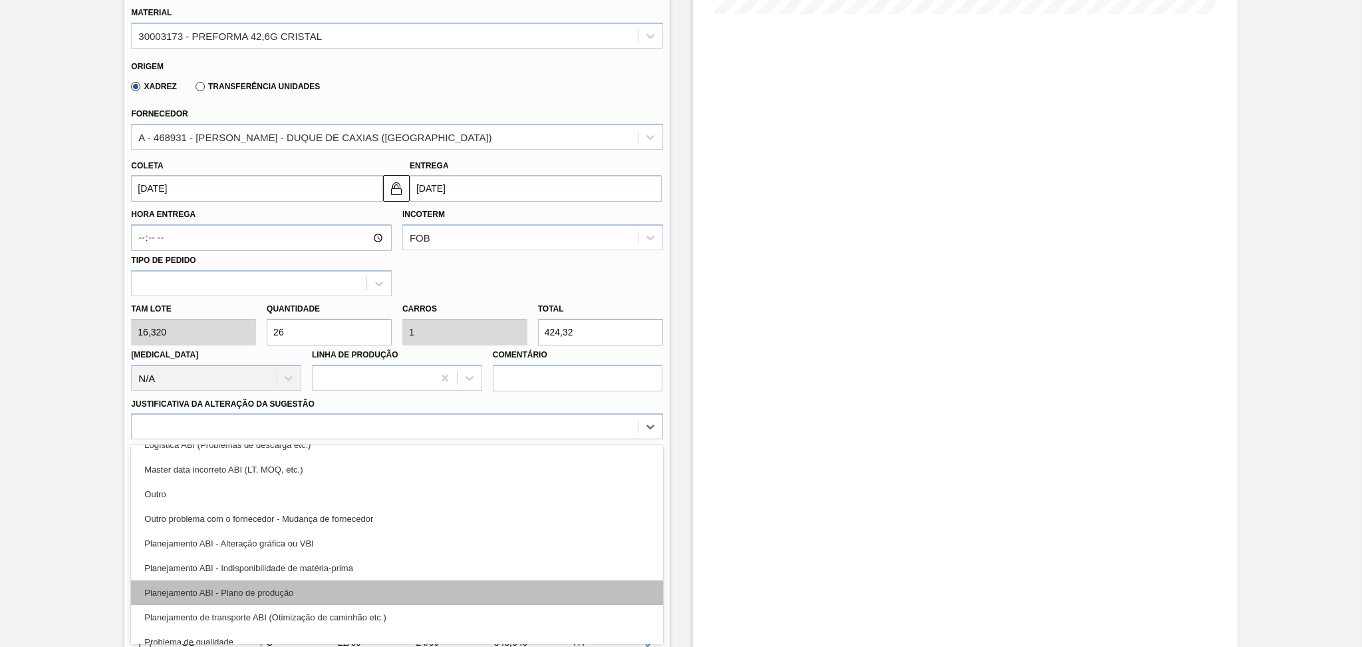
click at [291, 586] on div "Planejamento ABI - Plano de produção" at bounding box center [396, 592] width 531 height 25
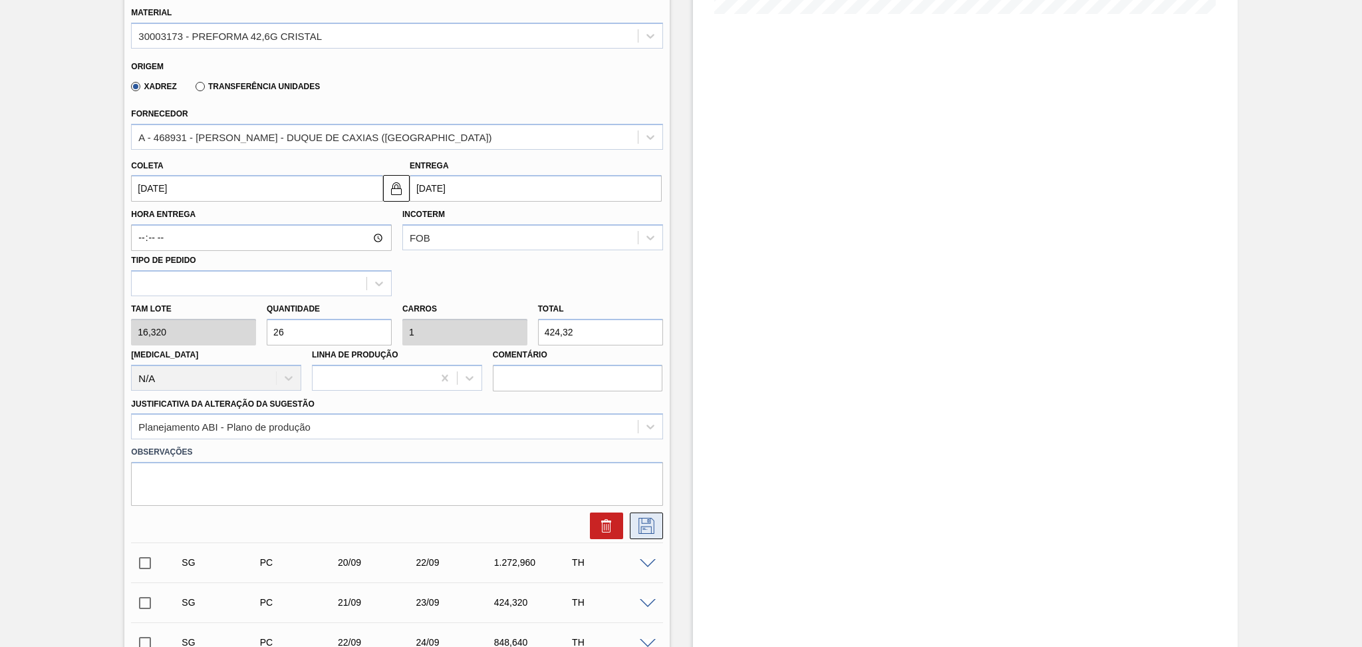
click at [643, 521] on icon at bounding box center [646, 526] width 21 height 16
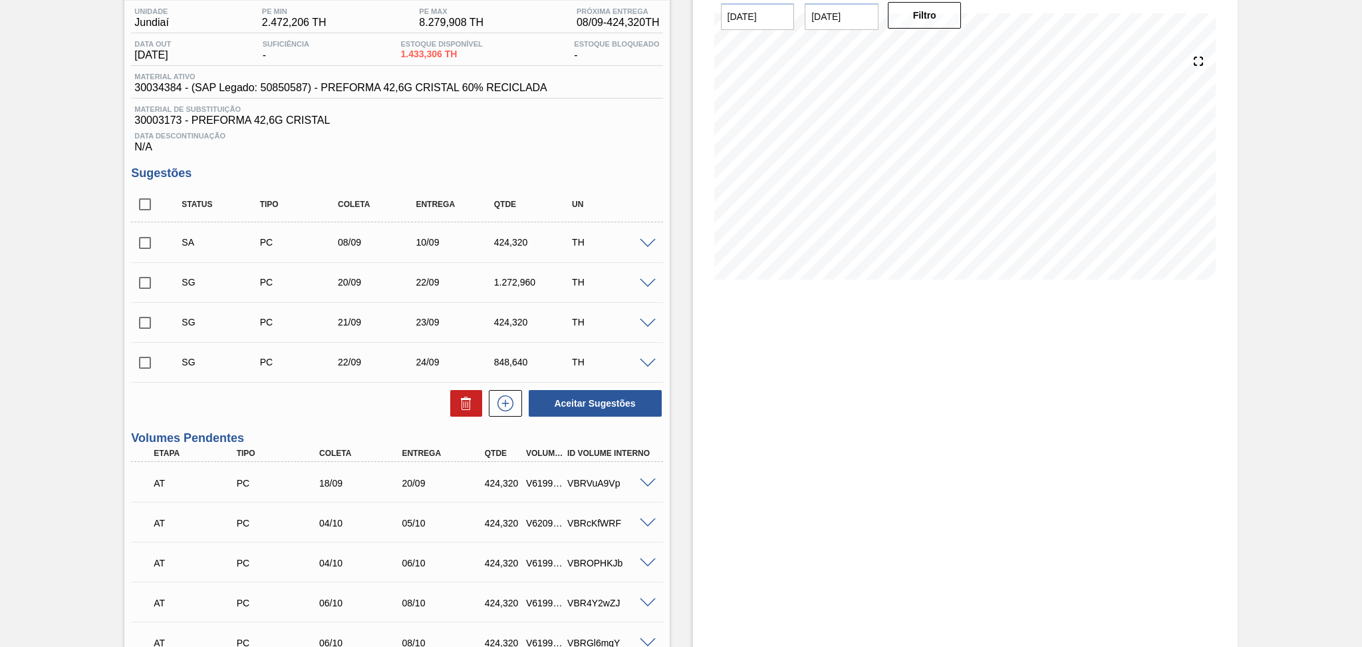
scroll to position [109, 0]
click at [121, 249] on div "Aguardando Descarga BR15 - PREFORMA 42,6G CRISTAL Unidade Jundiaí PE MIN 2.472,…" at bounding box center [681, 505] width 1362 height 1097
click at [149, 248] on input "checkbox" at bounding box center [145, 243] width 28 height 28
click at [628, 399] on button "Aceitar Sugestões" at bounding box center [595, 403] width 133 height 27
checkbox input "false"
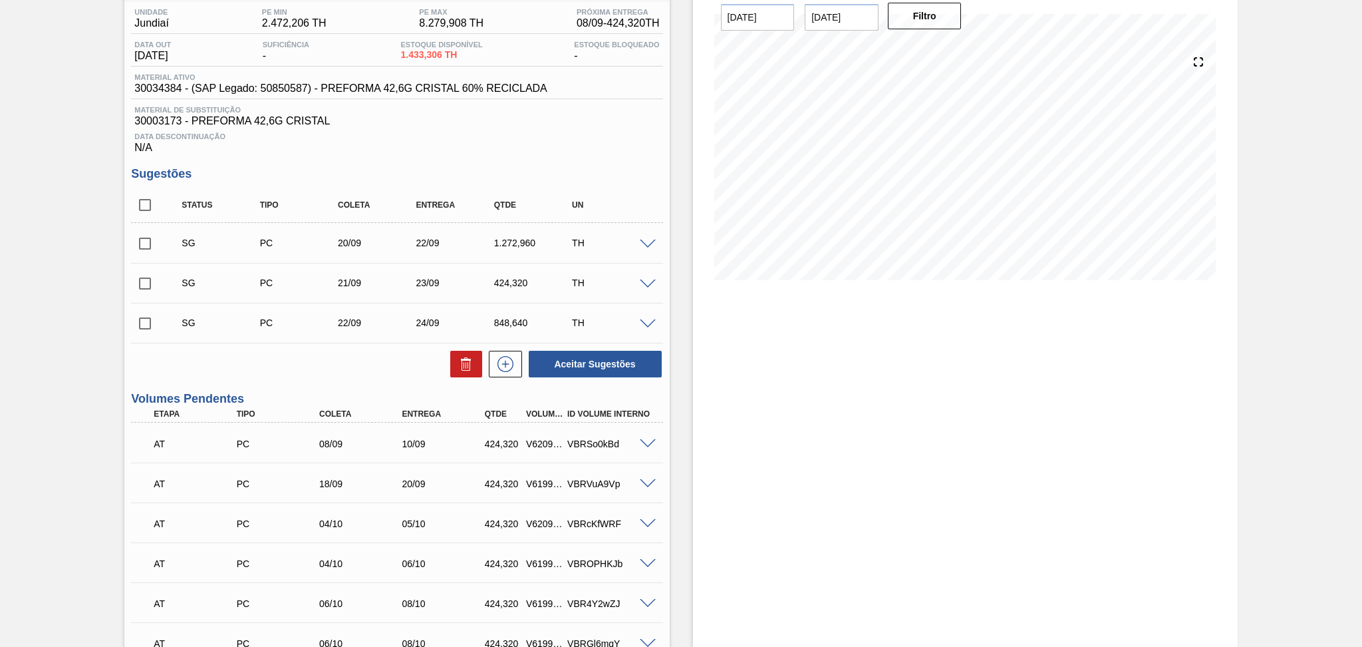
click at [650, 442] on span at bounding box center [648, 444] width 16 height 10
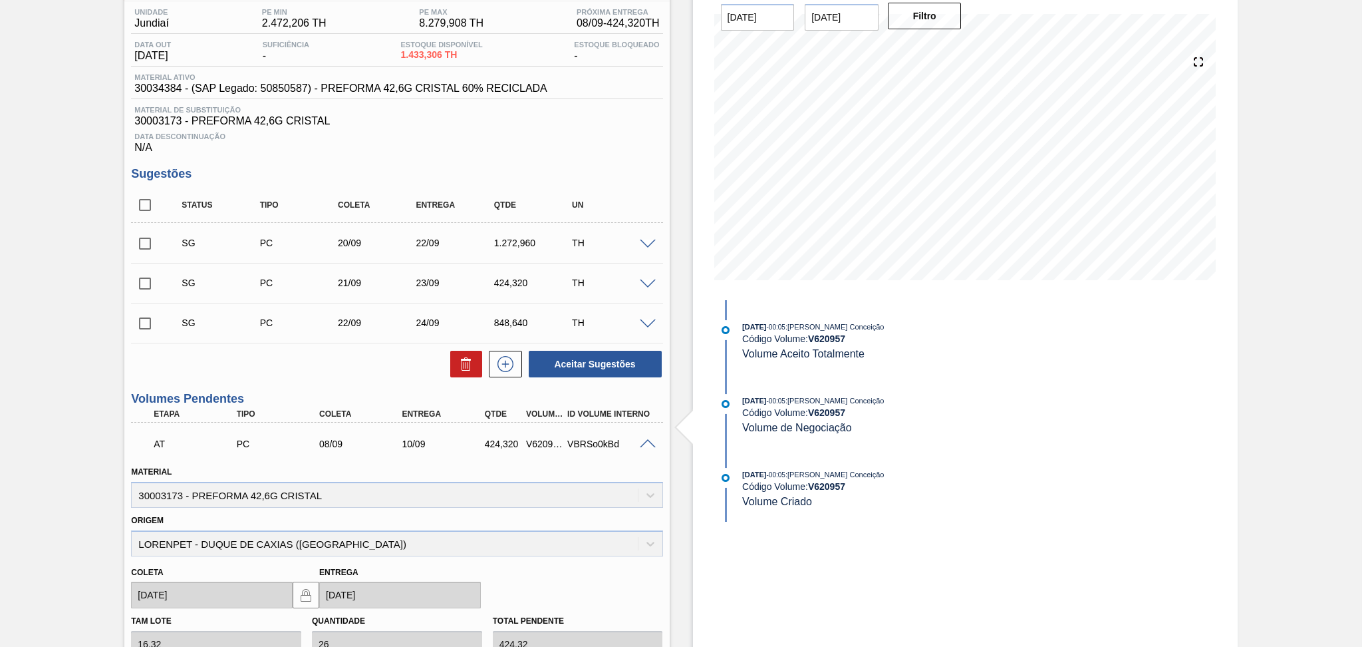
click at [650, 442] on span at bounding box center [648, 444] width 16 height 10
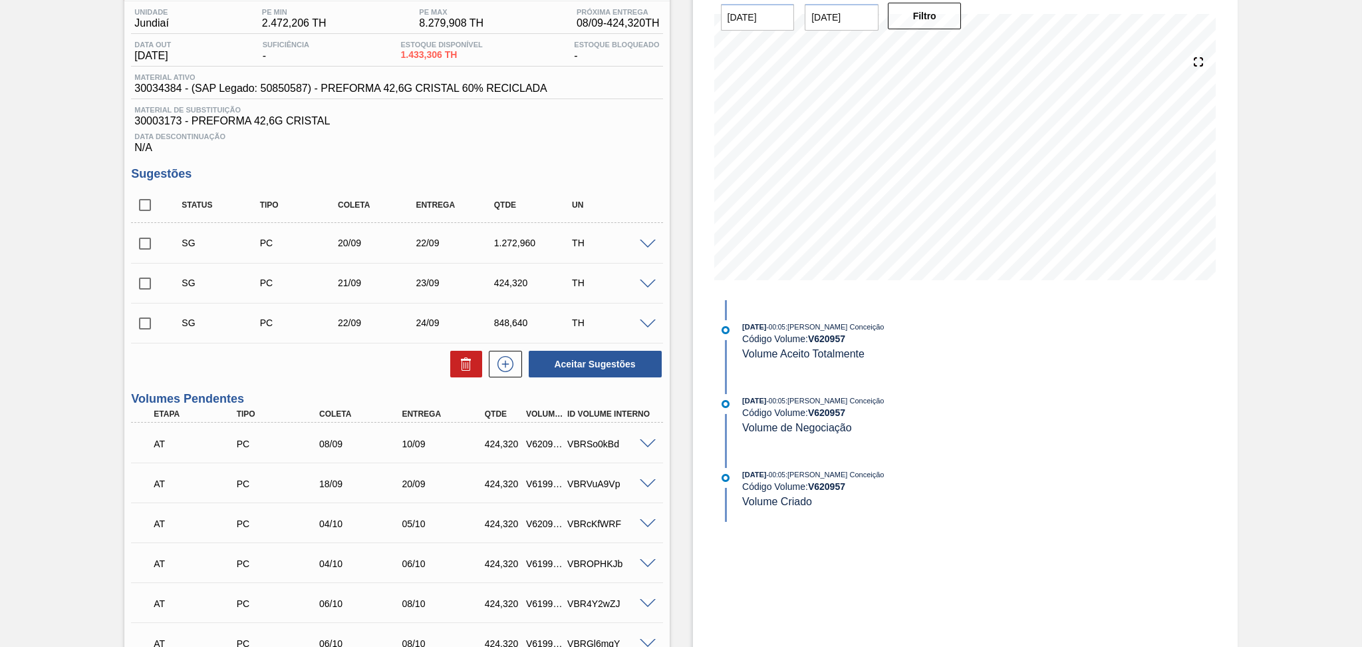
click at [643, 249] on div "SG PC 20/09 22/09 1.272,960 TH" at bounding box center [396, 242] width 531 height 33
click at [643, 243] on span at bounding box center [648, 244] width 16 height 10
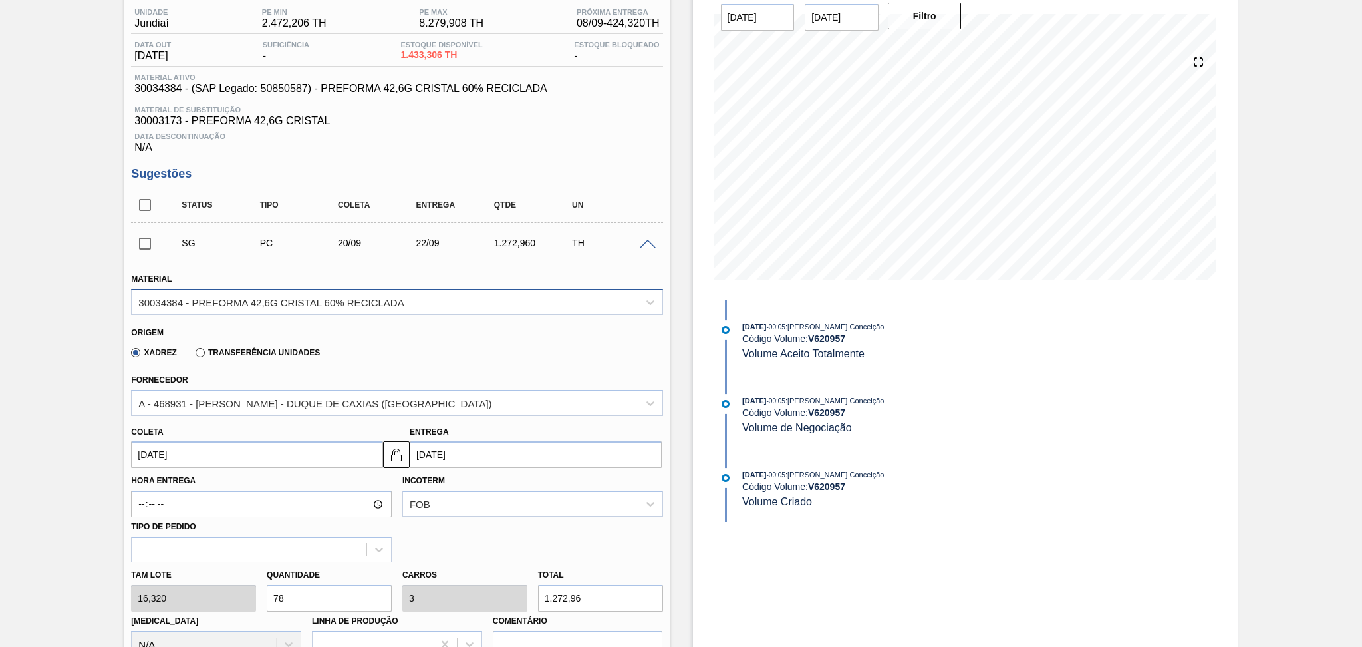
click at [307, 306] on div "30034384 - PREFORMA 42,6G CRISTAL 60% RECICLADA" at bounding box center [270, 301] width 265 height 11
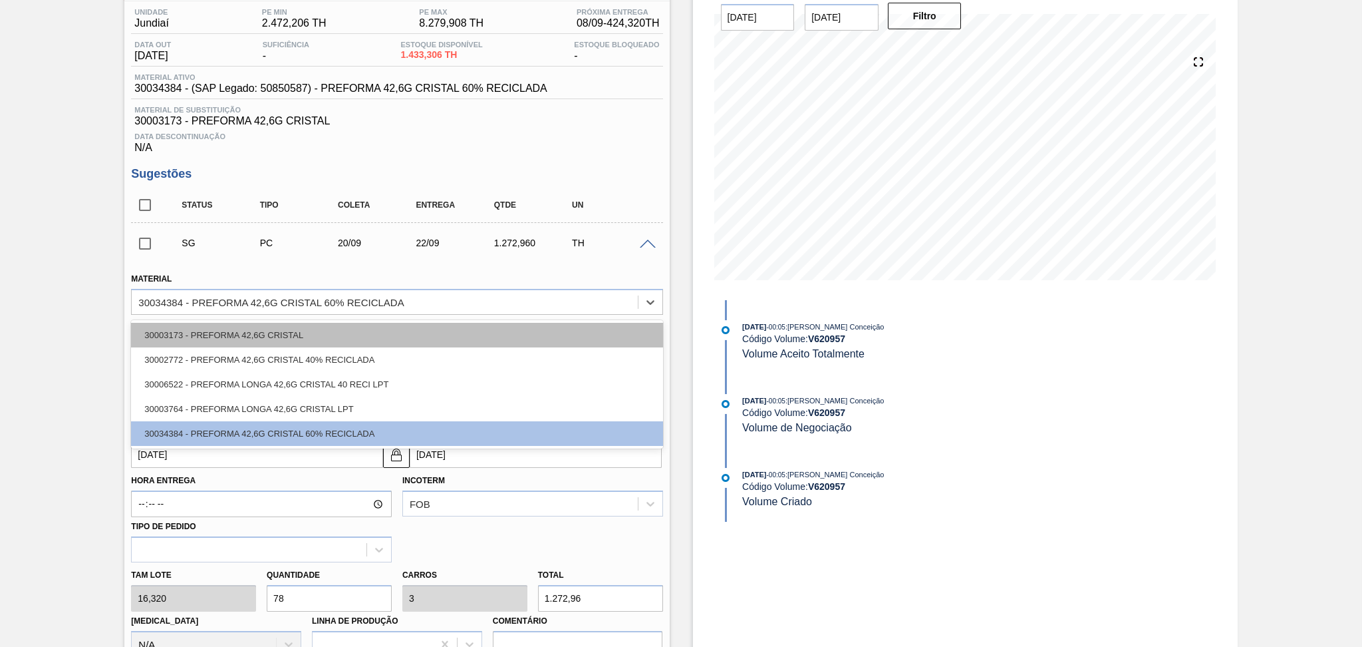
click at [259, 338] on div "30003173 - PREFORMA 42,6G CRISTAL" at bounding box center [396, 335] width 531 height 25
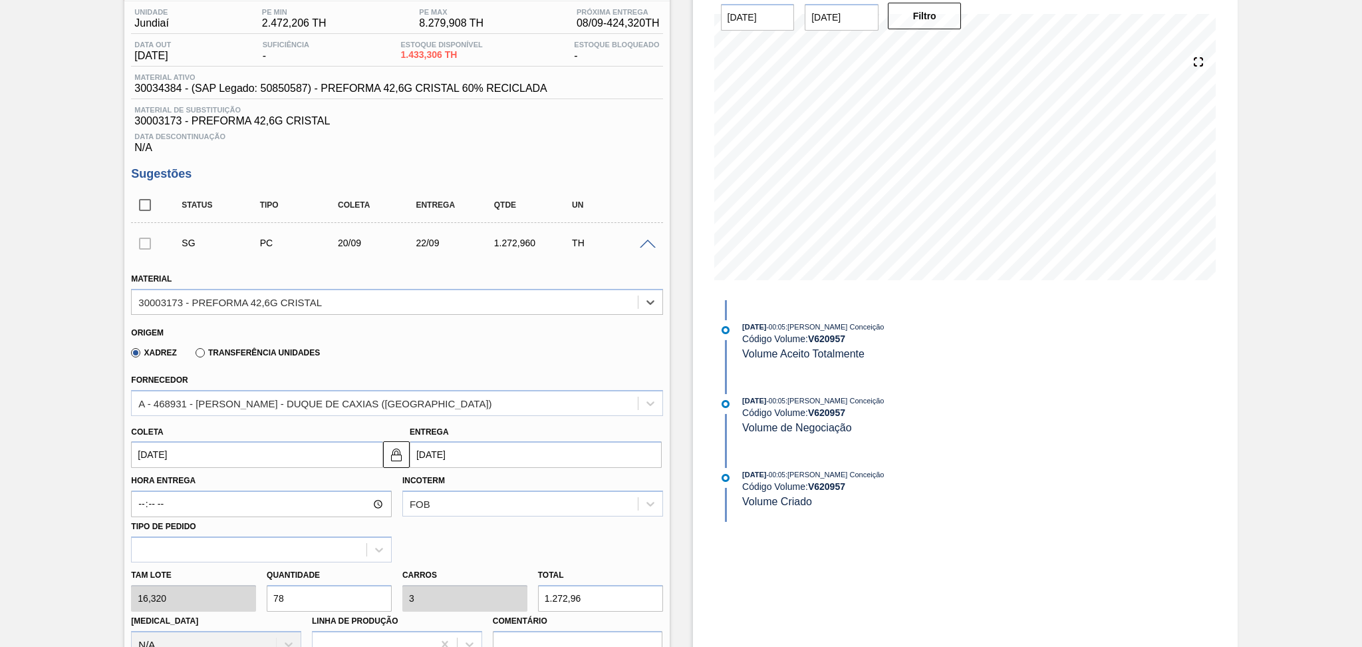
click at [188, 459] on input "[DATE]" at bounding box center [257, 454] width 252 height 27
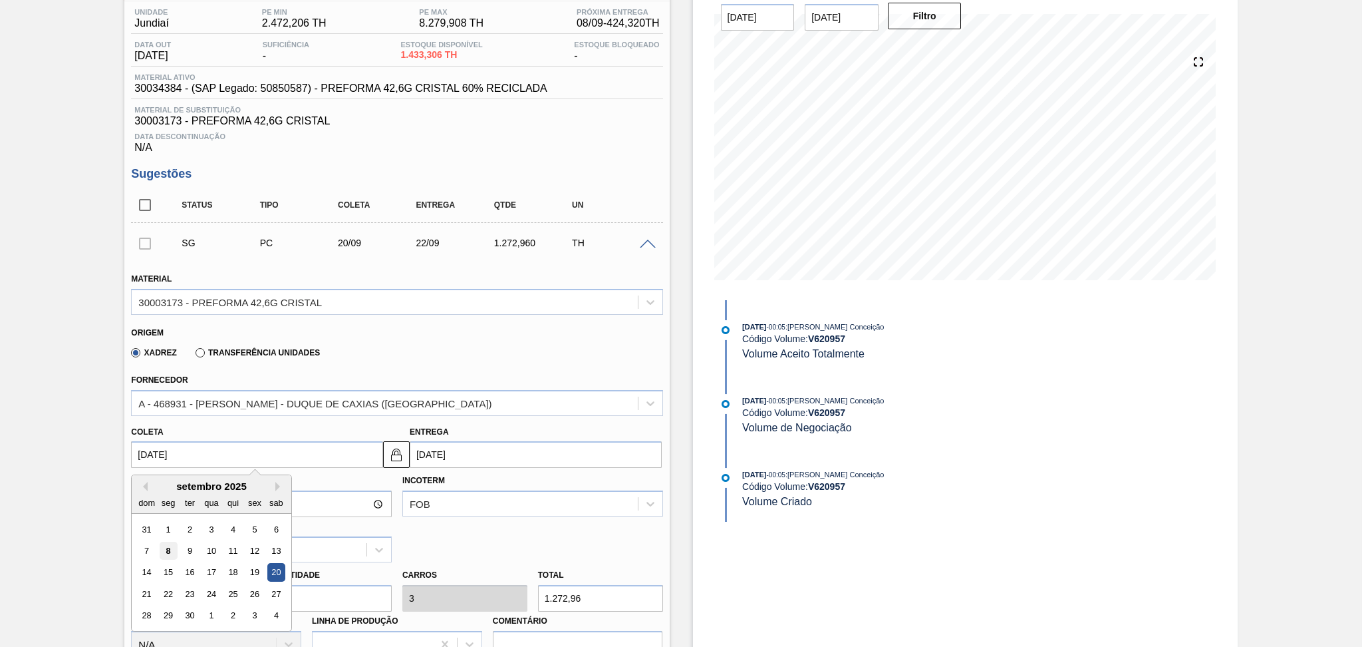
click at [165, 553] on div "8" at bounding box center [169, 550] width 18 height 18
type input "[DATE]"
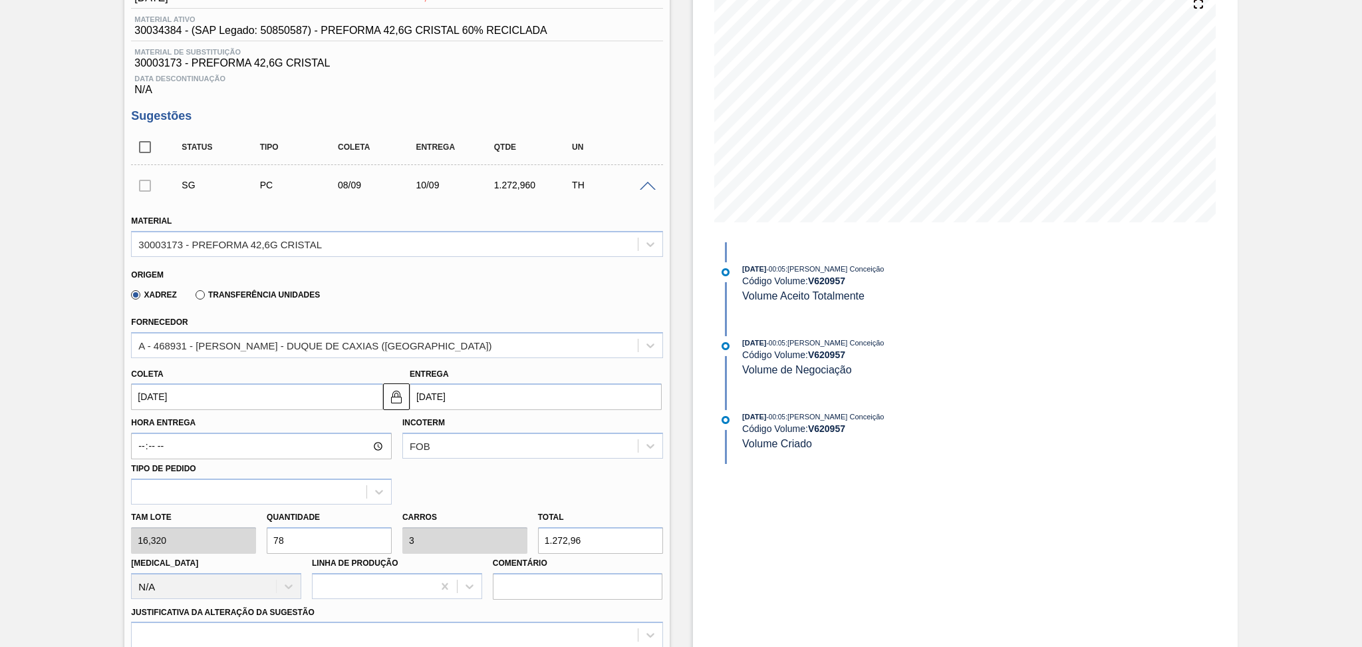
scroll to position [198, 0]
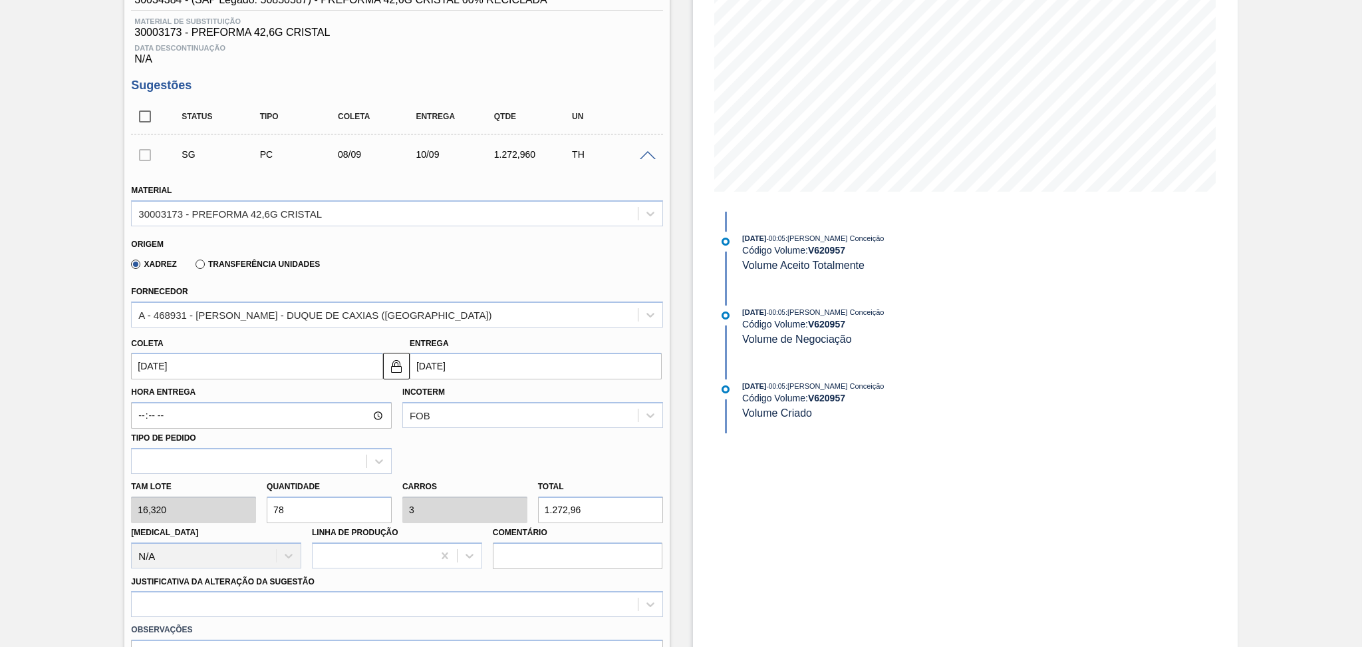
click at [231, 502] on div "Tam lote 16,320 Quantidade 78 Carros 3 Total 1.272,96 [MEDICAL_DATA] N/A Linha …" at bounding box center [397, 521] width 542 height 95
type input "2"
type input "0,077"
type input "32,64"
type input "26"
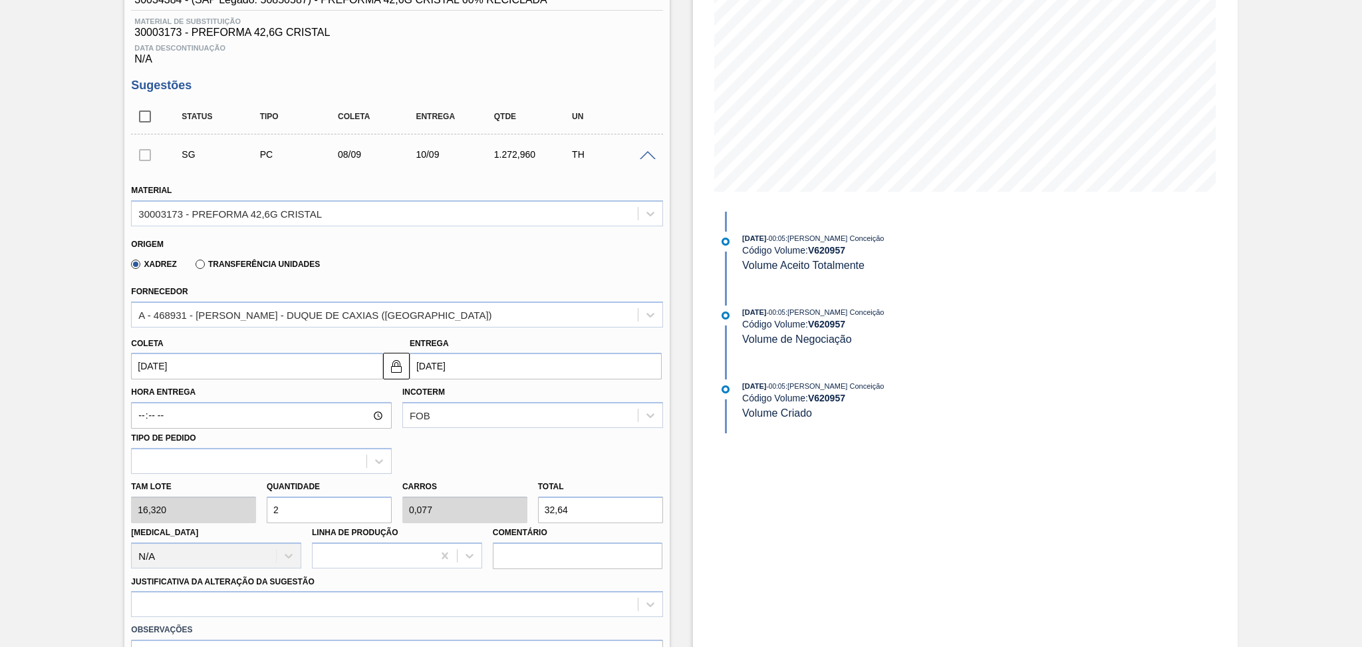
type input "1"
type input "424,32"
type input "26"
click at [236, 599] on div at bounding box center [396, 604] width 531 height 26
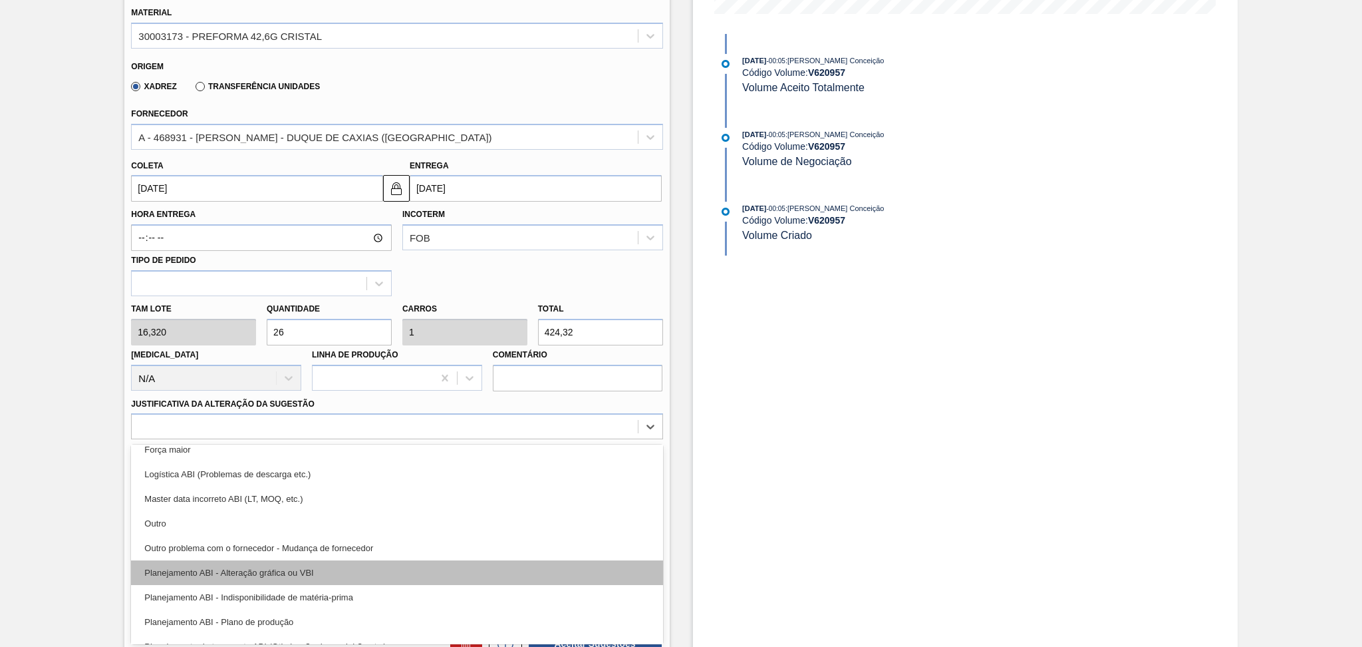
scroll to position [88, 0]
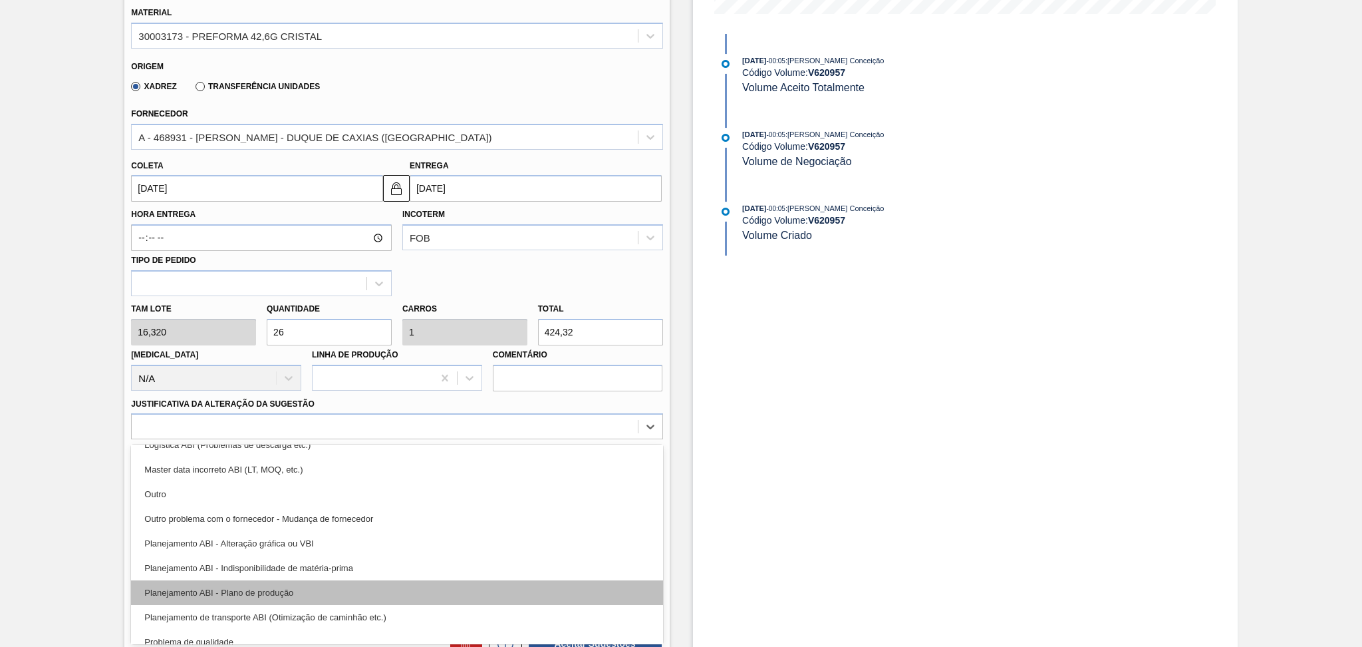
click at [299, 591] on div "Planejamento ABI - Plano de produção" at bounding box center [396, 592] width 531 height 25
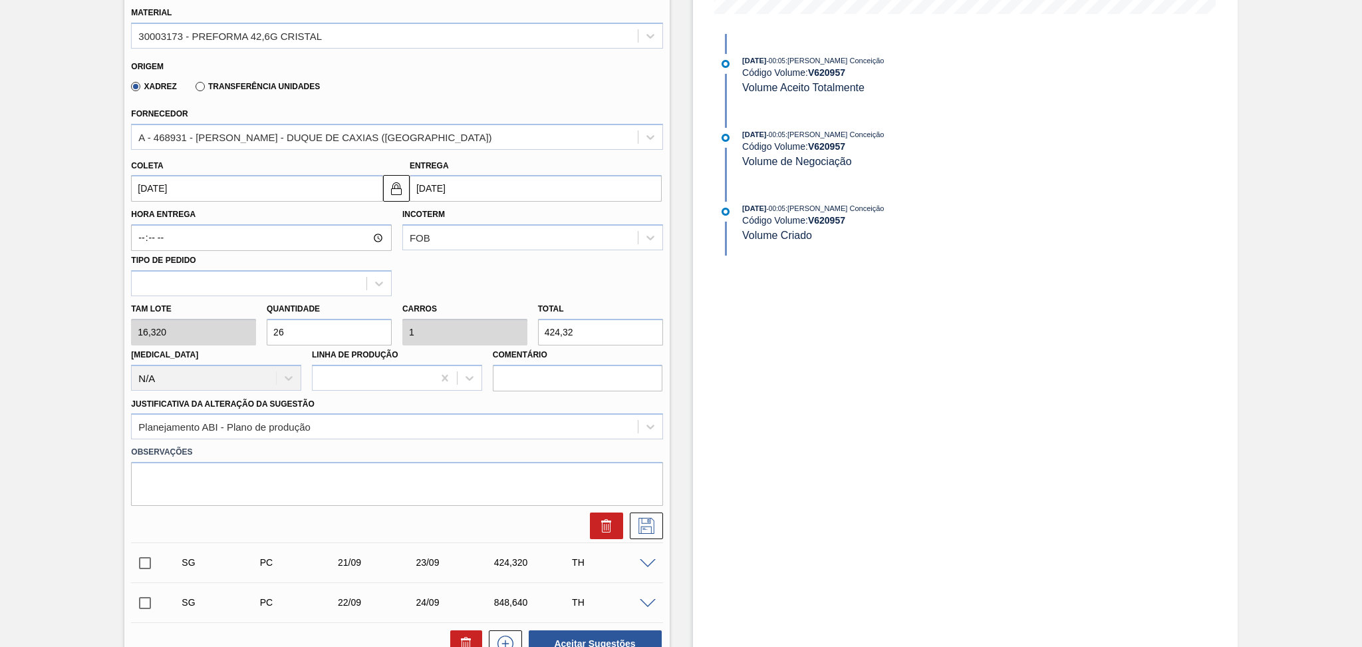
click at [667, 514] on div at bounding box center [397, 525] width 542 height 27
click at [648, 523] on icon at bounding box center [646, 526] width 21 height 16
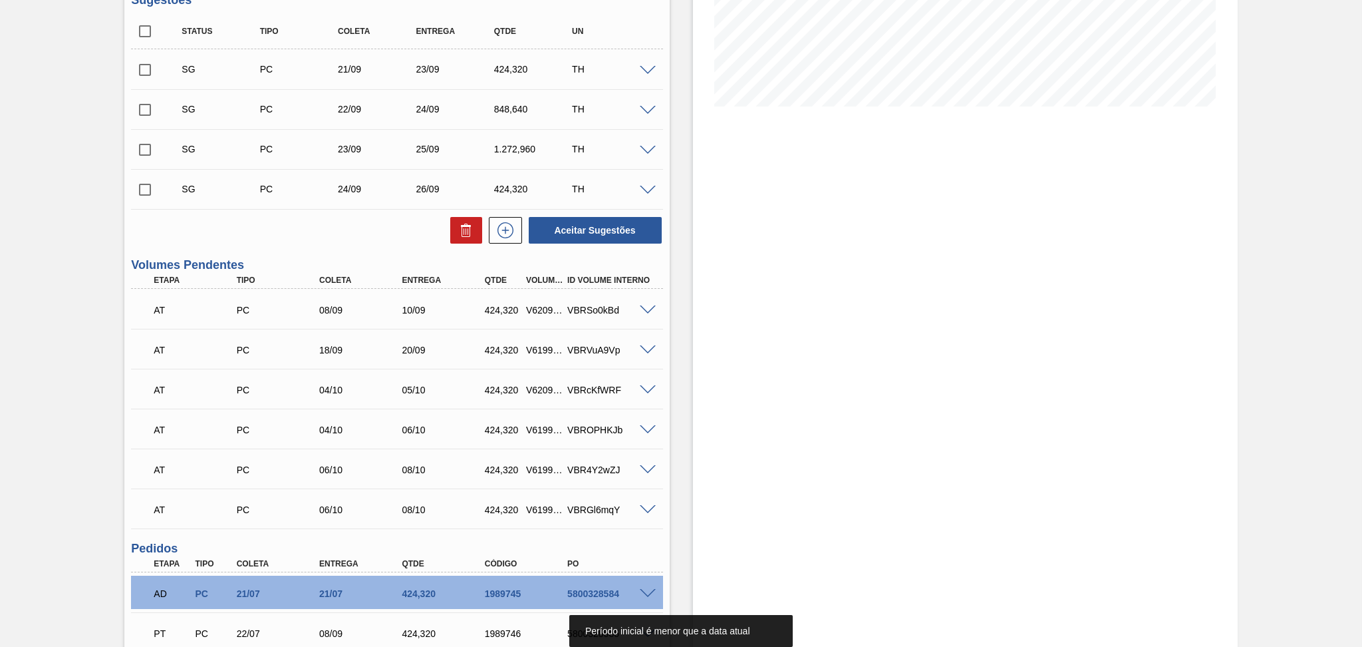
scroll to position [198, 0]
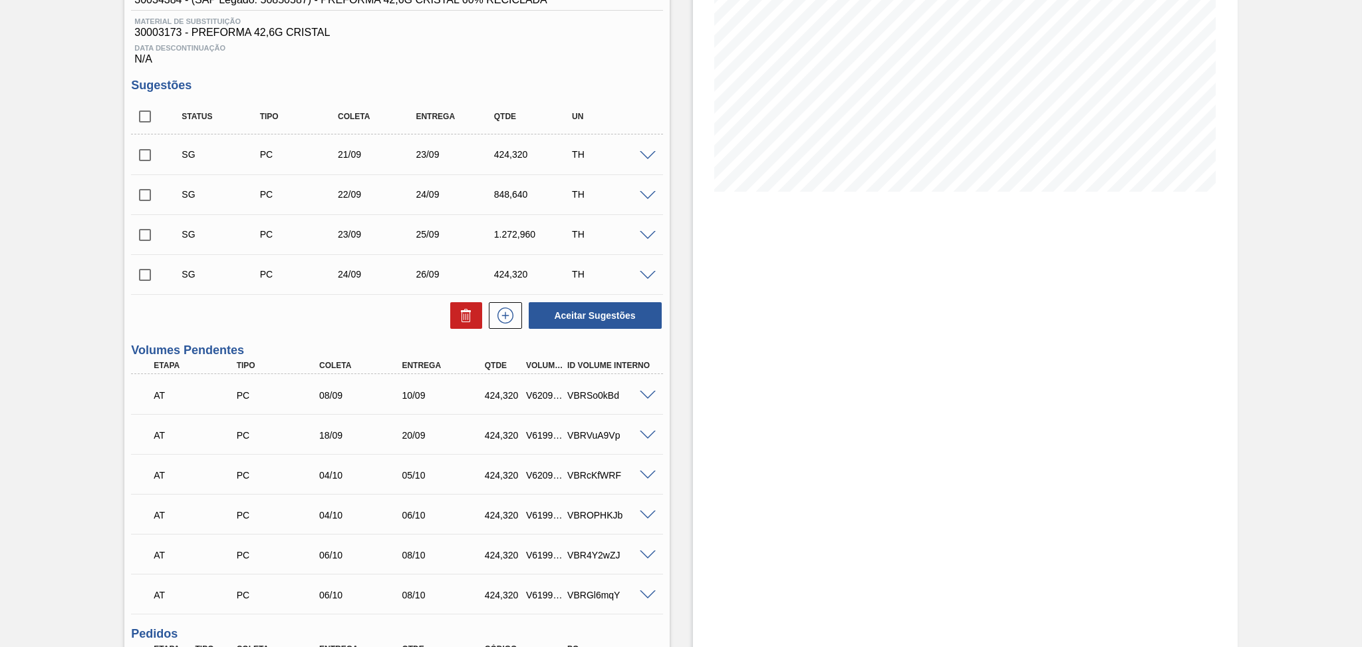
click at [645, 156] on span at bounding box center [648, 156] width 16 height 10
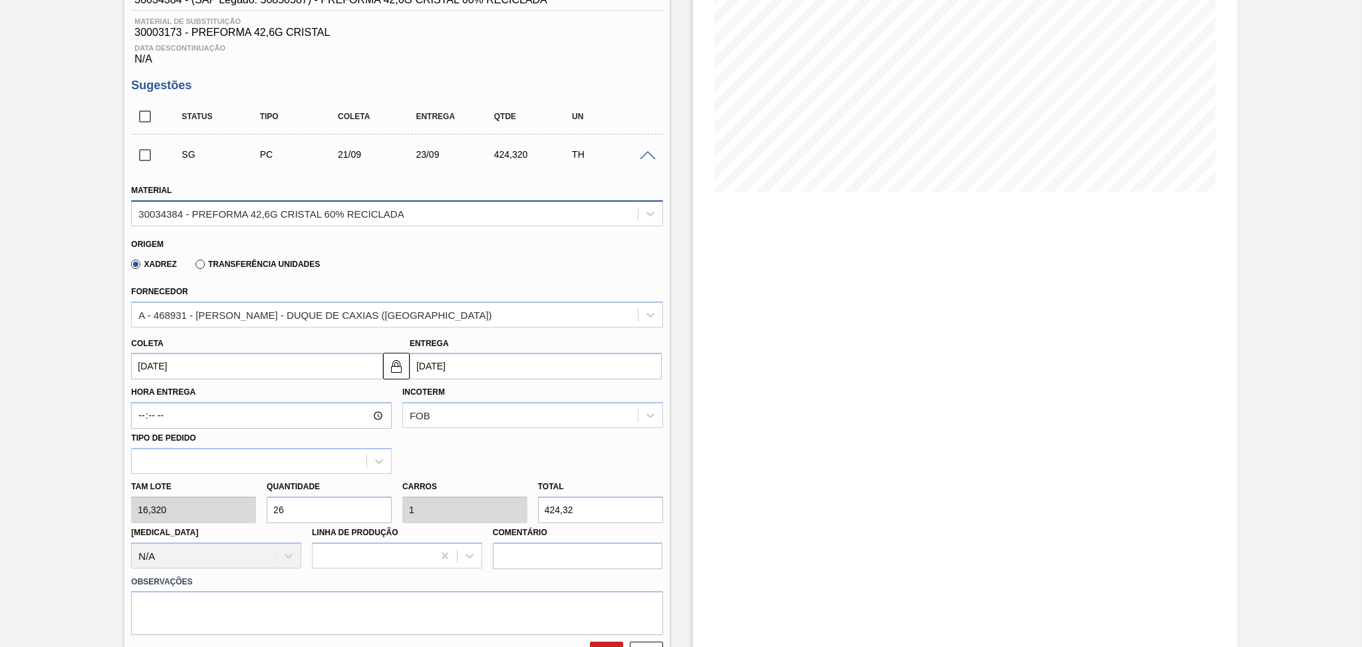
click at [239, 215] on div "30034384 - PREFORMA 42,6G CRISTAL 60% RECICLADA" at bounding box center [270, 213] width 265 height 11
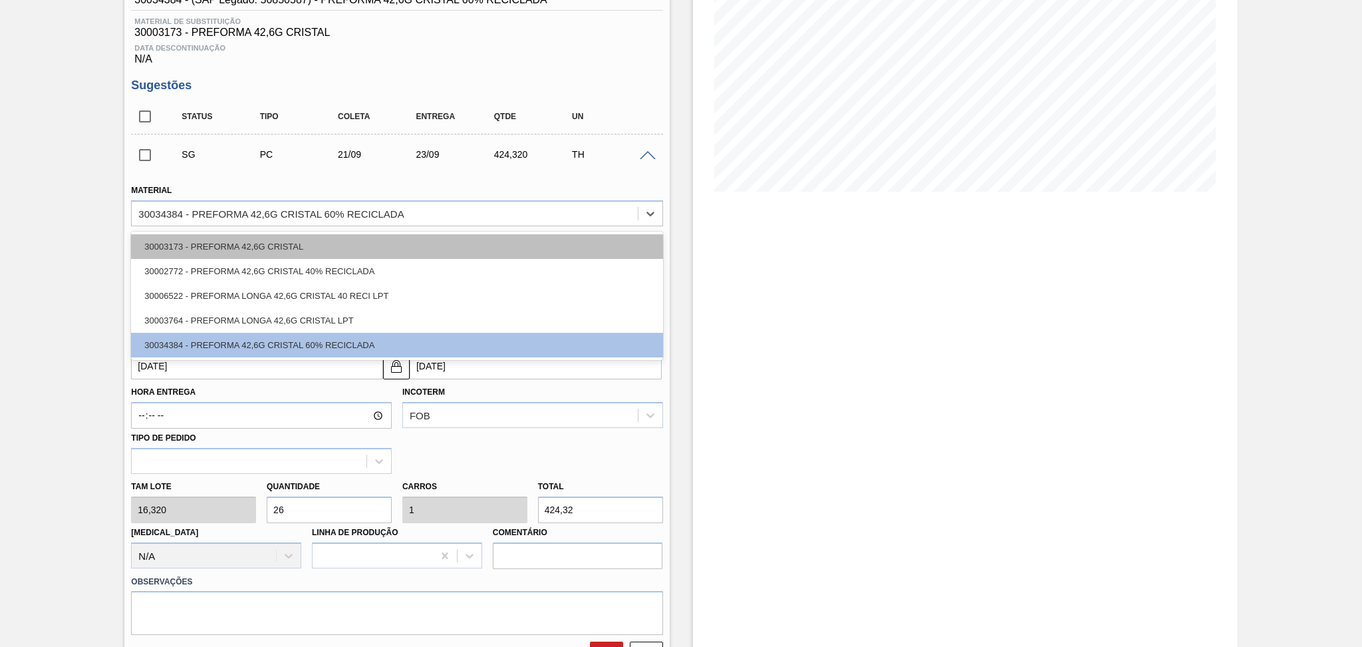
click at [237, 253] on div "30003173 - PREFORMA 42,6G CRISTAL" at bounding box center [396, 246] width 531 height 25
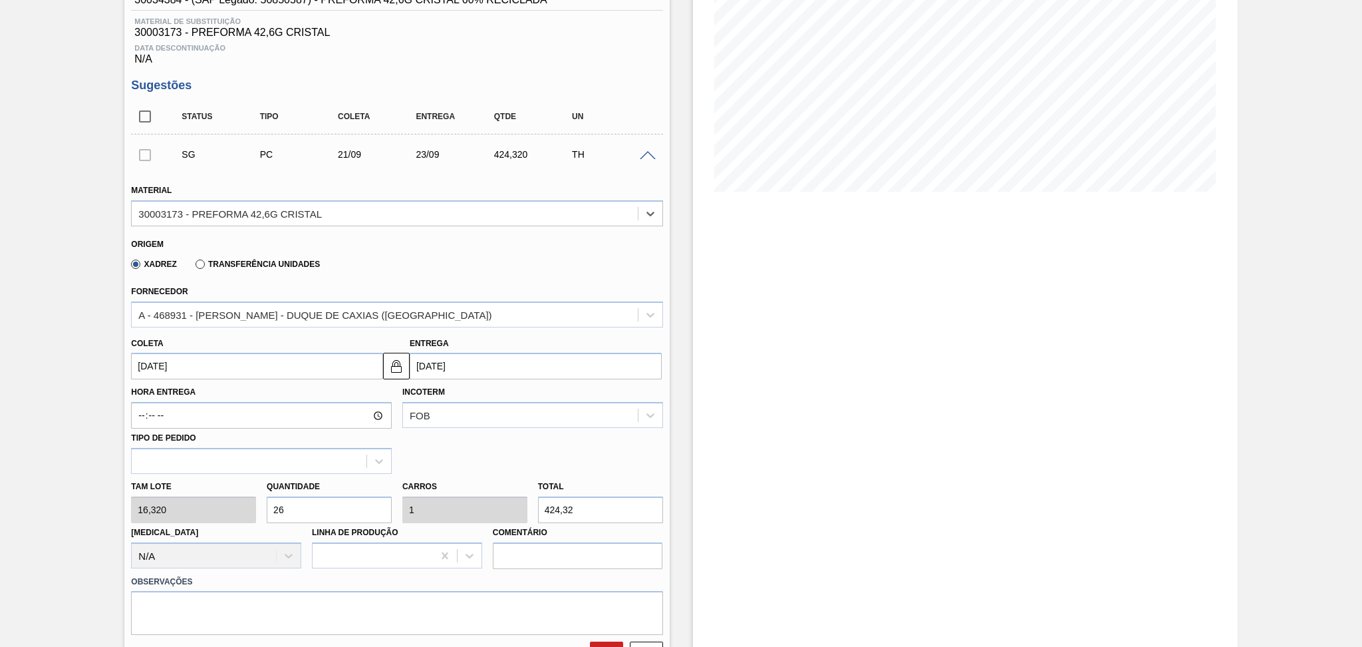
click at [186, 368] on input "[DATE]" at bounding box center [257, 366] width 252 height 27
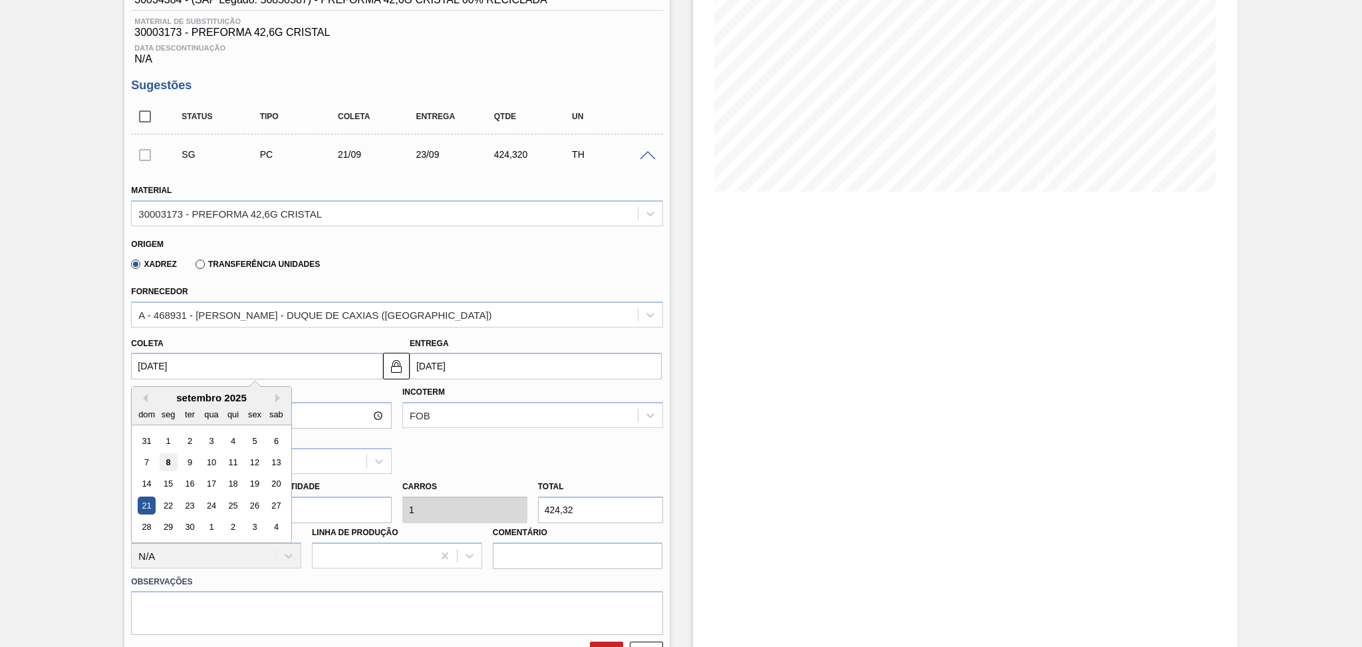
click at [166, 460] on div "8" at bounding box center [169, 462] width 18 height 18
type input "[DATE]"
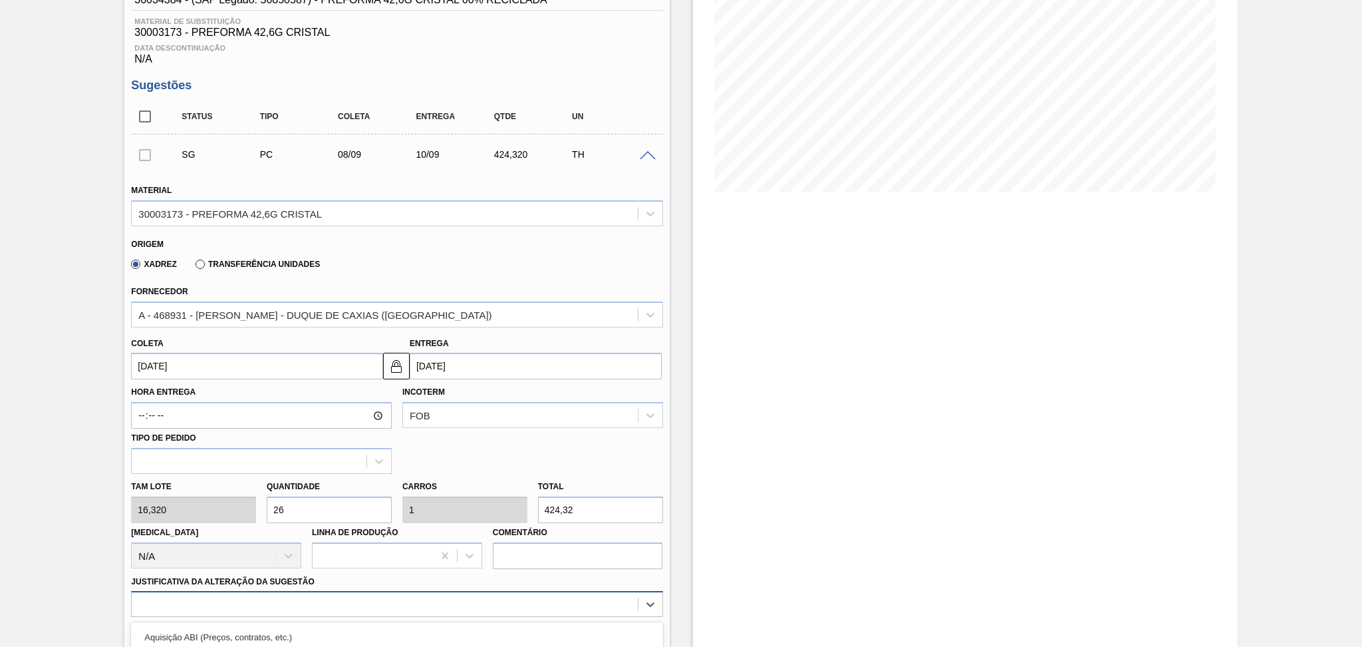
click at [242, 604] on div "option Outro problema com o fornecedor - Mudança de fornecedor focused, 7 of 18…" at bounding box center [396, 604] width 531 height 26
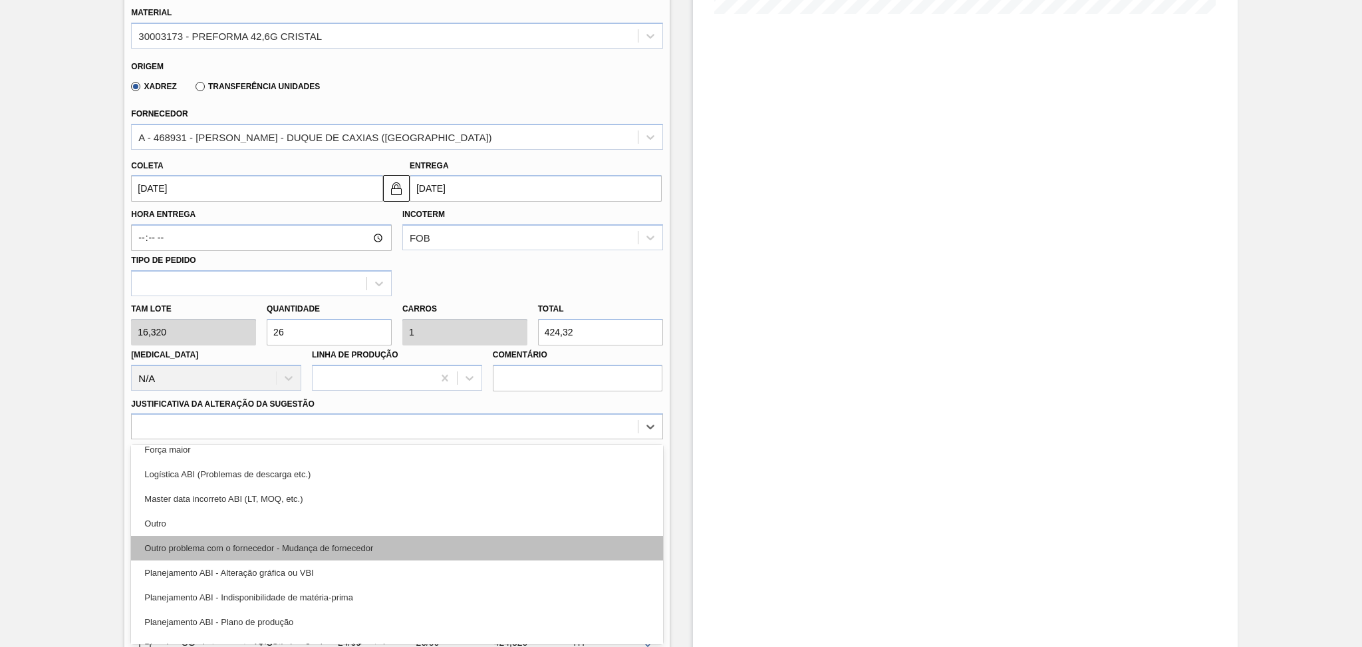
scroll to position [88, 0]
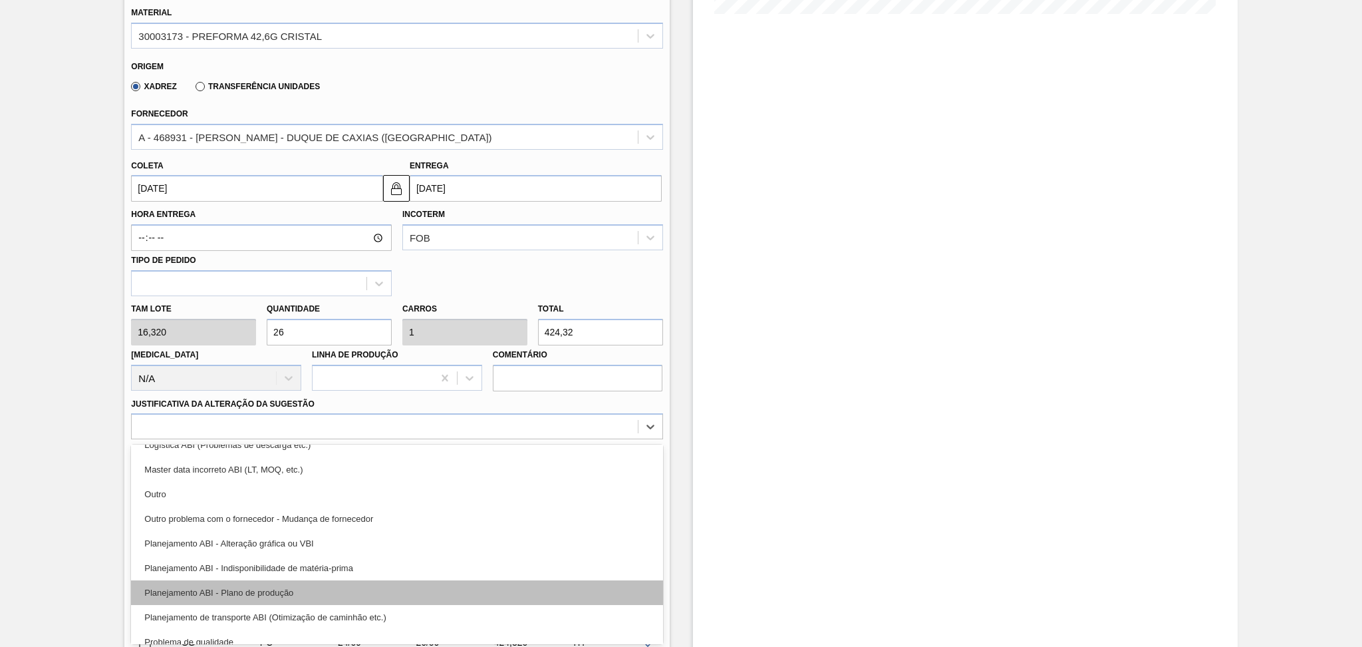
click at [292, 597] on div "Planejamento ABI - Plano de produção" at bounding box center [396, 592] width 531 height 25
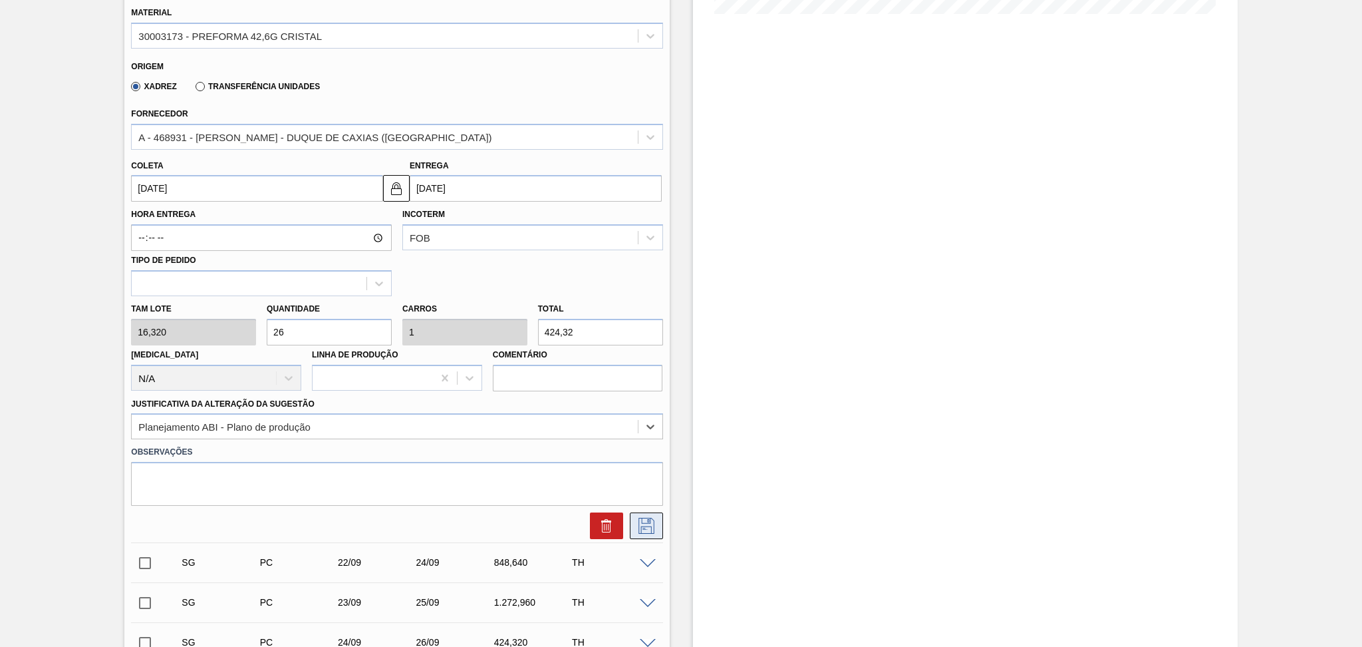
click at [639, 525] on icon at bounding box center [646, 526] width 21 height 16
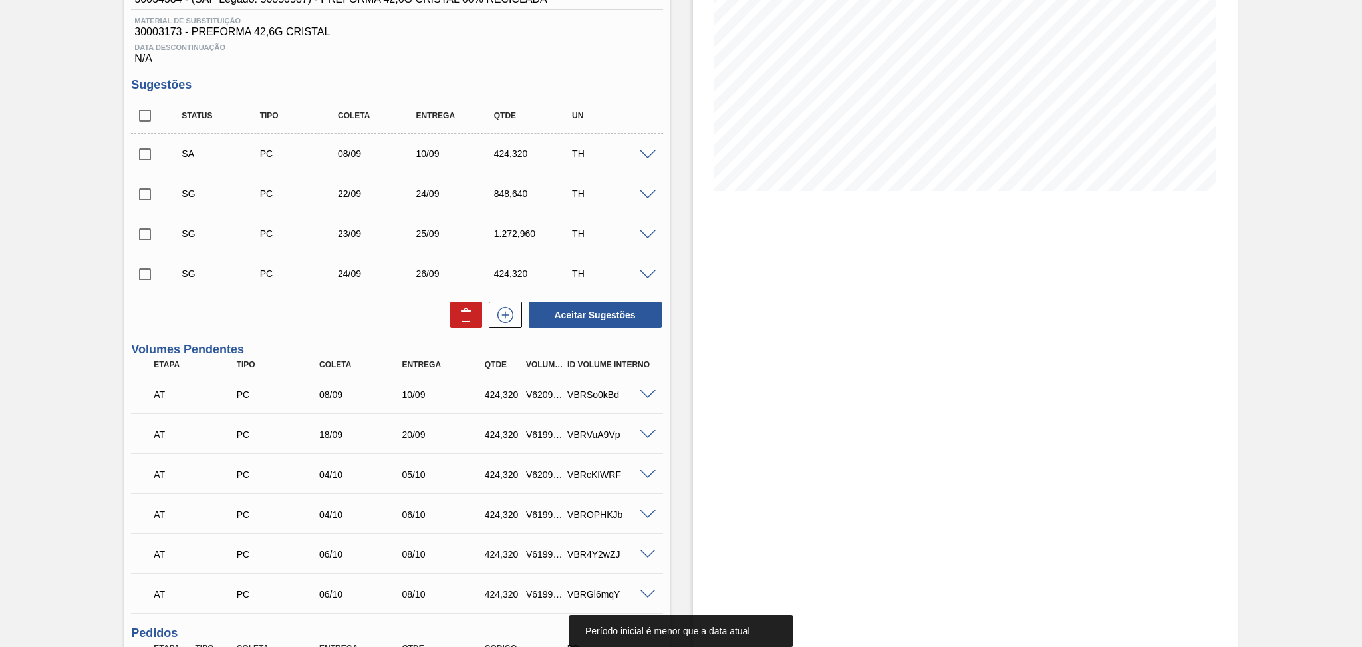
scroll to position [198, 0]
click at [146, 160] on input "checkbox" at bounding box center [145, 155] width 28 height 28
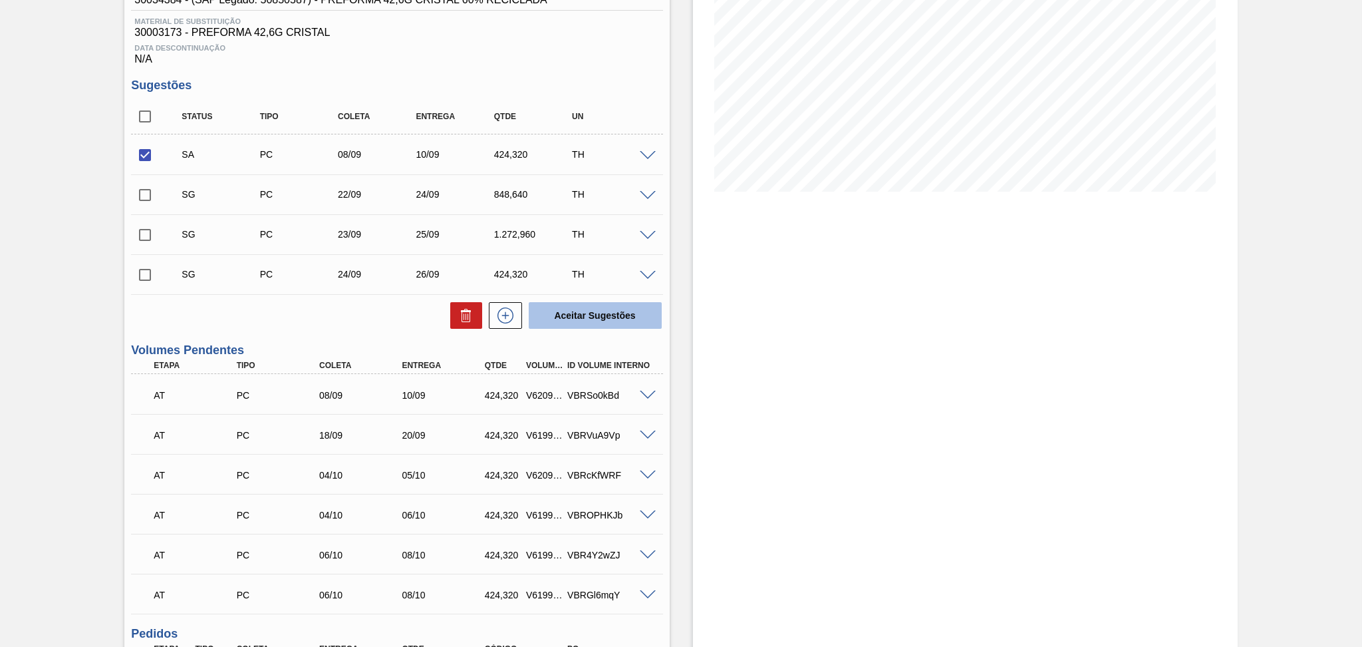
click at [591, 312] on button "Aceitar Sugestões" at bounding box center [595, 315] width 133 height 27
checkbox input "false"
click at [654, 389] on div at bounding box center [650, 394] width 27 height 10
click at [647, 390] on span at bounding box center [648, 395] width 16 height 10
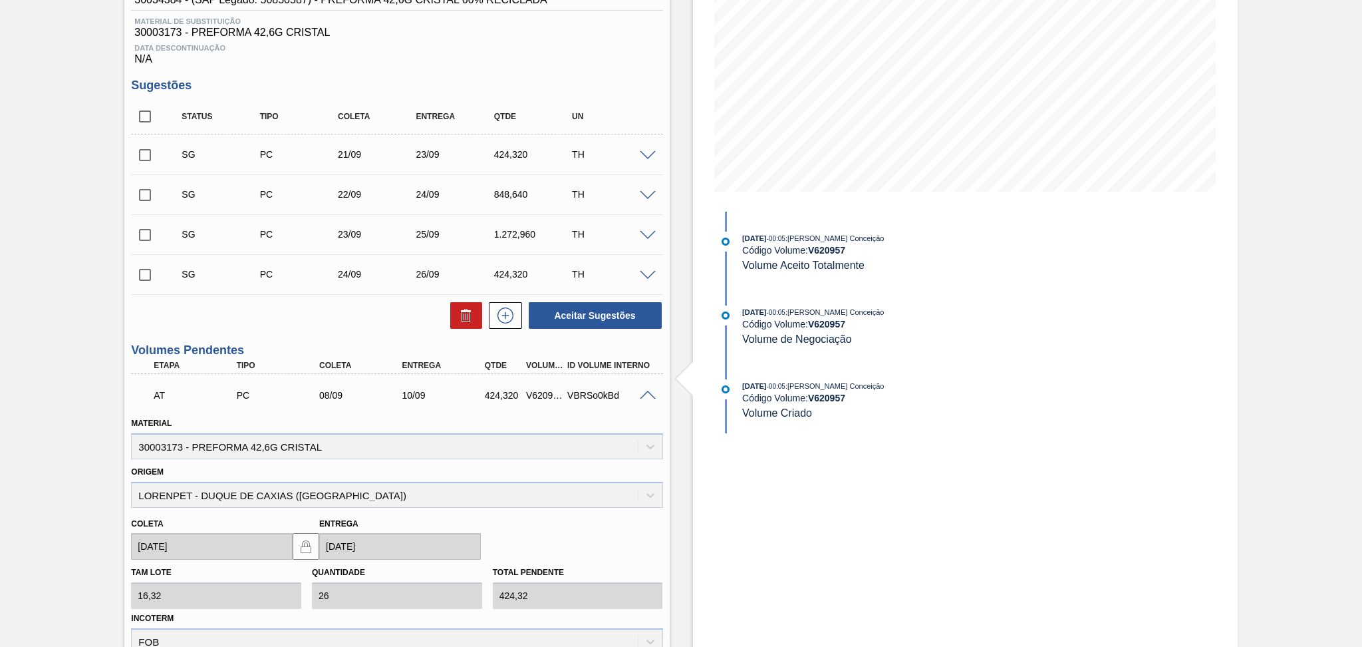
click at [646, 395] on span at bounding box center [648, 395] width 16 height 10
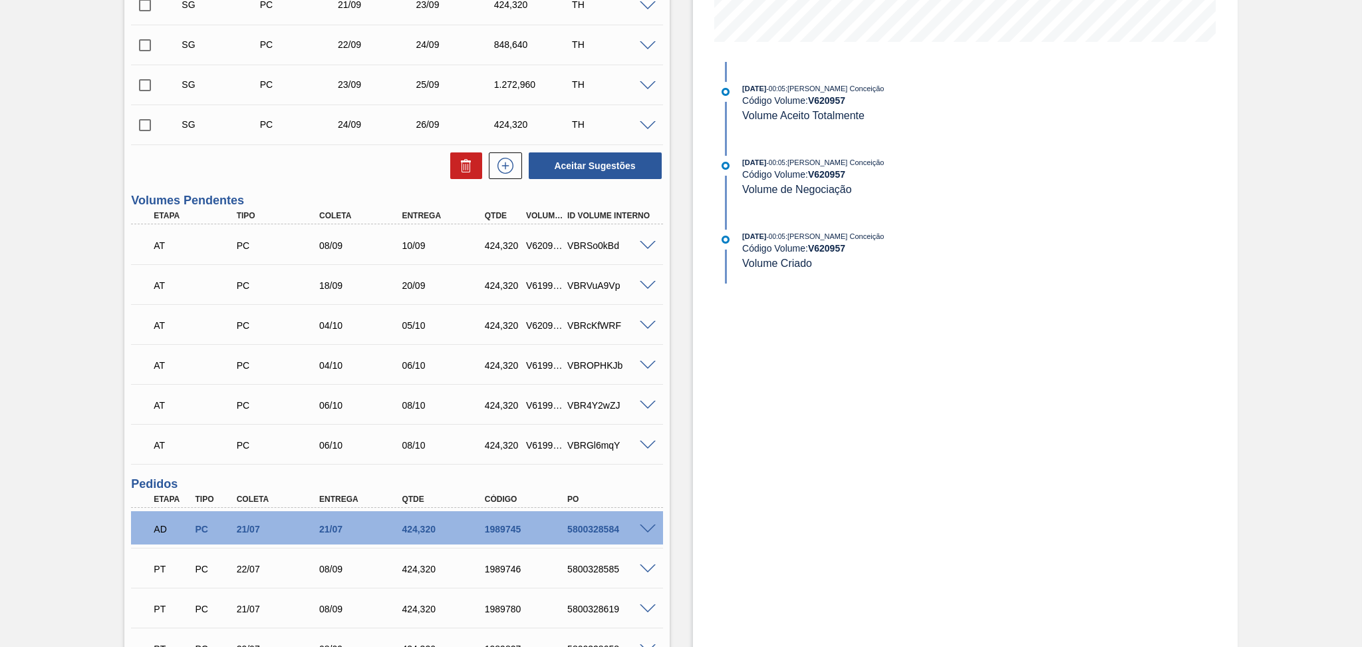
scroll to position [111, 0]
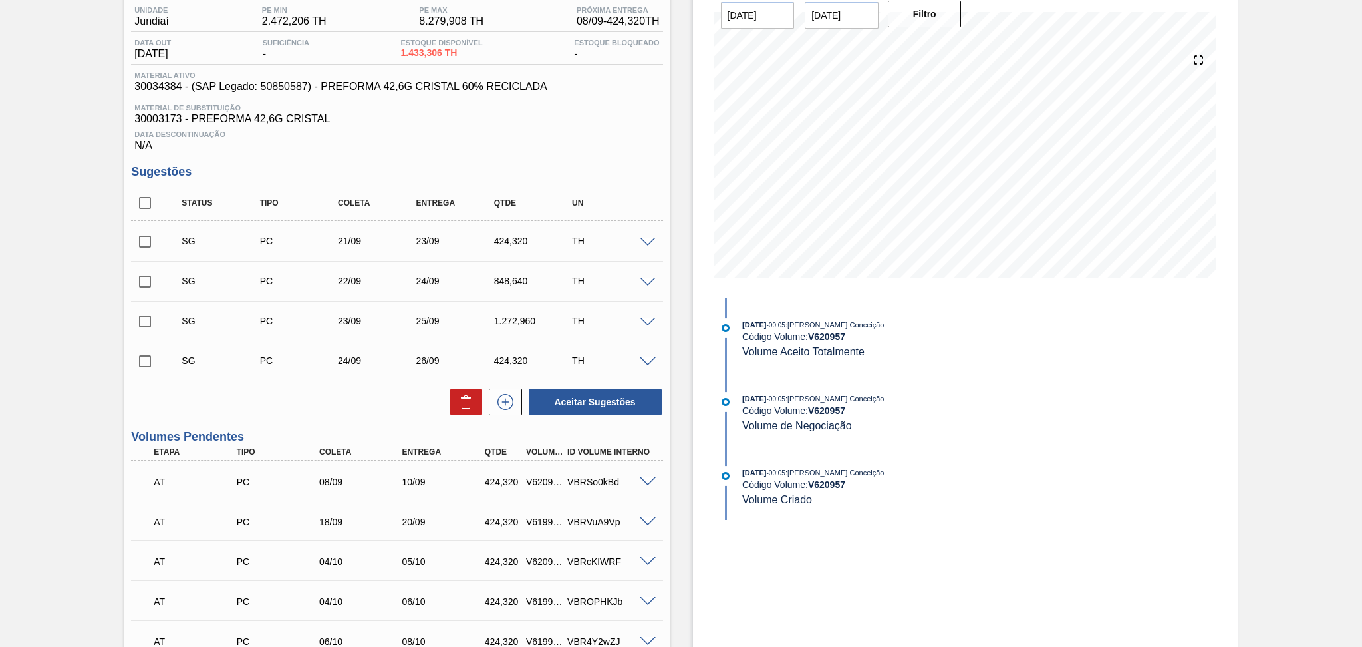
click at [142, 198] on input "checkbox" at bounding box center [145, 203] width 28 height 28
checkbox input "true"
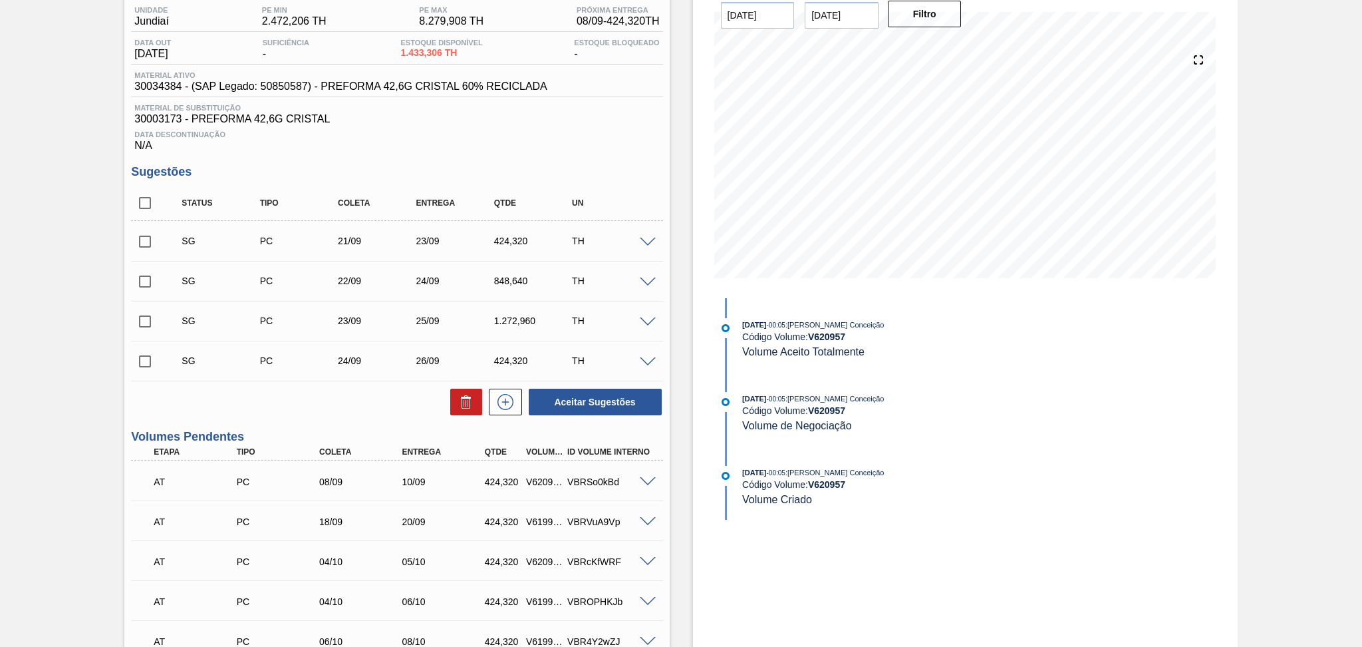
checkbox input "true"
click at [473, 407] on button at bounding box center [466, 401] width 32 height 27
checkbox input "false"
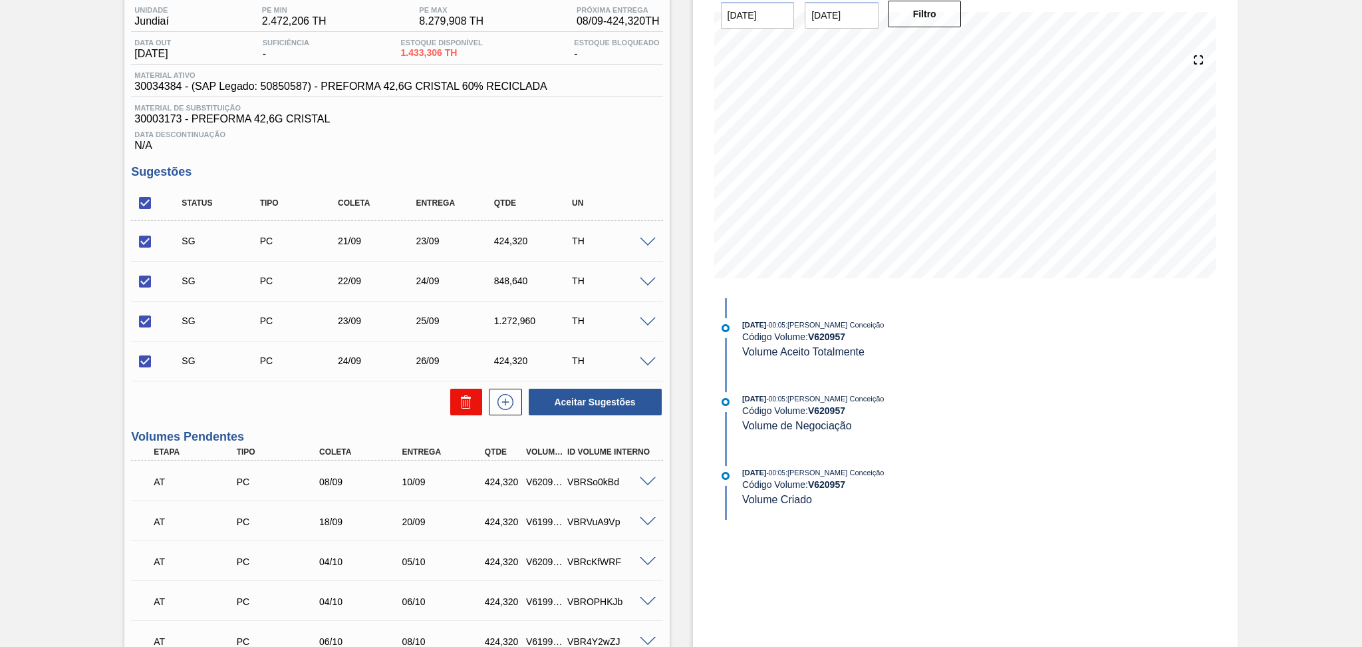
checkbox input "false"
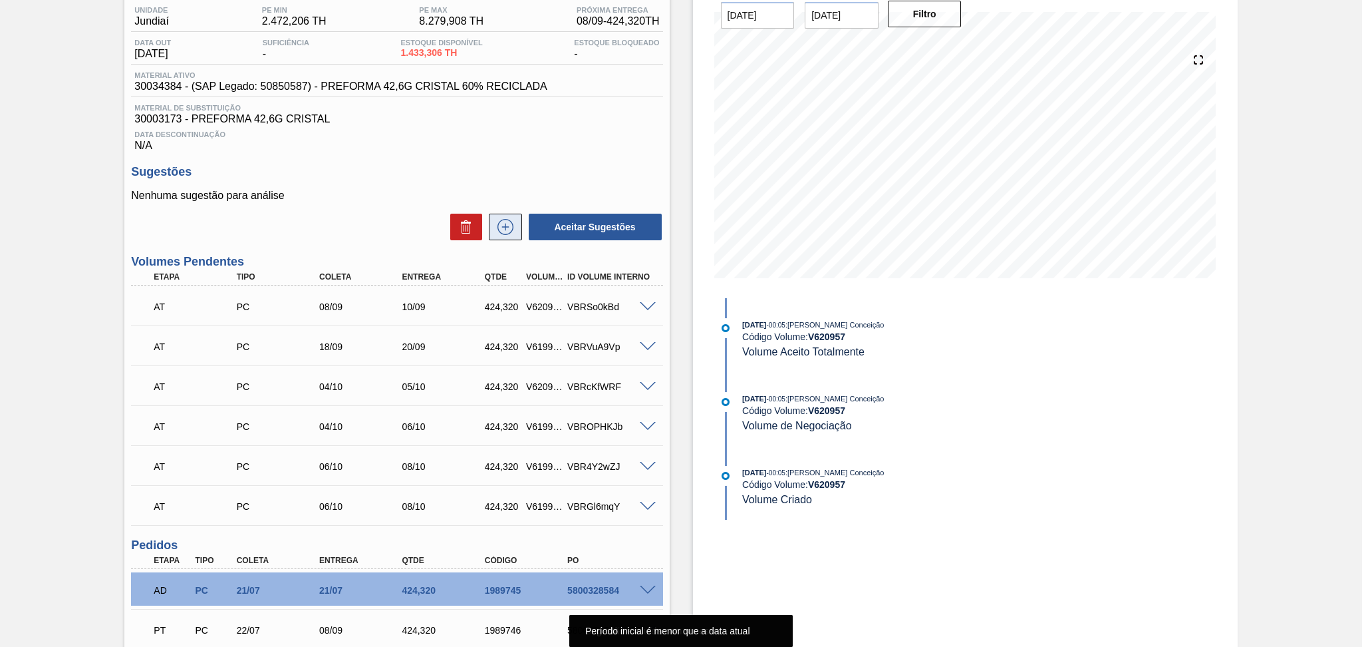
click at [504, 219] on icon at bounding box center [506, 227] width 16 height 16
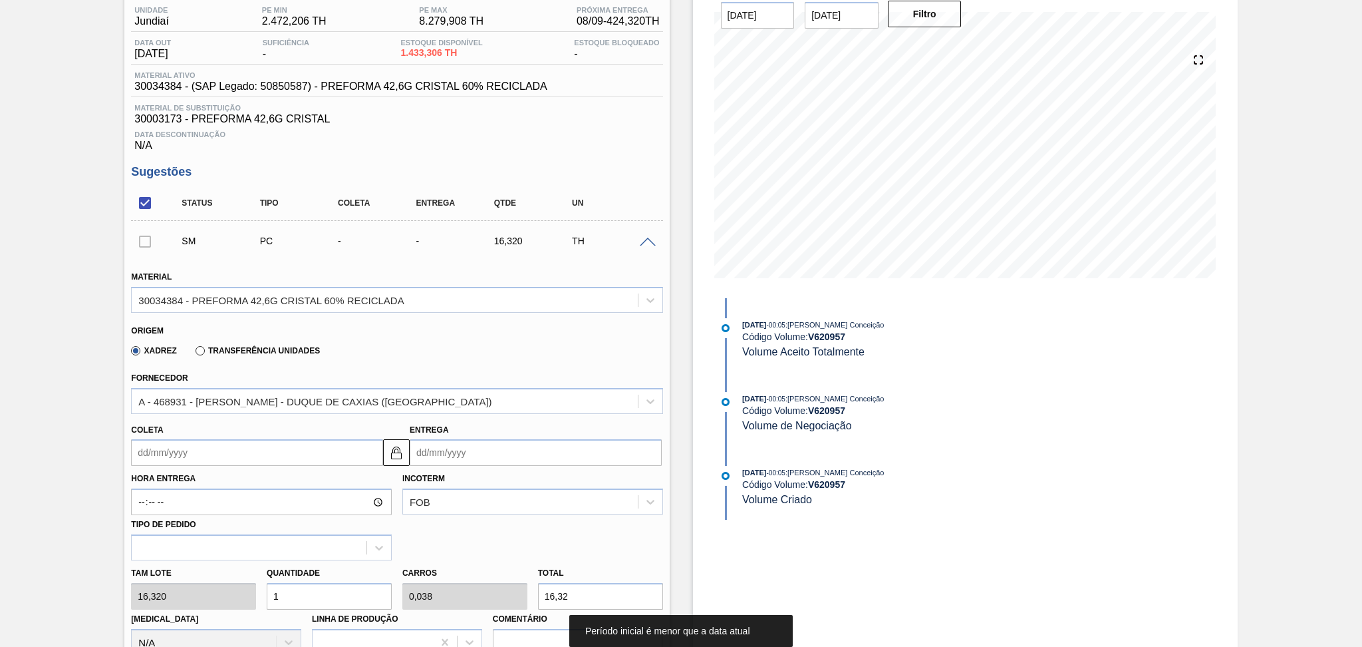
click at [649, 247] on div "SM PC - - 16,320 TH" at bounding box center [396, 240] width 531 height 33
click at [649, 240] on span at bounding box center [648, 242] width 16 height 10
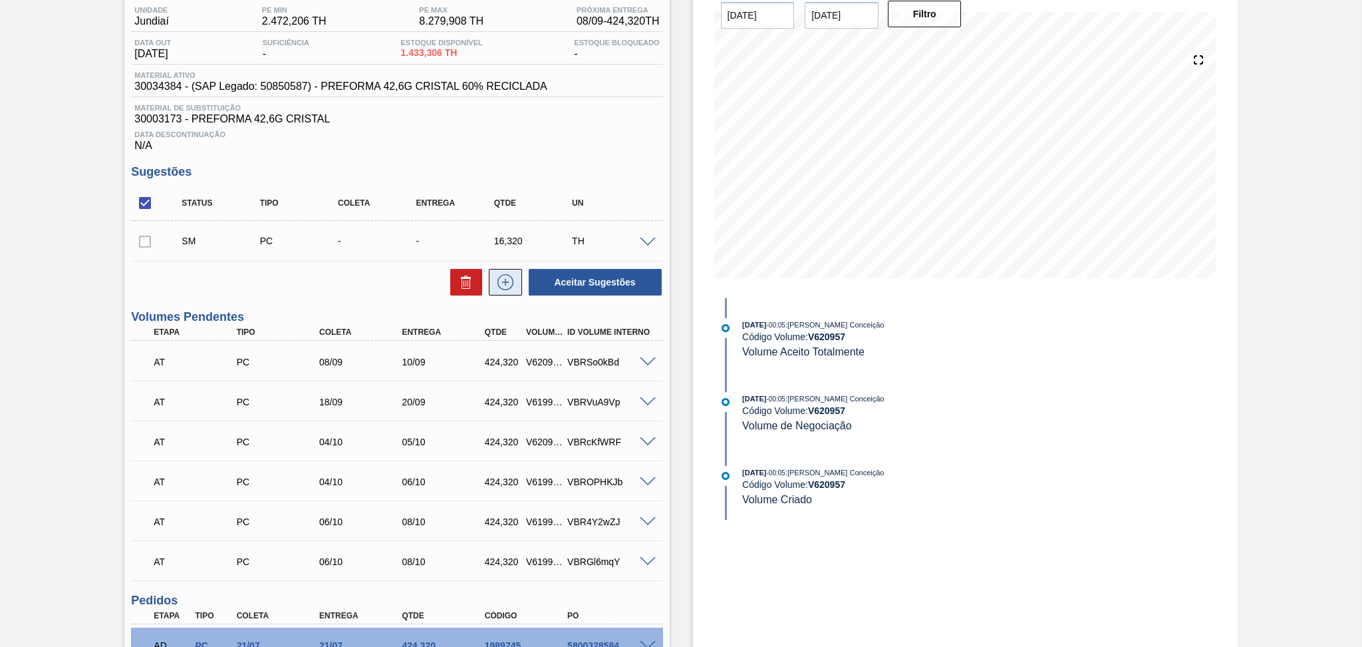
click at [492, 281] on button at bounding box center [505, 282] width 33 height 27
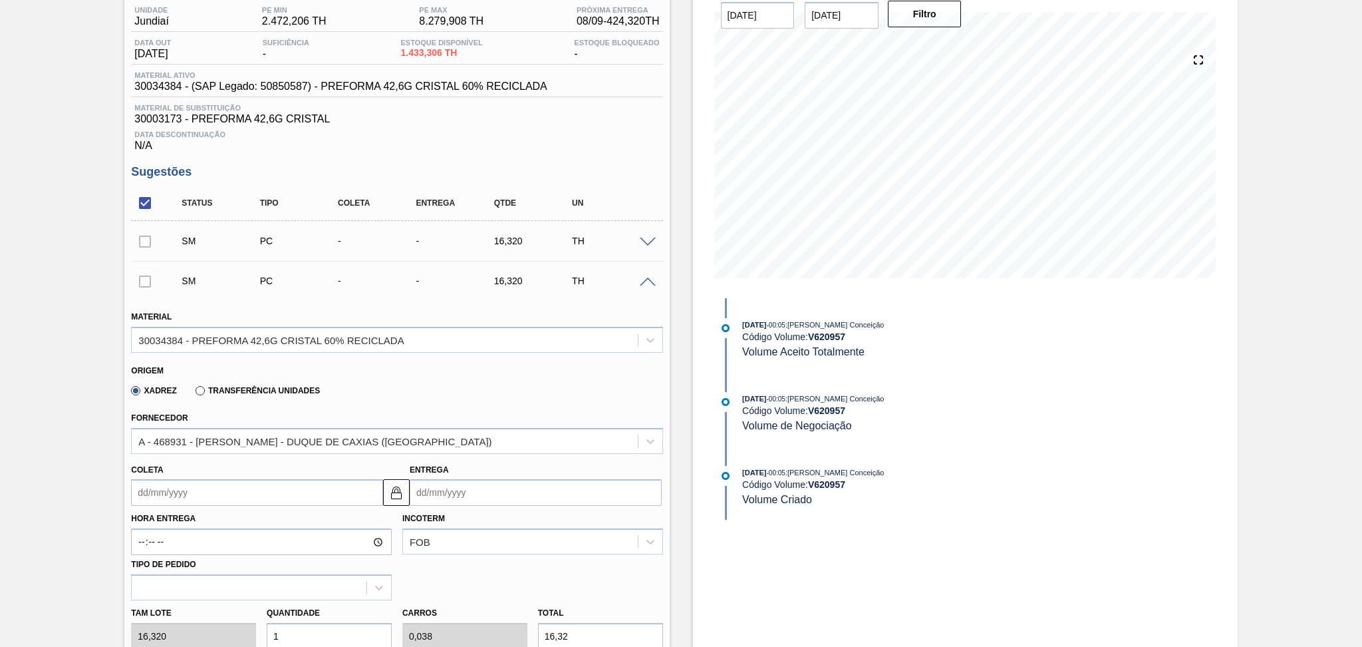
click at [645, 283] on span at bounding box center [648, 282] width 16 height 10
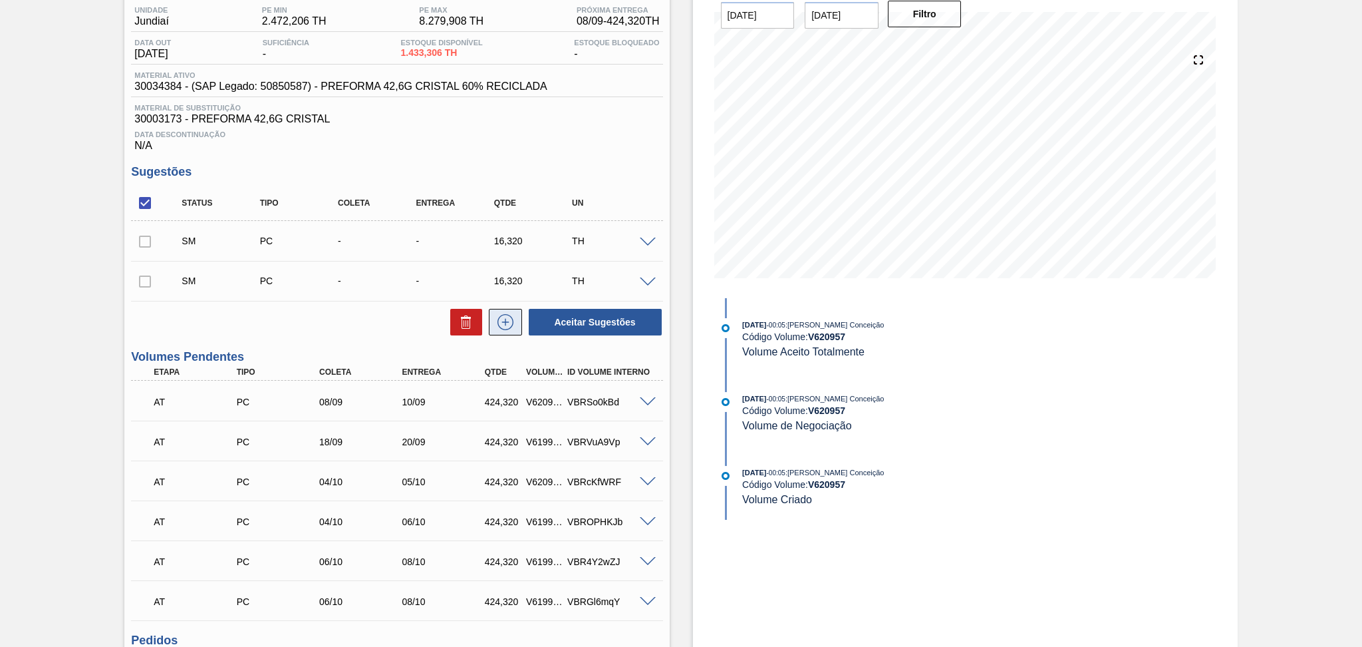
click at [512, 325] on icon at bounding box center [506, 322] width 16 height 16
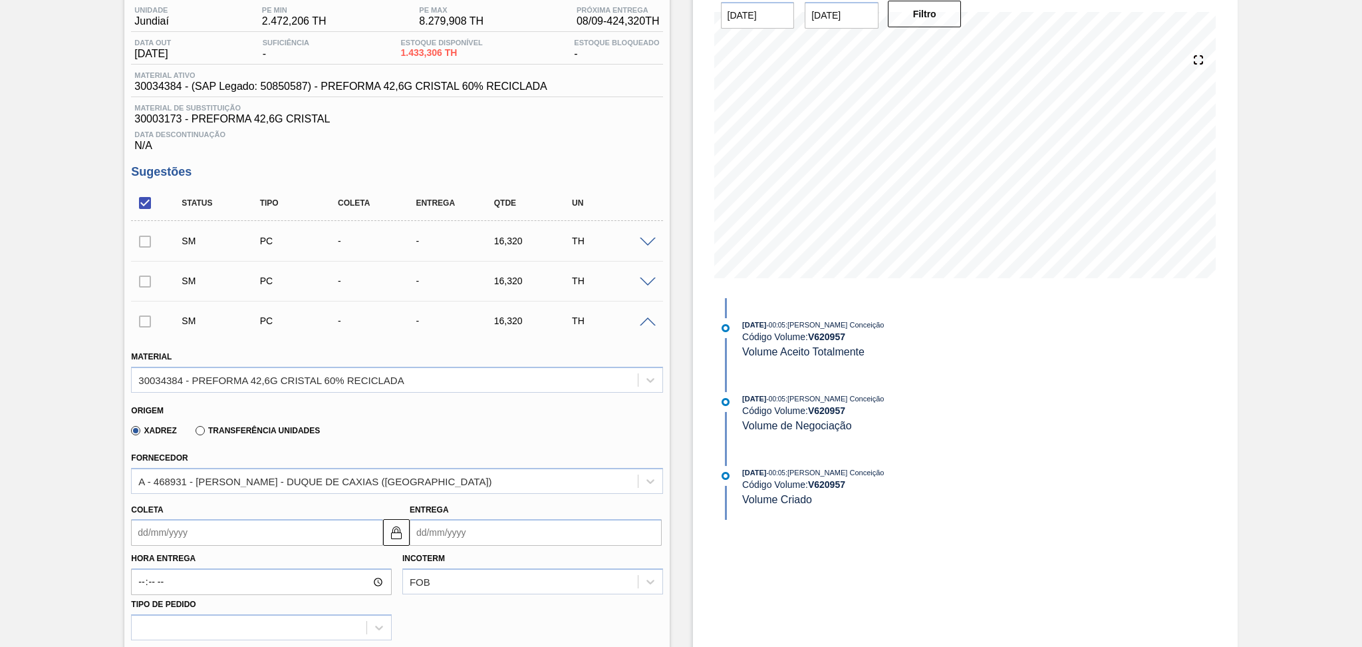
click at [651, 319] on span at bounding box center [648, 322] width 16 height 10
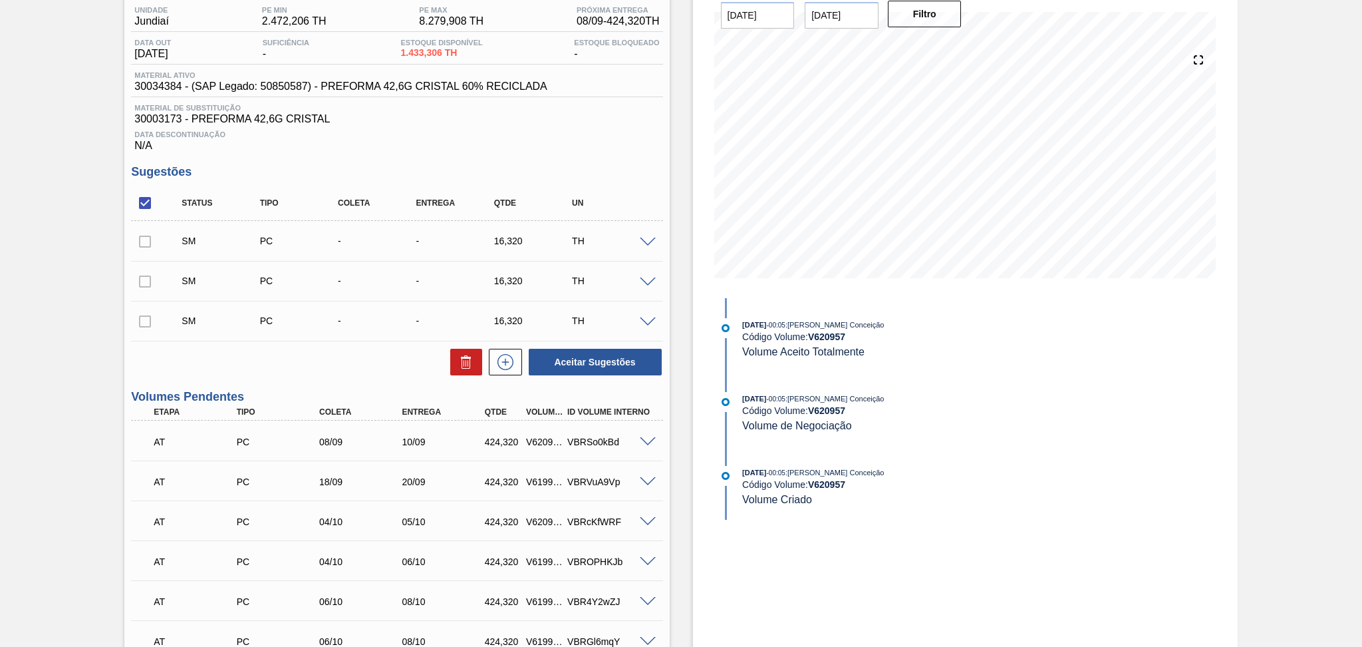
click at [647, 237] on span at bounding box center [648, 242] width 16 height 10
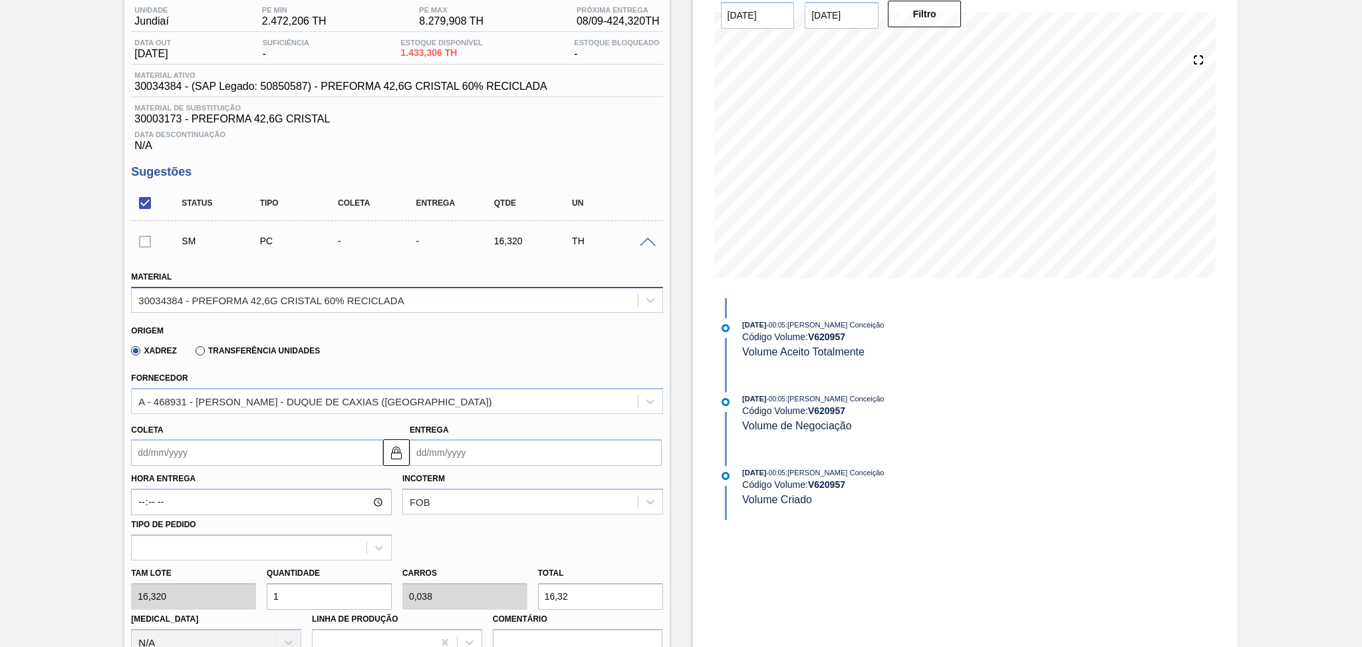
click at [256, 290] on div "30034384 - PREFORMA 42,6G CRISTAL 60% RECICLADA" at bounding box center [385, 299] width 506 height 19
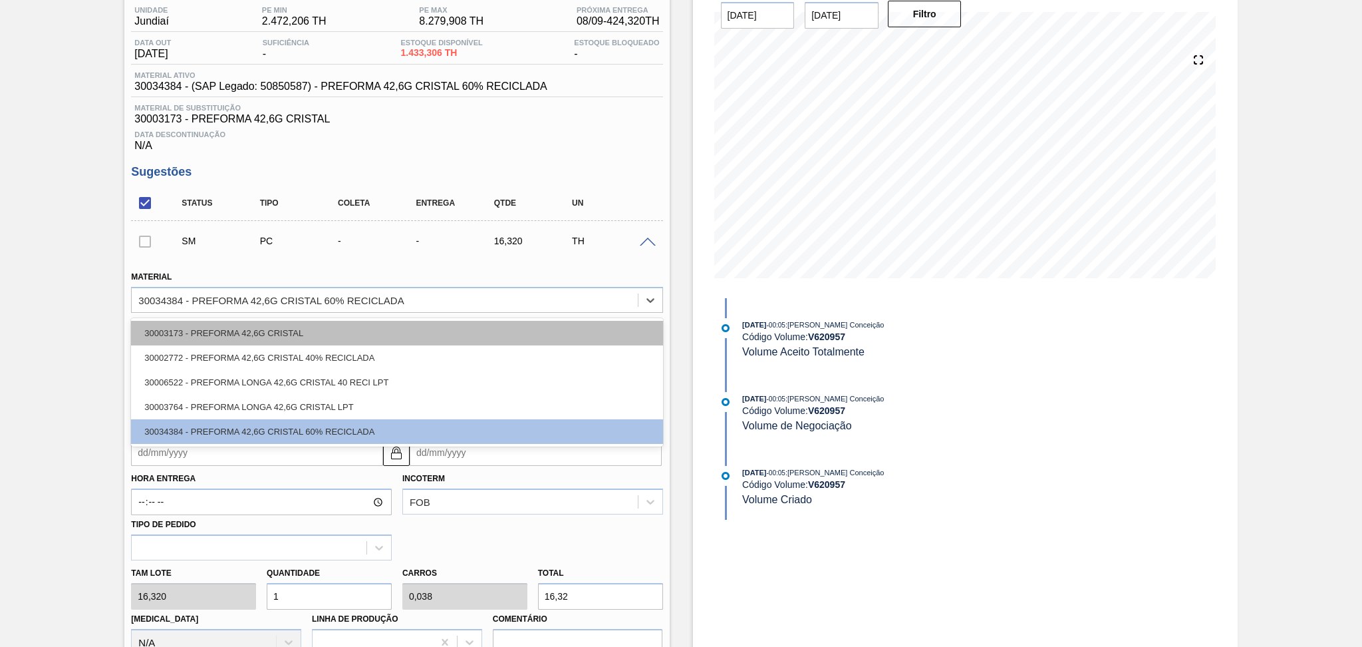
click at [273, 329] on div "30003173 - PREFORMA 42,6G CRISTAL" at bounding box center [396, 333] width 531 height 25
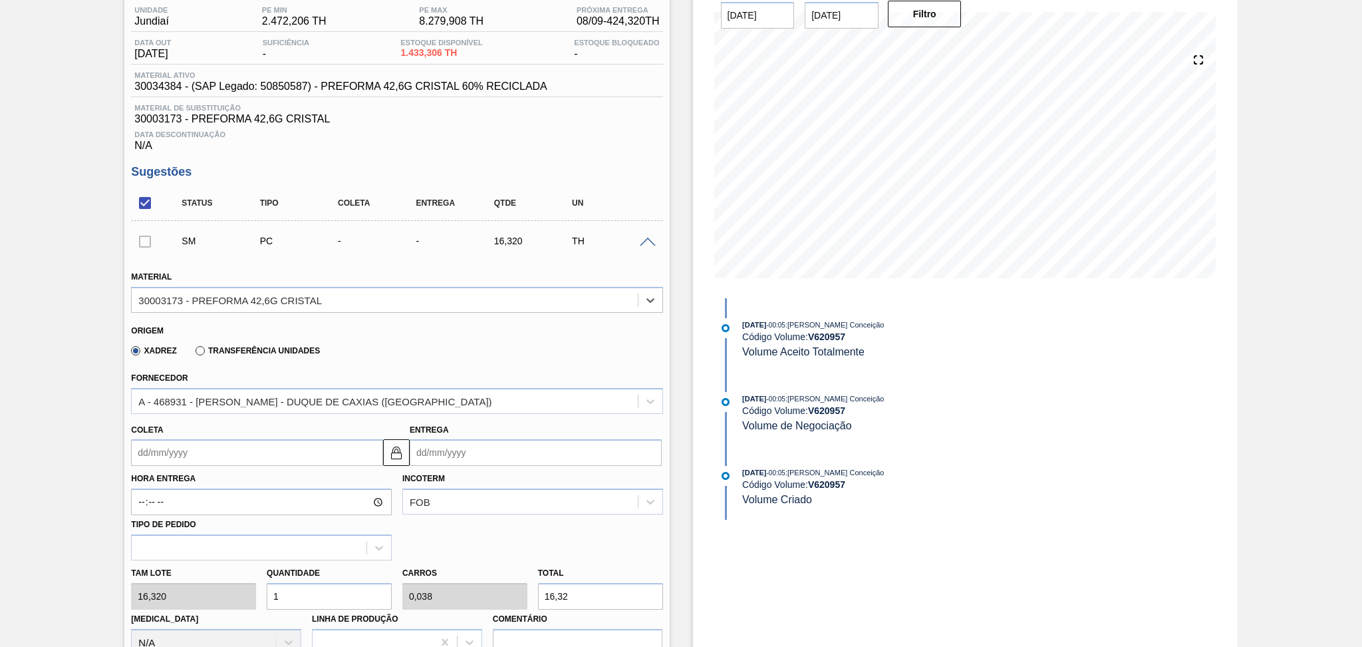
click at [186, 455] on input "Coleta" at bounding box center [257, 452] width 252 height 27
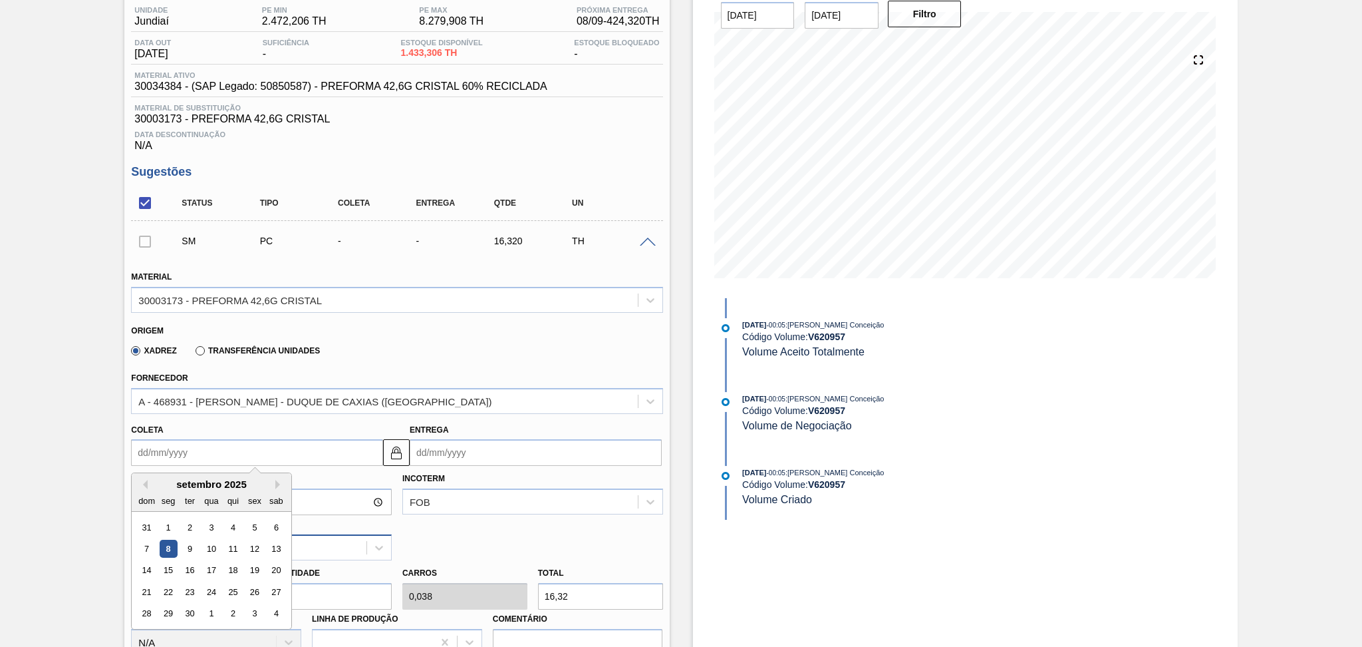
click at [170, 541] on div "8" at bounding box center [169, 548] width 18 height 18
type input "[DATE]"
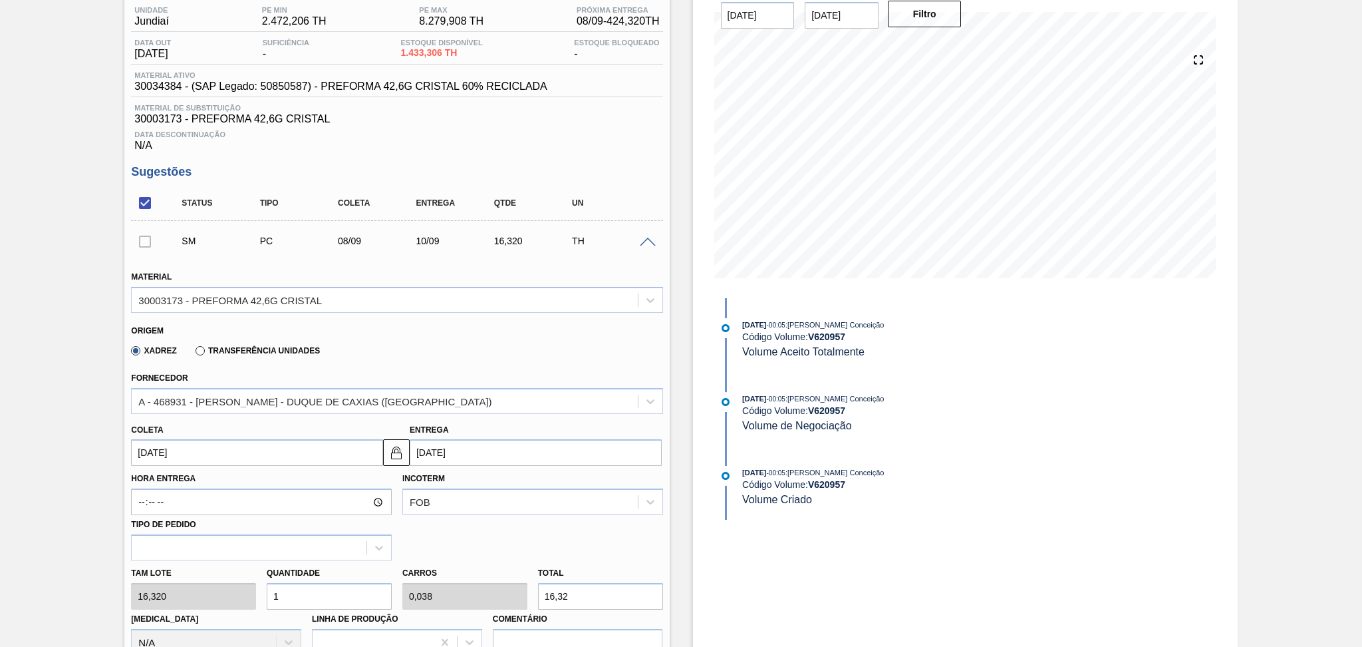
click at [231, 592] on div "Tam lote 16,320 Quantidade 1 Carros 0,038 Total 16,32 [MEDICAL_DATA] N/A Linha …" at bounding box center [397, 607] width 542 height 95
type input "2"
type input "0,077"
type input "32,64"
type input "26"
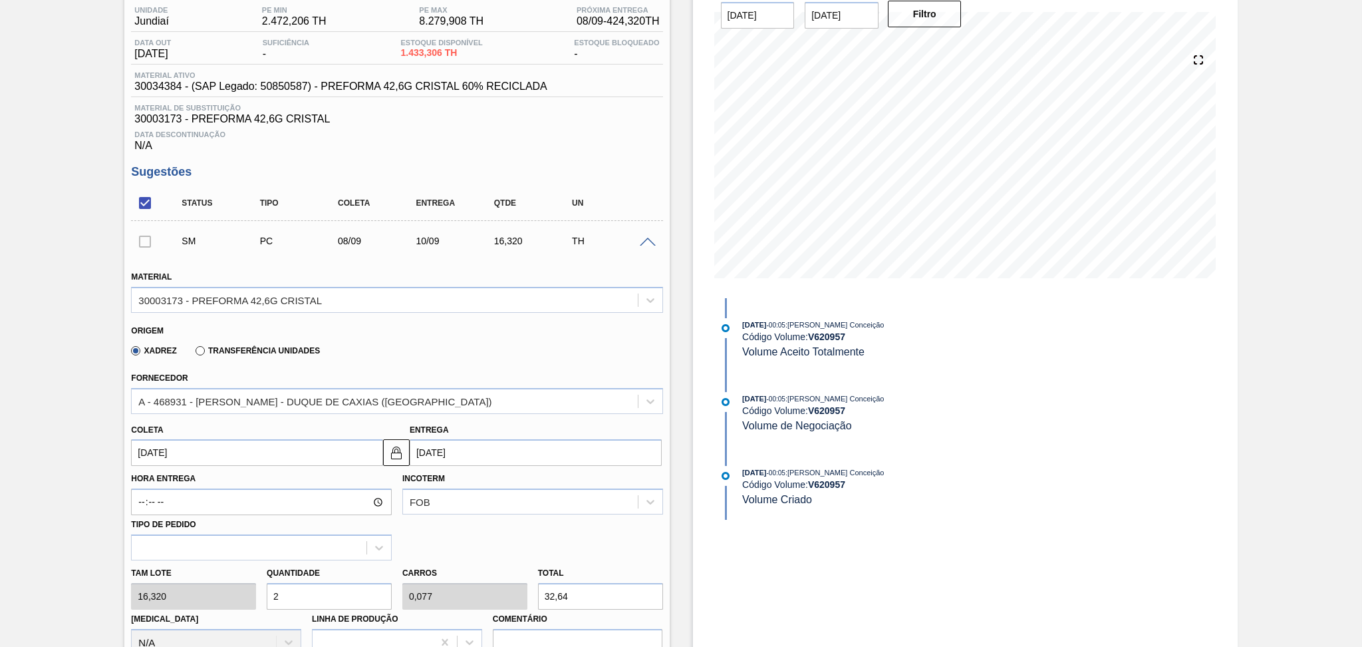
type input "1"
type input "424,32"
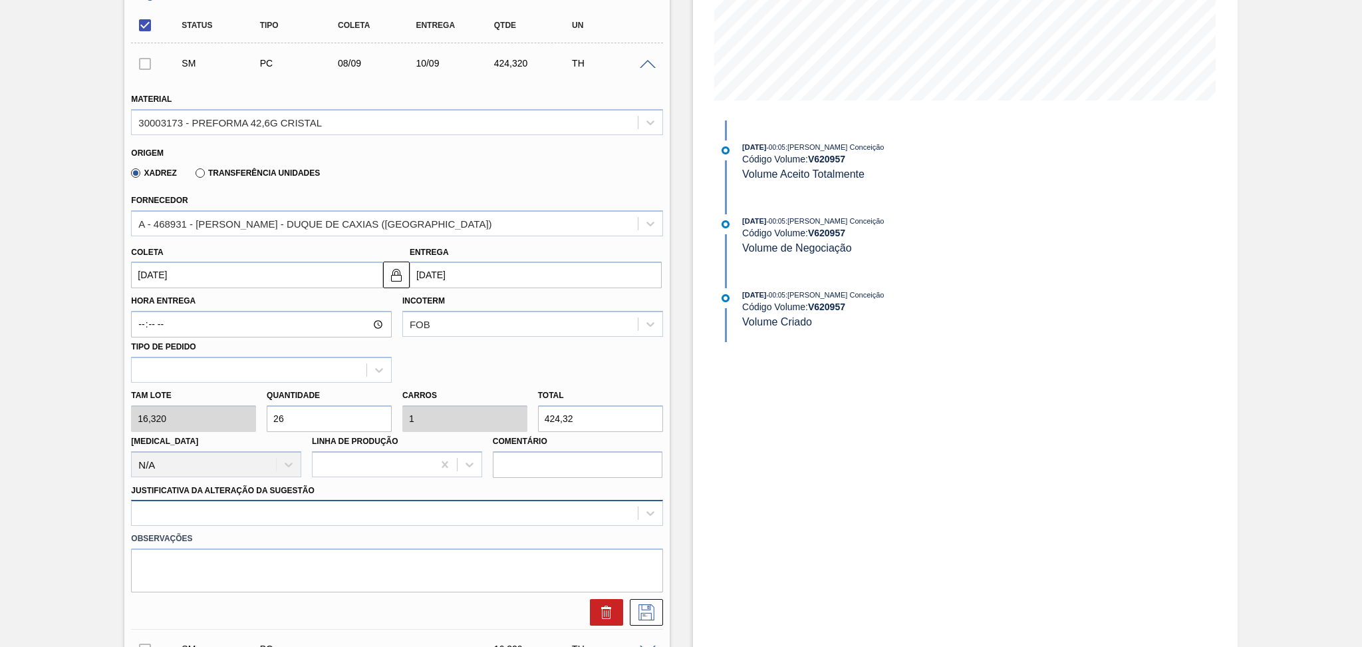
type input "26"
click at [345, 505] on div at bounding box center [396, 513] width 531 height 26
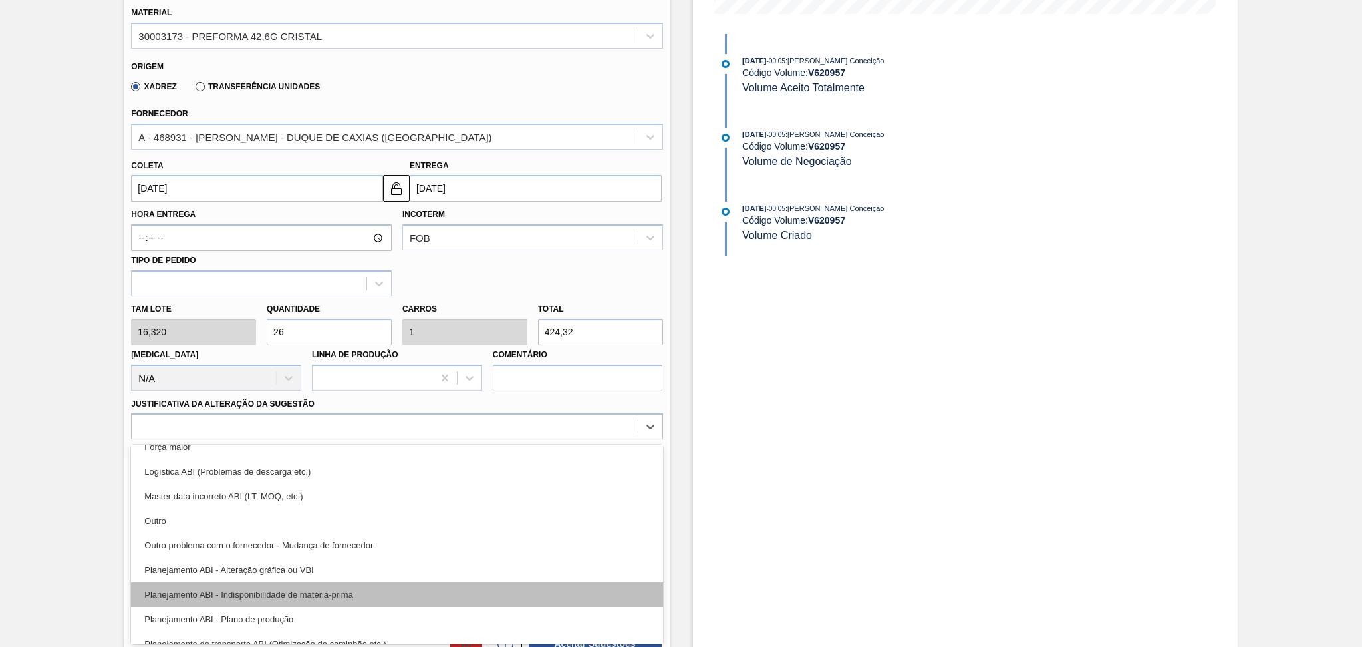
scroll to position [88, 0]
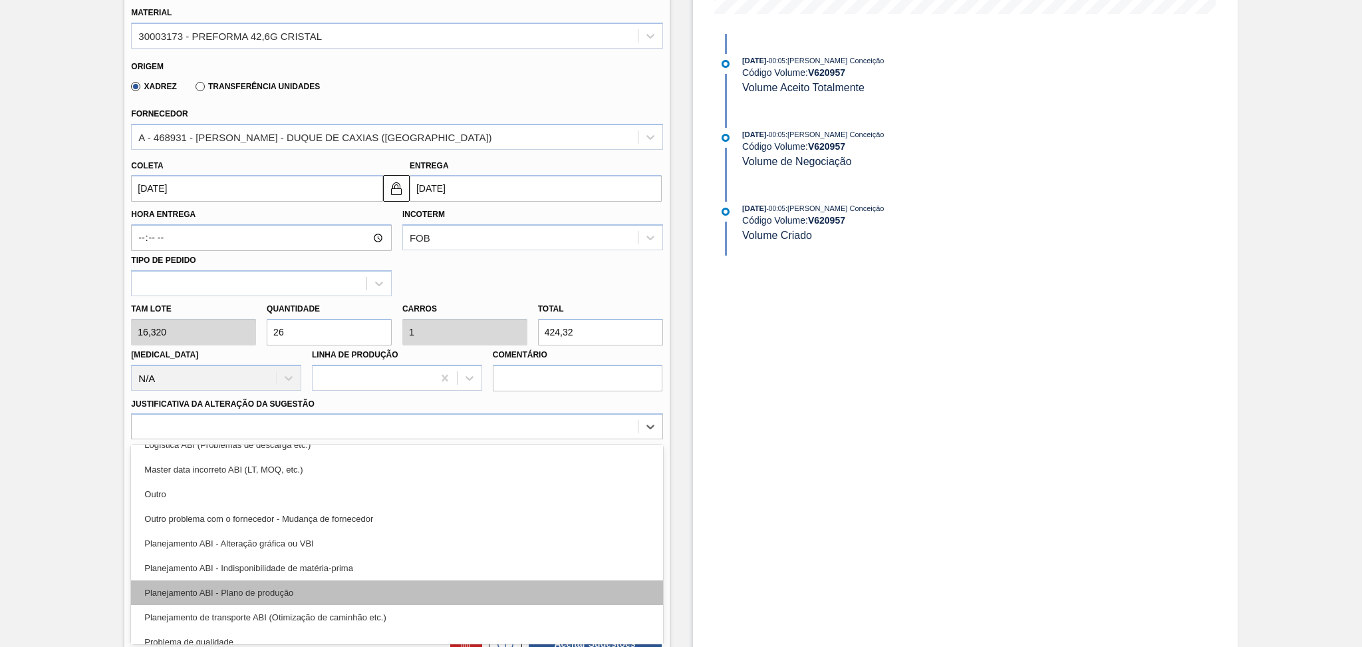
click at [280, 581] on div "Planejamento ABI - Plano de produção" at bounding box center [396, 592] width 531 height 25
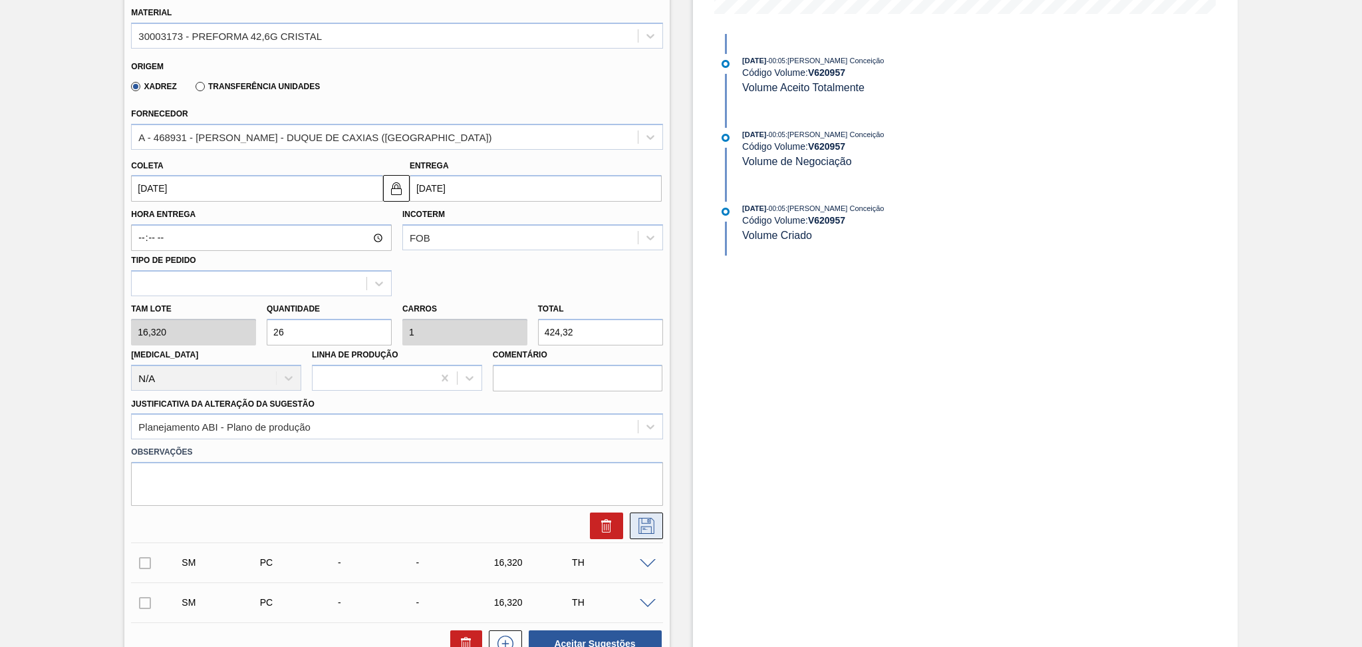
click at [631, 529] on button at bounding box center [646, 525] width 33 height 27
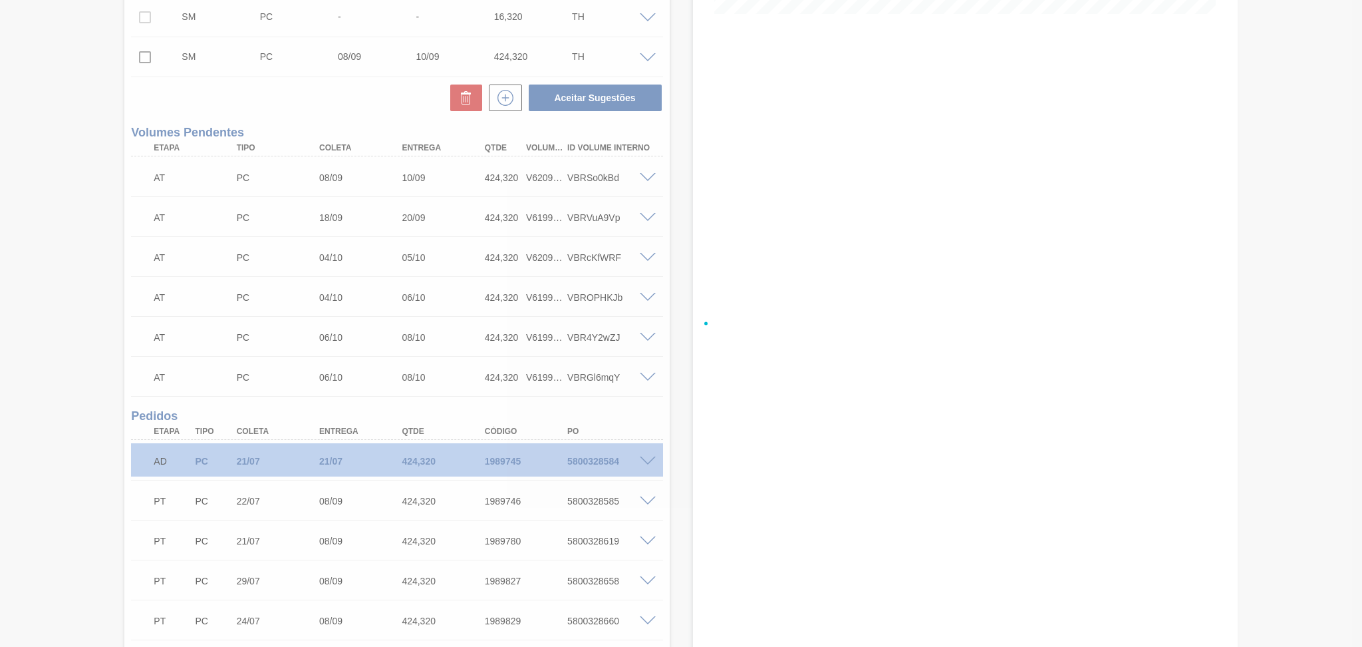
scroll to position [0, 0]
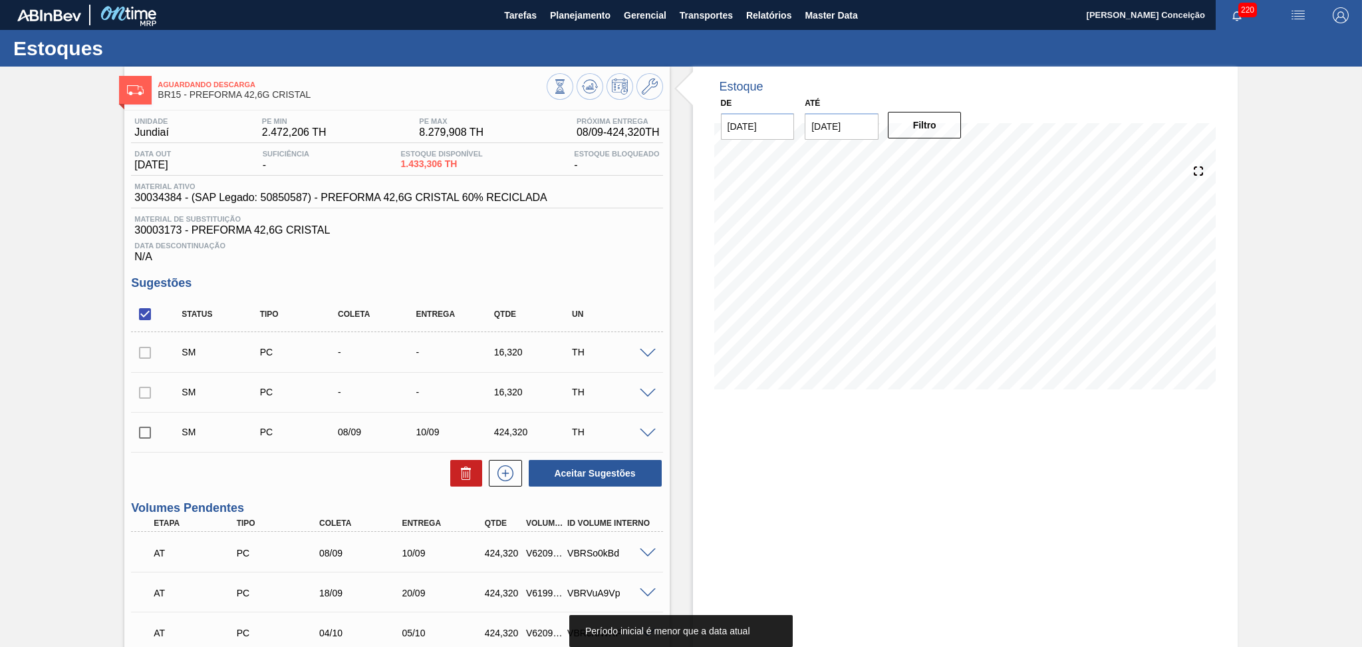
click at [652, 388] on span at bounding box center [648, 393] width 16 height 10
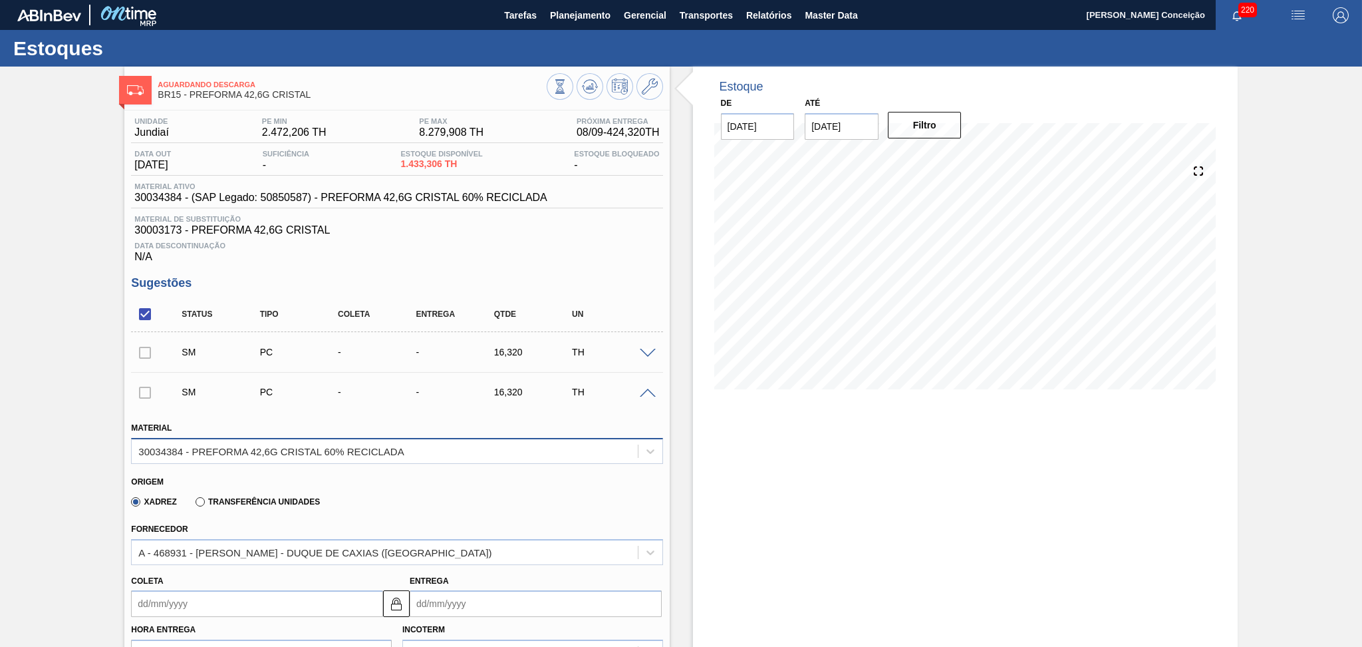
click at [292, 456] on div "30034384 - PREFORMA 42,6G CRISTAL 60% RECICLADA" at bounding box center [270, 450] width 265 height 11
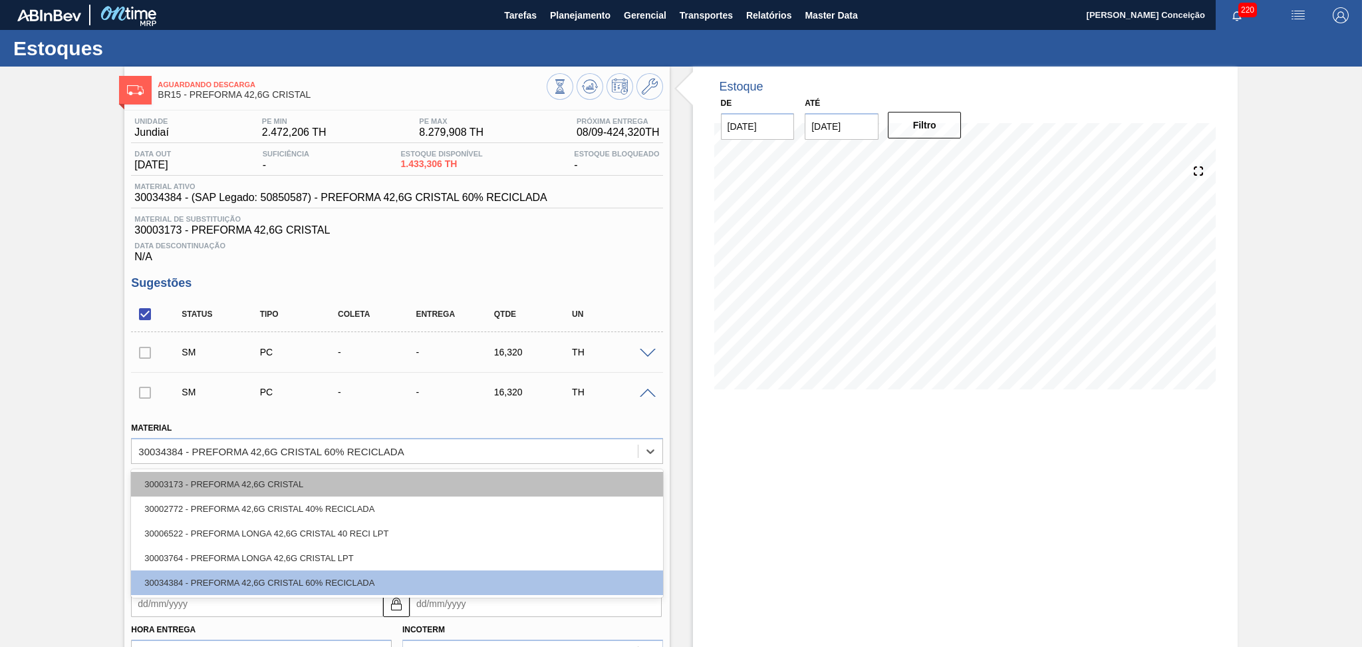
click at [249, 480] on div "30003173 - PREFORMA 42,6G CRISTAL" at bounding box center [396, 484] width 531 height 25
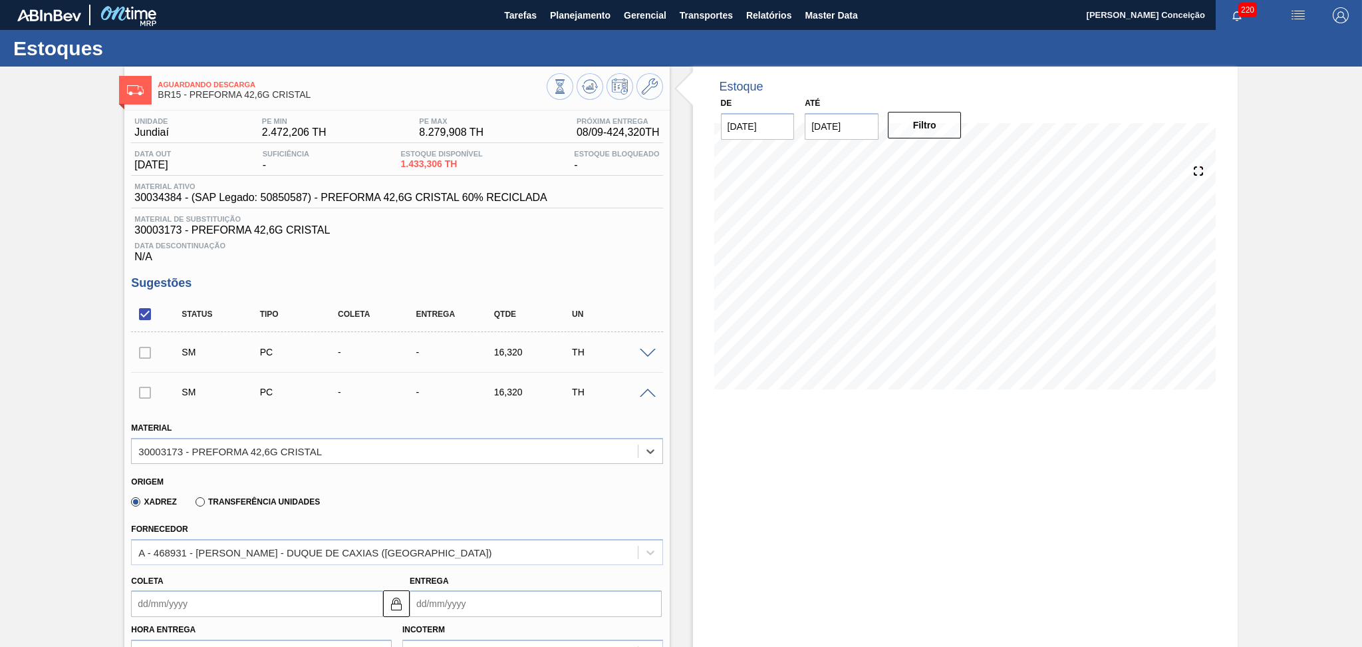
scroll to position [88, 0]
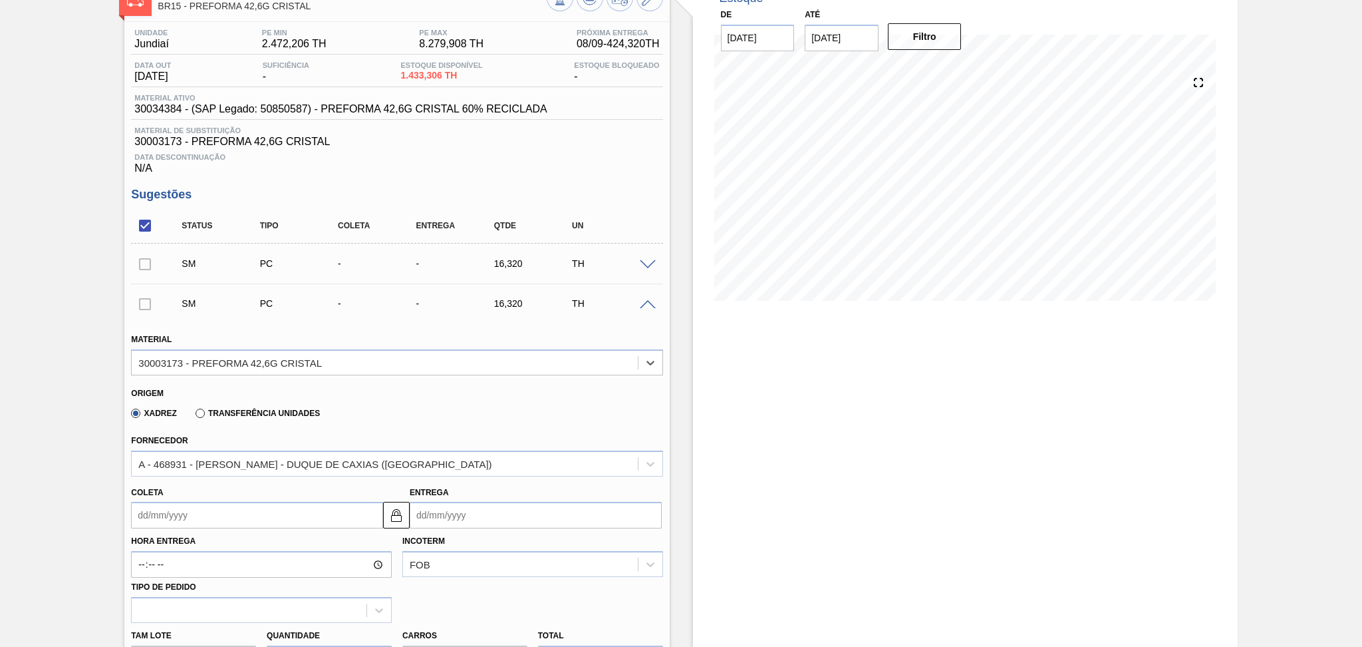
click at [169, 510] on input "Coleta" at bounding box center [257, 515] width 252 height 27
click at [172, 410] on div "8" at bounding box center [169, 412] width 18 height 18
type input "[DATE]"
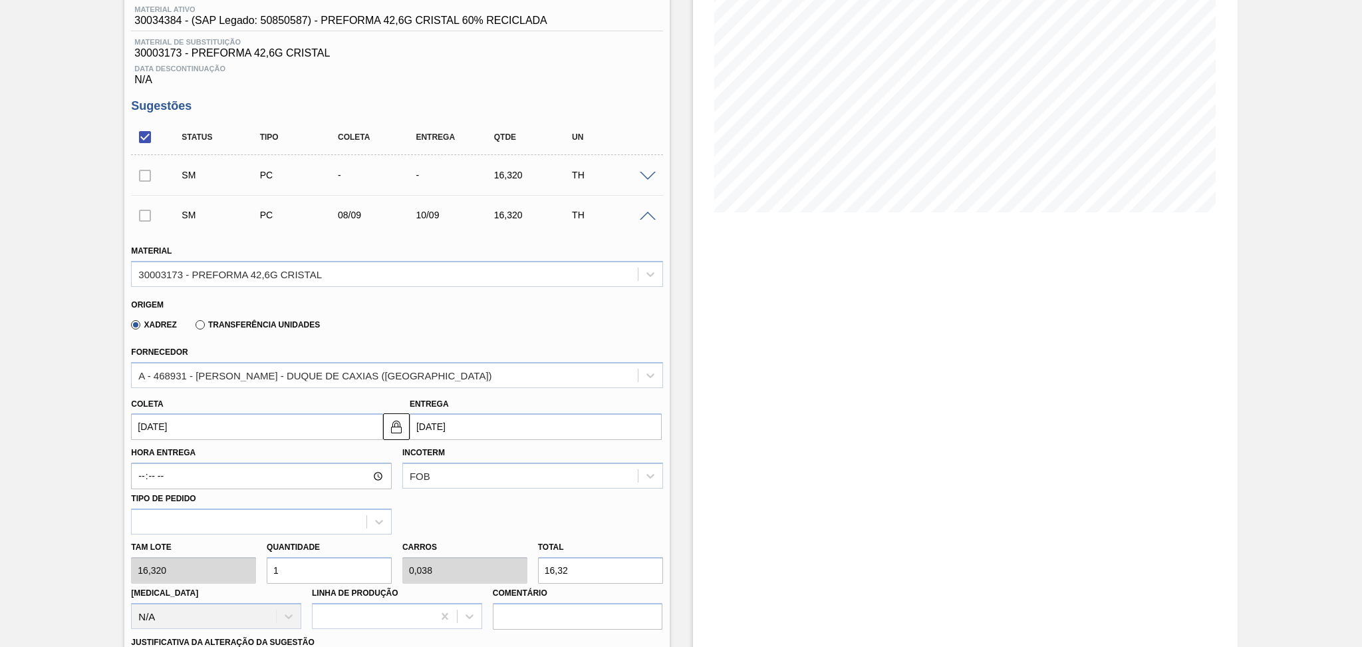
drag, startPoint x: 310, startPoint y: 571, endPoint x: 259, endPoint y: 575, distance: 50.8
click at [259, 575] on div "Tam lote 16,320 Quantidade 1 Carros 0,038 Total 16,32 [MEDICAL_DATA] N/A Linha …" at bounding box center [397, 581] width 542 height 95
type input "2"
type input "0,077"
type input "32,64"
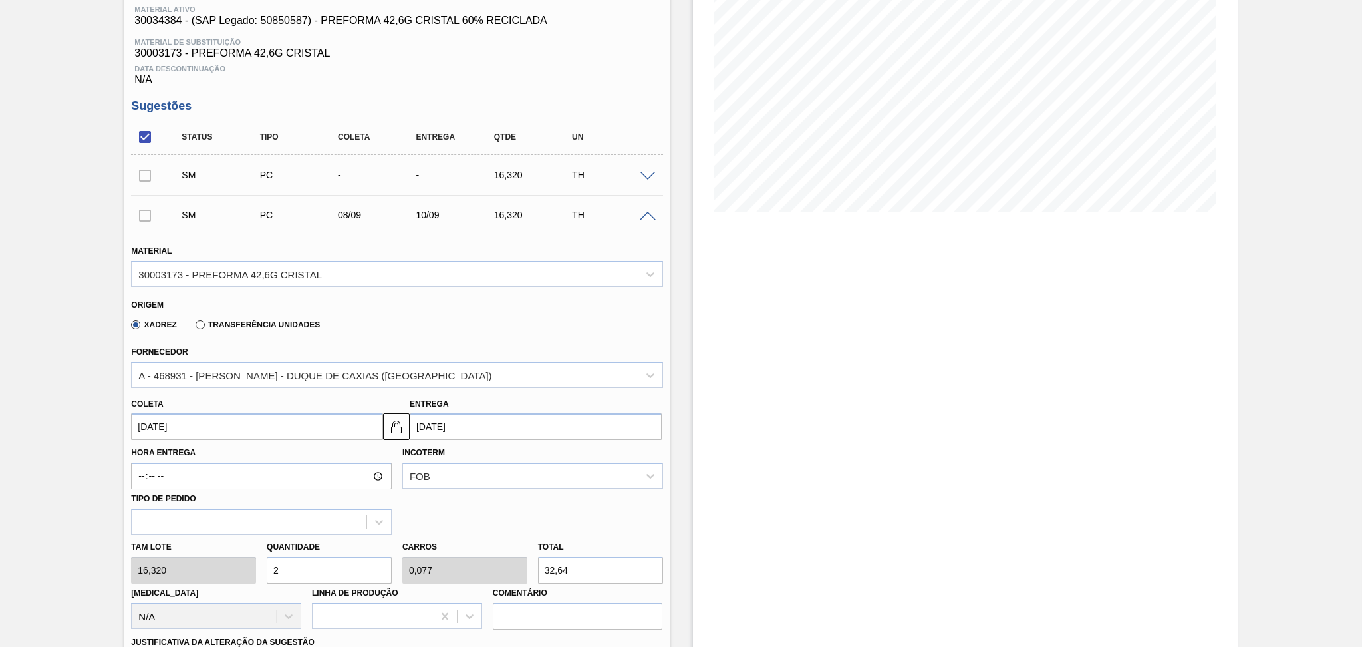
type input "26"
type input "1"
type input "424,32"
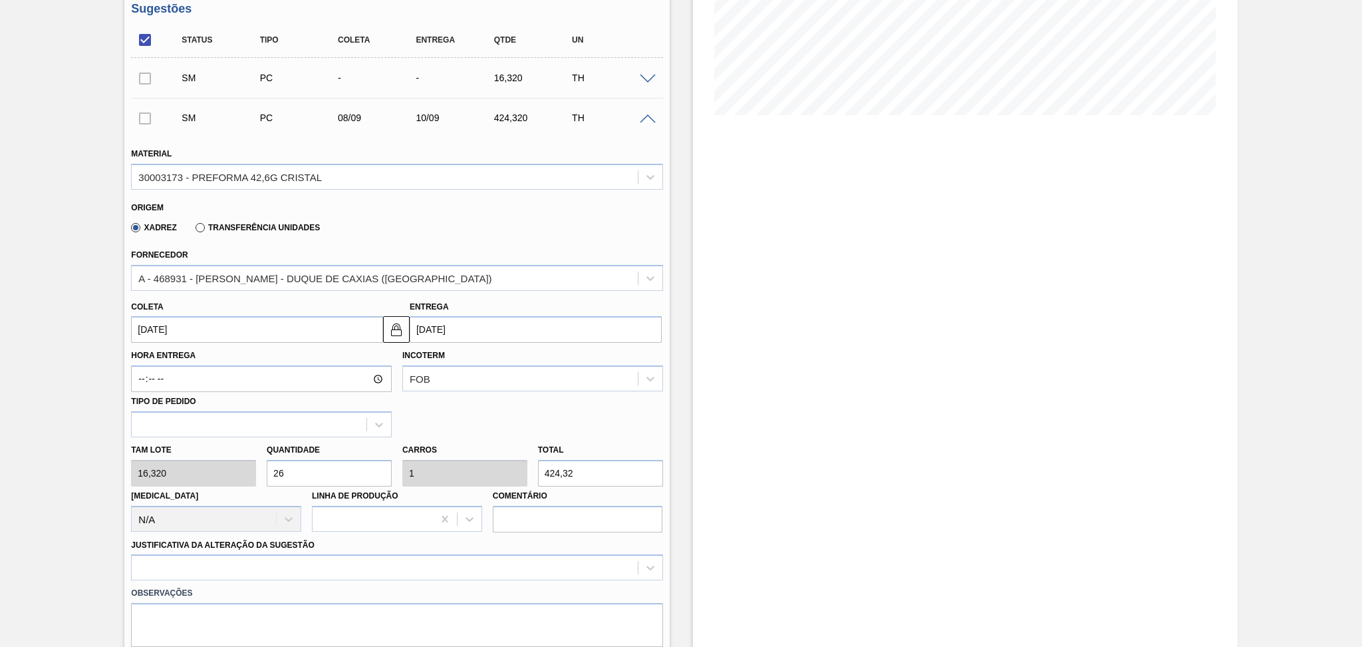
scroll to position [443, 0]
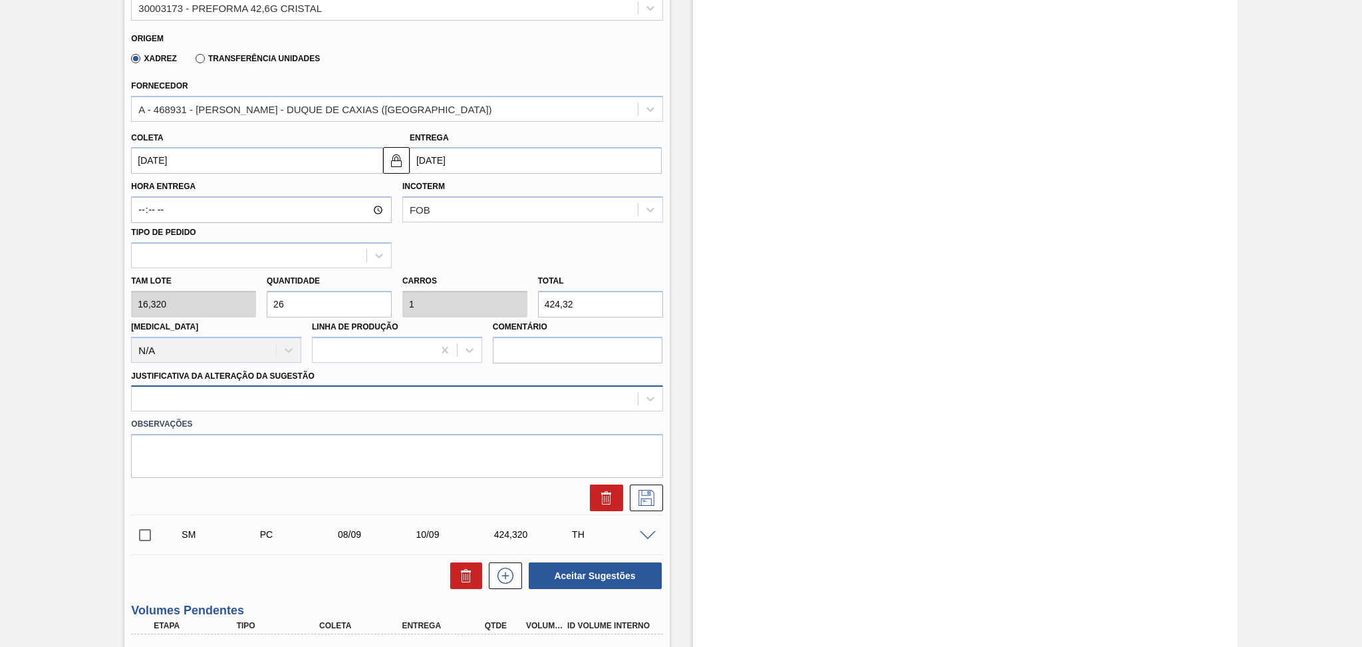
type input "26"
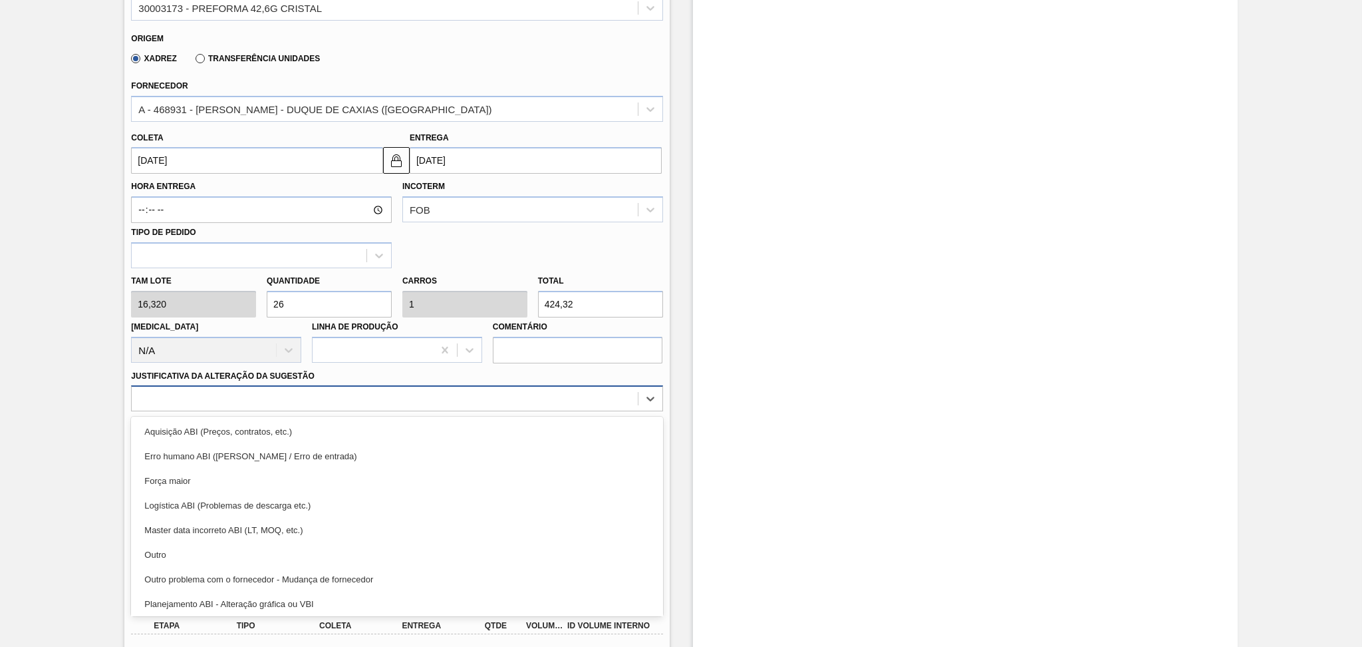
click at [326, 394] on div at bounding box center [385, 398] width 506 height 19
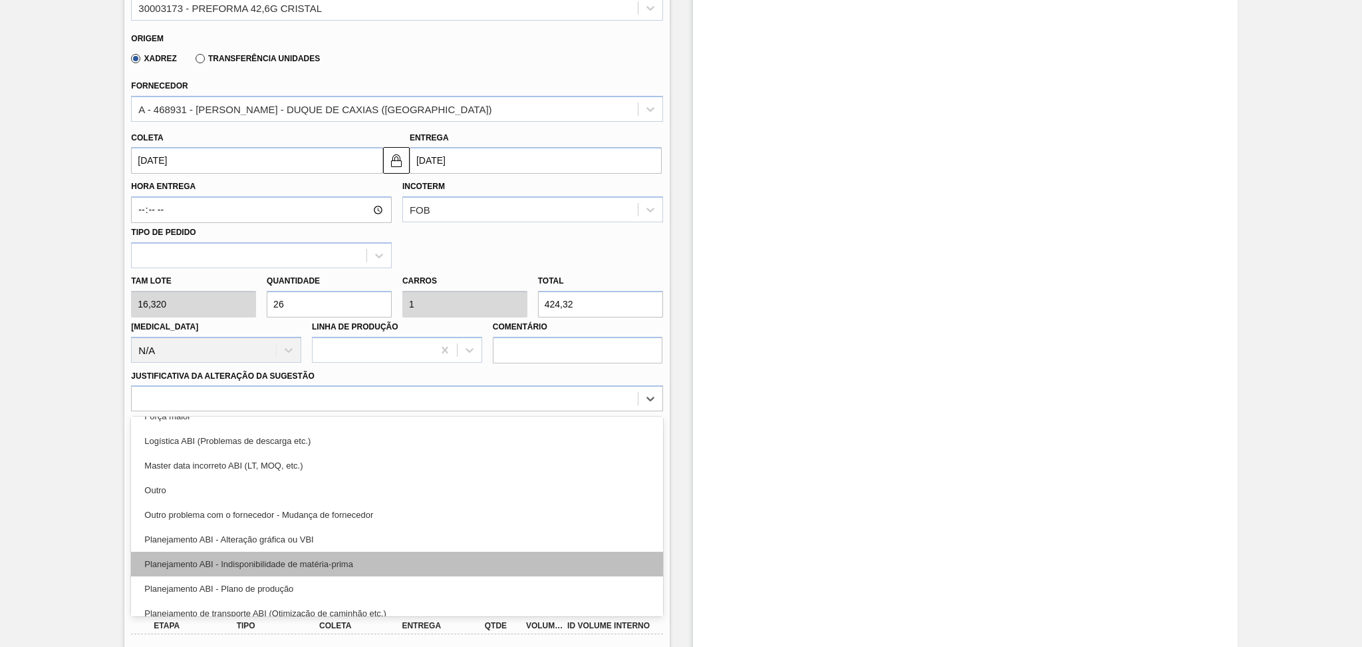
scroll to position [88, 0]
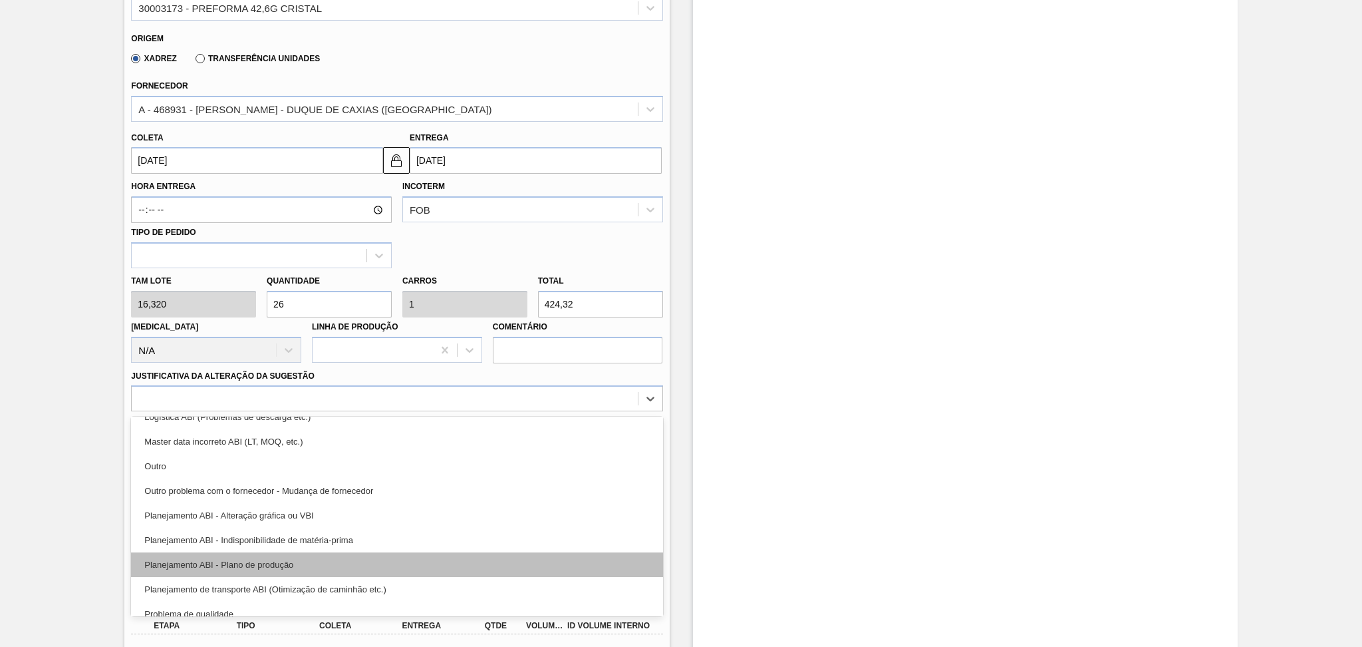
click at [295, 555] on div "Planejamento ABI - Plano de produção" at bounding box center [396, 564] width 531 height 25
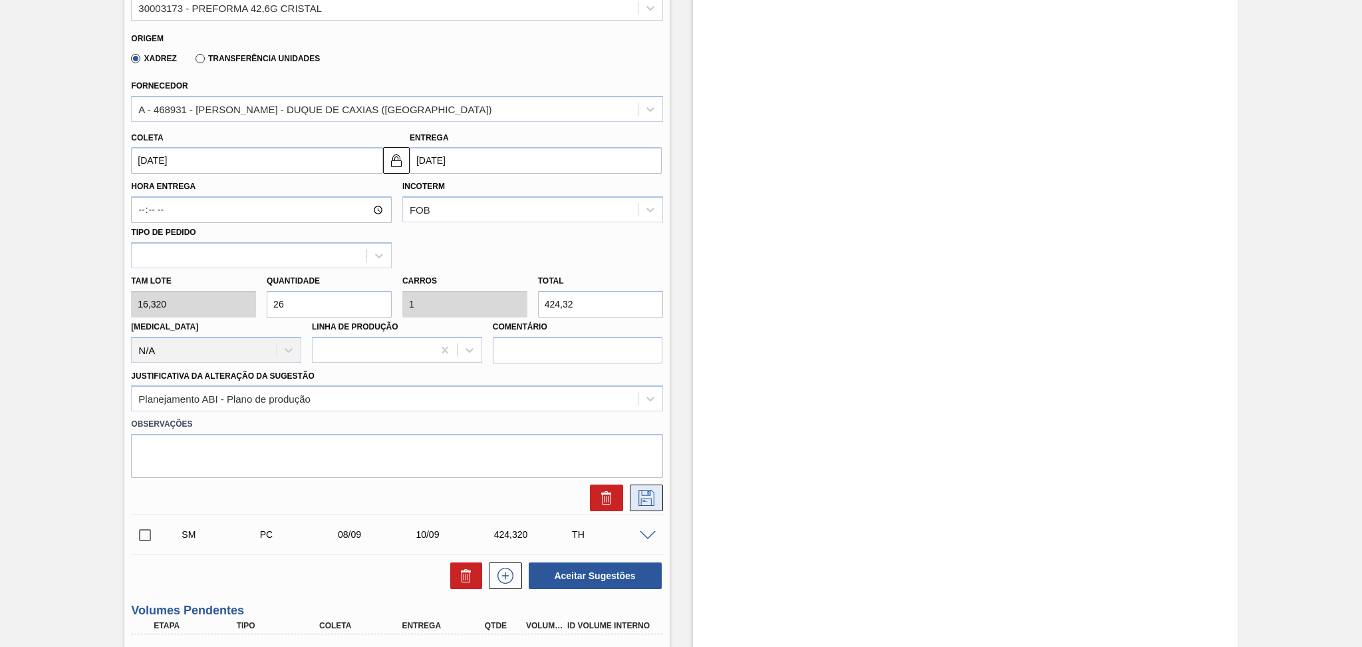
click at [640, 490] on icon at bounding box center [646, 498] width 21 height 16
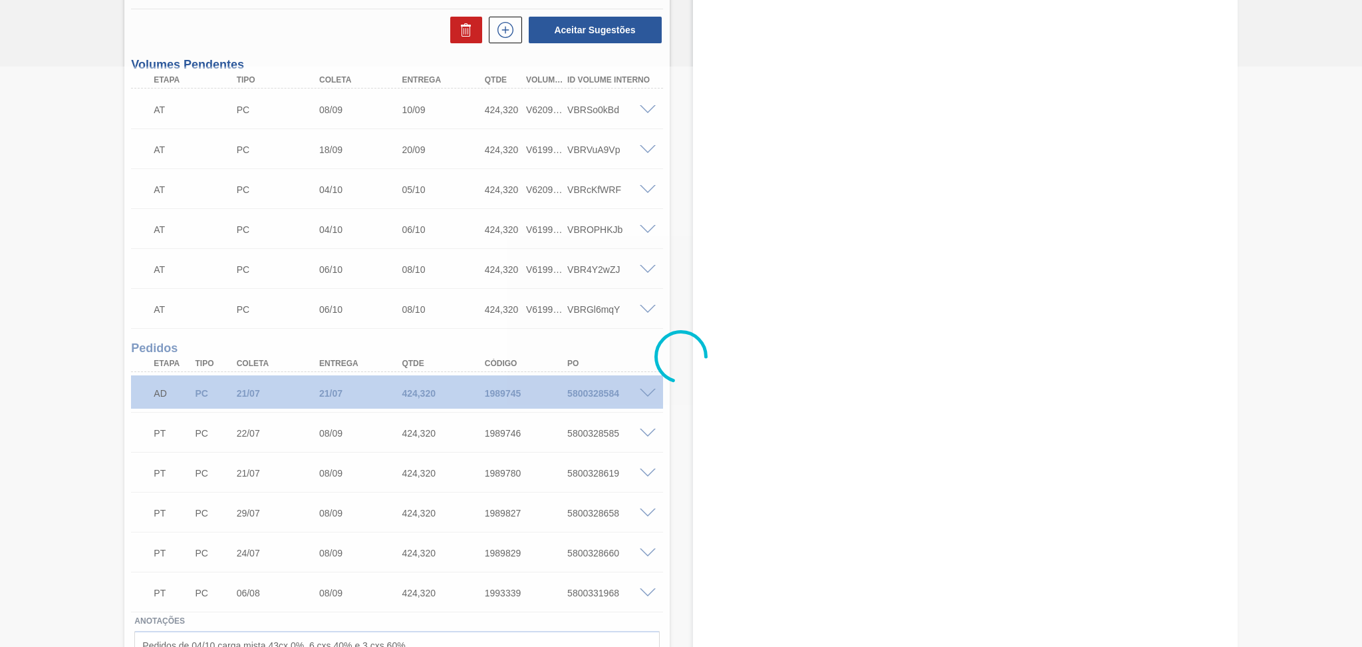
scroll to position [0, 0]
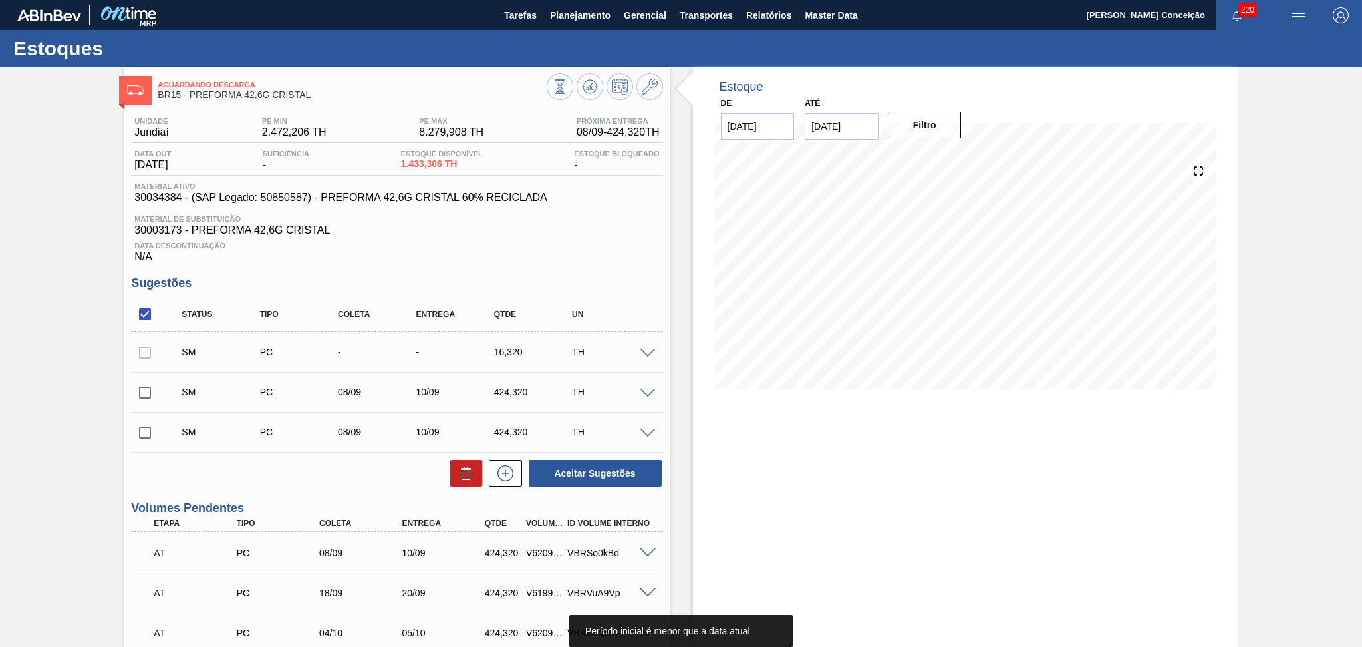
click at [644, 349] on span at bounding box center [648, 354] width 16 height 10
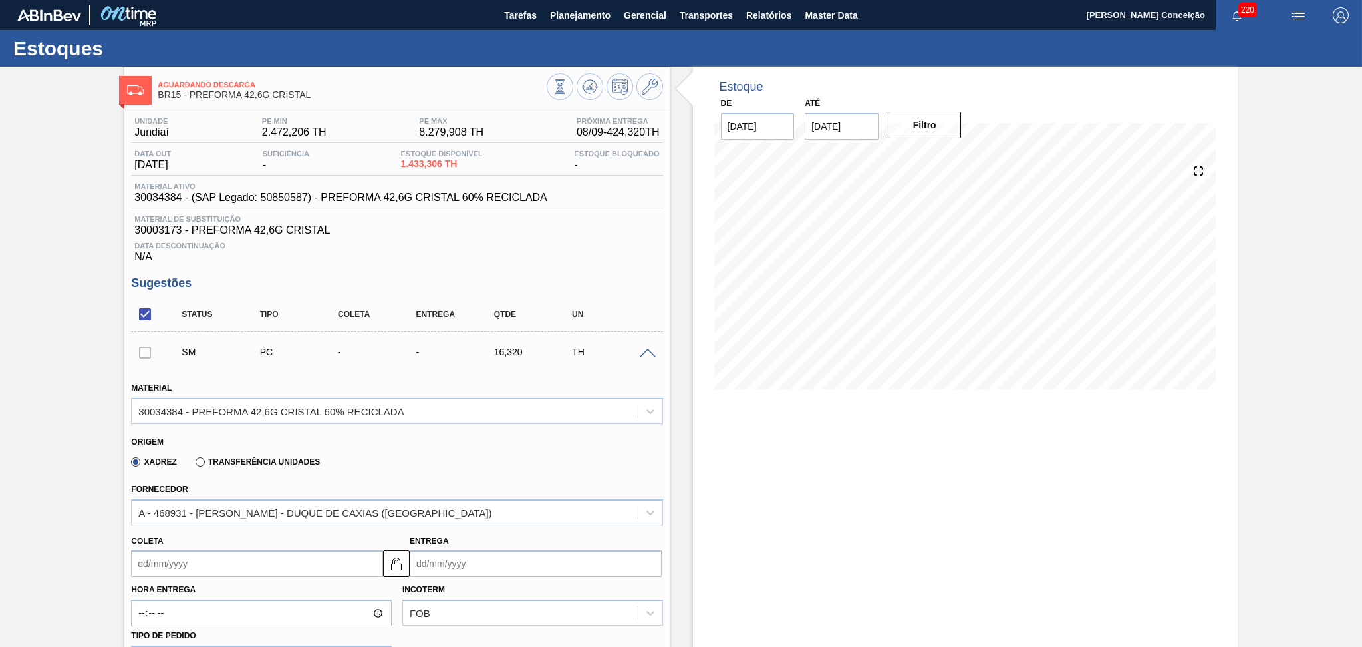
click at [235, 569] on input "Coleta" at bounding box center [257, 563] width 252 height 27
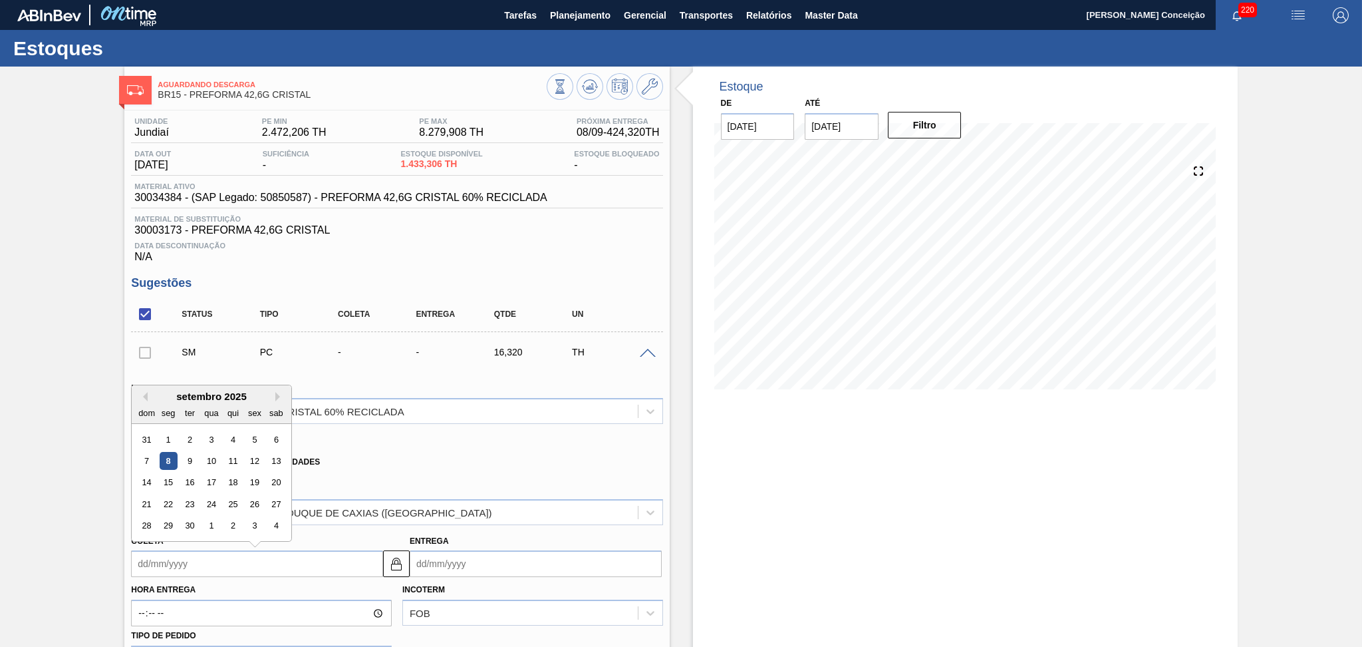
click at [166, 461] on div "8" at bounding box center [169, 461] width 18 height 18
type input "[DATE]"
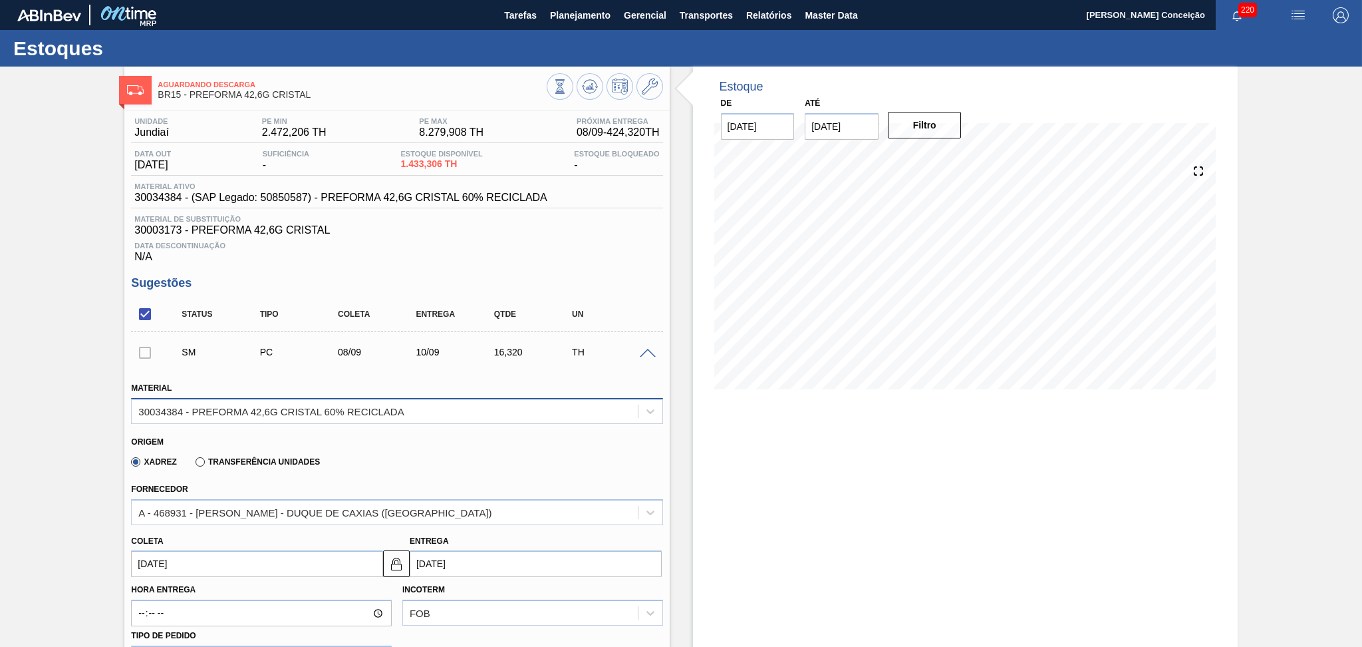
click at [274, 410] on div "30034384 - PREFORMA 42,6G CRISTAL 60% RECICLADA" at bounding box center [270, 410] width 265 height 11
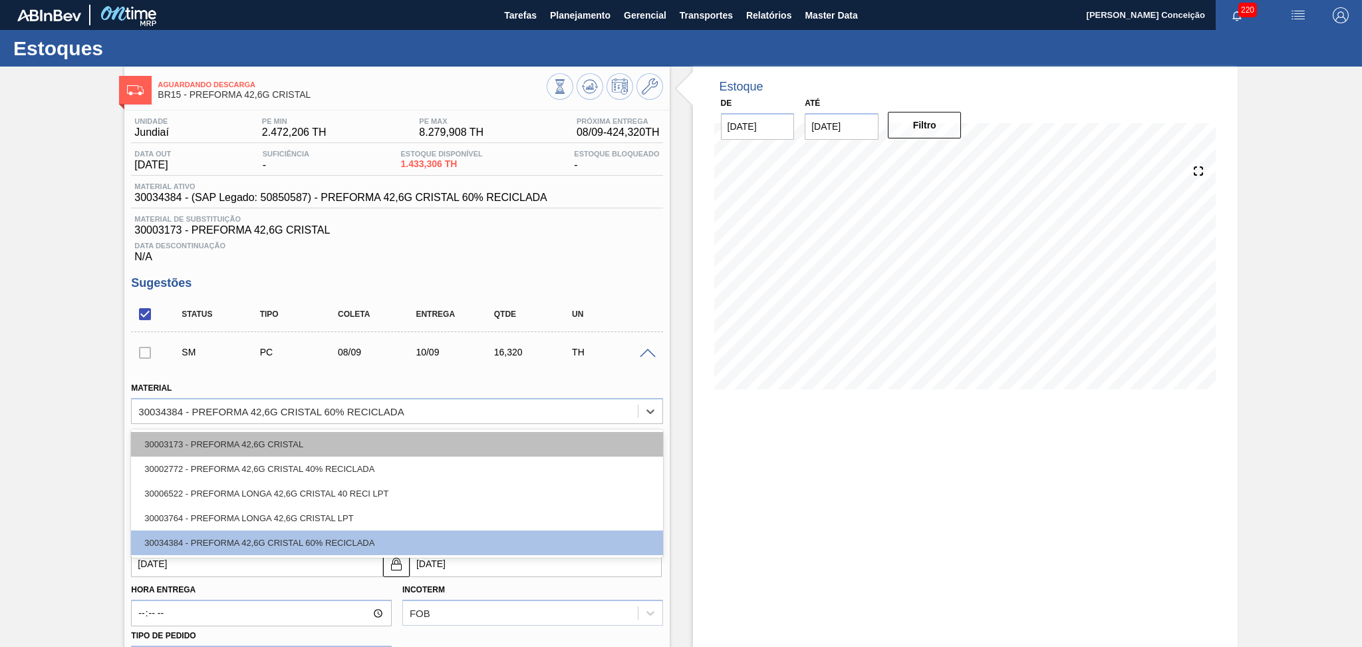
click at [281, 437] on div "30003173 - PREFORMA 42,6G CRISTAL" at bounding box center [396, 444] width 531 height 25
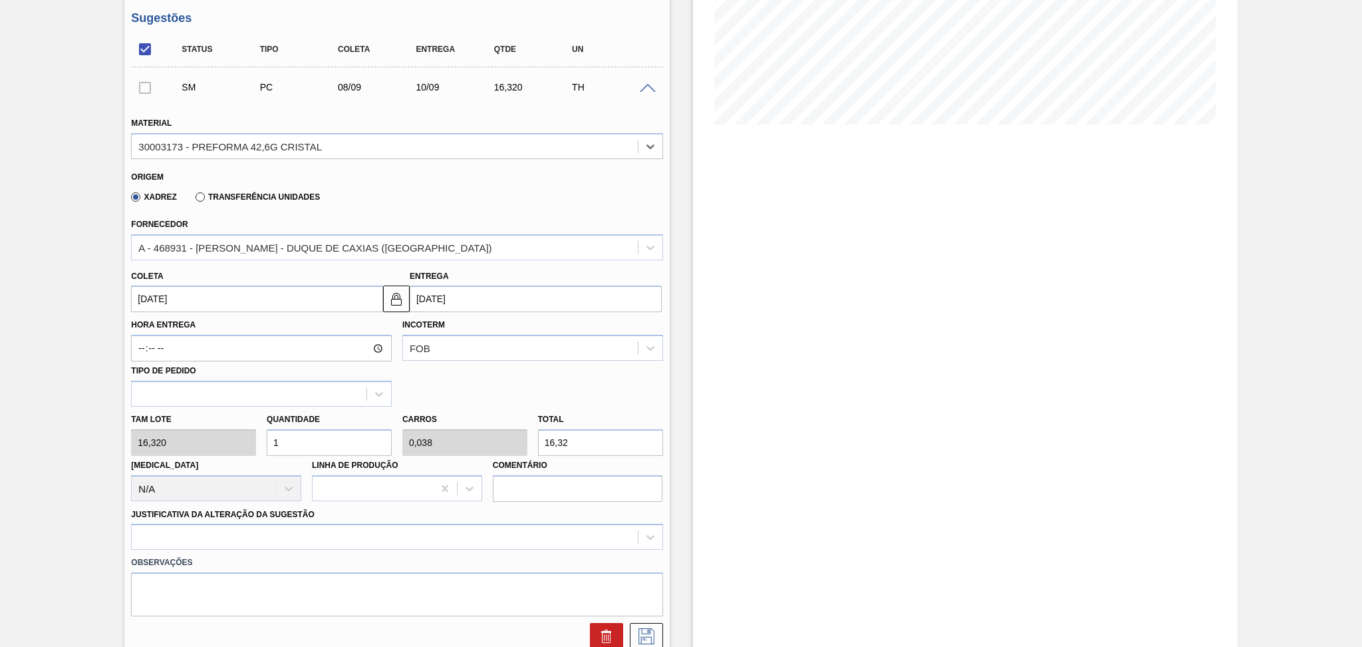
scroll to position [266, 0]
drag, startPoint x: 313, startPoint y: 438, endPoint x: 251, endPoint y: 438, distance: 62.5
click at [260, 438] on div "Tam lote 16,320 Quantidade 1 Carros 0,038 Total 16,32 [MEDICAL_DATA] N/A Linha …" at bounding box center [397, 452] width 542 height 95
type input "2"
type input "0,077"
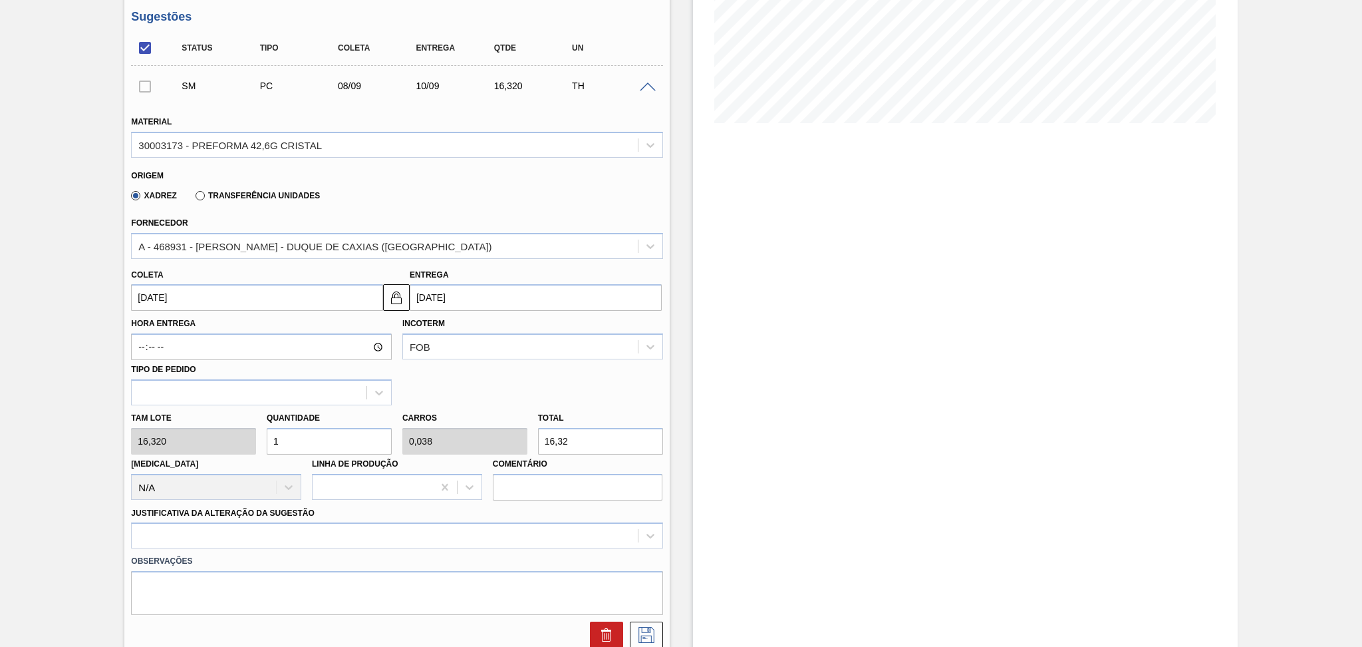
type input "32,64"
type input "26"
type input "1"
type input "424,32"
type input "26"
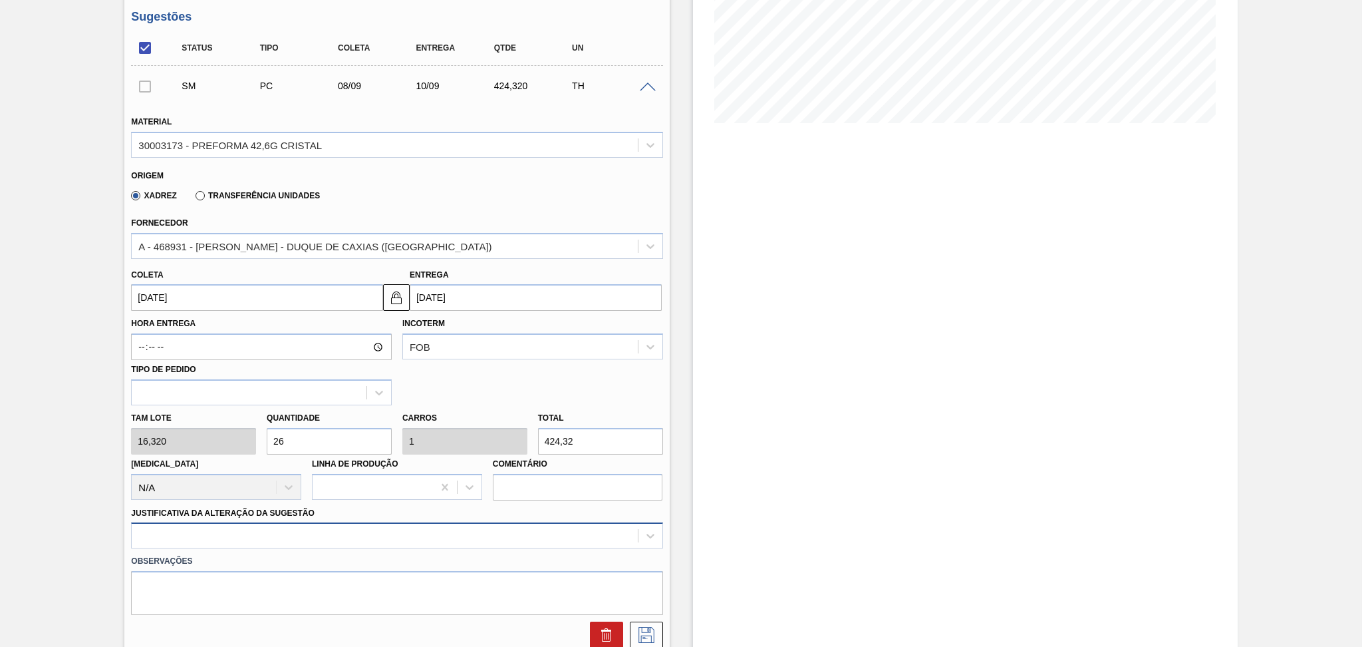
click at [226, 534] on div at bounding box center [396, 535] width 531 height 26
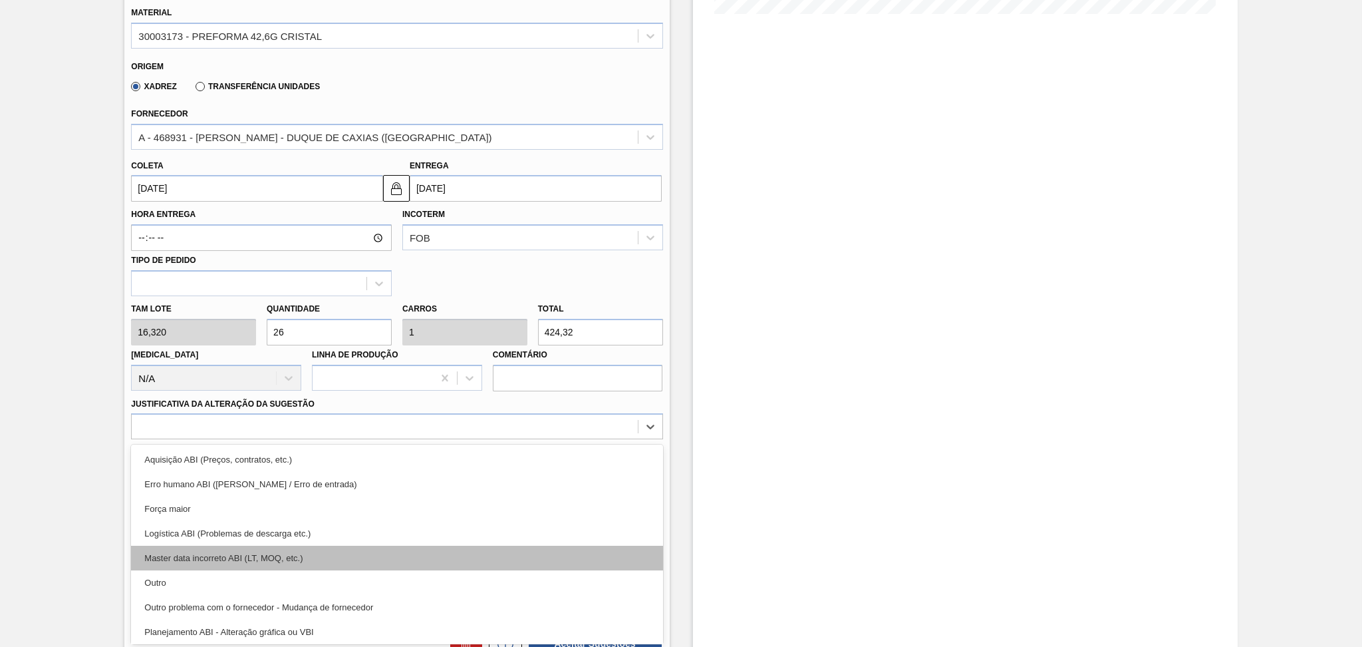
scroll to position [88, 0]
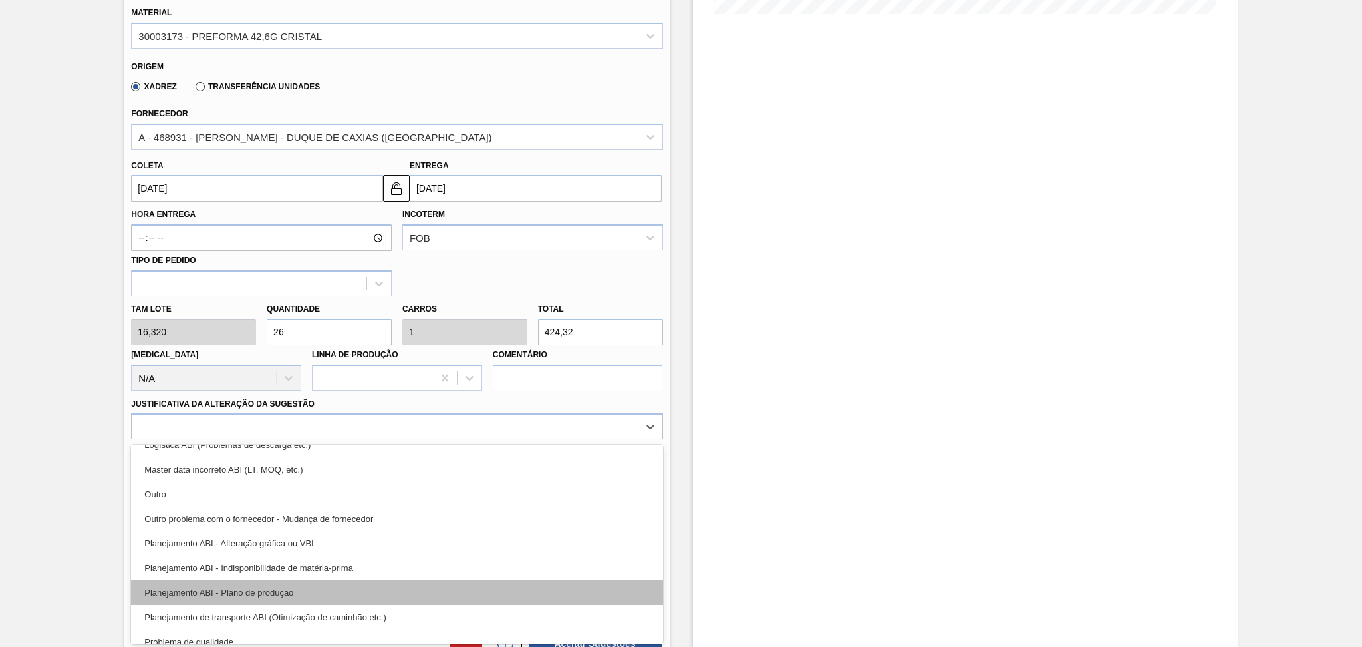
click at [241, 590] on div "Planejamento ABI - Plano de produção" at bounding box center [396, 592] width 531 height 25
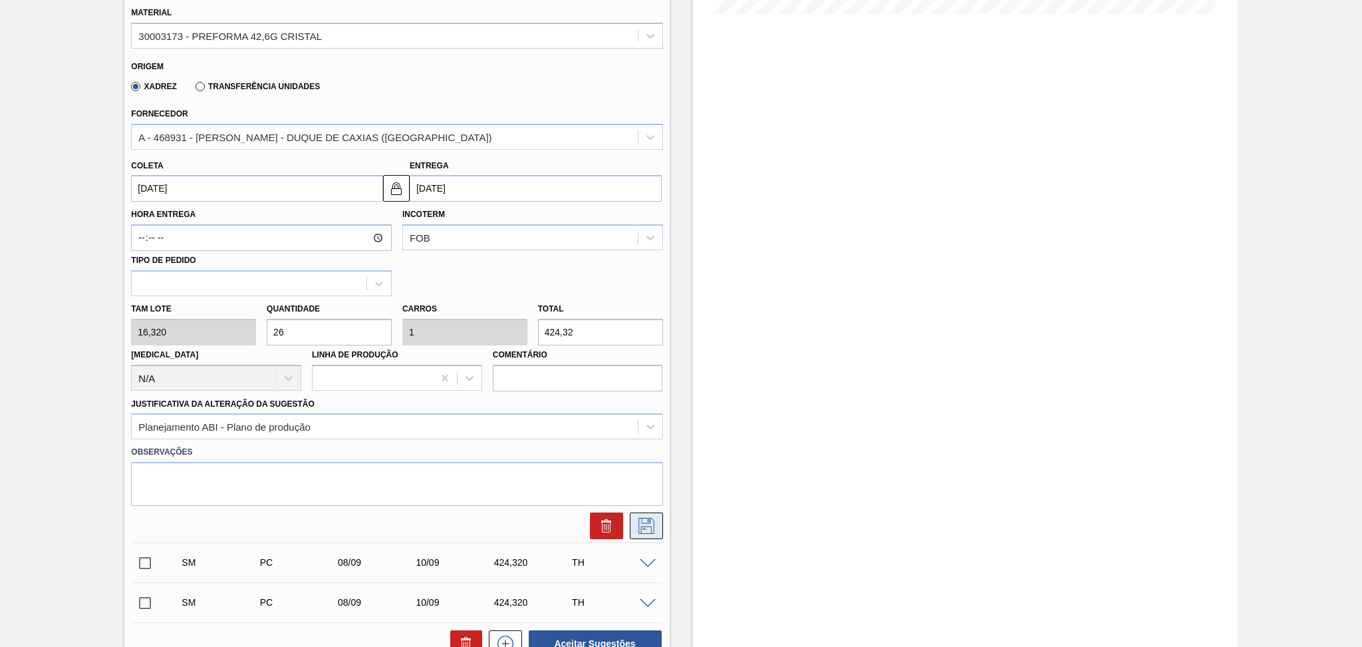
click at [654, 519] on icon at bounding box center [646, 526] width 21 height 16
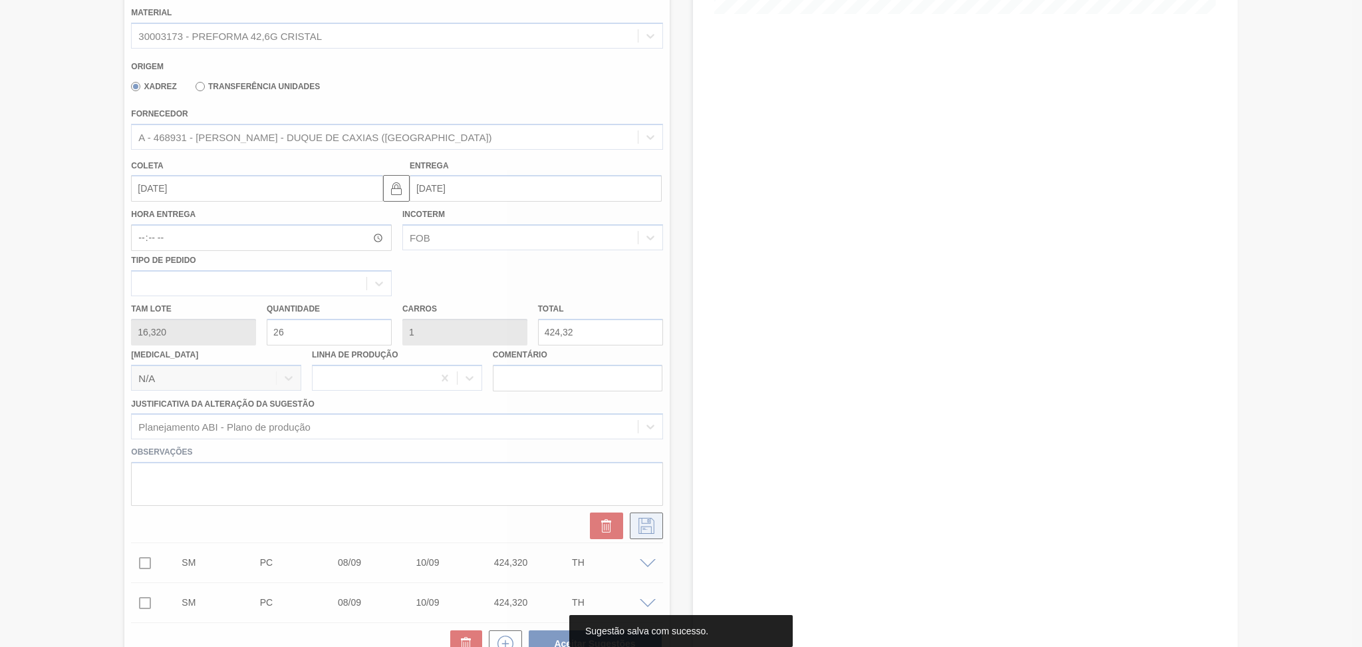
scroll to position [0, 0]
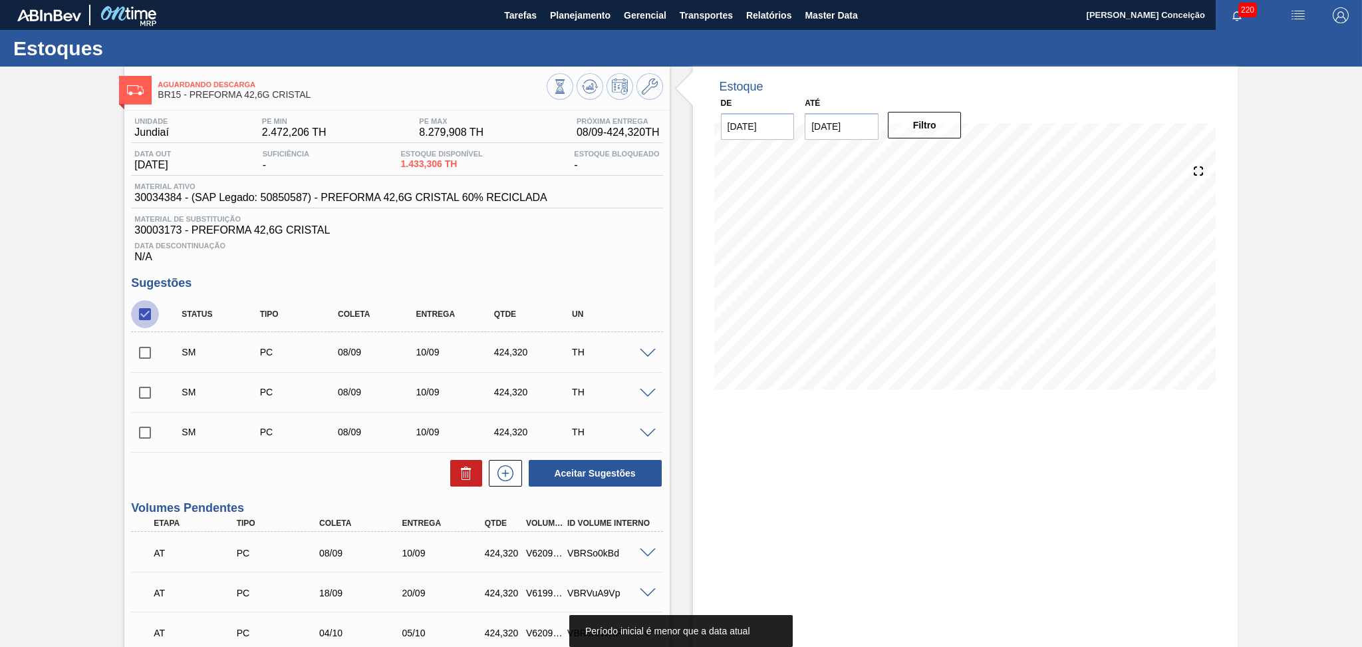
click at [135, 318] on input "checkbox" at bounding box center [145, 314] width 28 height 28
click at [150, 314] on input "checkbox" at bounding box center [145, 314] width 28 height 28
checkbox input "true"
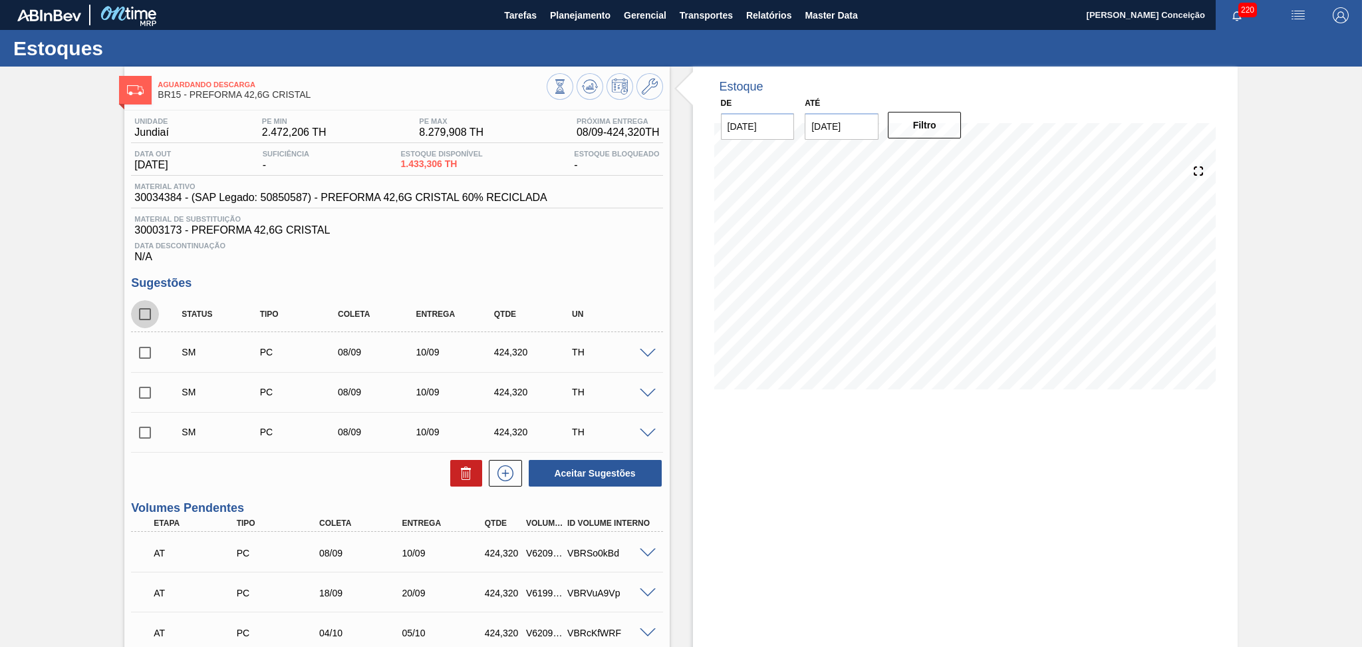
checkbox input "true"
click at [629, 473] on button "Aceitar Sugestões" at bounding box center [595, 473] width 133 height 27
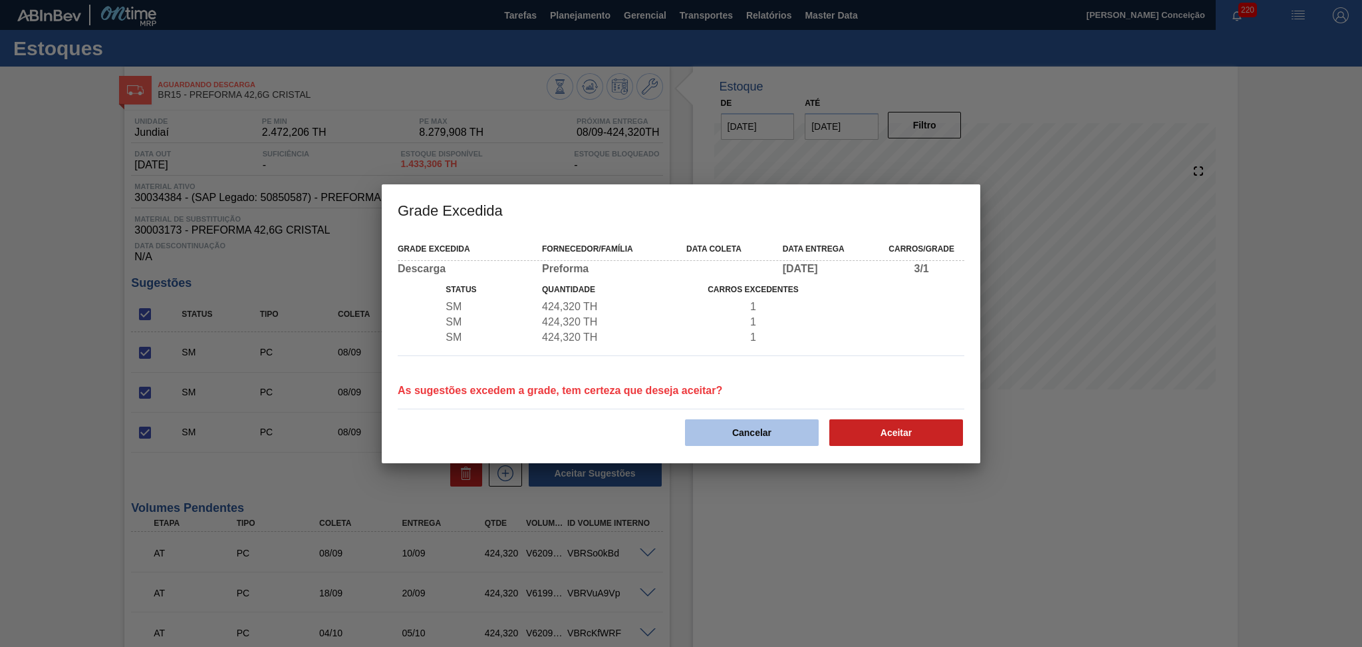
click at [753, 432] on button "Cancelar" at bounding box center [752, 432] width 134 height 27
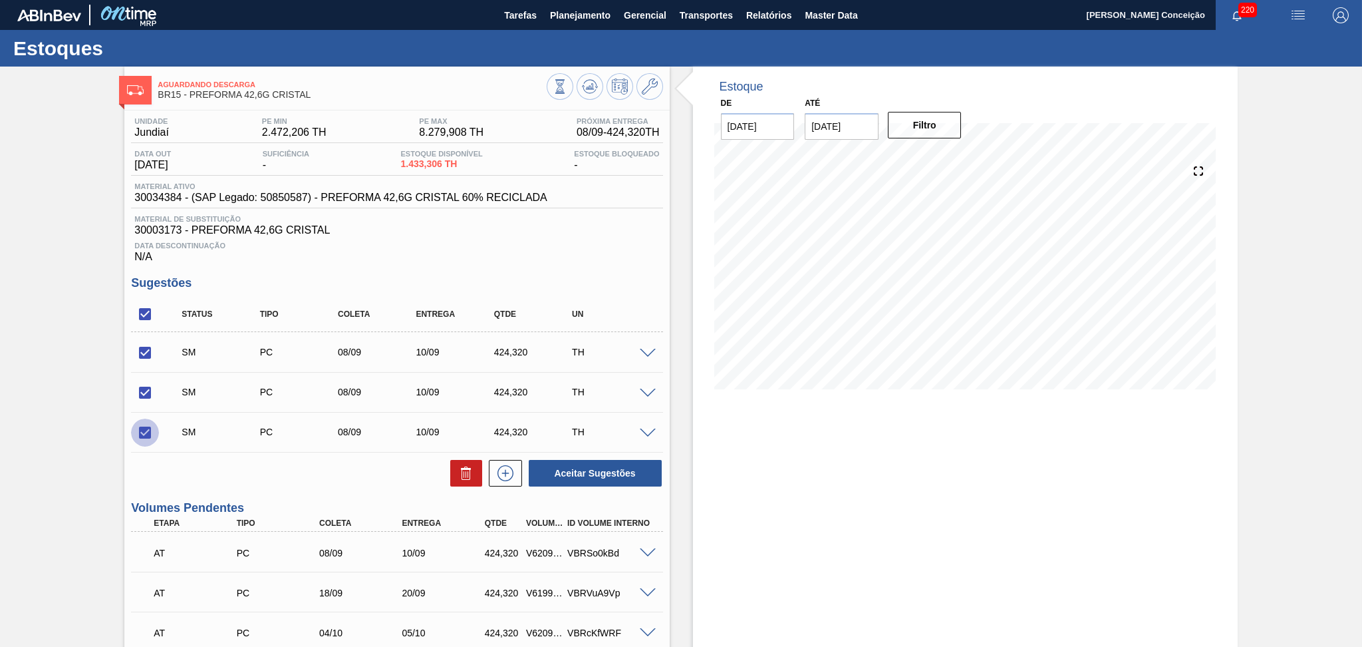
click at [154, 428] on input "checkbox" at bounding box center [145, 432] width 28 height 28
checkbox input "false"
click at [148, 394] on input "checkbox" at bounding box center [145, 392] width 28 height 28
checkbox input "false"
click at [586, 474] on button "Aceitar Sugestões" at bounding box center [595, 473] width 133 height 27
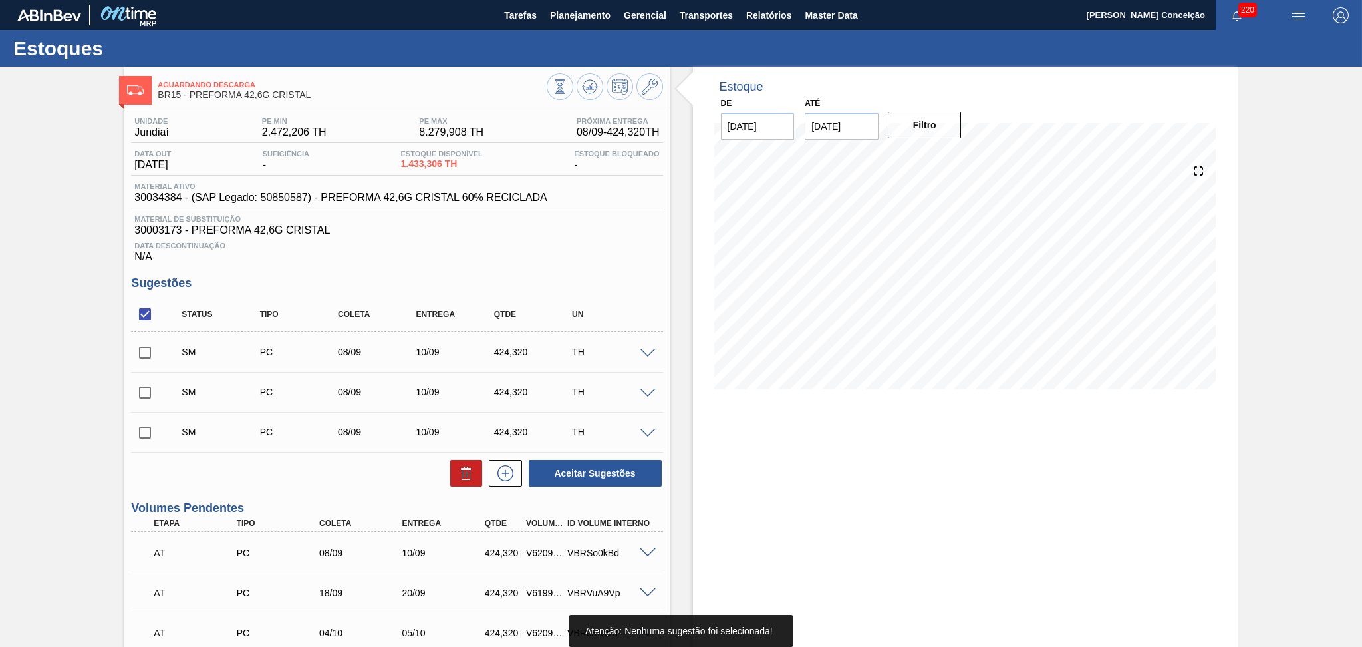
click at [140, 353] on input "checkbox" at bounding box center [145, 353] width 28 height 28
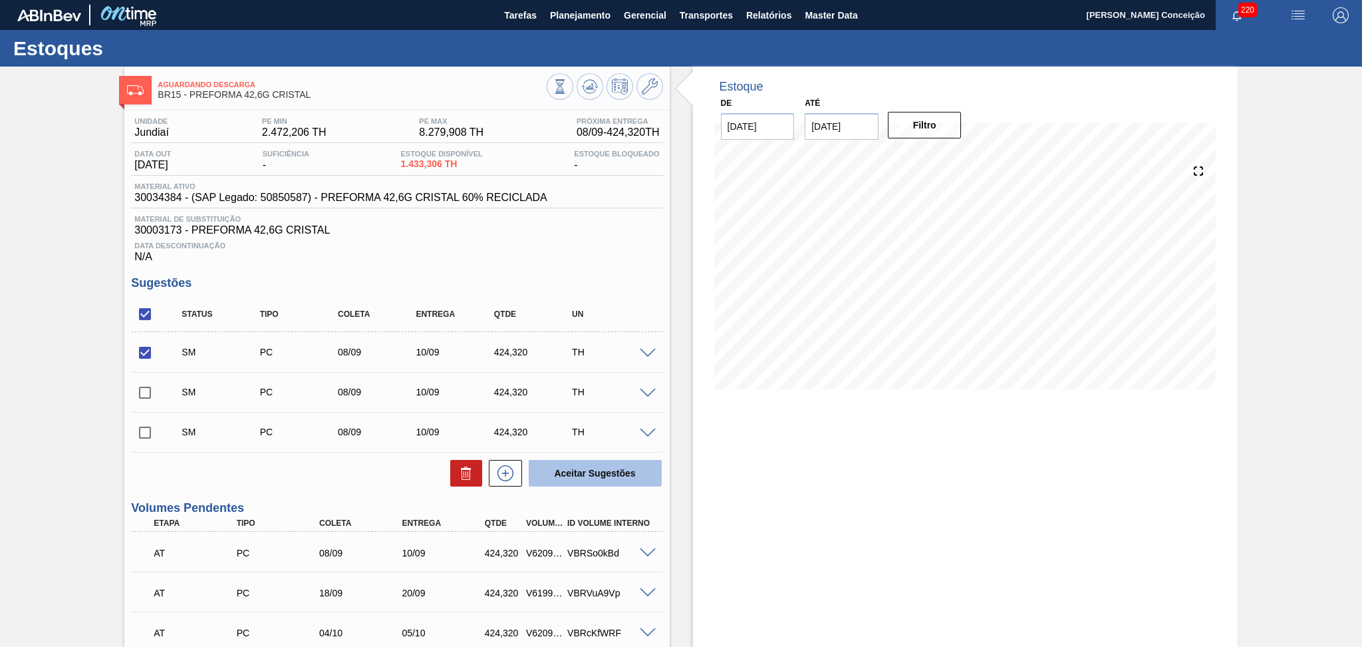
click at [557, 478] on button "Aceitar Sugestões" at bounding box center [595, 473] width 133 height 27
checkbox input "false"
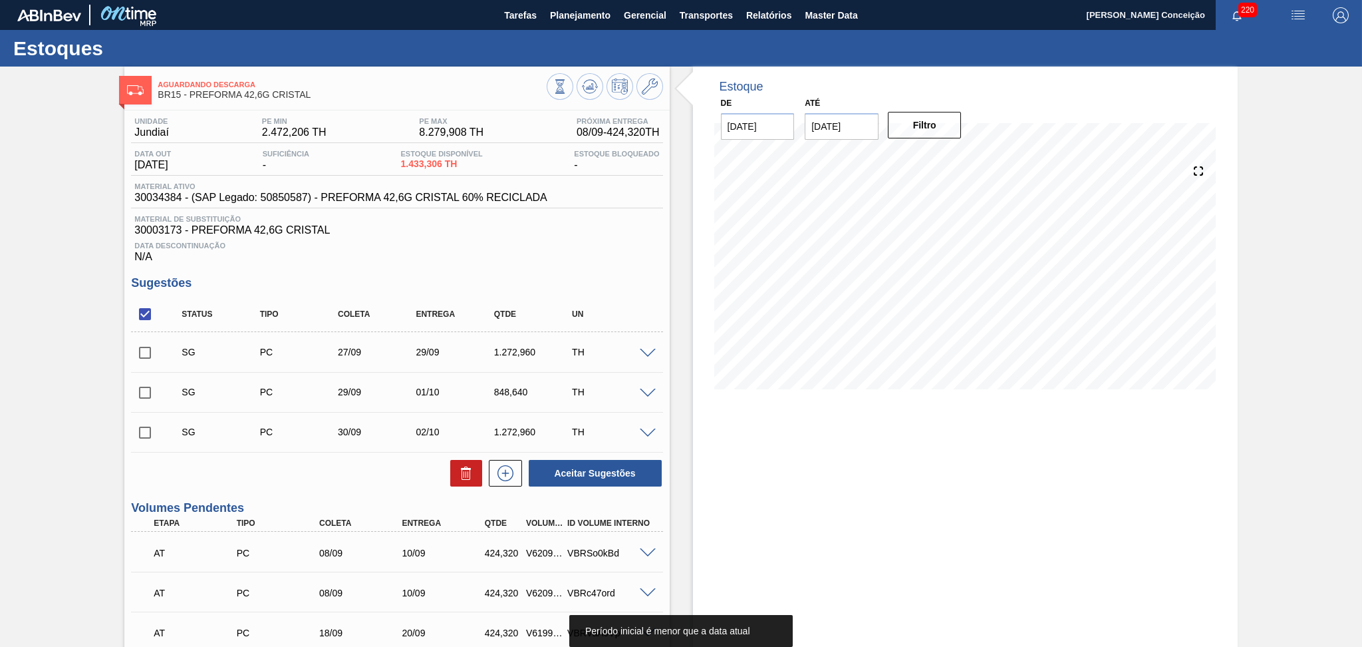
click at [139, 357] on input "checkbox" at bounding box center [145, 353] width 28 height 28
checkbox input "true"
click at [154, 319] on input "checkbox" at bounding box center [145, 314] width 28 height 28
checkbox input "false"
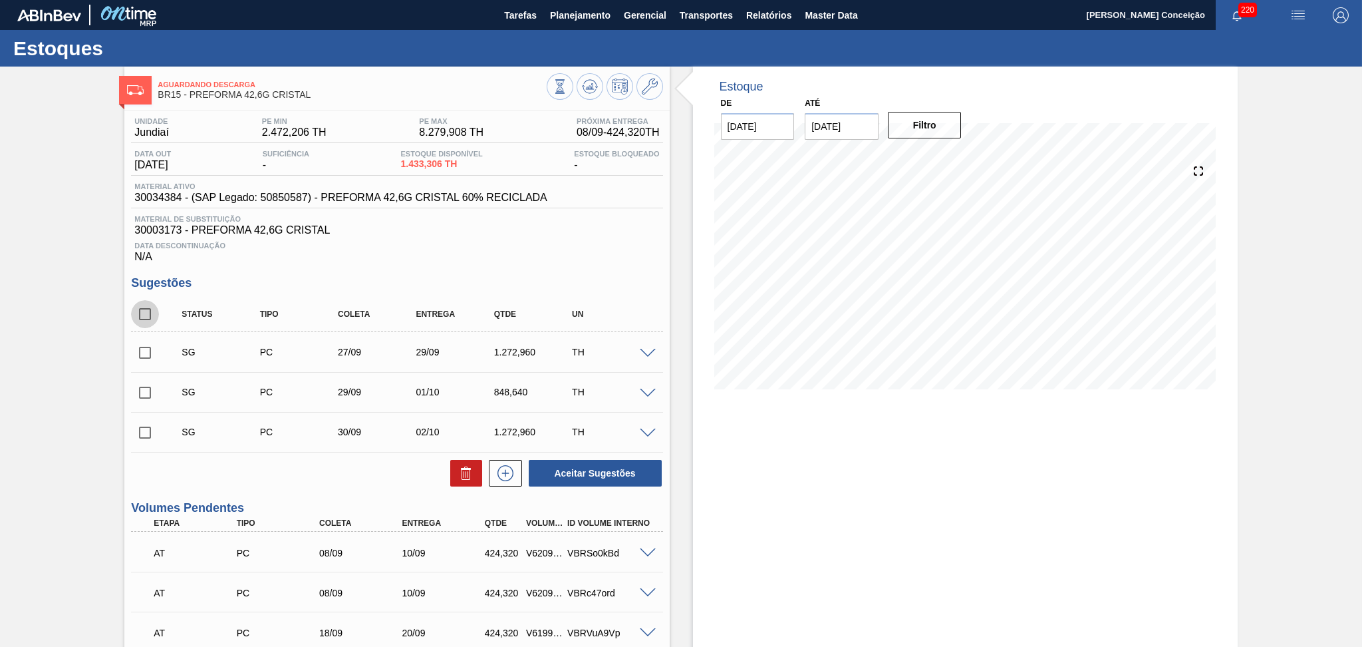
click at [150, 315] on input "checkbox" at bounding box center [145, 314] width 28 height 28
checkbox input "true"
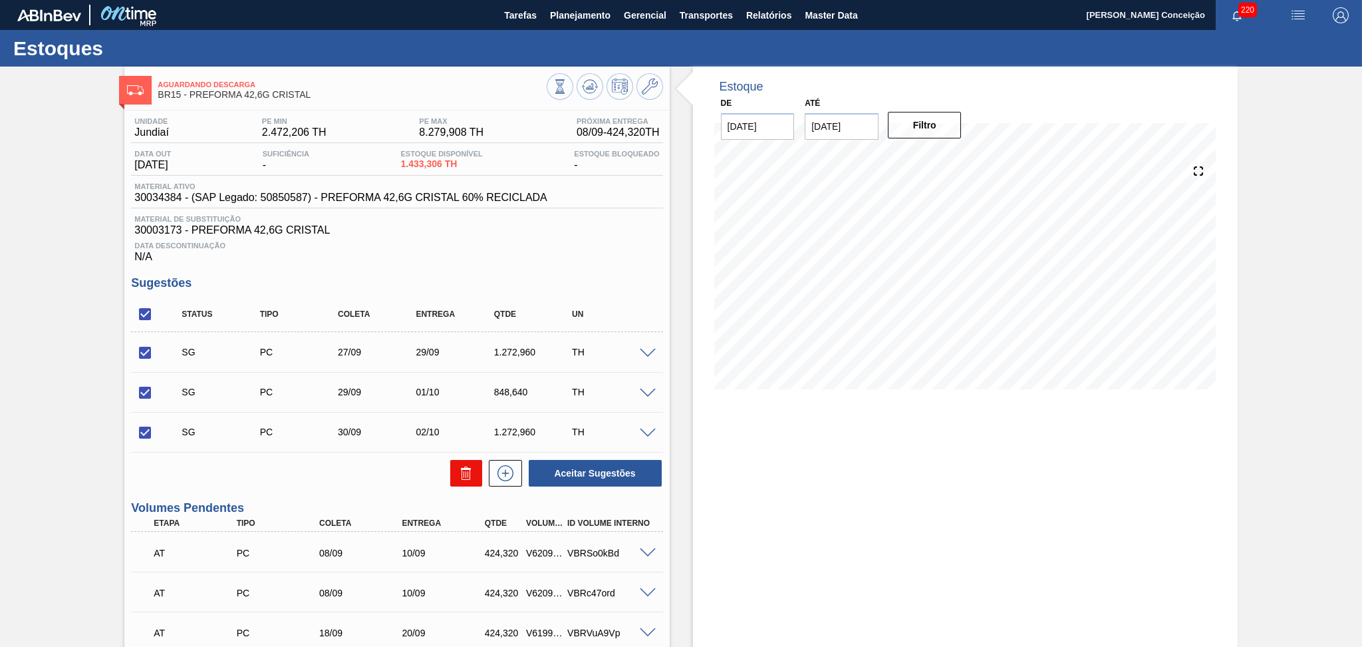
click at [470, 480] on icon at bounding box center [466, 473] width 16 height 16
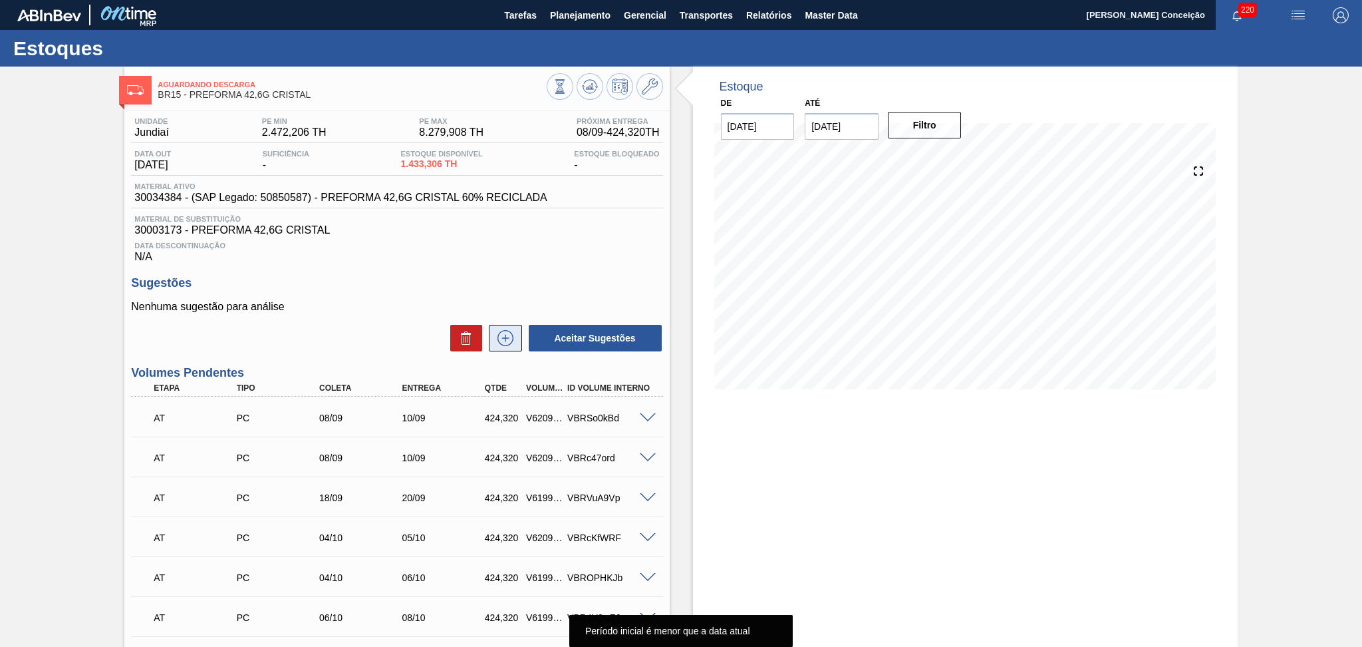
click at [509, 341] on icon at bounding box center [505, 338] width 21 height 16
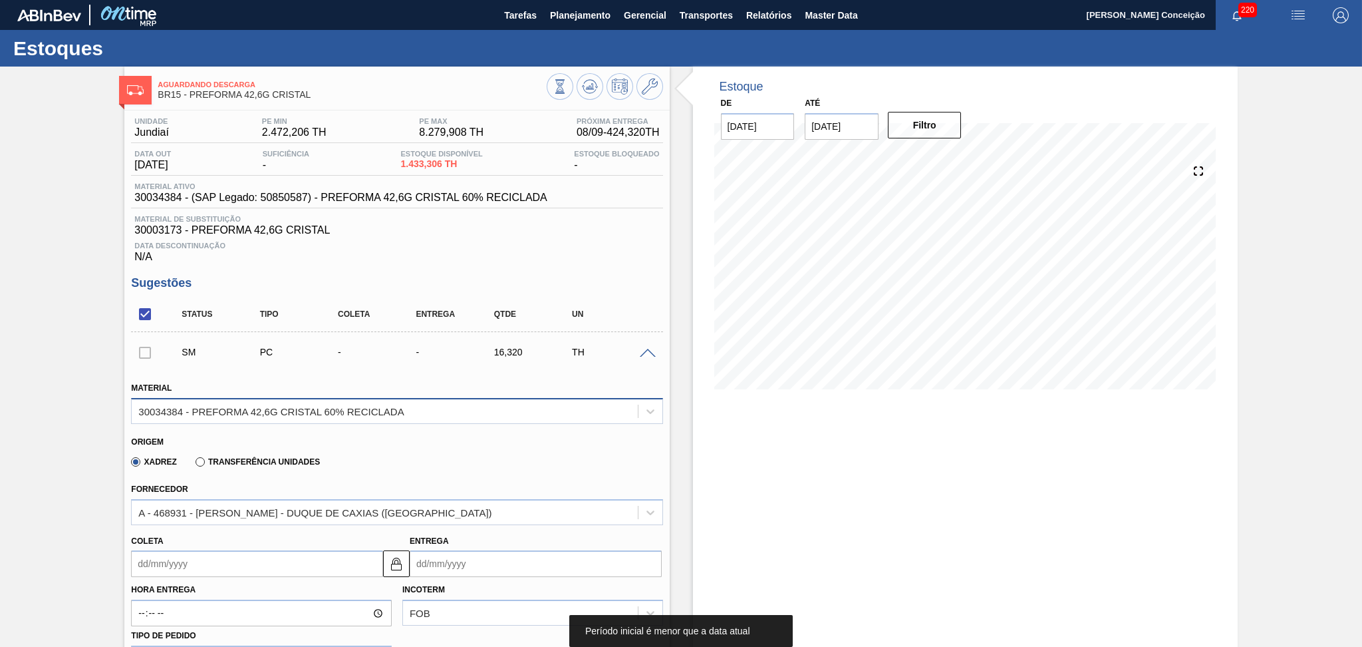
click at [257, 418] on div "30034384 - PREFORMA 42,6G CRISTAL 60% RECICLADA" at bounding box center [385, 410] width 506 height 19
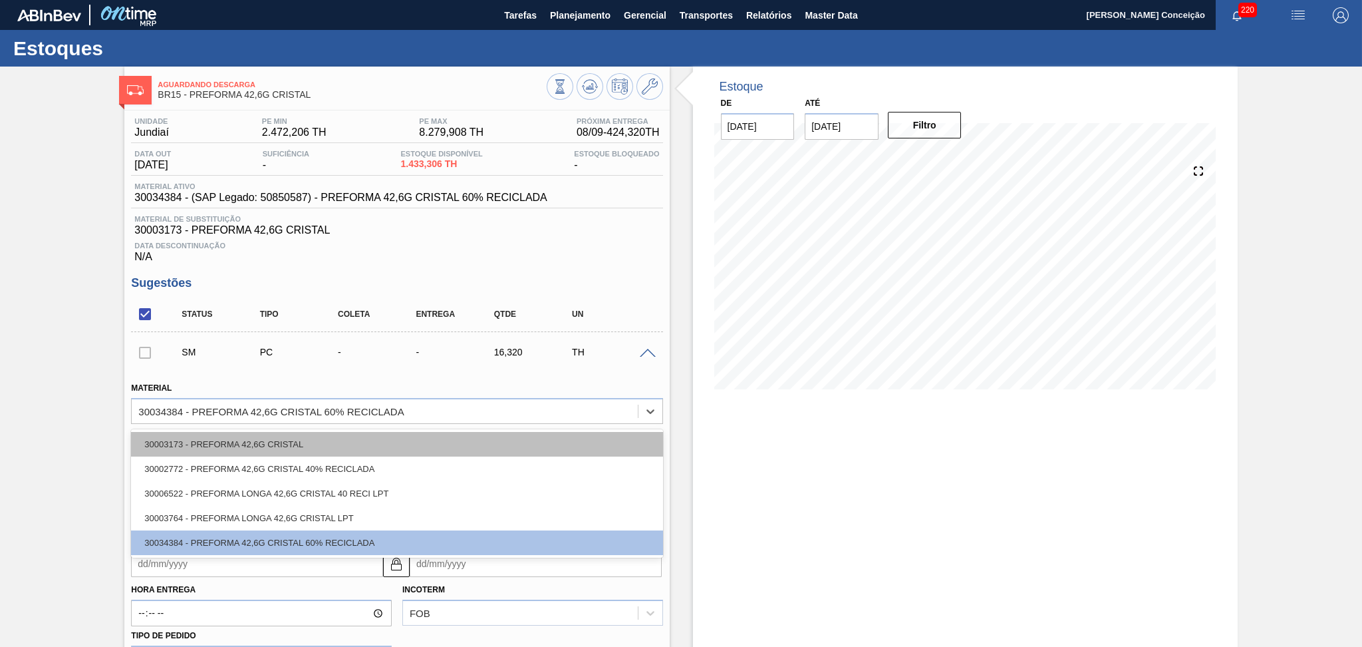
click at [249, 445] on div "30003173 - PREFORMA 42,6G CRISTAL" at bounding box center [396, 444] width 531 height 25
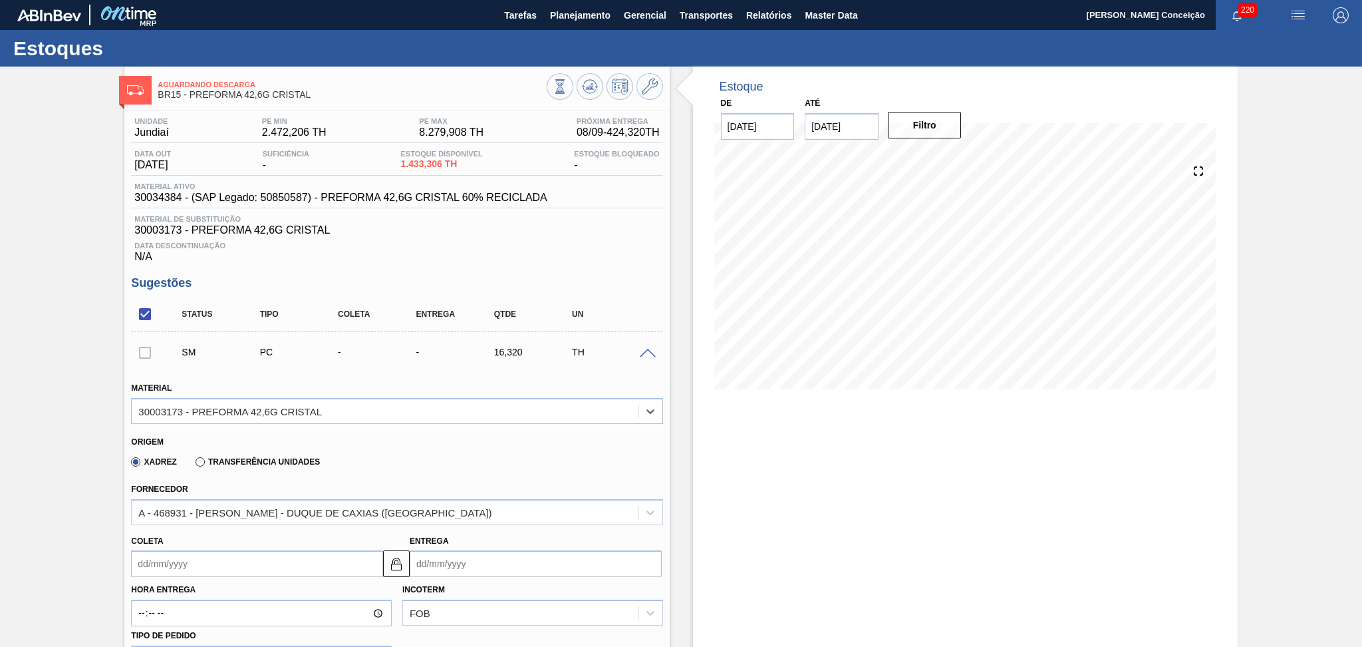
click at [193, 567] on input "Coleta" at bounding box center [257, 563] width 252 height 27
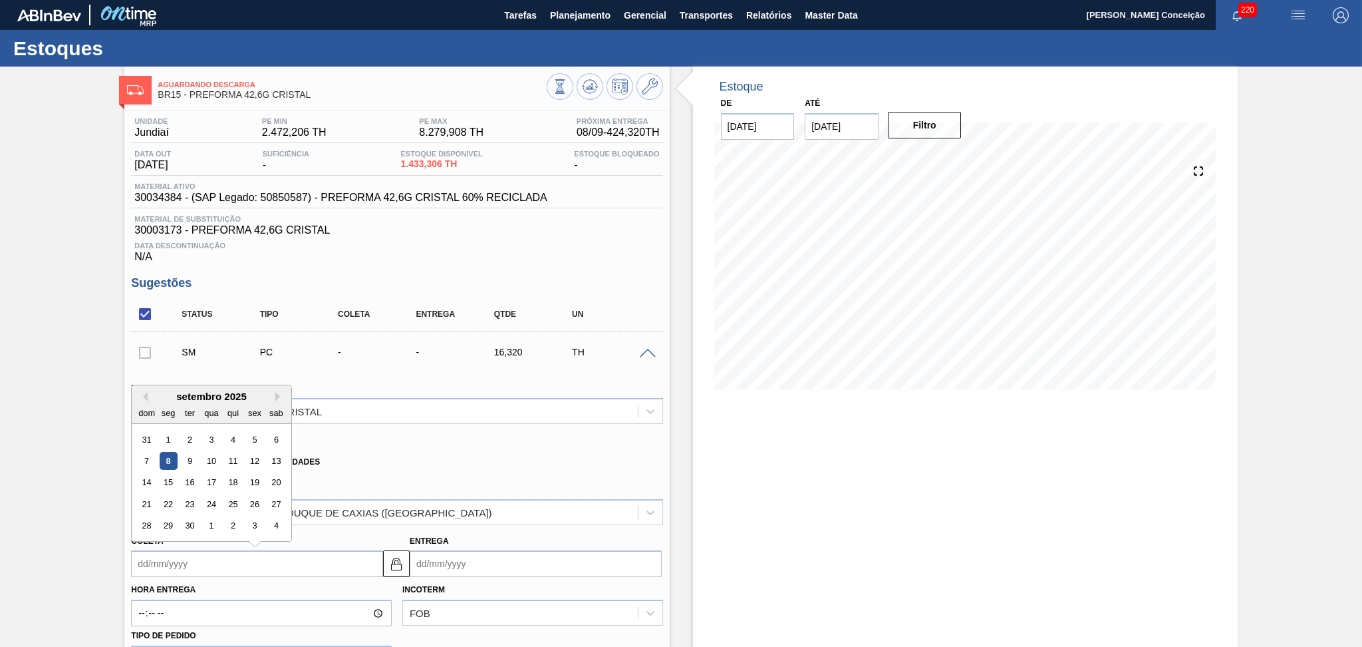
click at [166, 459] on div "8" at bounding box center [169, 461] width 18 height 18
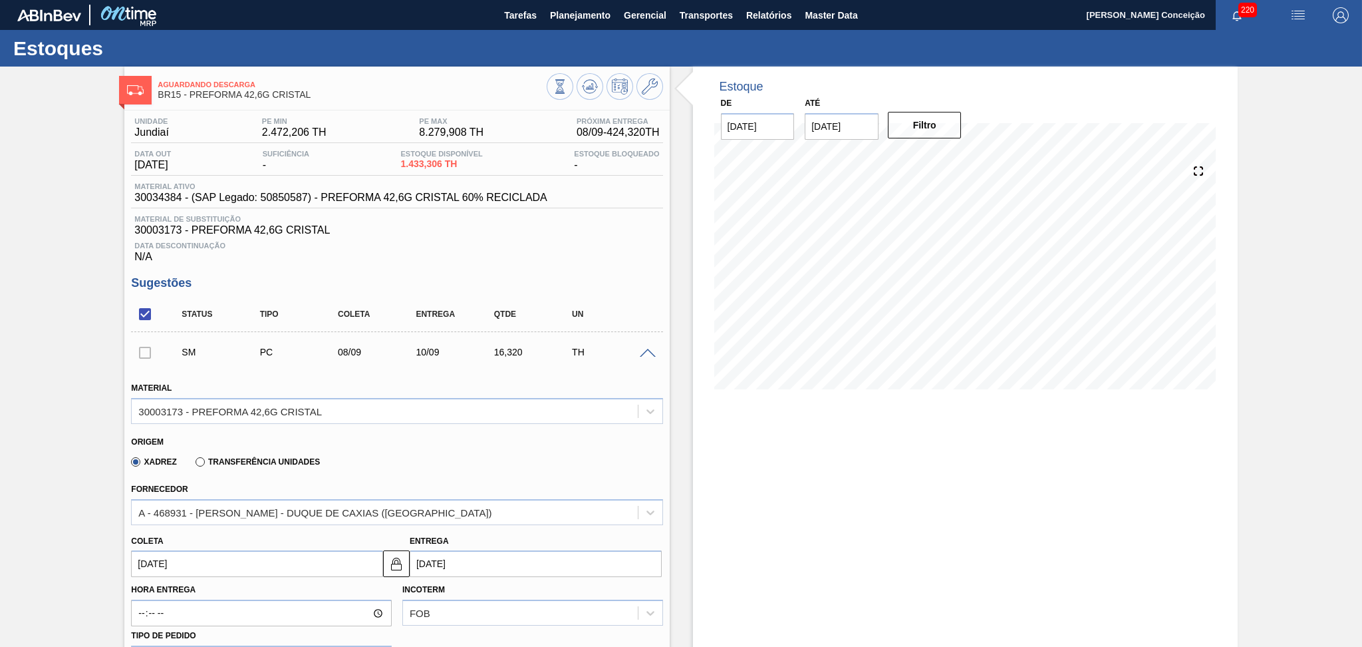
scroll to position [177, 0]
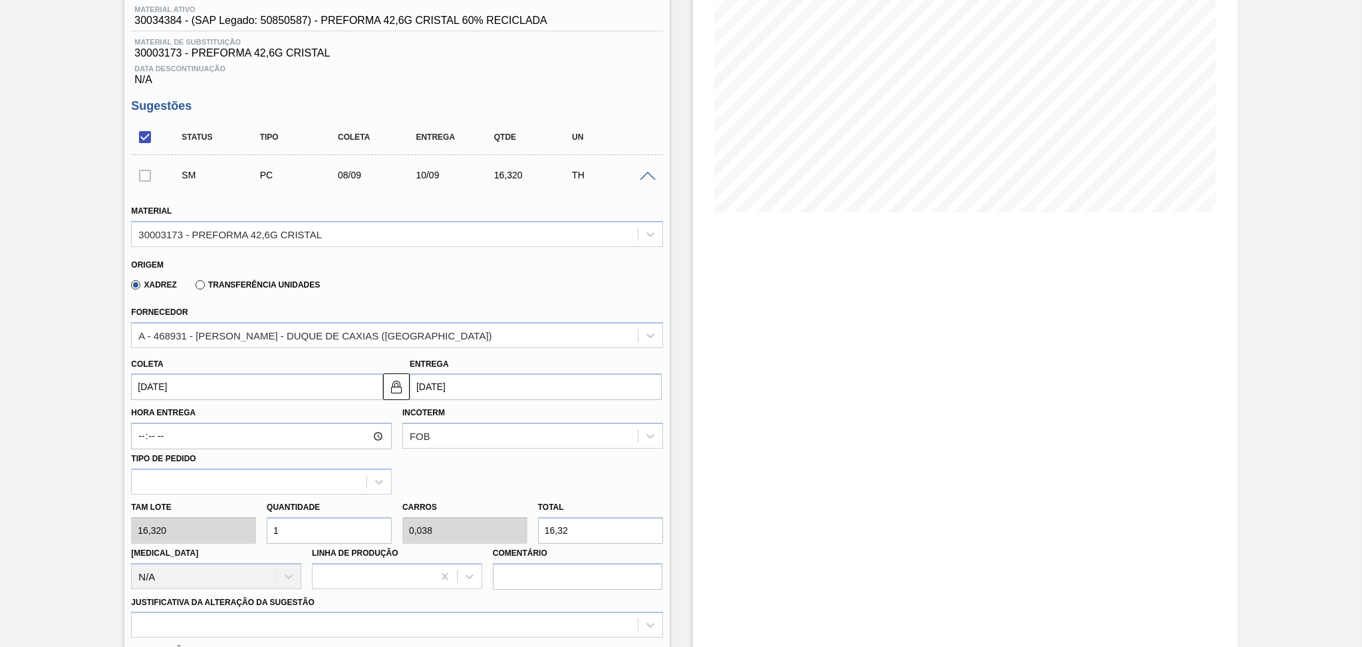
click at [194, 537] on div "Tam lote 16,320 Quantidade 1 Carros 0,038 Total 16,32 [MEDICAL_DATA] N/A Linha …" at bounding box center [397, 541] width 542 height 95
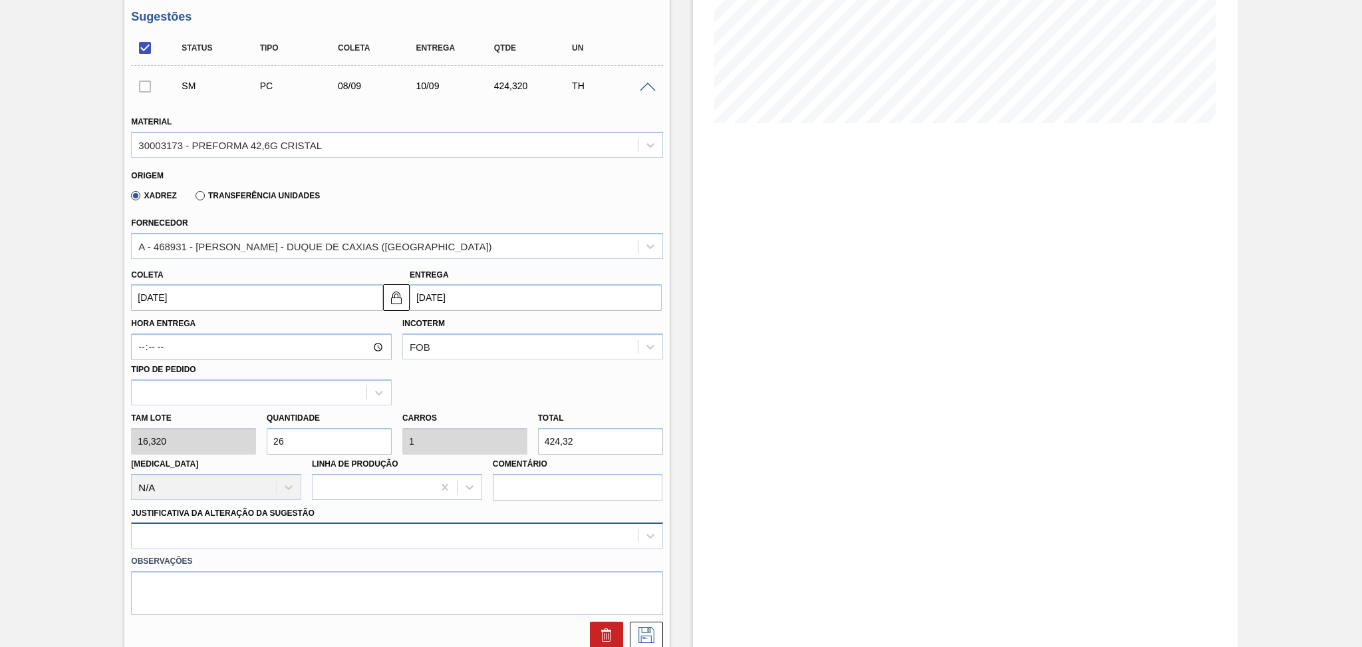
click at [252, 526] on div at bounding box center [396, 535] width 531 height 26
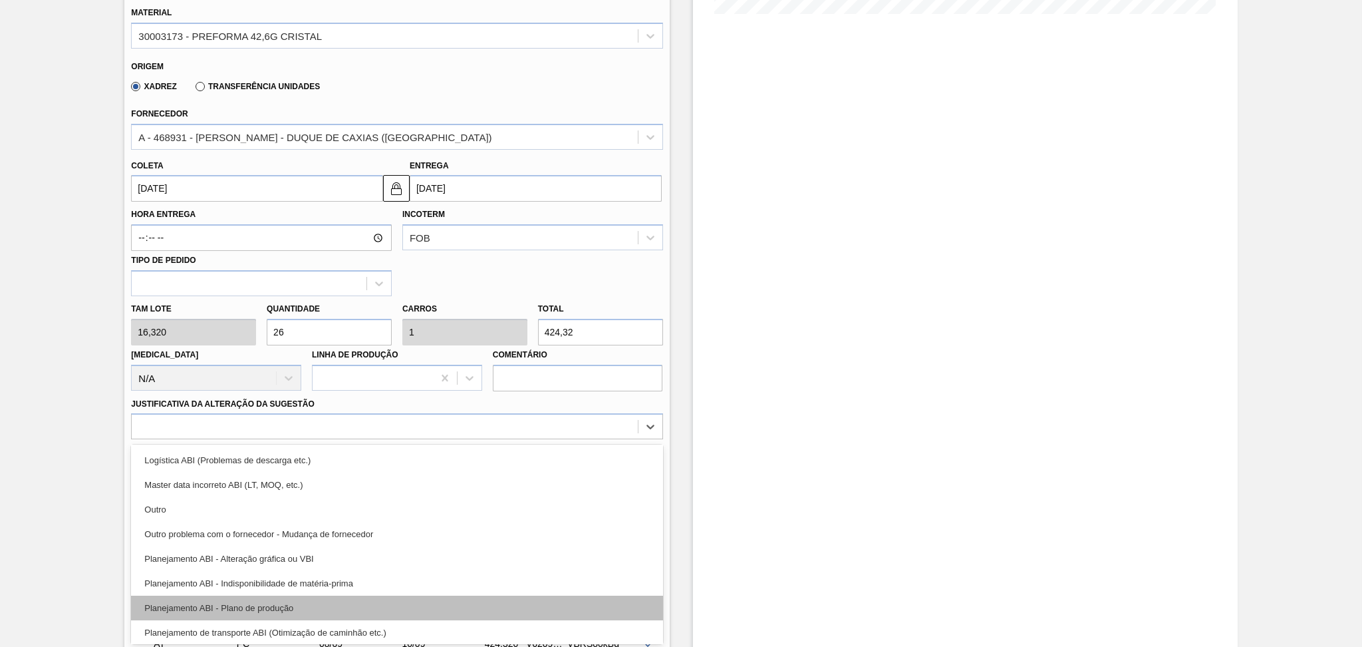
scroll to position [88, 0]
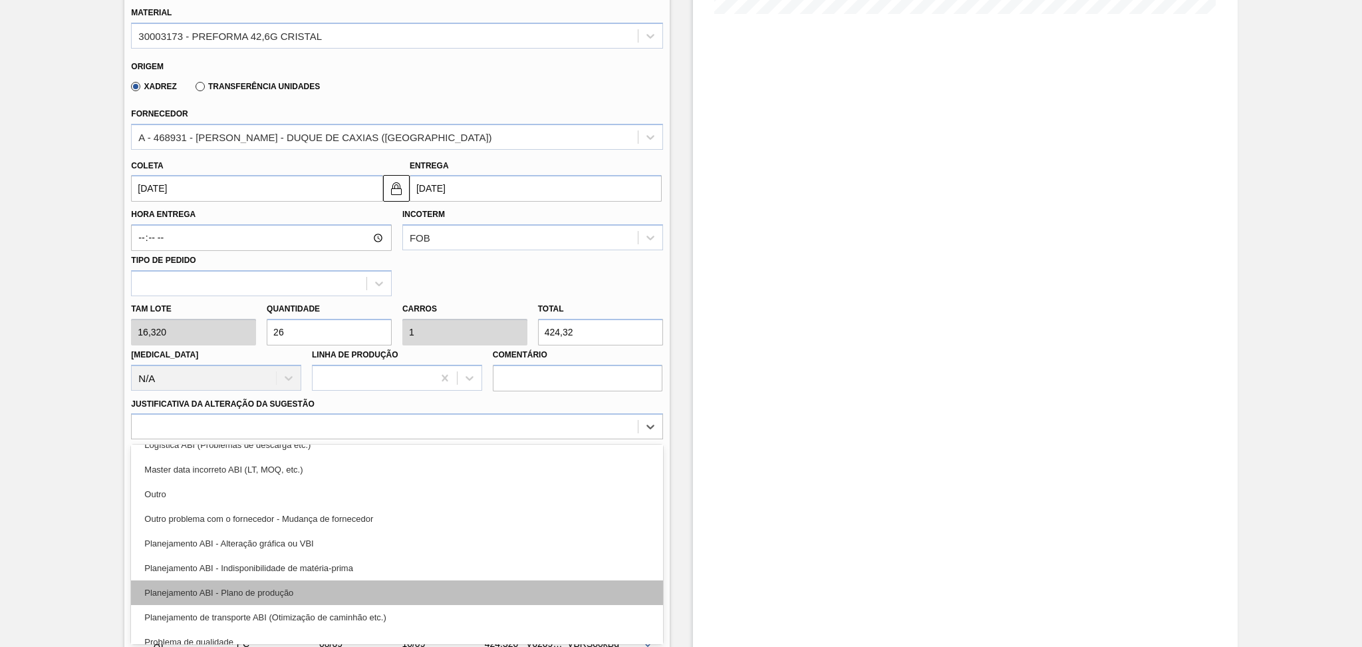
click at [307, 591] on div "Planejamento ABI - Plano de produção" at bounding box center [396, 592] width 531 height 25
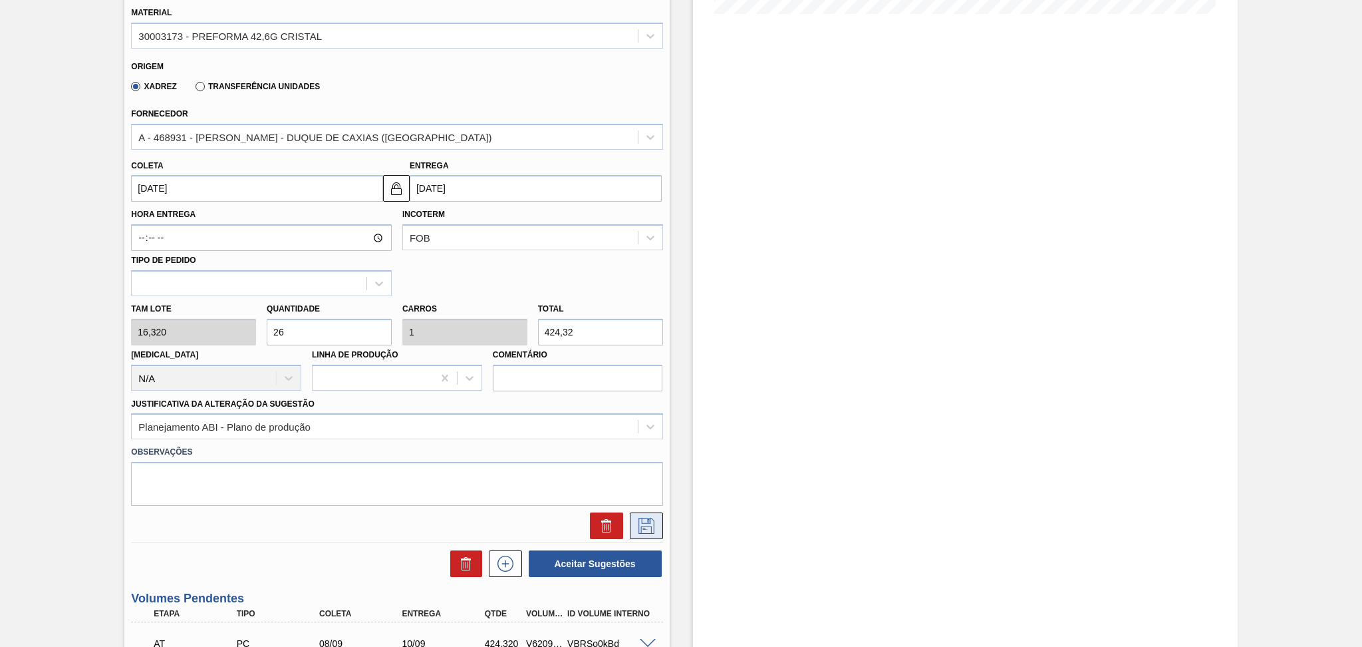
click at [653, 527] on icon at bounding box center [646, 526] width 21 height 16
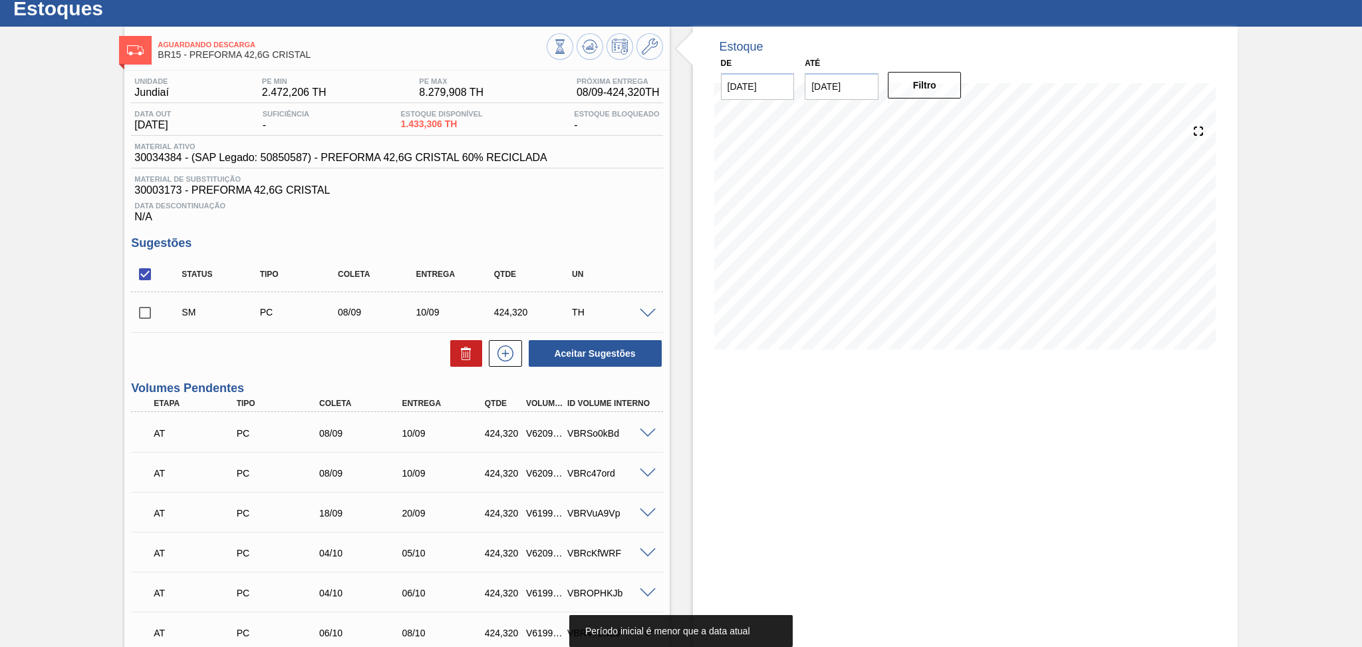
scroll to position [0, 0]
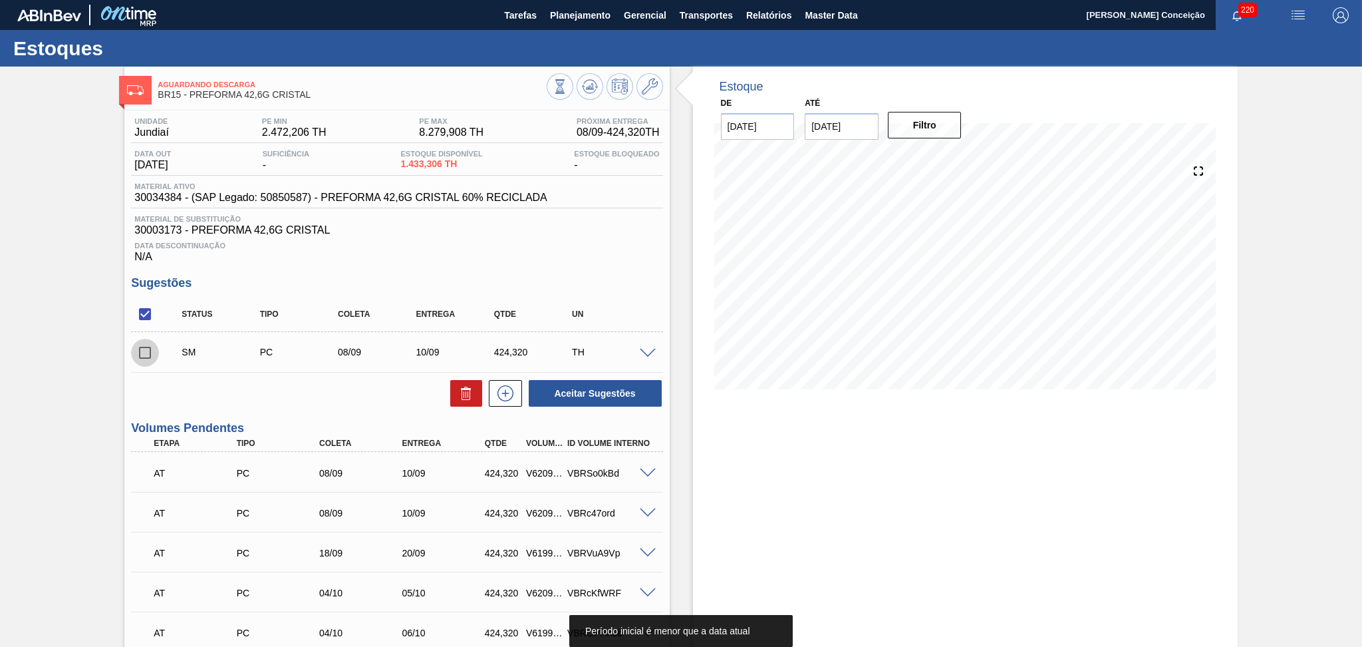
click at [142, 361] on input "checkbox" at bounding box center [145, 353] width 28 height 28
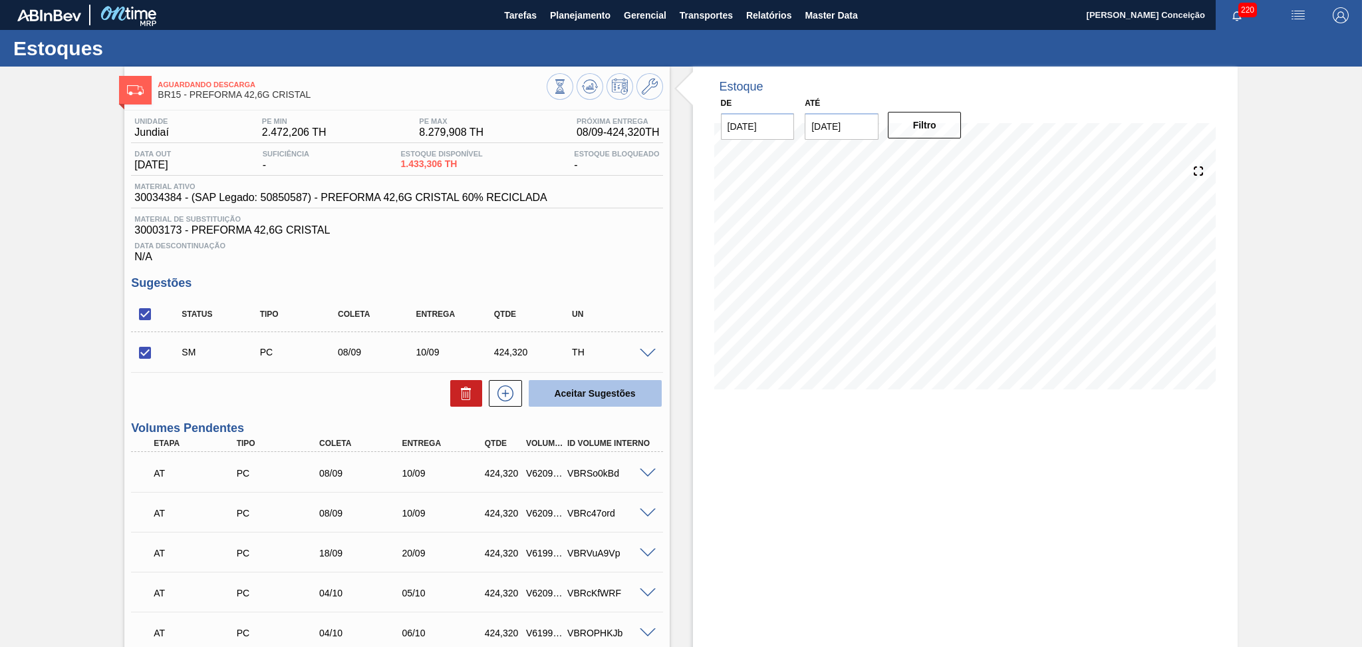
click at [581, 394] on button "Aceitar Sugestões" at bounding box center [595, 393] width 133 height 27
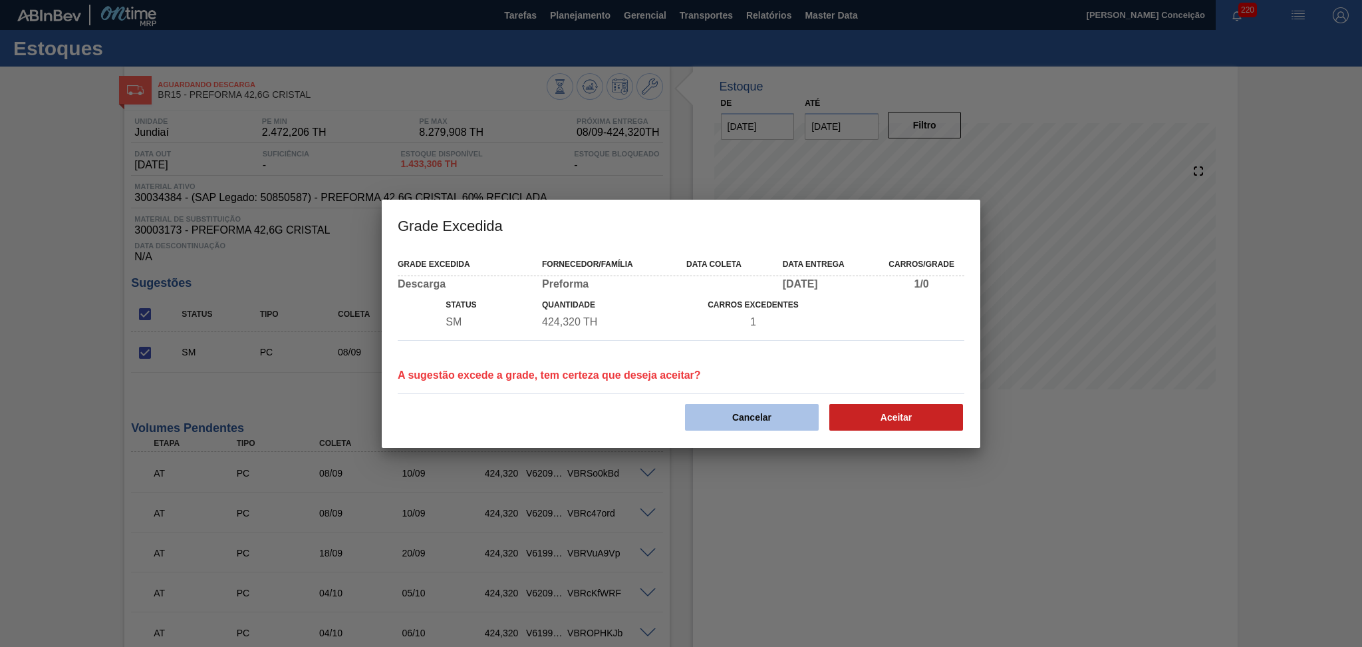
click at [749, 422] on button "Cancelar" at bounding box center [752, 417] width 134 height 27
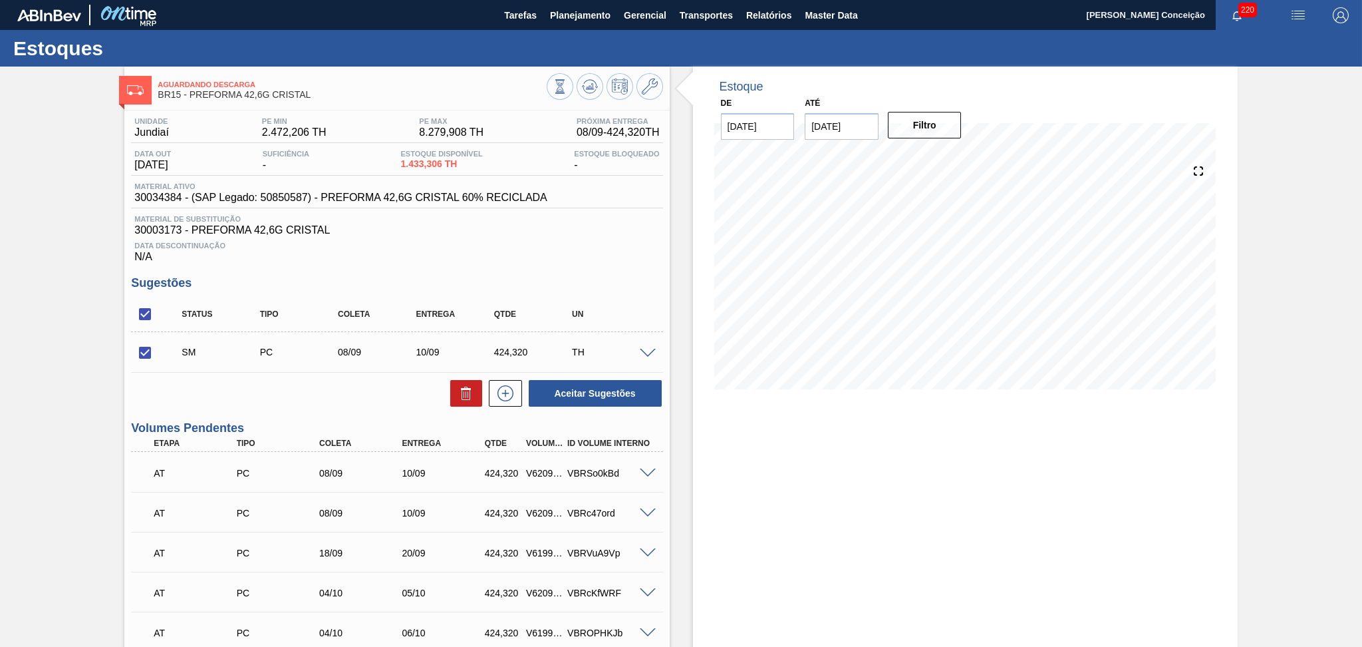
click at [680, 436] on div "Estoque De [DATE] Até [DATE] Filtro 07/09 Projeção de Estoque 3,979.226 [DOMAIN…" at bounding box center [954, 595] width 568 height 1057
click at [739, 444] on div "Estoque De [DATE] Até [DATE] Filtro 26/09 Projeção de Estoque 5,192.108 [DOMAIN…" at bounding box center [965, 595] width 545 height 1057
click at [673, 353] on div "Estoque De [DATE] Até [DATE] Filtro 26/09 Projeção de Estoque 5,192.108 [DOMAIN…" at bounding box center [954, 595] width 568 height 1057
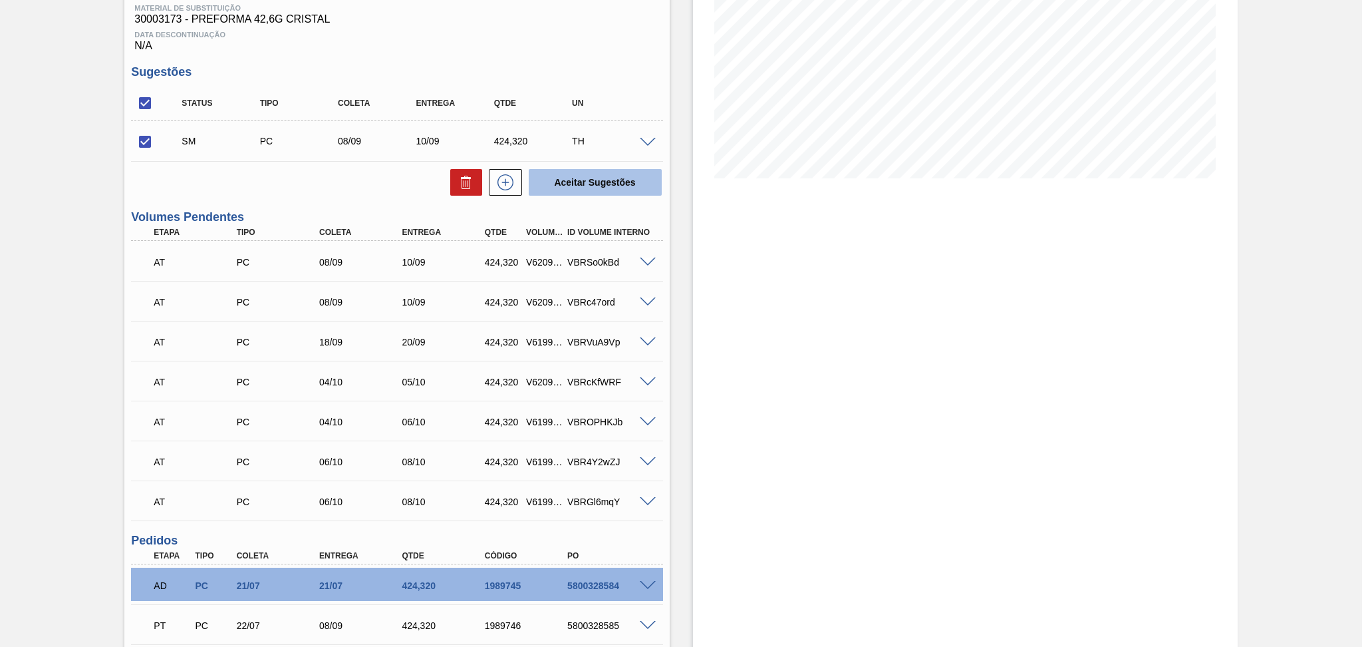
scroll to position [177, 0]
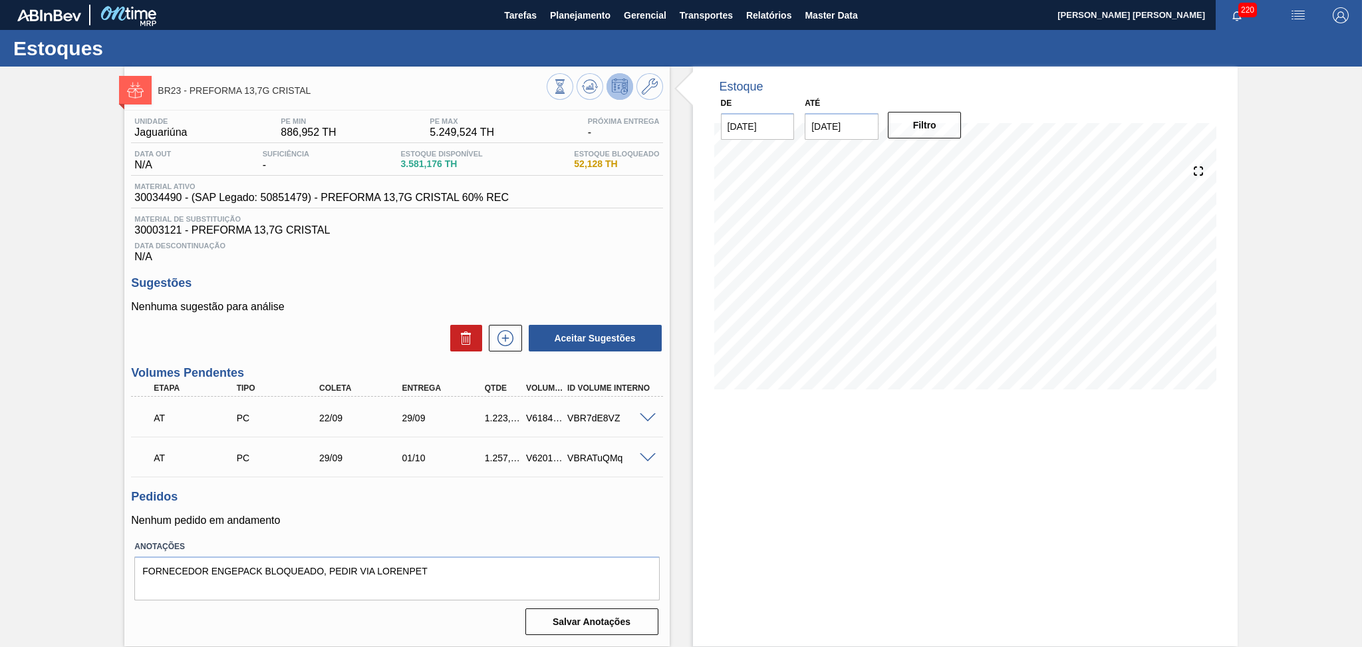
click at [43, 11] on img at bounding box center [49, 15] width 64 height 12
click at [47, 17] on img at bounding box center [49, 15] width 64 height 12
click at [527, 22] on span "Tarefas" at bounding box center [520, 15] width 33 height 16
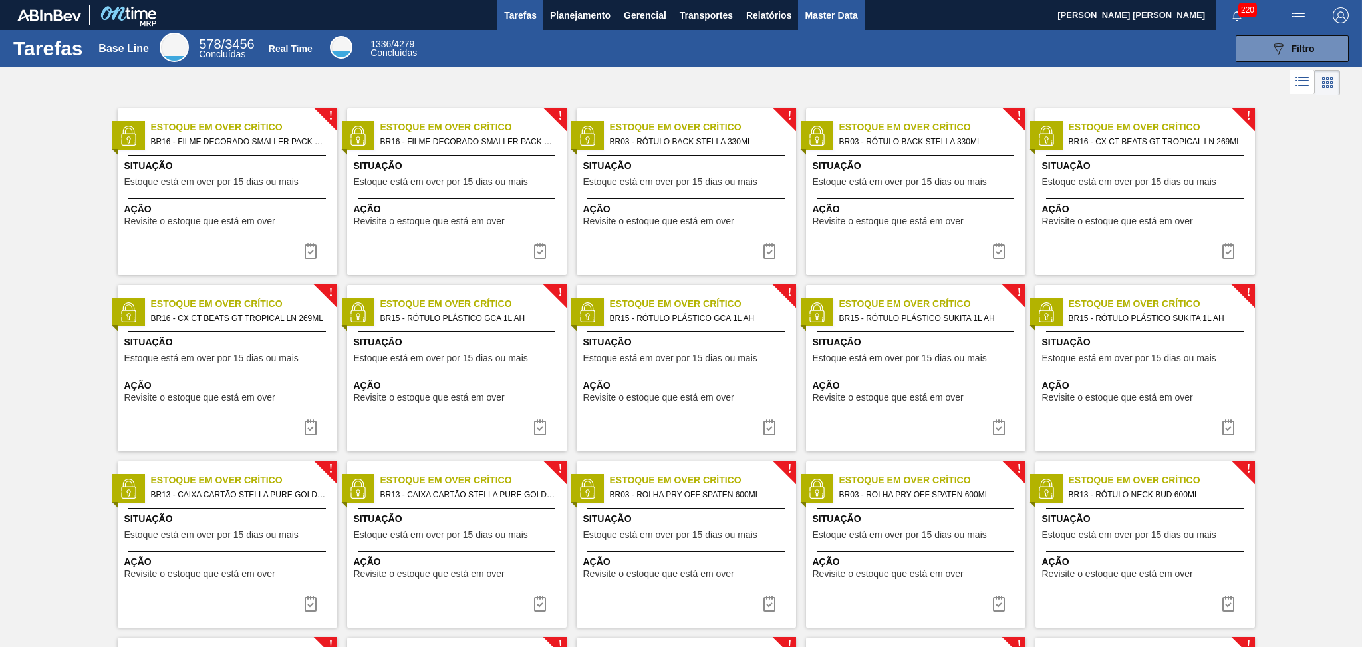
click at [832, 14] on span "Master Data" at bounding box center [831, 15] width 53 height 16
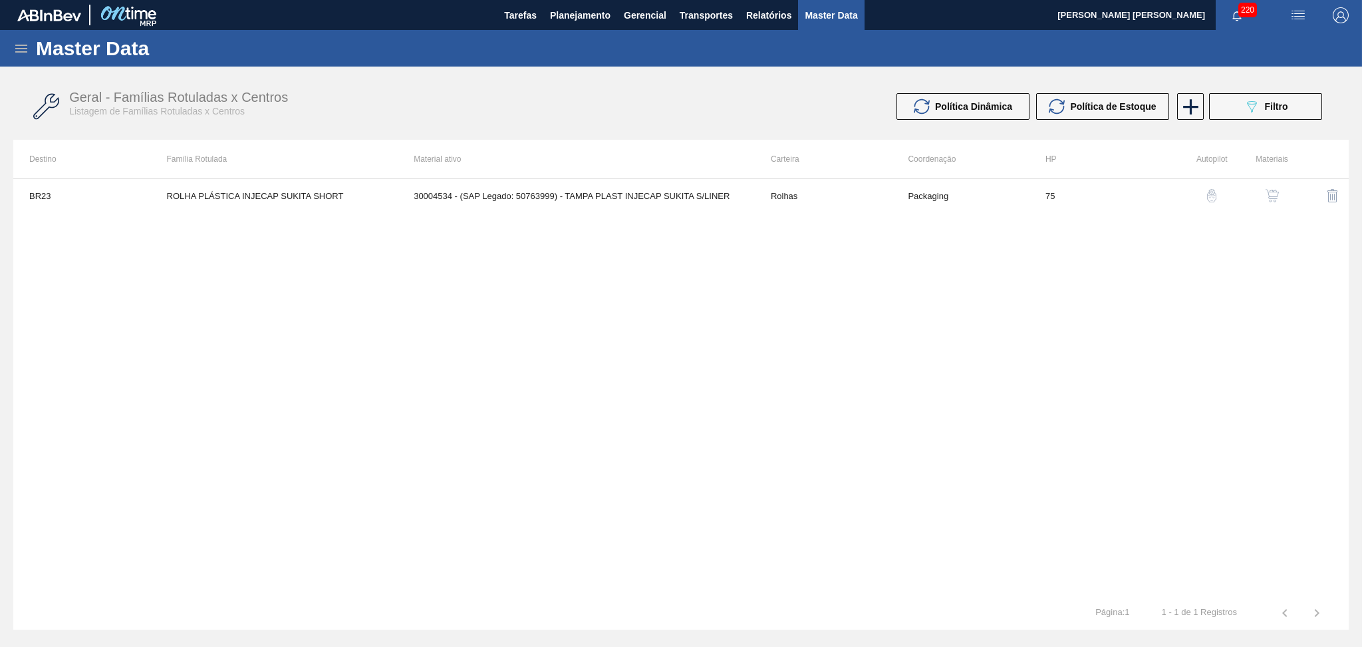
click at [11, 43] on div "Master Data" at bounding box center [681, 48] width 1362 height 37
click at [19, 47] on icon at bounding box center [21, 49] width 16 height 16
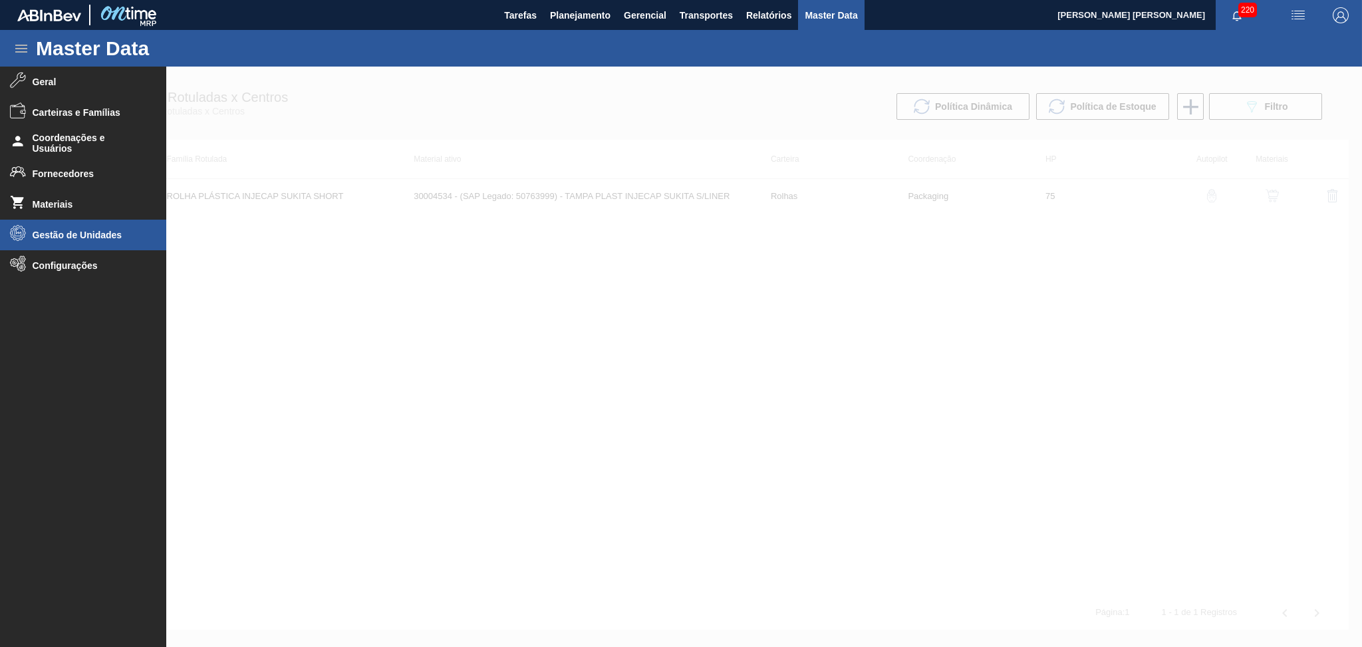
click at [71, 236] on span "Gestão de Unidades" at bounding box center [88, 234] width 110 height 11
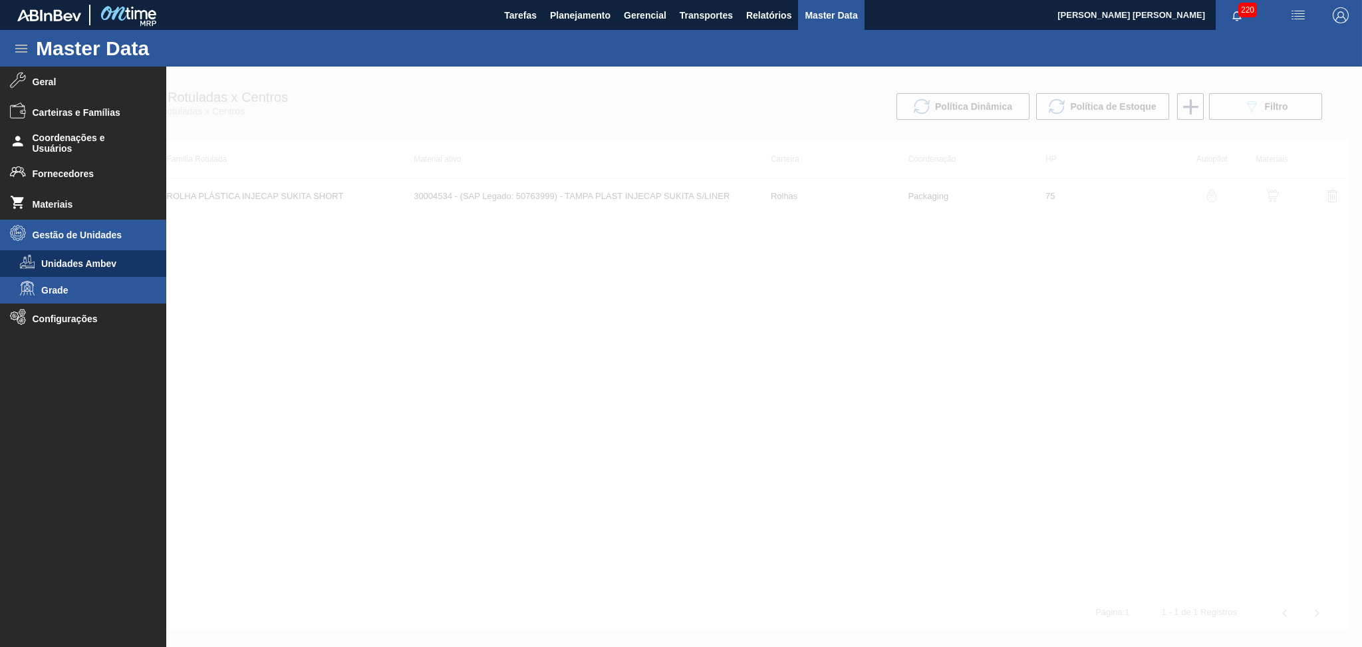
click at [56, 289] on span "Grade" at bounding box center [92, 290] width 102 height 11
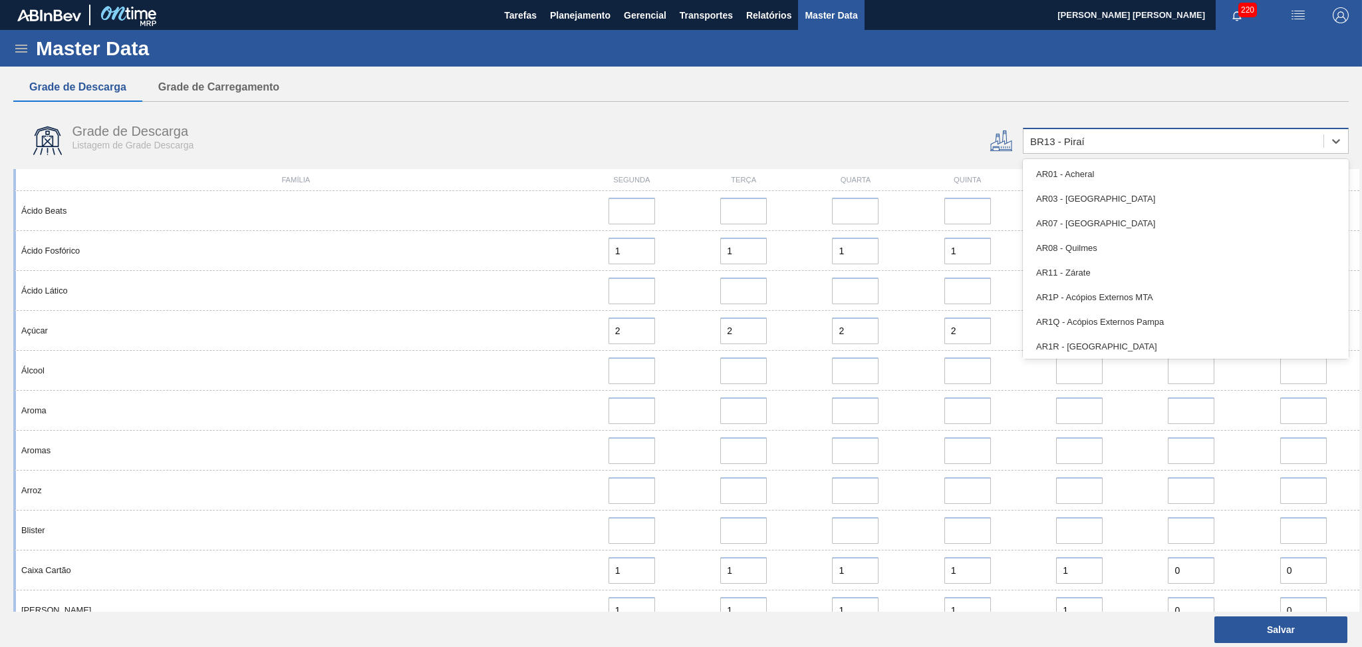
click at [1074, 148] on div "BR13 - Piraí" at bounding box center [1174, 141] width 300 height 19
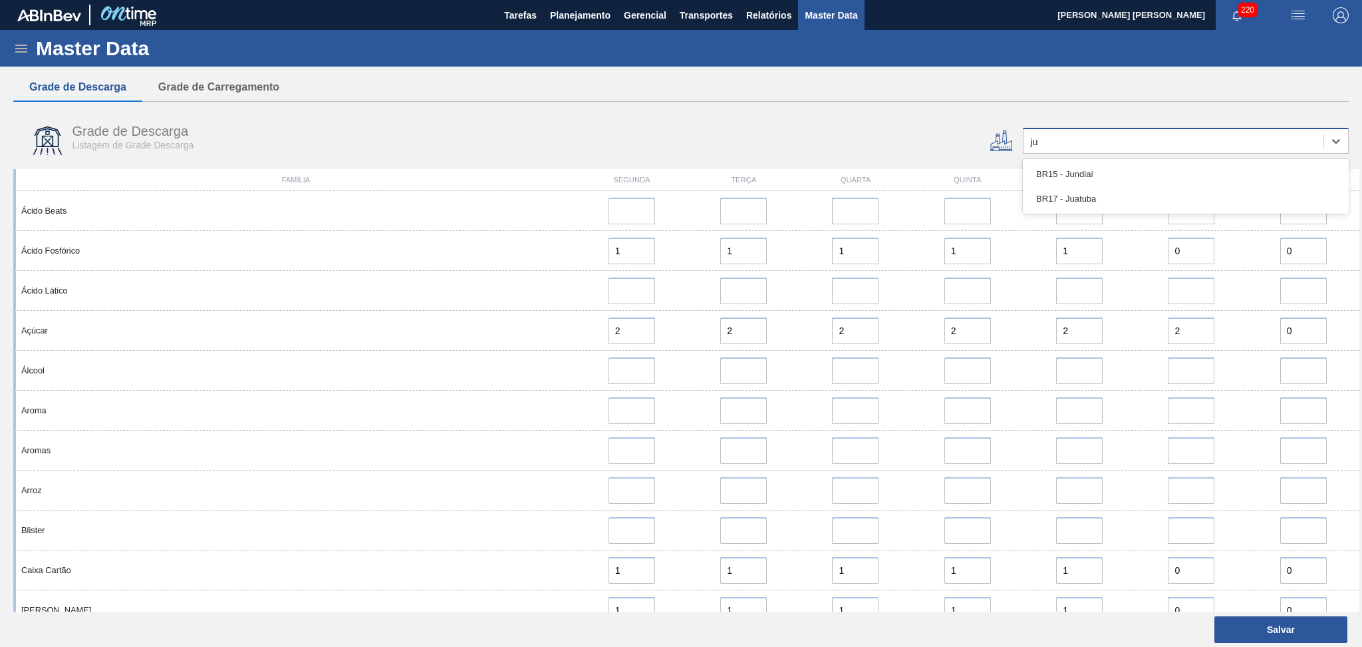
type input "jun"
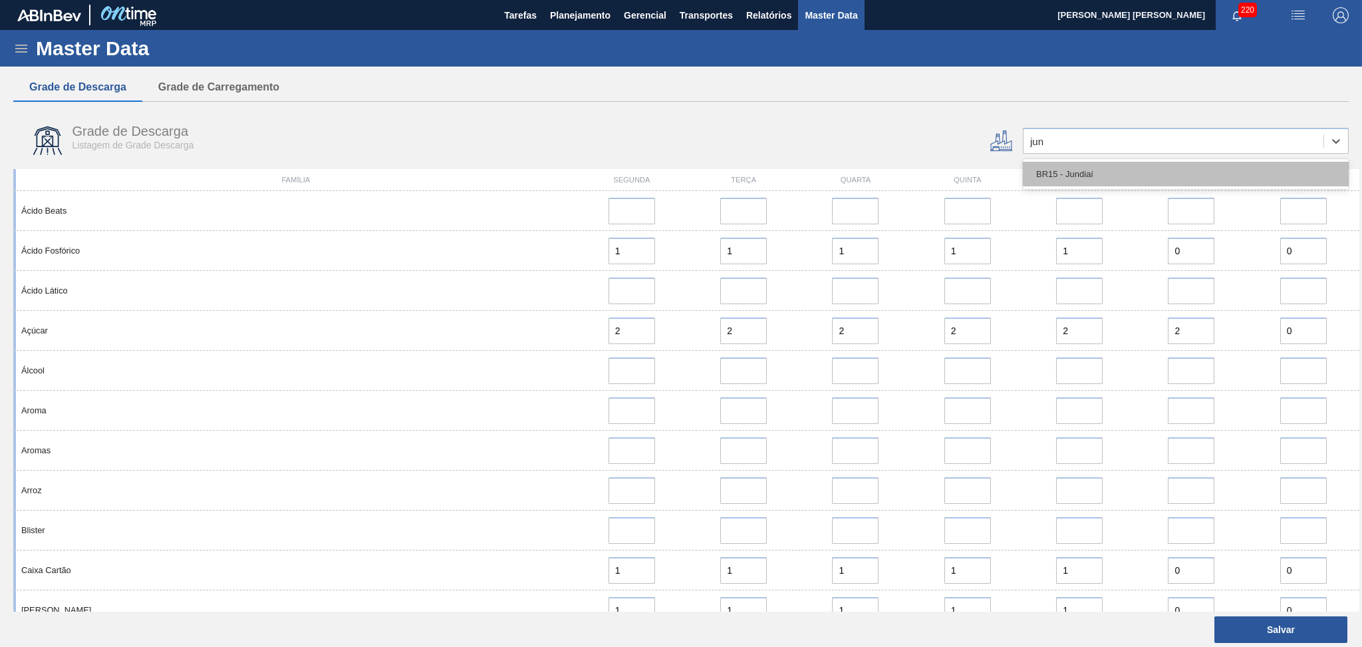
click at [1074, 168] on div "BR15 - Jundiaí" at bounding box center [1186, 174] width 326 height 25
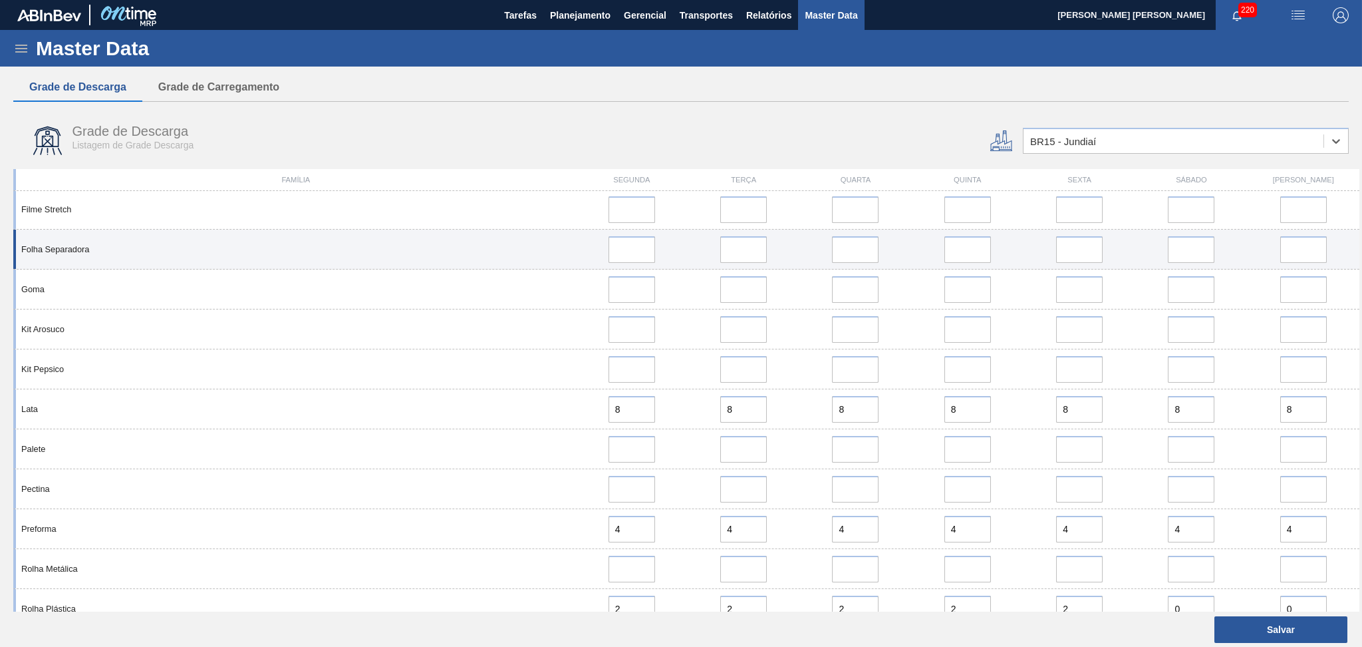
scroll to position [937, 0]
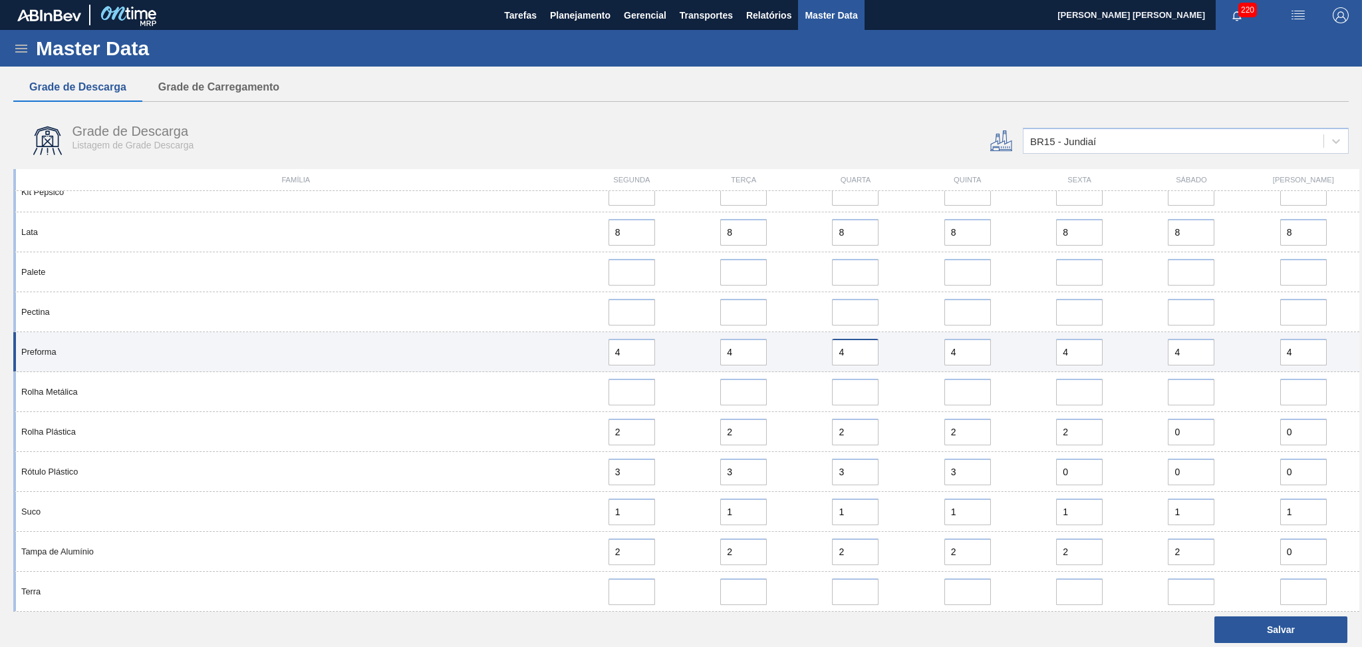
click at [857, 351] on input "4" at bounding box center [855, 352] width 47 height 27
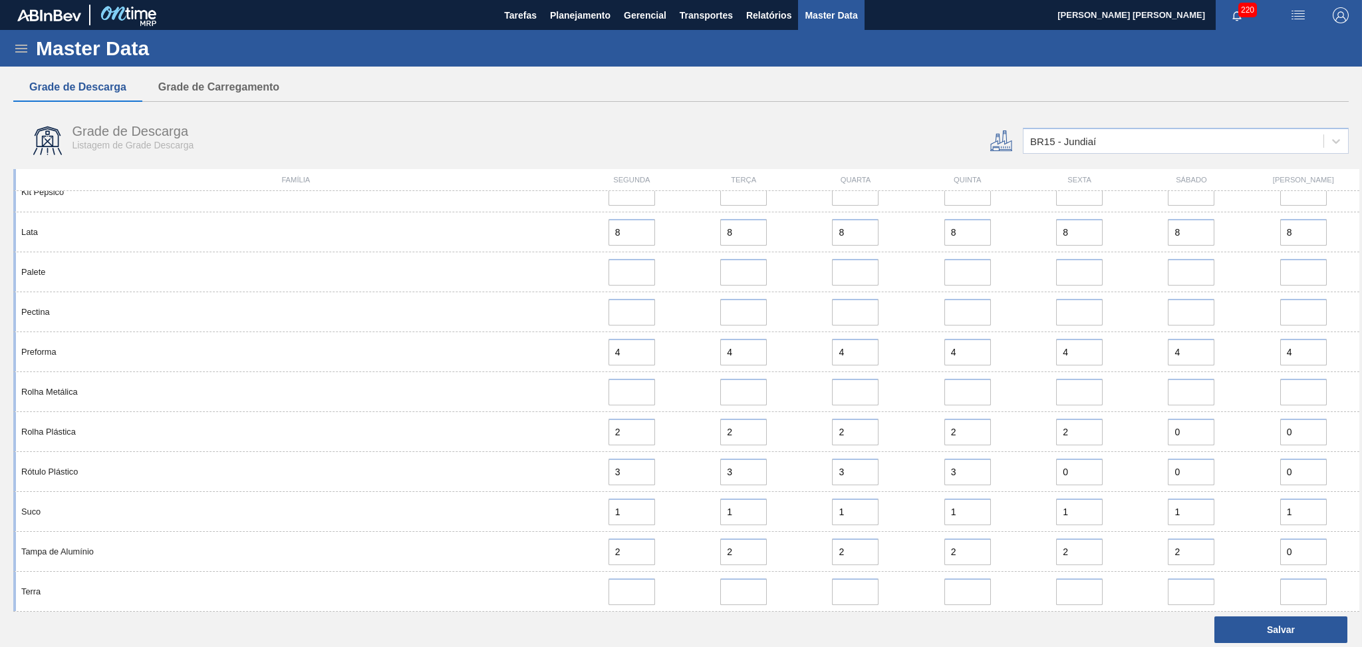
click at [603, 118] on div "Grade de Descarga Listagem de Grade Descarga" at bounding box center [456, 141] width 887 height 50
click at [581, 5] on button "Planejamento" at bounding box center [580, 15] width 74 height 30
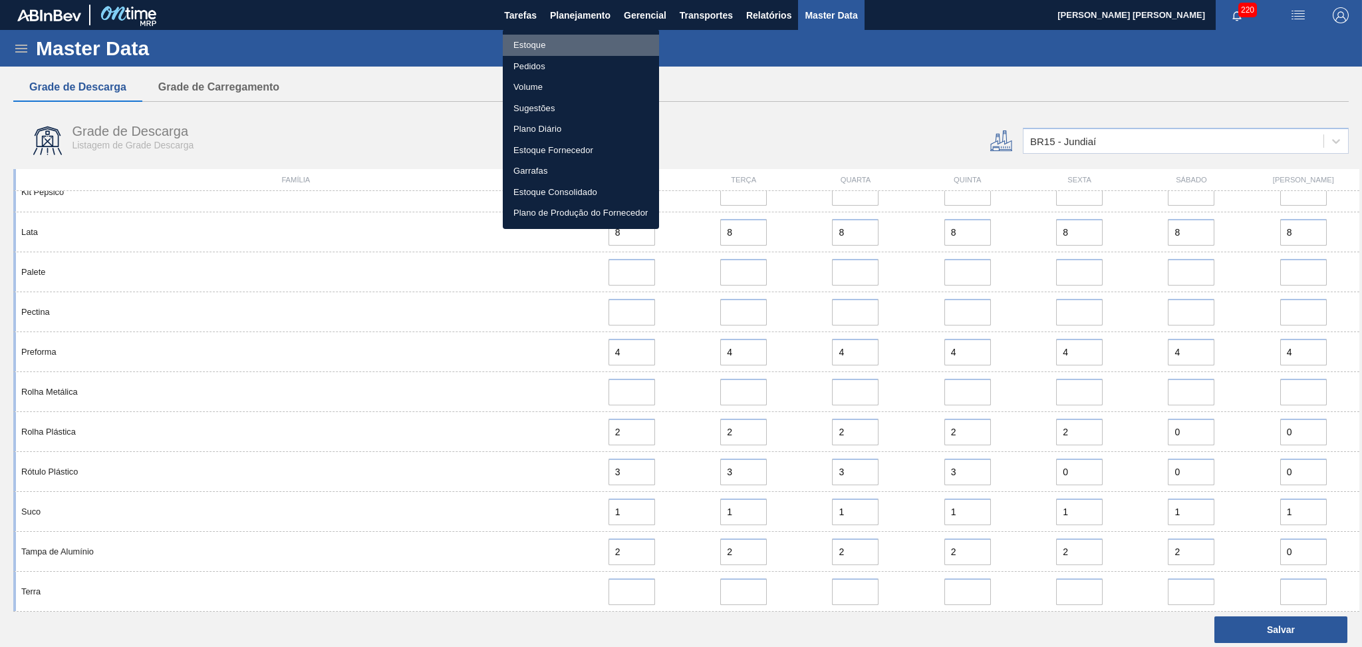
click at [555, 46] on li "Estoque" at bounding box center [581, 45] width 156 height 21
